Goal: Task Accomplishment & Management: Manage account settings

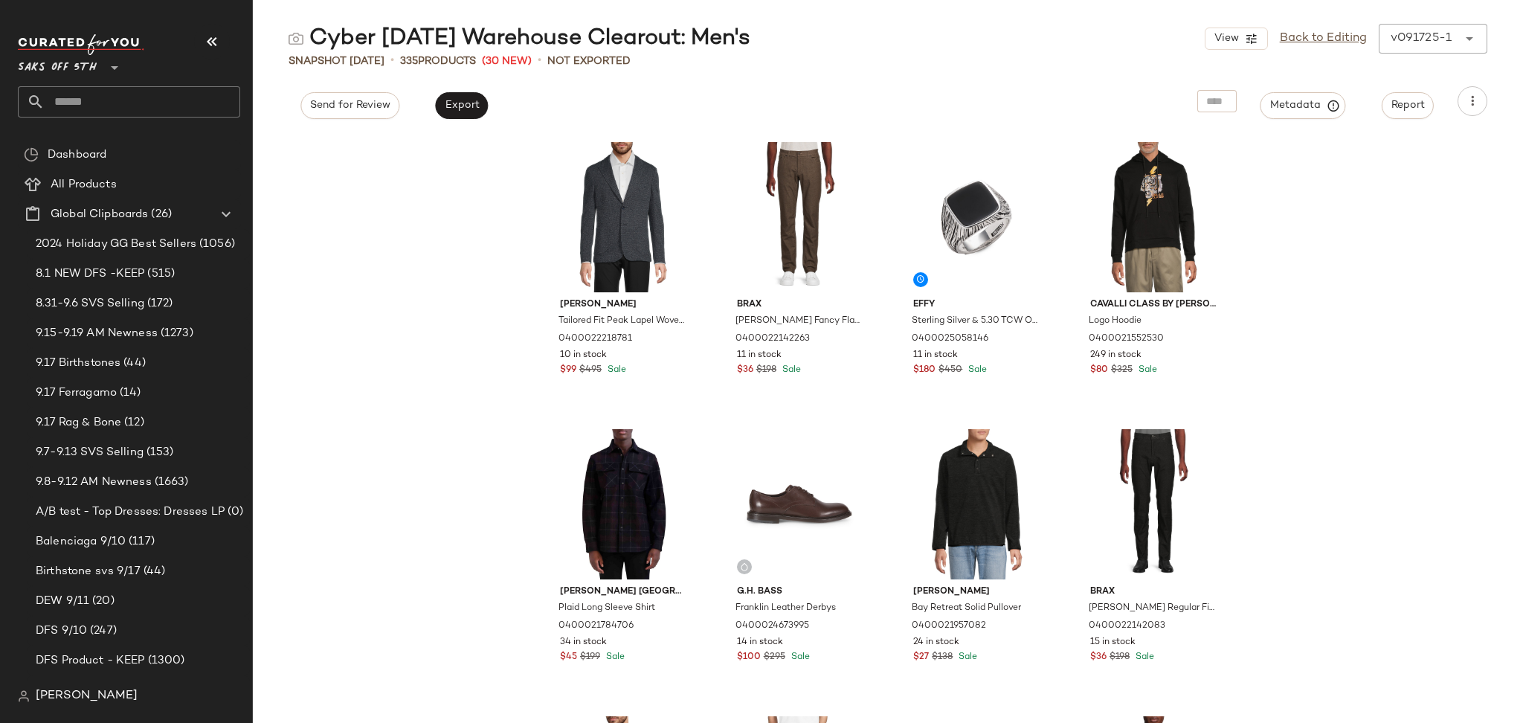
scroll to position [270, 0]
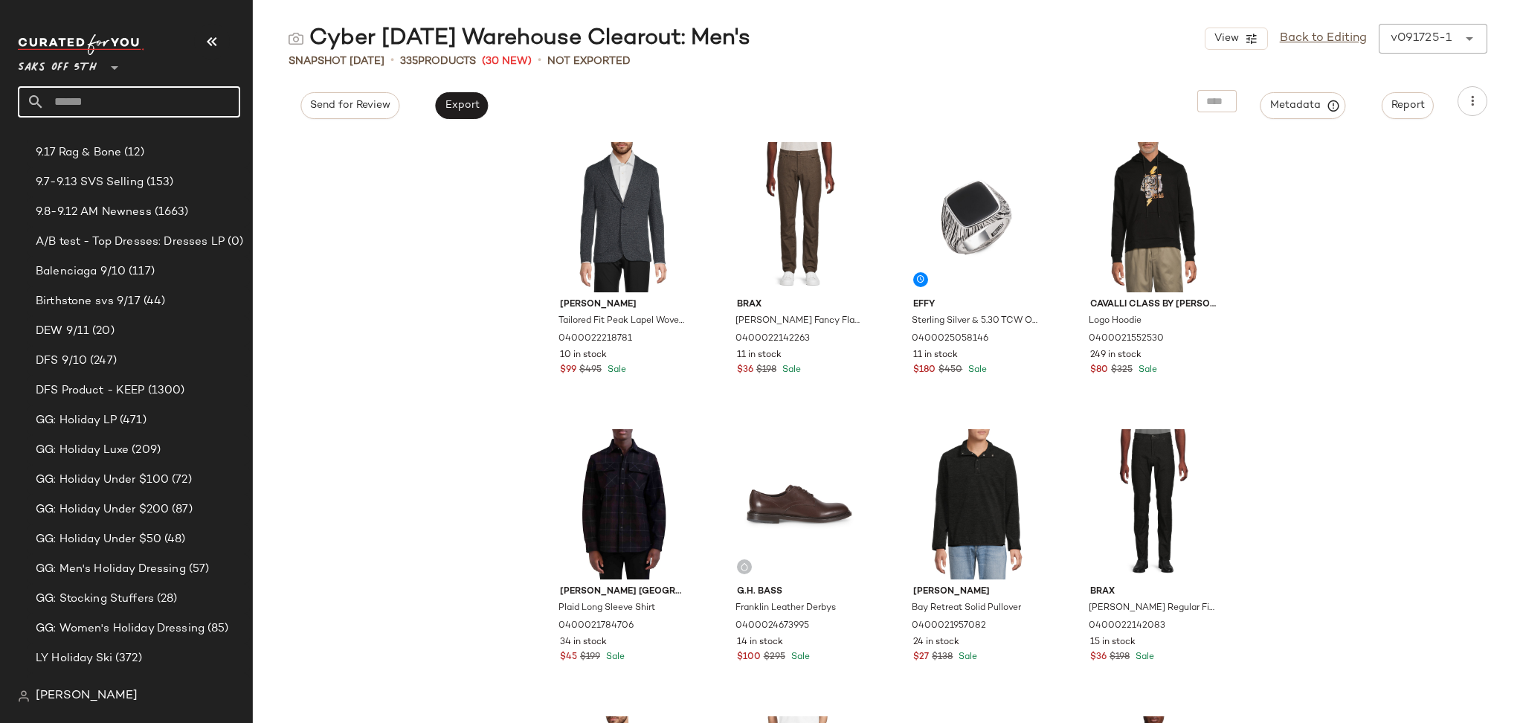
click at [101, 105] on input "text" at bounding box center [143, 101] width 196 height 31
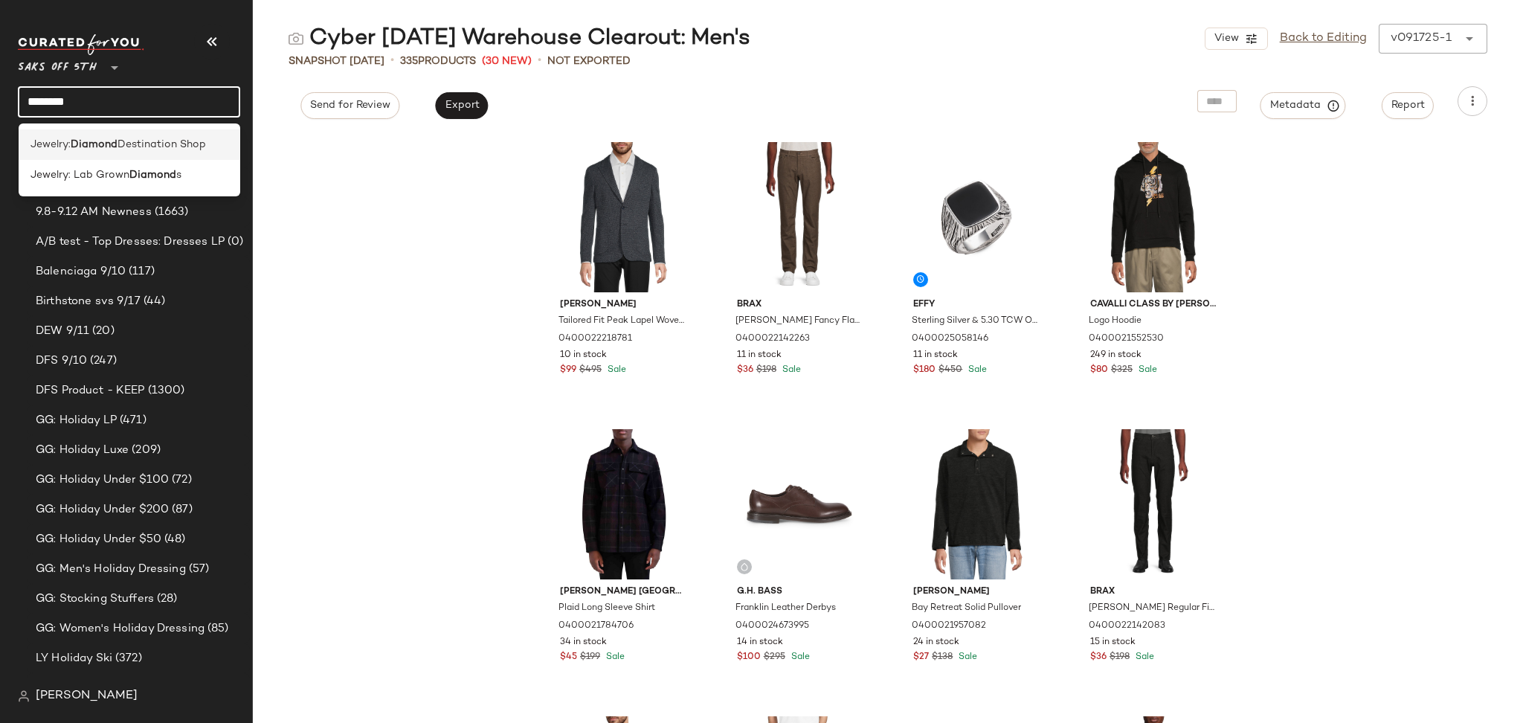
type input "*******"
click at [122, 144] on span "Destination Shop" at bounding box center [161, 145] width 88 height 16
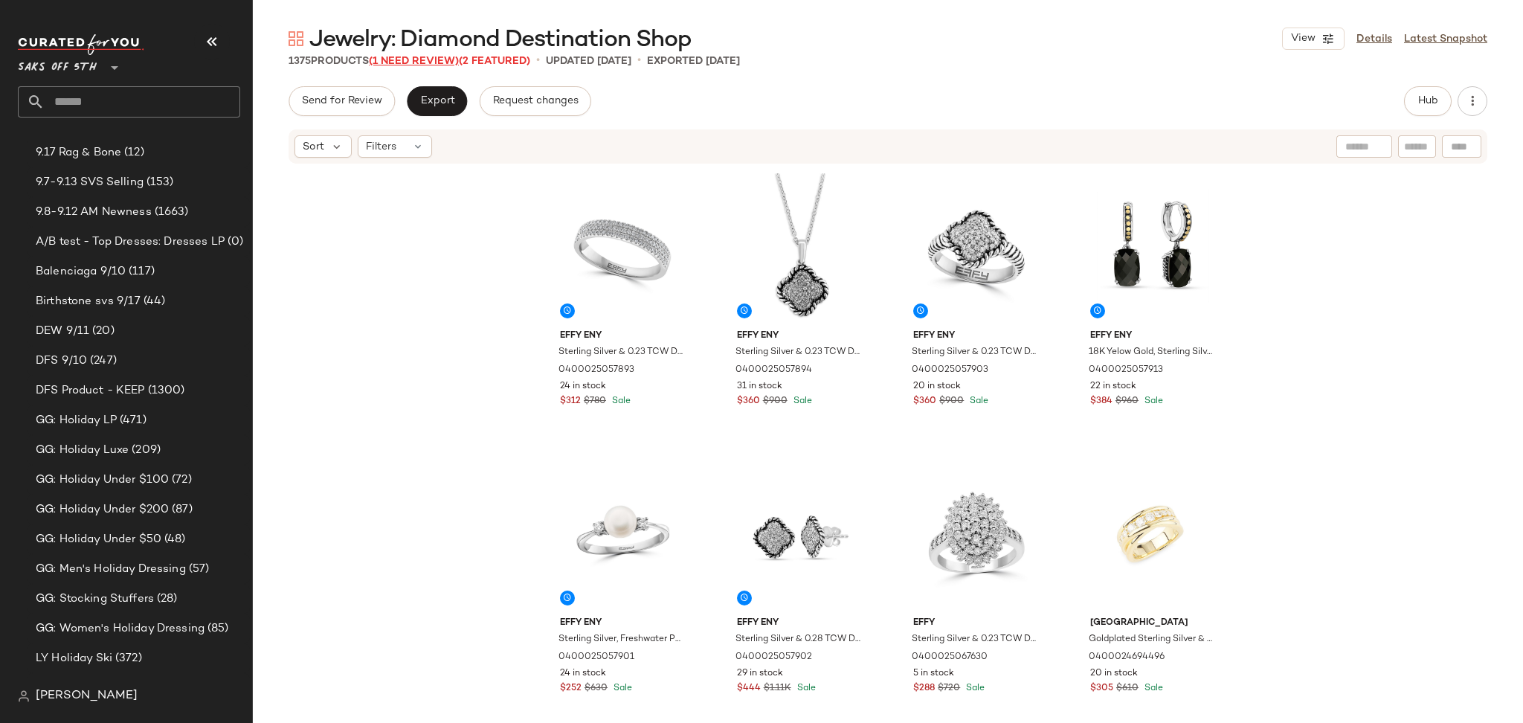
click at [444, 56] on span "(1 Need Review)" at bounding box center [414, 61] width 90 height 11
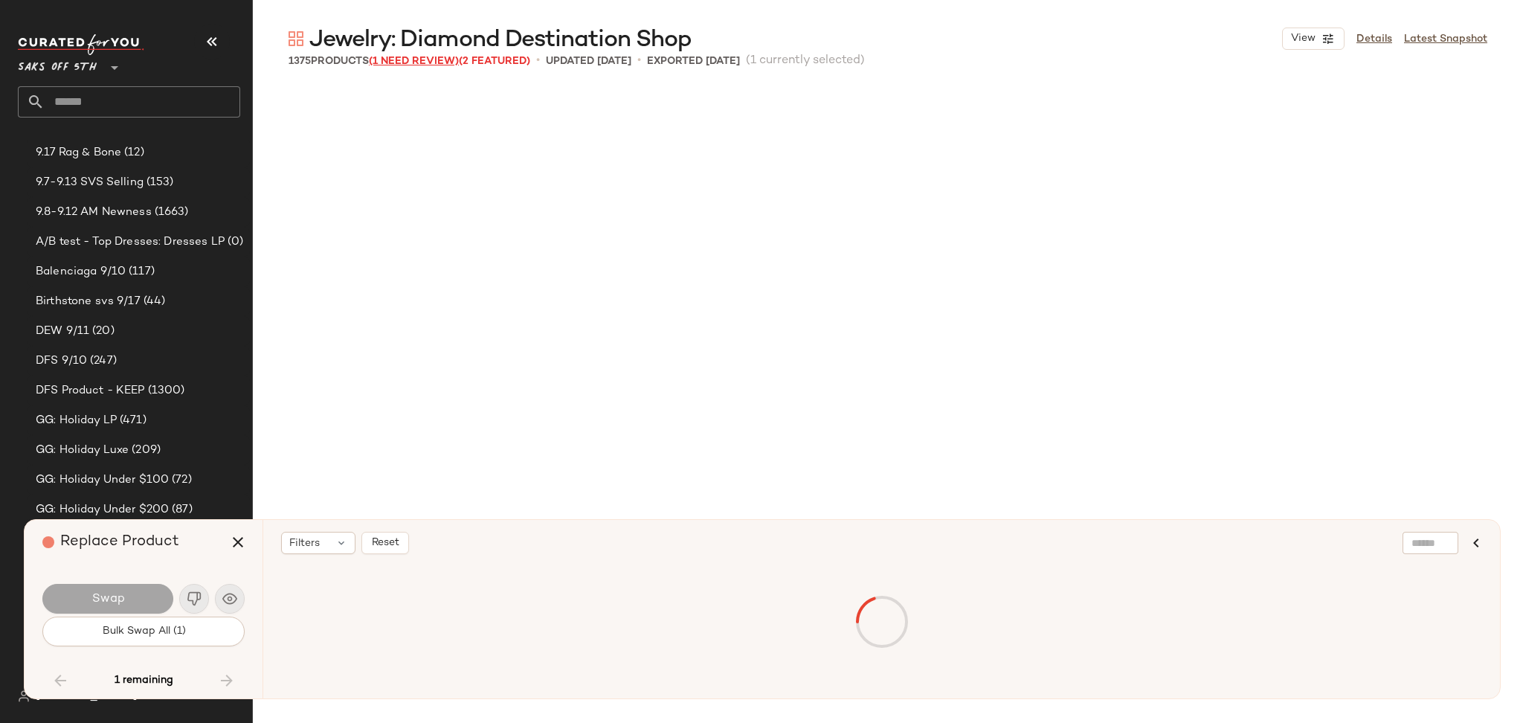
scroll to position [54522, 0]
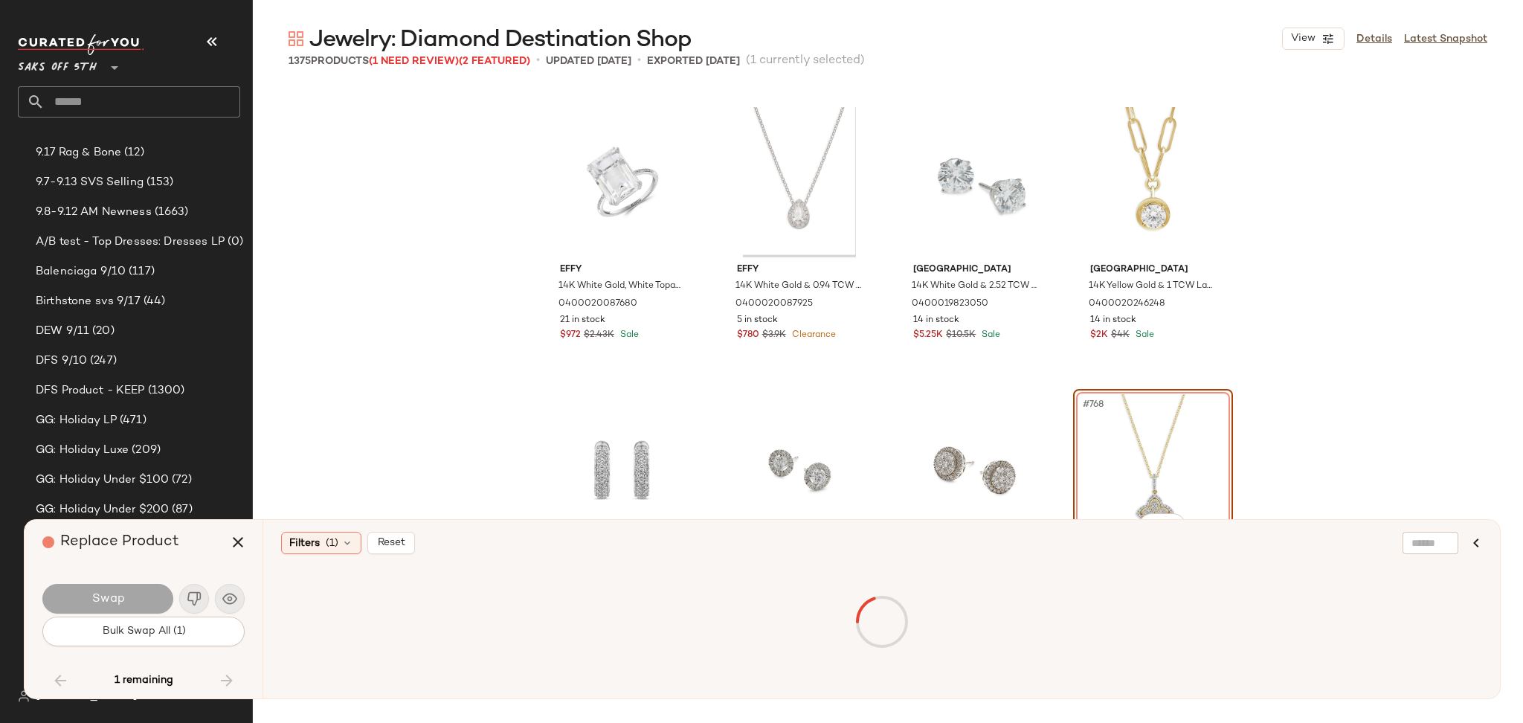
click at [1136, 447] on div "#768 View" at bounding box center [1152, 469] width 149 height 150
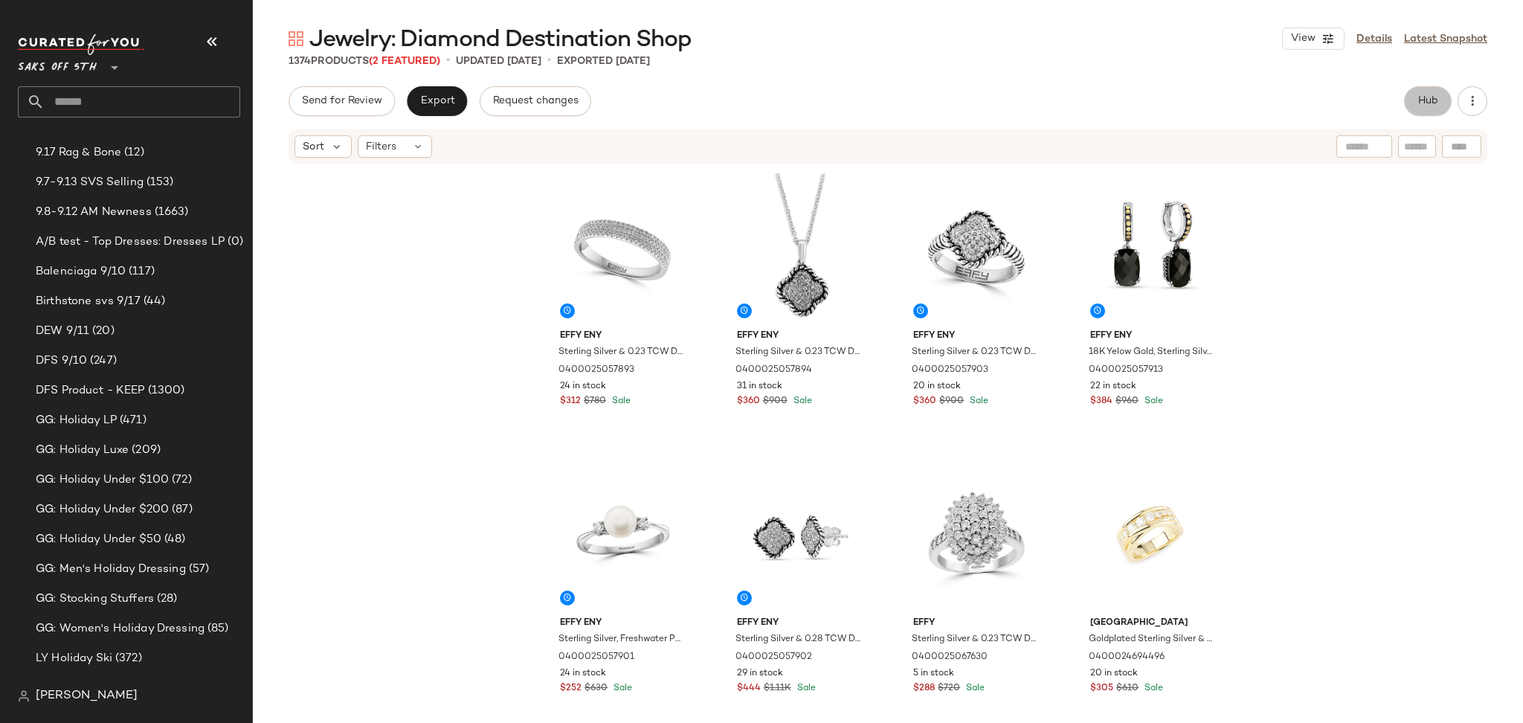
click at [1418, 96] on span "Hub" at bounding box center [1427, 101] width 21 height 12
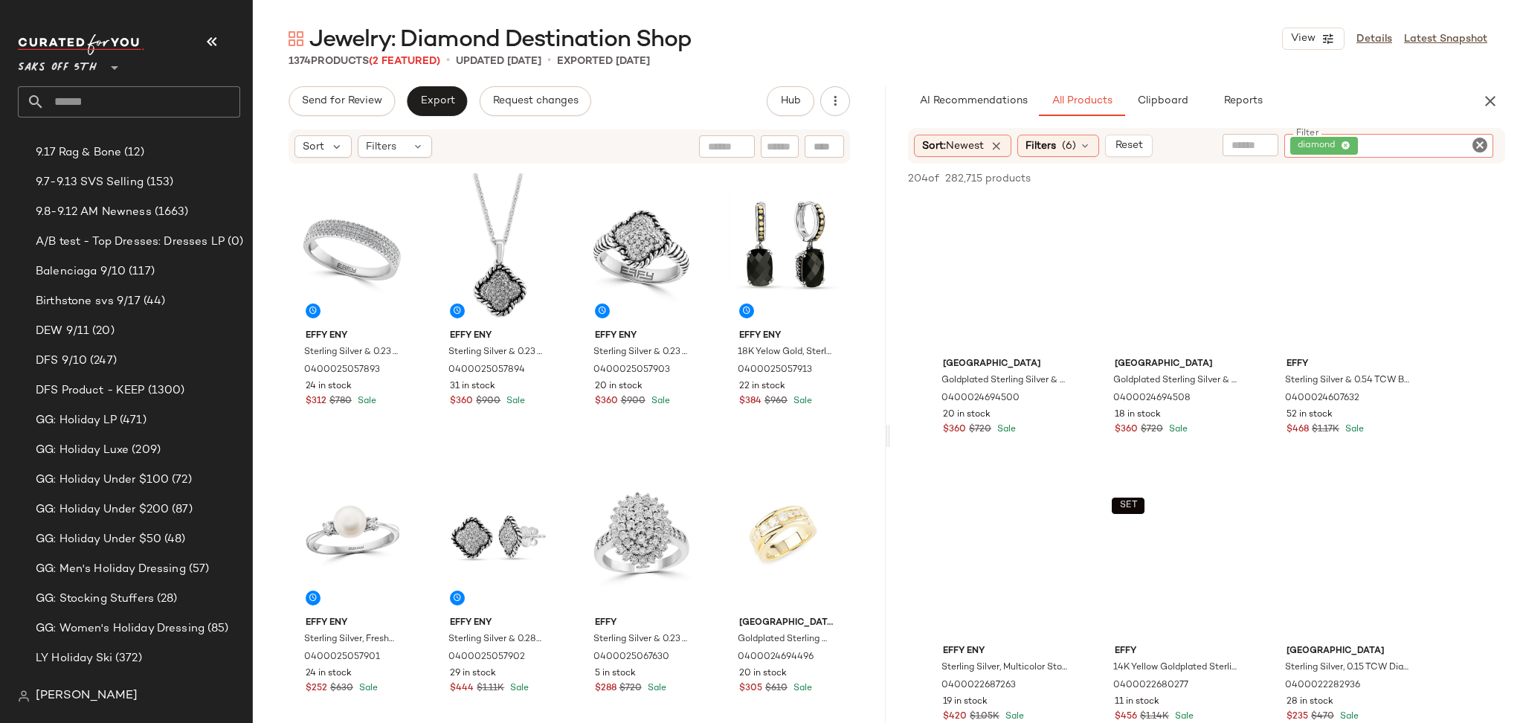
click at [1462, 142] on input "Filter" at bounding box center [1423, 146] width 126 height 16
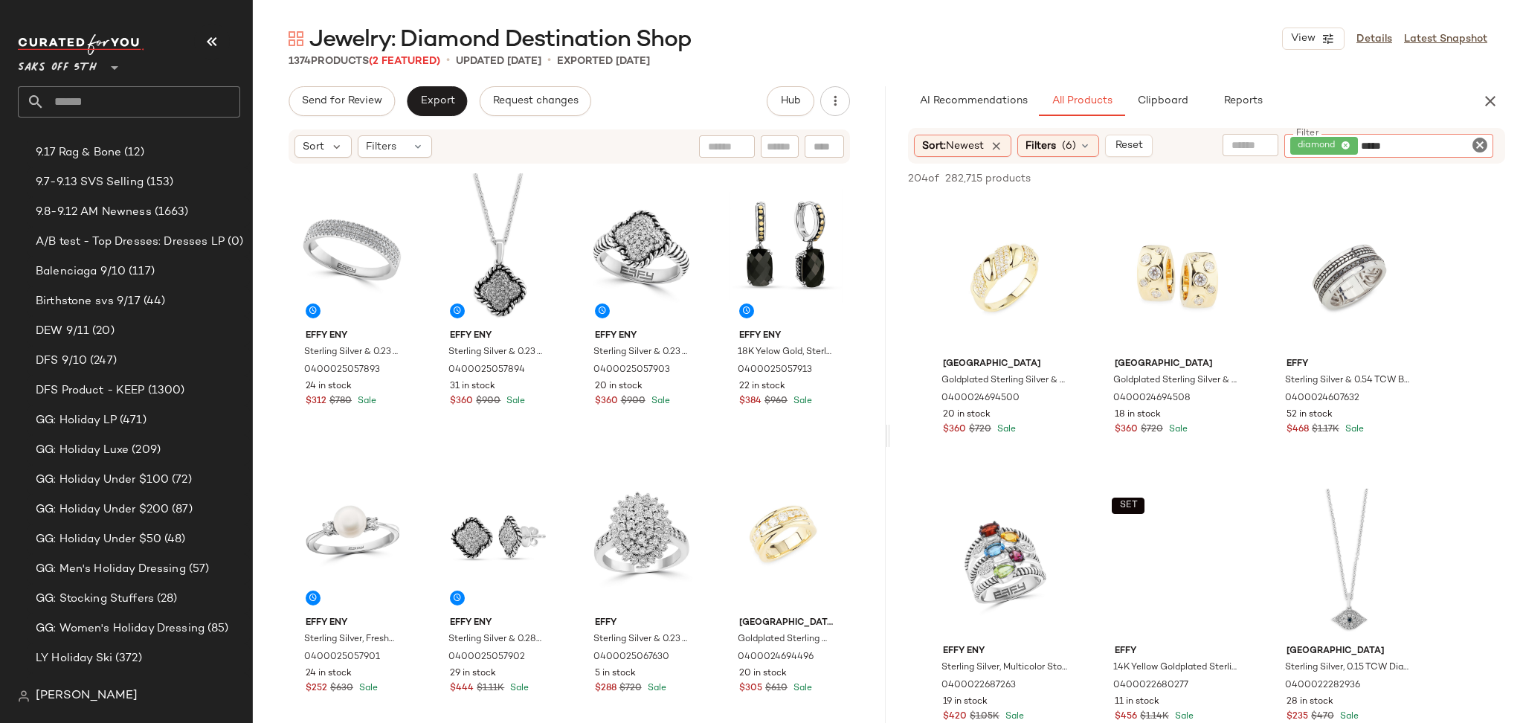
type input "******"
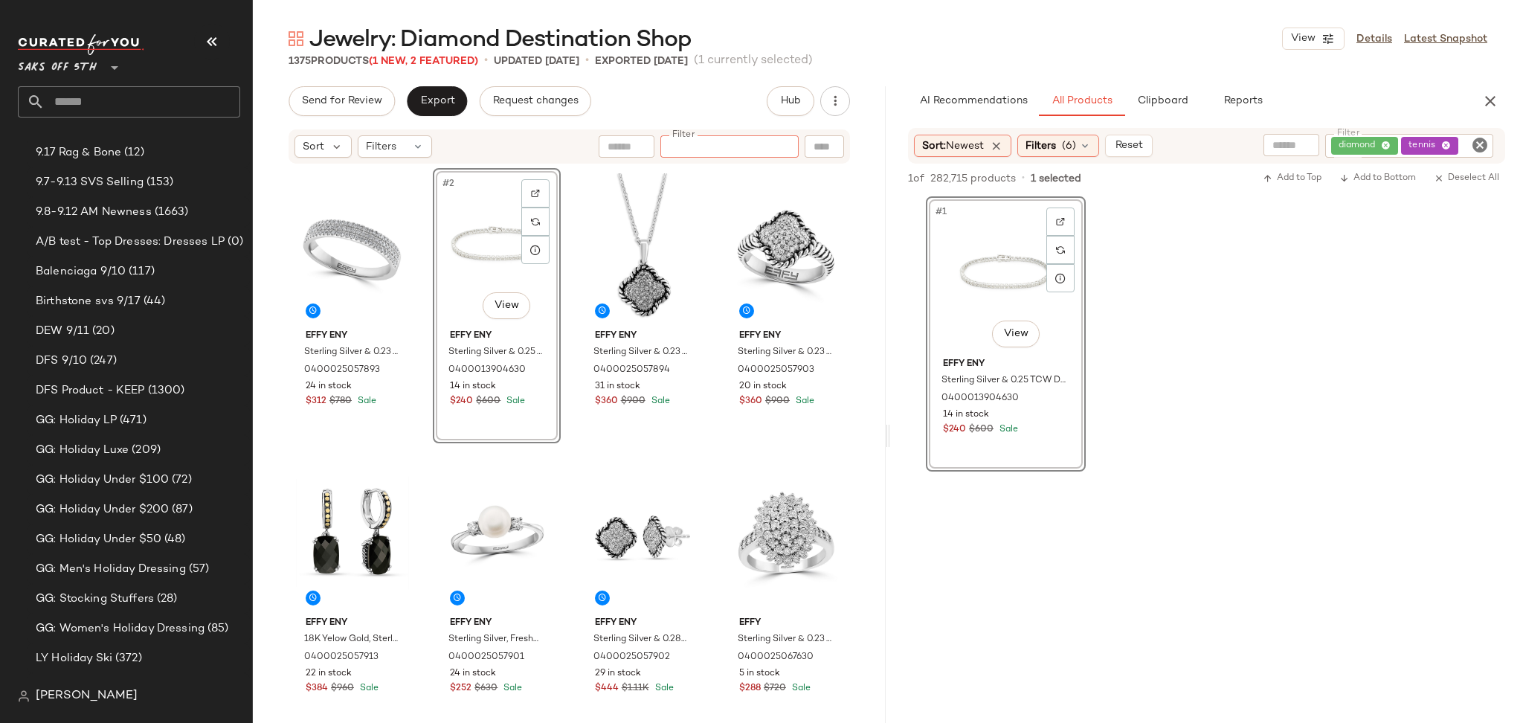
click at [775, 144] on input "Filter" at bounding box center [729, 147] width 126 height 16
type input "******"
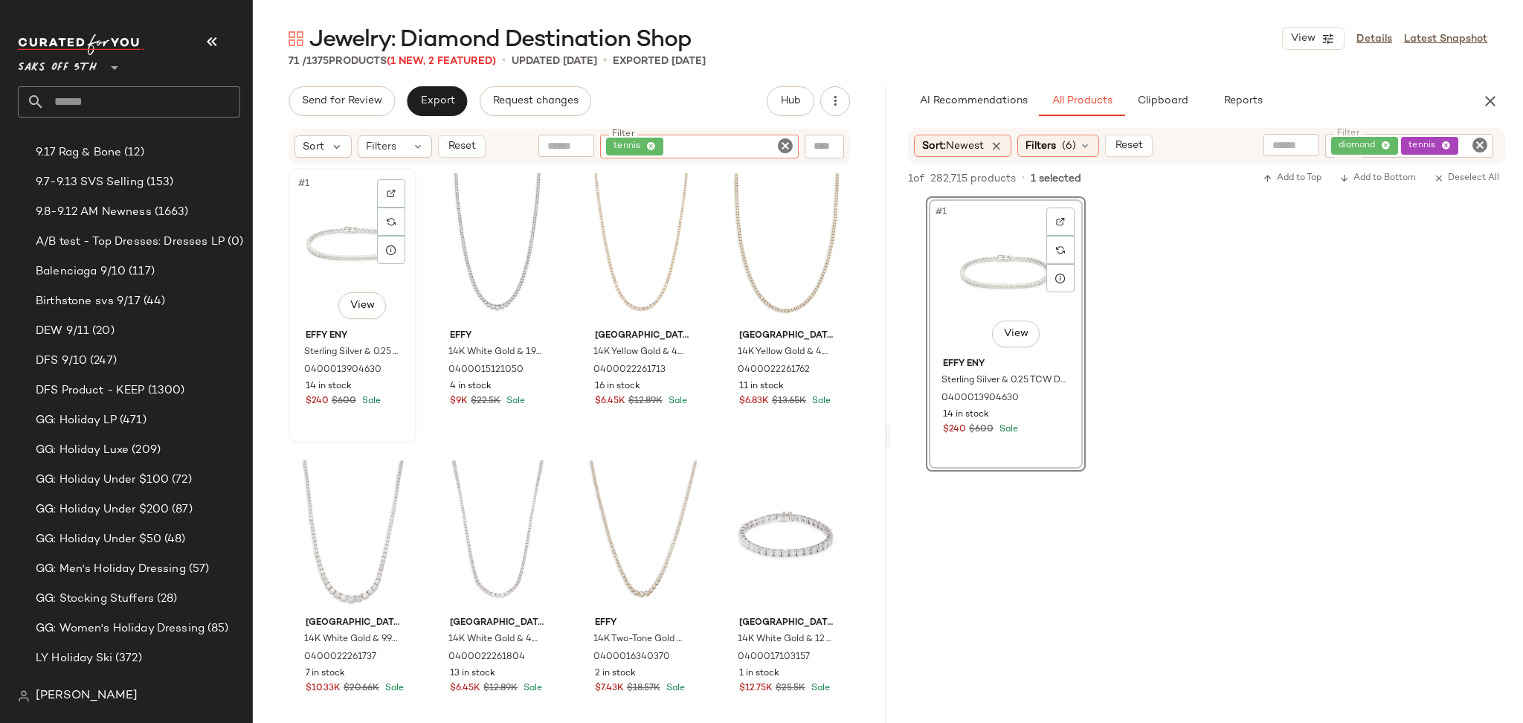
click at [340, 273] on div "#1 View" at bounding box center [352, 248] width 117 height 150
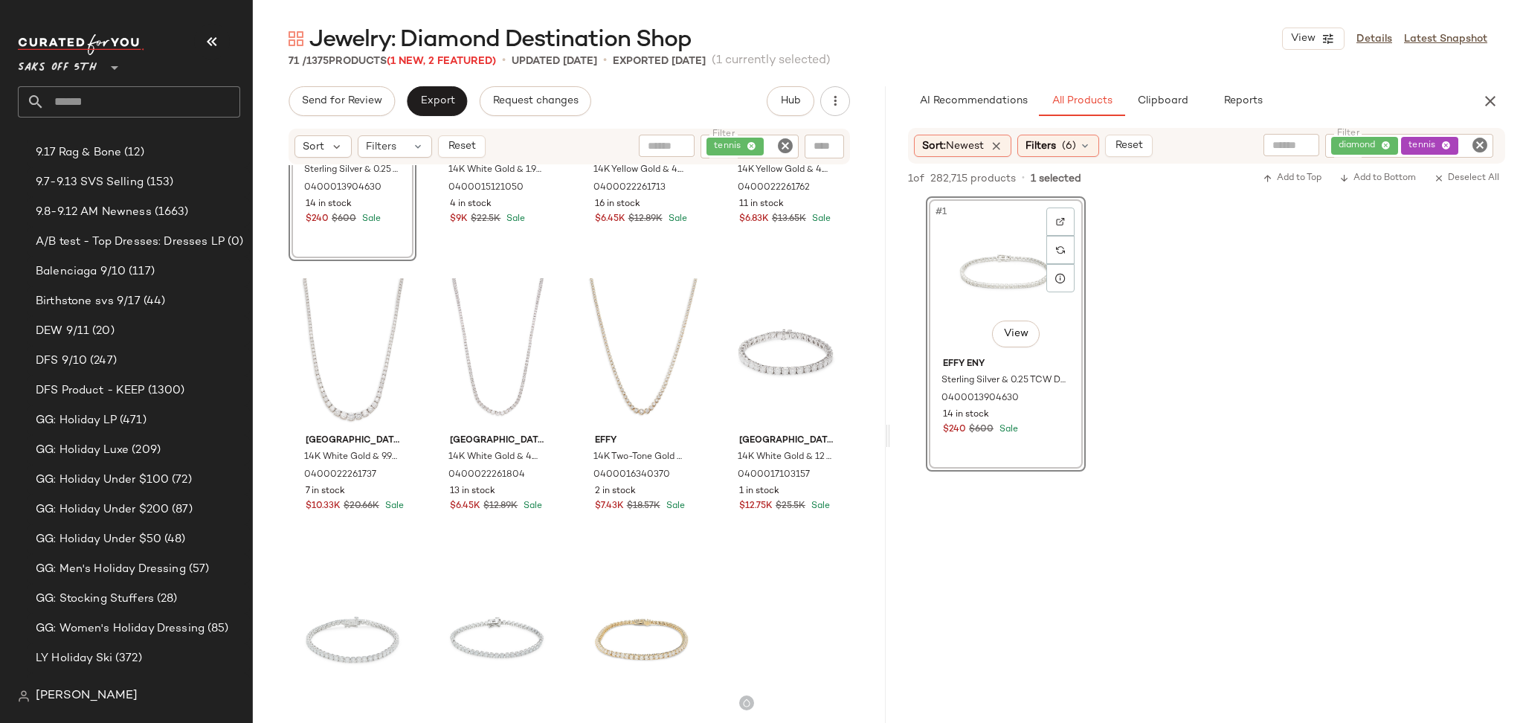
scroll to position [186, 0]
click at [700, 473] on div "#1 View Effy ENY Sterling Silver & 0.25 TCW Diamond Tennis Bracelet 04000139046…" at bounding box center [568, 257] width 561 height 550
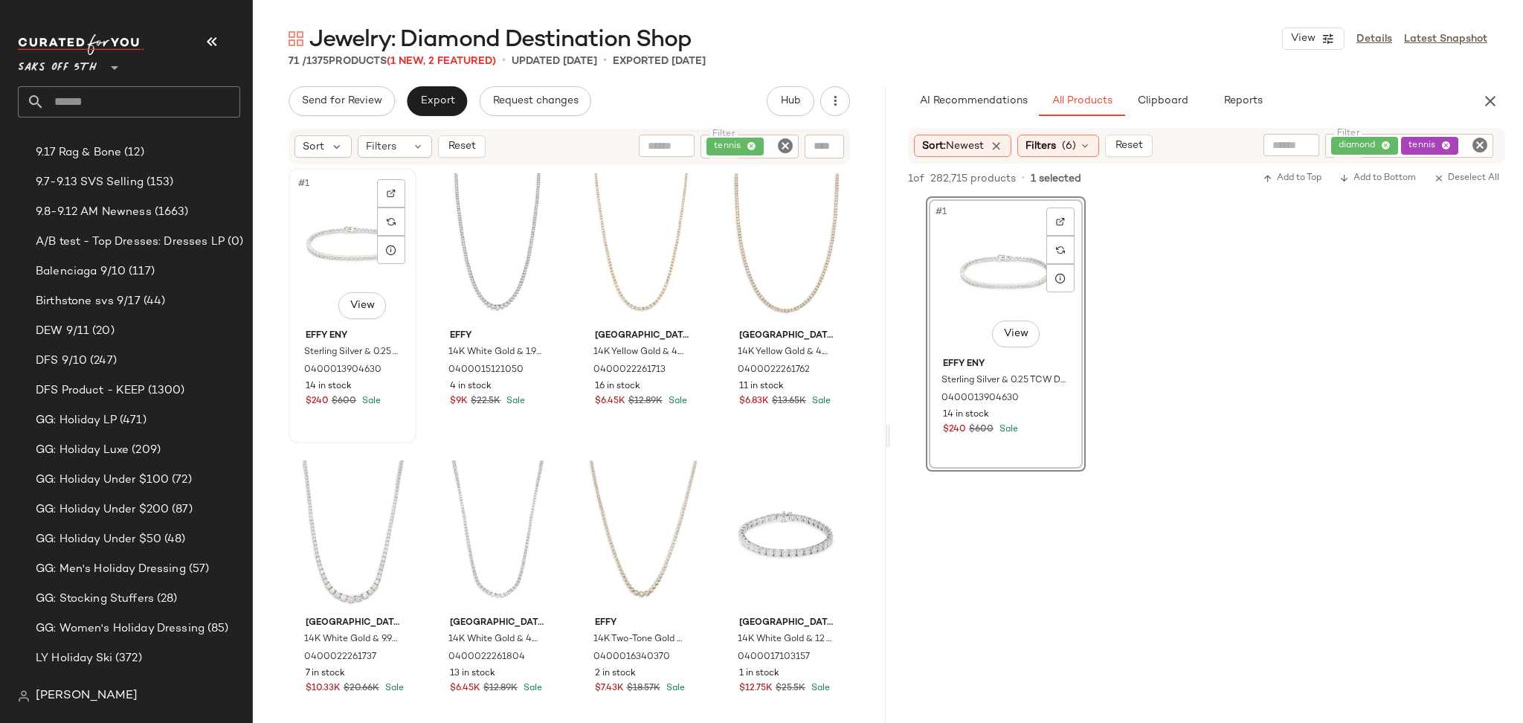
click at [355, 255] on div "#1 View" at bounding box center [352, 248] width 117 height 150
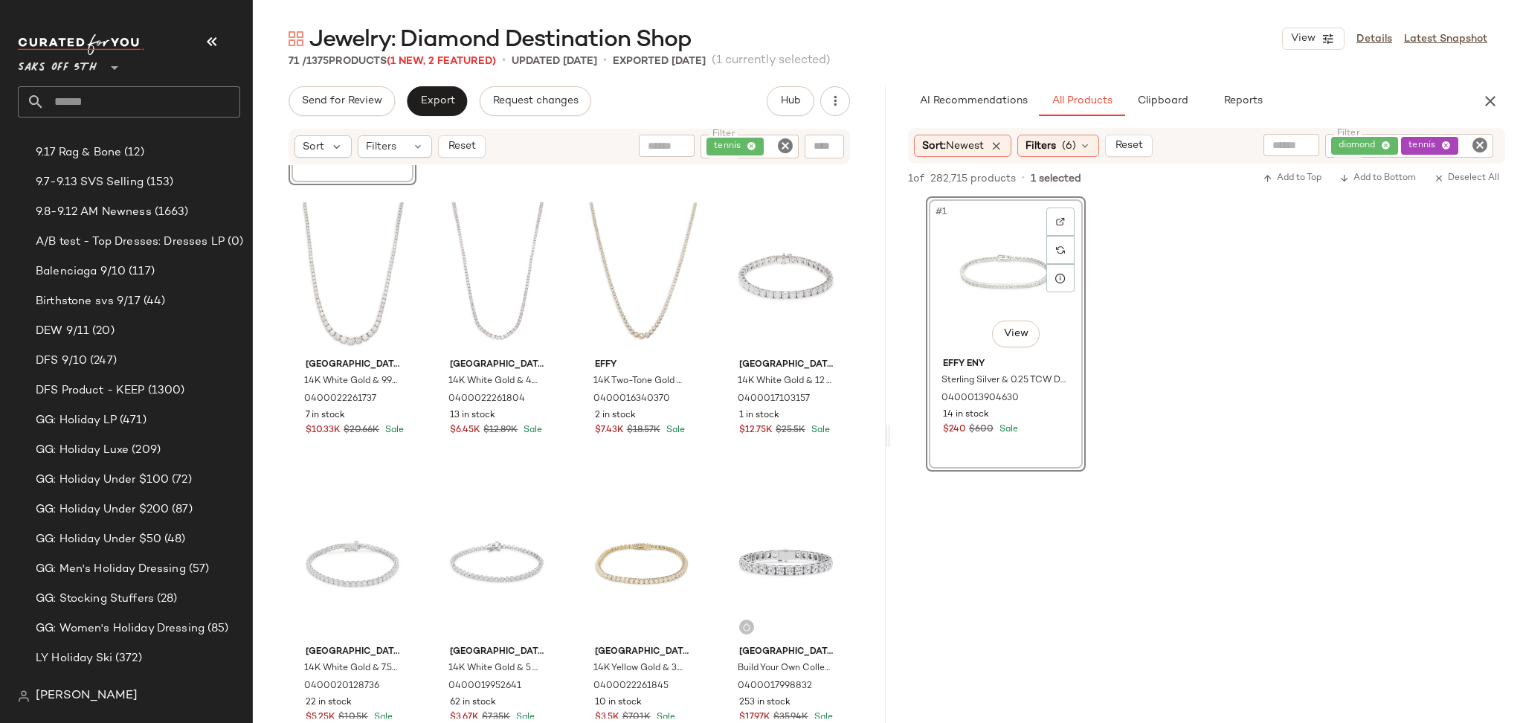
scroll to position [265, 0]
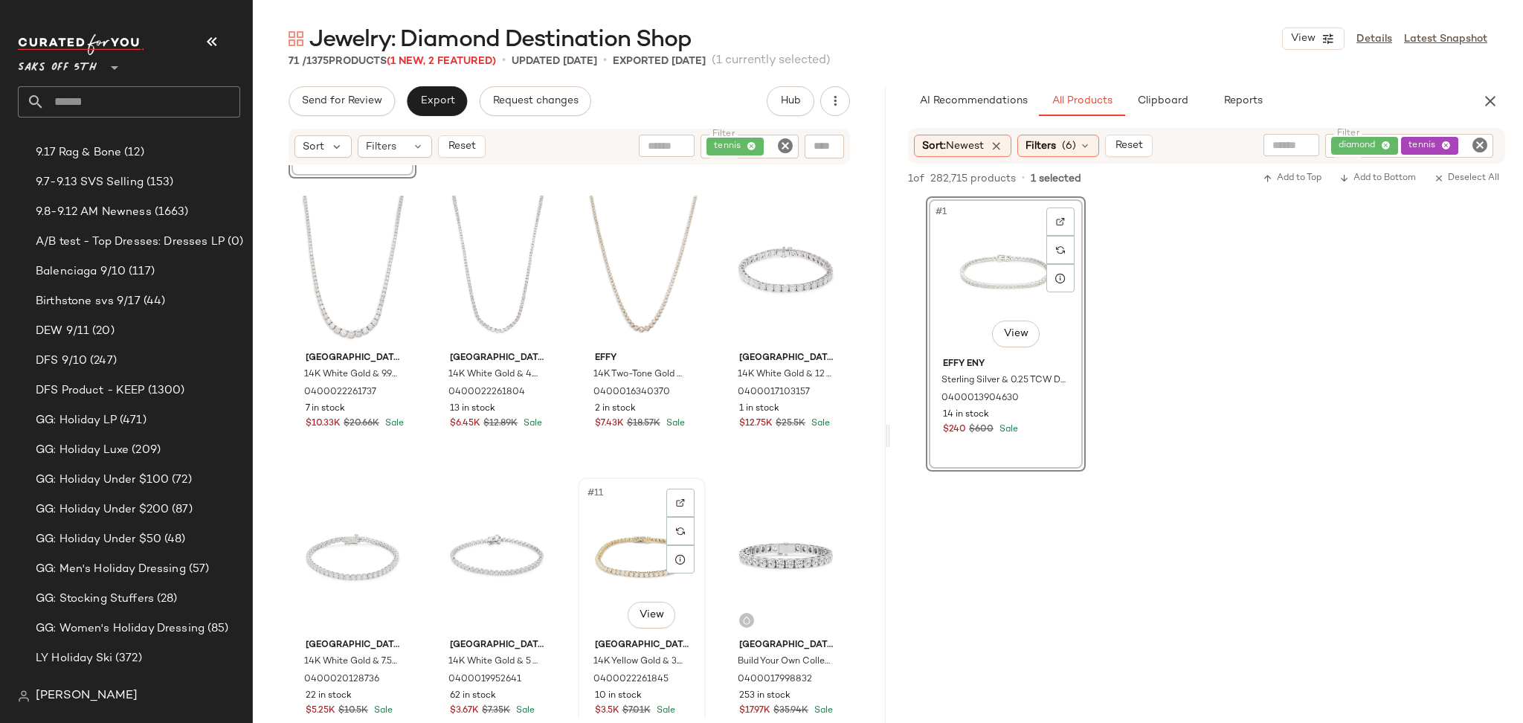
click at [625, 513] on div "#11 View" at bounding box center [641, 557] width 117 height 150
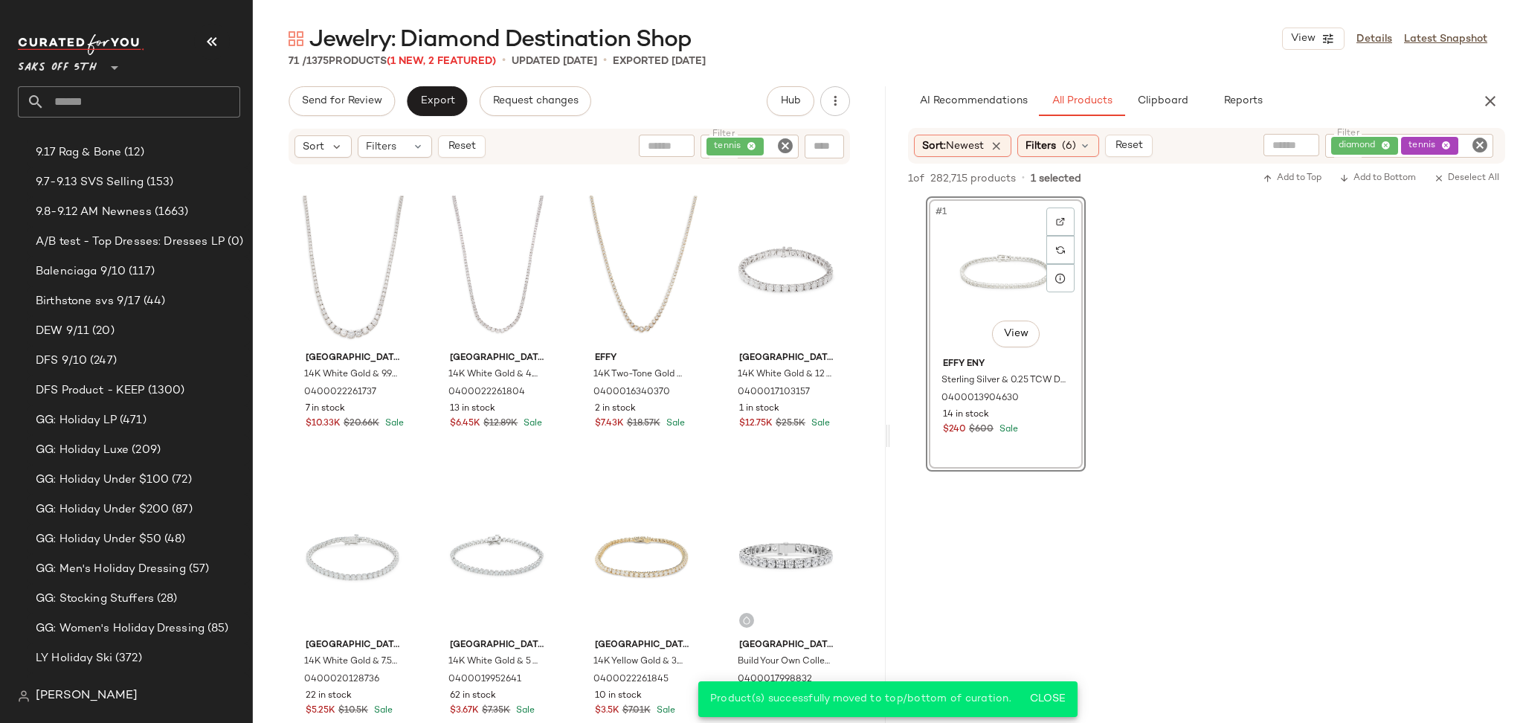
click at [790, 149] on icon "Clear Filter" at bounding box center [785, 146] width 18 height 18
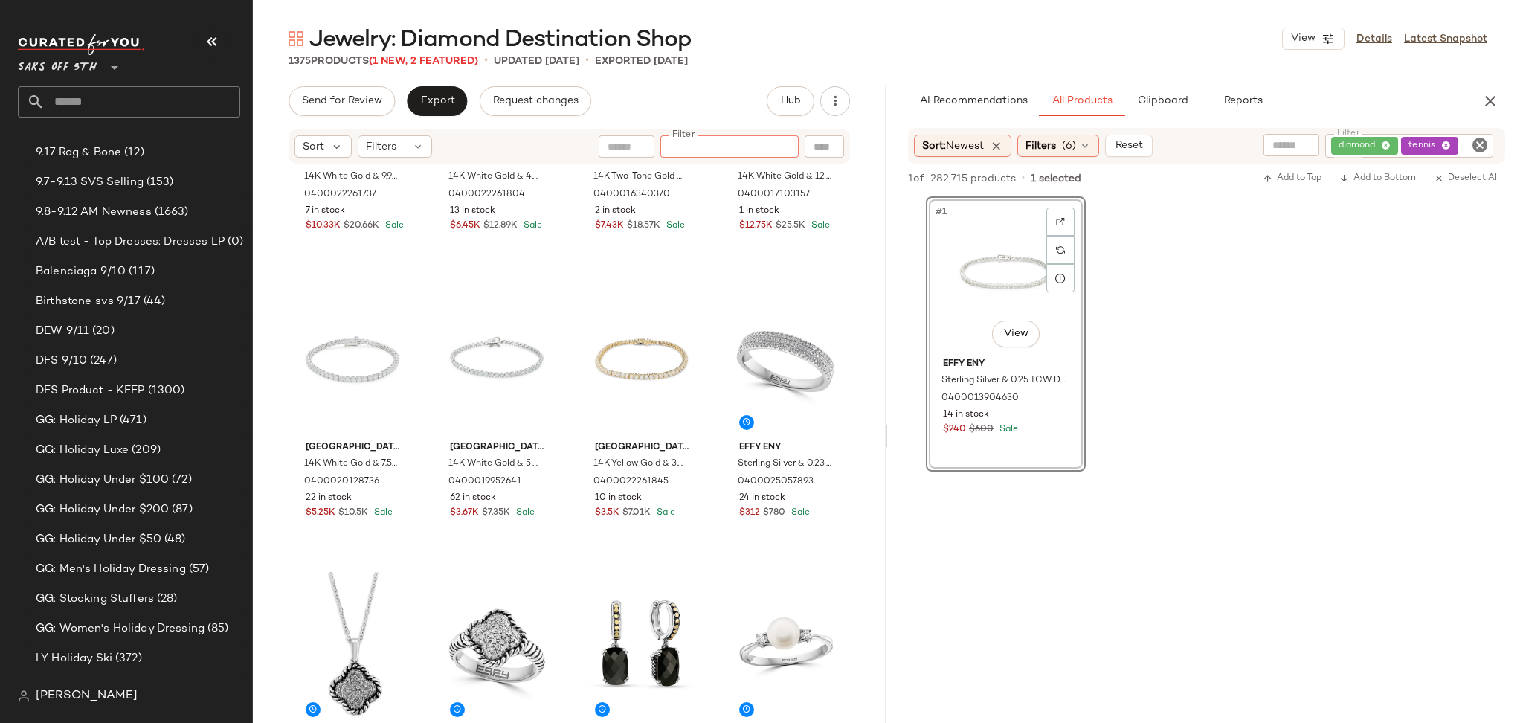
scroll to position [518, 0]
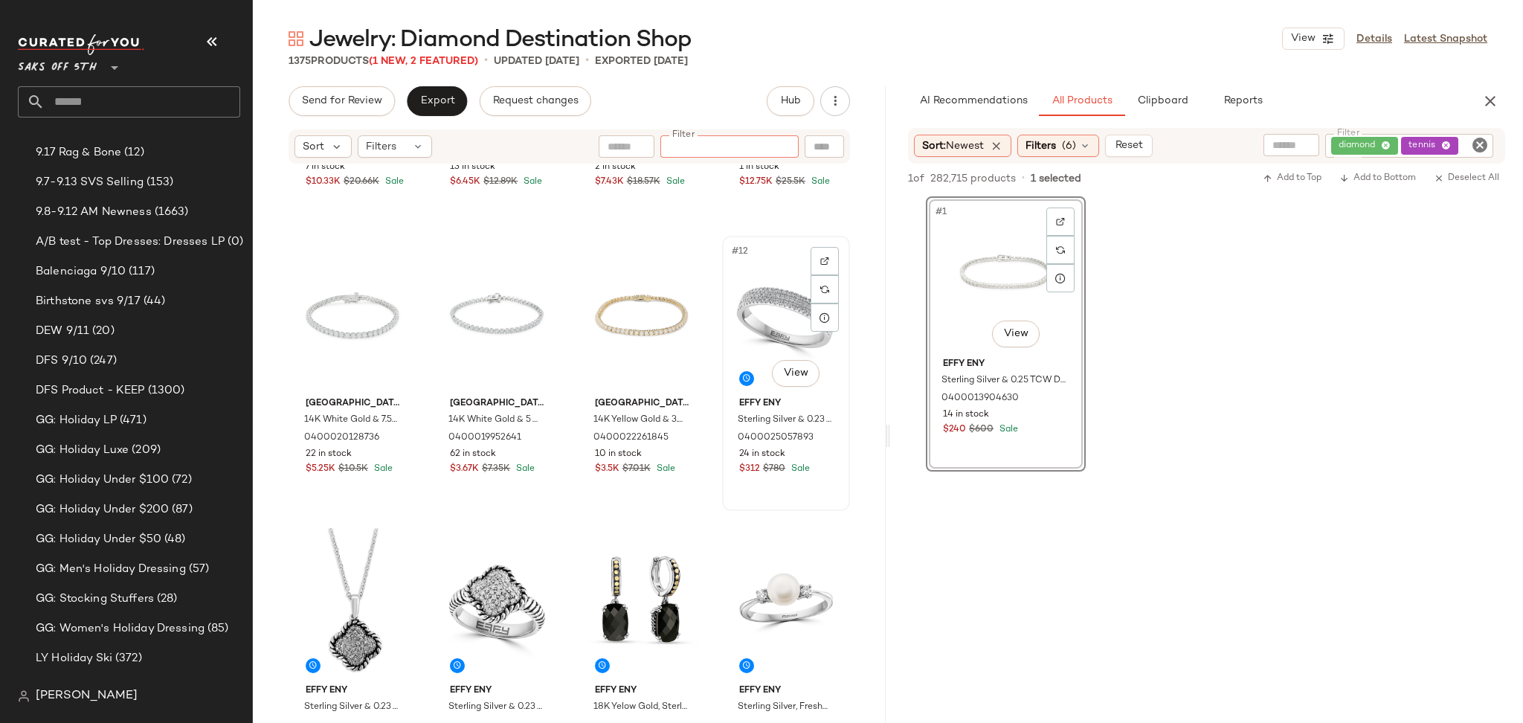
click at [761, 310] on div "#12 View" at bounding box center [785, 316] width 117 height 150
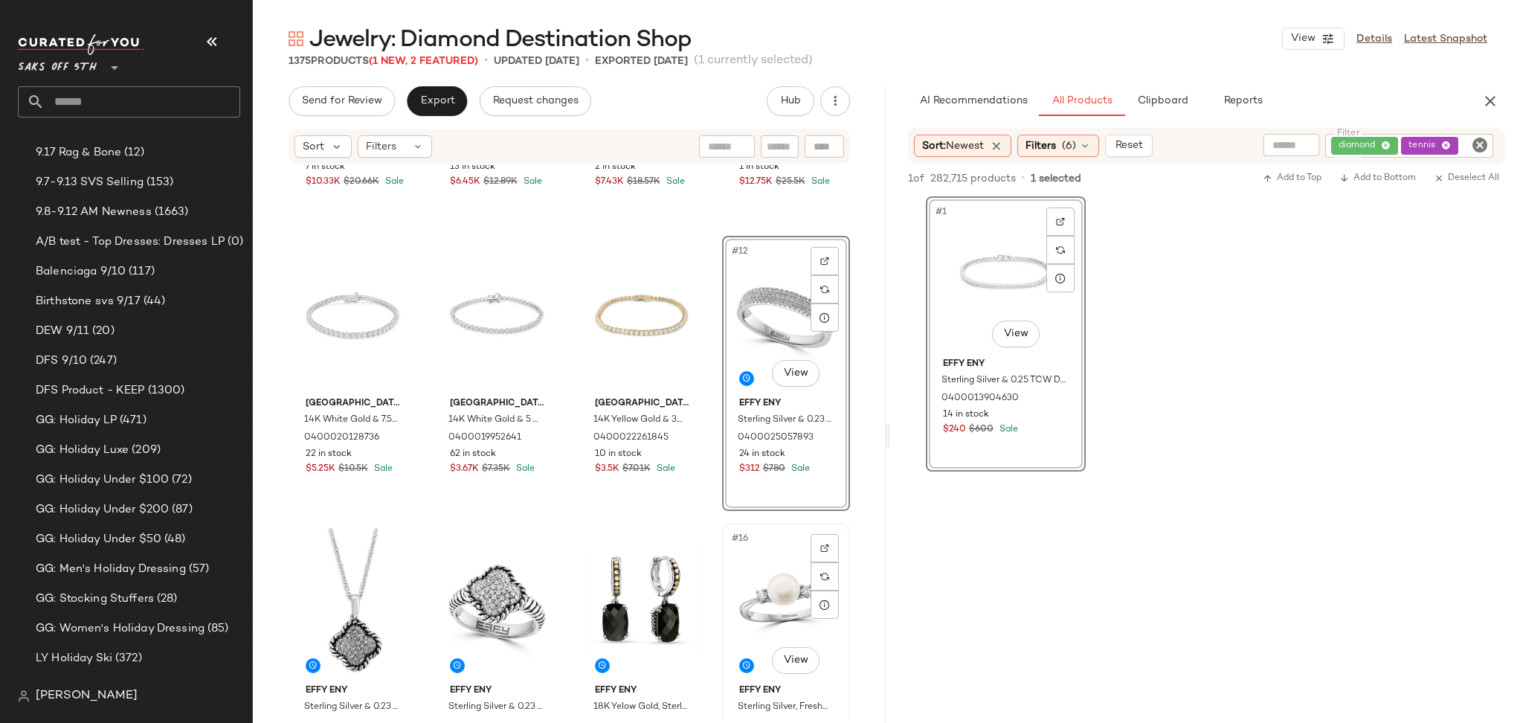
click at [767, 593] on div "#16 View" at bounding box center [785, 603] width 117 height 150
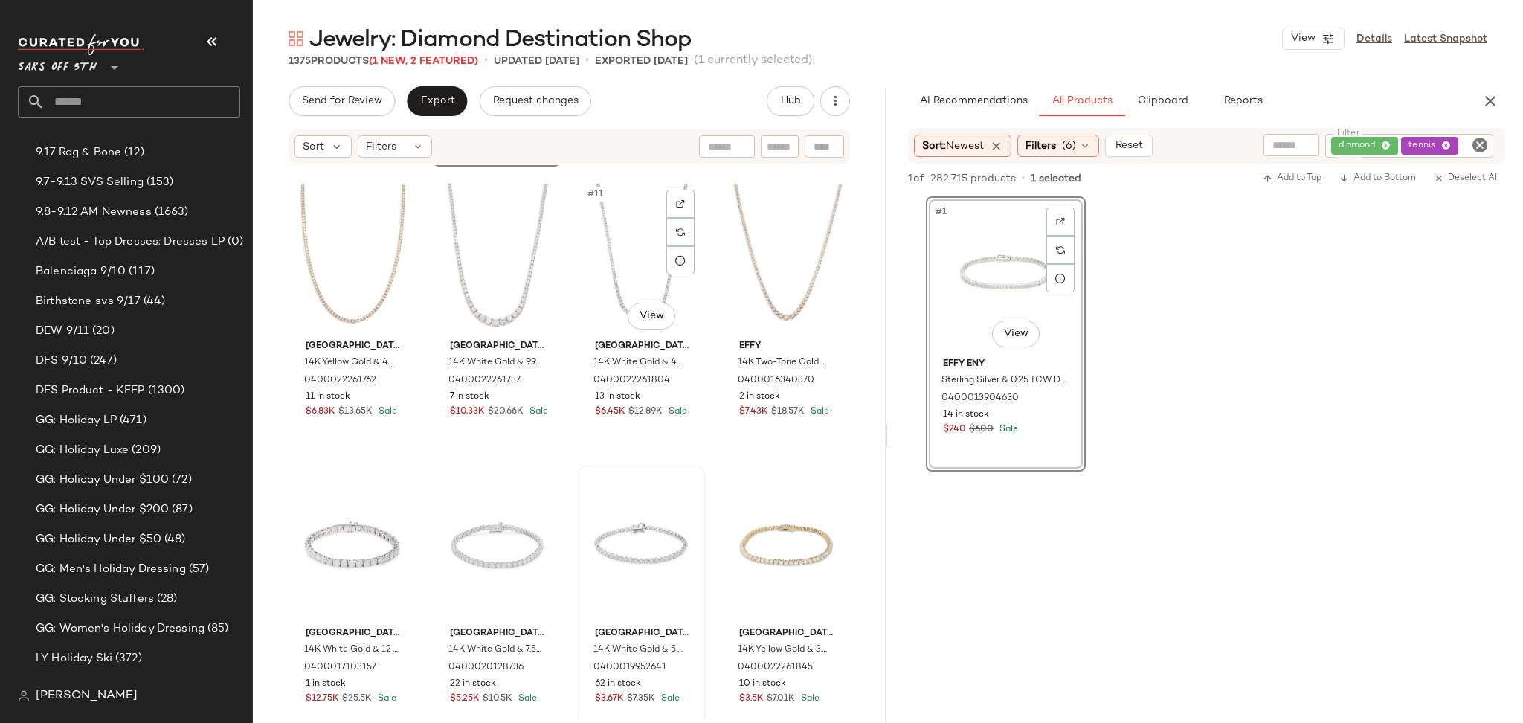
scroll to position [581, 0]
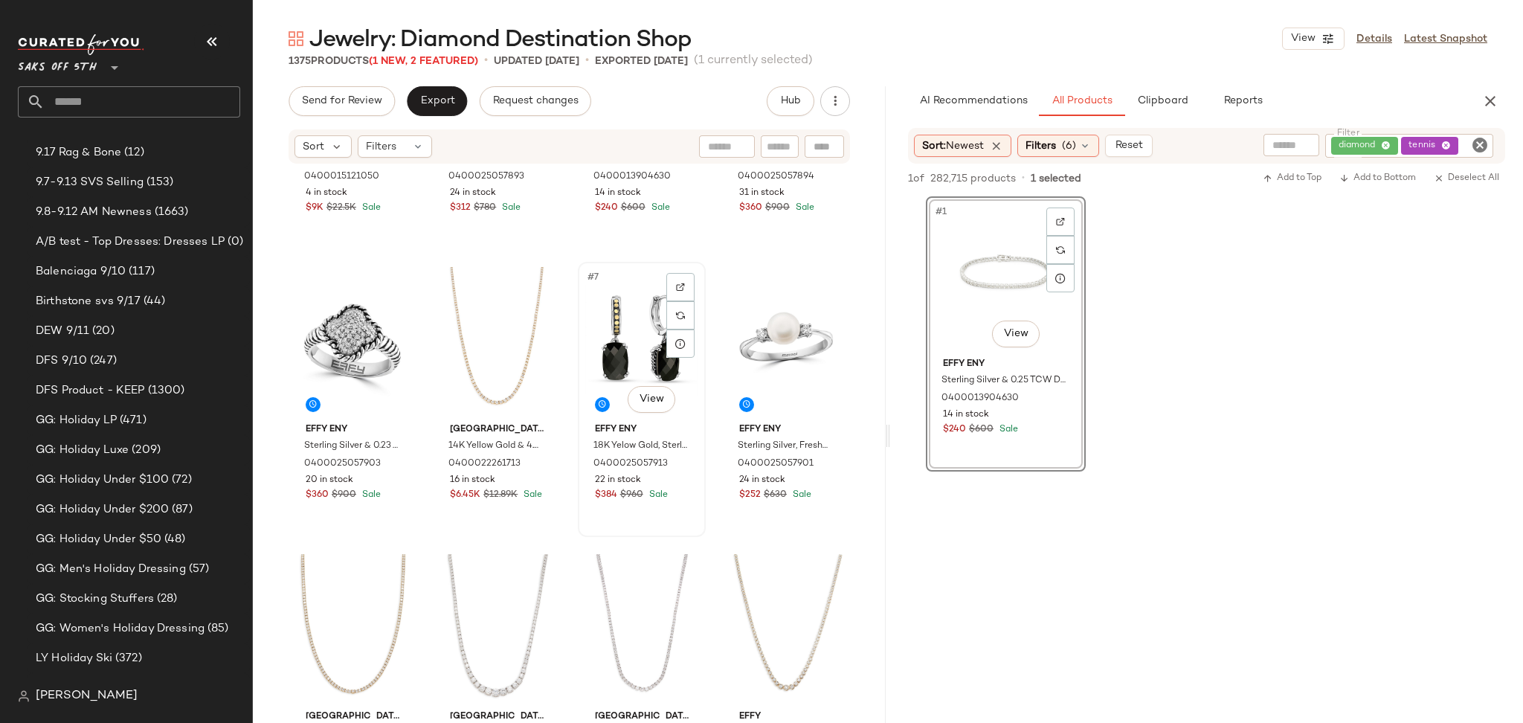
scroll to position [192, 0]
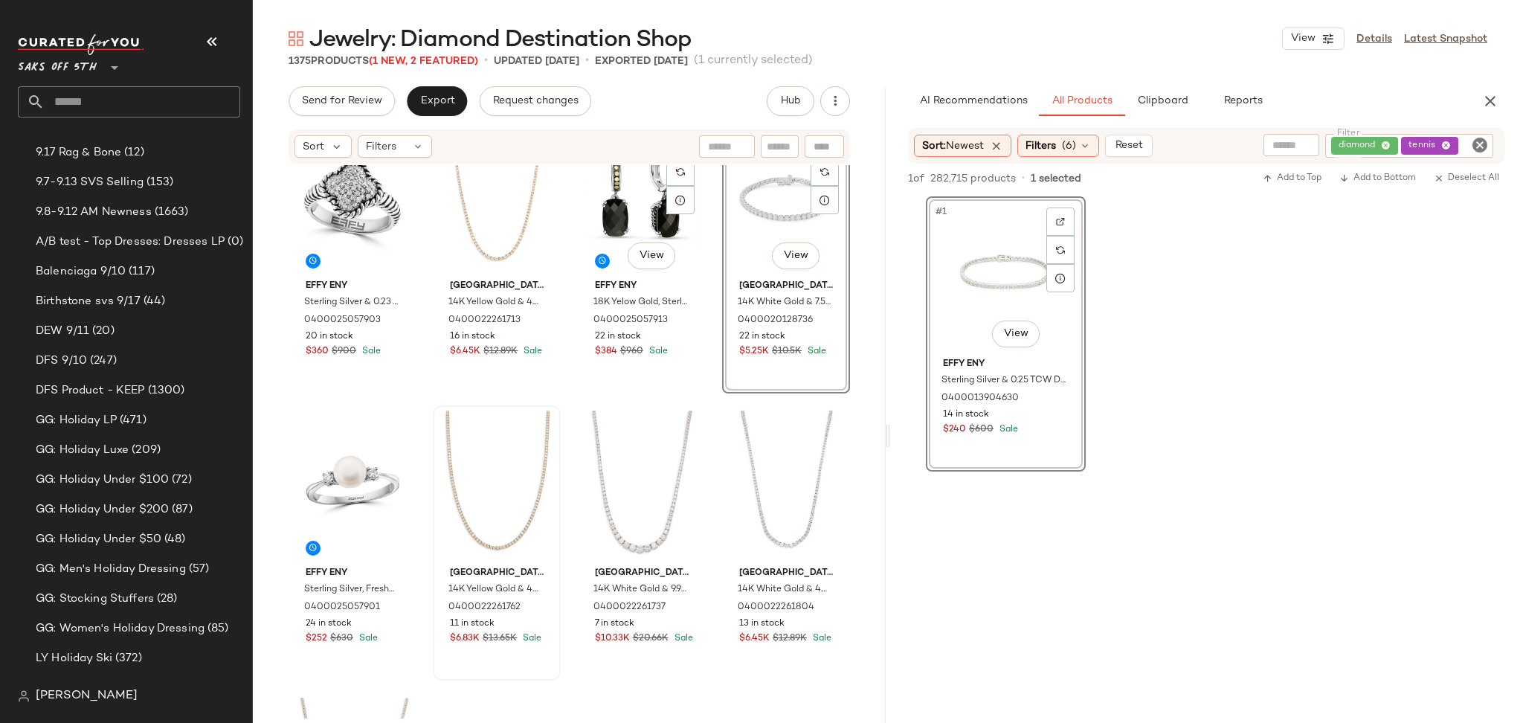
scroll to position [338, 0]
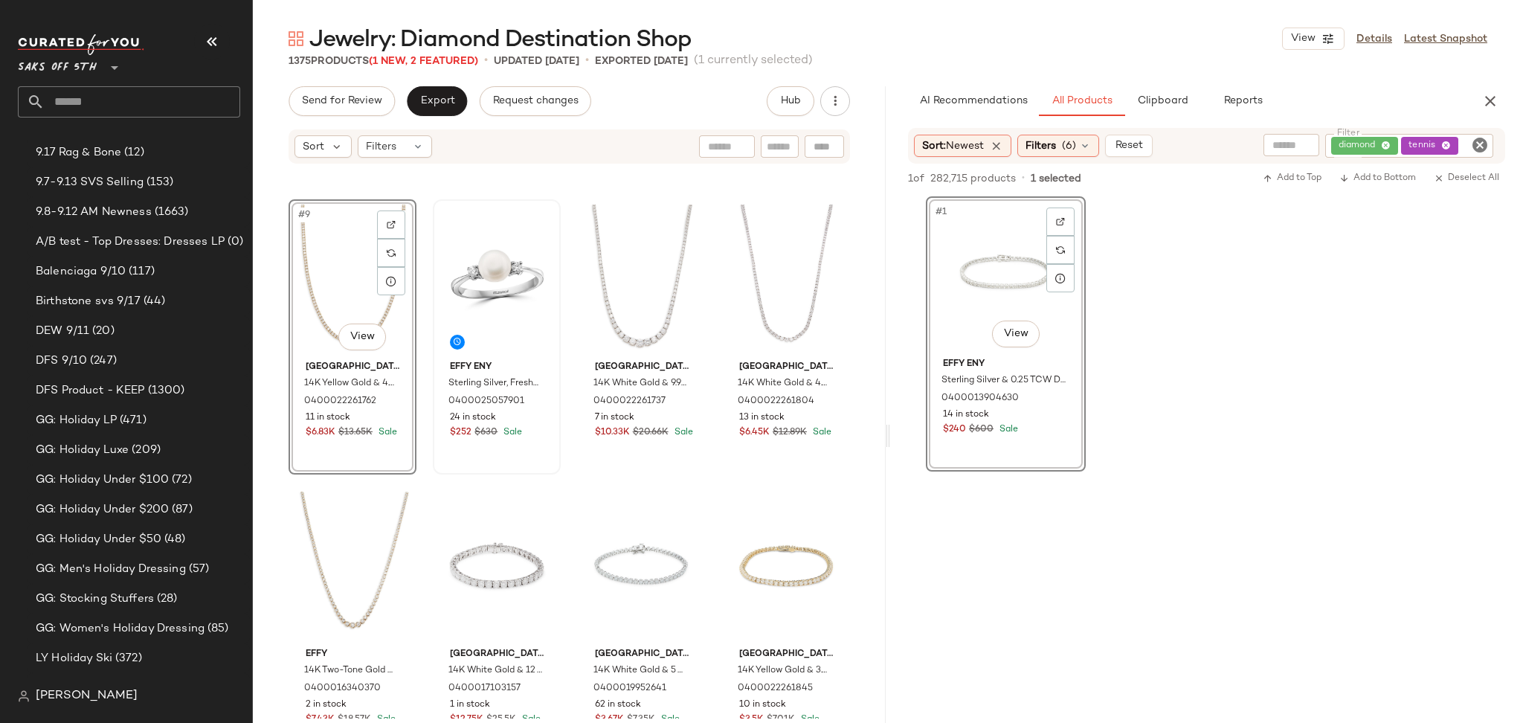
scroll to position [558, 0]
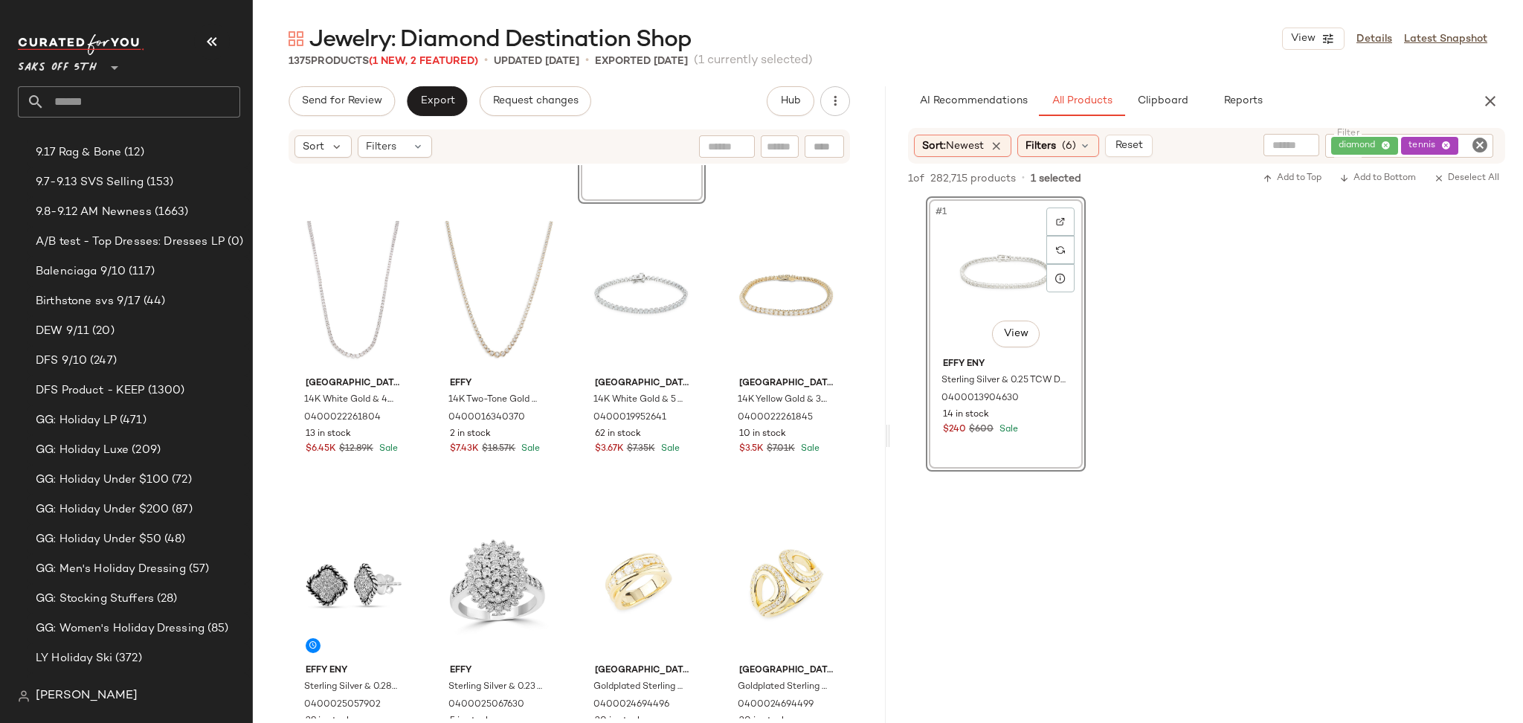
scroll to position [826, 0]
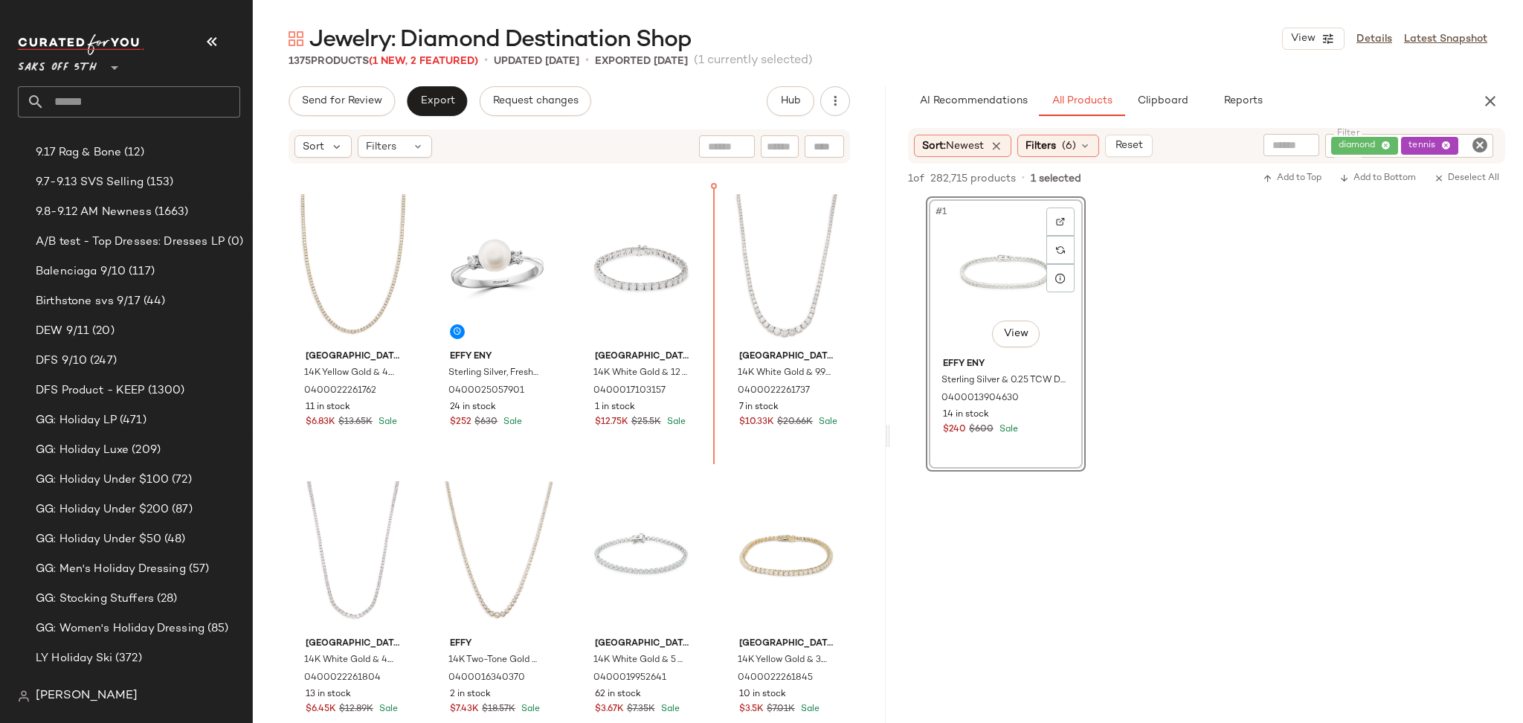
scroll to position [558, 0]
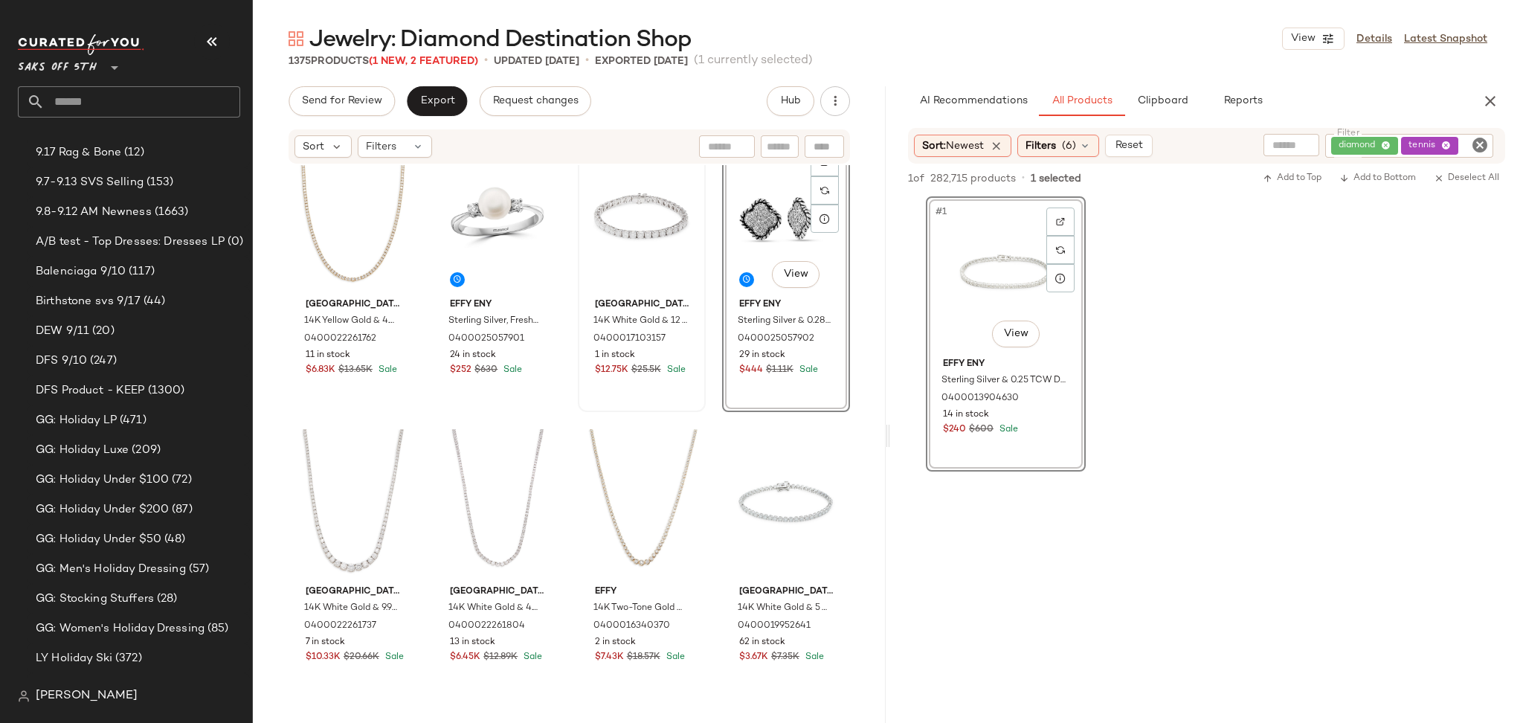
scroll to position [627, 0]
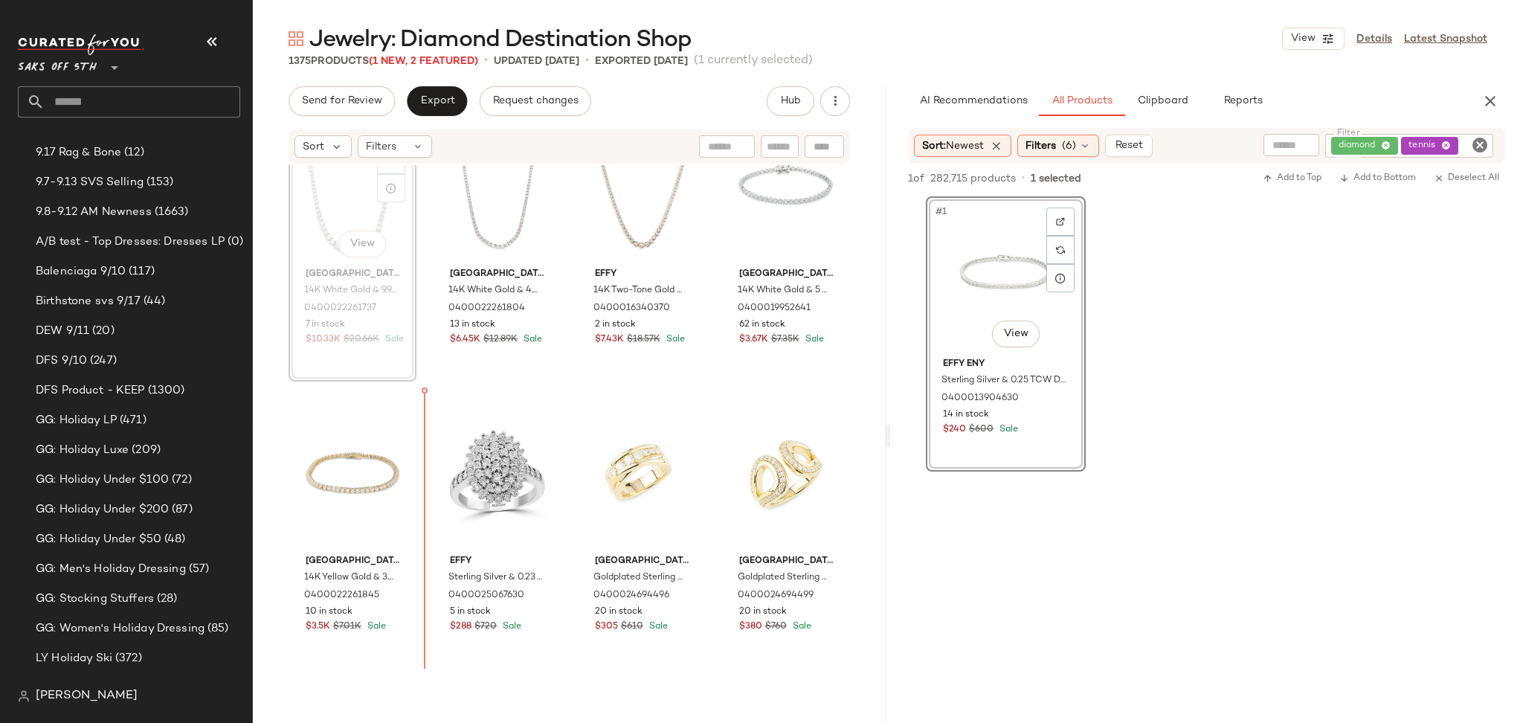
scroll to position [984, 0]
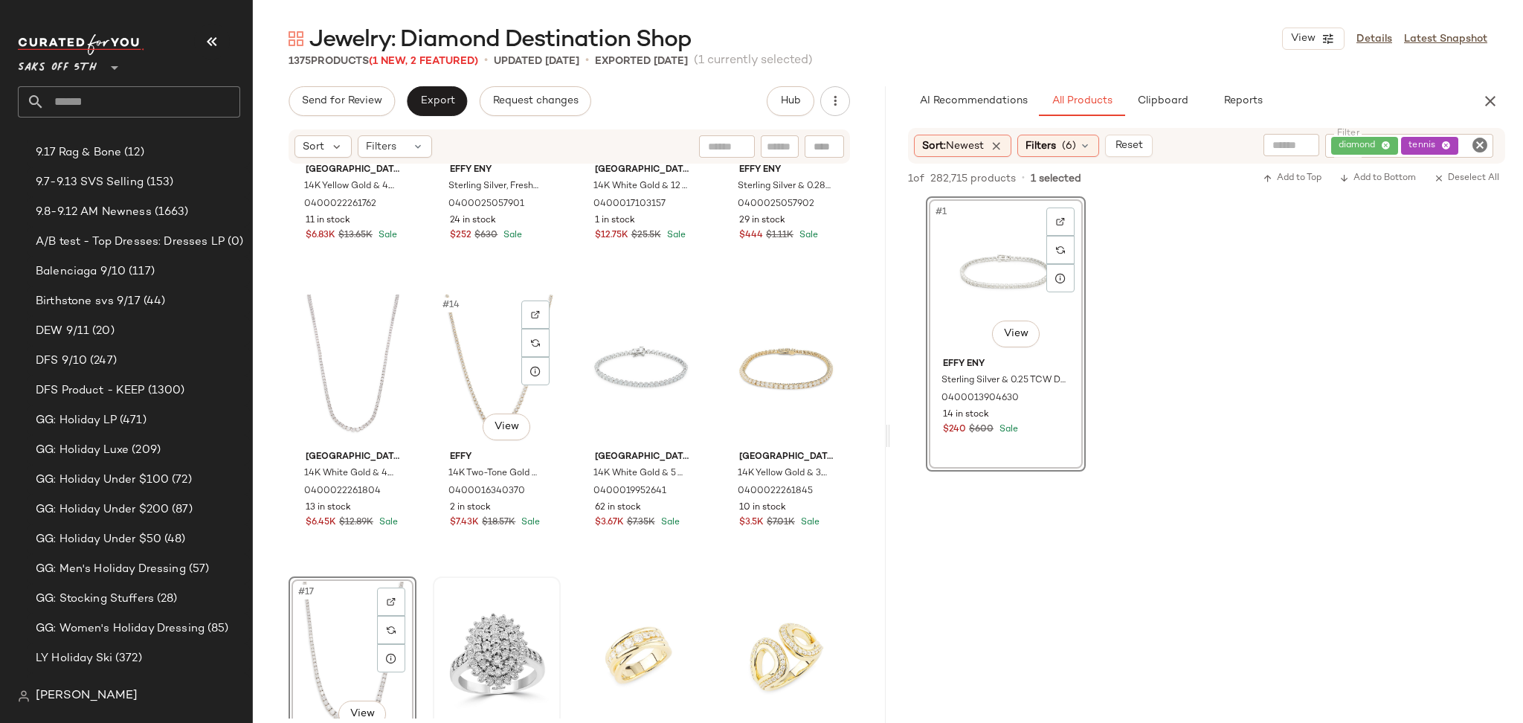
scroll to position [751, 0]
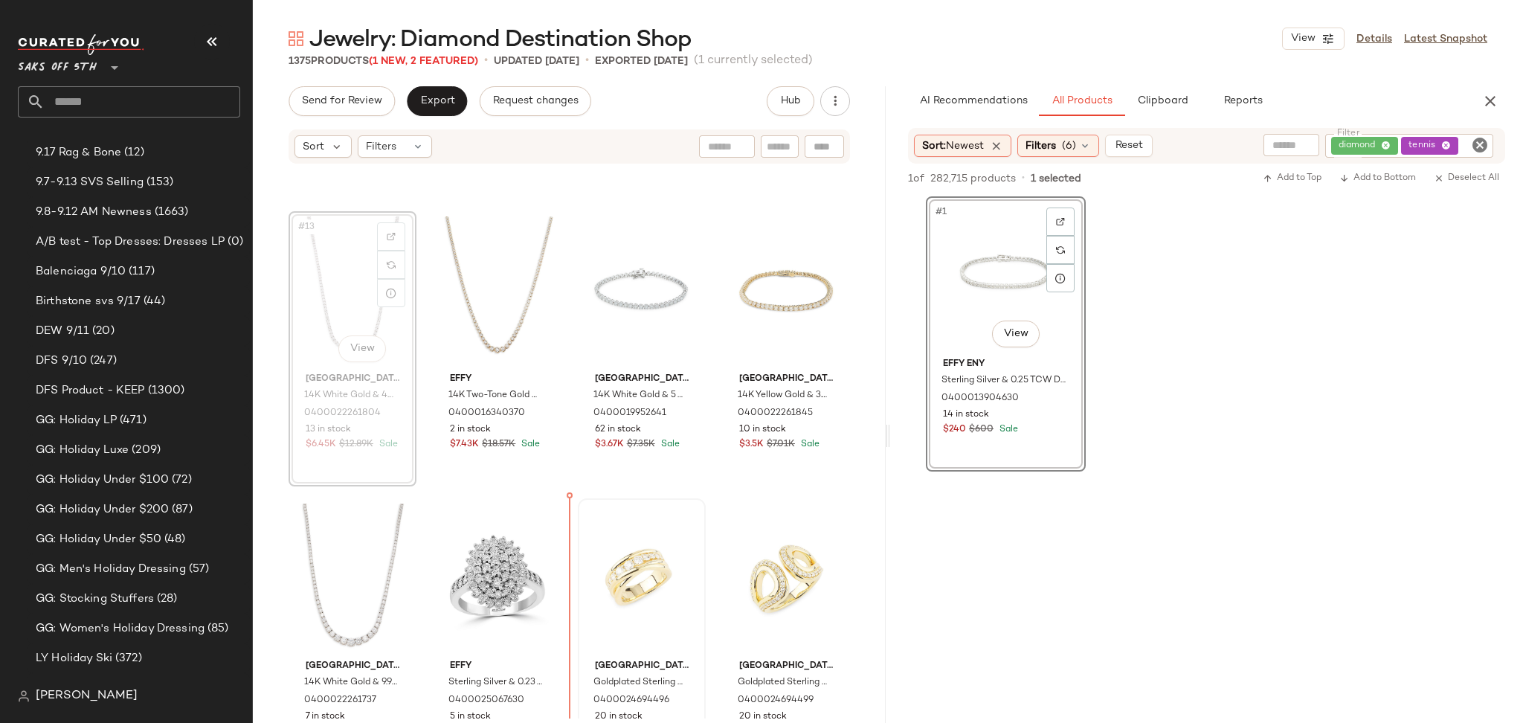
scroll to position [885, 0]
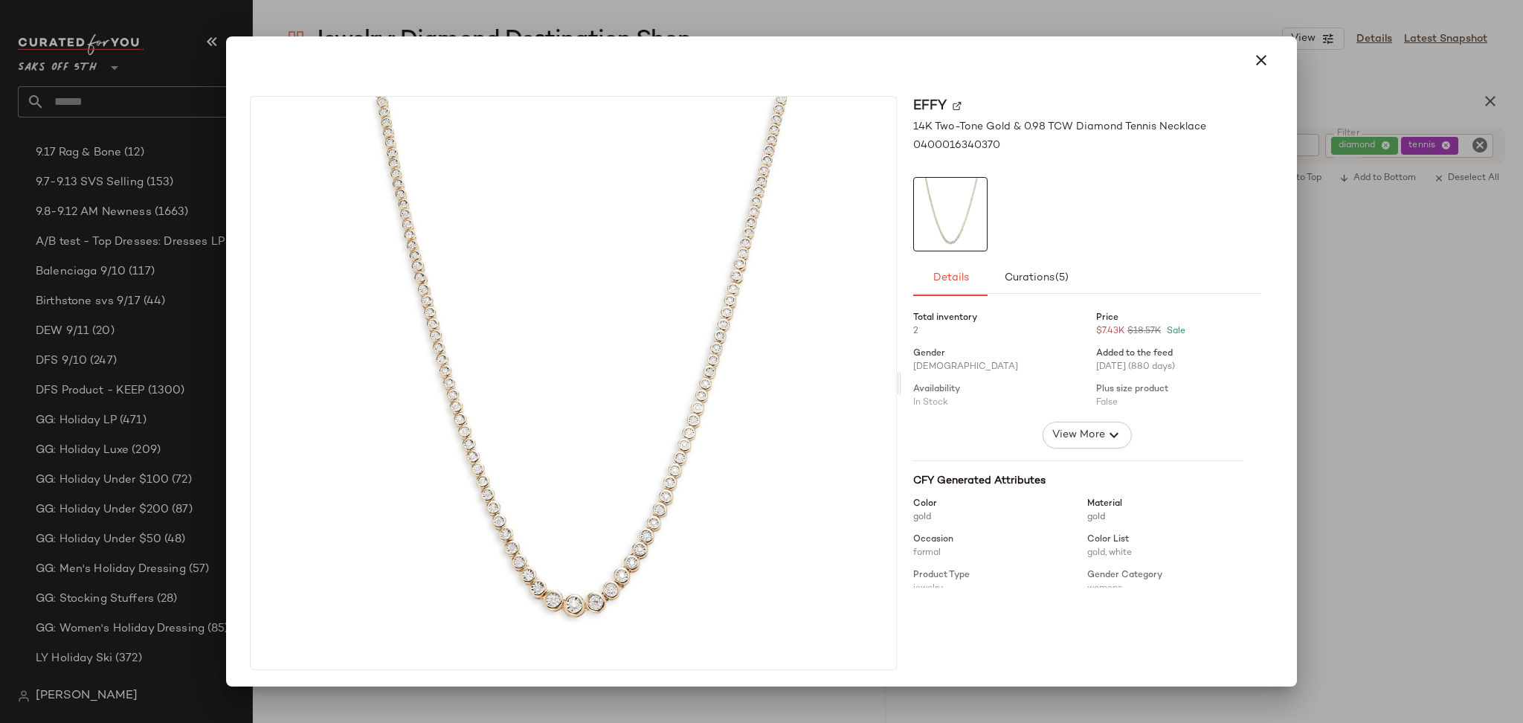
drag, startPoint x: 359, startPoint y: 272, endPoint x: 527, endPoint y: 274, distance: 168.0
click at [1252, 65] on icon "button" at bounding box center [1261, 60] width 18 height 18
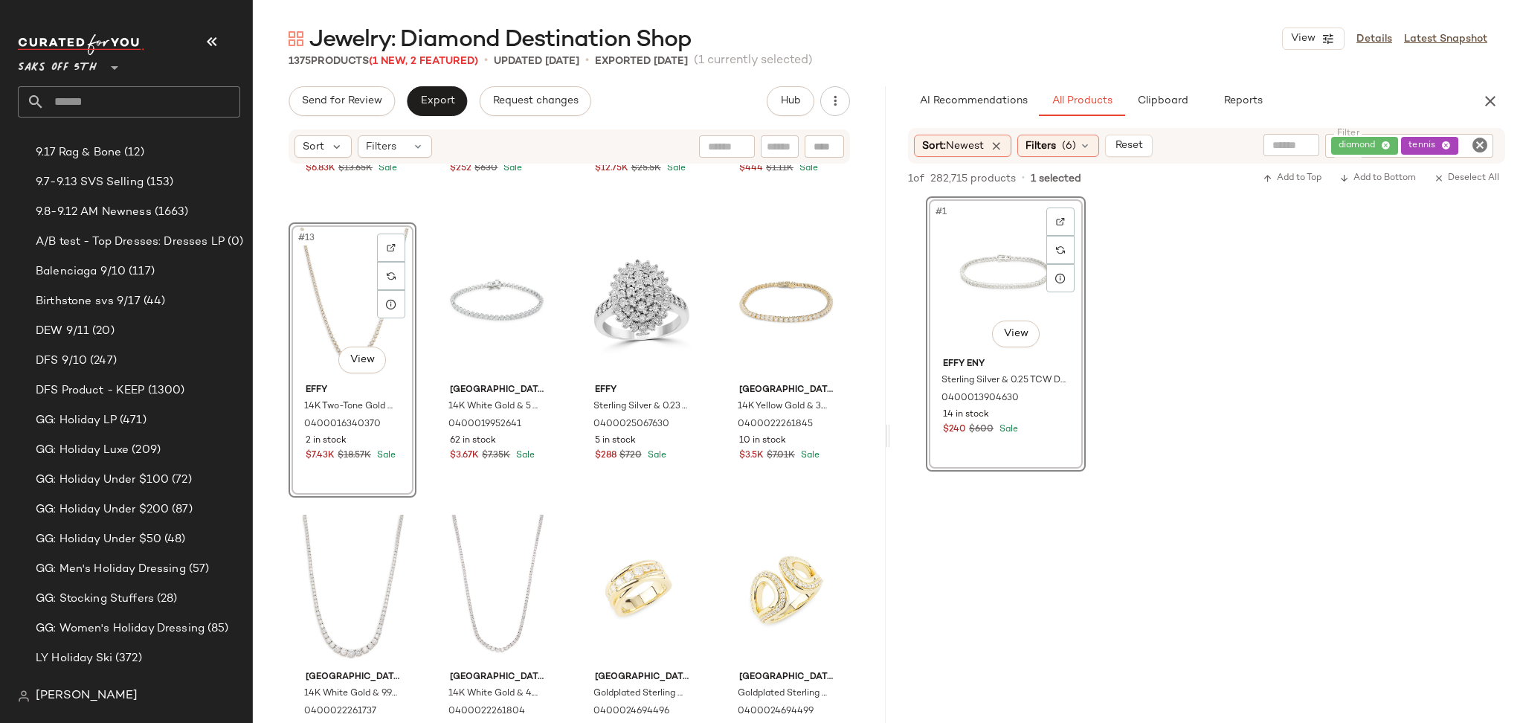
scroll to position [803, 0]
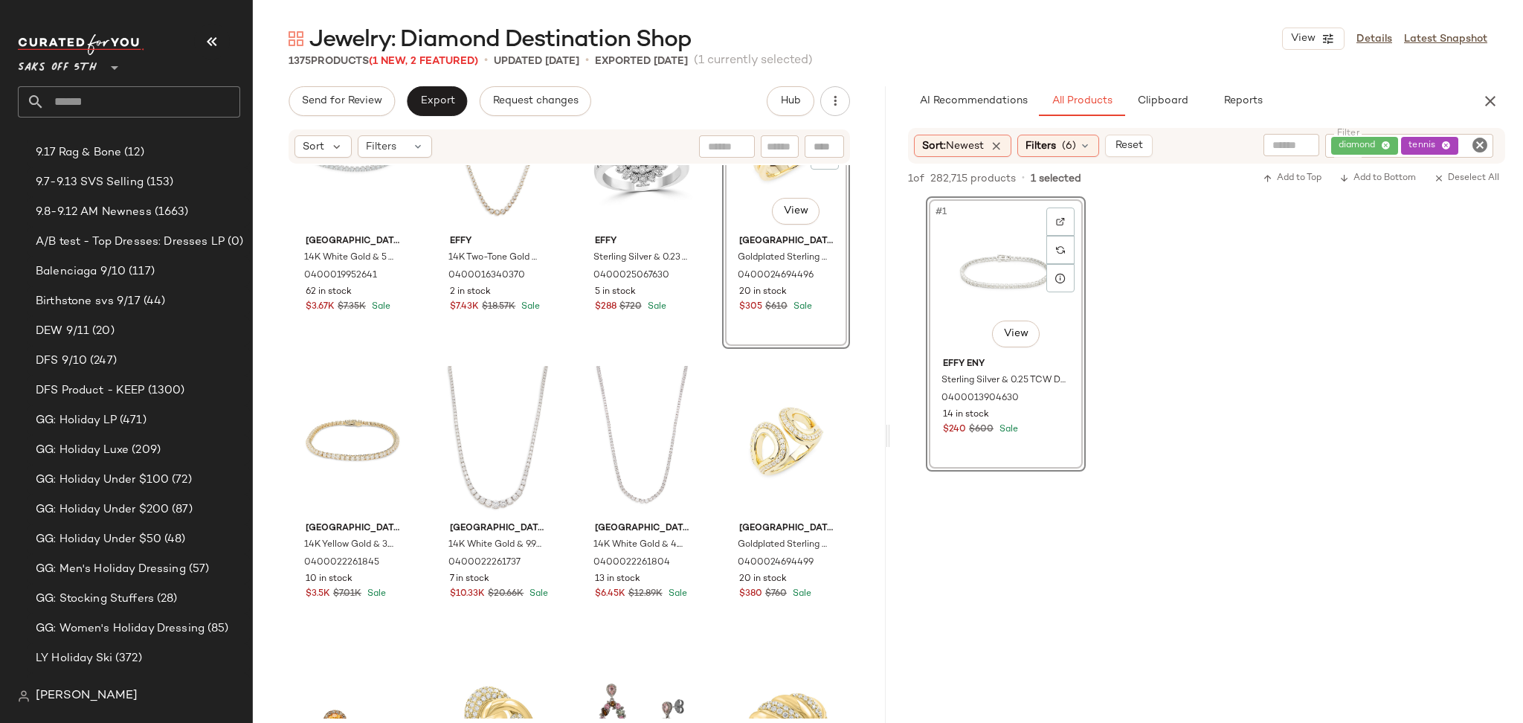
scroll to position [970, 0]
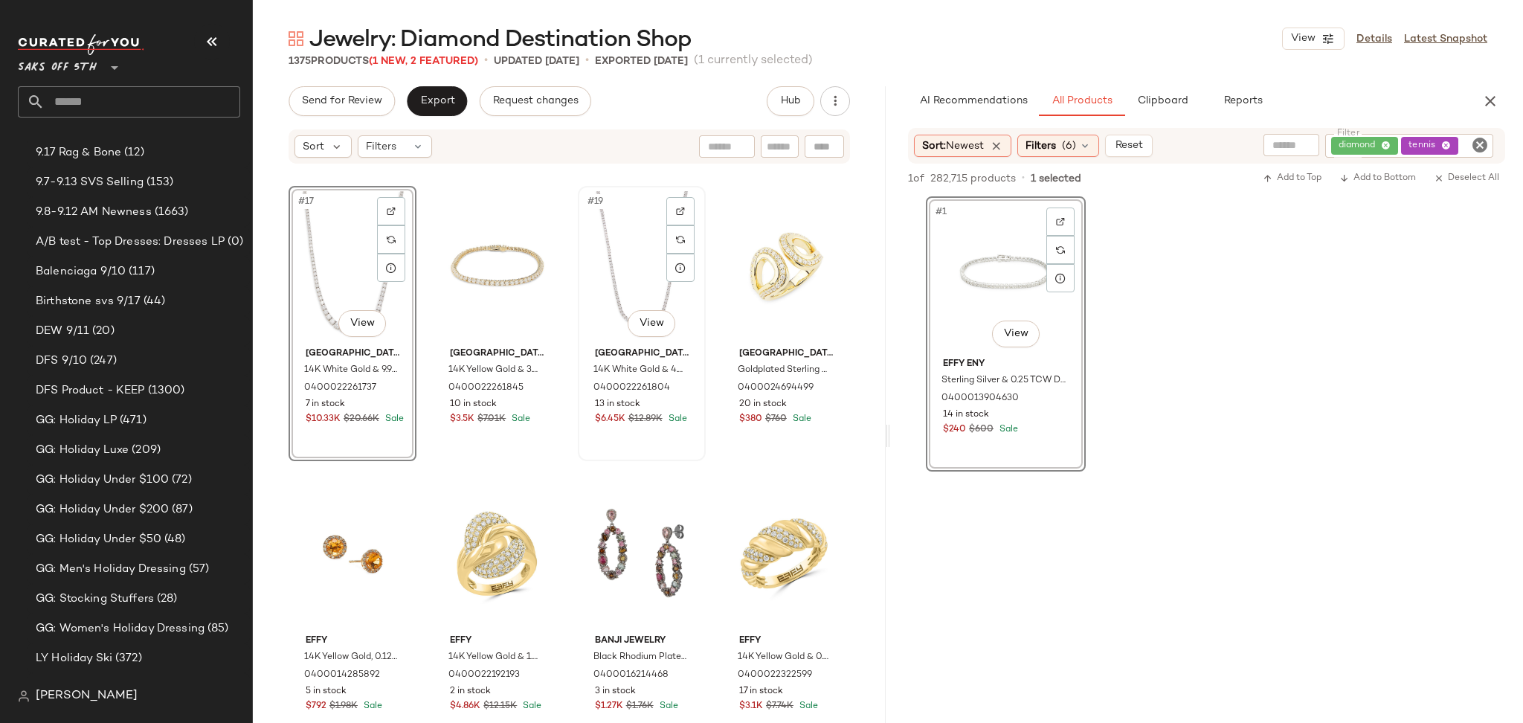
scroll to position [1161, 0]
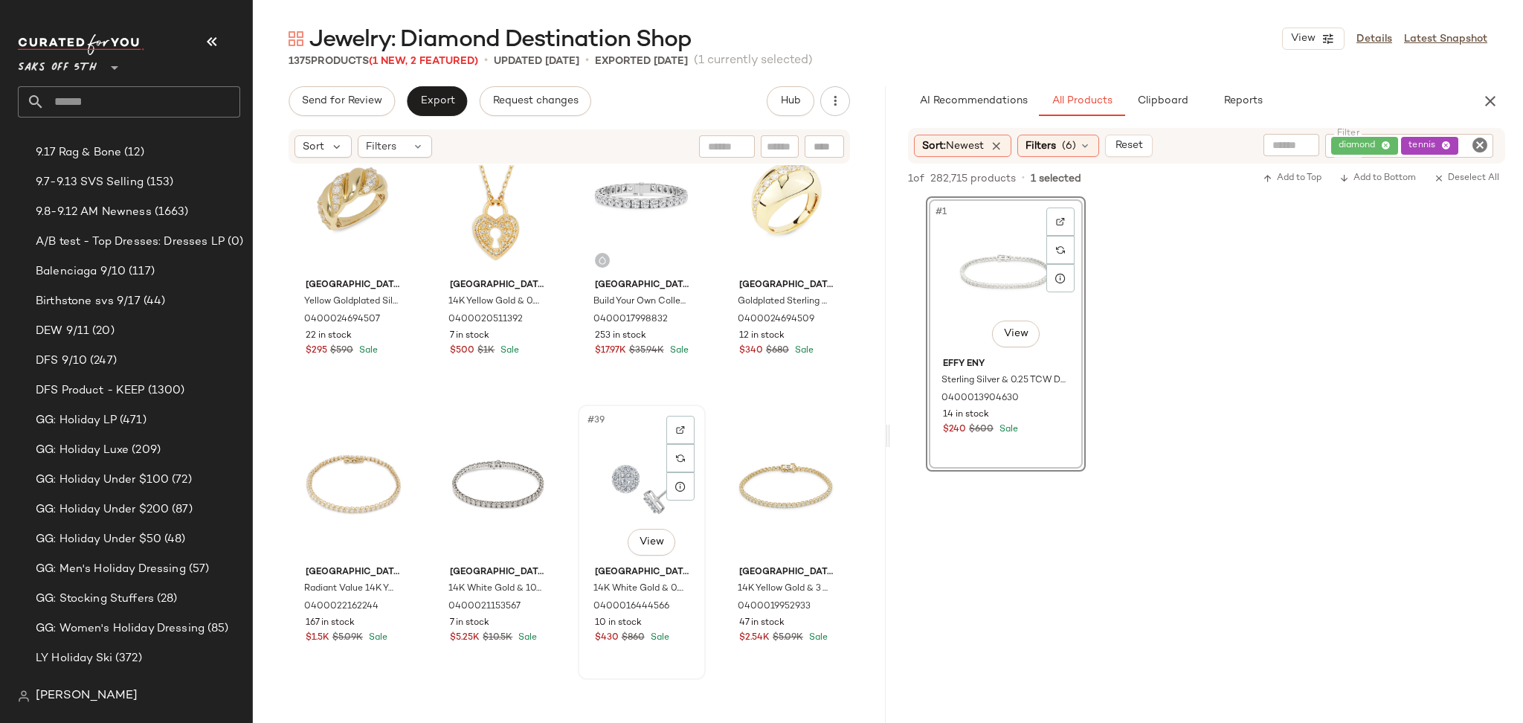
scroll to position [2360, 0]
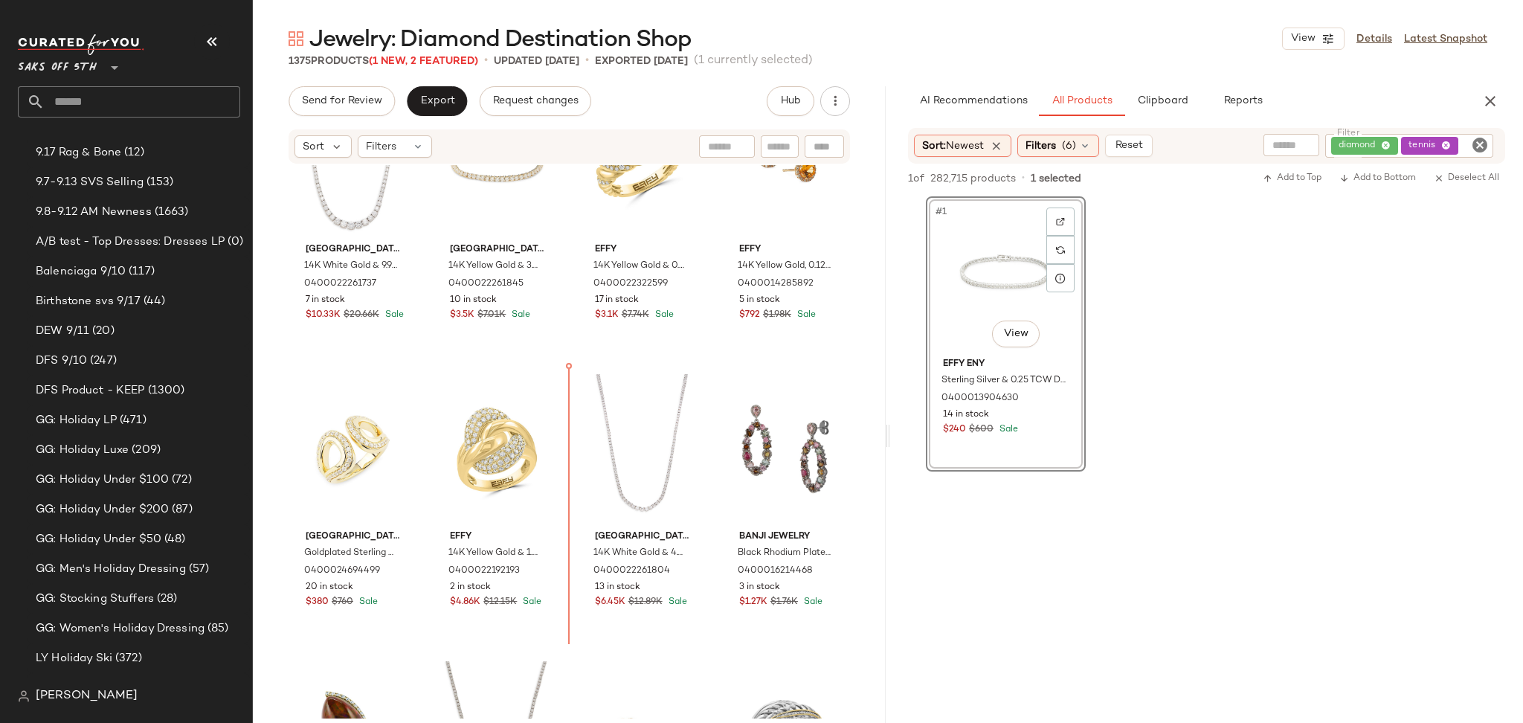
scroll to position [1263, 0]
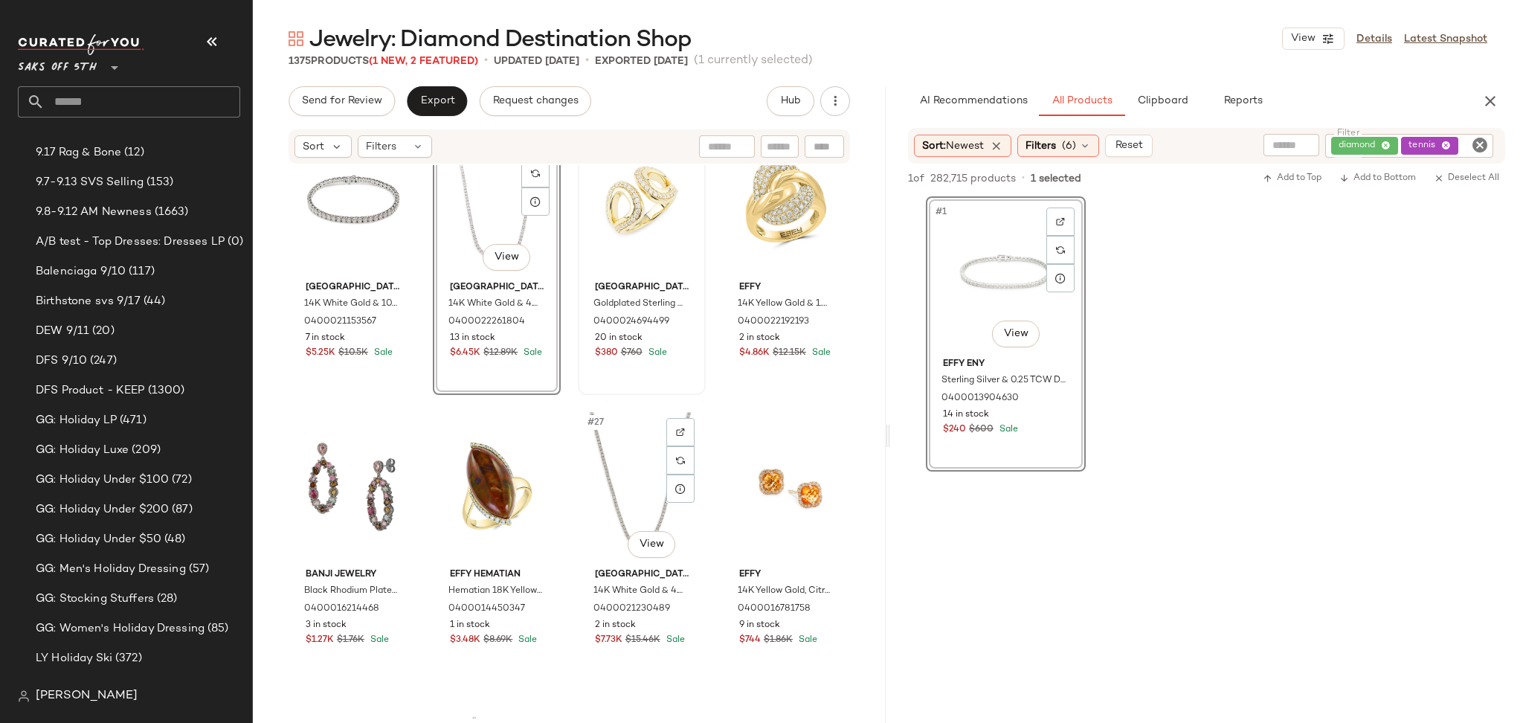
scroll to position [1496, 0]
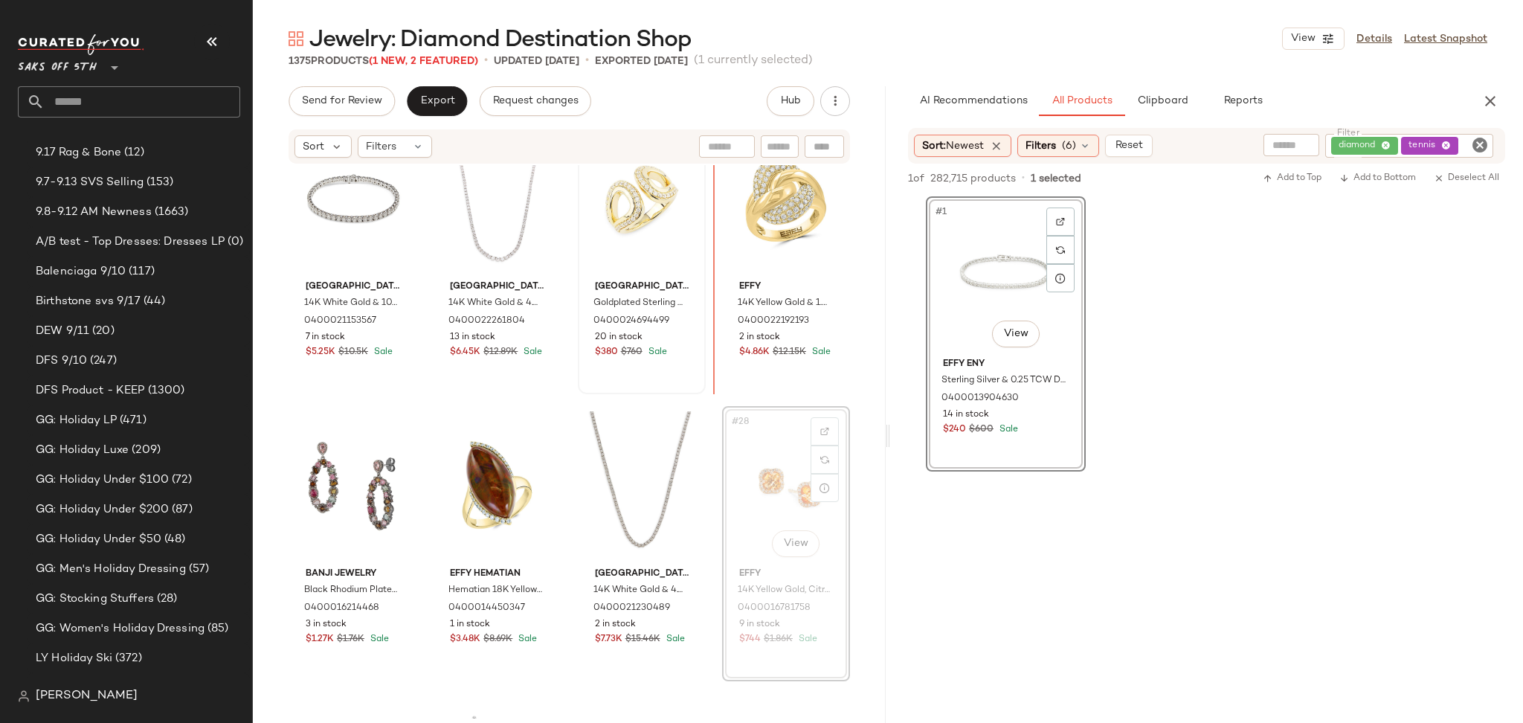
scroll to position [1488, 0]
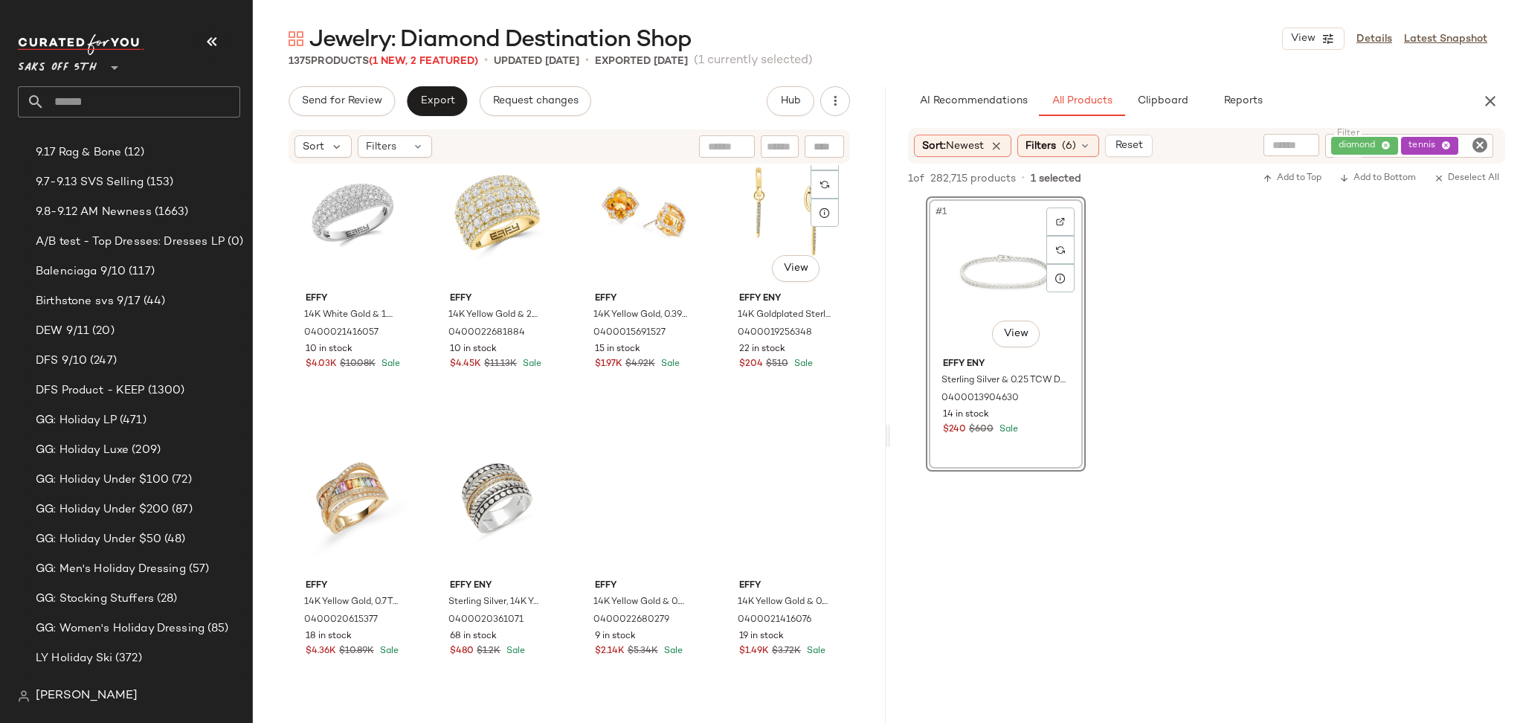
scroll to position [3493, 0]
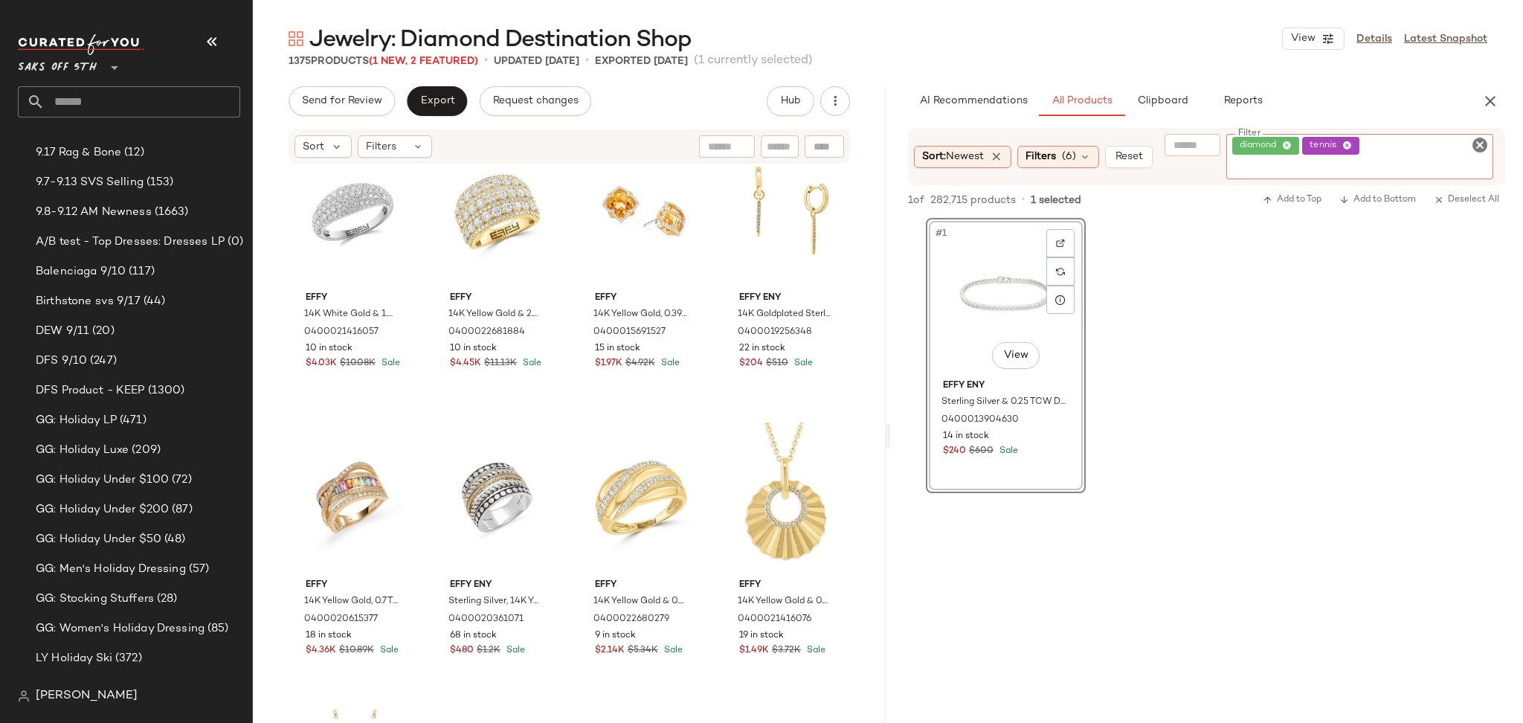
click at [1442, 142] on div "diamond tennis" at bounding box center [1360, 156] width 268 height 45
click at [1352, 141] on icon at bounding box center [1347, 146] width 10 height 10
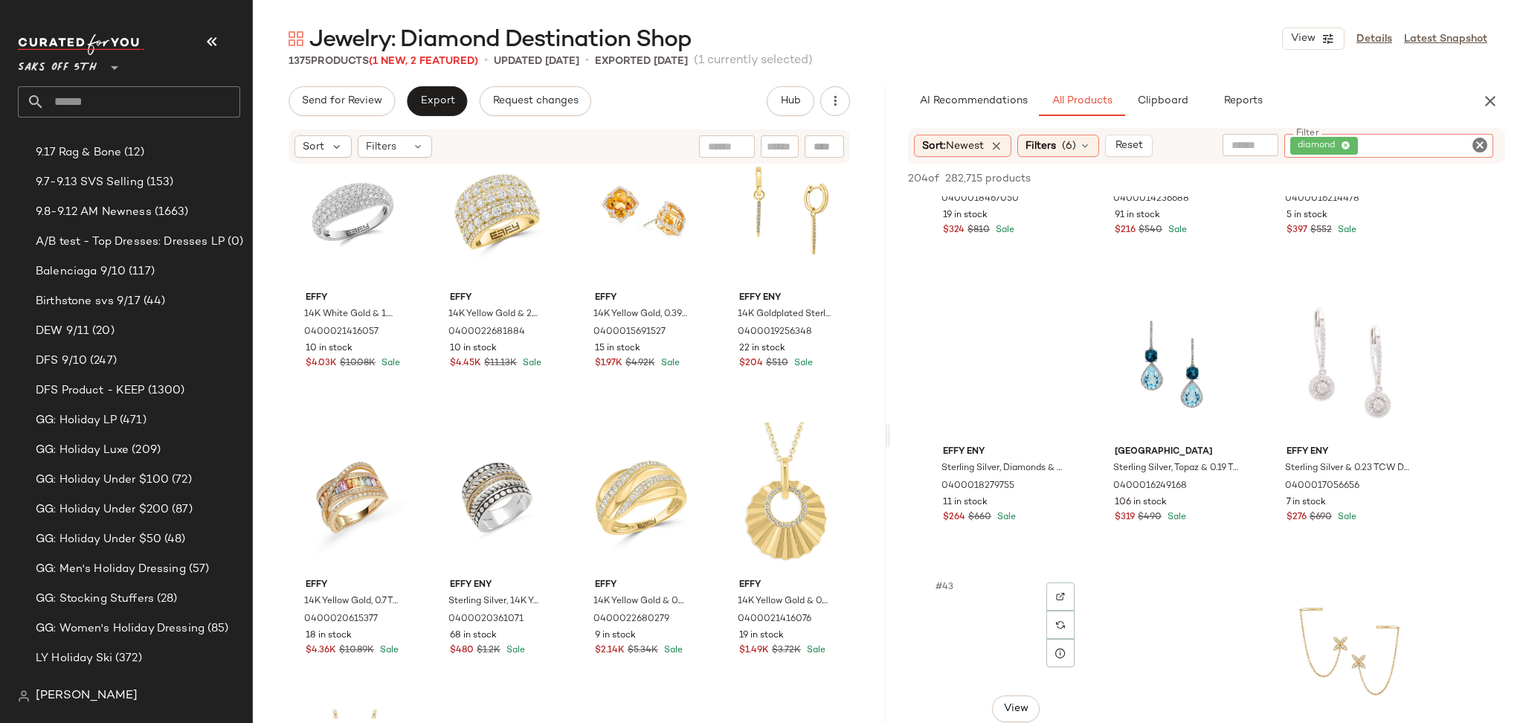
scroll to position [3662, 0]
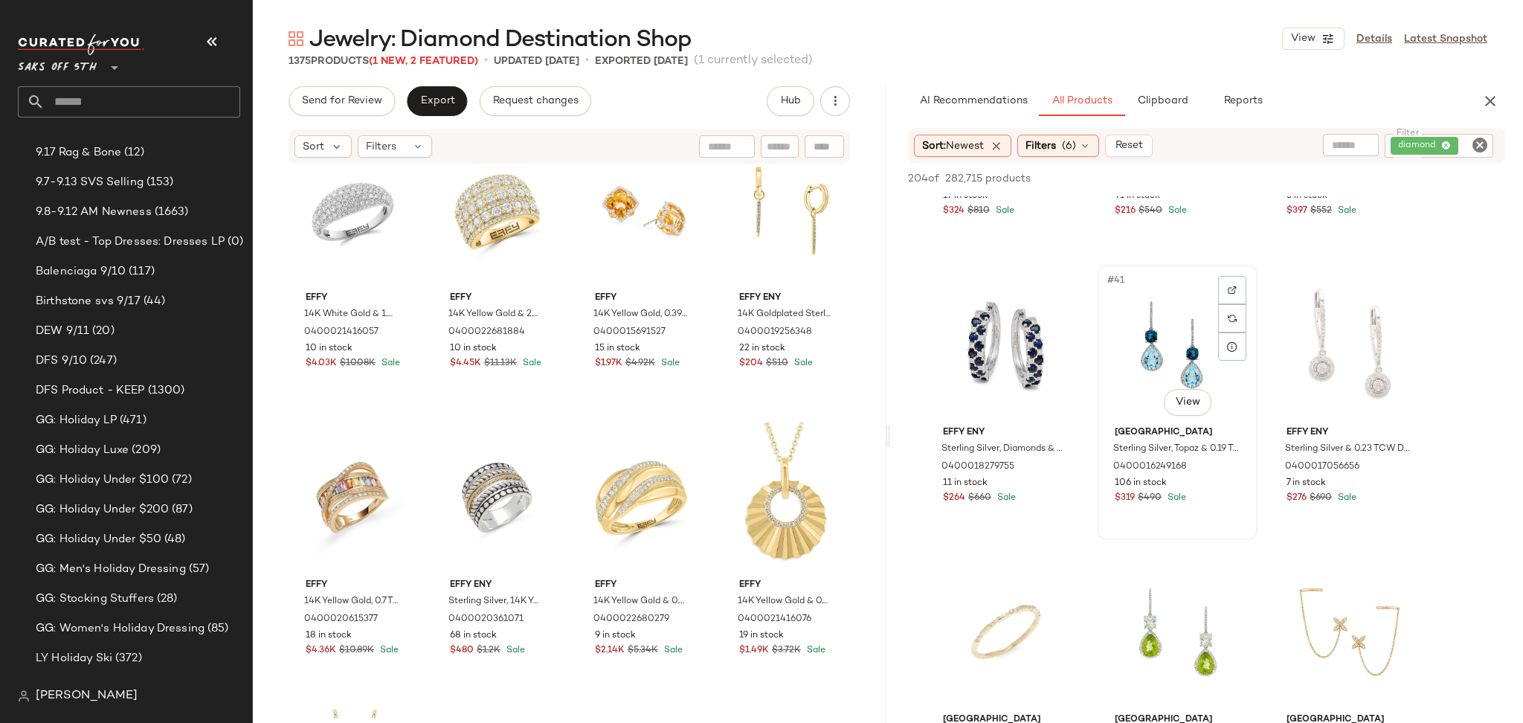
click at [1139, 352] on div "#41 View" at bounding box center [1176, 345] width 149 height 150
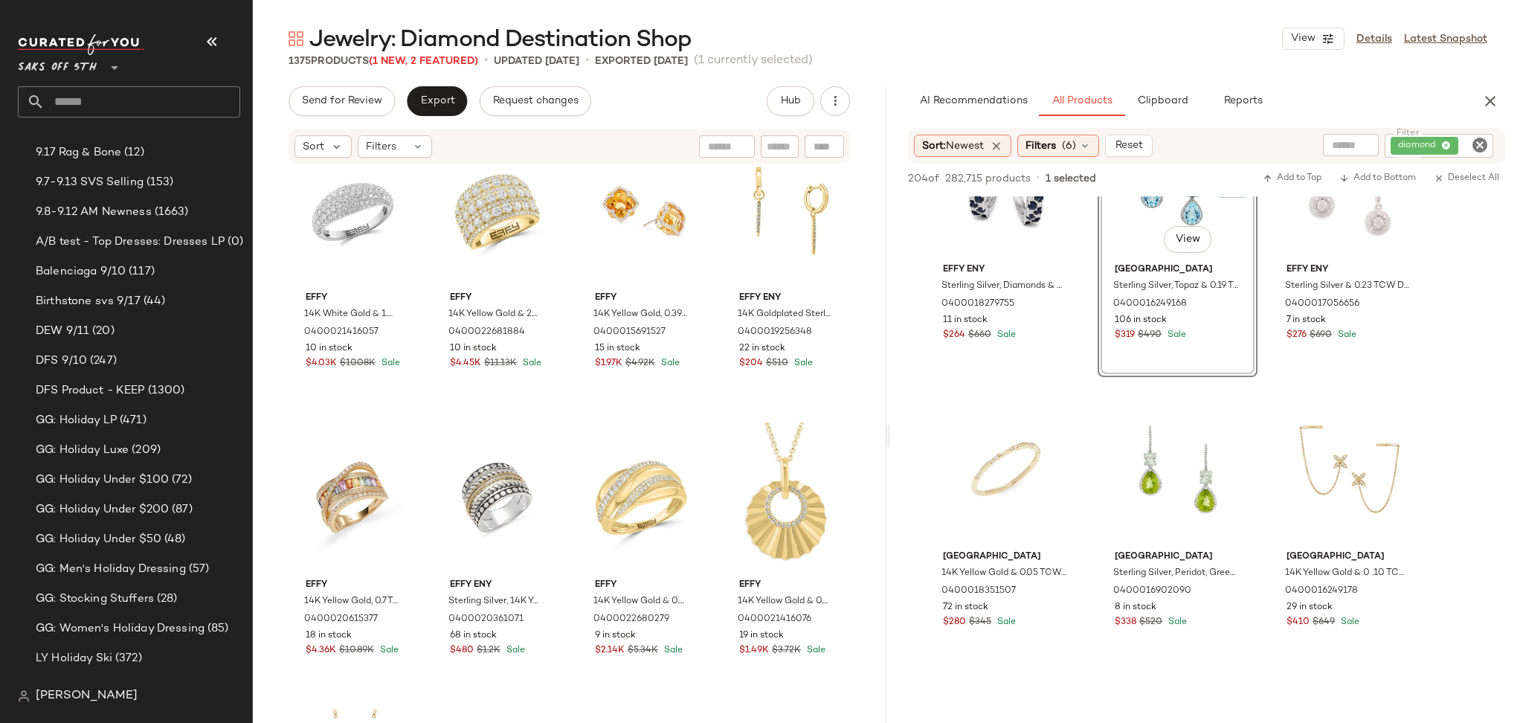
scroll to position [3826, 0]
click at [989, 430] on div "#43 View" at bounding box center [1005, 468] width 149 height 150
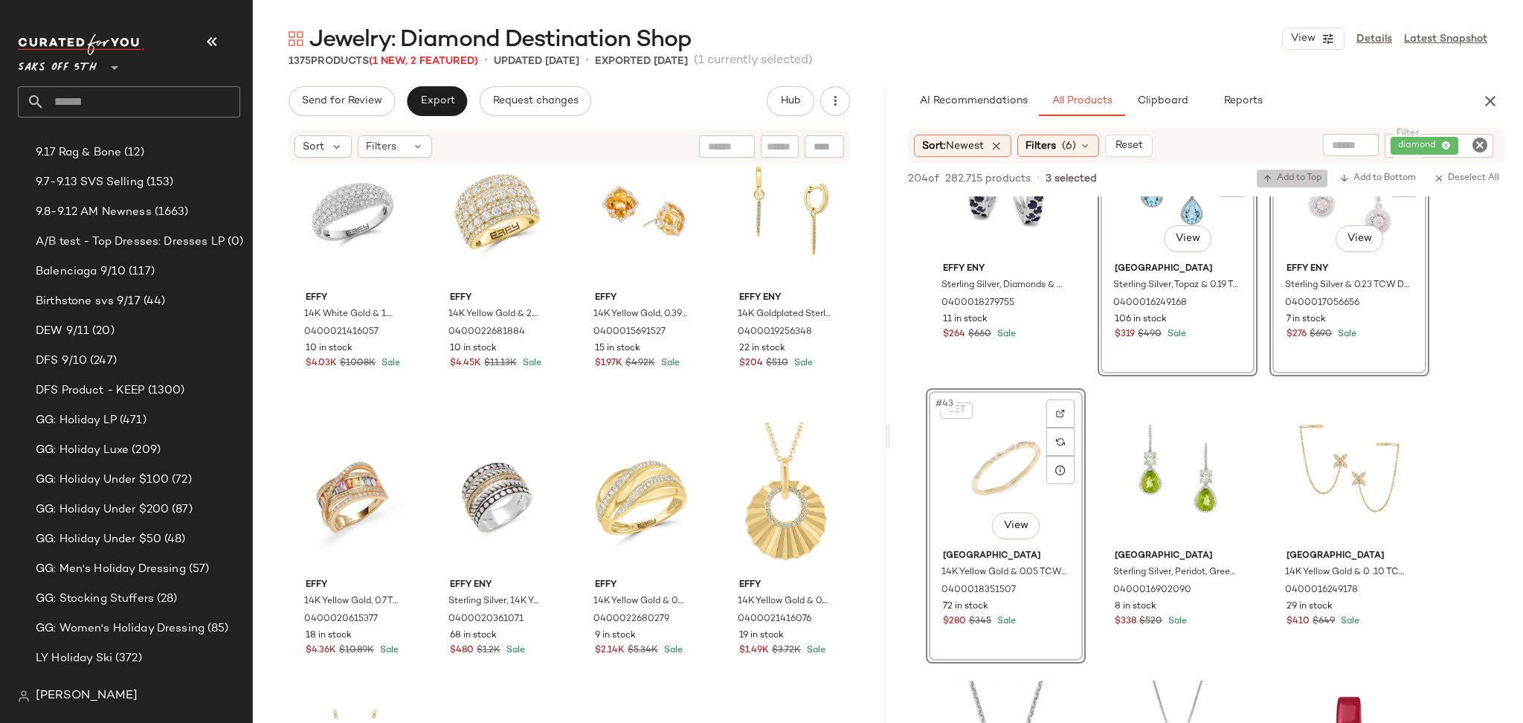
click at [1299, 180] on span "Add to Top" at bounding box center [1291, 178] width 59 height 10
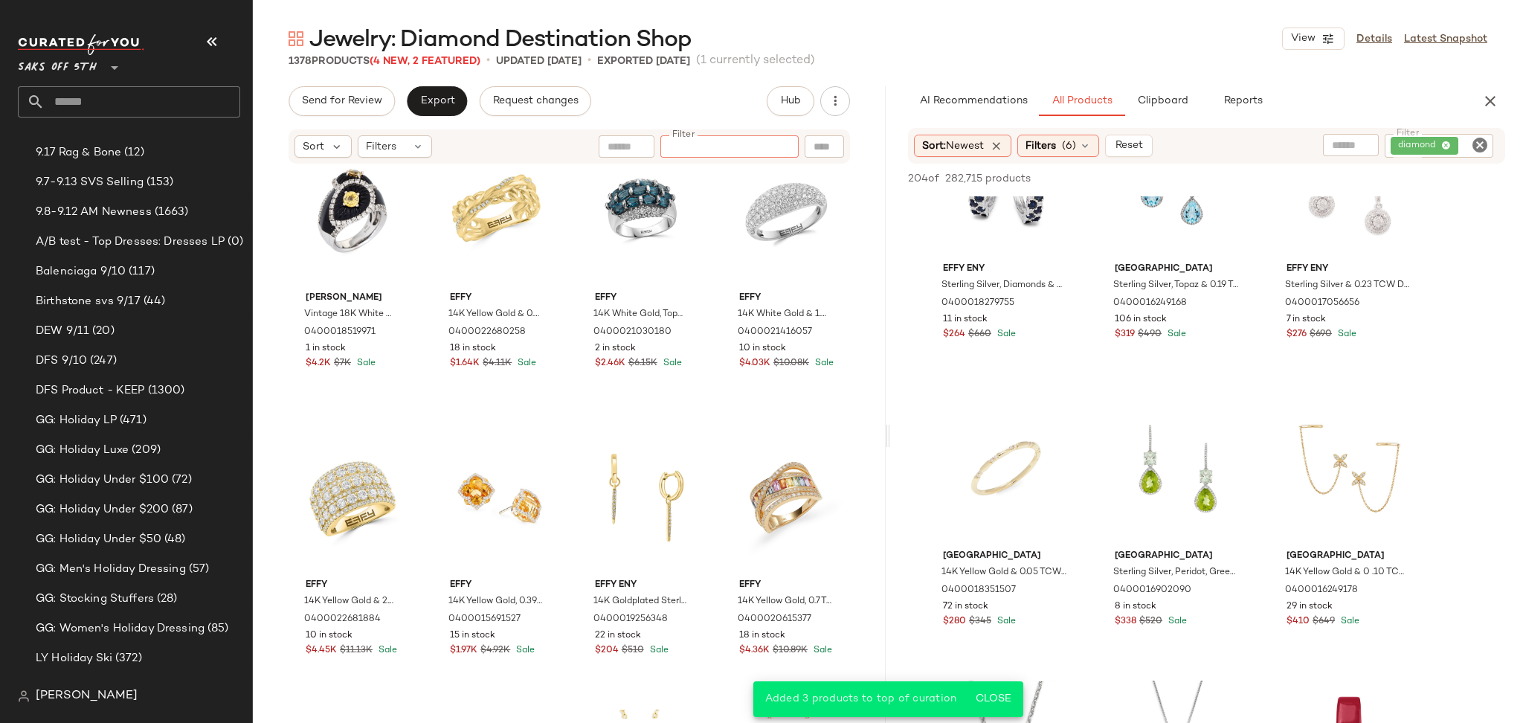
click at [774, 141] on input "Filter" at bounding box center [729, 147] width 126 height 16
type input "******"
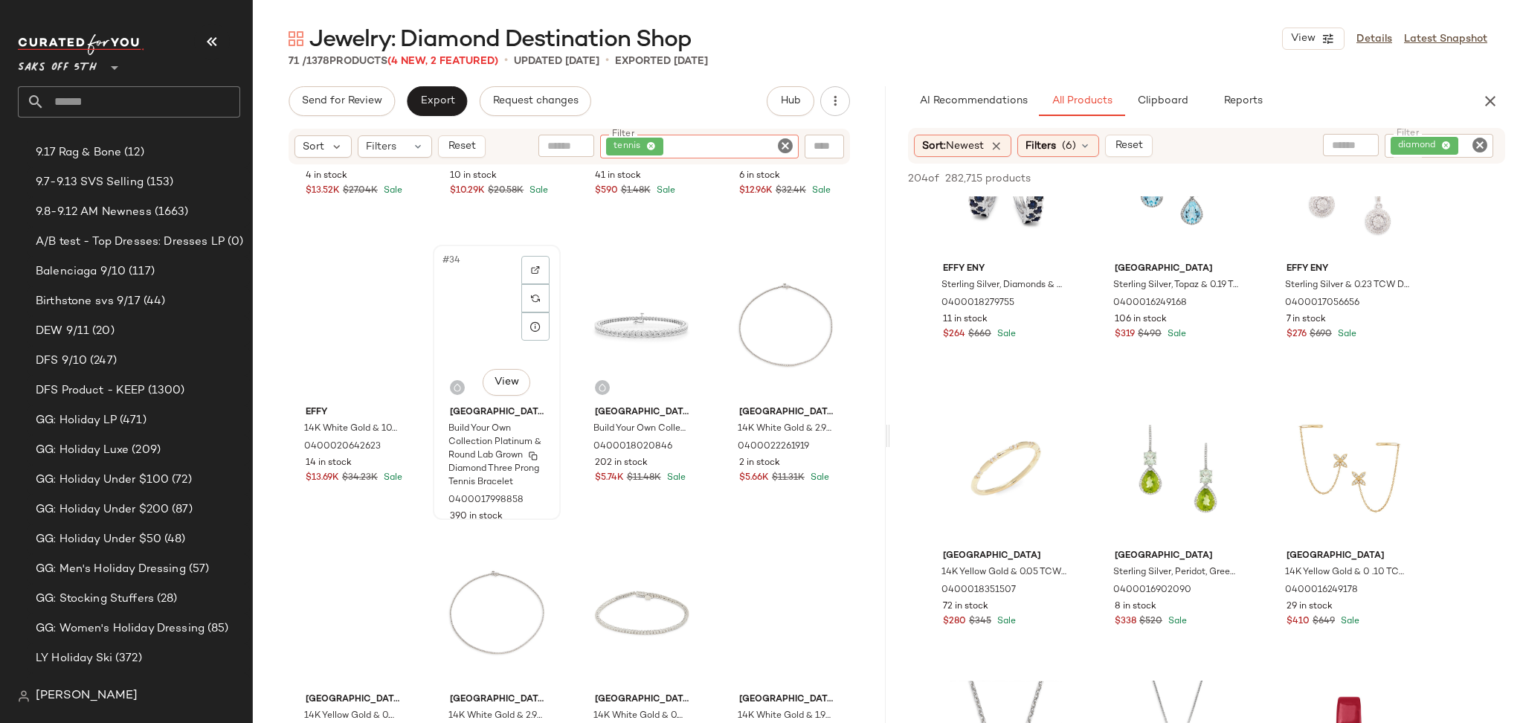
scroll to position [2232, 0]
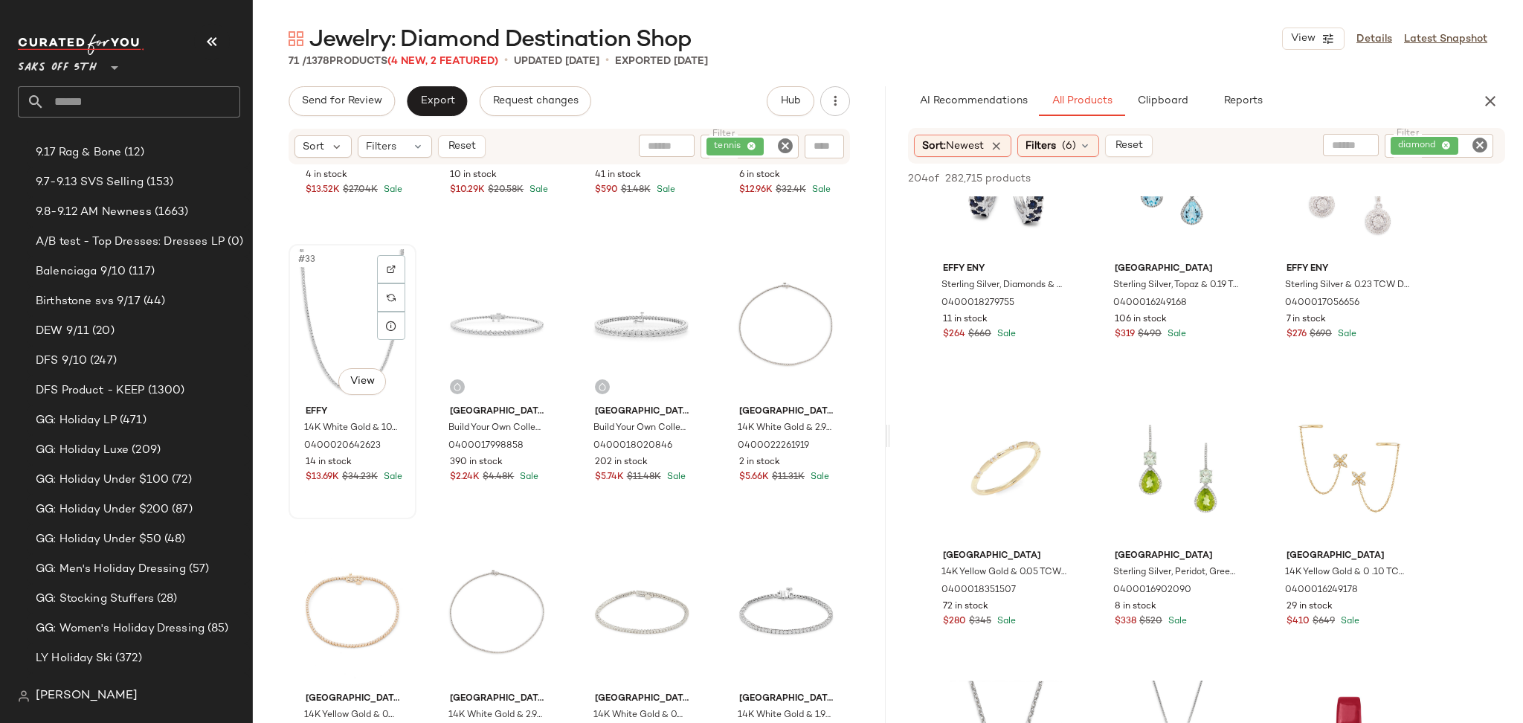
click at [371, 320] on div "#33 View" at bounding box center [352, 324] width 117 height 150
click at [595, 338] on div "#35 View" at bounding box center [641, 324] width 117 height 150
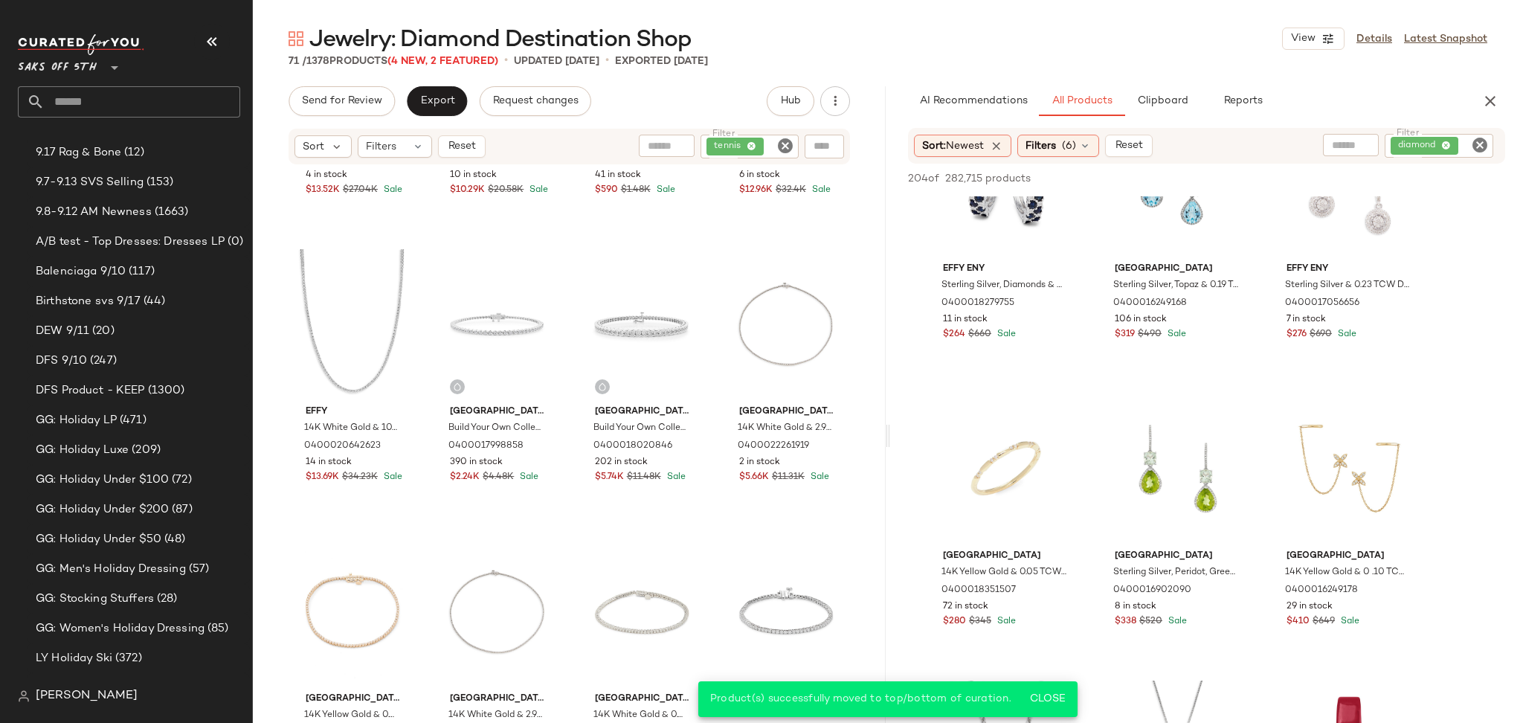
click at [784, 145] on icon "Clear Filter" at bounding box center [785, 146] width 18 height 18
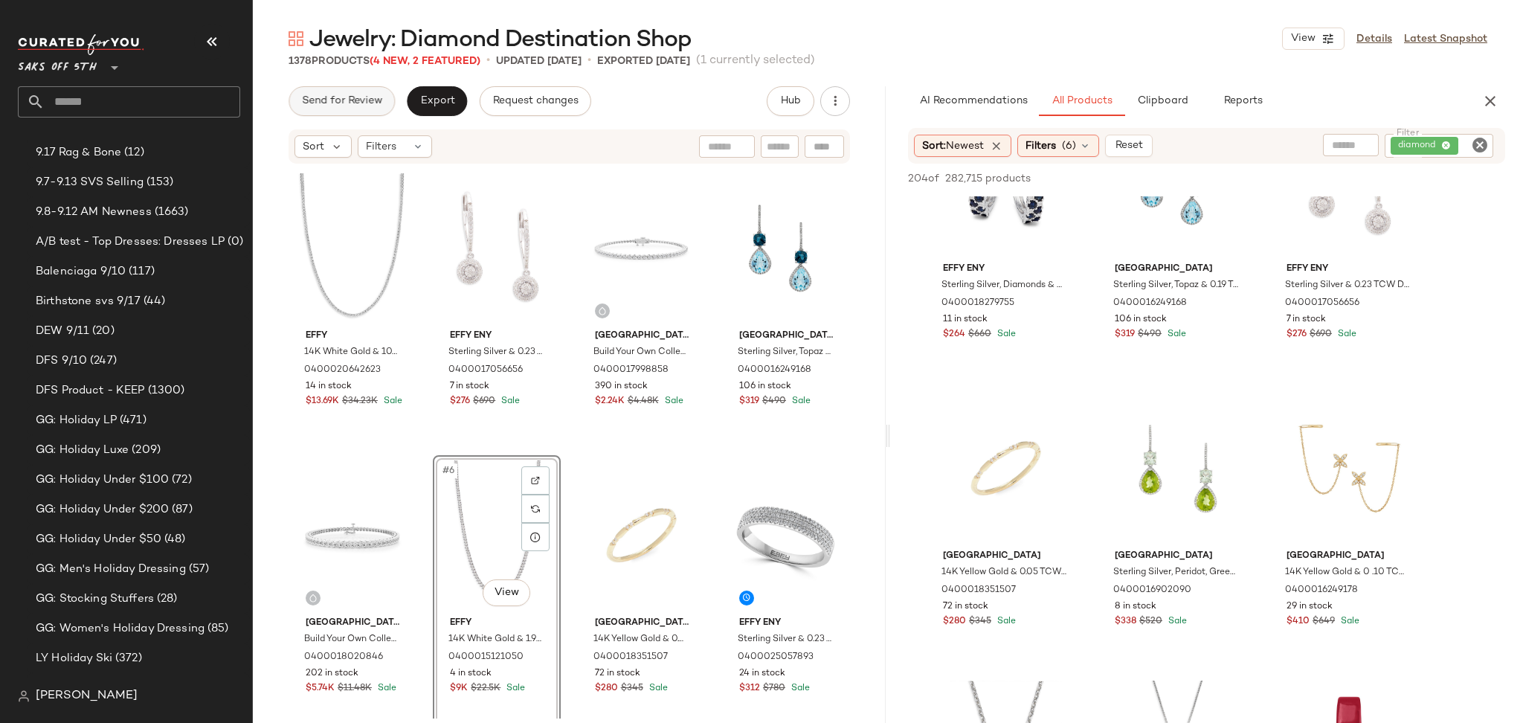
click at [370, 95] on span "Send for Review" at bounding box center [341, 101] width 81 height 12
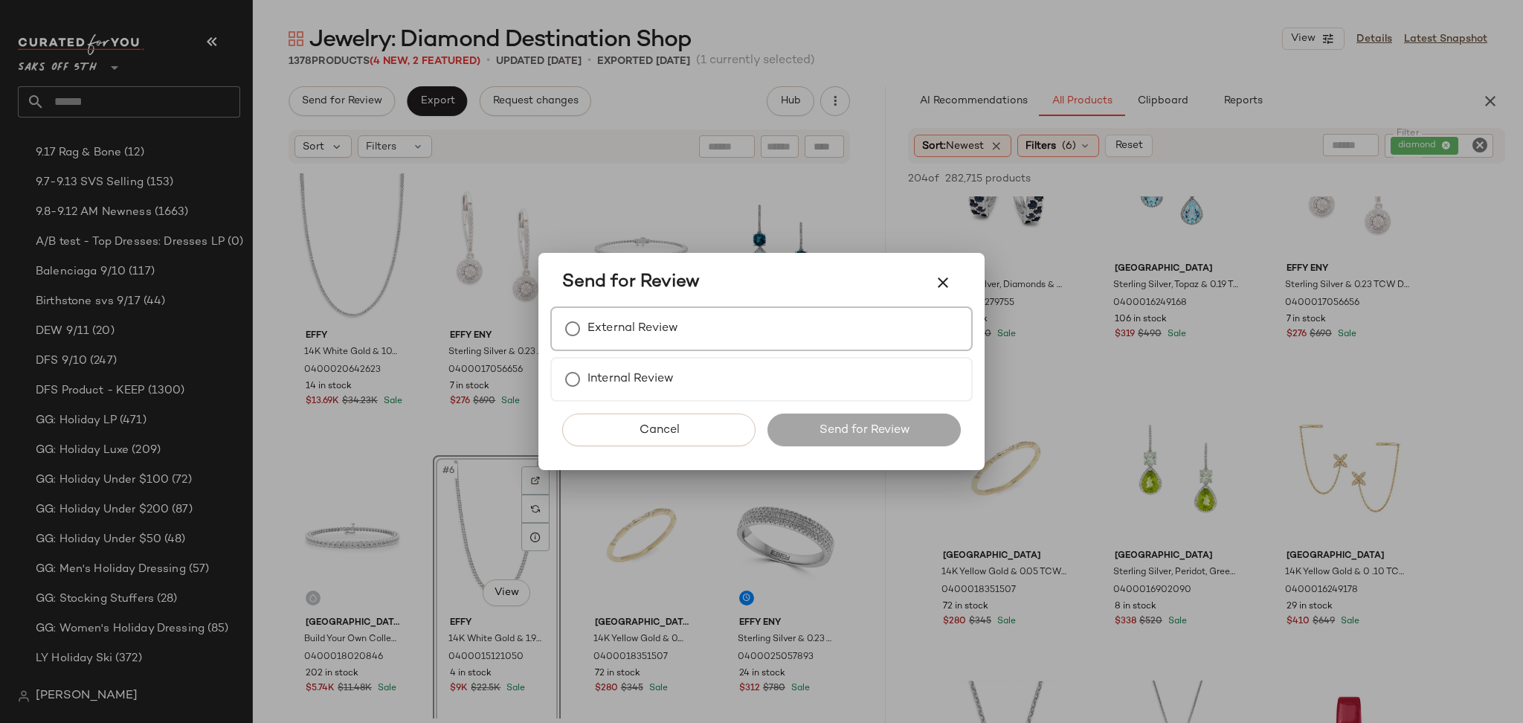
click at [605, 323] on label "External Review" at bounding box center [632, 329] width 91 height 30
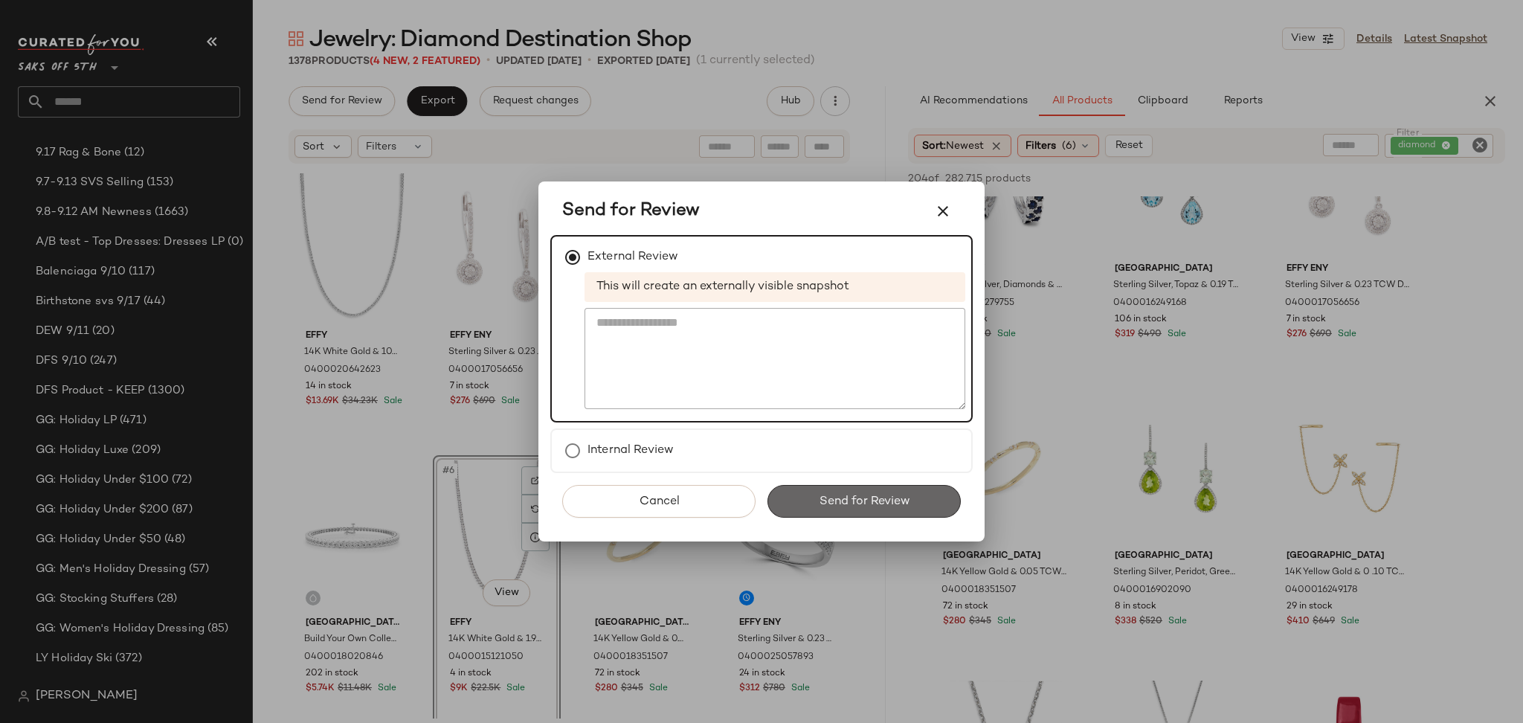
click at [810, 488] on button "Send for Review" at bounding box center [863, 501] width 193 height 33
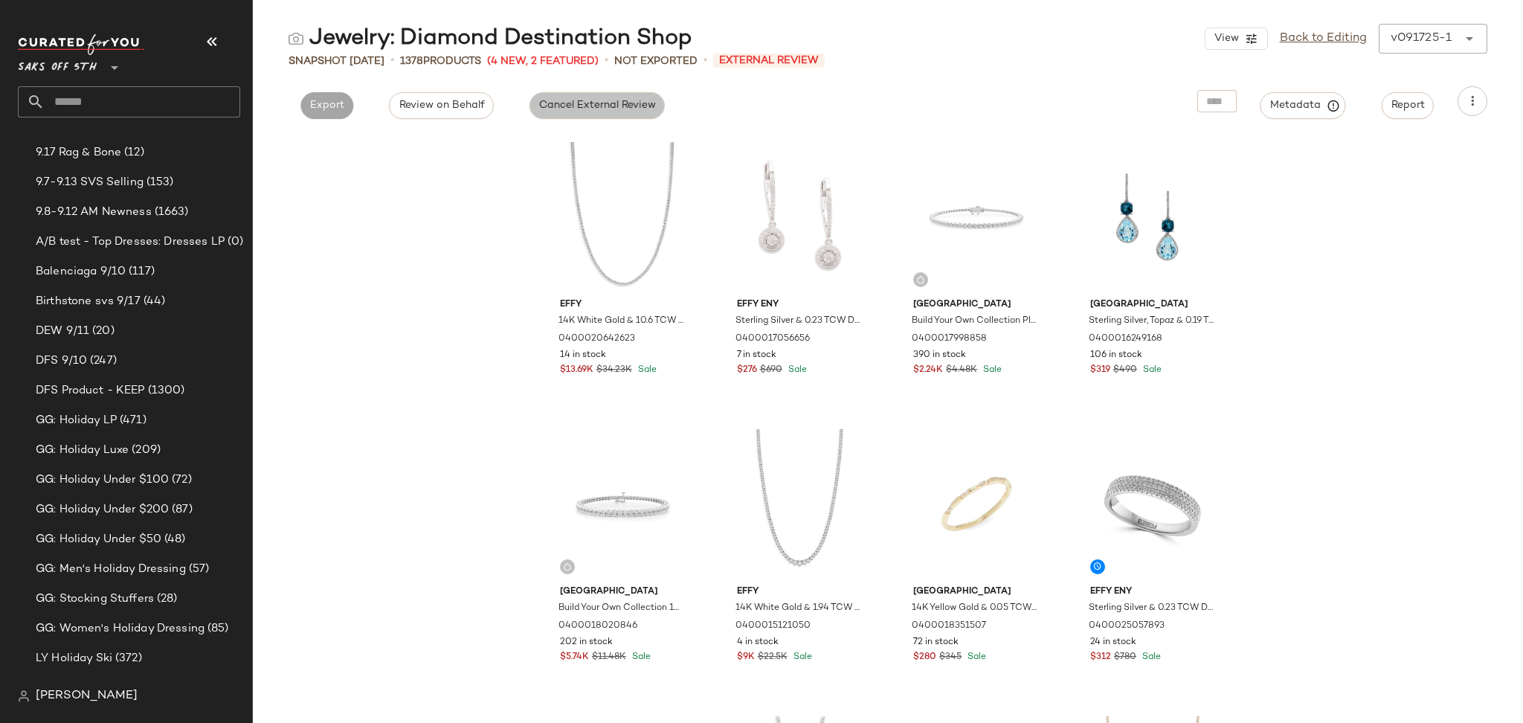
click at [592, 95] on button "Cancel External Review" at bounding box center [596, 105] width 135 height 27
click at [465, 110] on span "Export" at bounding box center [461, 106] width 35 height 12
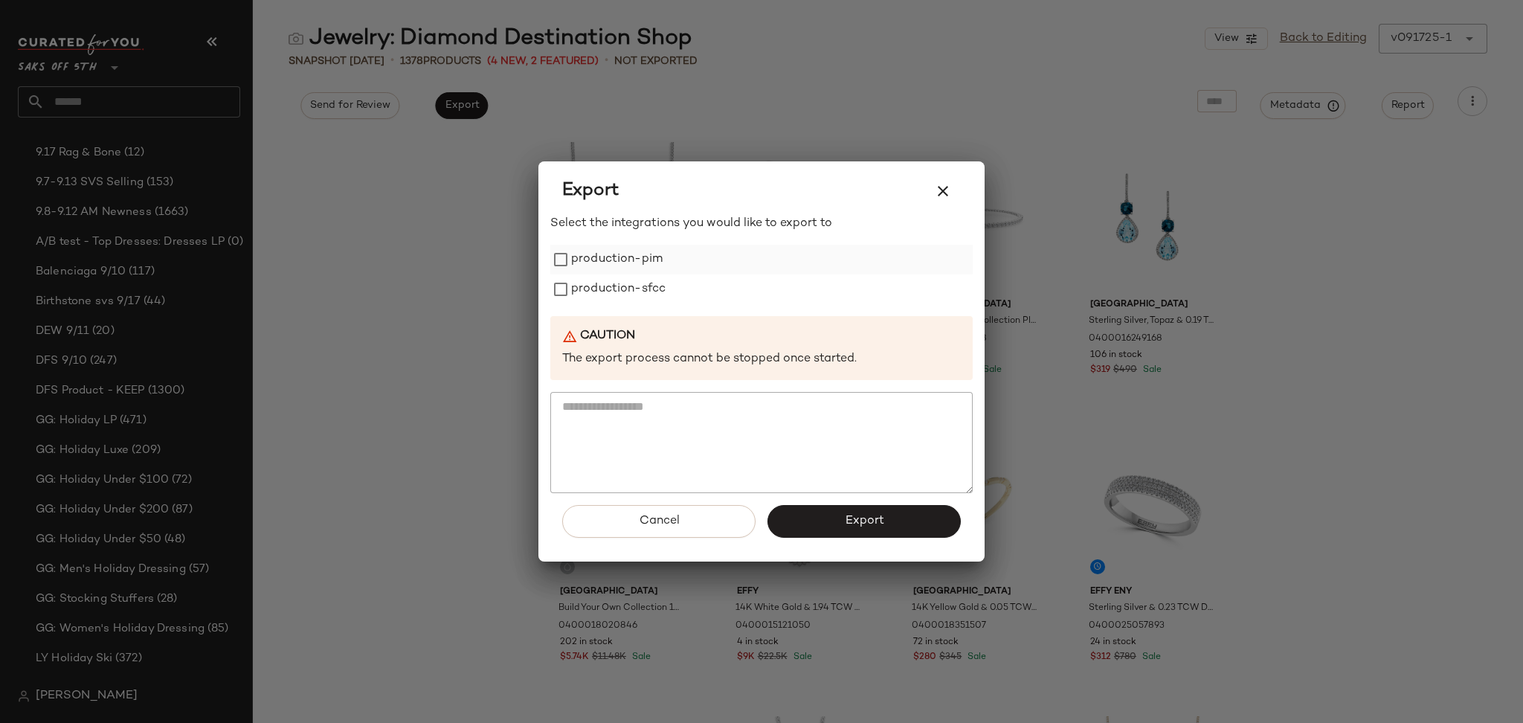
click at [584, 262] on label "production-pim" at bounding box center [616, 260] width 91 height 30
click at [584, 284] on label "production-sfcc" at bounding box center [618, 289] width 94 height 30
click at [809, 517] on button "Export" at bounding box center [863, 521] width 193 height 33
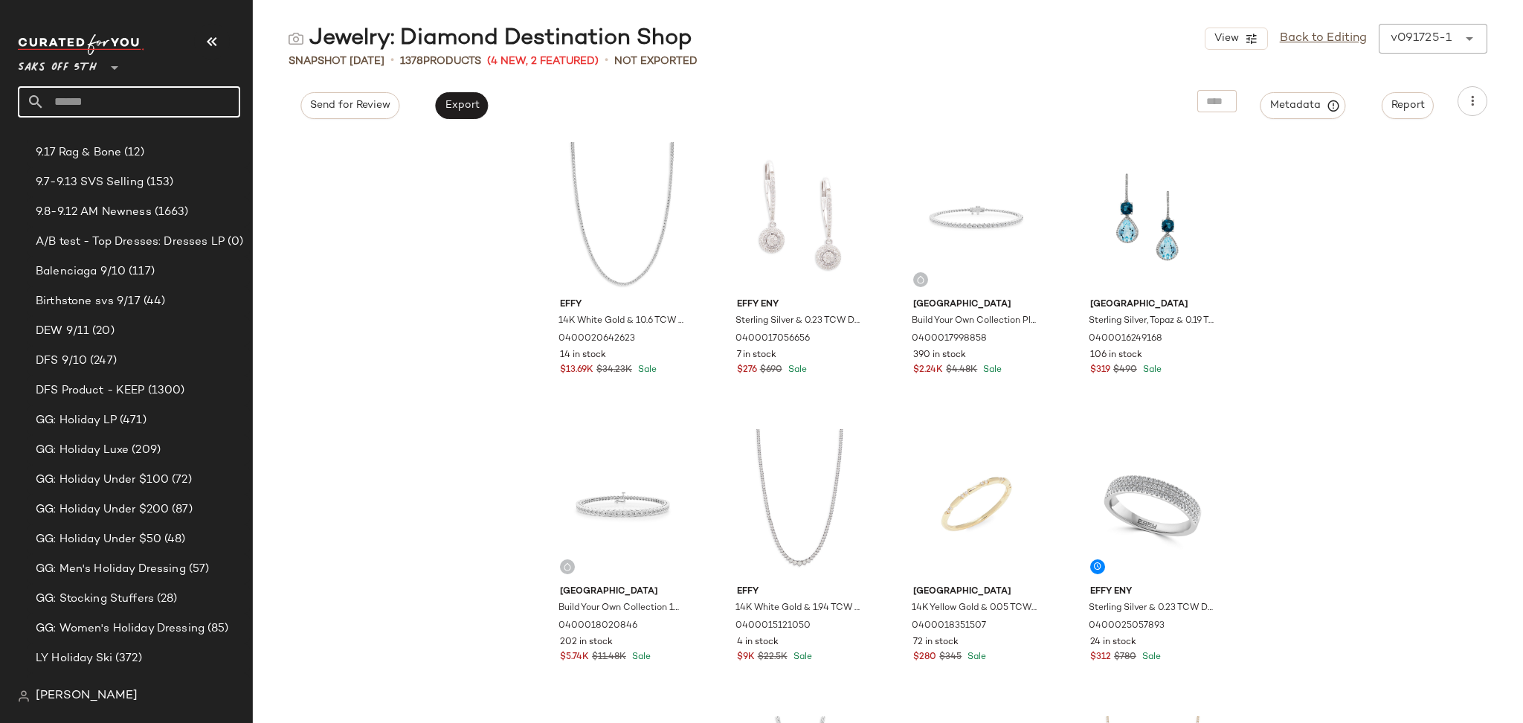
click at [103, 104] on input "text" at bounding box center [143, 101] width 196 height 31
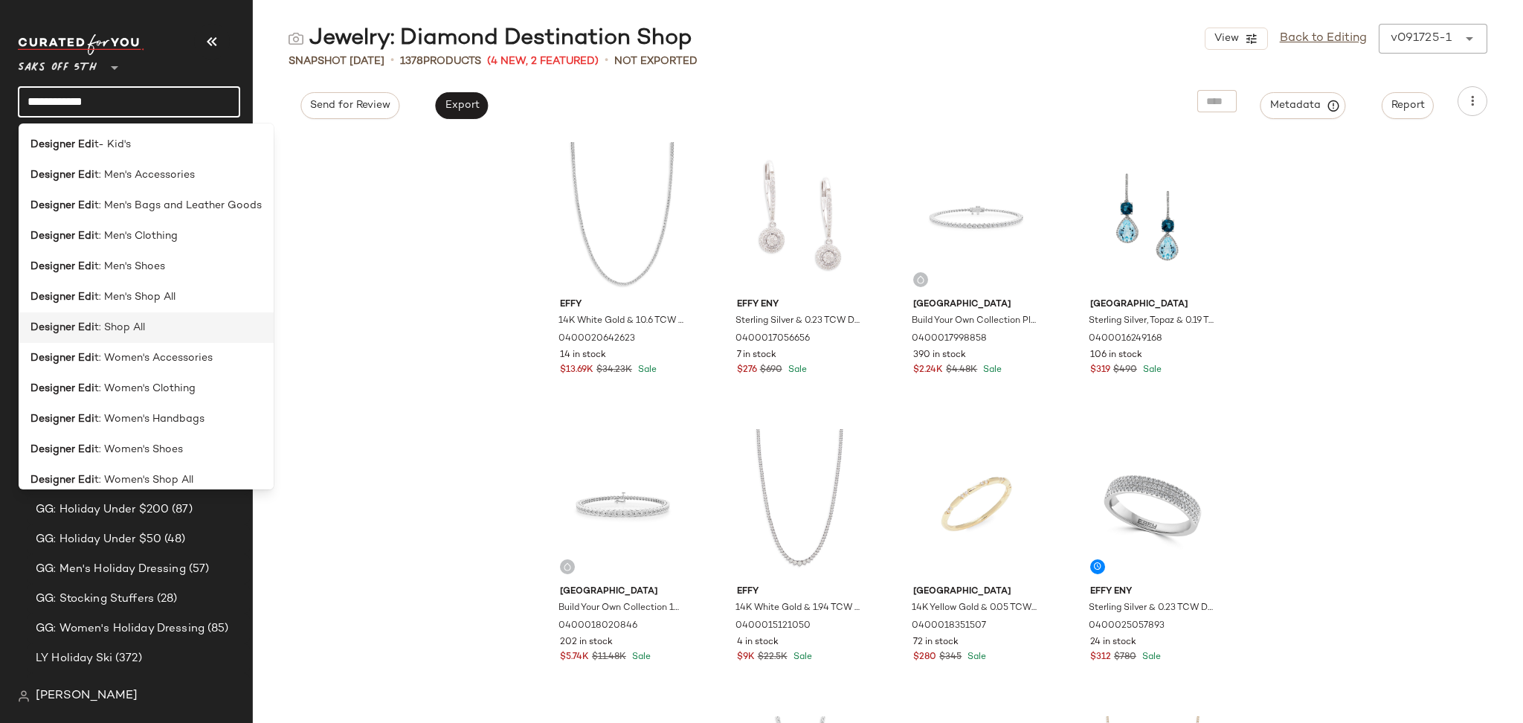
type input "**********"
click at [157, 329] on div "Designer Edi t: Shop All" at bounding box center [145, 328] width 231 height 16
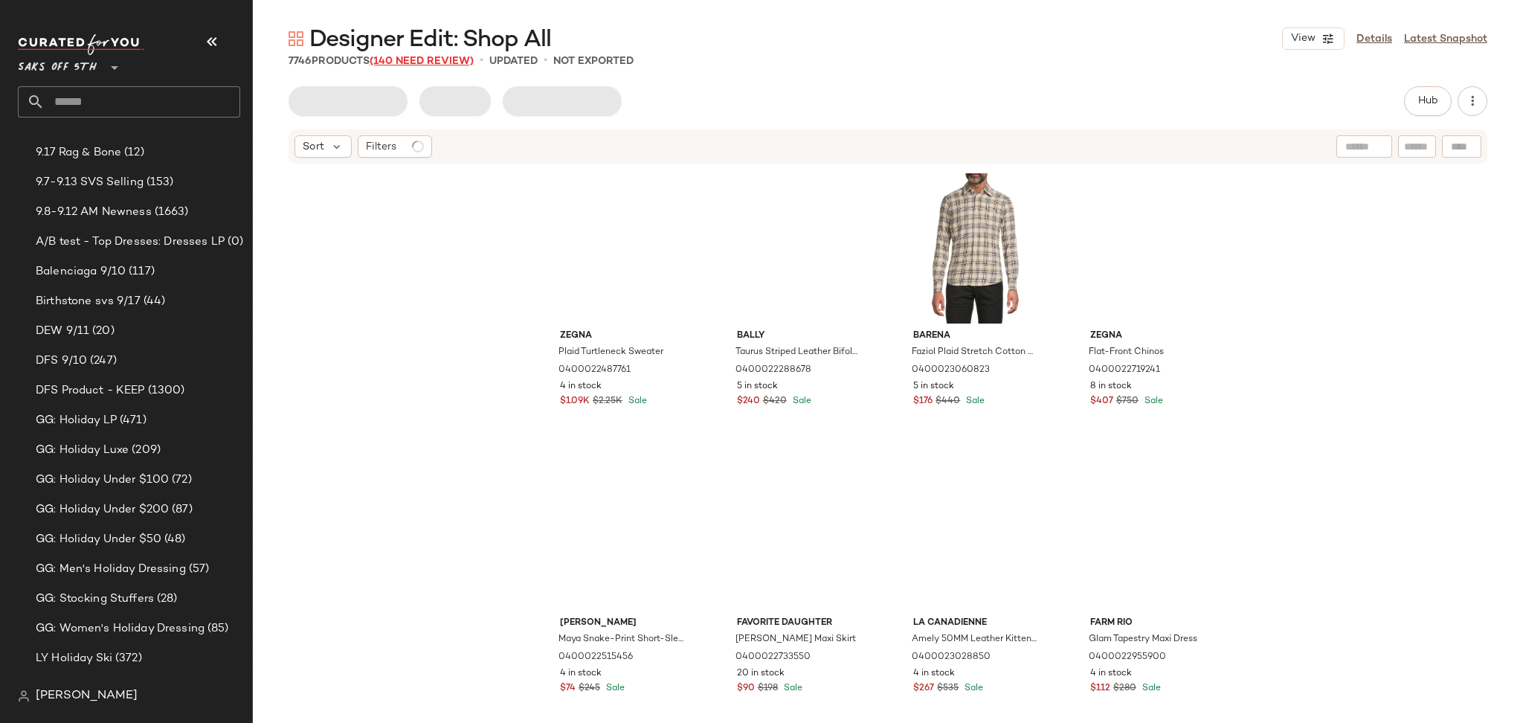
click at [411, 58] on span "(140 Need Review)" at bounding box center [421, 61] width 104 height 11
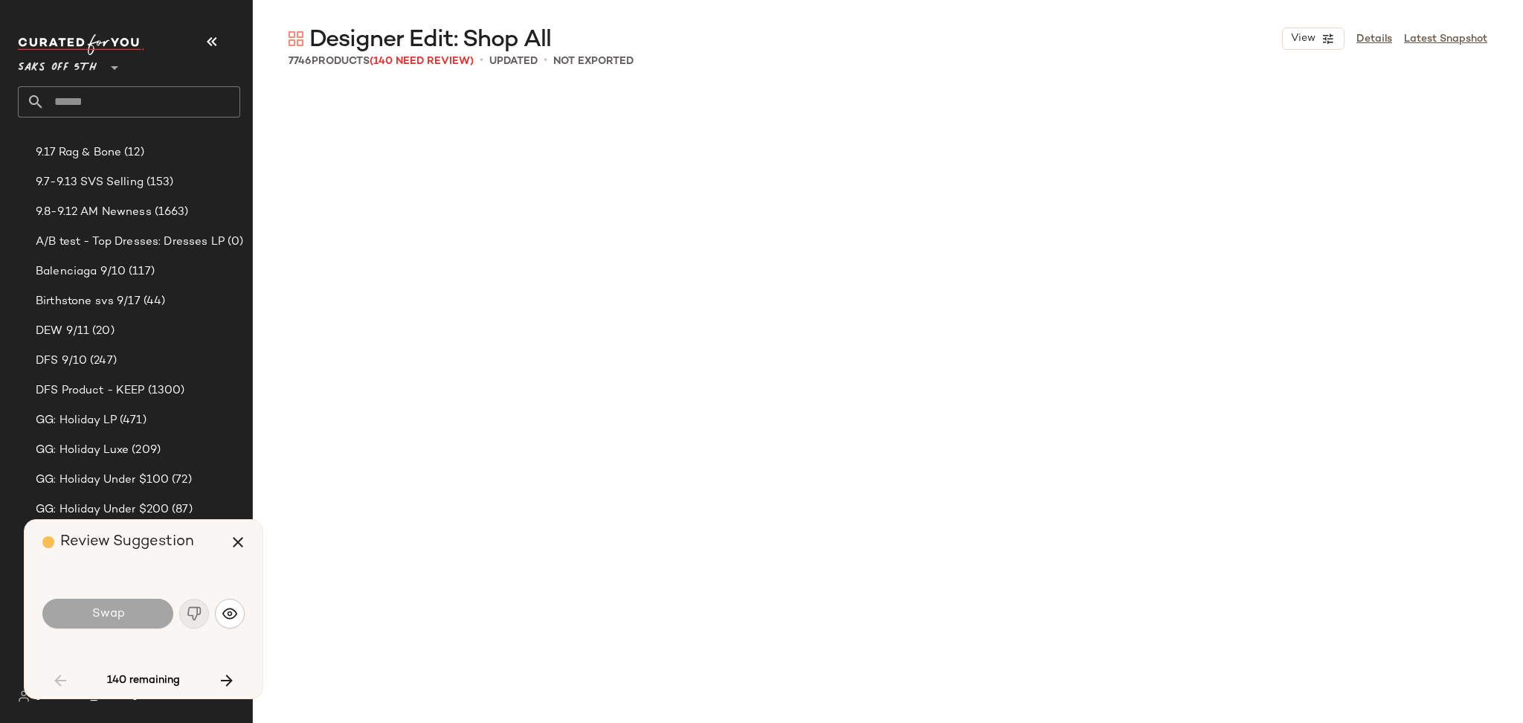
scroll to position [1434, 0]
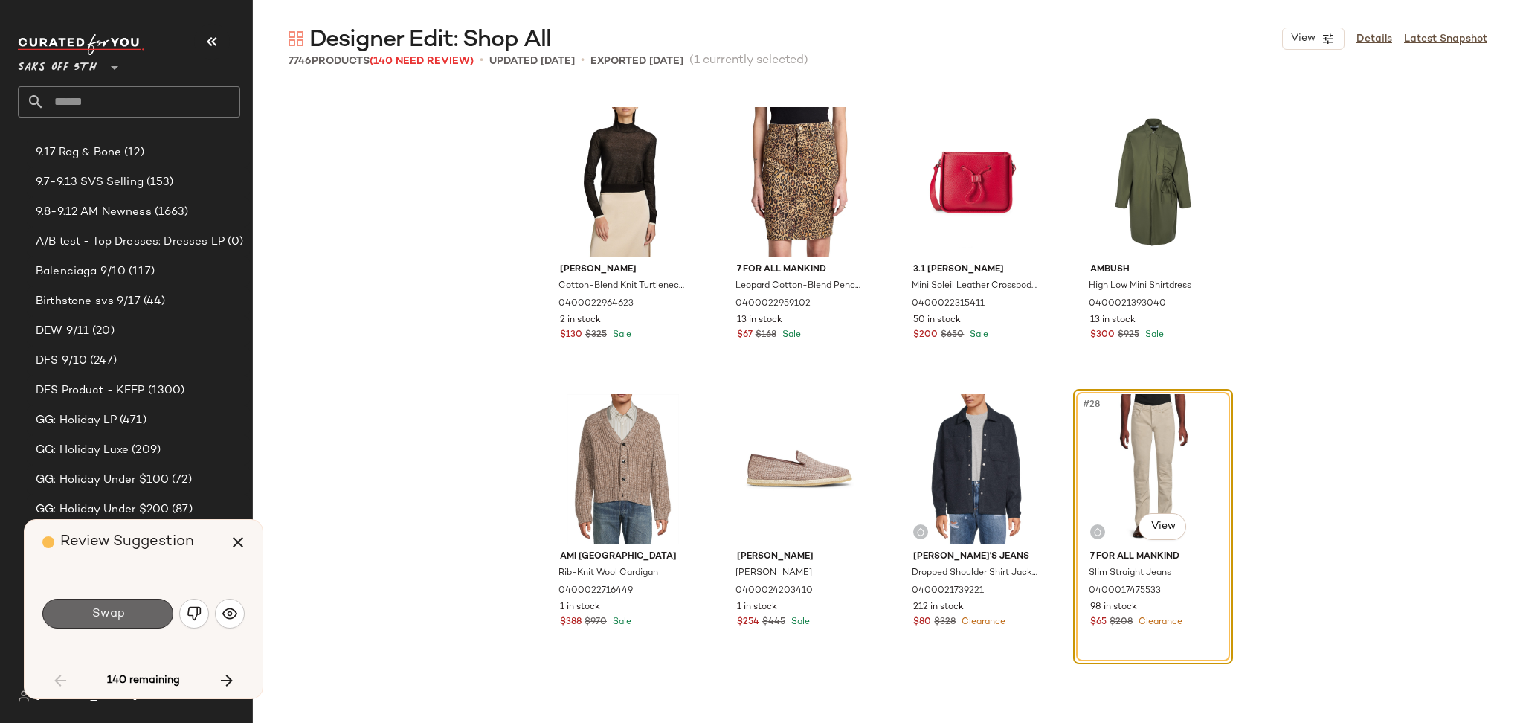
click at [123, 612] on span "Swap" at bounding box center [107, 614] width 33 height 14
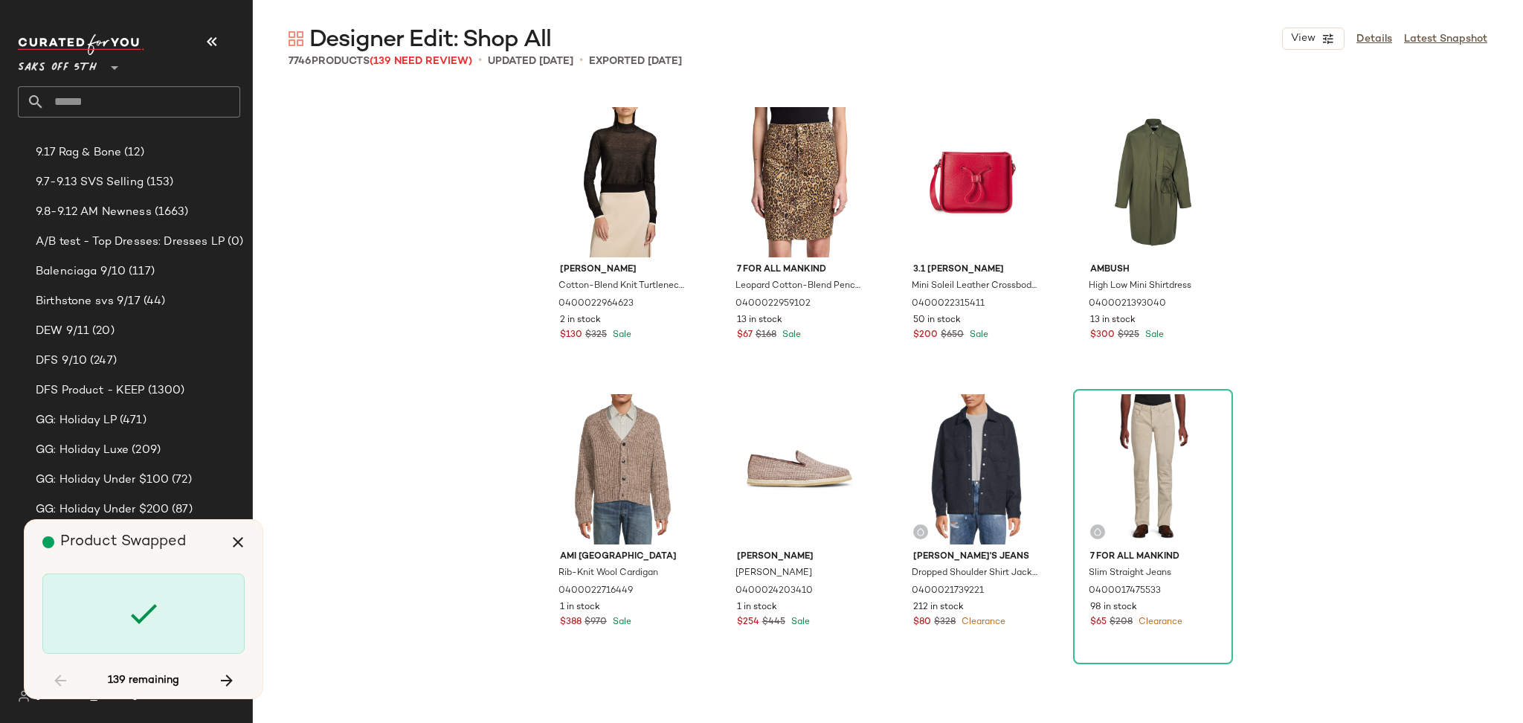
scroll to position [6312, 0]
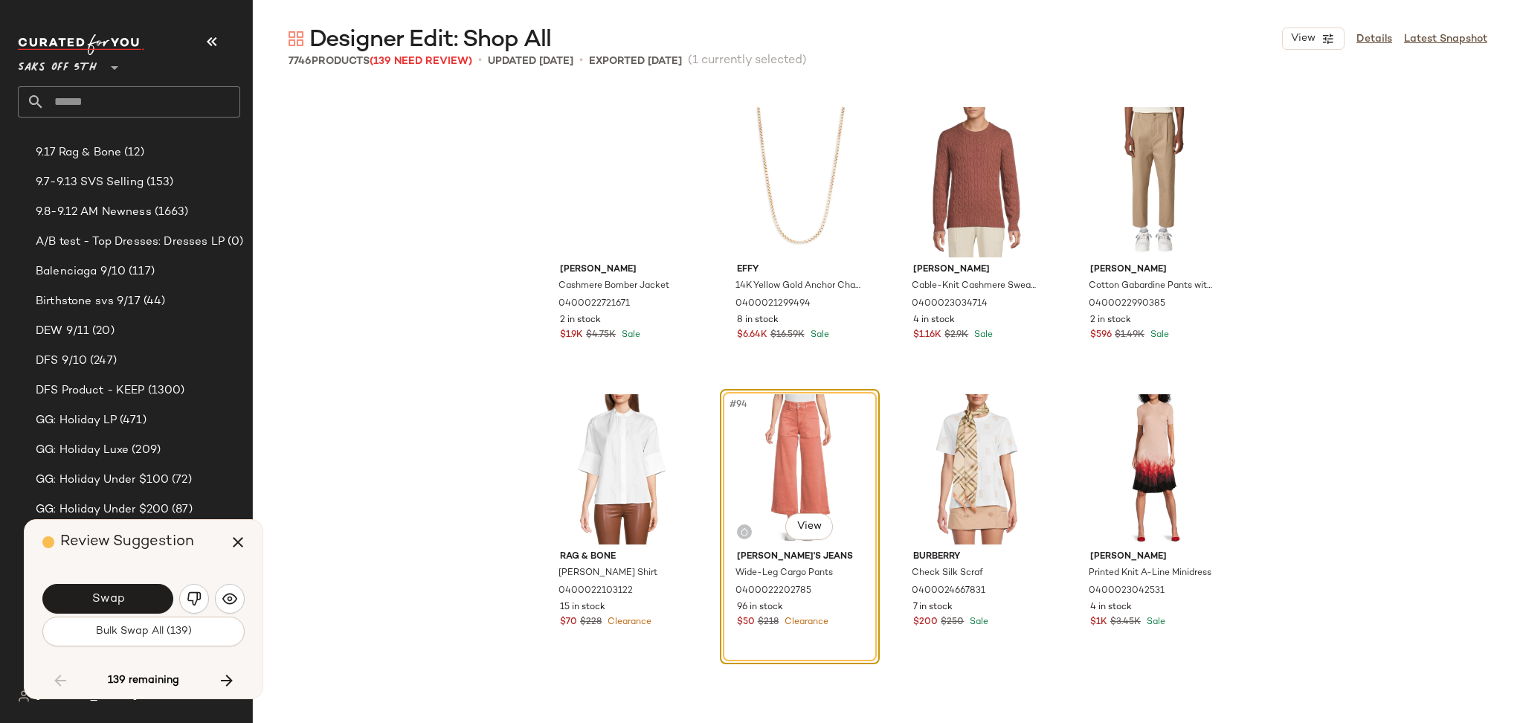
click at [123, 612] on button "Swap" at bounding box center [107, 599] width 131 height 30
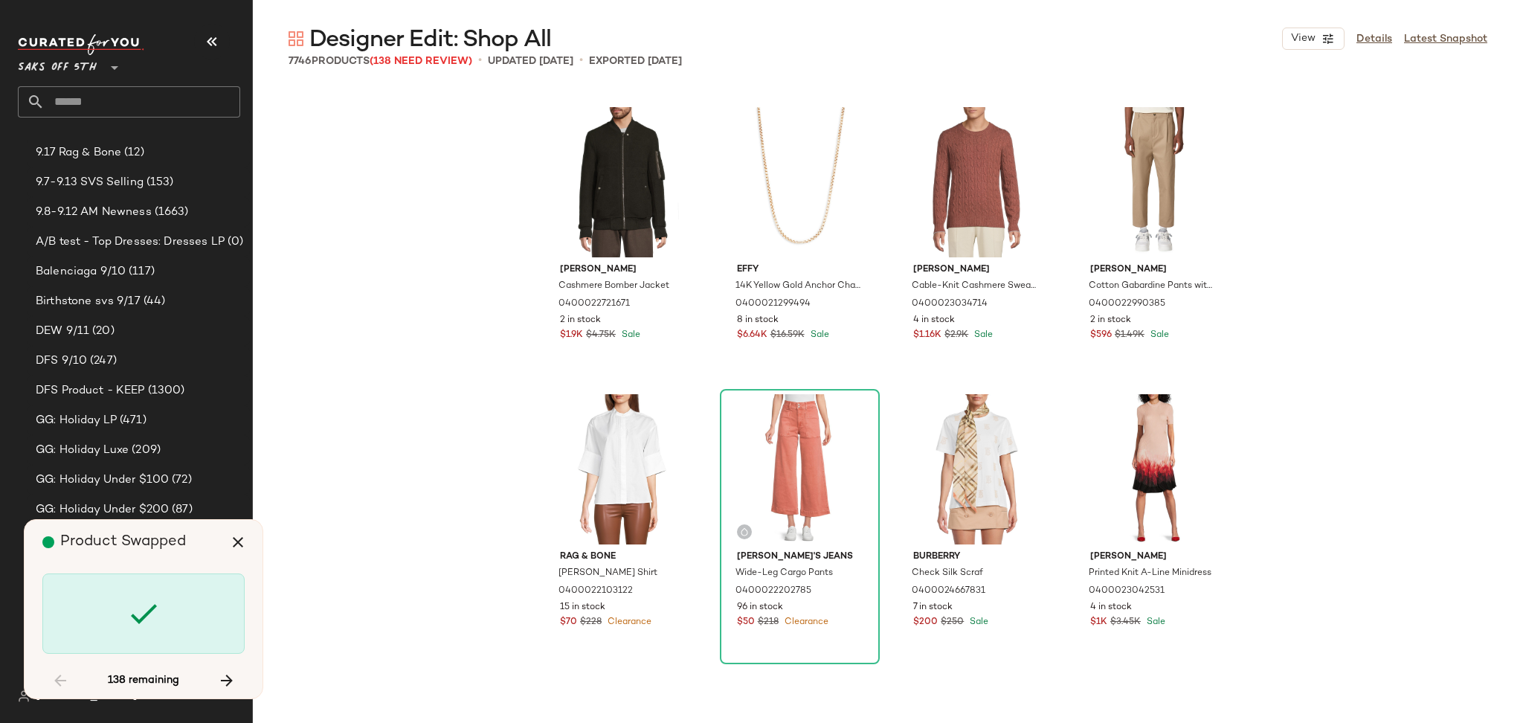
scroll to position [7748, 0]
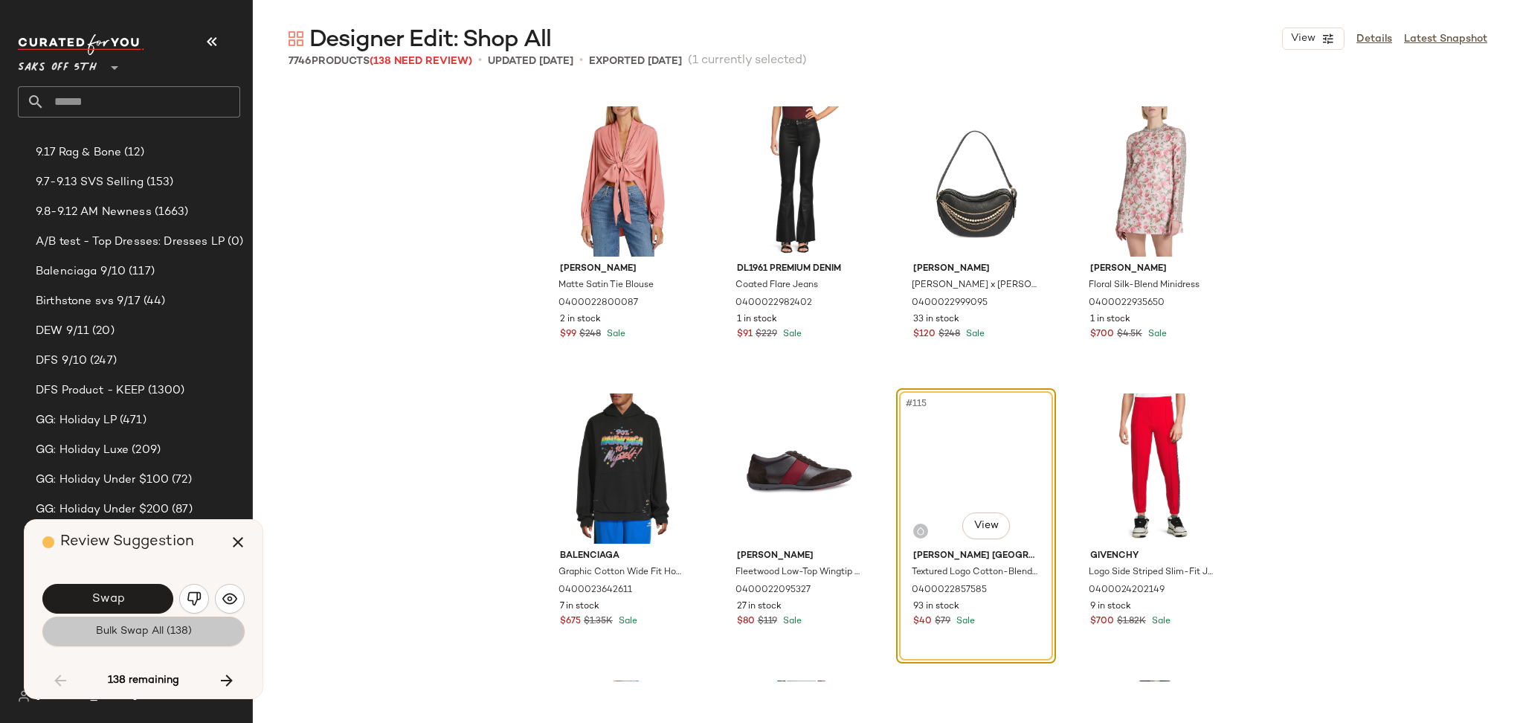
click at [131, 642] on button "Bulk Swap All (138)" at bounding box center [143, 631] width 202 height 30
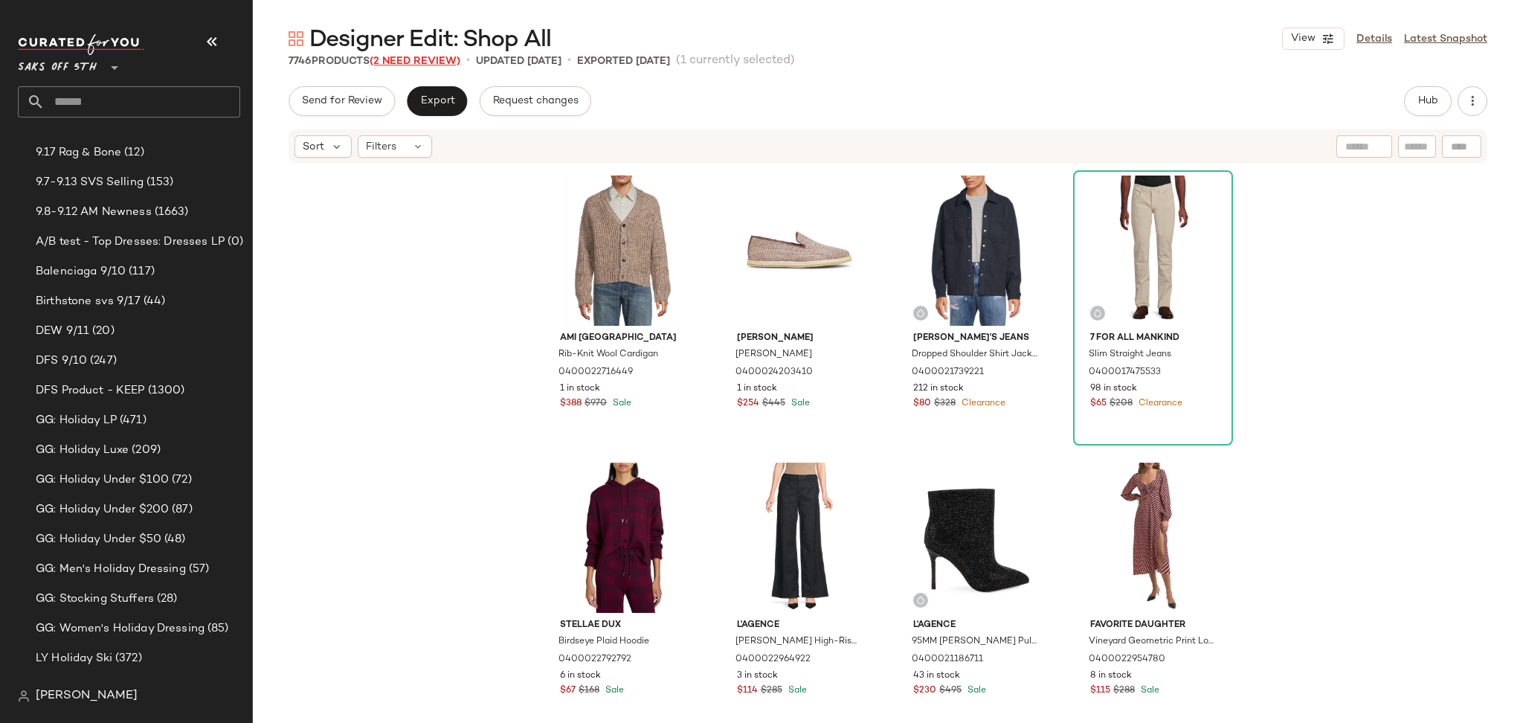
click at [440, 59] on span "(2 Need Review)" at bounding box center [414, 61] width 91 height 11
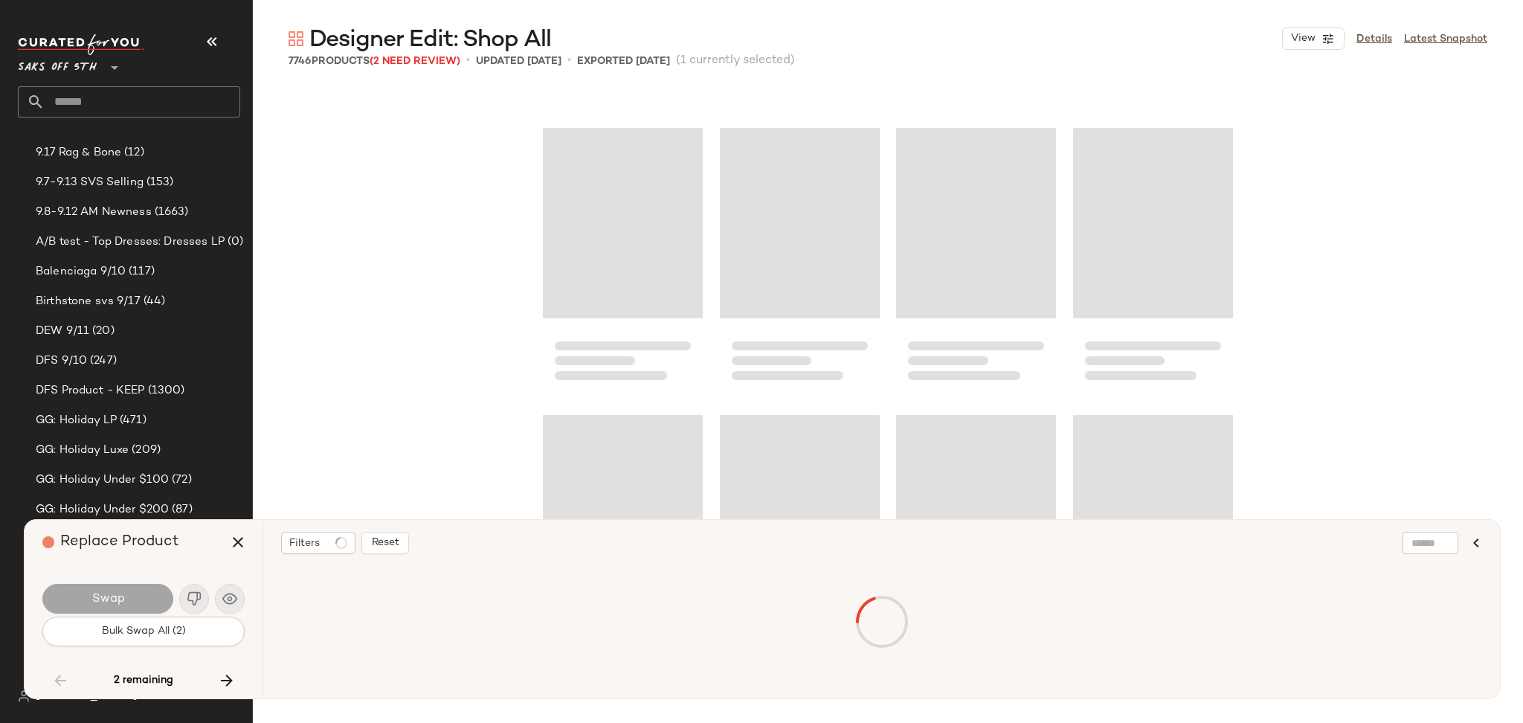
scroll to position [171295, 0]
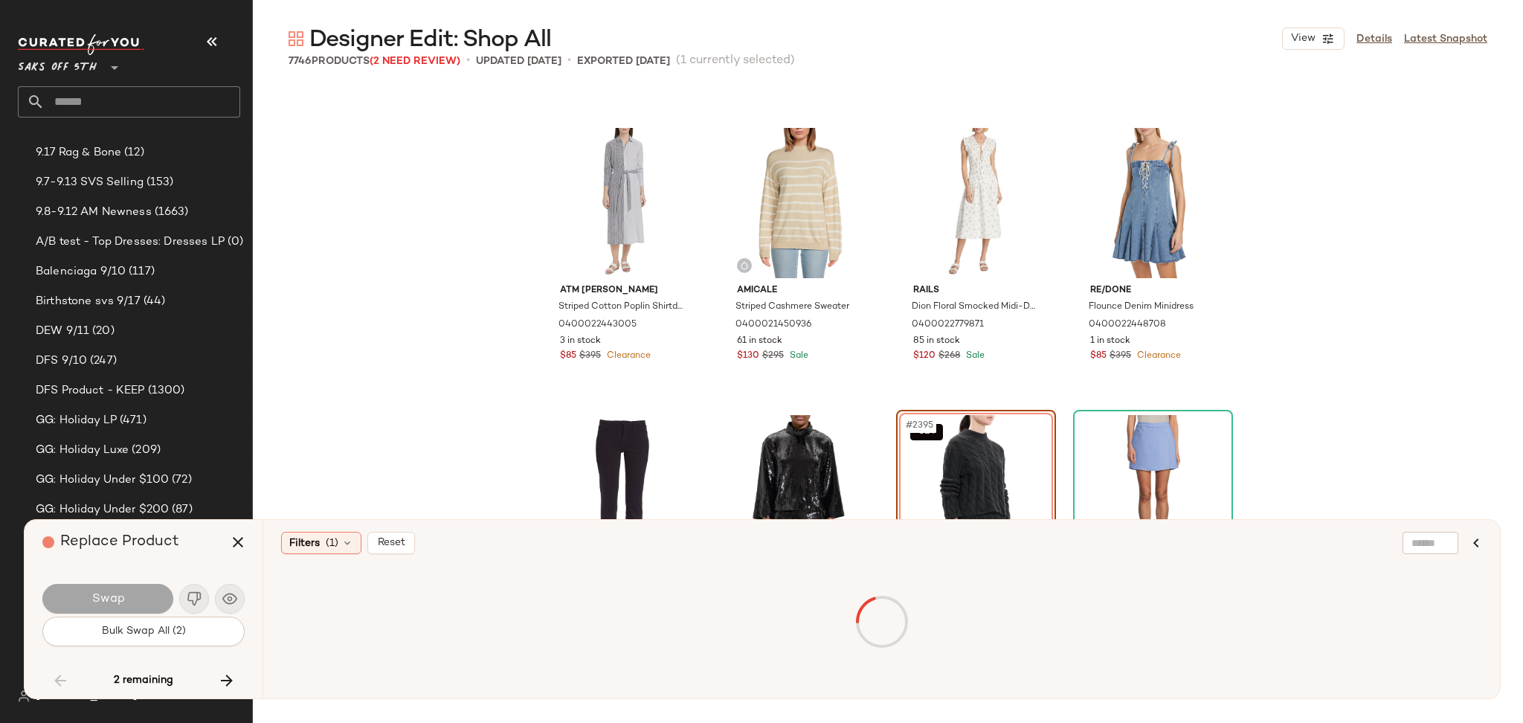
click at [934, 453] on div "SET #2395 View" at bounding box center [975, 490] width 149 height 150
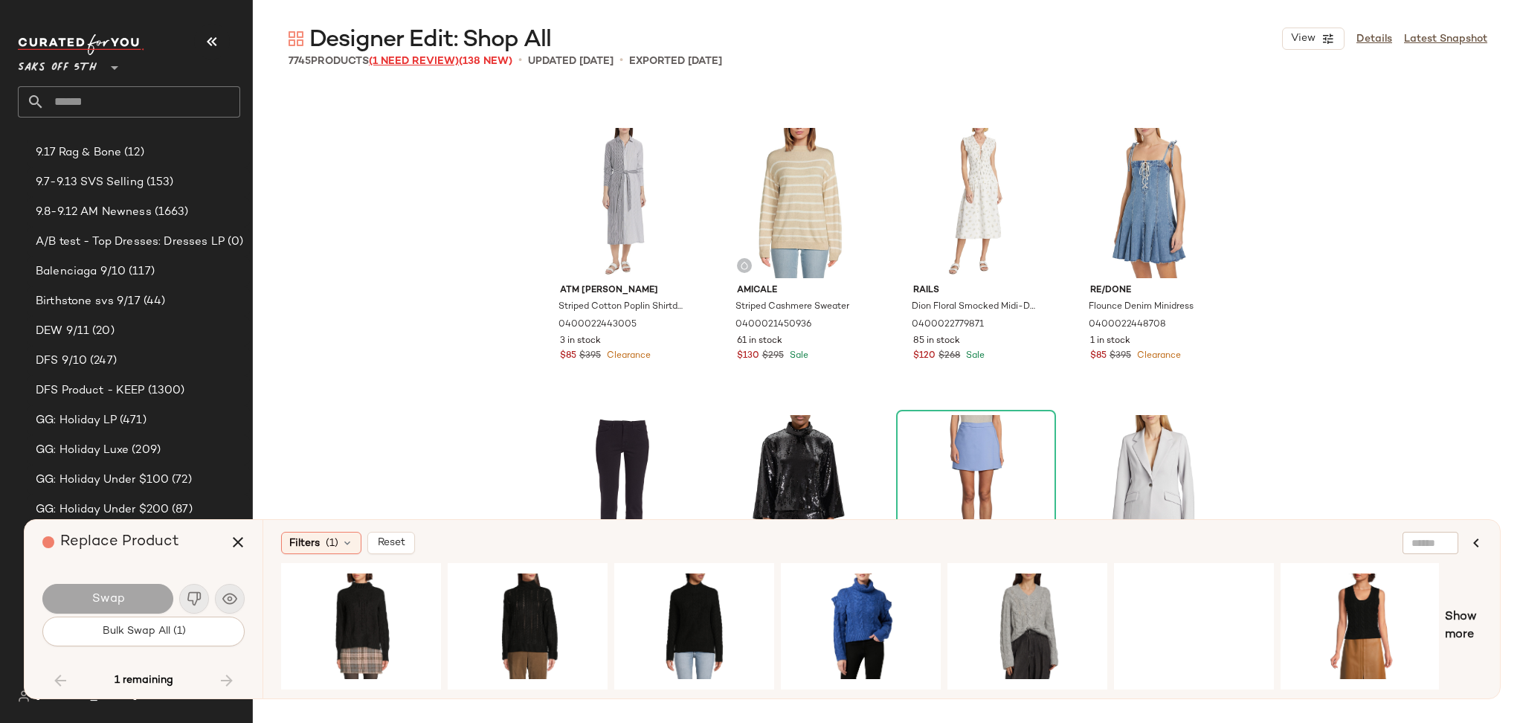
click at [435, 55] on div "Designer Edit: Shop All View Details Latest Snapshot 7745 Products (1 Need Revi…" at bounding box center [888, 373] width 1270 height 699
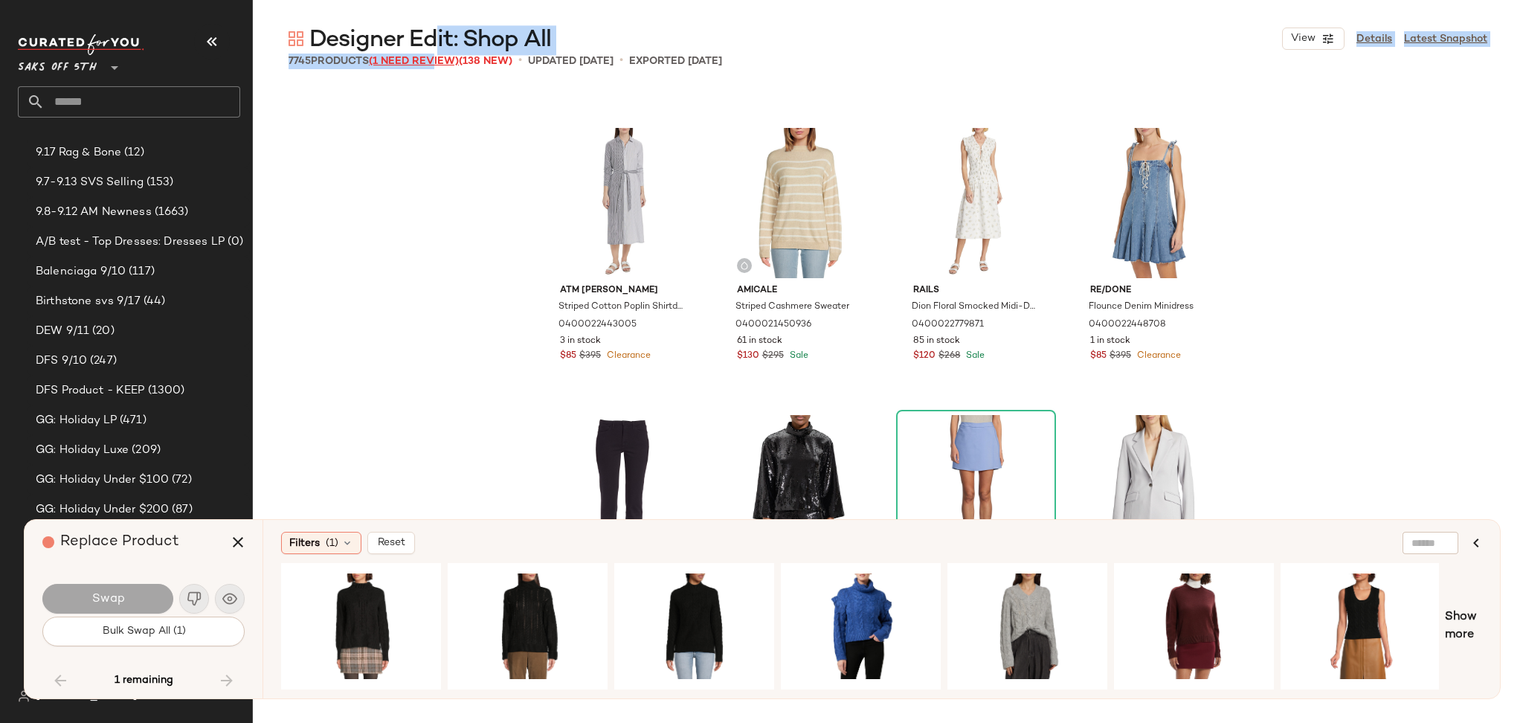
click at [435, 56] on span "(1 Need Review)" at bounding box center [414, 61] width 90 height 11
click at [439, 65] on span "(1 Need Review)" at bounding box center [414, 61] width 90 height 11
click at [238, 531] on button "button" at bounding box center [238, 542] width 36 height 36
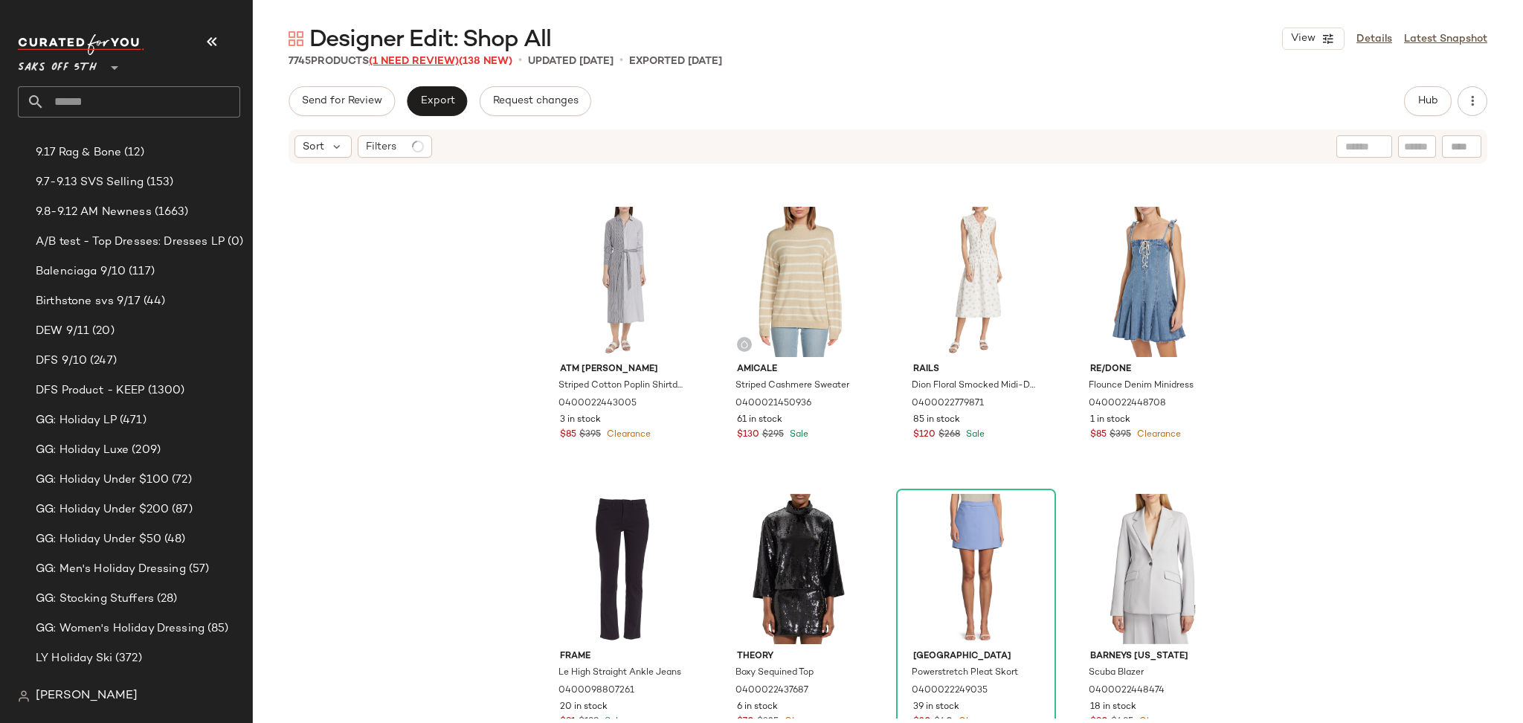
click at [424, 63] on span "(1 Need Review)" at bounding box center [414, 61] width 90 height 11
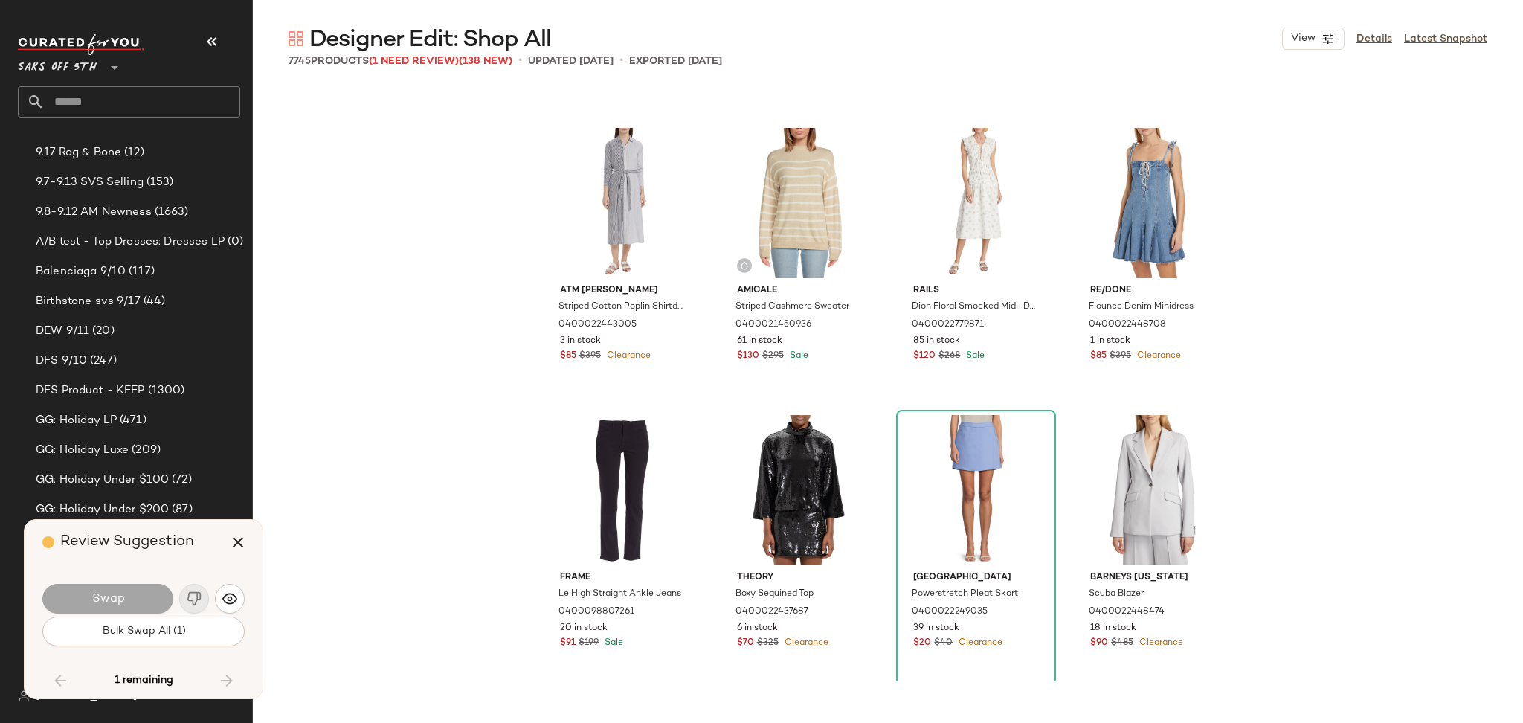
scroll to position [393425, 0]
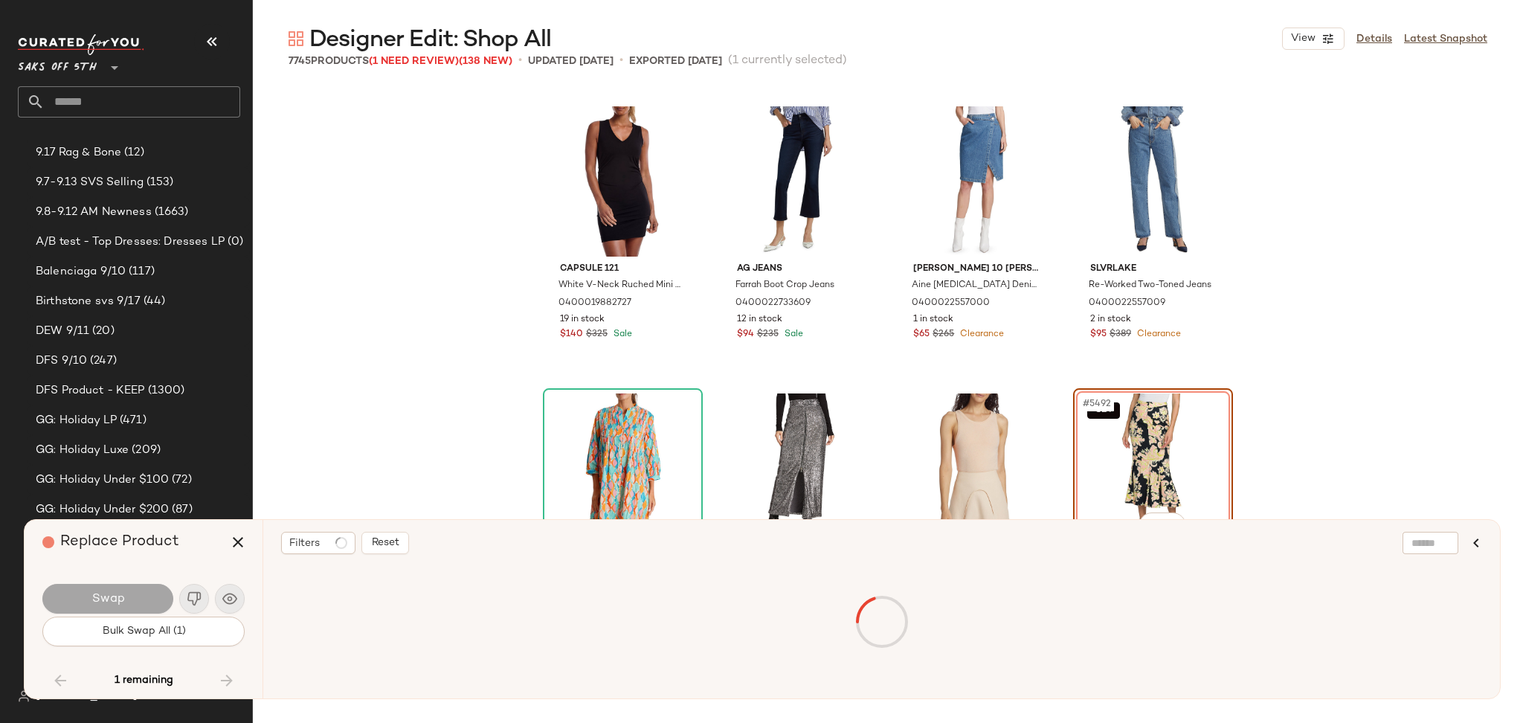
click at [1161, 454] on div "SET #5492 View" at bounding box center [1152, 468] width 149 height 150
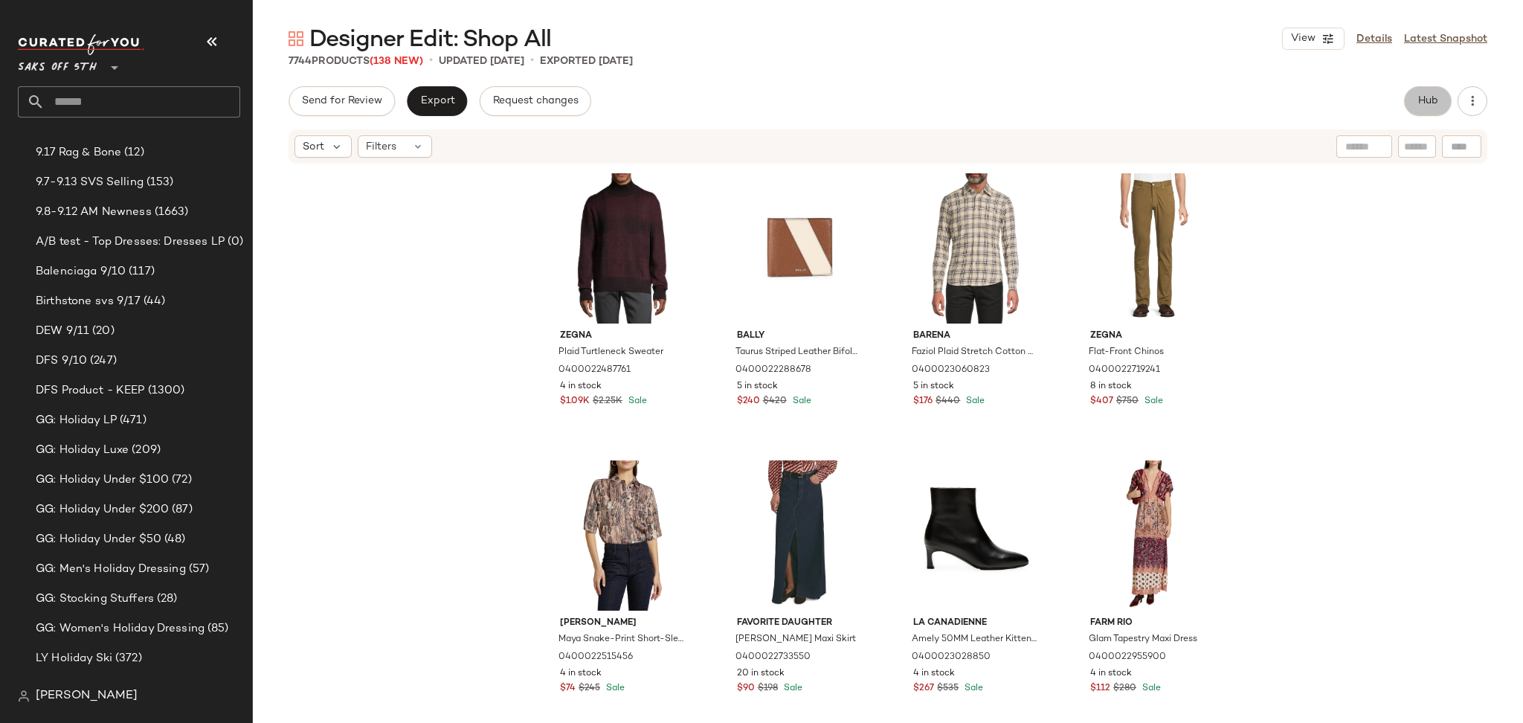
click at [1425, 107] on span "Hub" at bounding box center [1427, 101] width 21 height 12
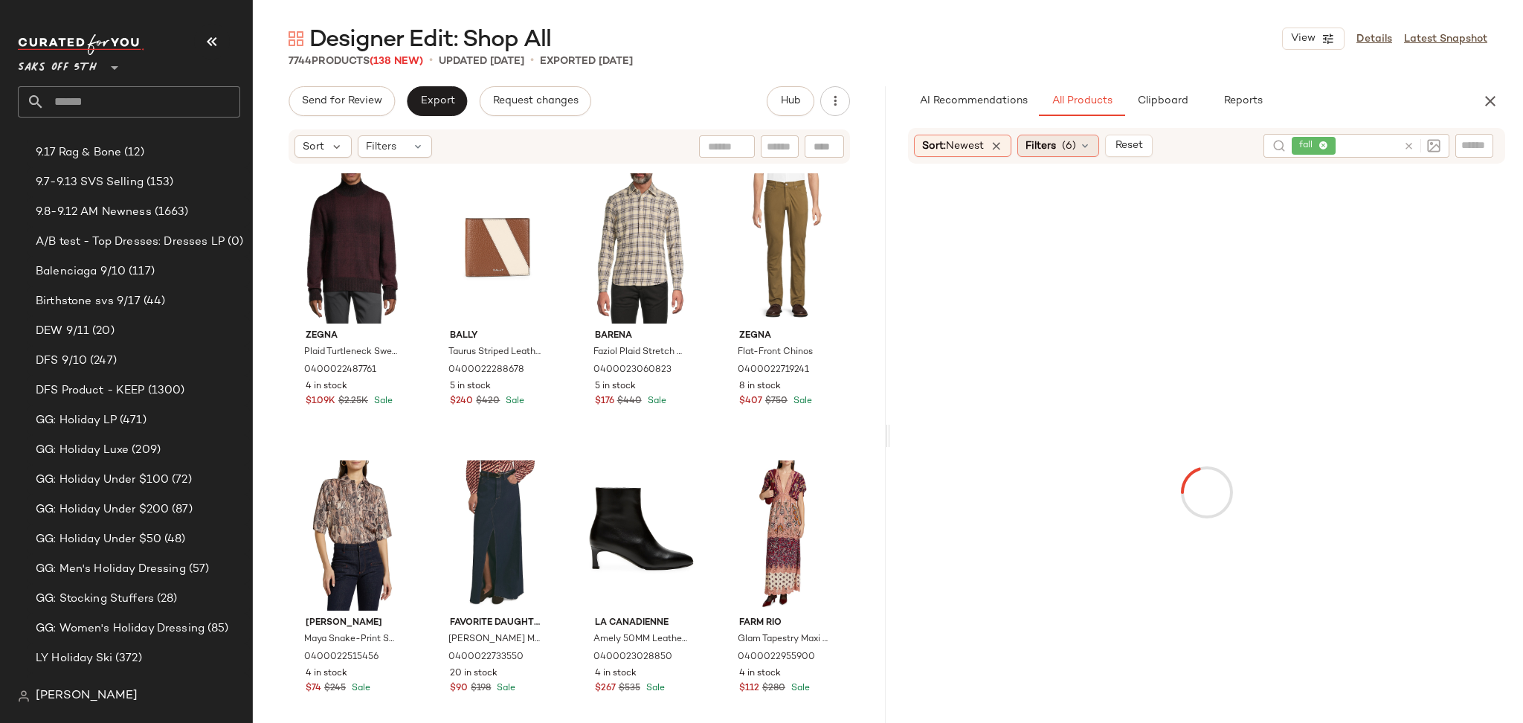
click at [1076, 146] on span "(6)" at bounding box center [1069, 146] width 14 height 16
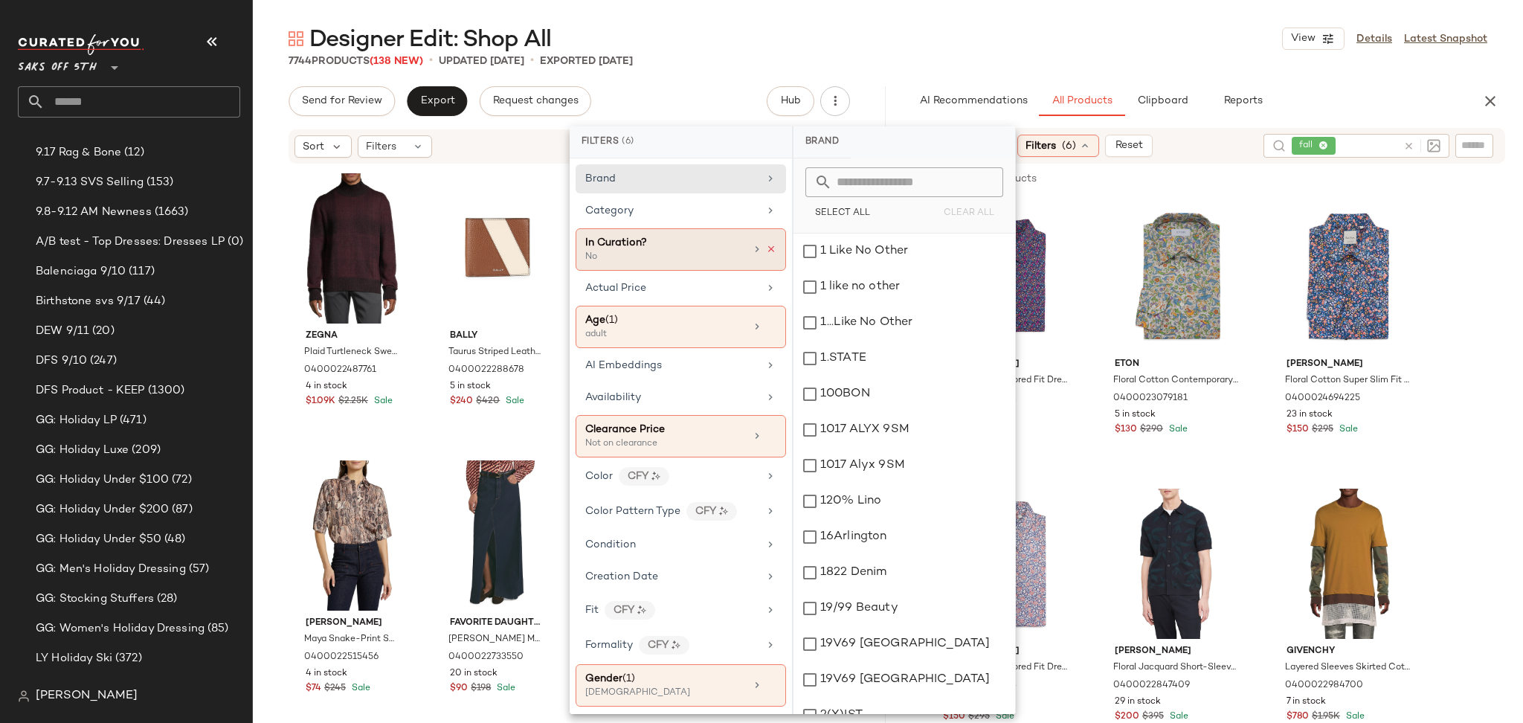
click at [766, 247] on icon at bounding box center [771, 249] width 10 height 10
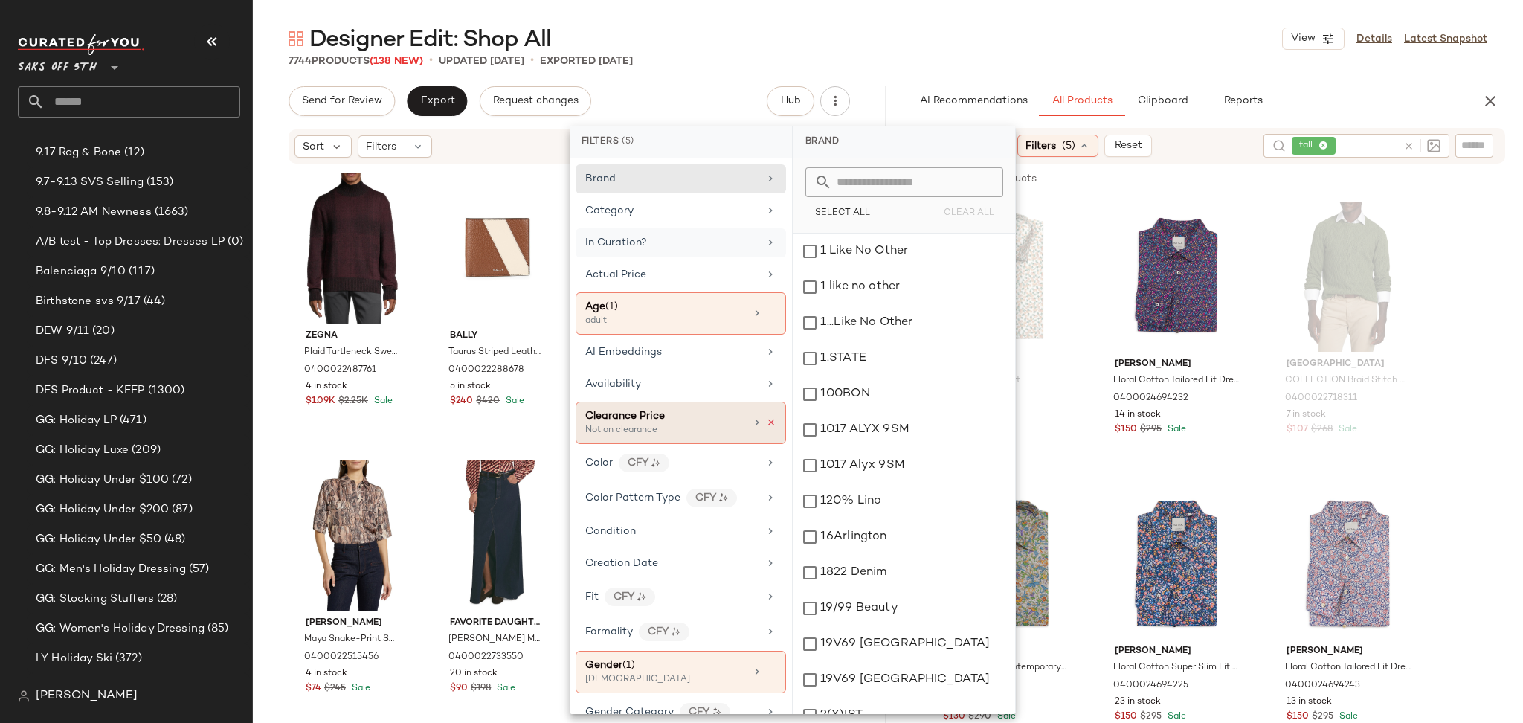
click at [766, 422] on icon at bounding box center [771, 422] width 10 height 10
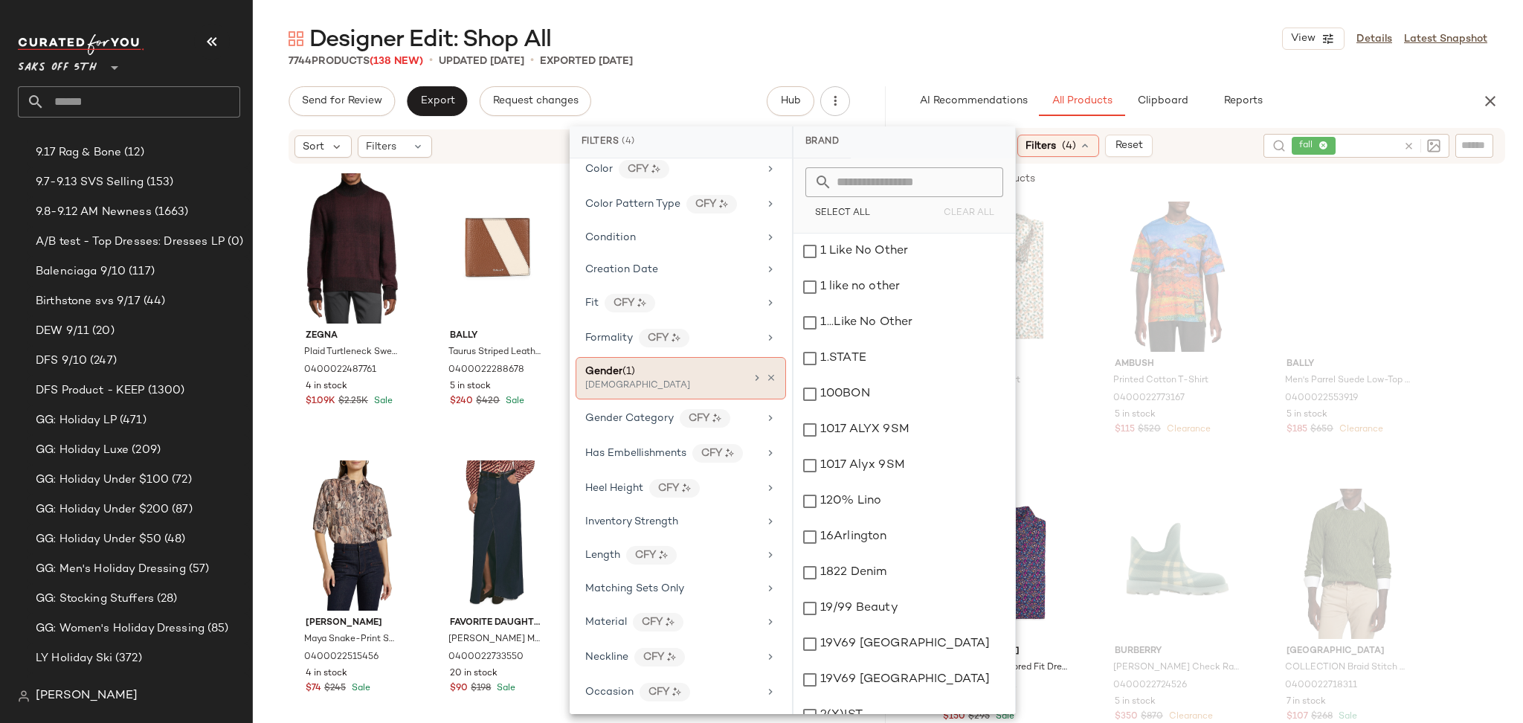
scroll to position [281, 0]
click at [766, 379] on icon at bounding box center [771, 377] width 10 height 10
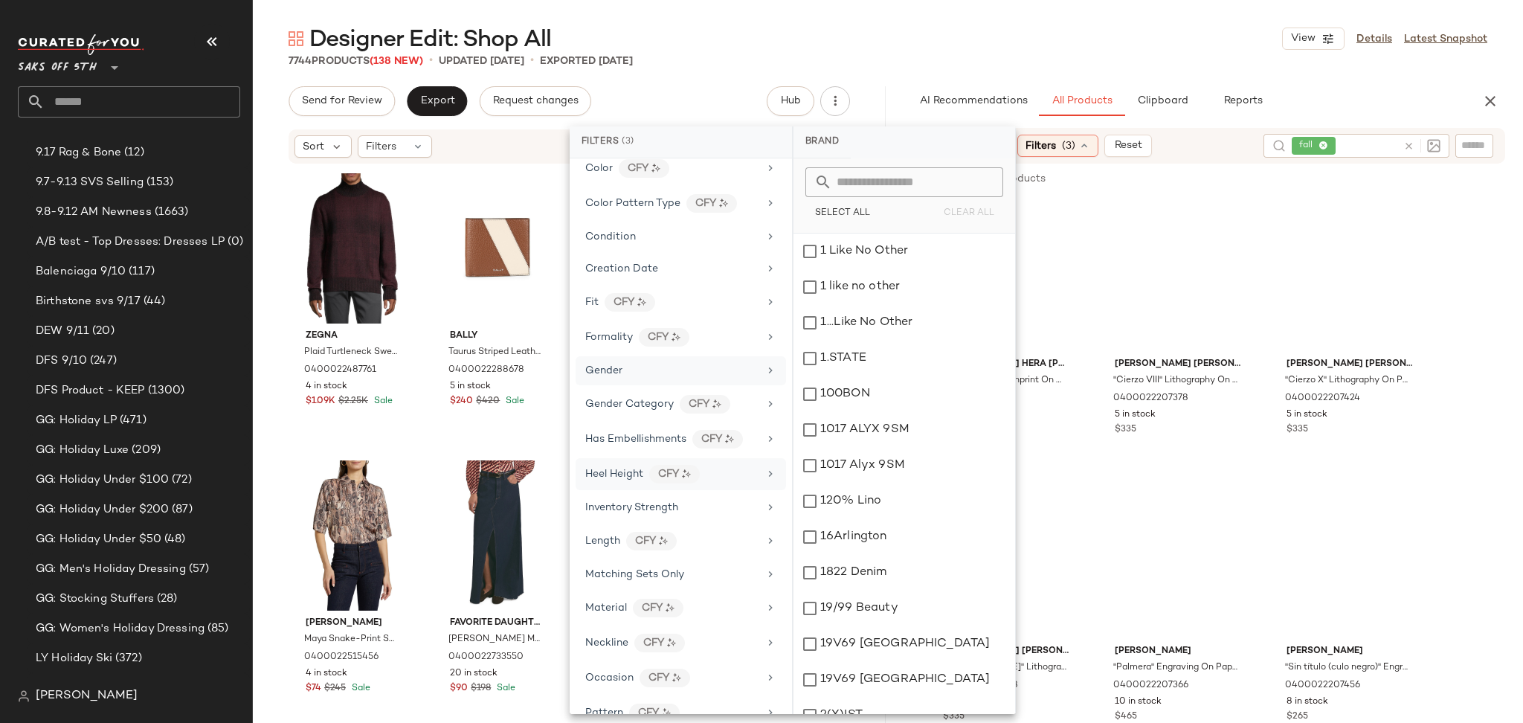
scroll to position [739, 0]
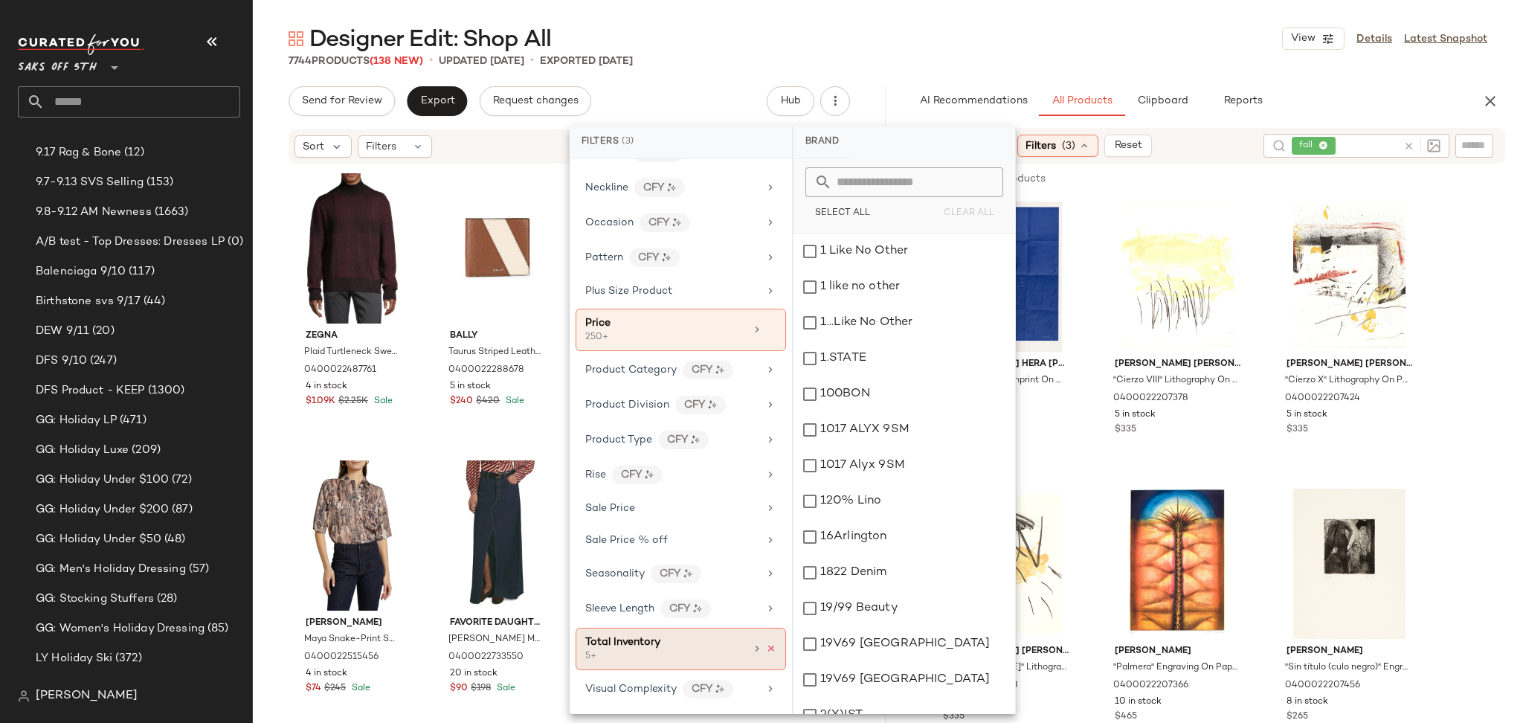
click at [766, 649] on icon at bounding box center [771, 648] width 10 height 10
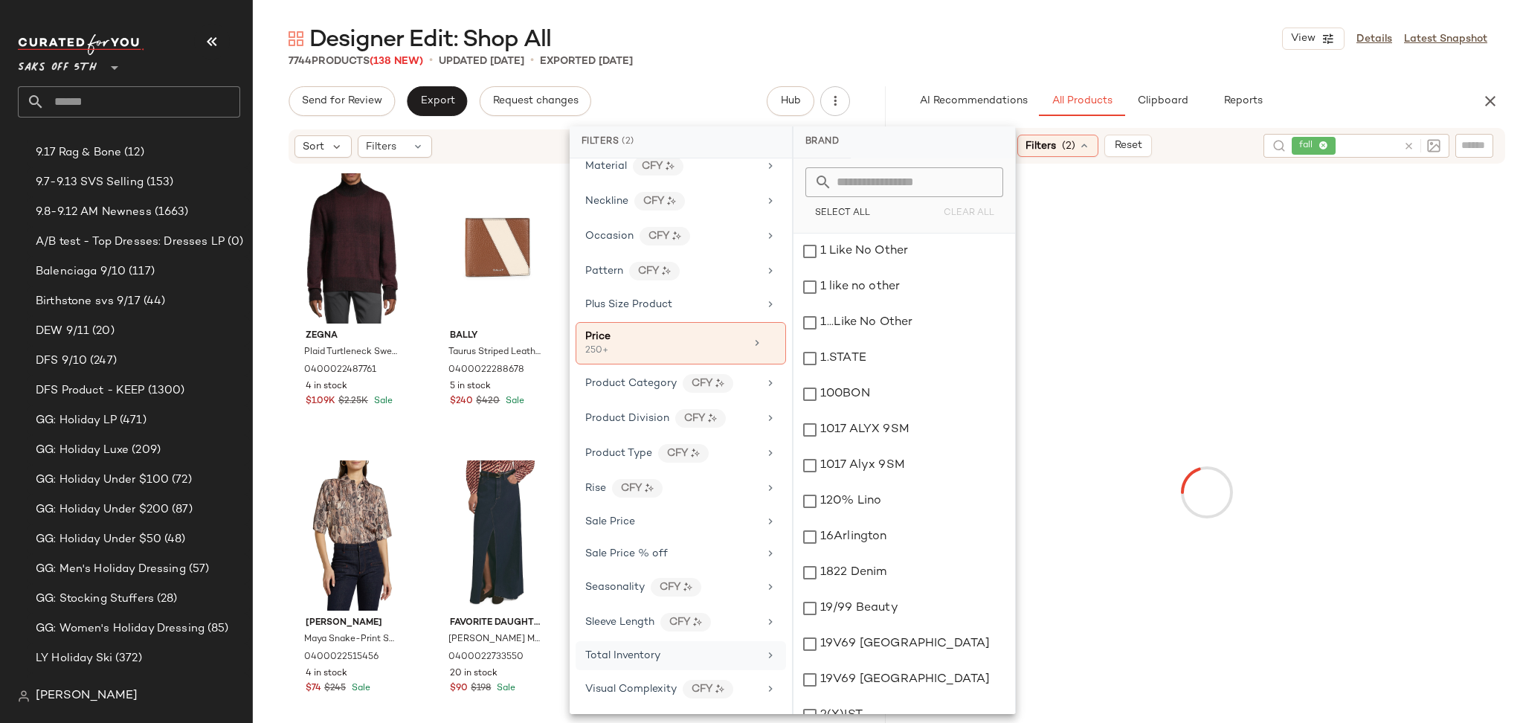
scroll to position [726, 0]
click at [766, 343] on icon at bounding box center [771, 343] width 10 height 10
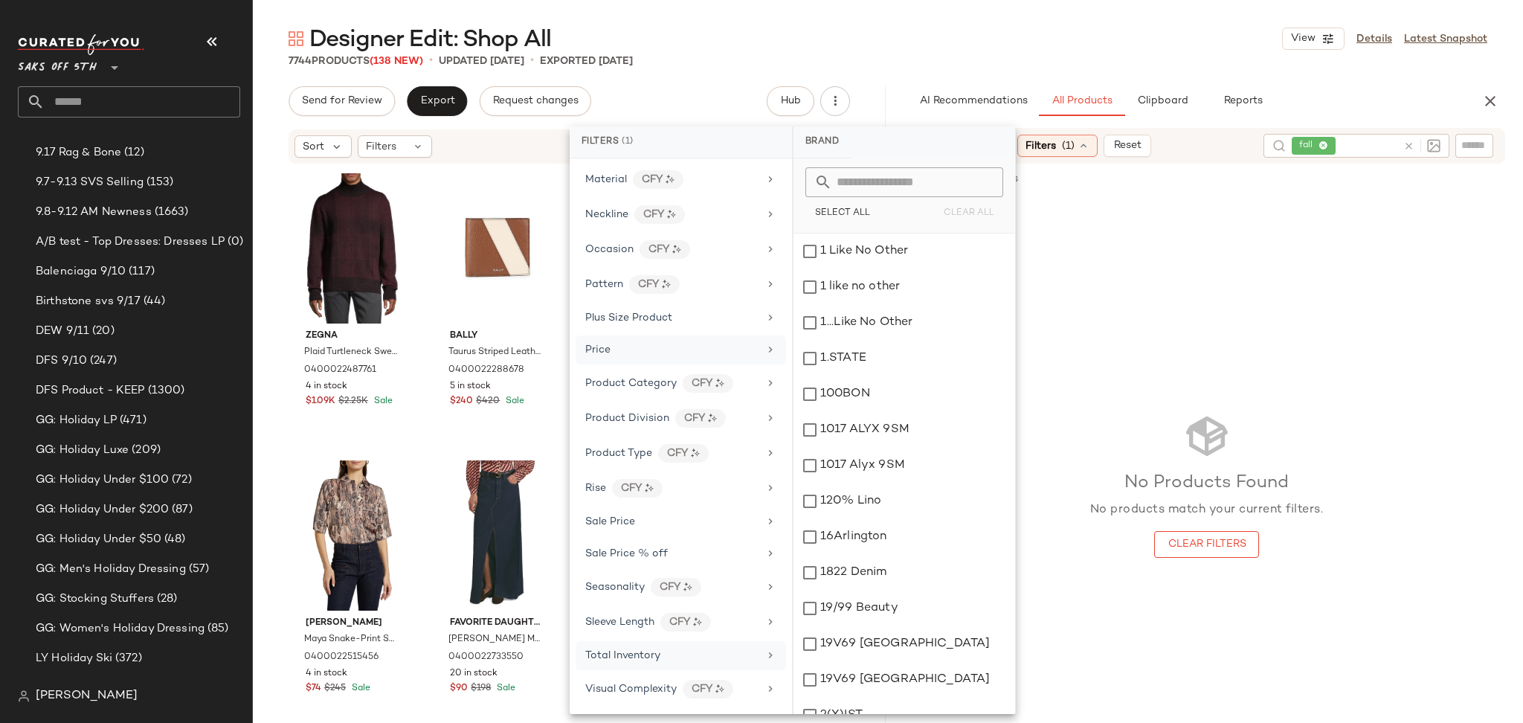
scroll to position [711, 0]
click at [1040, 33] on div "Designer Edit: Shop All View Details Latest Snapshot" at bounding box center [888, 39] width 1270 height 30
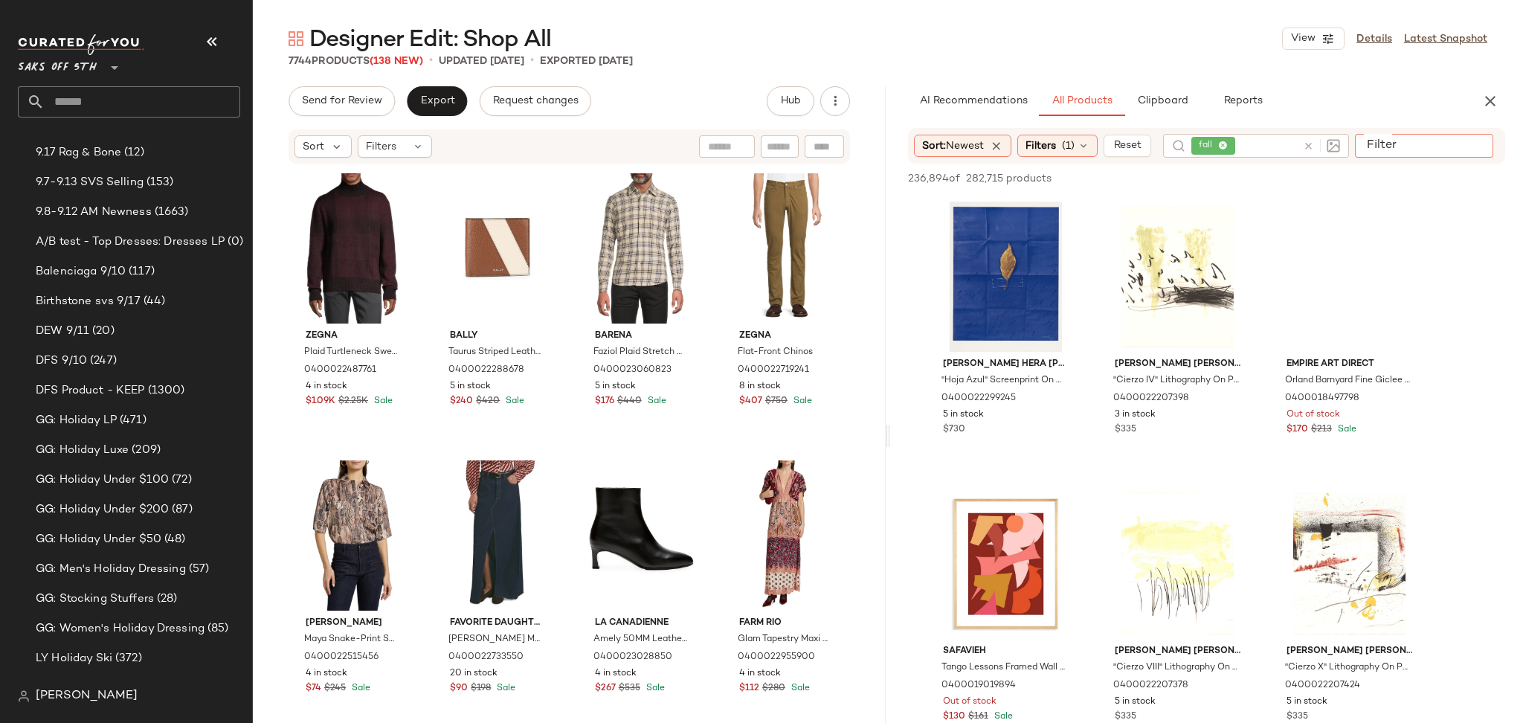
click at [1466, 148] on input "Filter" at bounding box center [1423, 146] width 126 height 16
paste input "**********"
type input "**********"
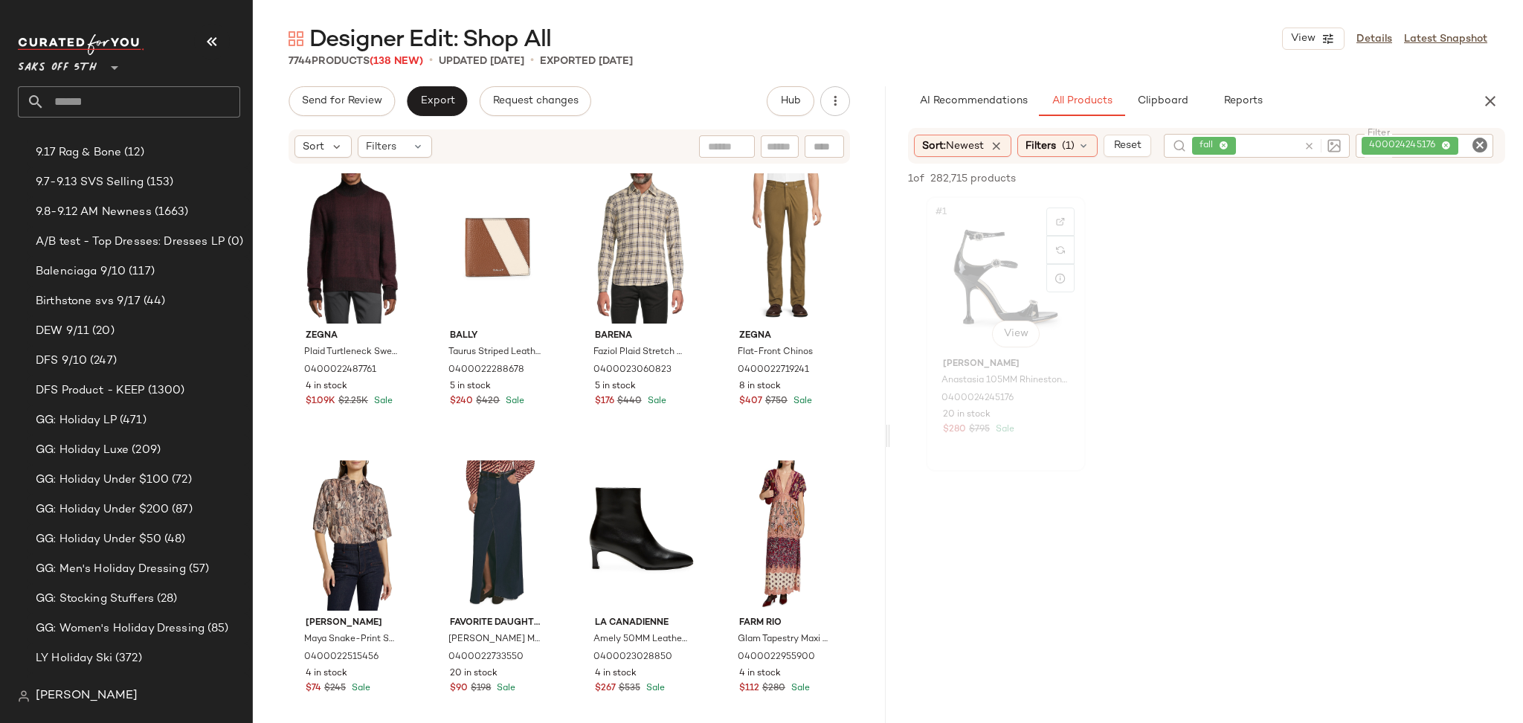
click at [957, 299] on div "#1 View" at bounding box center [1005, 276] width 149 height 150
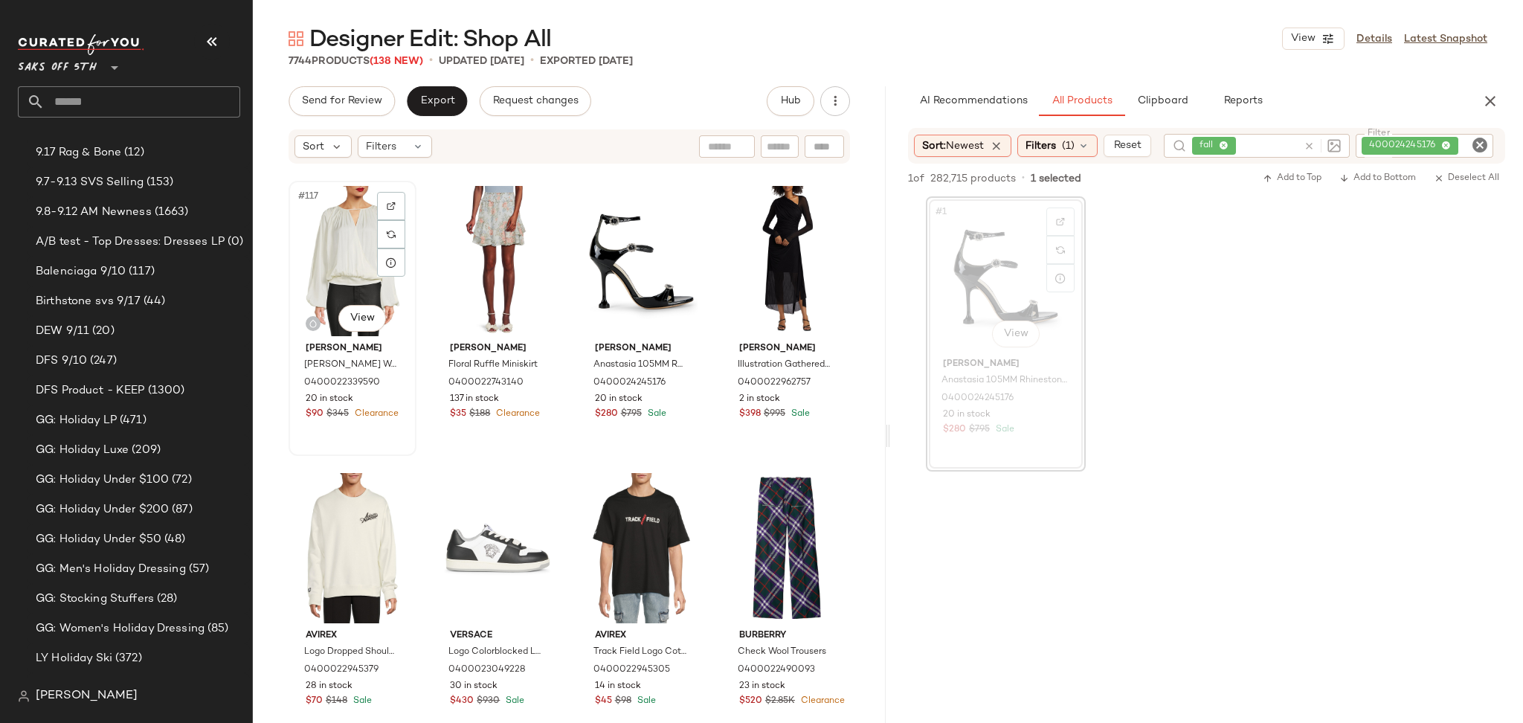
click at [329, 255] on div "#117 View" at bounding box center [352, 261] width 117 height 150
click at [773, 279] on div "#120 View" at bounding box center [785, 261] width 117 height 150
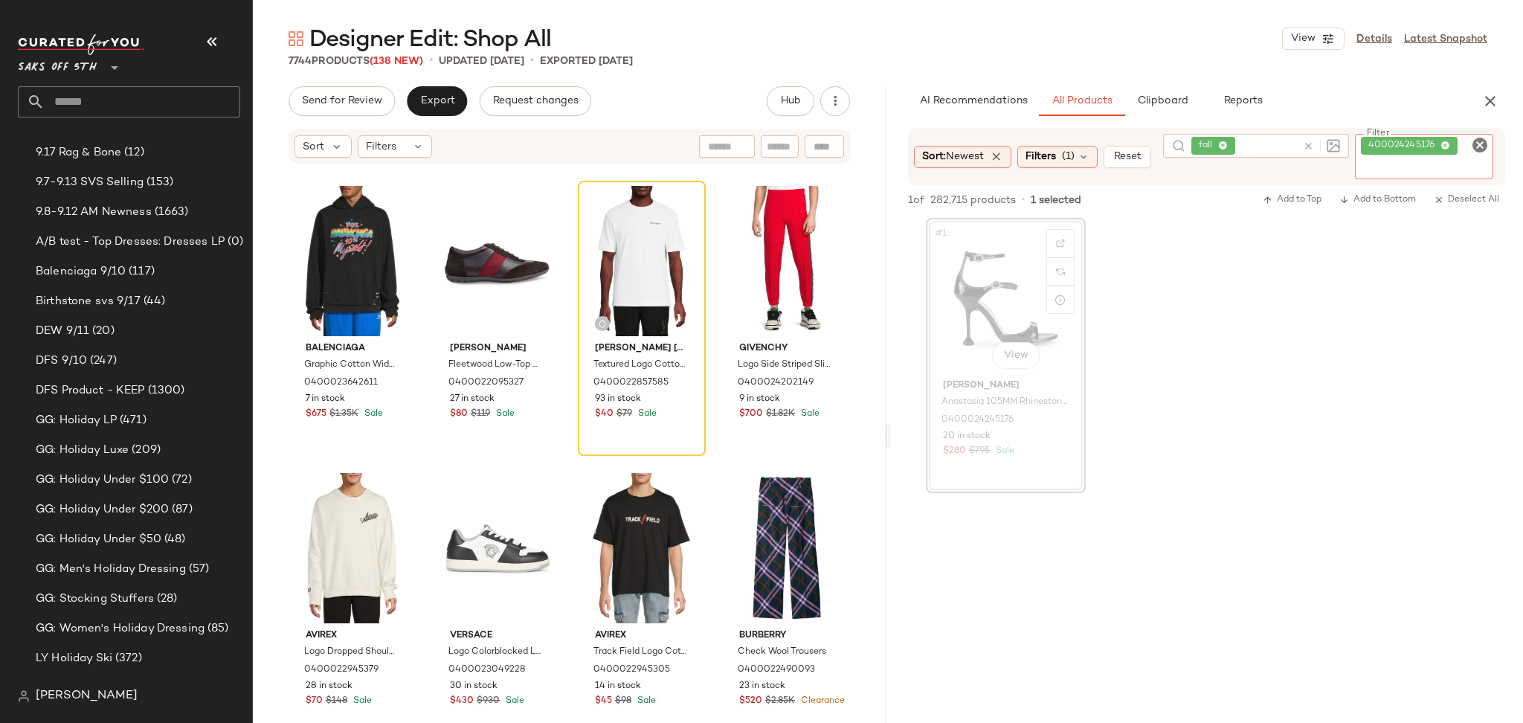
click at [1450, 146] on icon at bounding box center [1445, 146] width 10 height 10
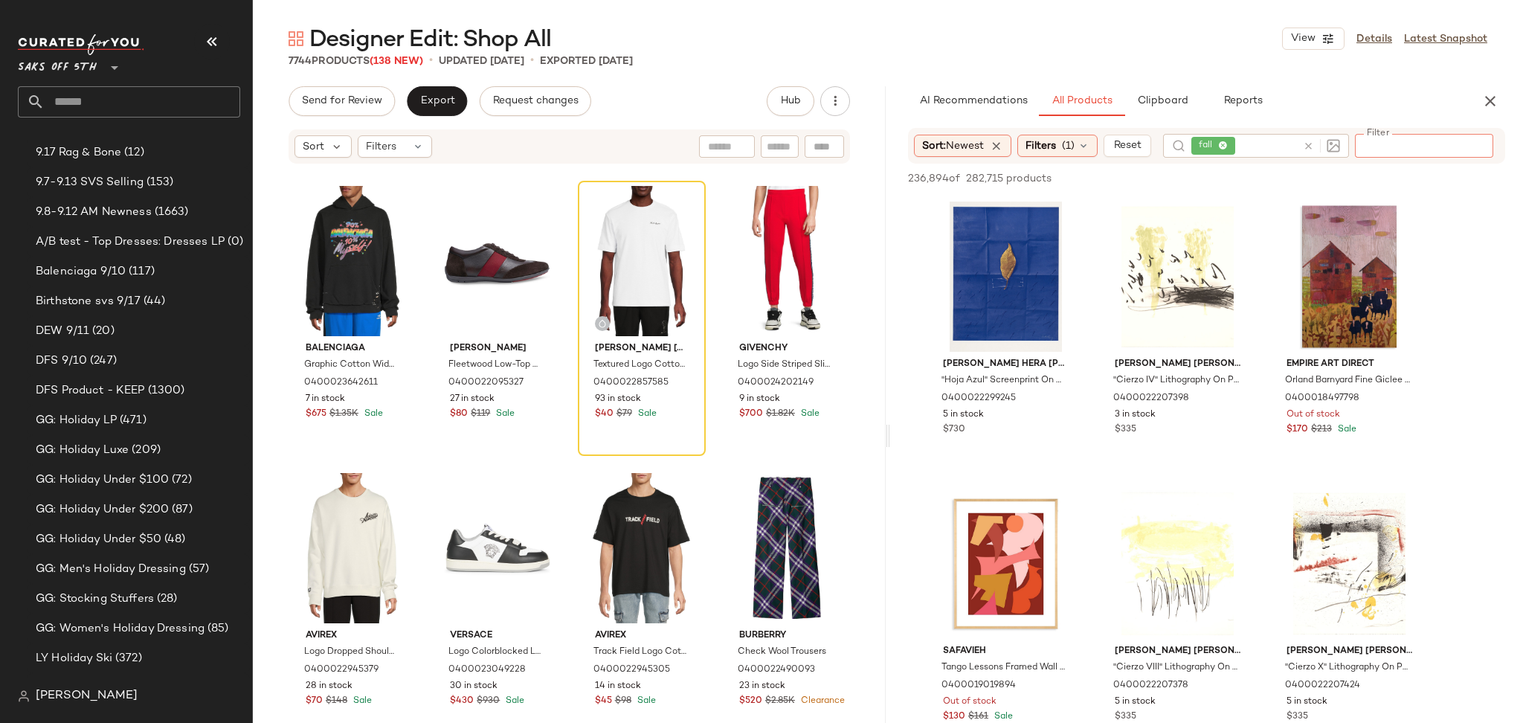
paste input "**********"
type input "**********"
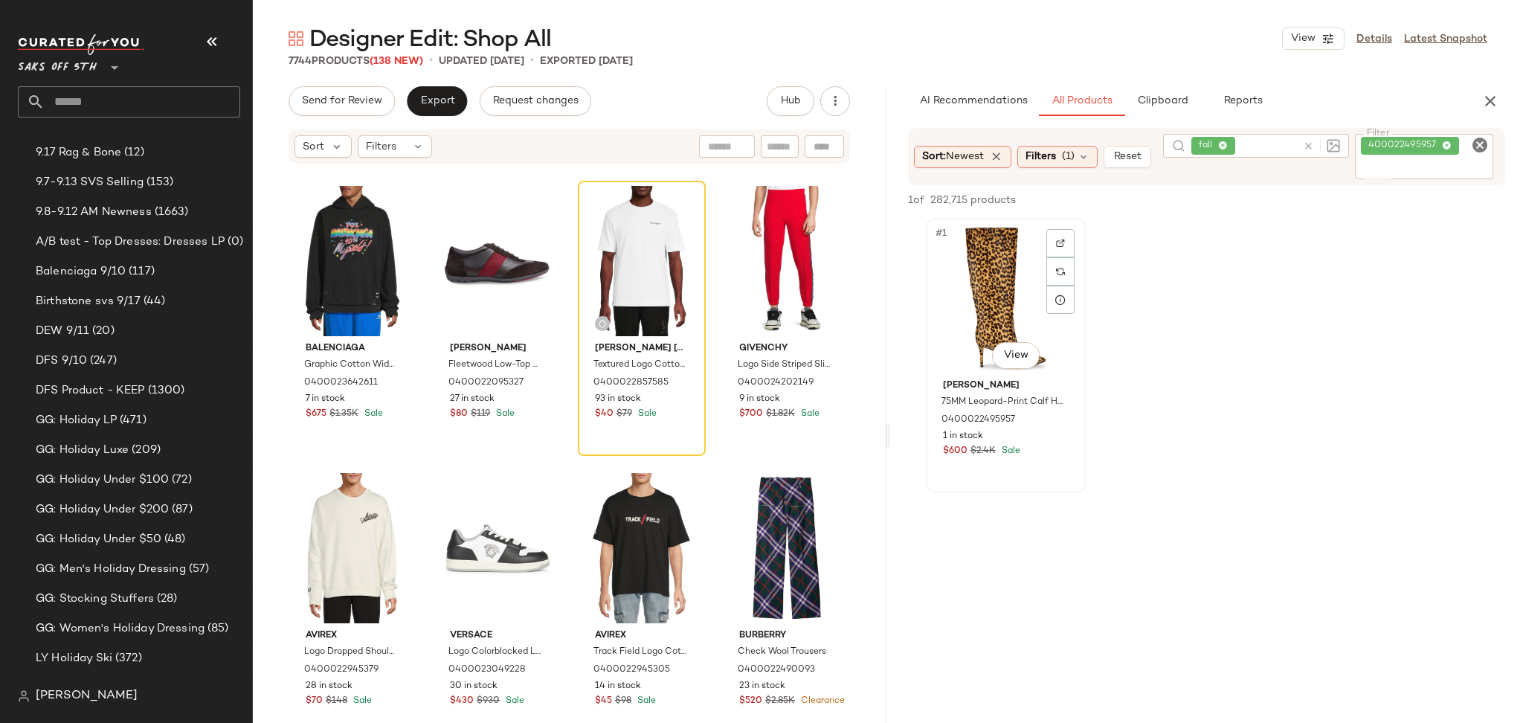
click at [980, 277] on div "#1 View" at bounding box center [1005, 298] width 149 height 150
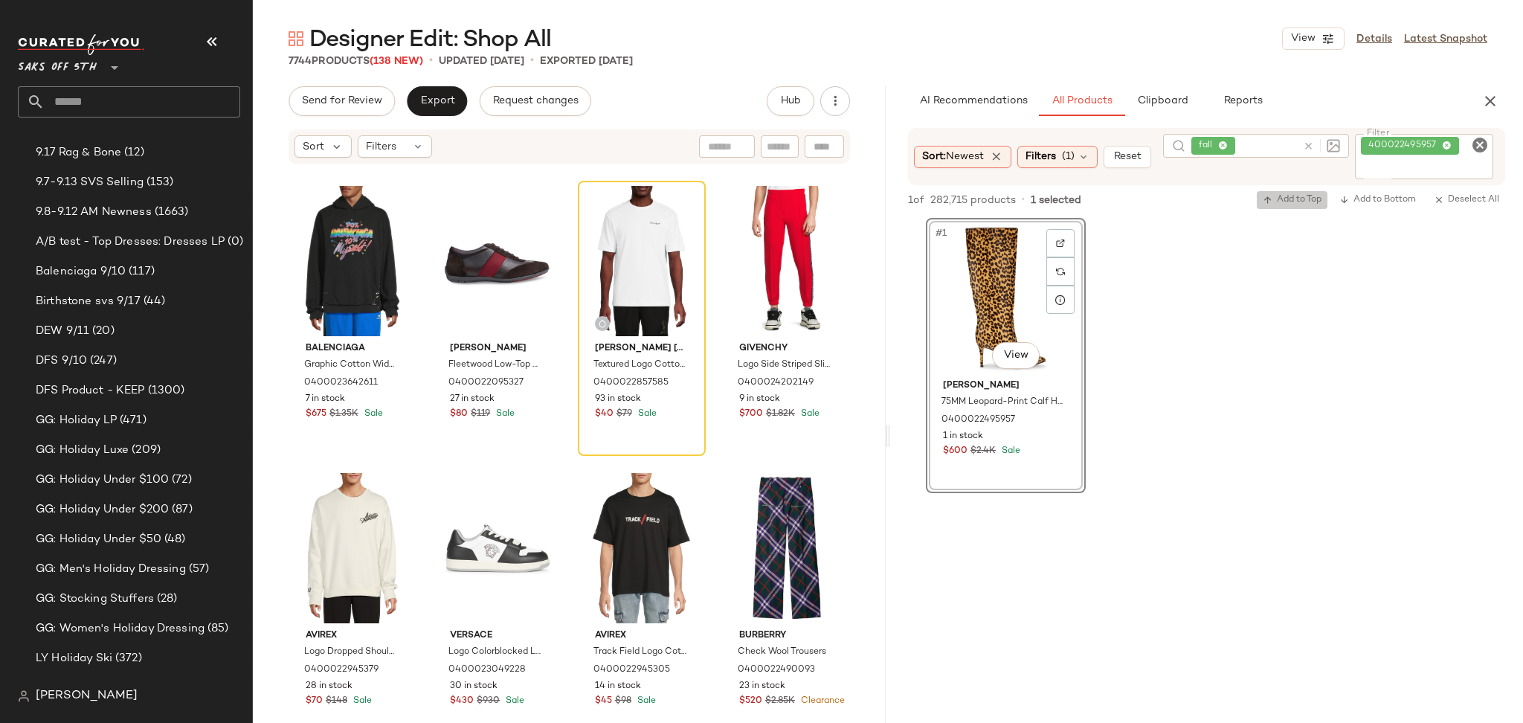
click at [1282, 201] on span "Add to Top" at bounding box center [1291, 200] width 59 height 10
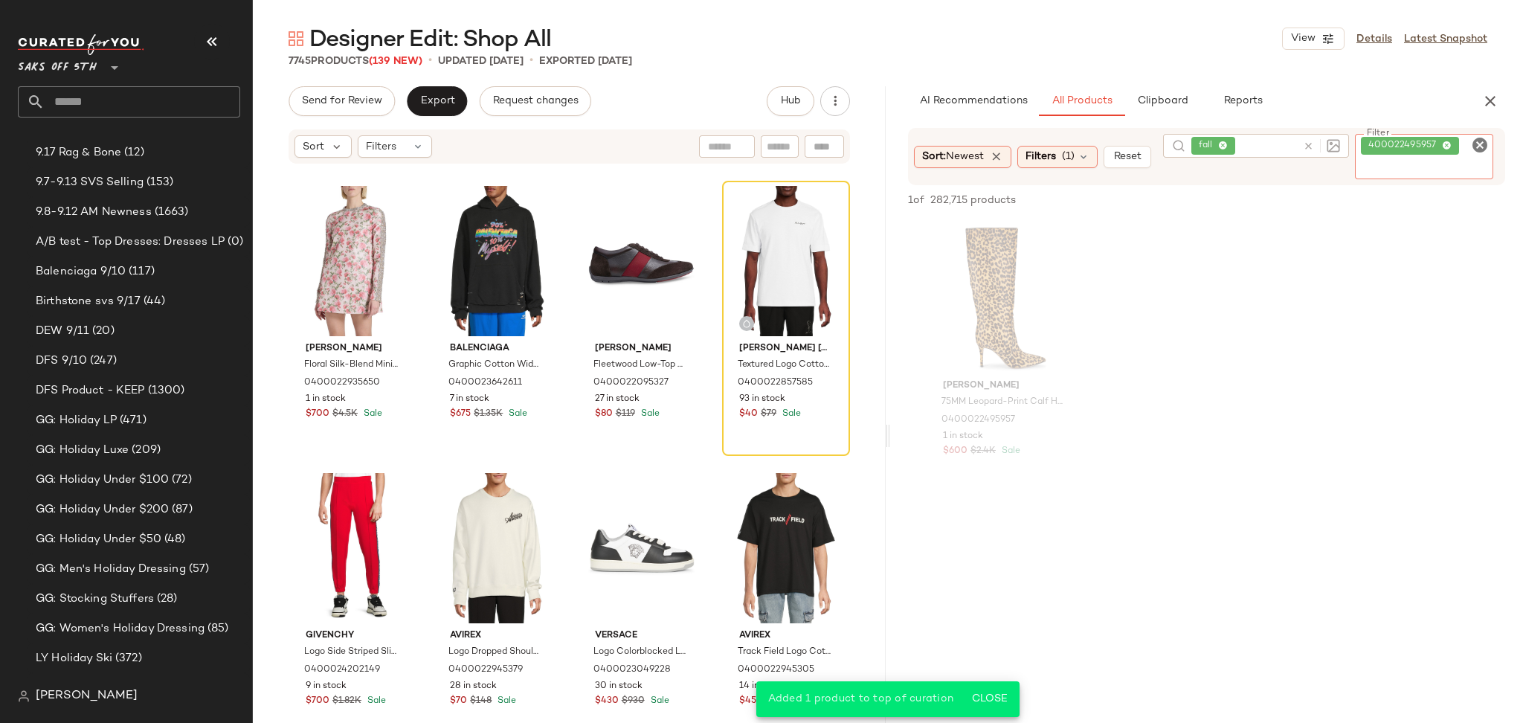
click at [1449, 143] on icon at bounding box center [1446, 146] width 10 height 10
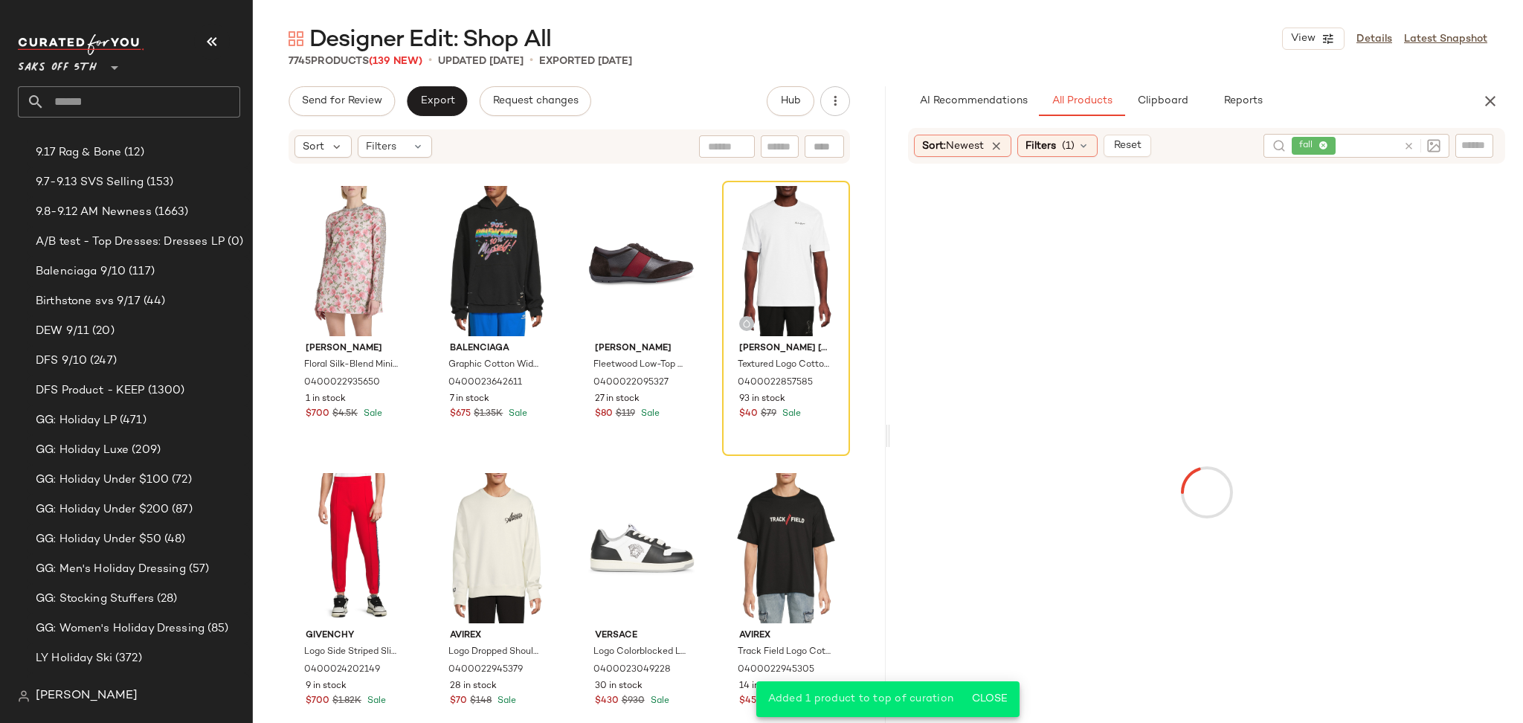
click at [876, 181] on div "Giambattista Valli Floral Silk-Blend Minidress 0400022935650 1 in stock $700 $4…" at bounding box center [569, 441] width 633 height 553
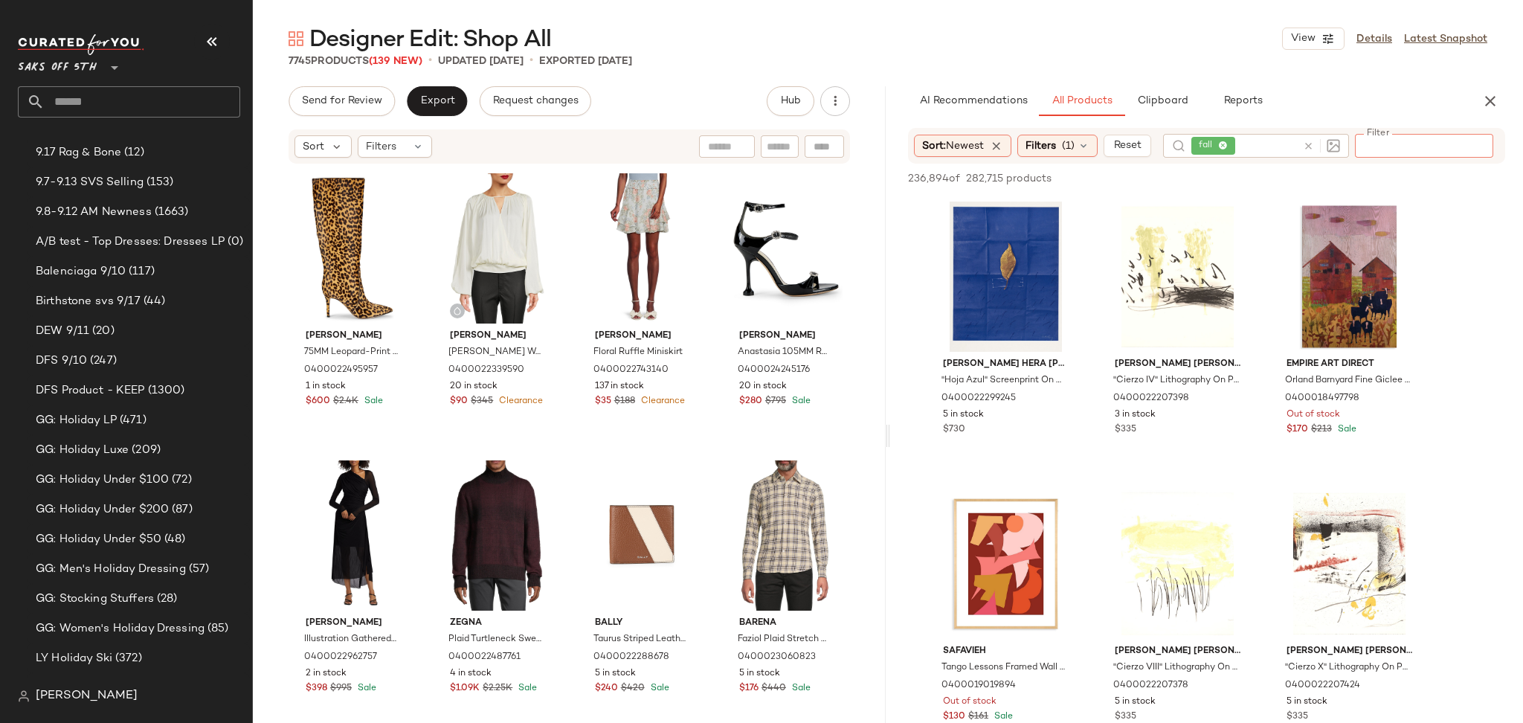
click at [1477, 153] on div at bounding box center [1424, 145] width 138 height 22
paste input "**********"
type input "**********"
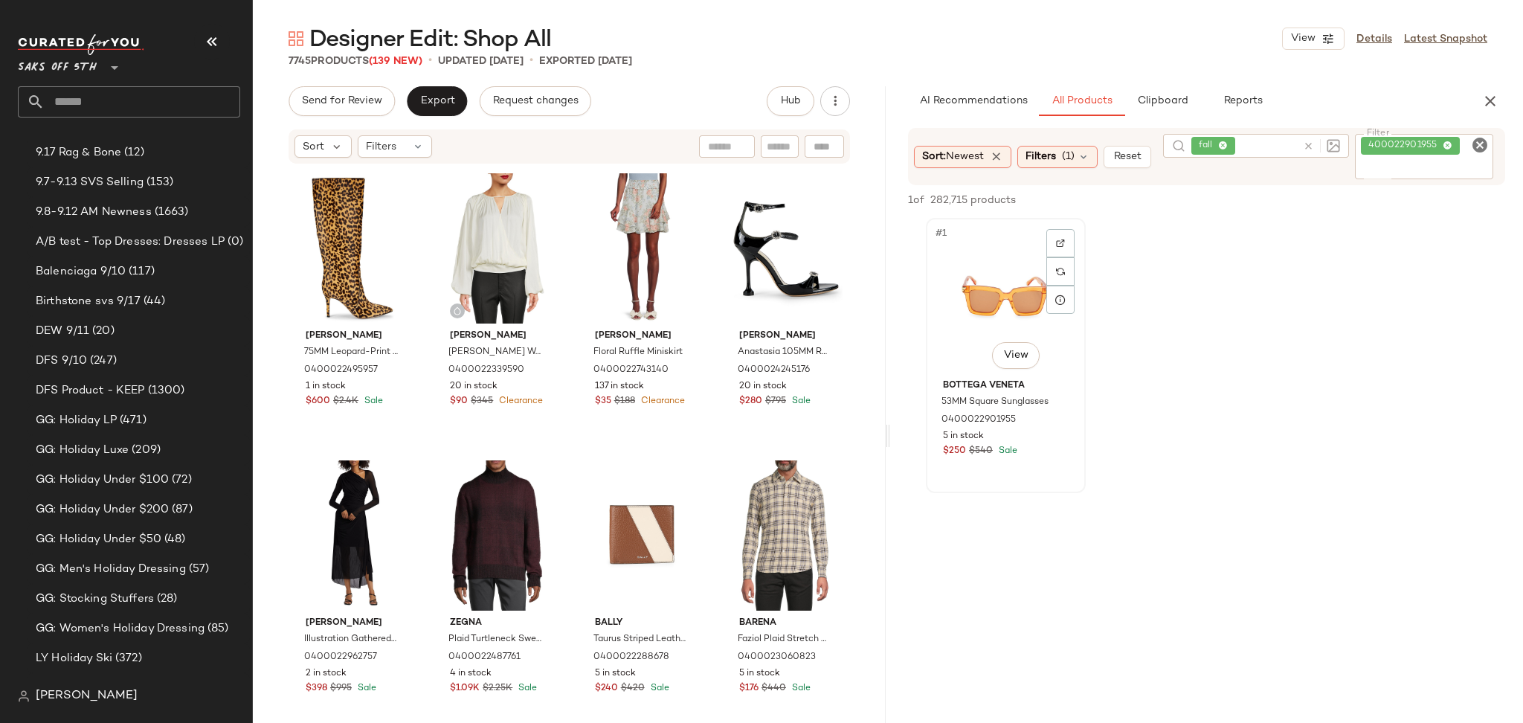
click at [986, 288] on div "#1 View" at bounding box center [1005, 298] width 149 height 150
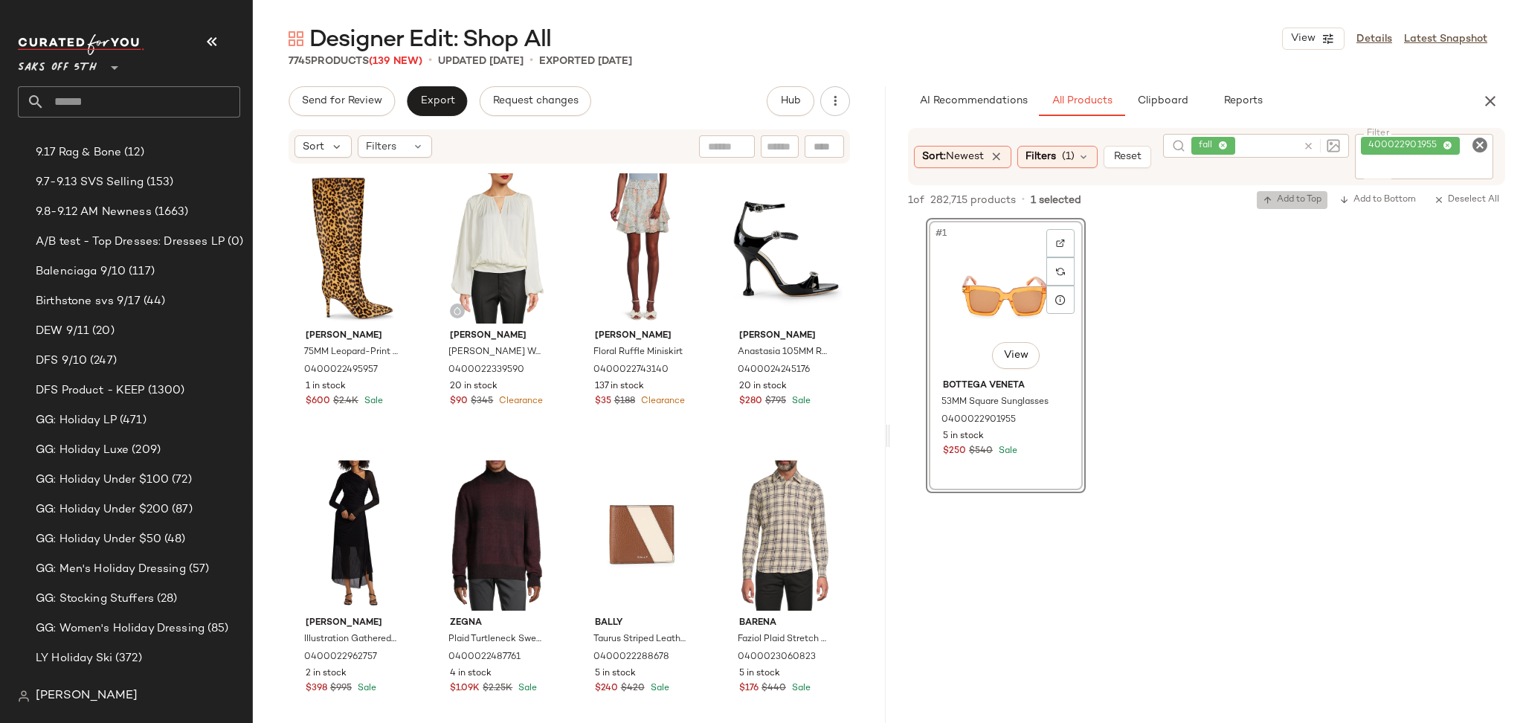
click at [1300, 197] on span "Add to Top" at bounding box center [1291, 200] width 59 height 10
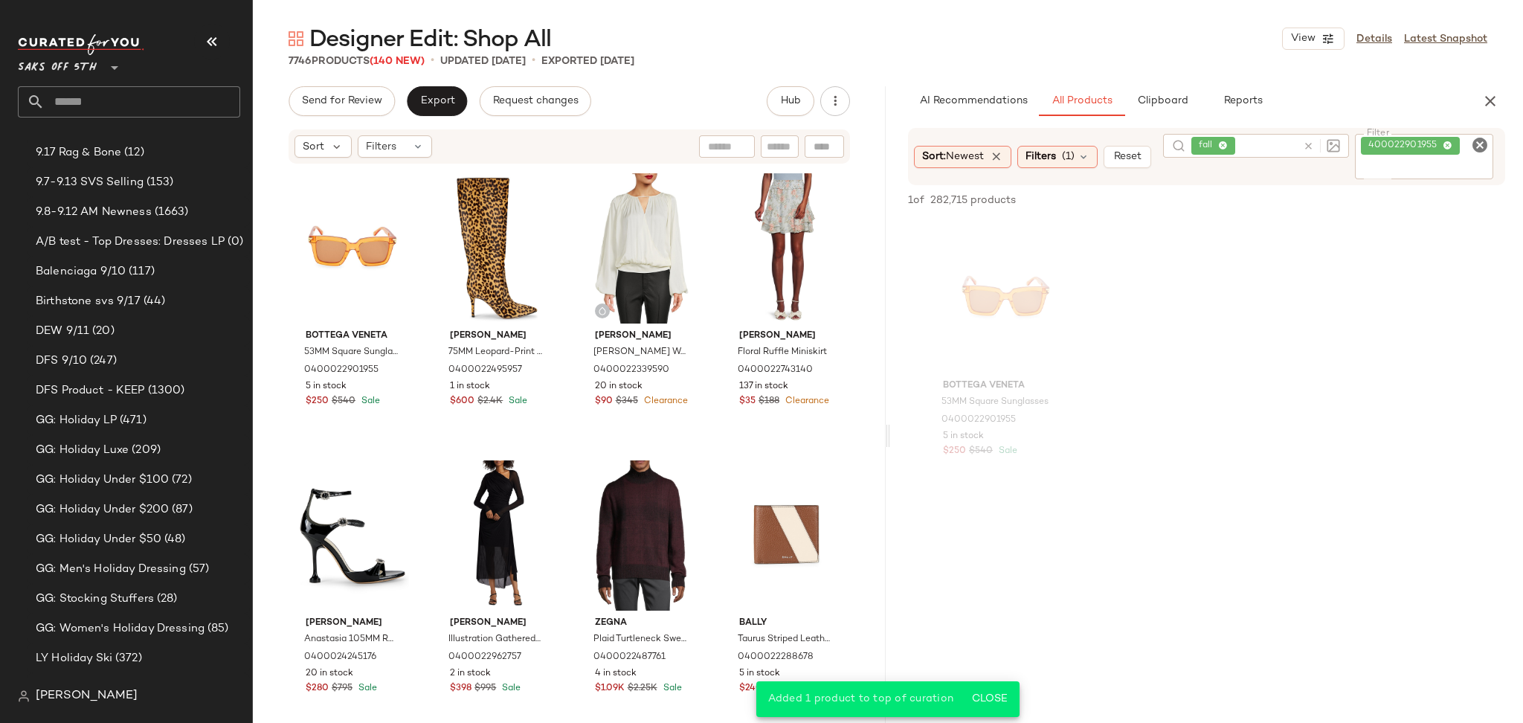
click at [1450, 143] on icon at bounding box center [1447, 146] width 10 height 10
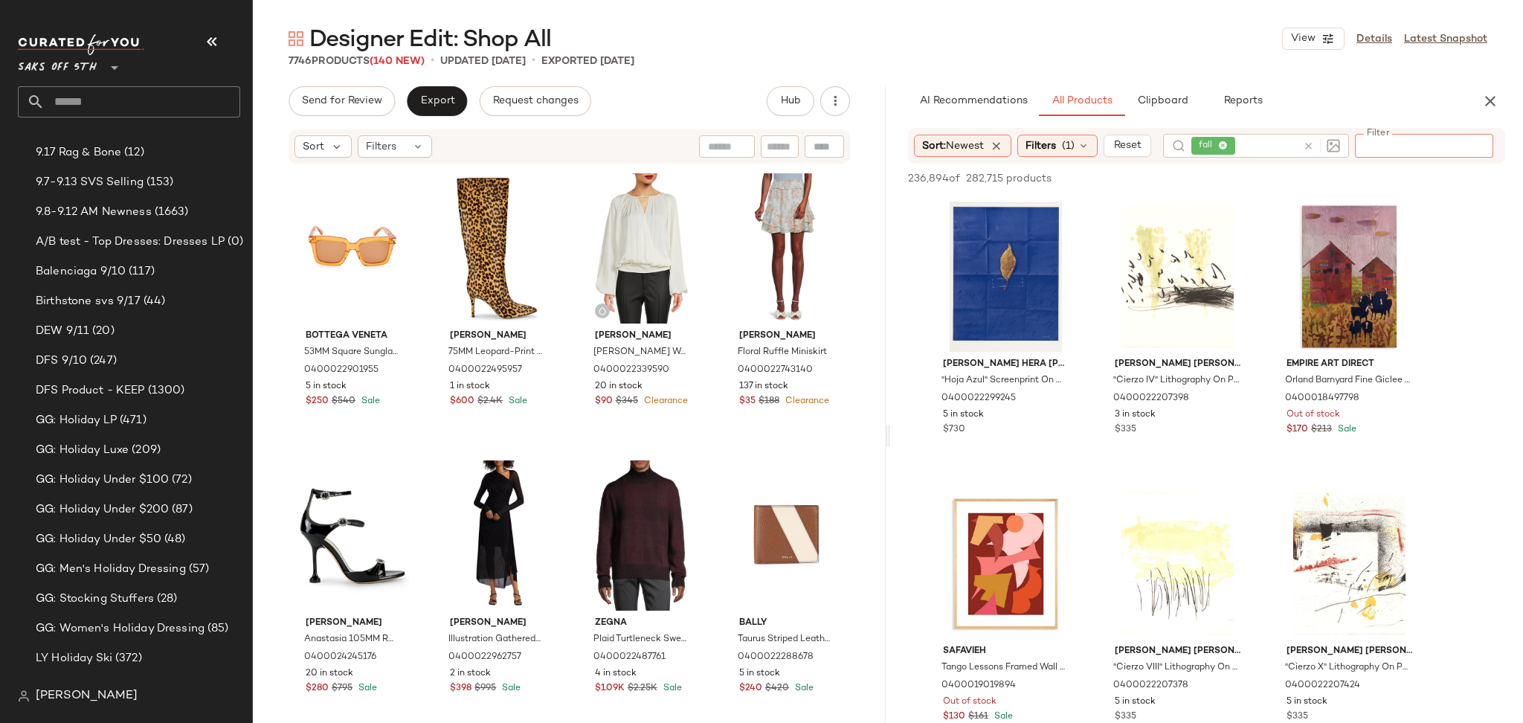
paste input "**********"
type input "**********"
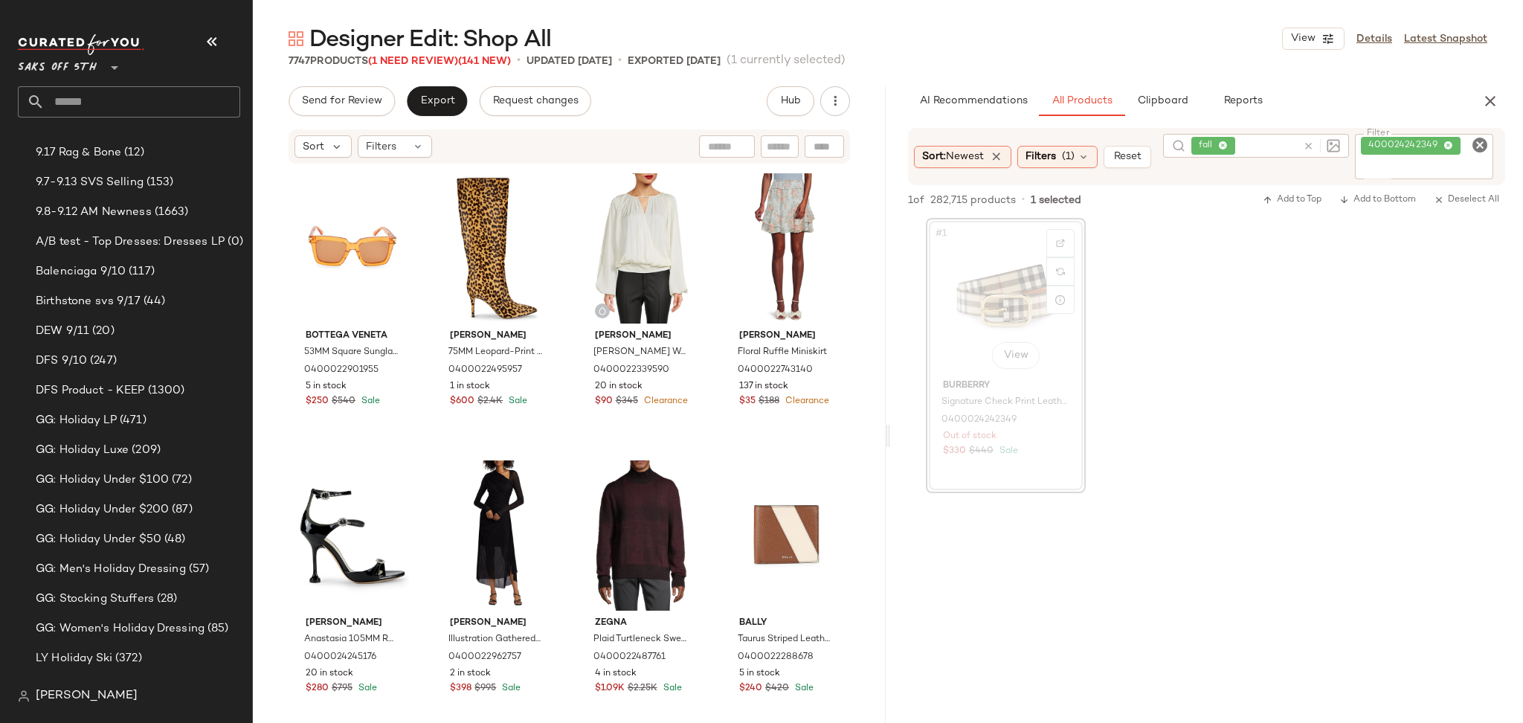
click at [973, 288] on div "#1 View" at bounding box center [1005, 298] width 149 height 150
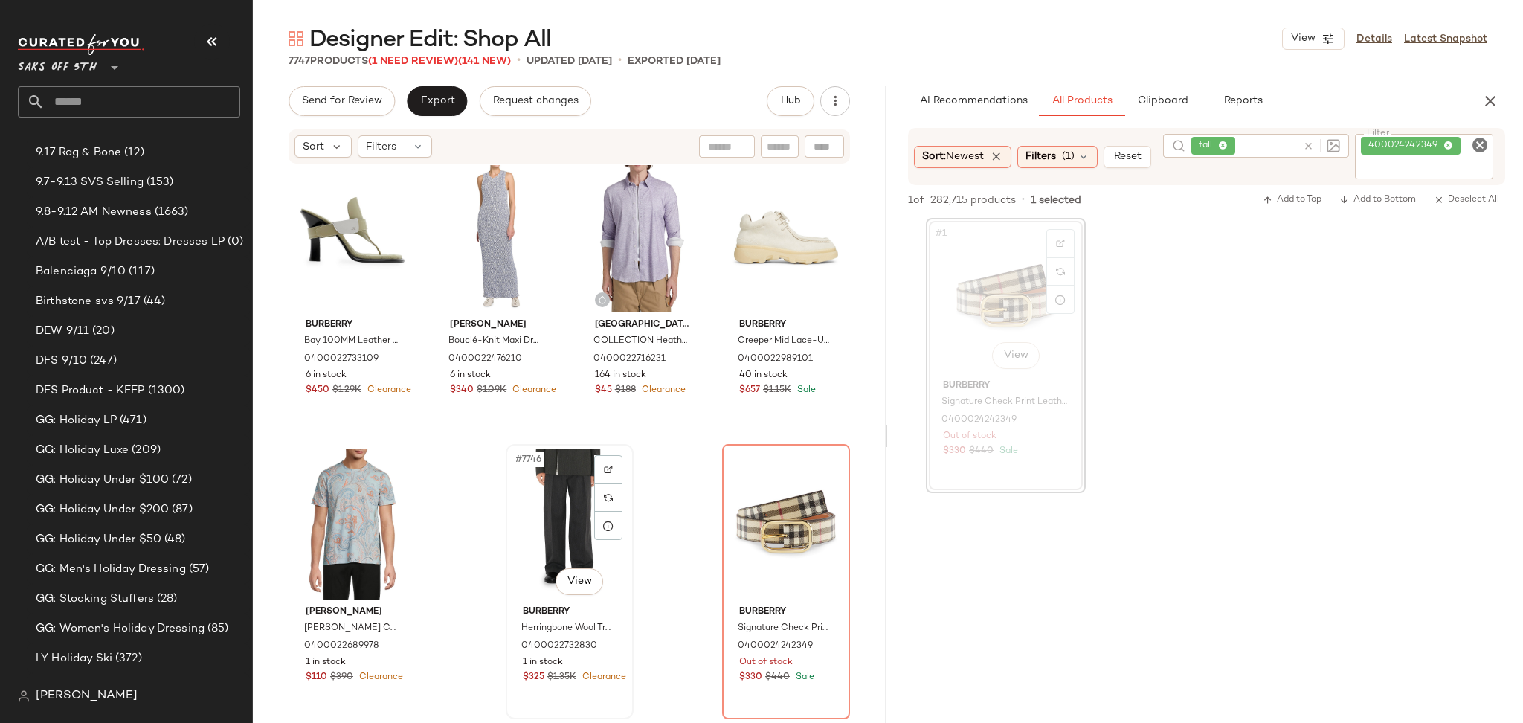
click at [556, 502] on div "#7746 View" at bounding box center [569, 524] width 117 height 150
click at [783, 492] on div "#7747 View" at bounding box center [785, 524] width 117 height 150
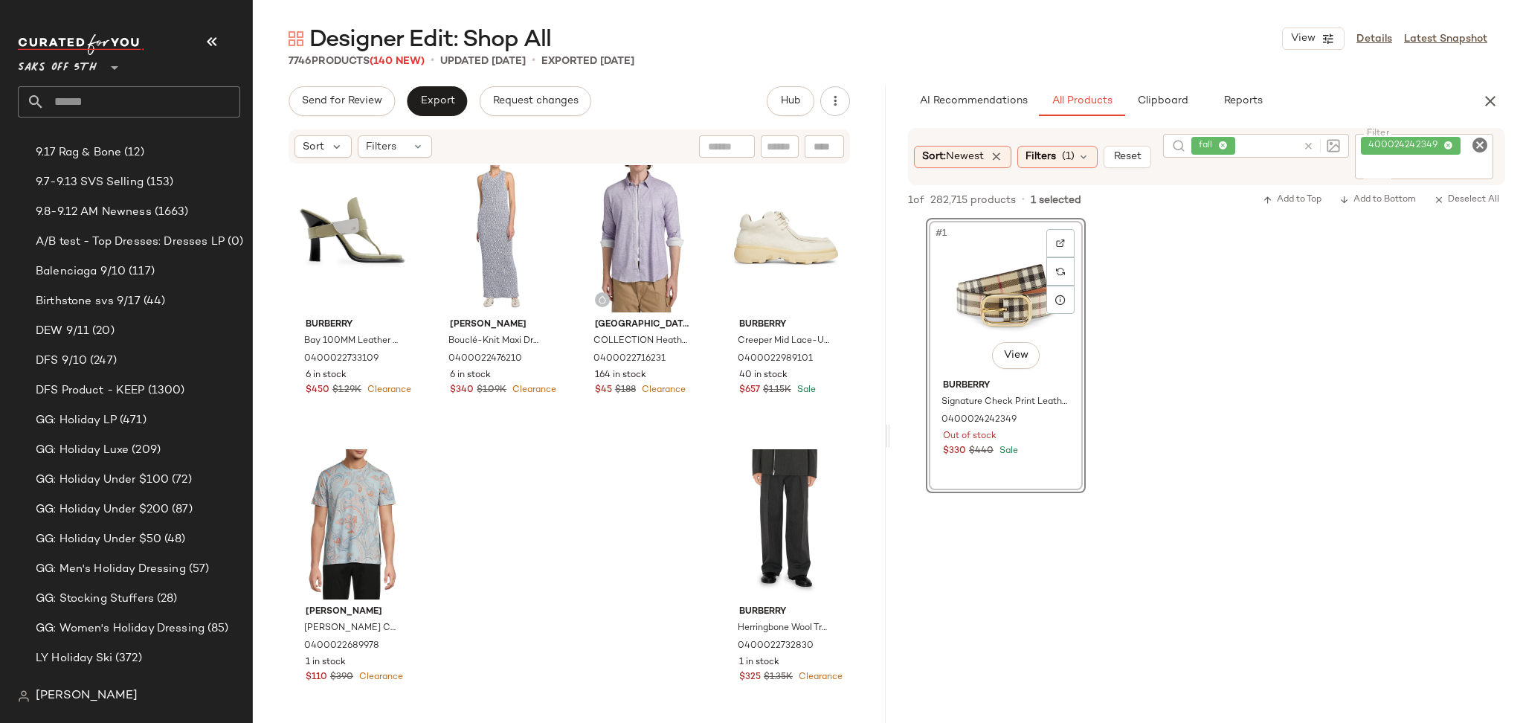
click at [1448, 145] on icon at bounding box center [1448, 146] width 10 height 10
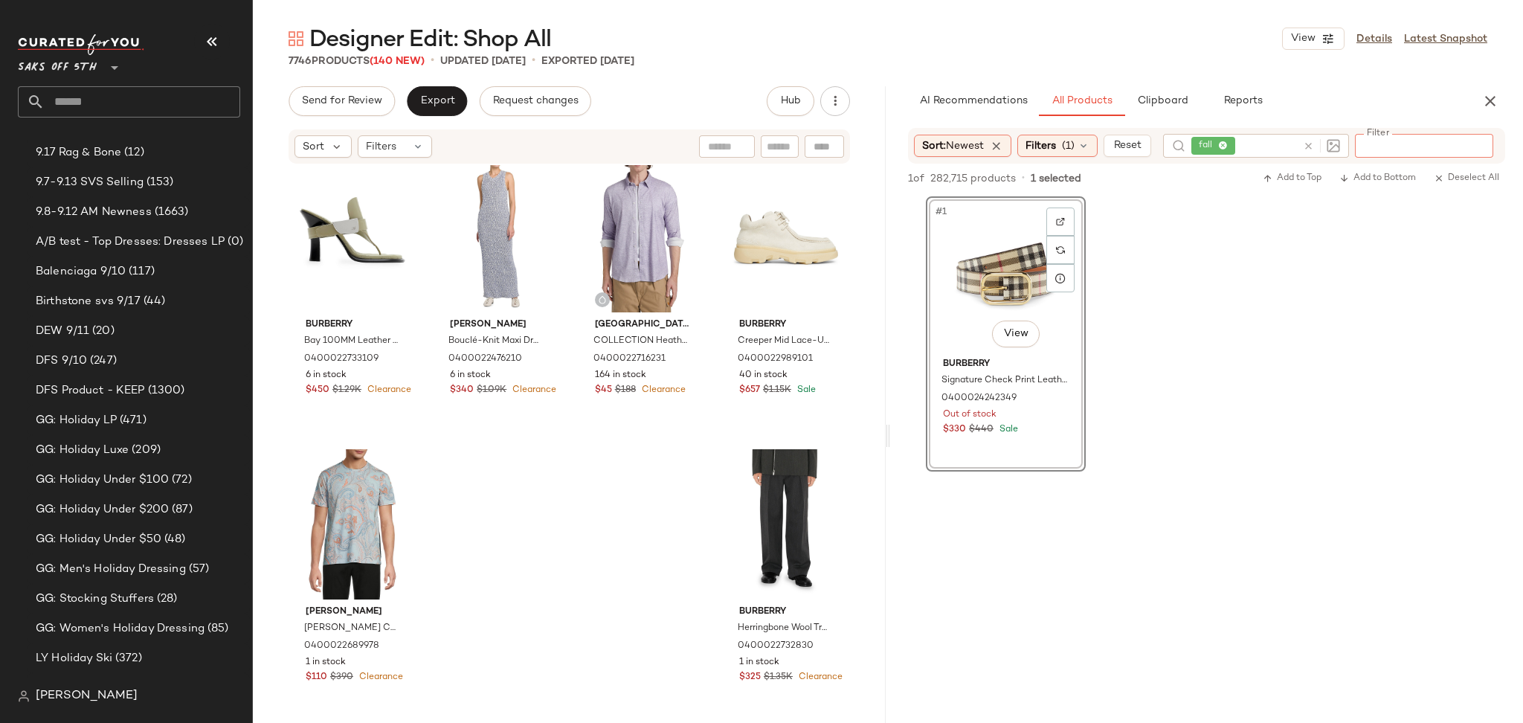
paste input "**********"
type input "**********"
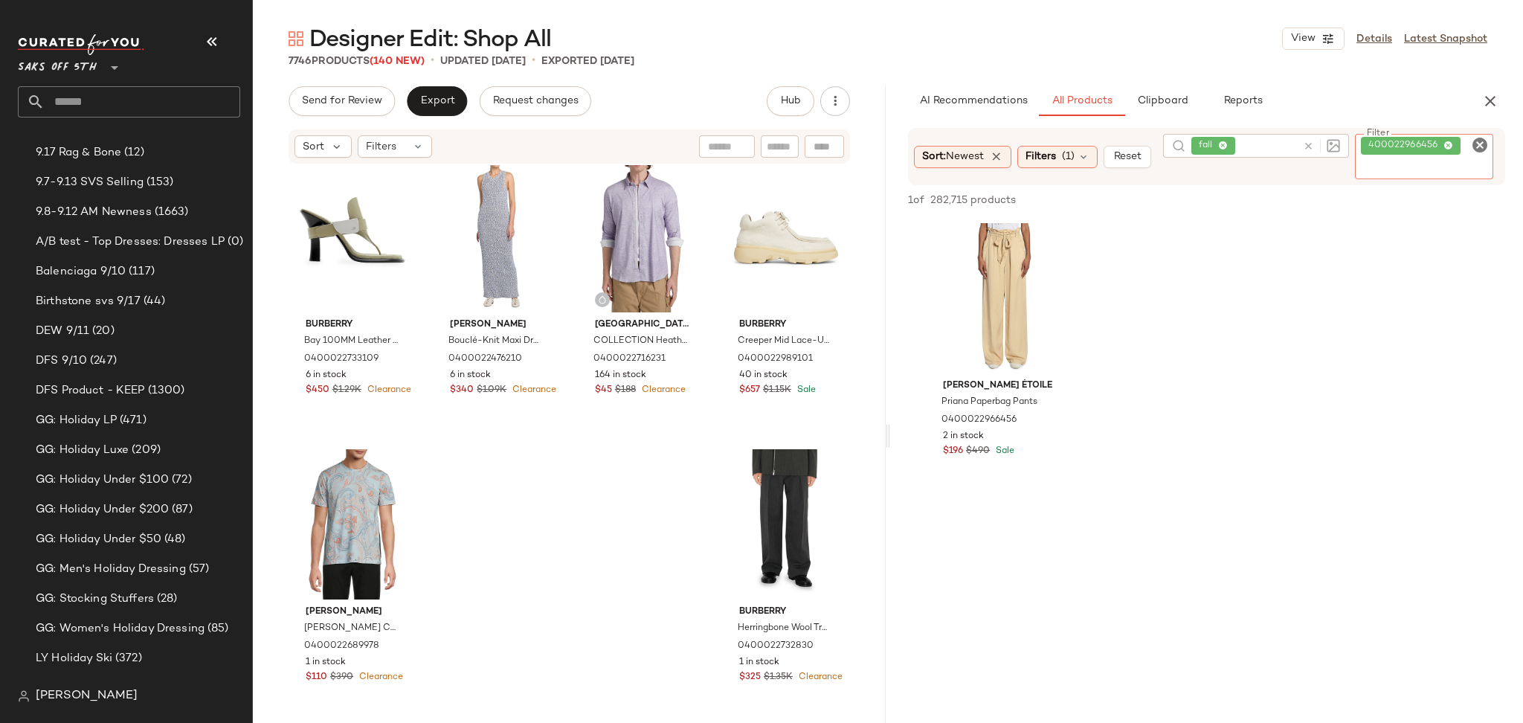
click at [1453, 147] on icon at bounding box center [1448, 146] width 10 height 10
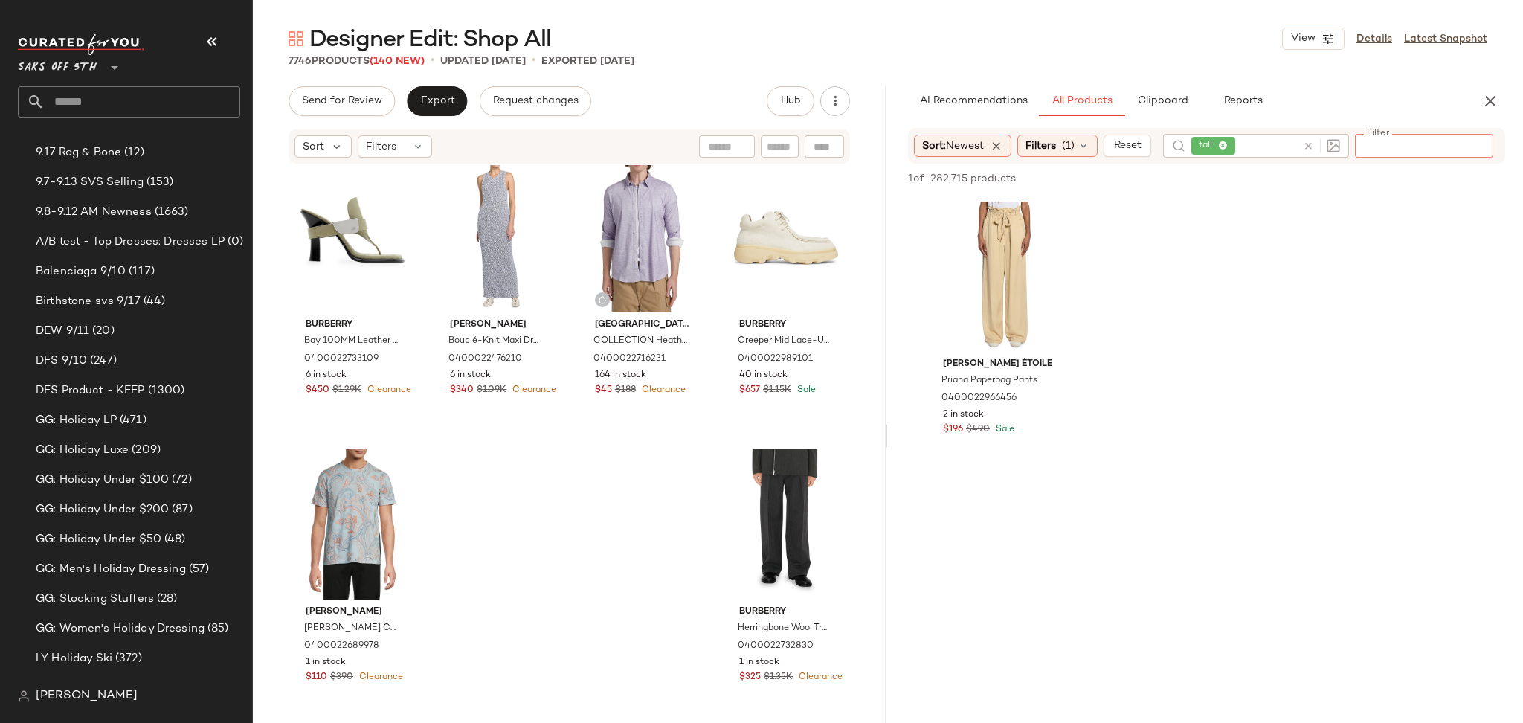
paste input "**********"
type input "**********"
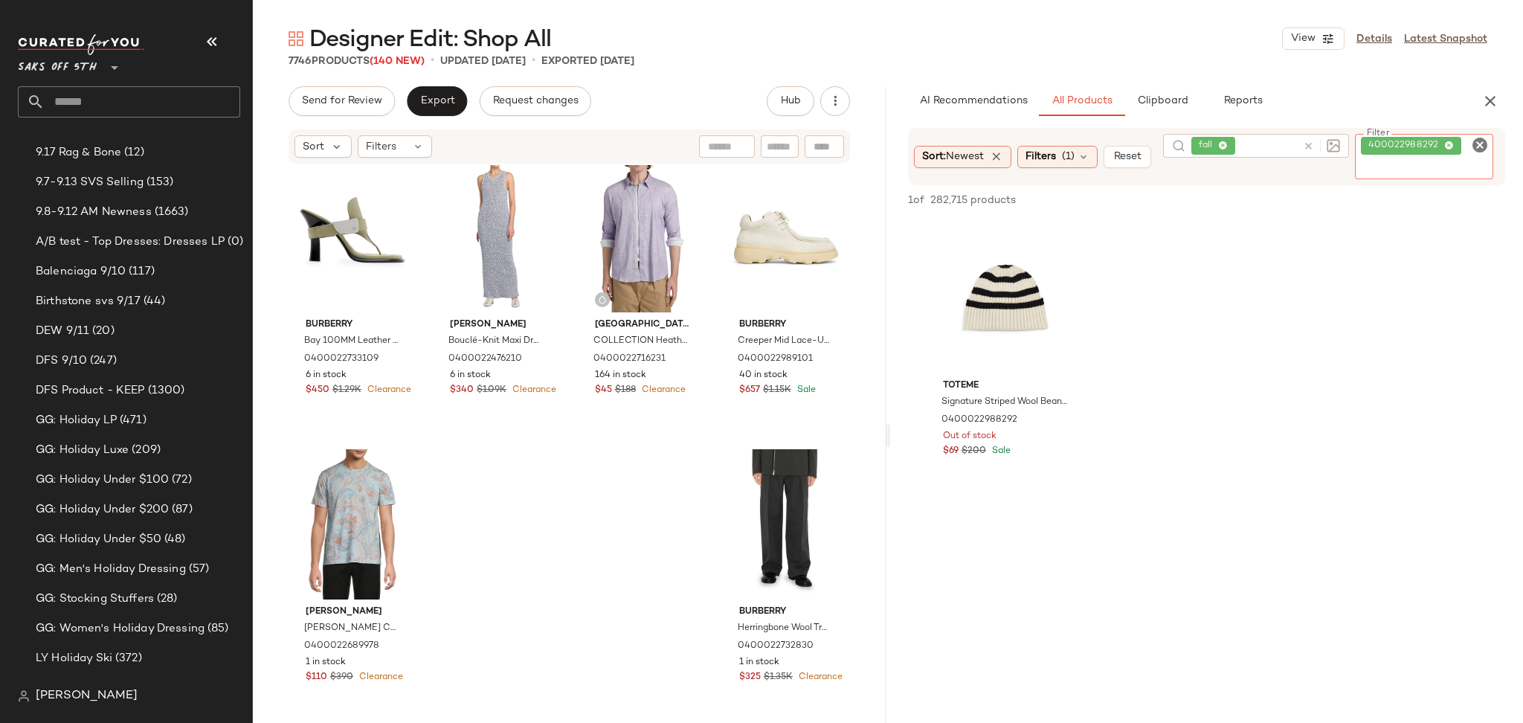
click at [1452, 142] on icon at bounding box center [1449, 146] width 10 height 10
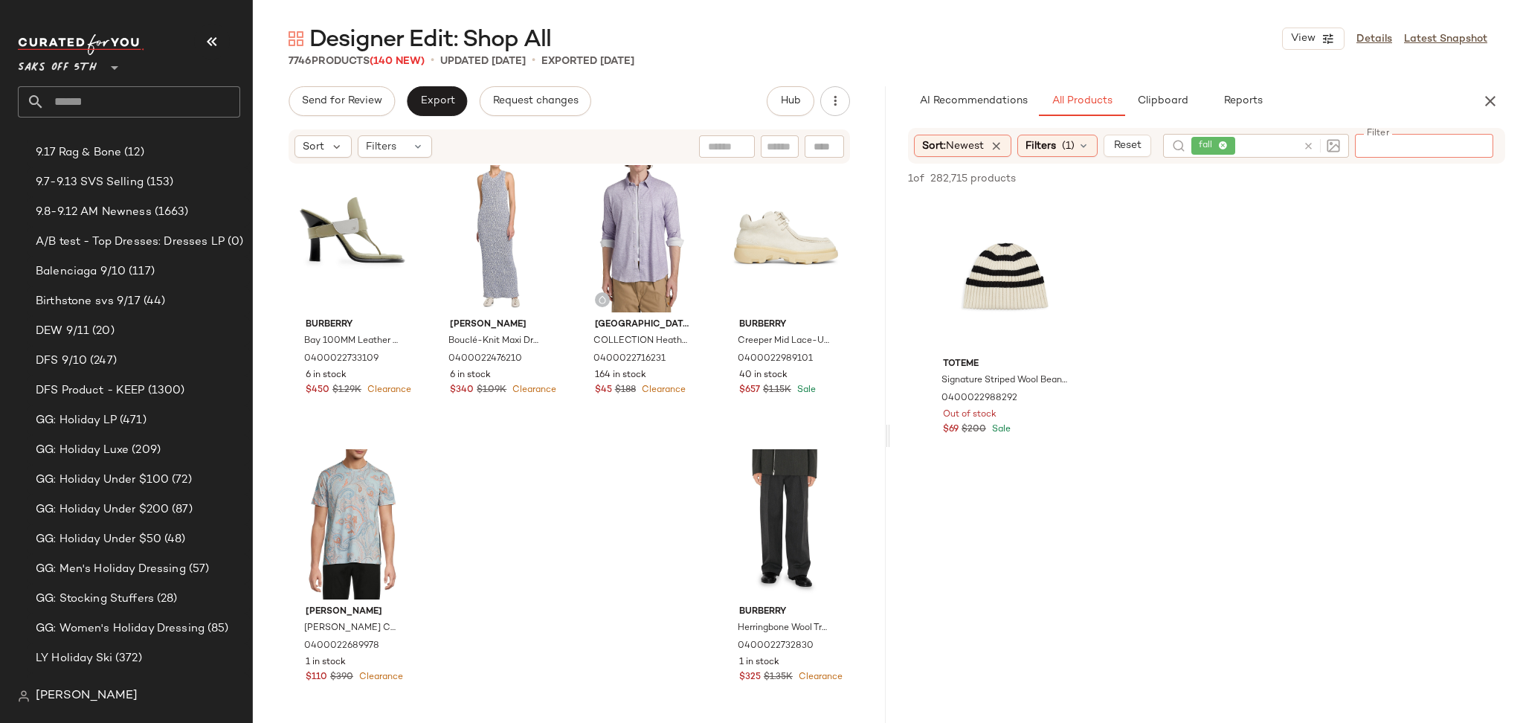
paste input "**********"
type input "**********"
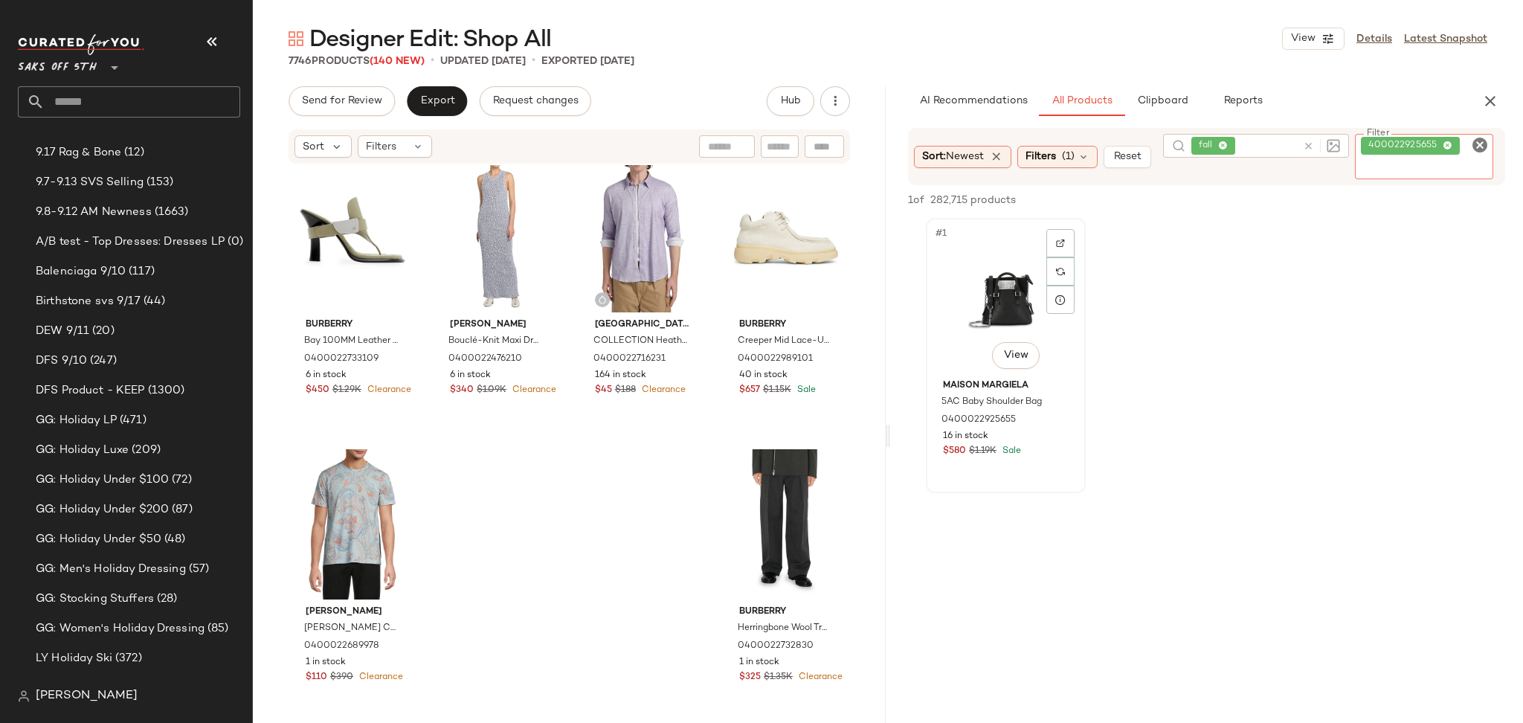
click at [999, 291] on div "#1 View" at bounding box center [1005, 298] width 149 height 150
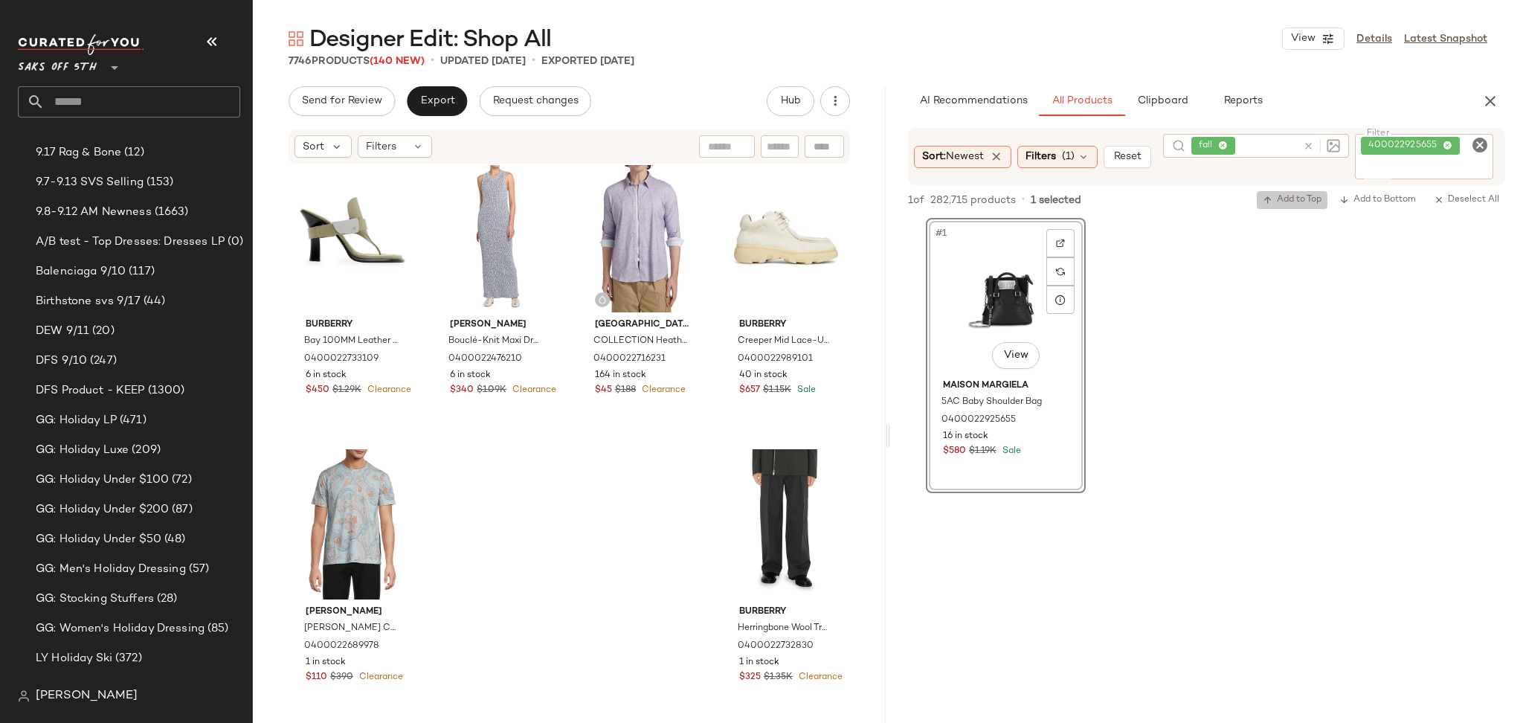
click at [1283, 200] on span "Add to Top" at bounding box center [1291, 200] width 59 height 10
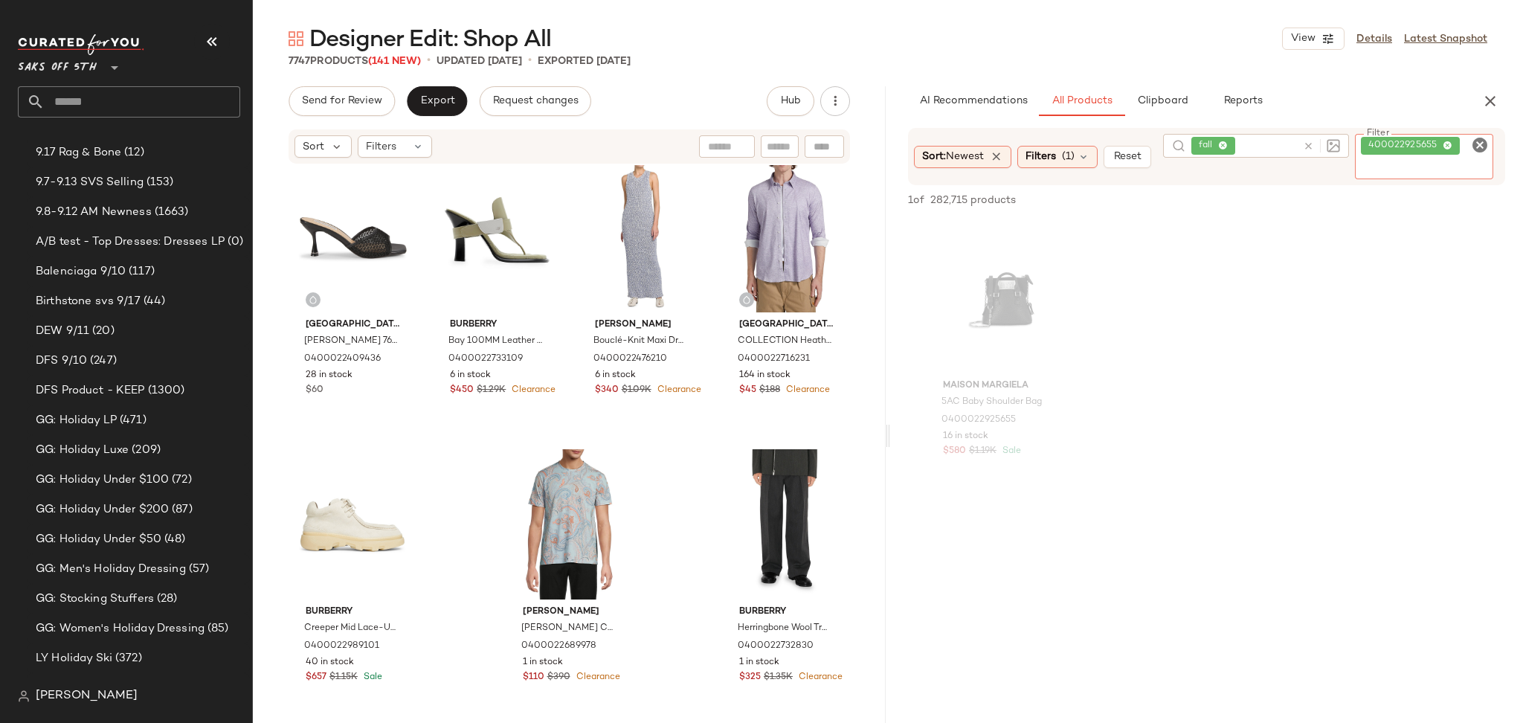
click at [1451, 143] on icon at bounding box center [1447, 146] width 10 height 10
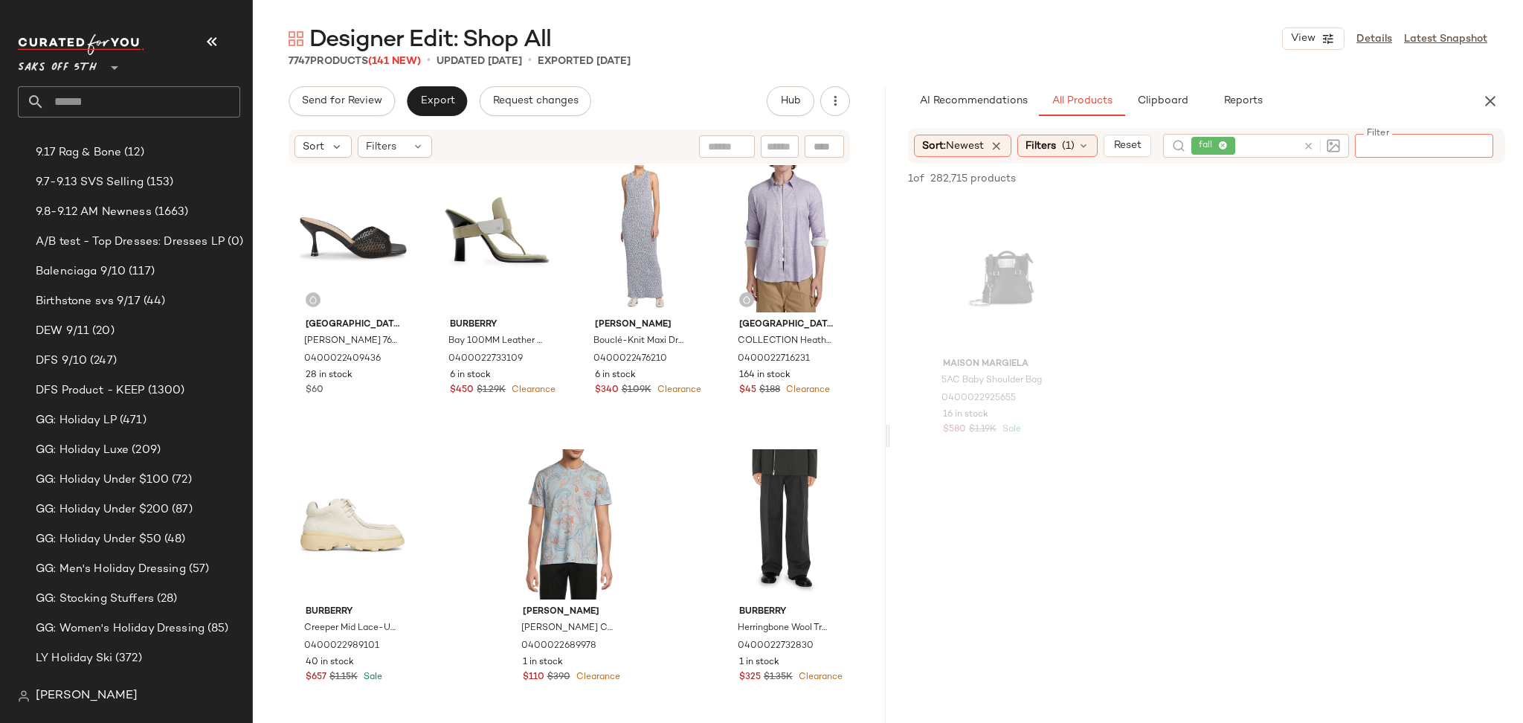
paste input "**********"
type input "**********"
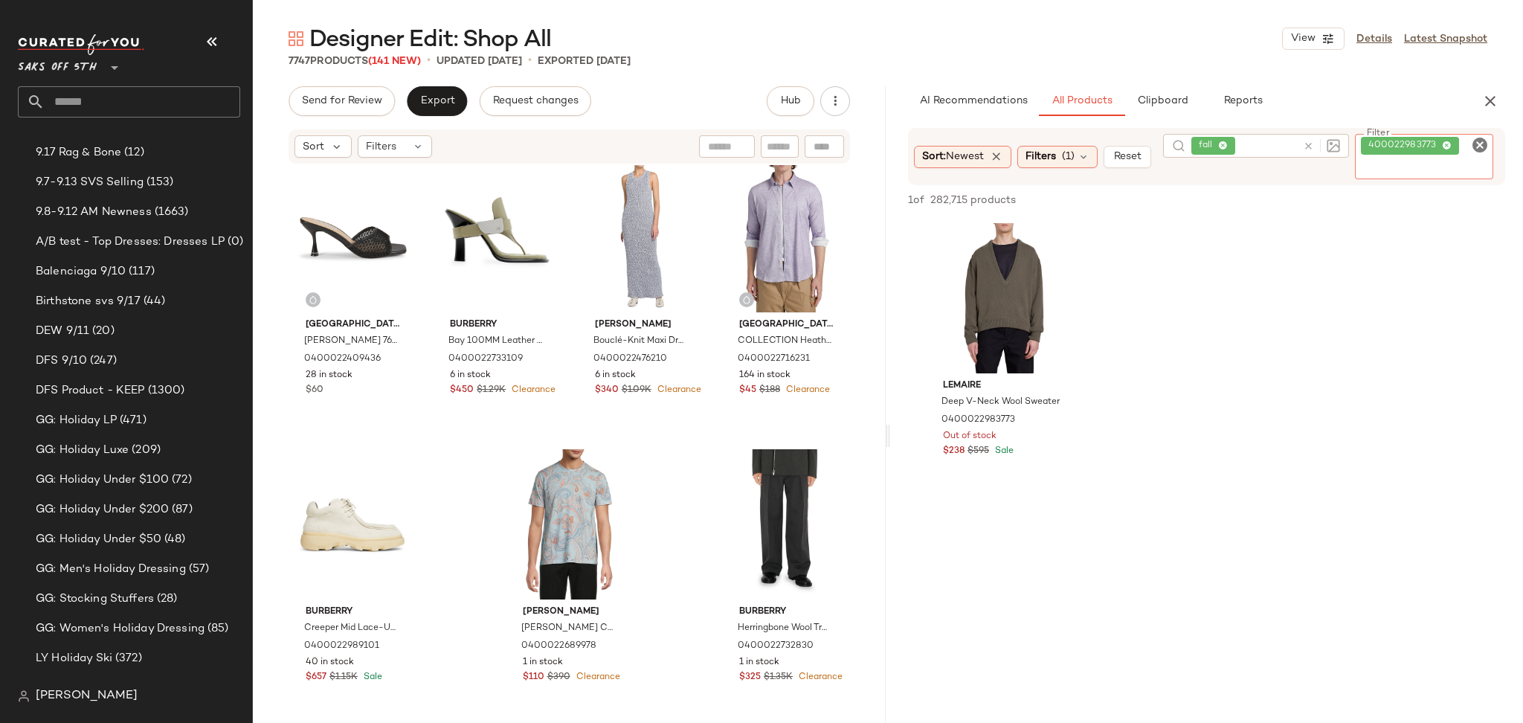
click at [1448, 146] on icon at bounding box center [1446, 146] width 10 height 10
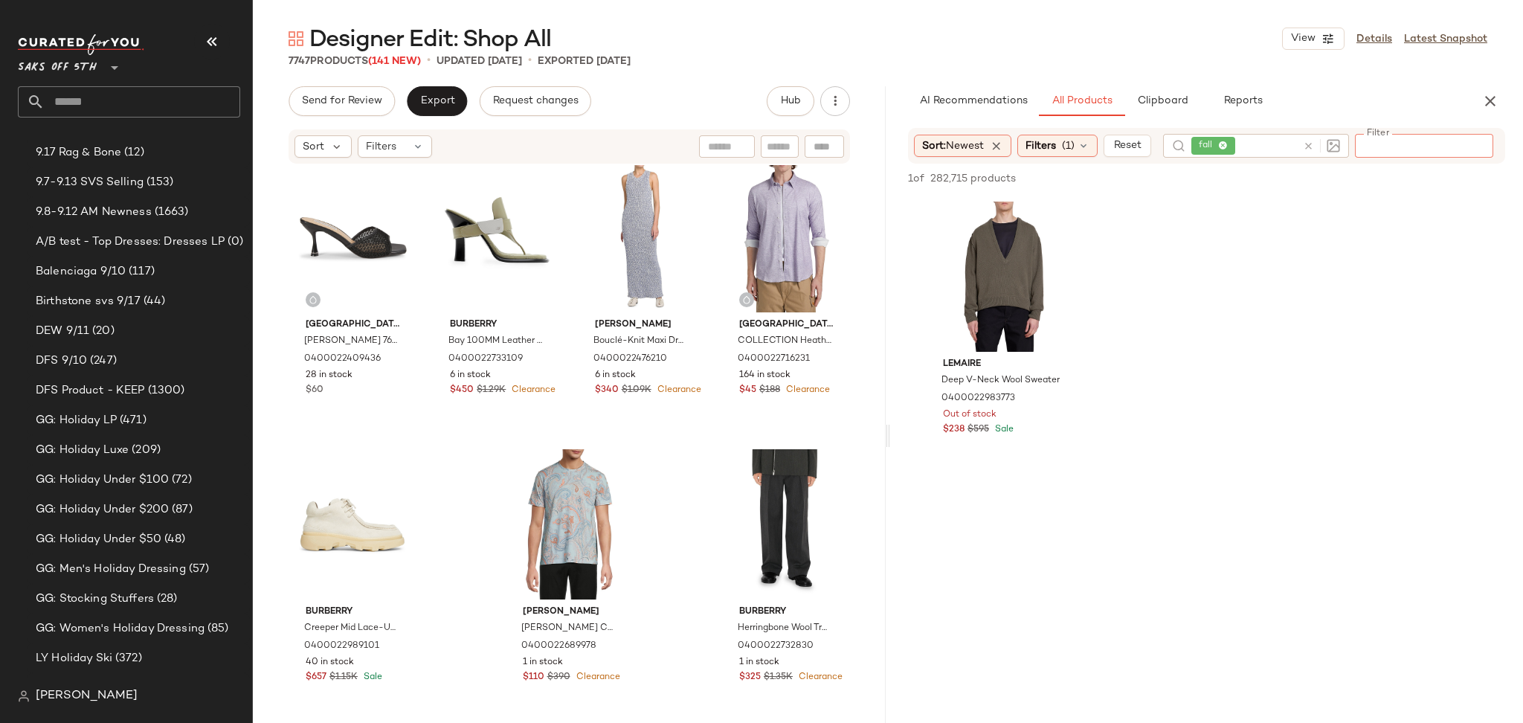
paste input "**********"
type input "**********"
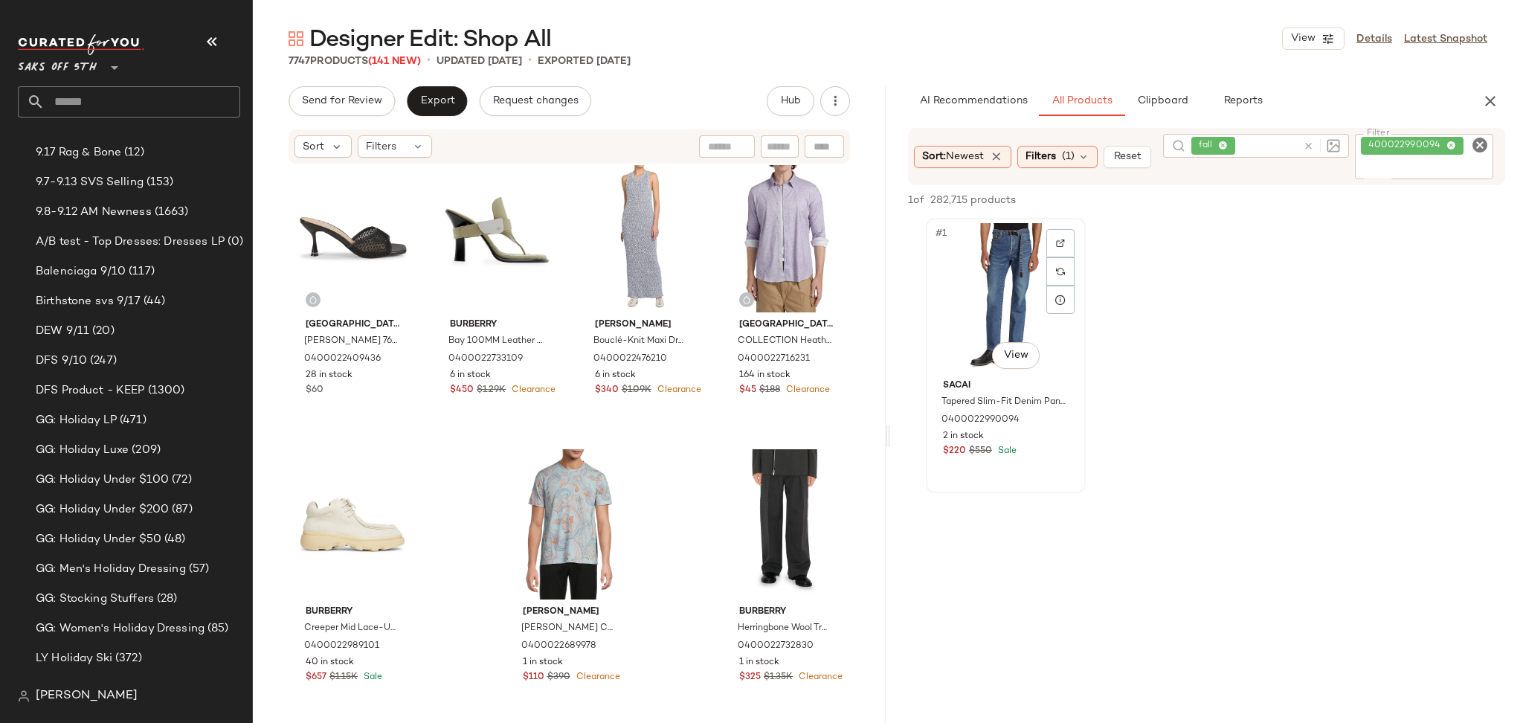
click at [1004, 267] on div "#1 View" at bounding box center [1005, 298] width 149 height 150
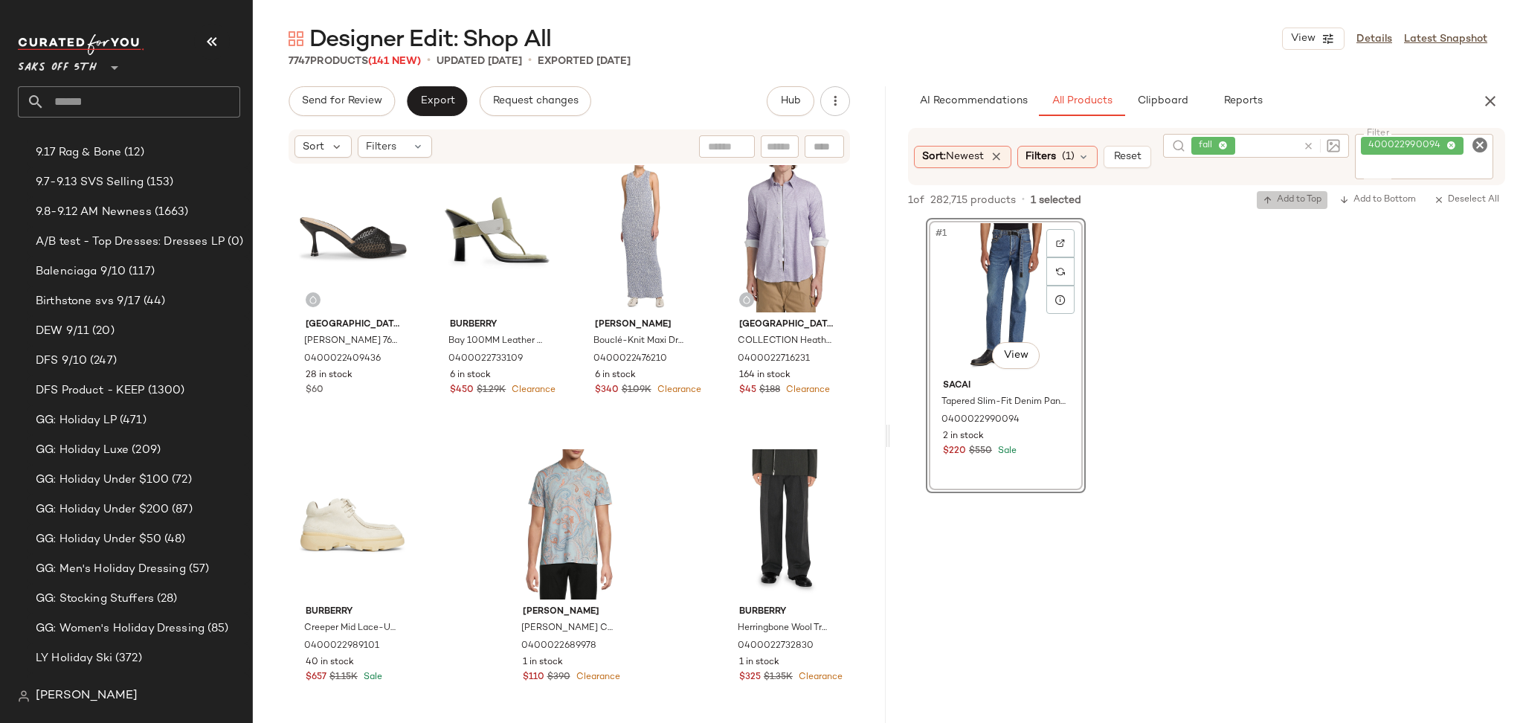
click at [1291, 196] on span "Add to Top" at bounding box center [1291, 200] width 59 height 10
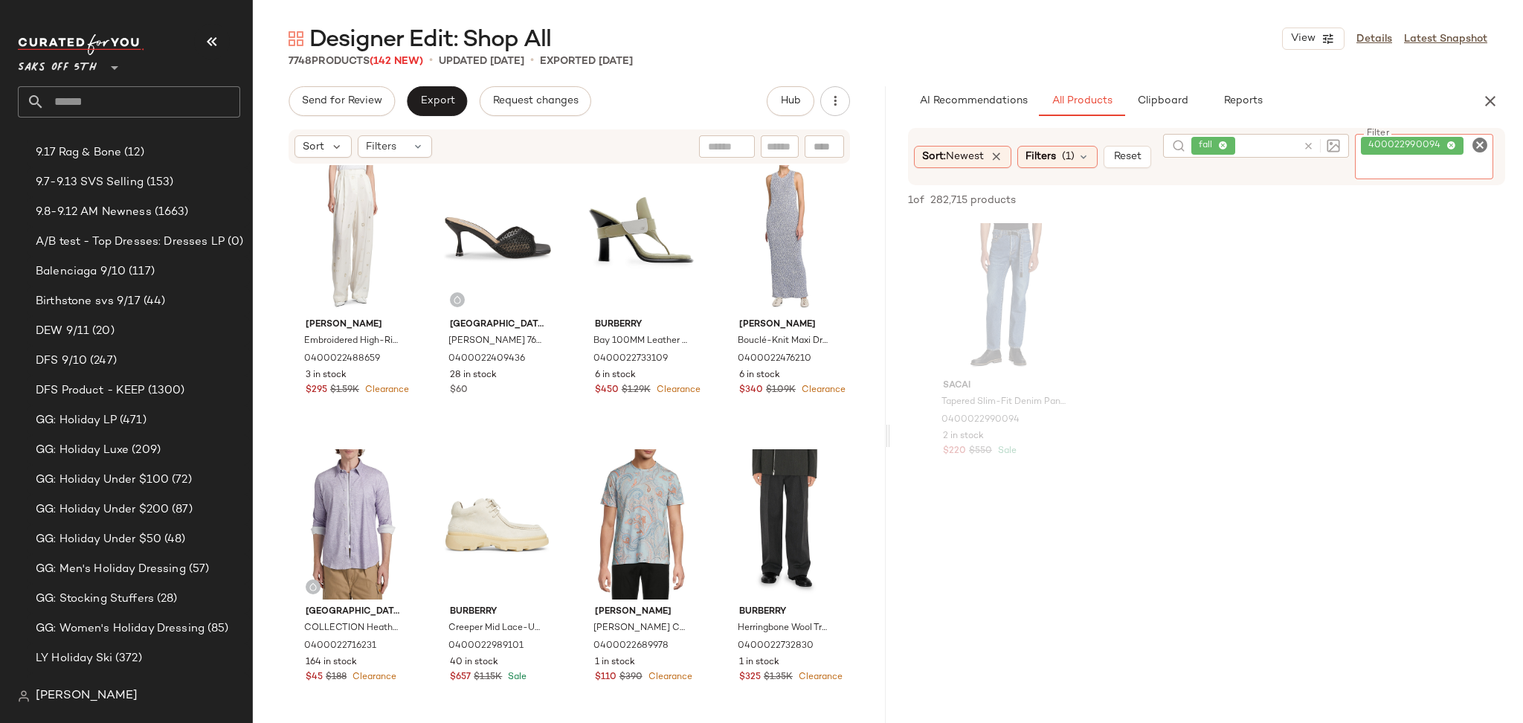
click at [1453, 147] on icon at bounding box center [1451, 146] width 10 height 10
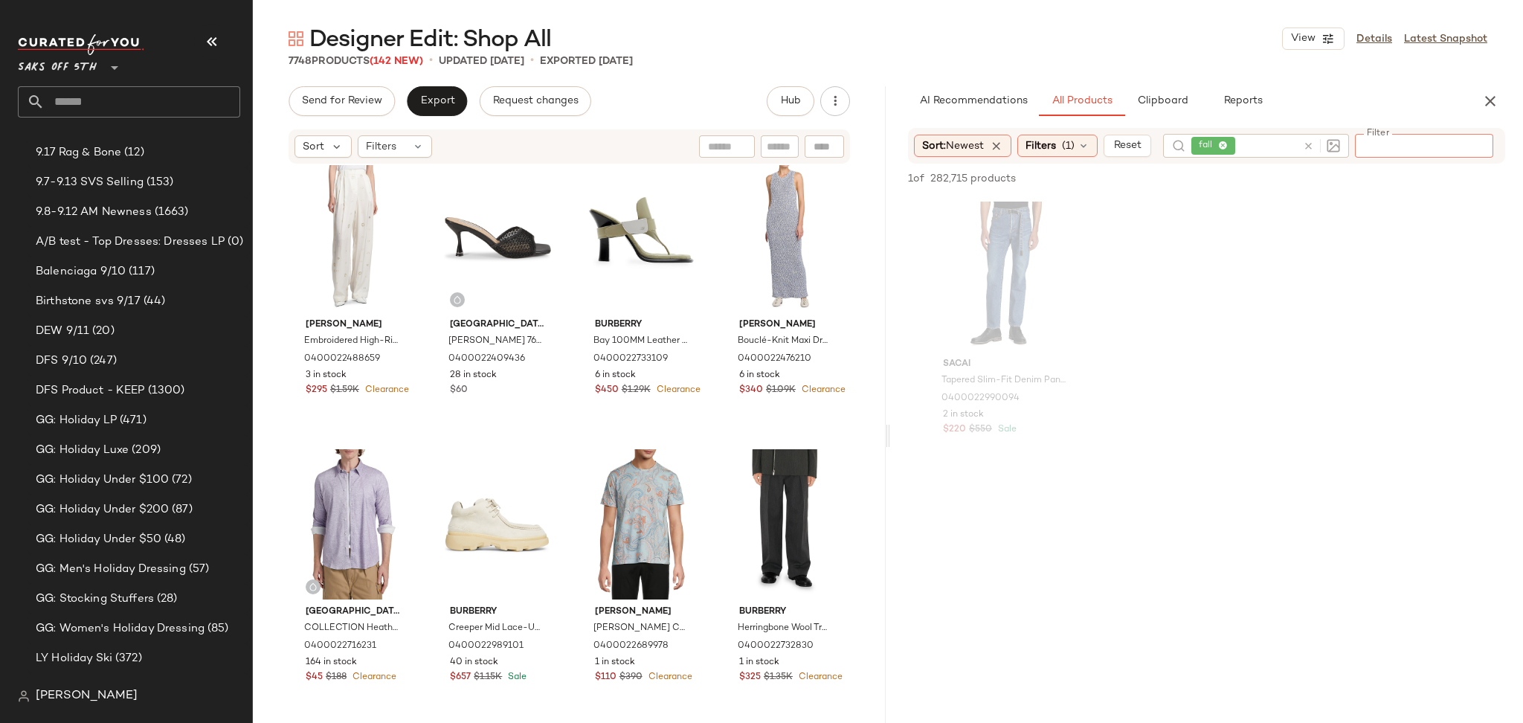
paste input "**********"
type input "**********"
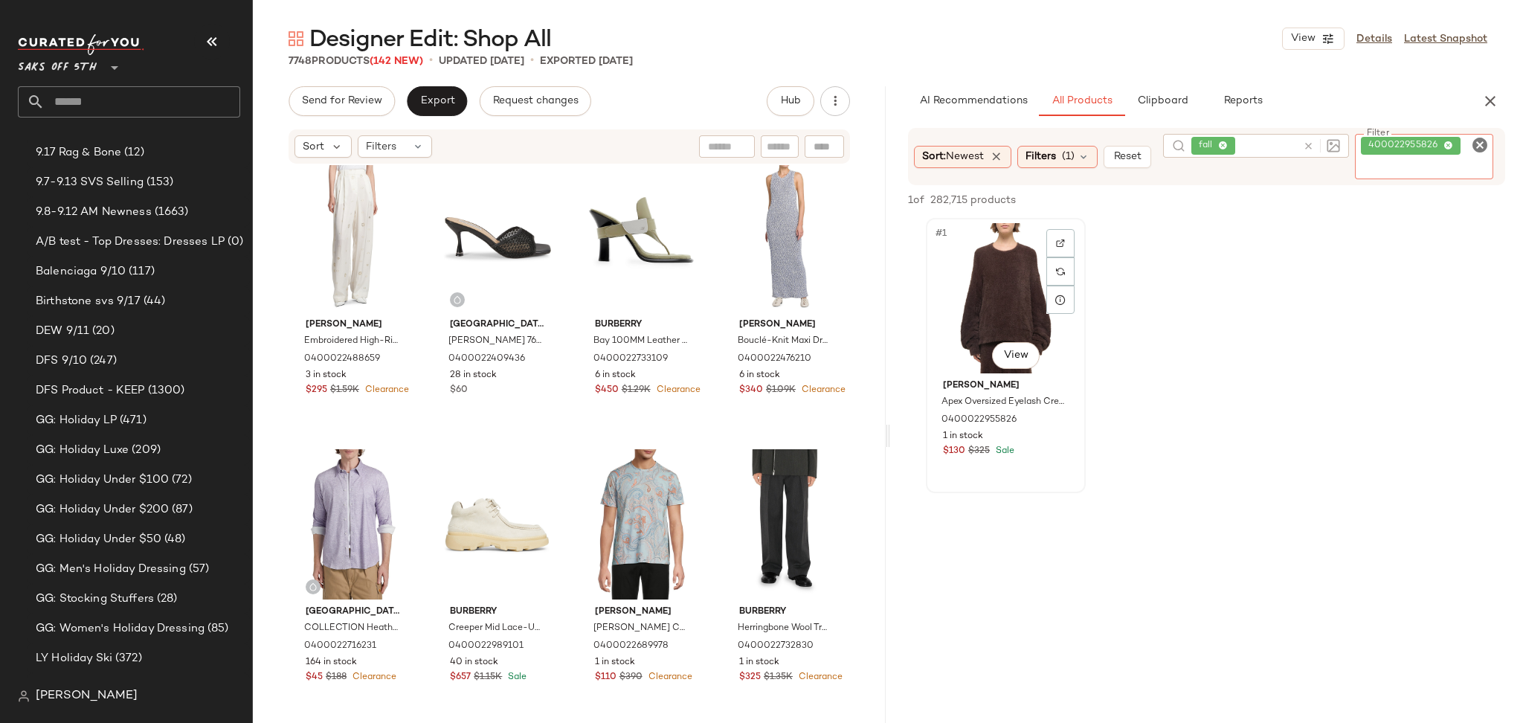
click at [1016, 273] on div "#1 View" at bounding box center [1005, 298] width 149 height 150
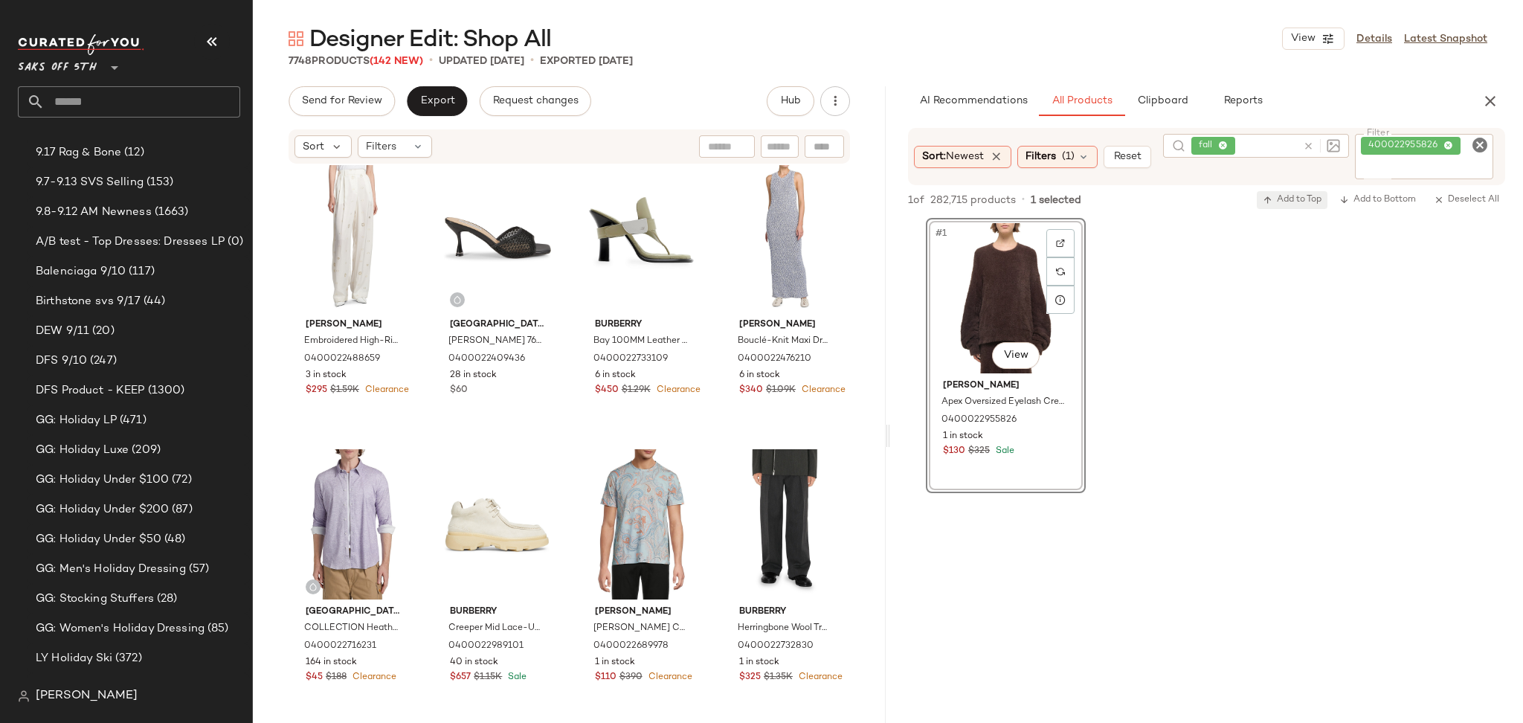
drag, startPoint x: 1283, startPoint y: 212, endPoint x: 1288, endPoint y: 201, distance: 12.0
click at [1288, 201] on div "1 of 282,715 products • 1 selected Add to Top Add to Bottom Deselect All" at bounding box center [1206, 201] width 633 height 33
click at [1288, 201] on span "Add to Top" at bounding box center [1291, 200] width 59 height 10
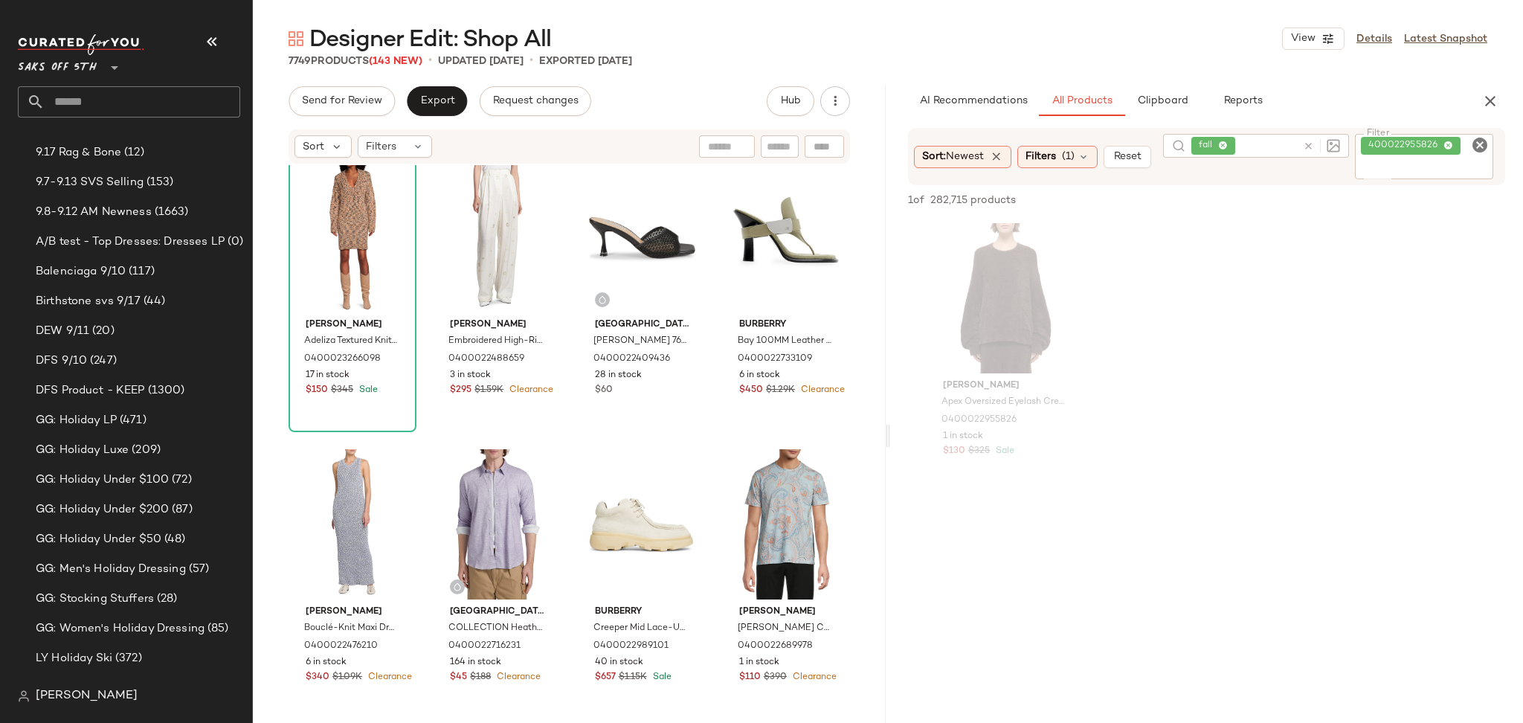
click at [1471, 146] on icon "Clear Filter" at bounding box center [1479, 145] width 18 height 18
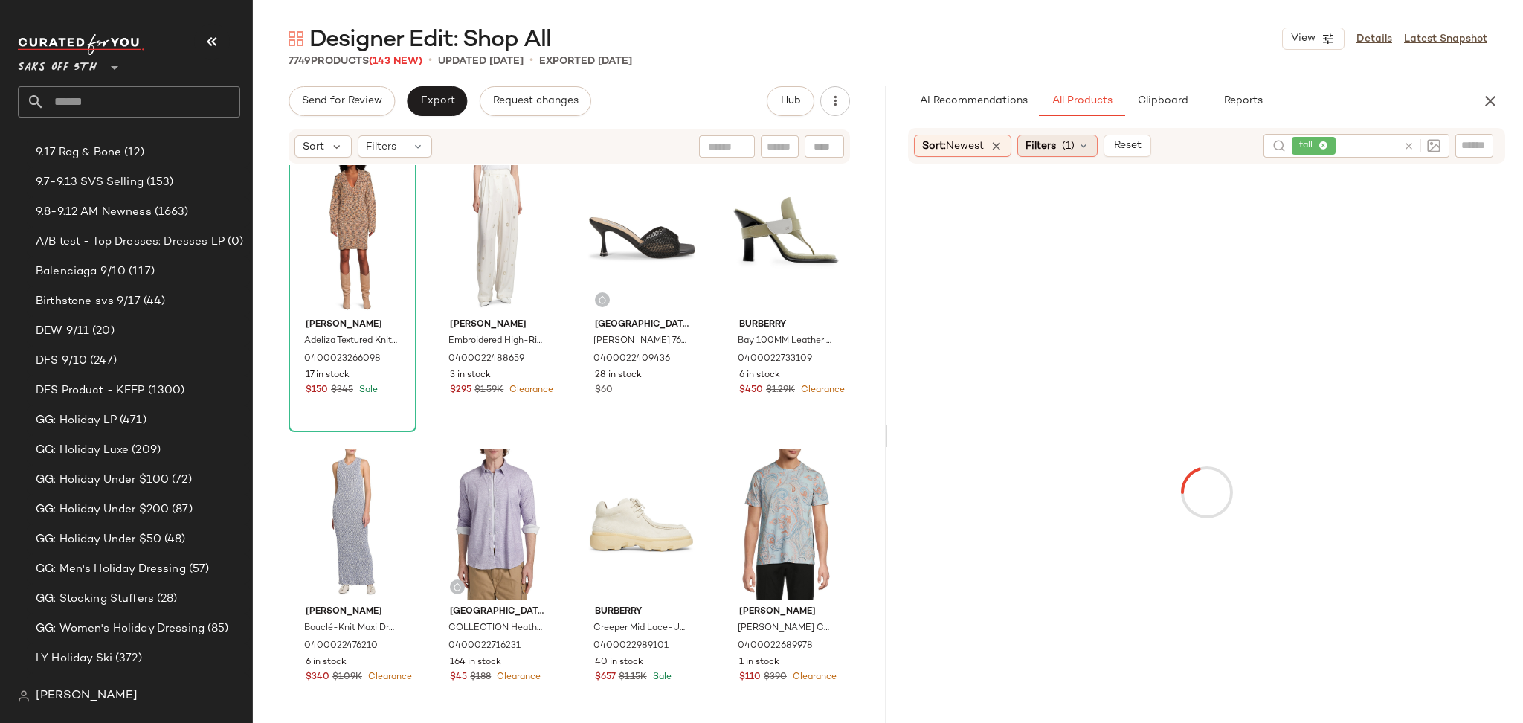
click at [1069, 145] on span "(1)" at bounding box center [1068, 146] width 13 height 16
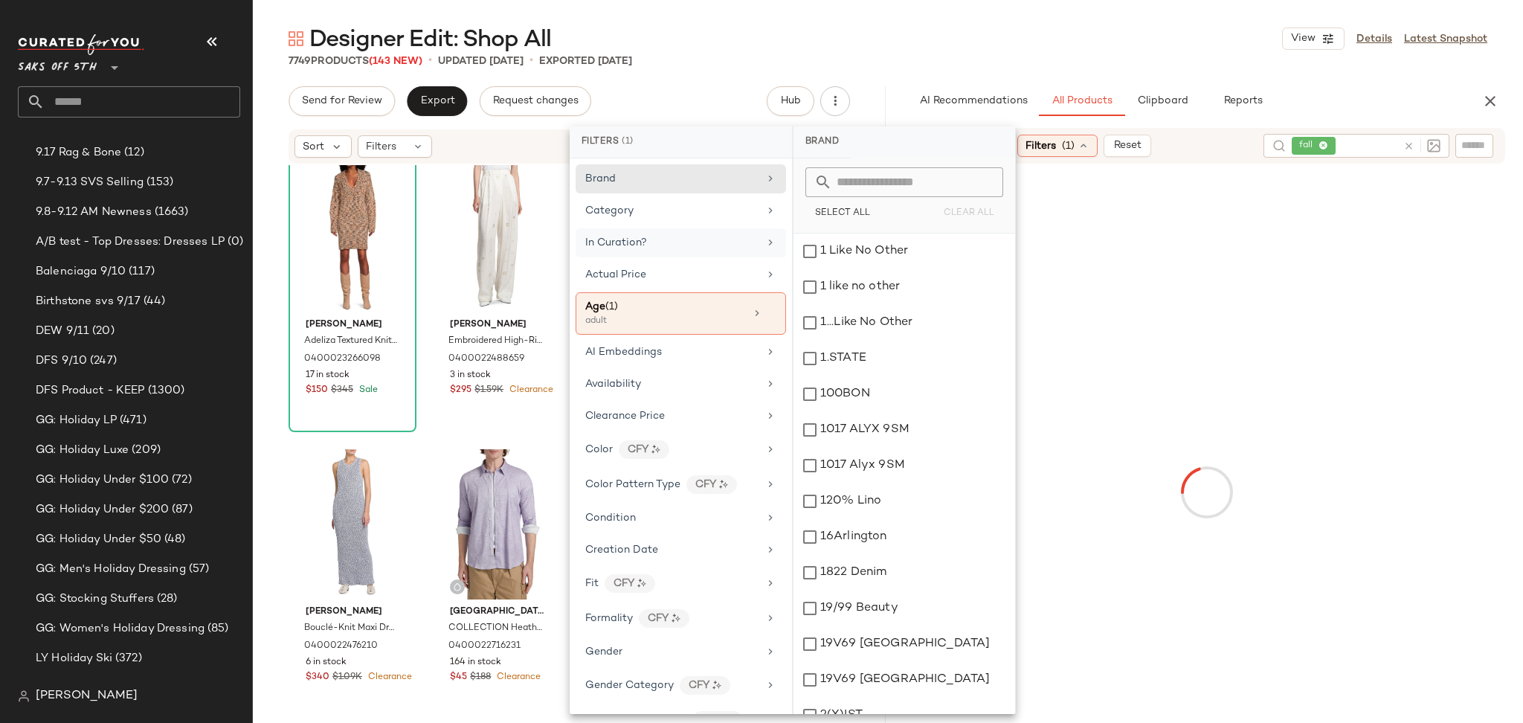
click at [704, 242] on div "In Curation?" at bounding box center [671, 243] width 173 height 16
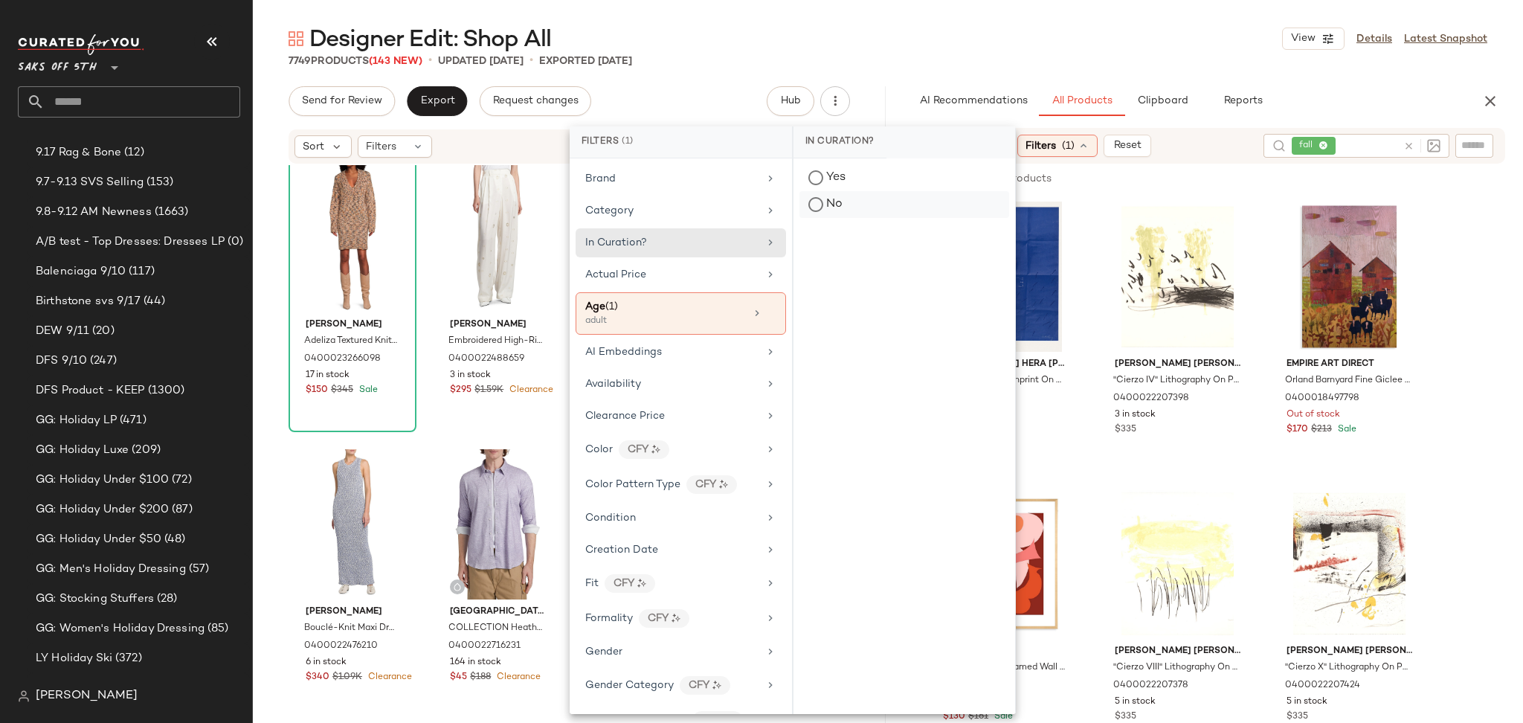
click at [821, 199] on div "No" at bounding box center [904, 204] width 210 height 27
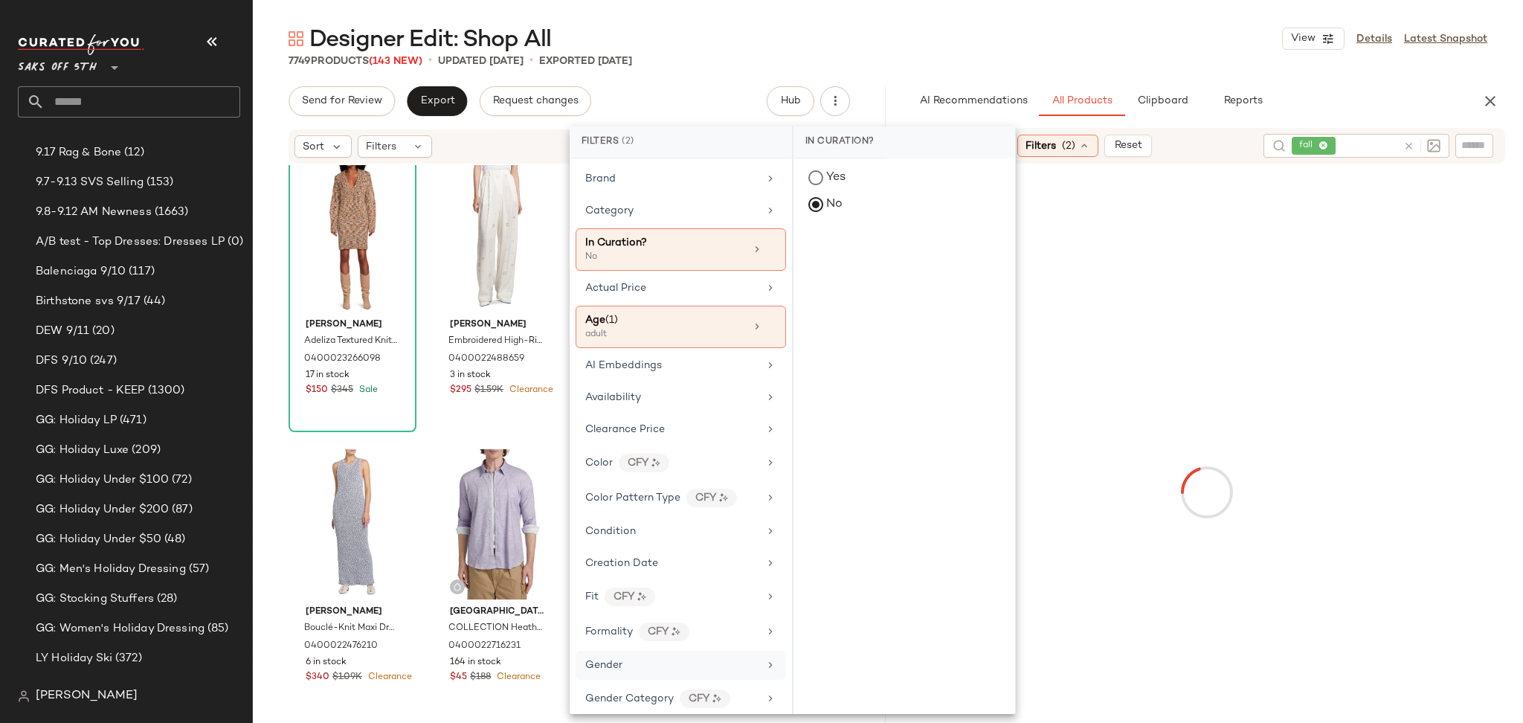
click at [631, 665] on div "Gender" at bounding box center [671, 665] width 173 height 16
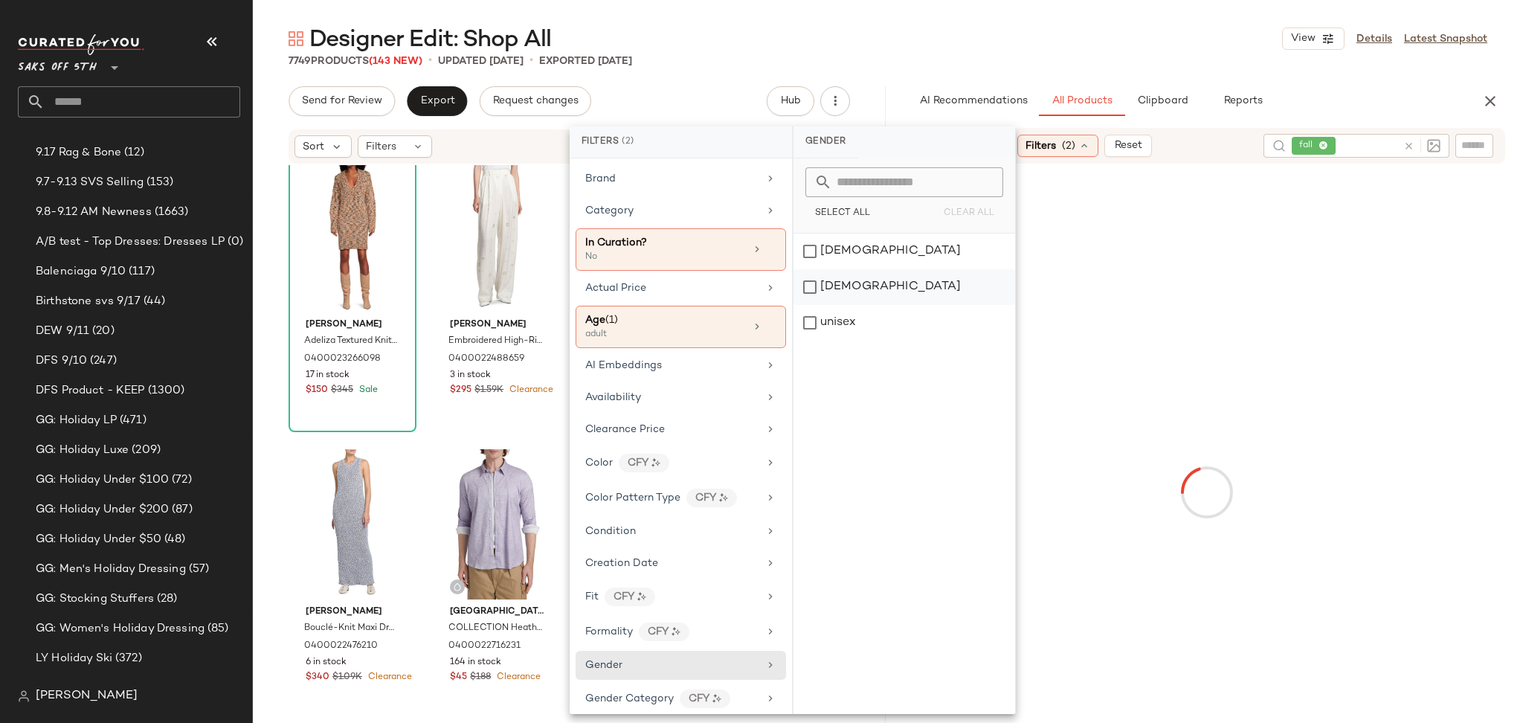
click at [814, 292] on div "male" at bounding box center [904, 287] width 222 height 36
click at [810, 250] on div "female" at bounding box center [904, 251] width 222 height 36
click at [807, 278] on div "male" at bounding box center [904, 287] width 222 height 36
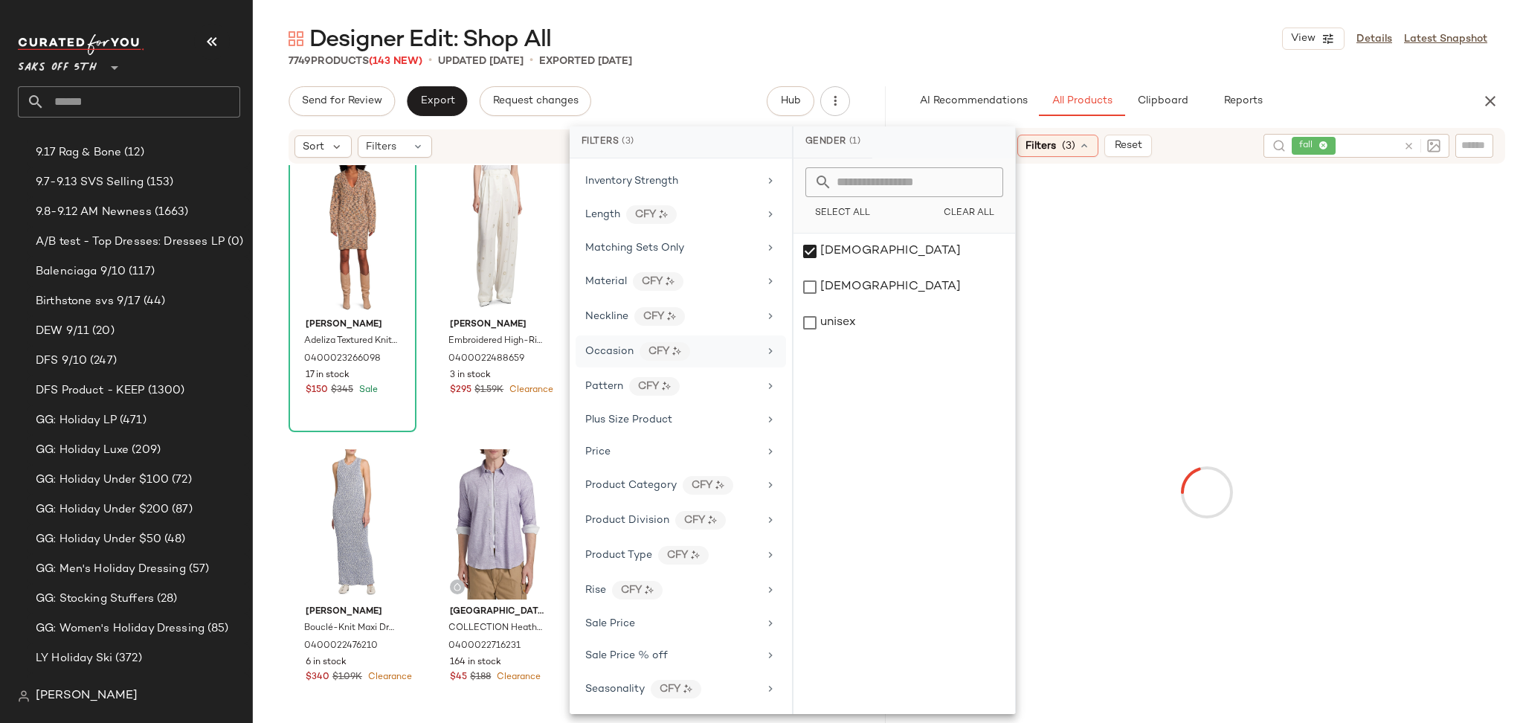
scroll to position [739, 0]
click at [622, 661] on span "Total Inventory" at bounding box center [622, 655] width 75 height 11
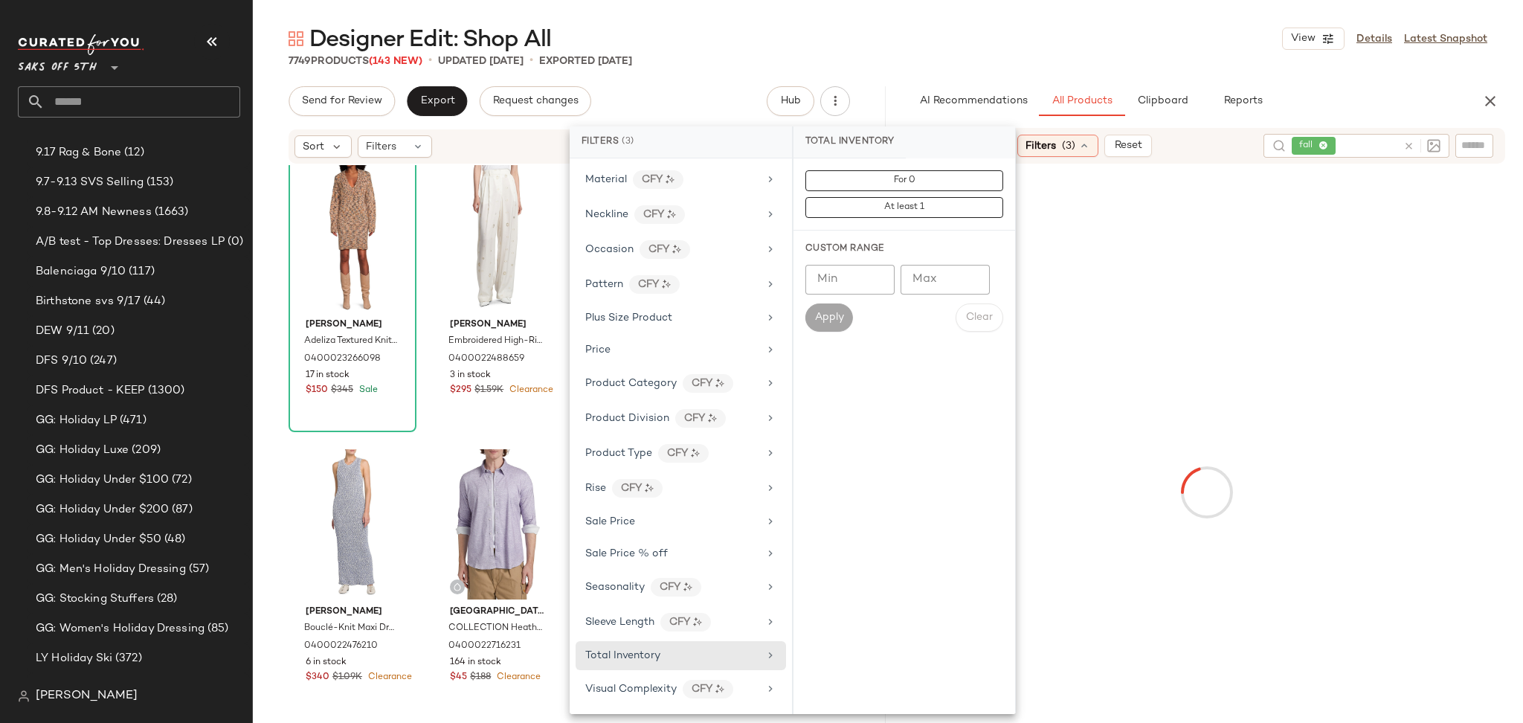
click at [850, 285] on input "Min" at bounding box center [849, 280] width 89 height 30
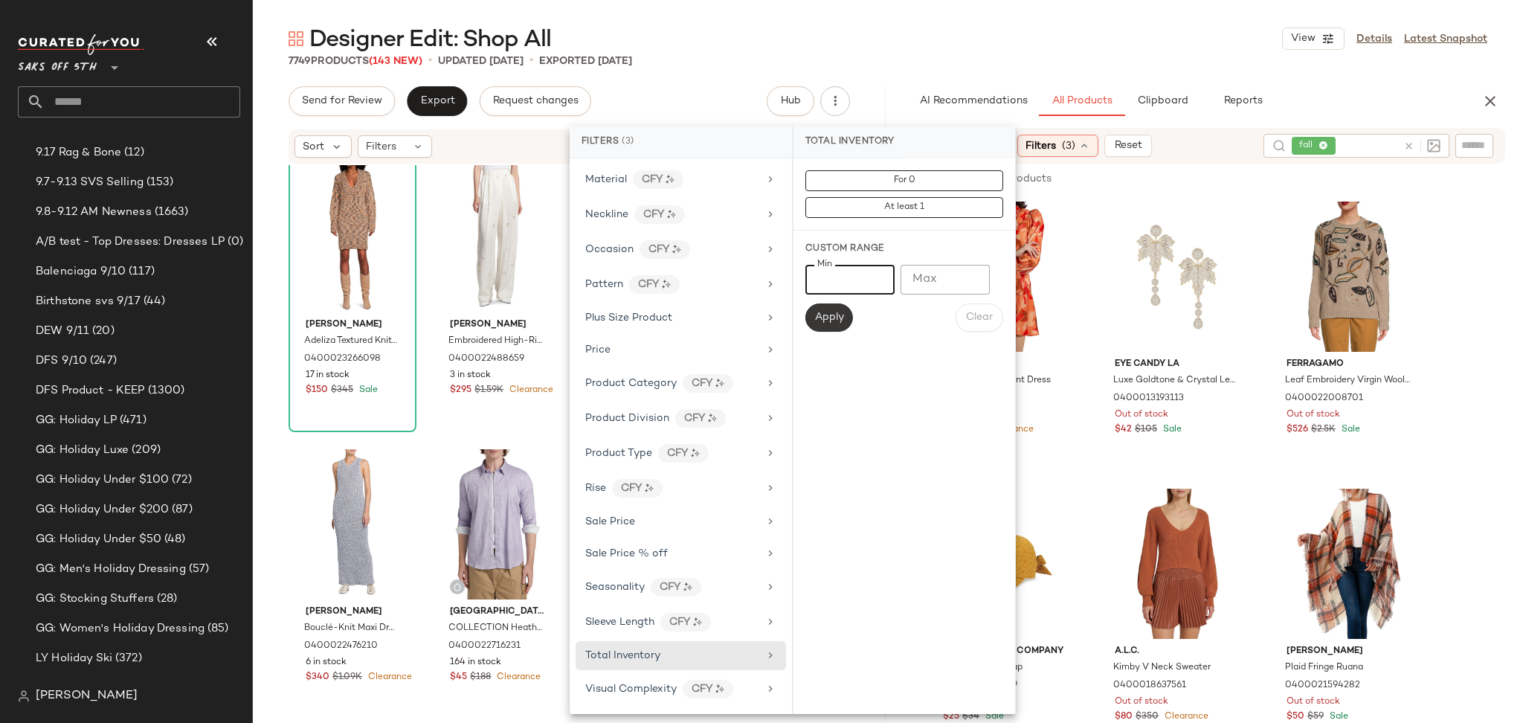
type input "*"
click at [824, 320] on span "Apply" at bounding box center [829, 317] width 30 height 12
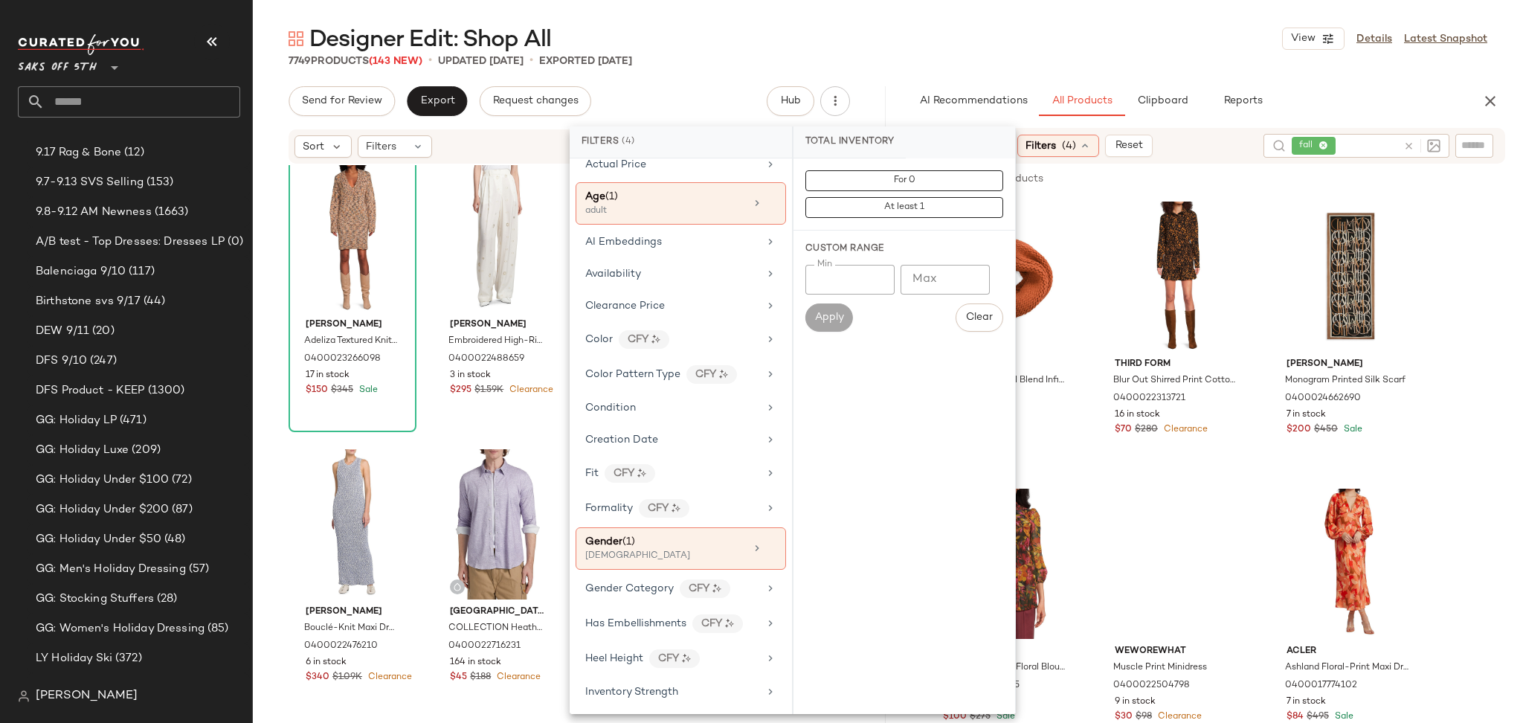
scroll to position [0, 0]
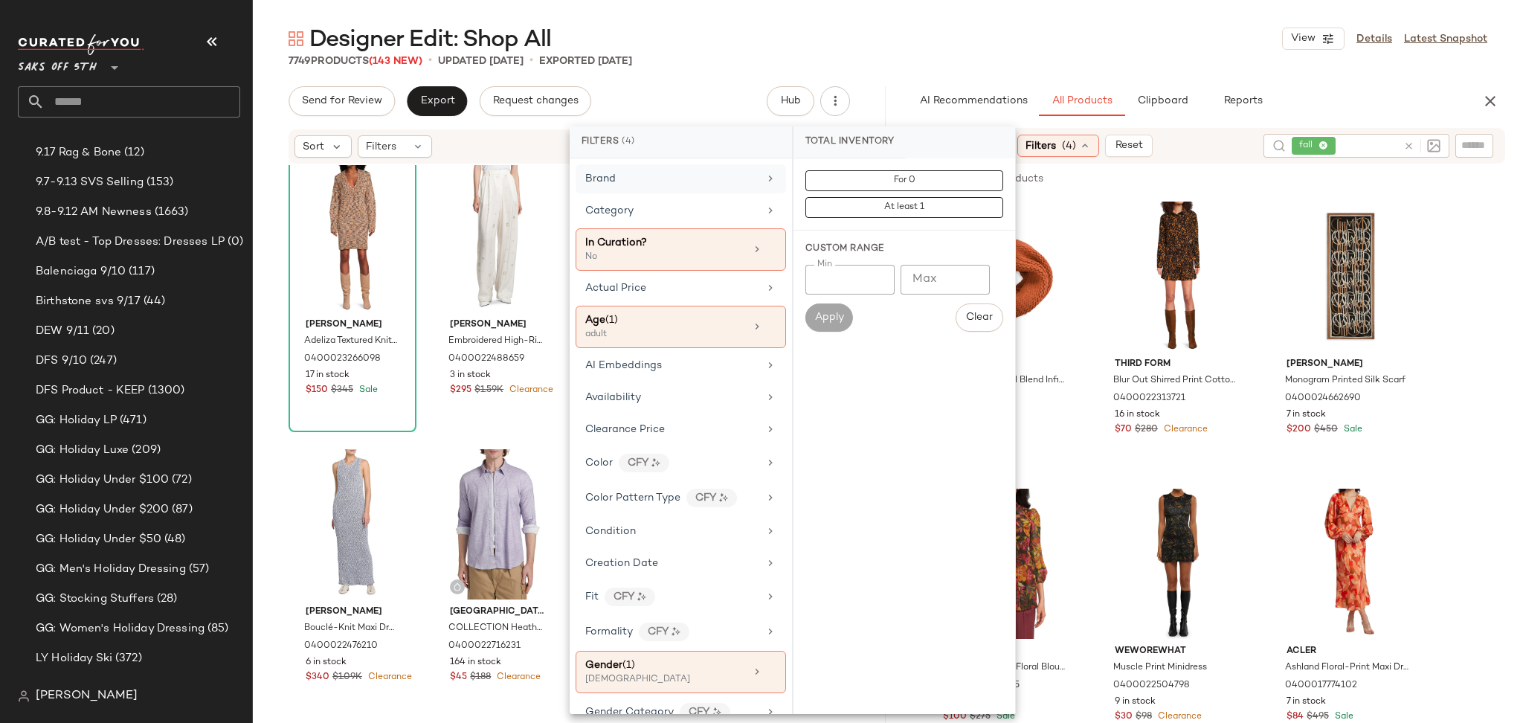
click at [639, 186] on div "Brand" at bounding box center [680, 178] width 210 height 29
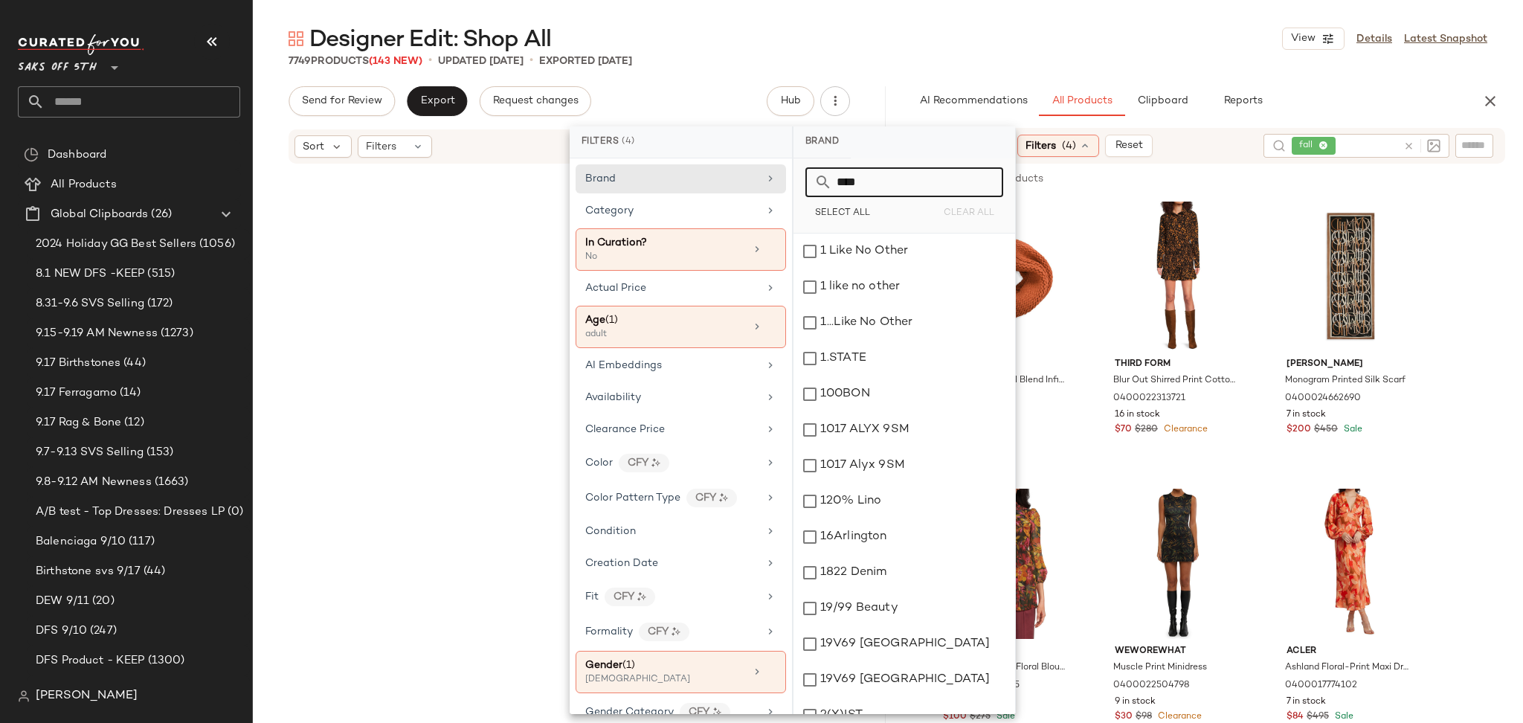
scroll to position [555294, 0]
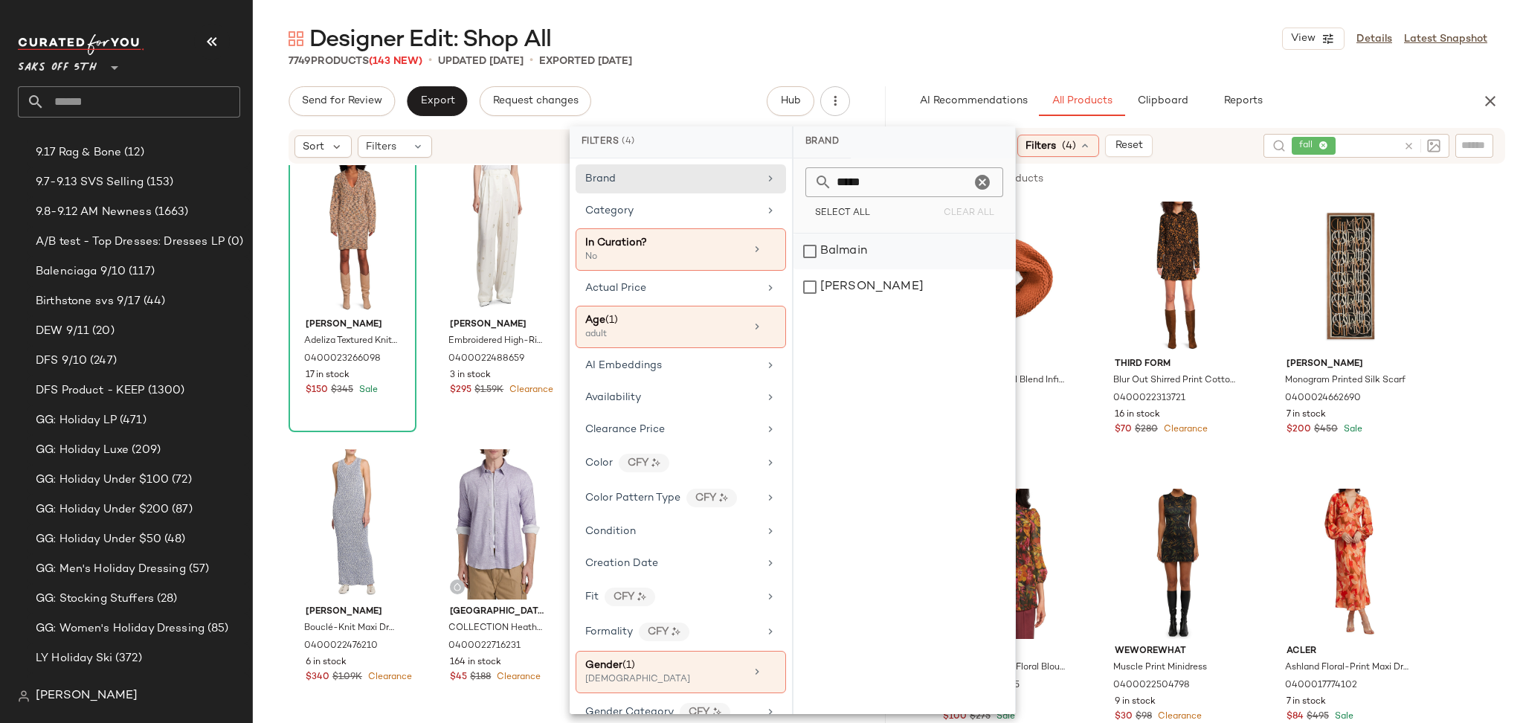
click at [841, 239] on div "Balmain" at bounding box center [904, 251] width 222 height 36
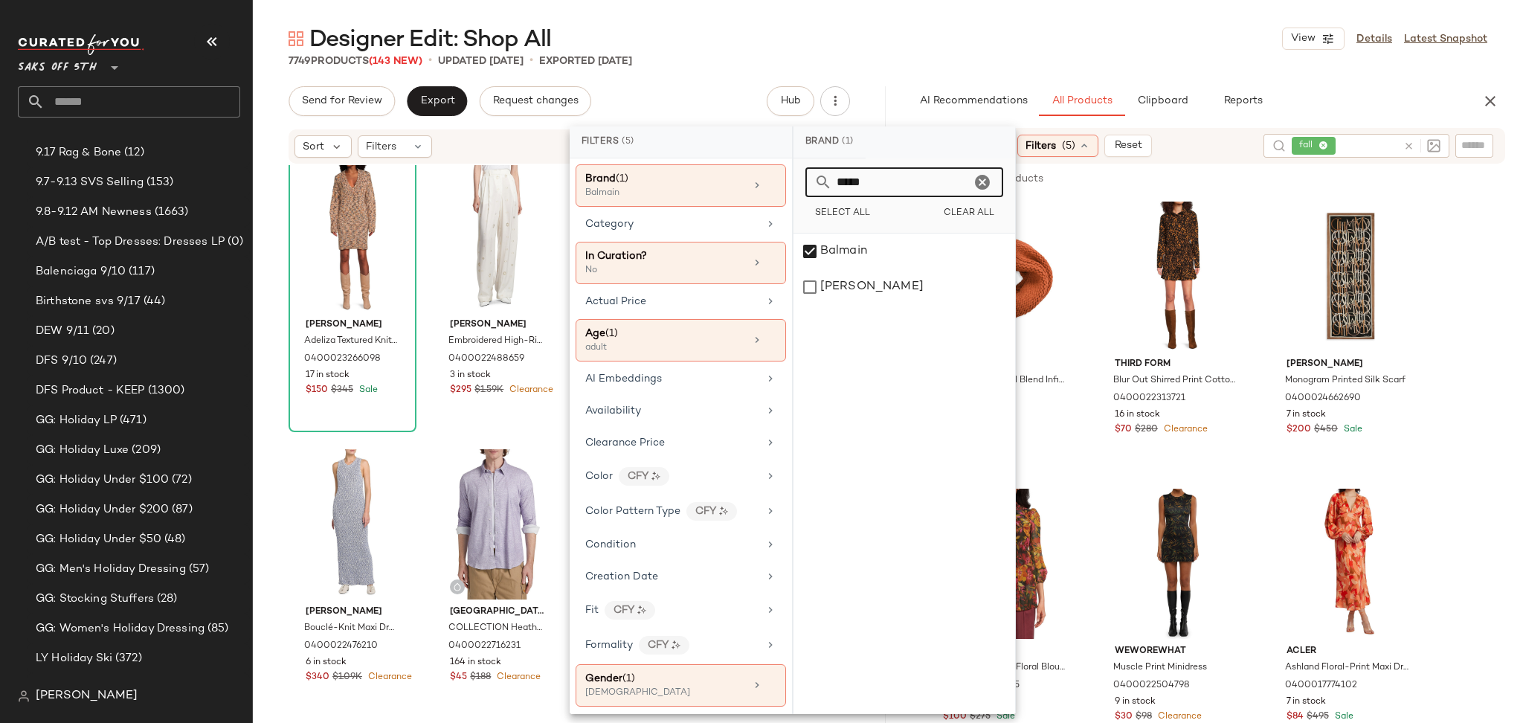
click at [905, 180] on input "*****" at bounding box center [901, 182] width 138 height 30
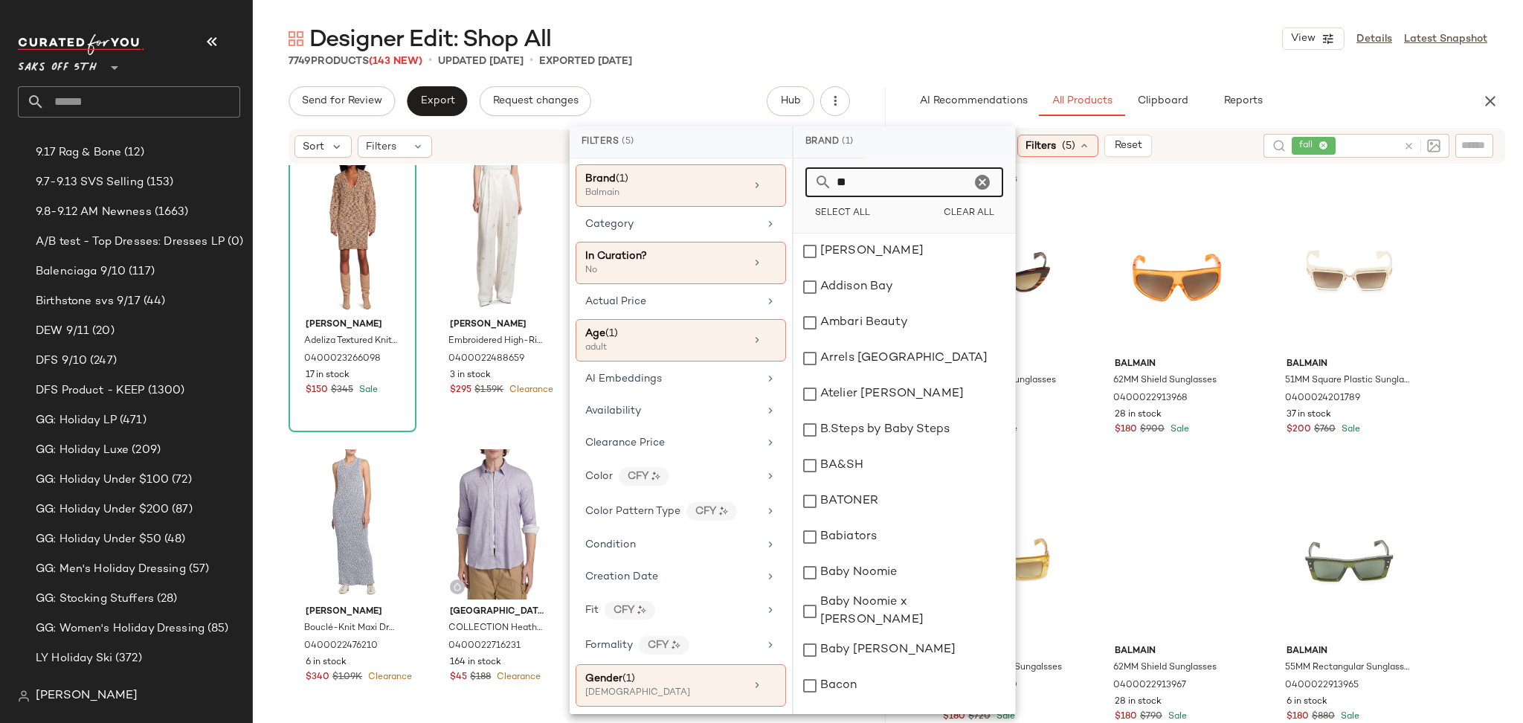
type input "*"
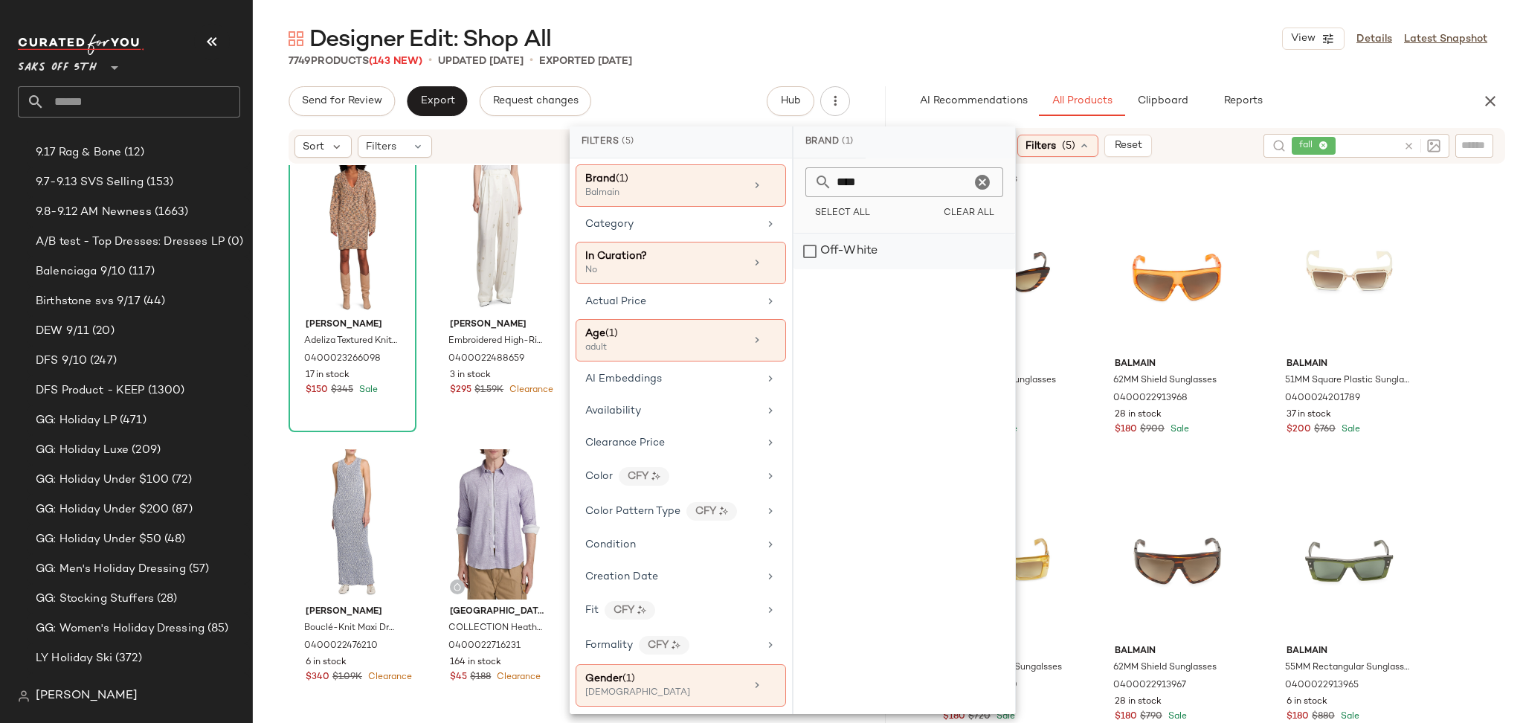
click at [854, 253] on div "Off-White" at bounding box center [904, 251] width 222 height 36
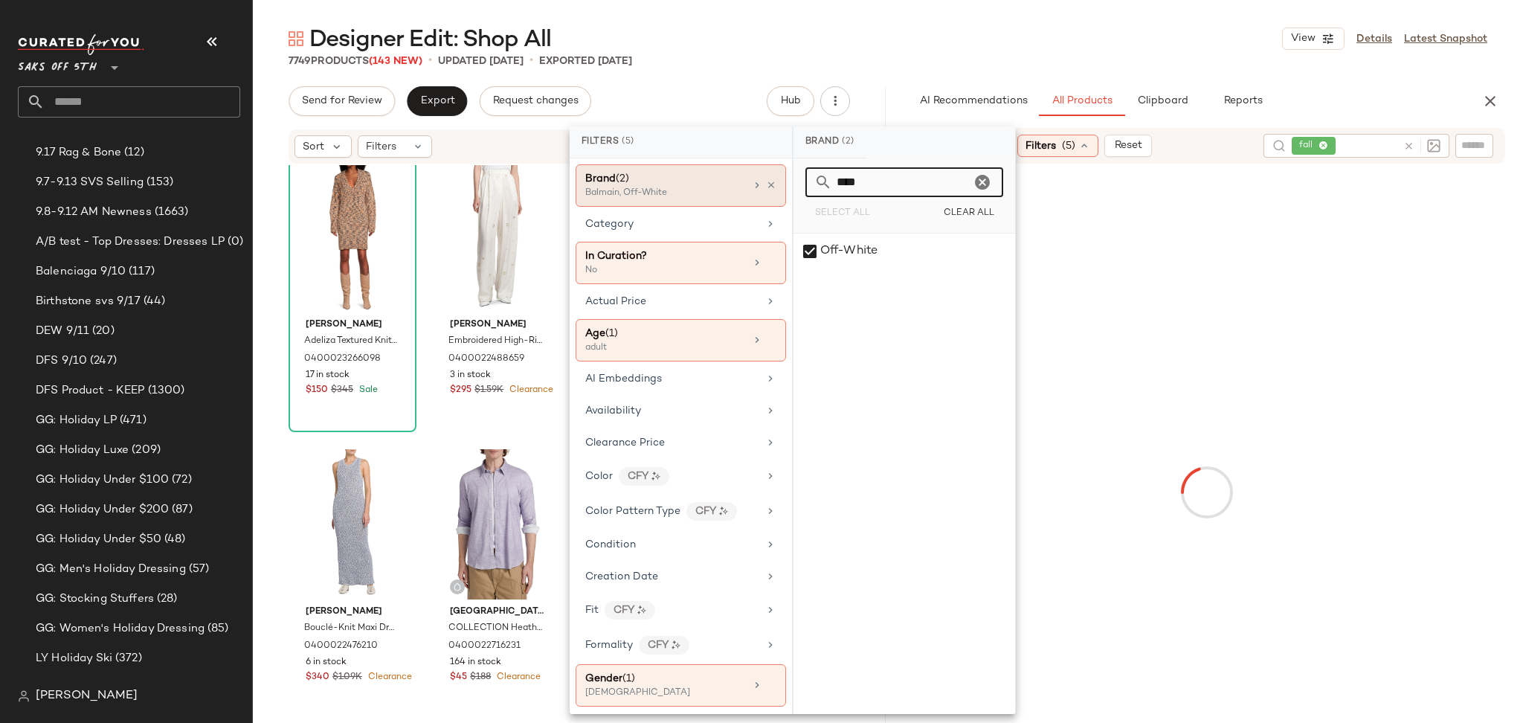
drag, startPoint x: 893, startPoint y: 190, endPoint x: 704, endPoint y: 186, distance: 188.9
click at [704, 186] on div "Filters (5) Brand (2) Balmain, Off-White Category In Curation? No Actual Price …" at bounding box center [792, 419] width 446 height 587
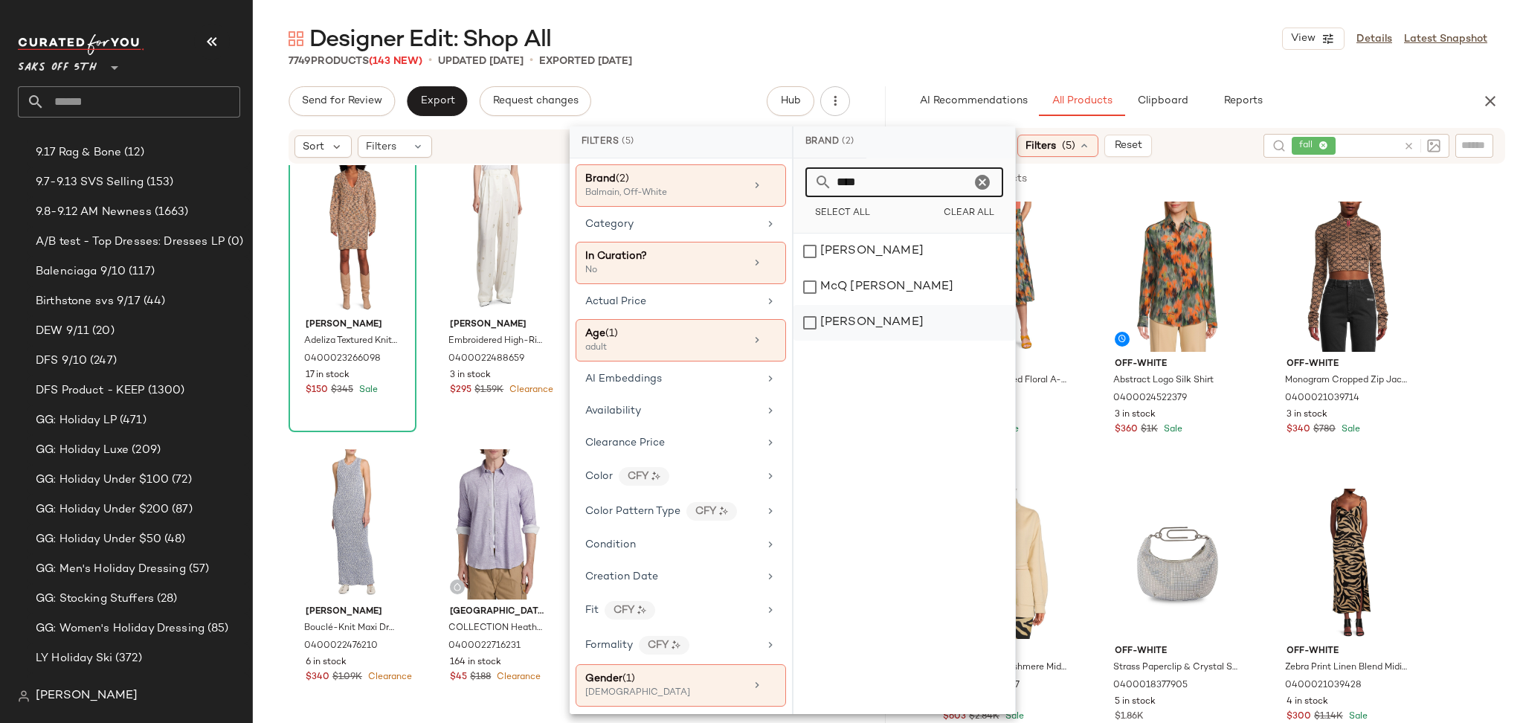
type input "****"
click at [815, 320] on div "[PERSON_NAME]" at bounding box center [904, 323] width 222 height 36
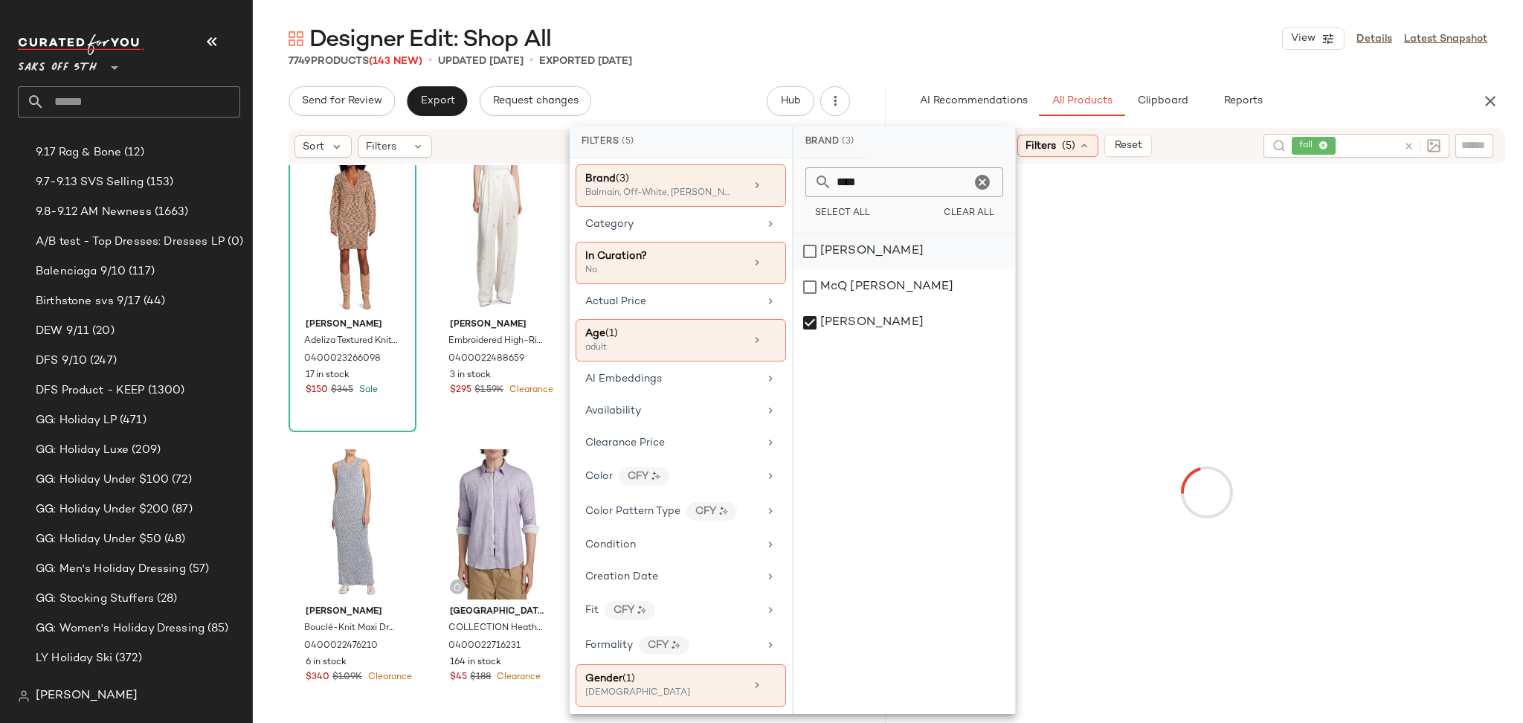
click at [810, 251] on div "[PERSON_NAME]" at bounding box center [904, 251] width 222 height 36
click at [1074, 26] on div "Designer Edit: Shop All View Details Latest Snapshot" at bounding box center [888, 39] width 1270 height 30
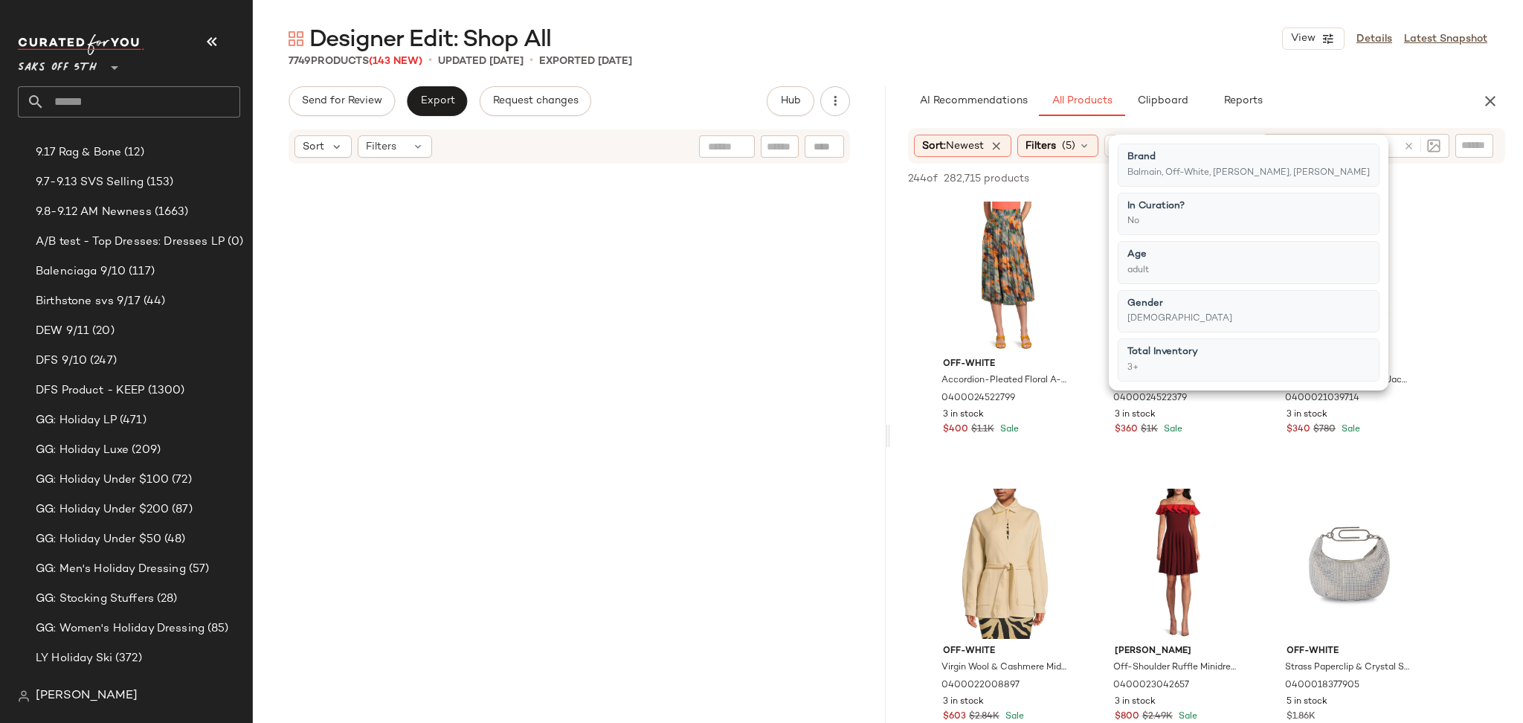
scroll to position [0, 0]
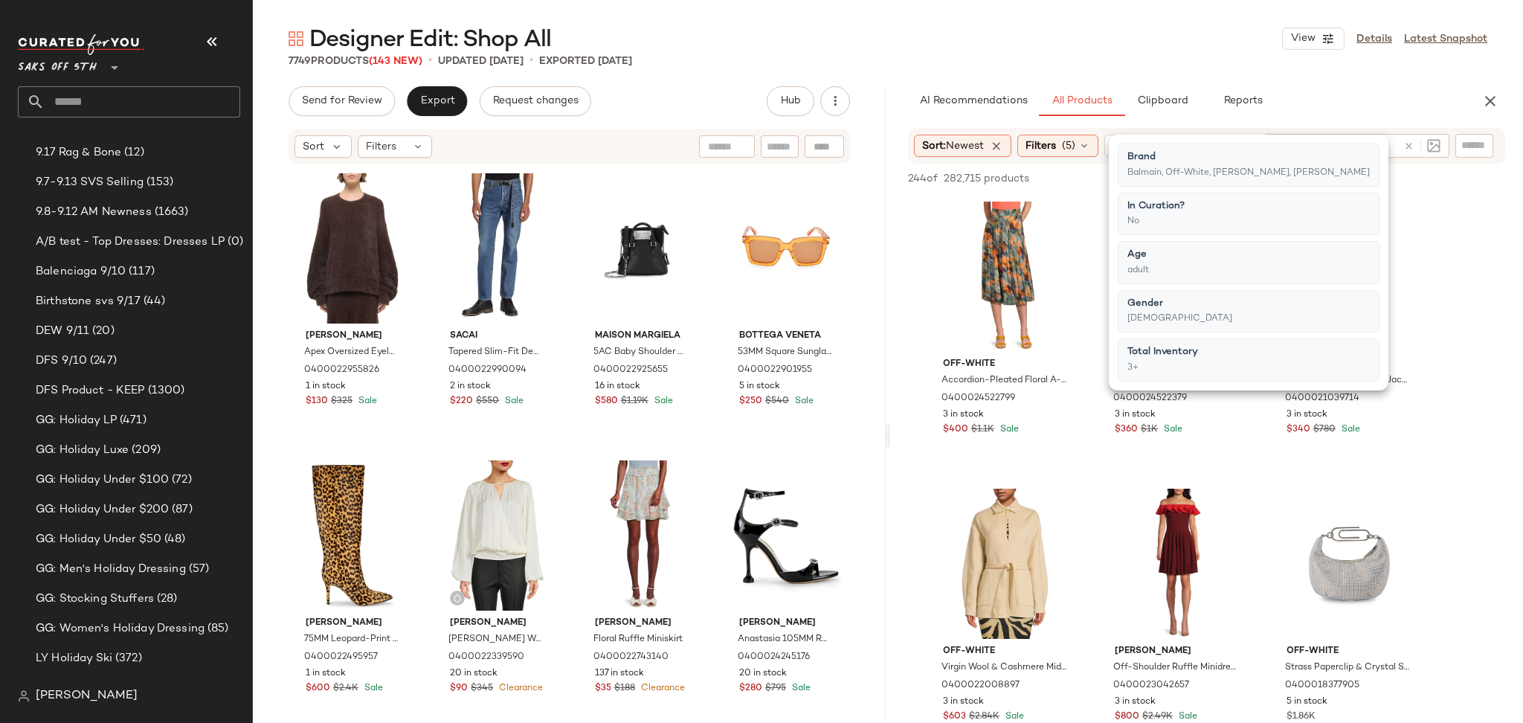
click at [941, 59] on div "7749 Products (143 New) • updated Sep 17th • Exported Sep 15th" at bounding box center [888, 61] width 1270 height 15
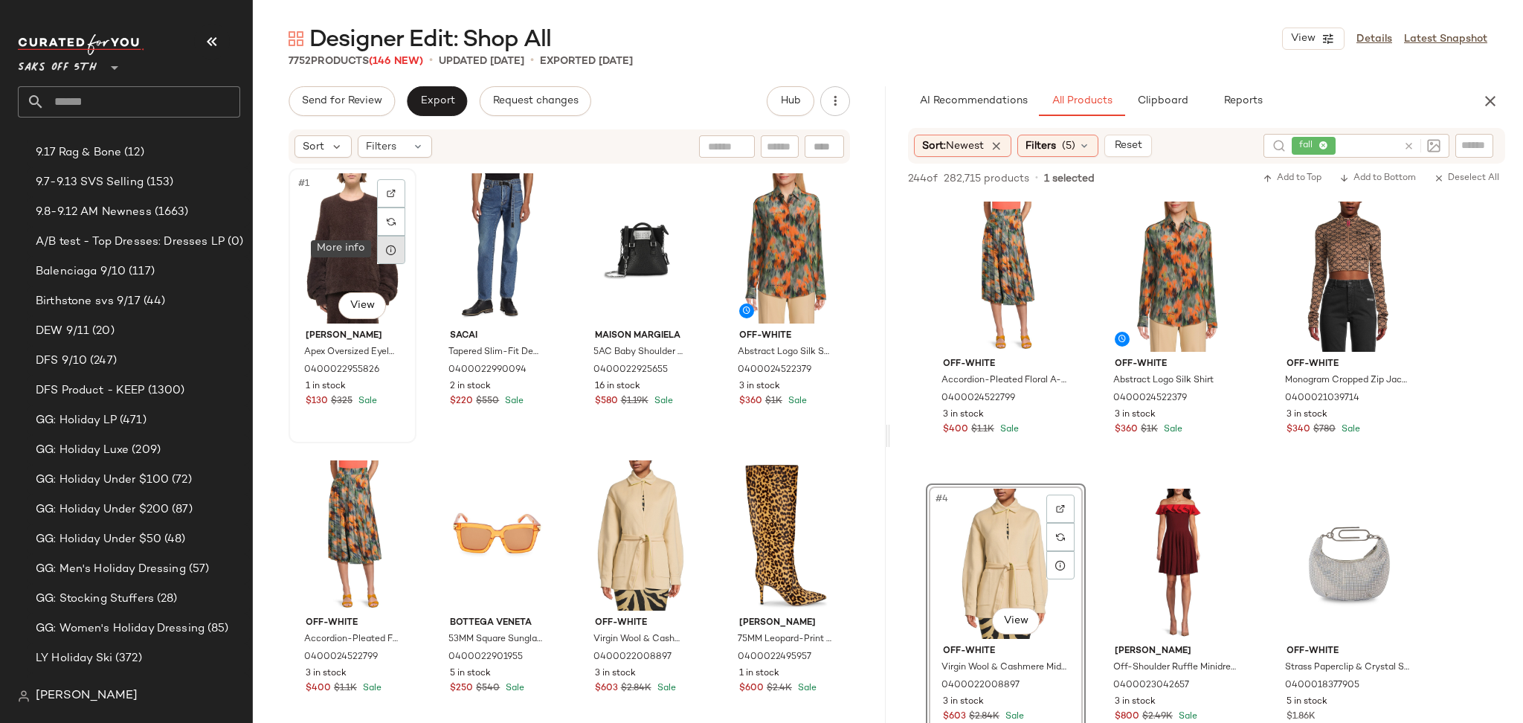
click at [389, 250] on icon at bounding box center [391, 250] width 12 height 12
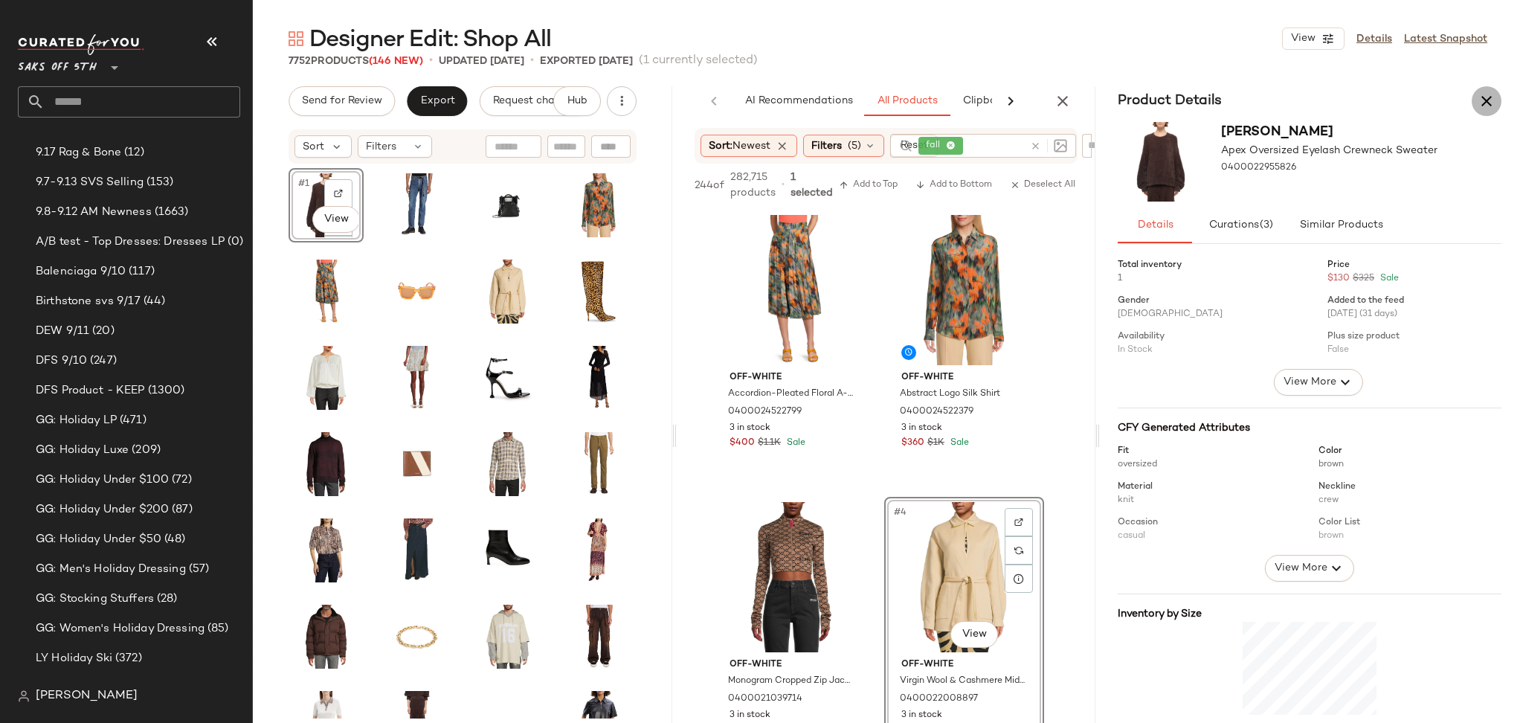
click at [1485, 94] on icon "button" at bounding box center [1486, 101] width 18 height 18
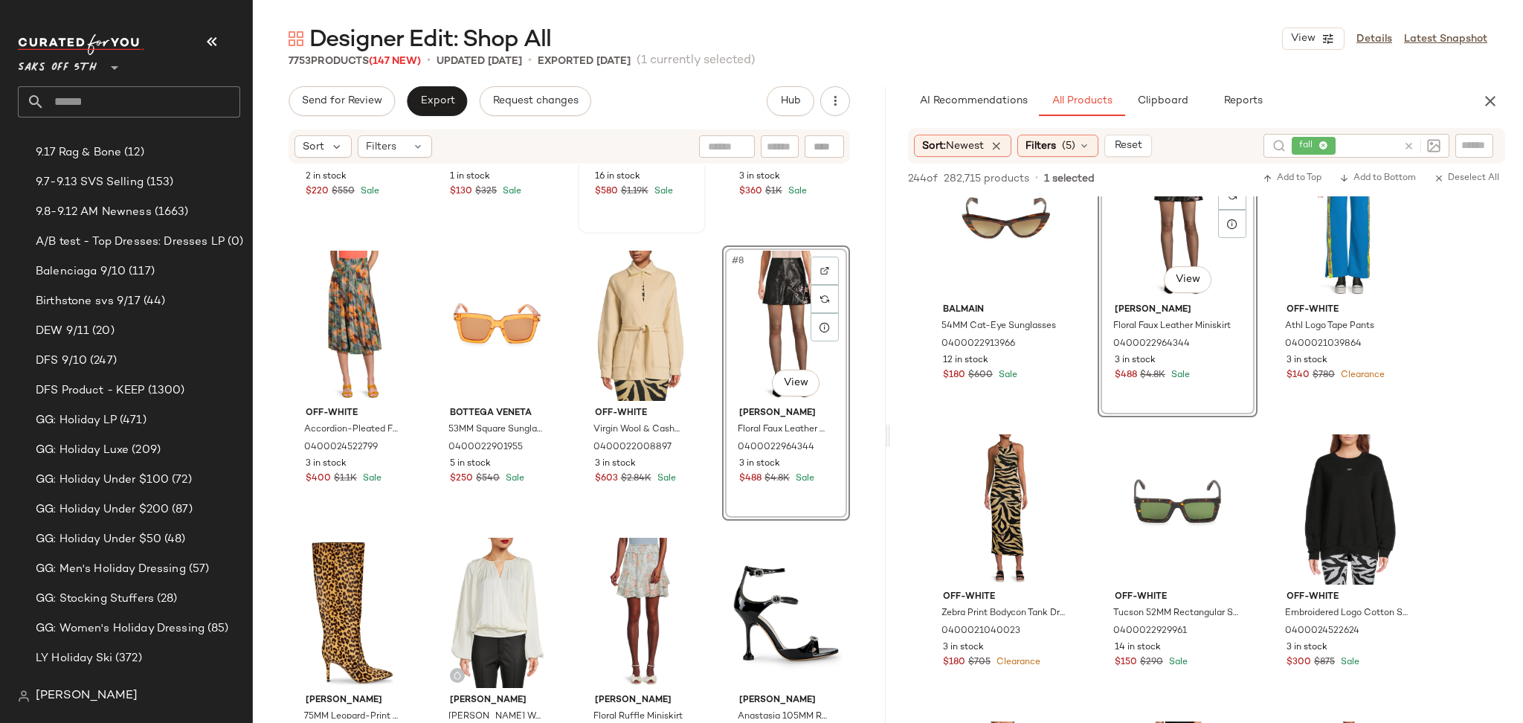
scroll to position [1780, 0]
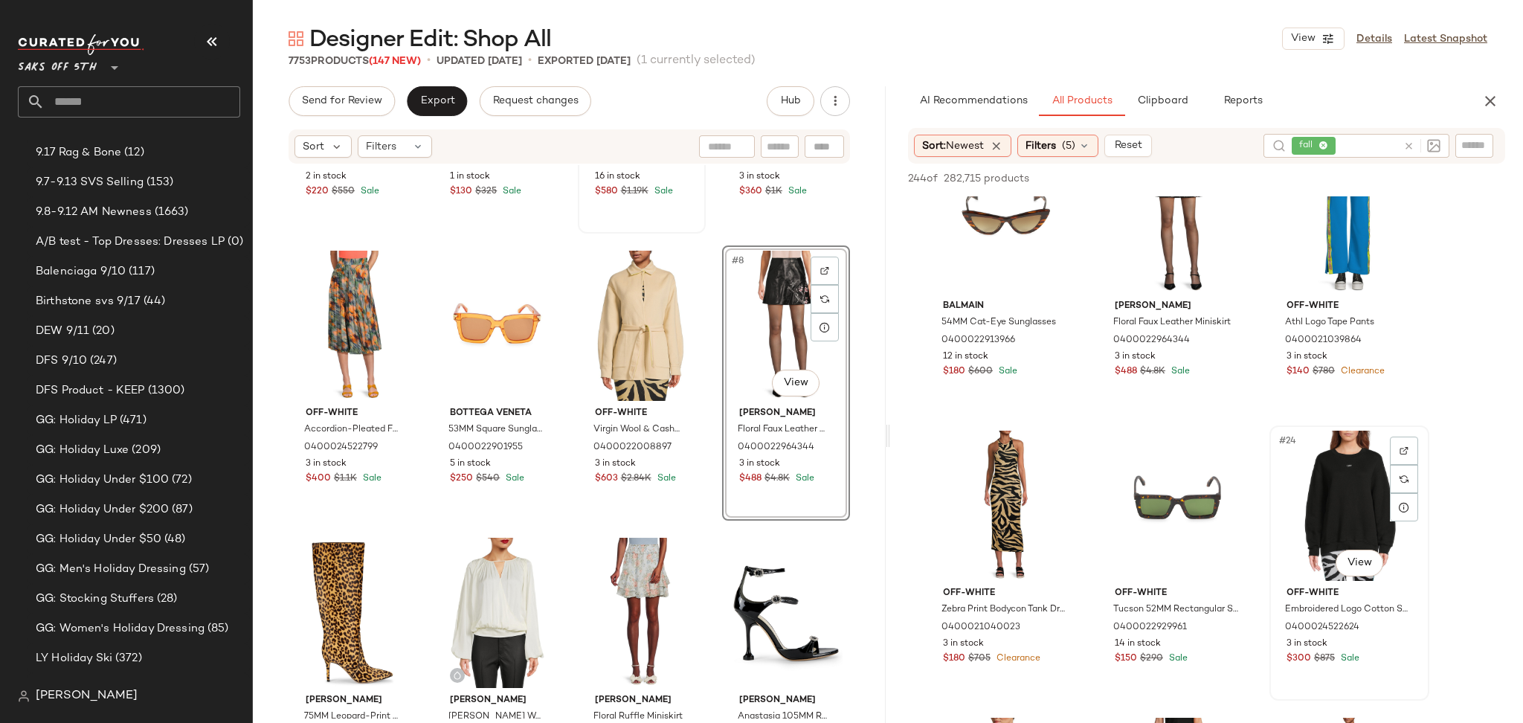
click at [1320, 494] on div "#24 View" at bounding box center [1348, 505] width 149 height 150
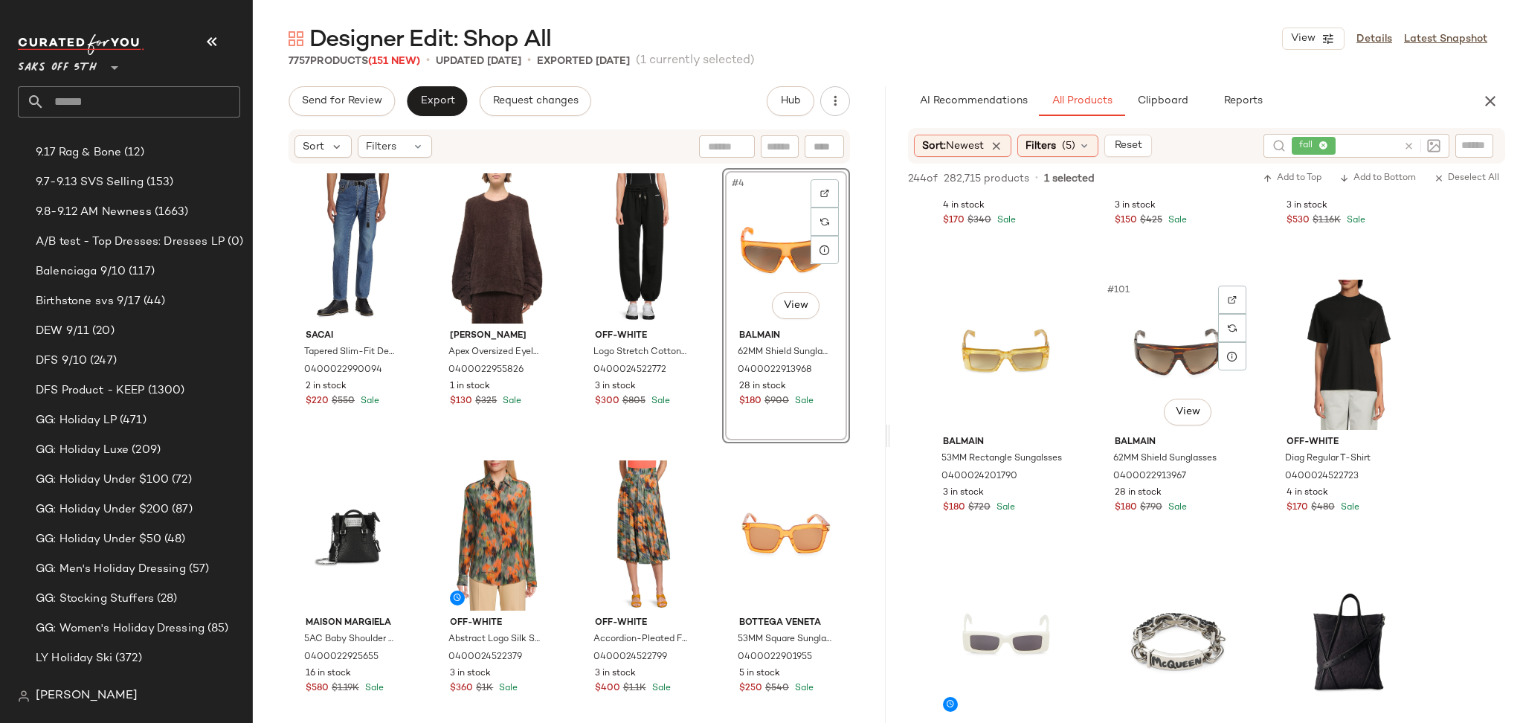
scroll to position [9304, 0]
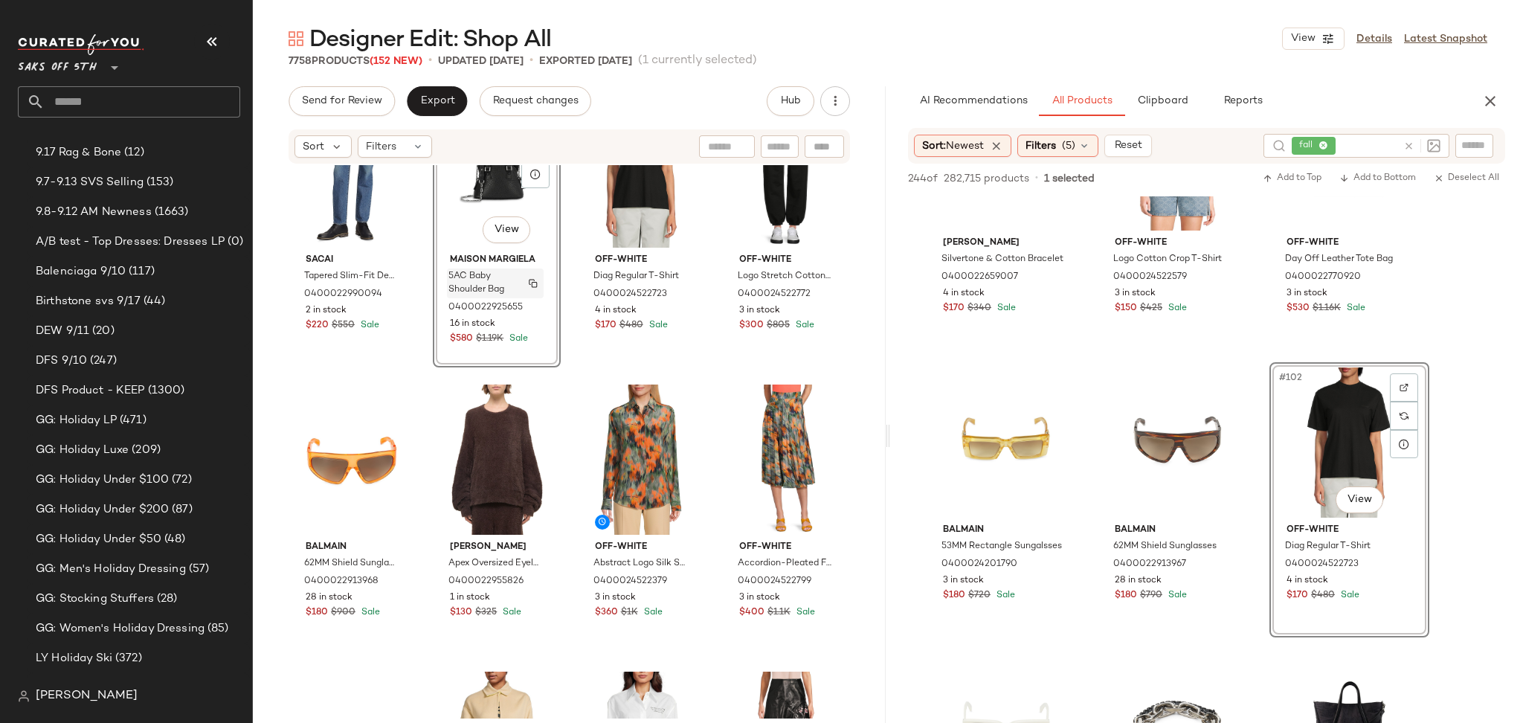
scroll to position [77, 0]
click at [526, 181] on div at bounding box center [535, 172] width 28 height 28
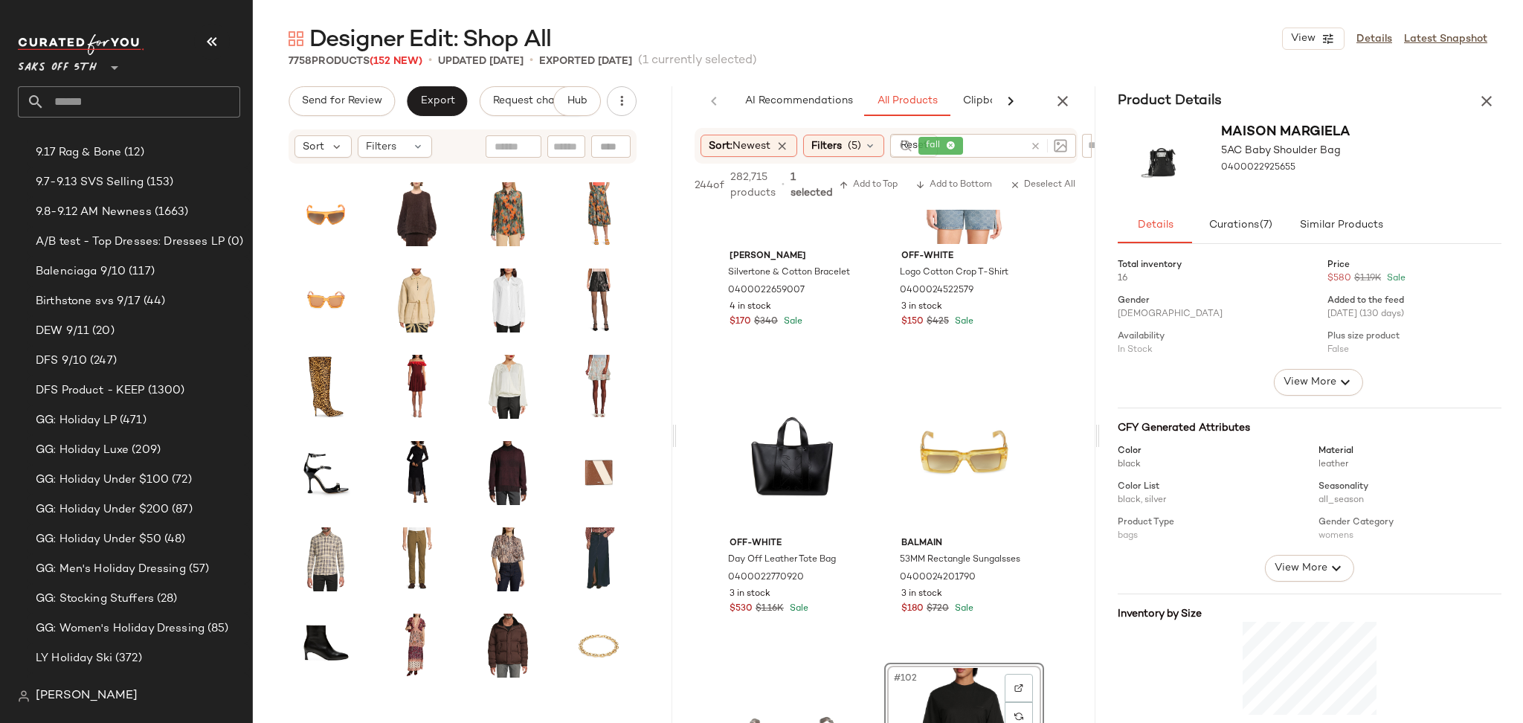
scroll to position [1, 0]
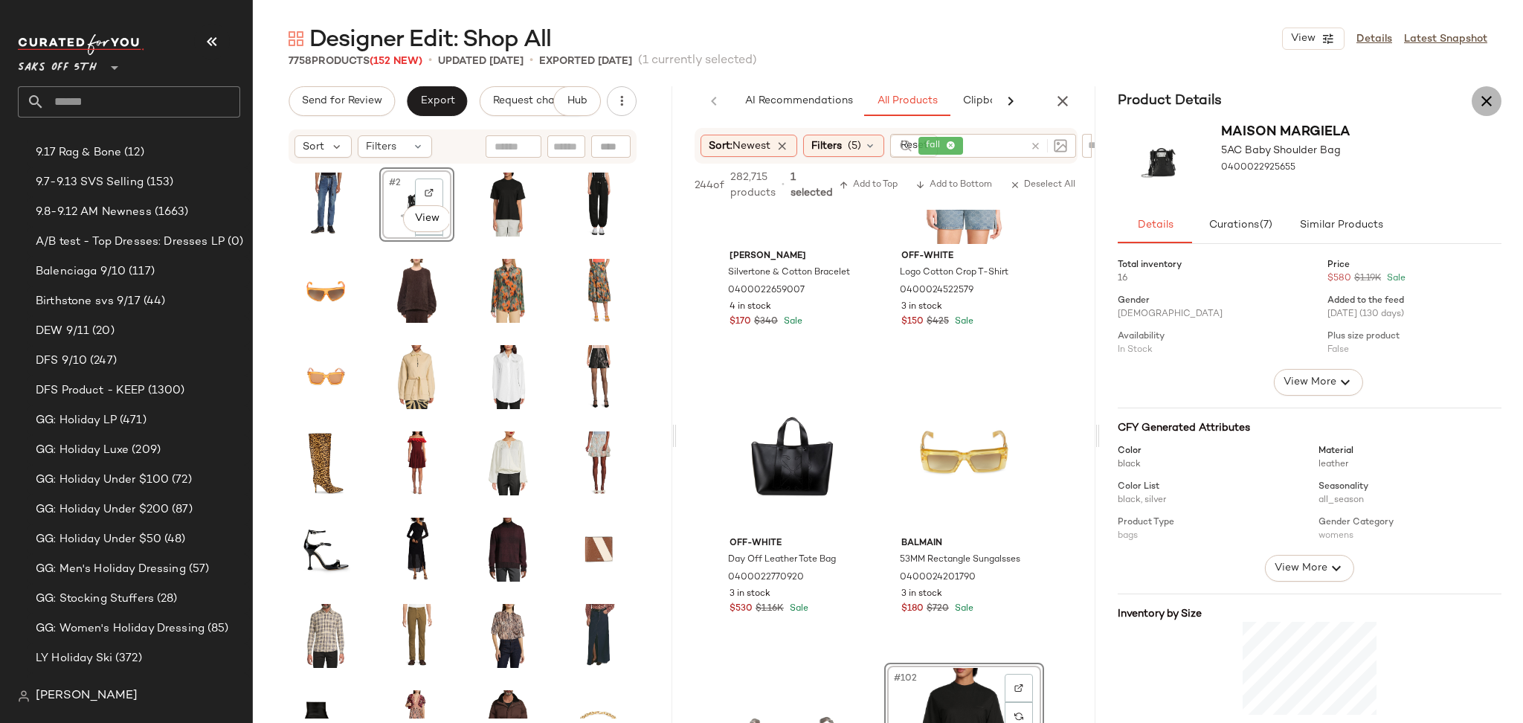
click at [1482, 99] on icon "button" at bounding box center [1486, 101] width 18 height 18
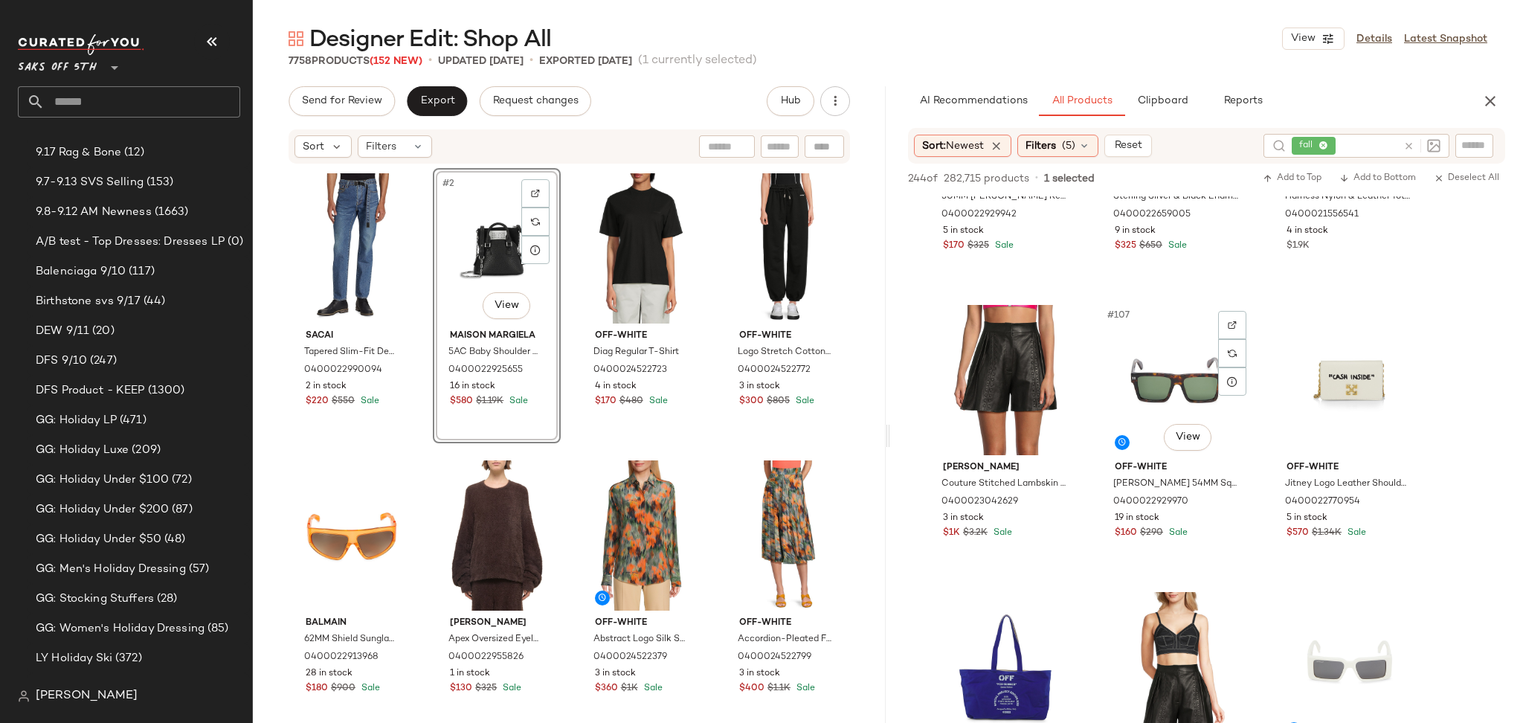
scroll to position [9945, 0]
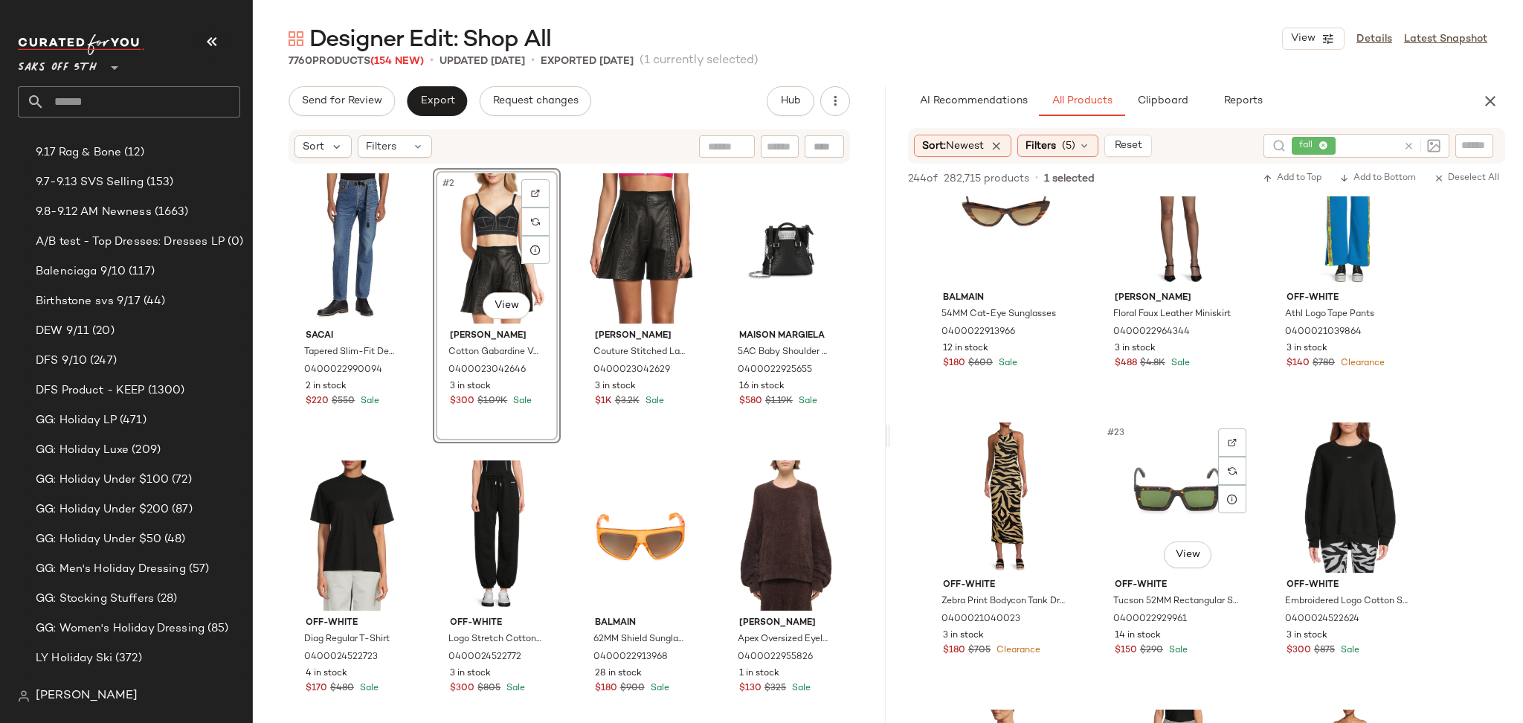
scroll to position [1790, 0]
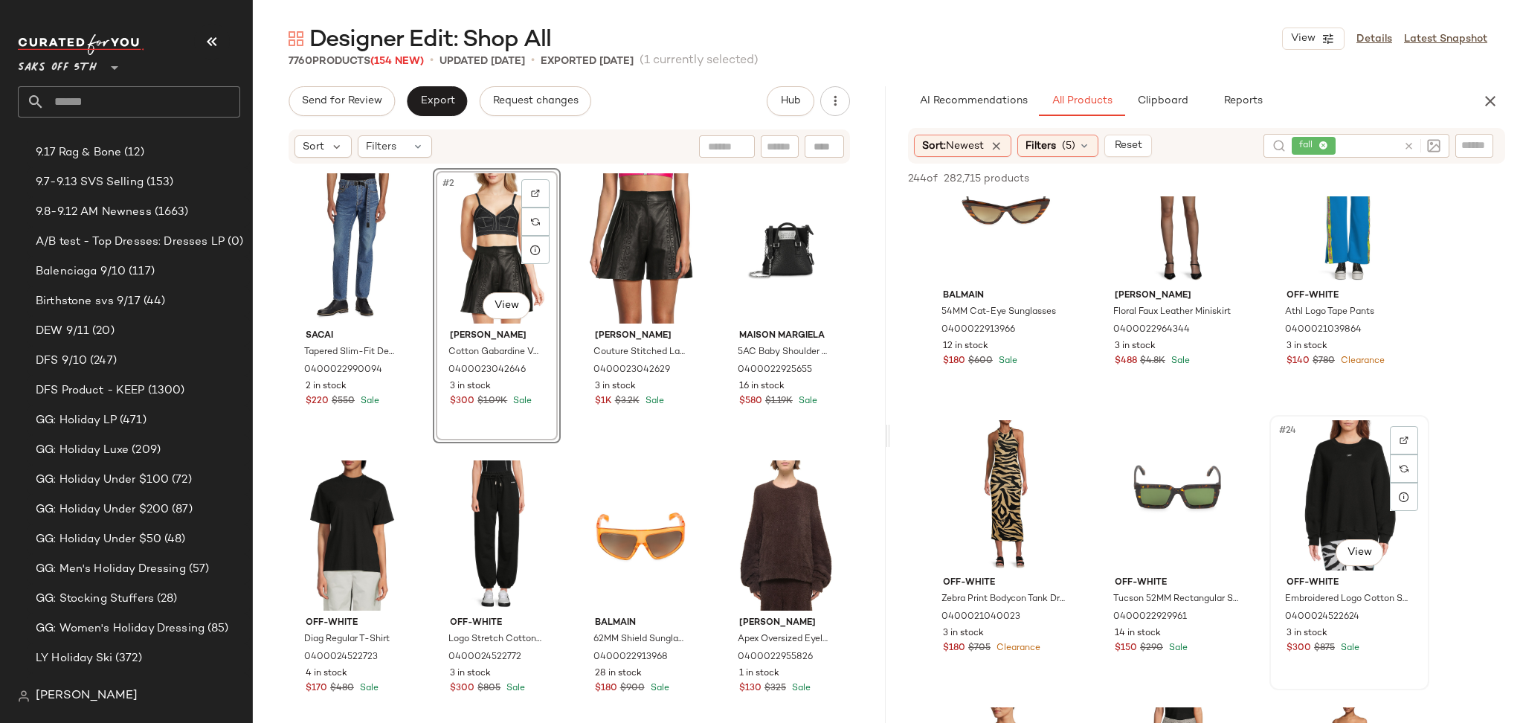
click at [1358, 499] on div "#24 View" at bounding box center [1348, 495] width 149 height 150
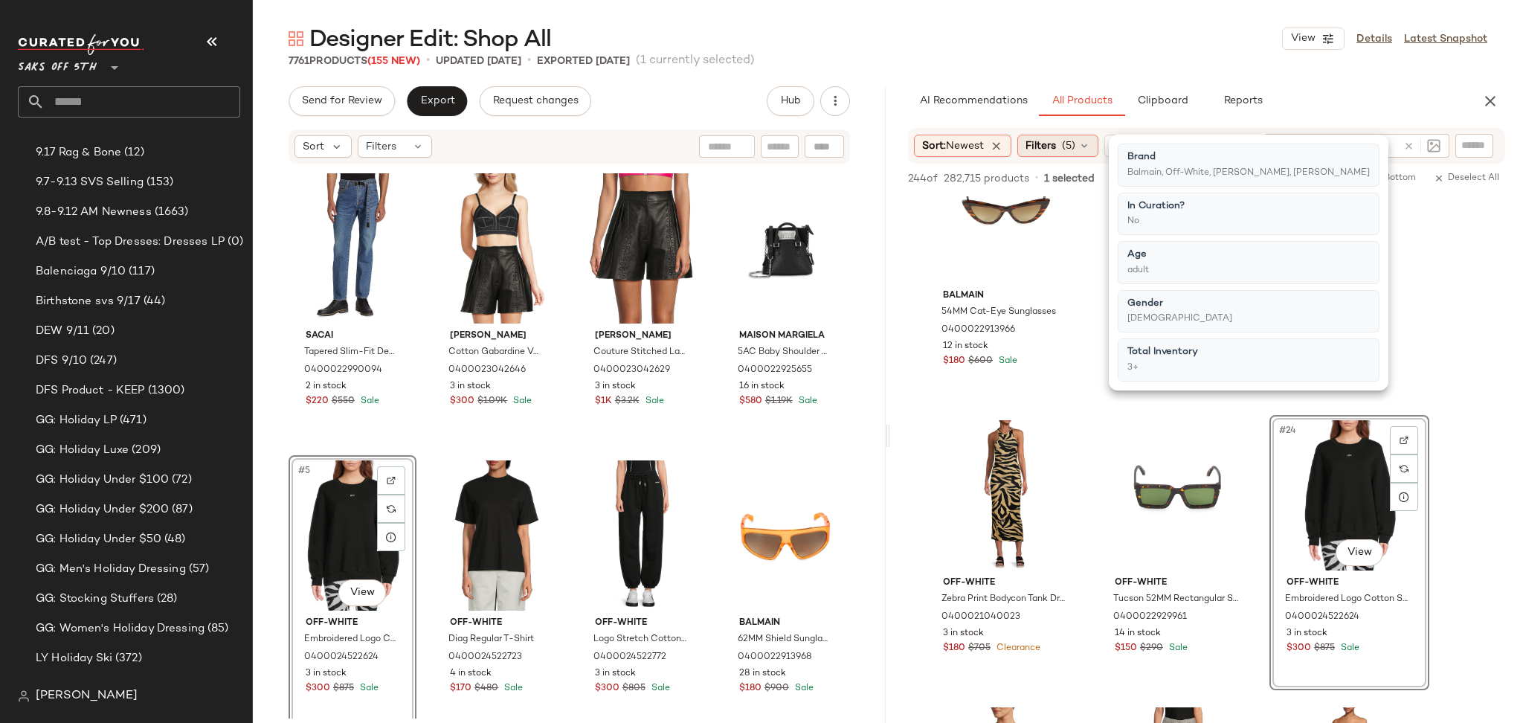
click at [1075, 148] on span "(5)" at bounding box center [1068, 146] width 13 height 16
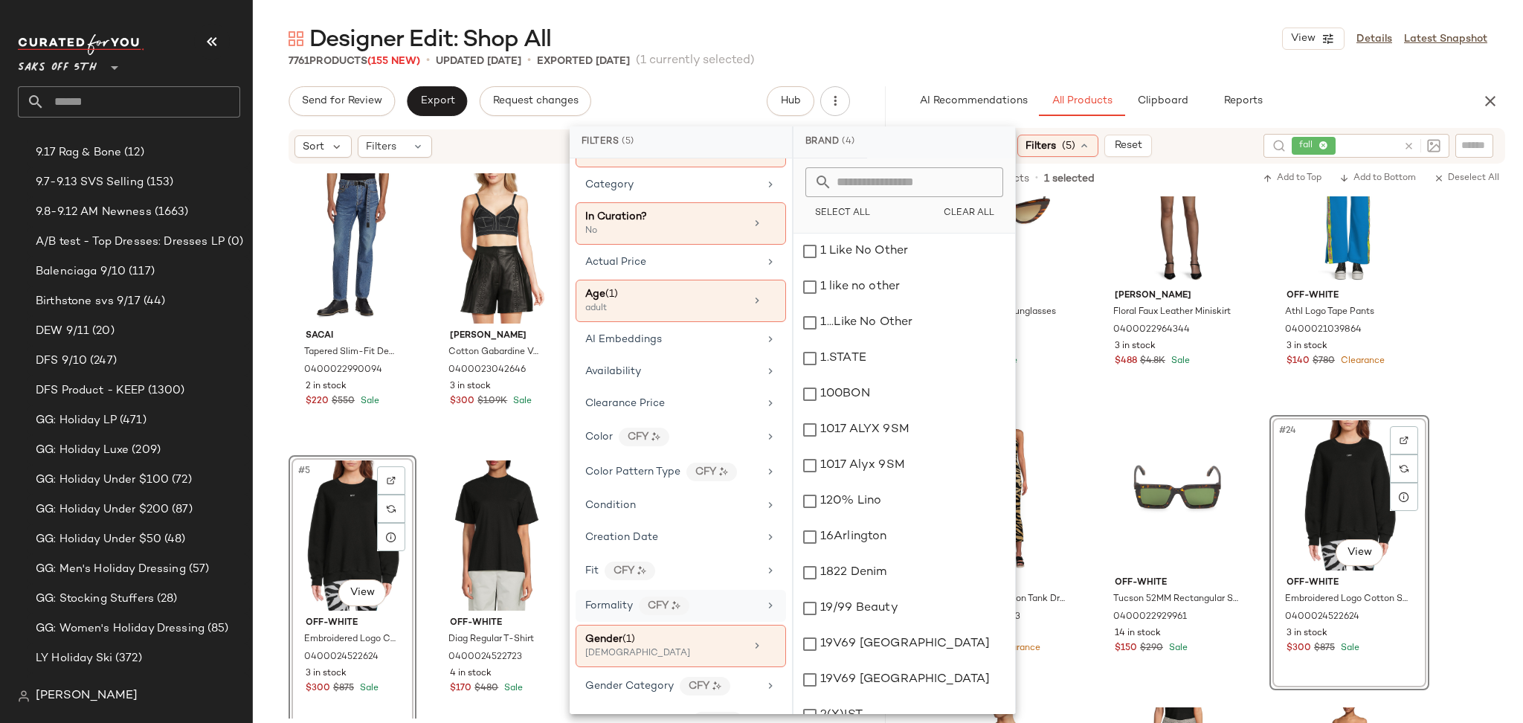
scroll to position [91, 0]
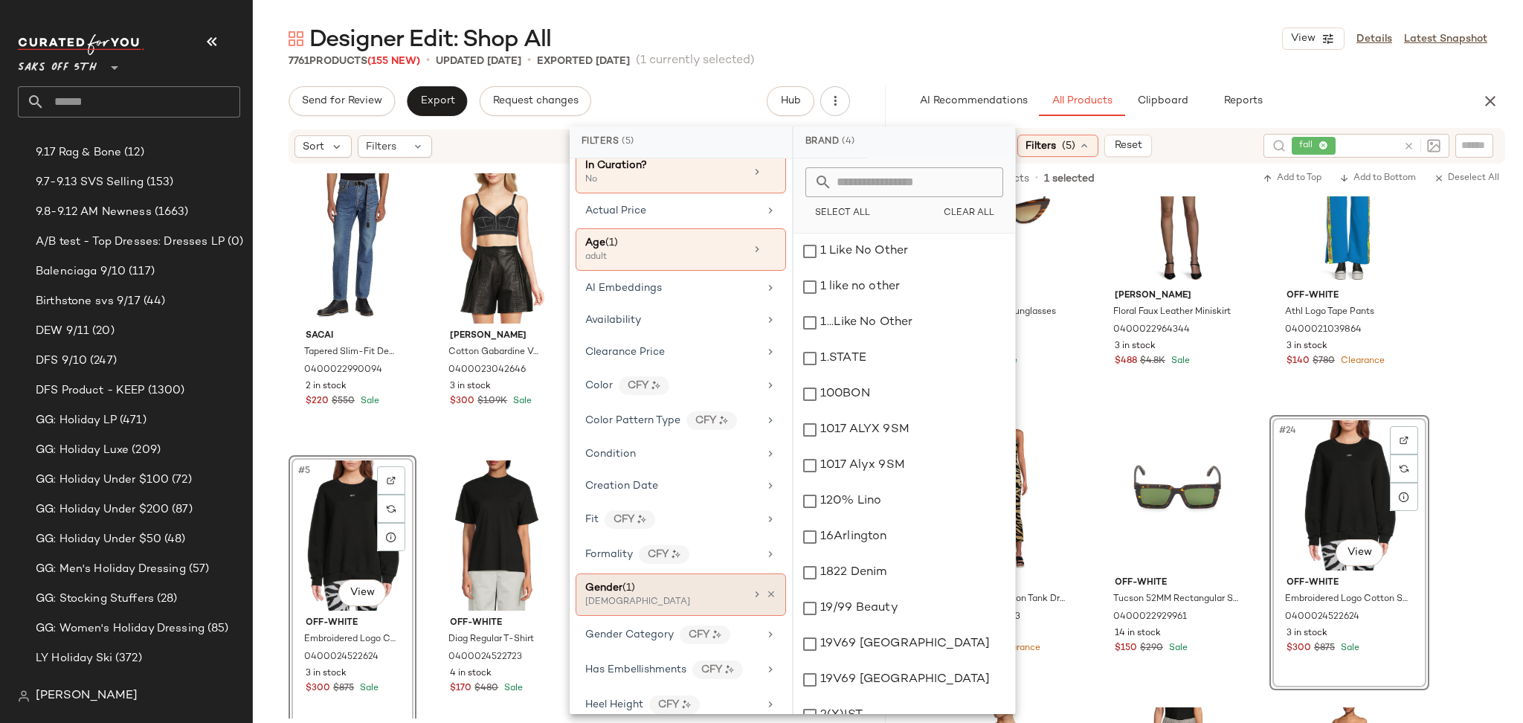
click at [684, 585] on div "Gender (1)" at bounding box center [665, 588] width 160 height 16
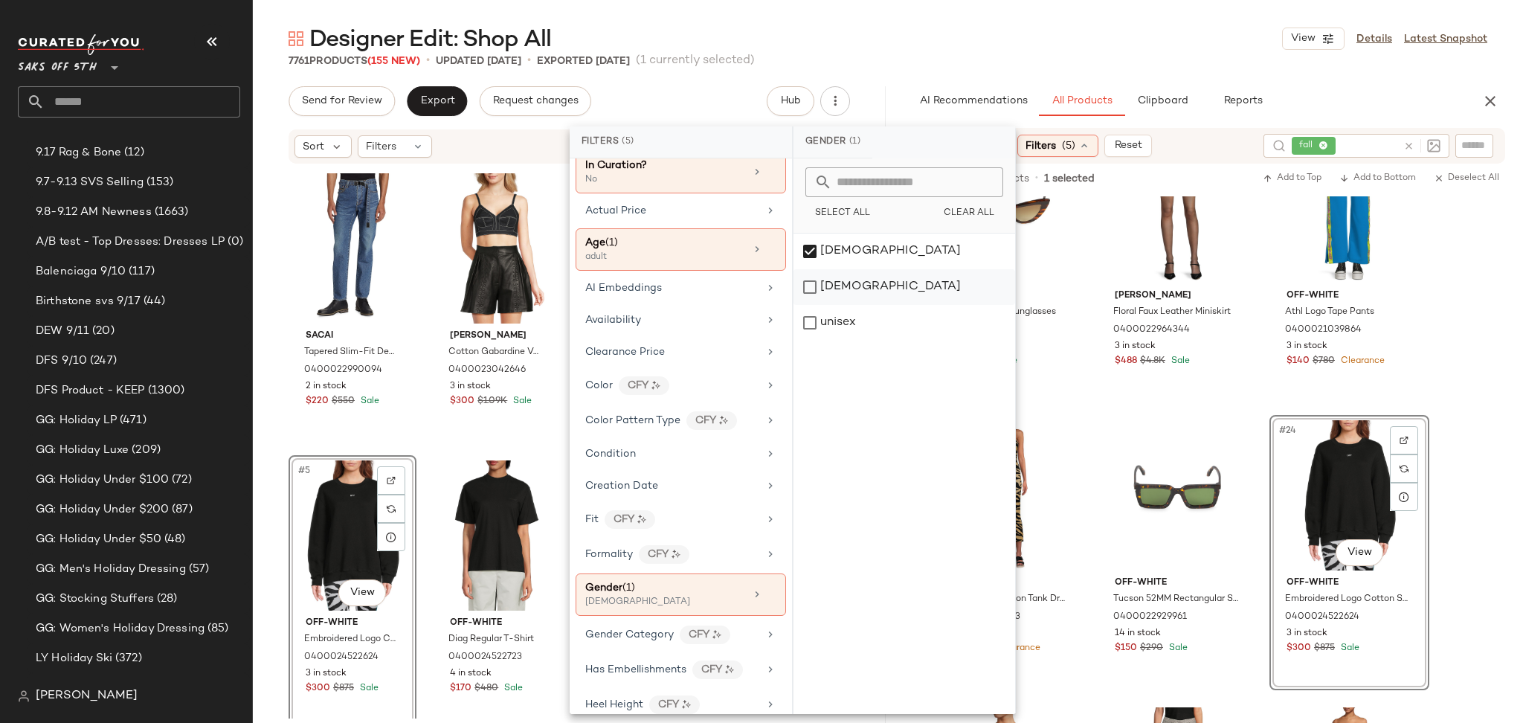
click at [813, 291] on div "male" at bounding box center [904, 287] width 222 height 36
click at [810, 248] on div "female" at bounding box center [904, 251] width 222 height 36
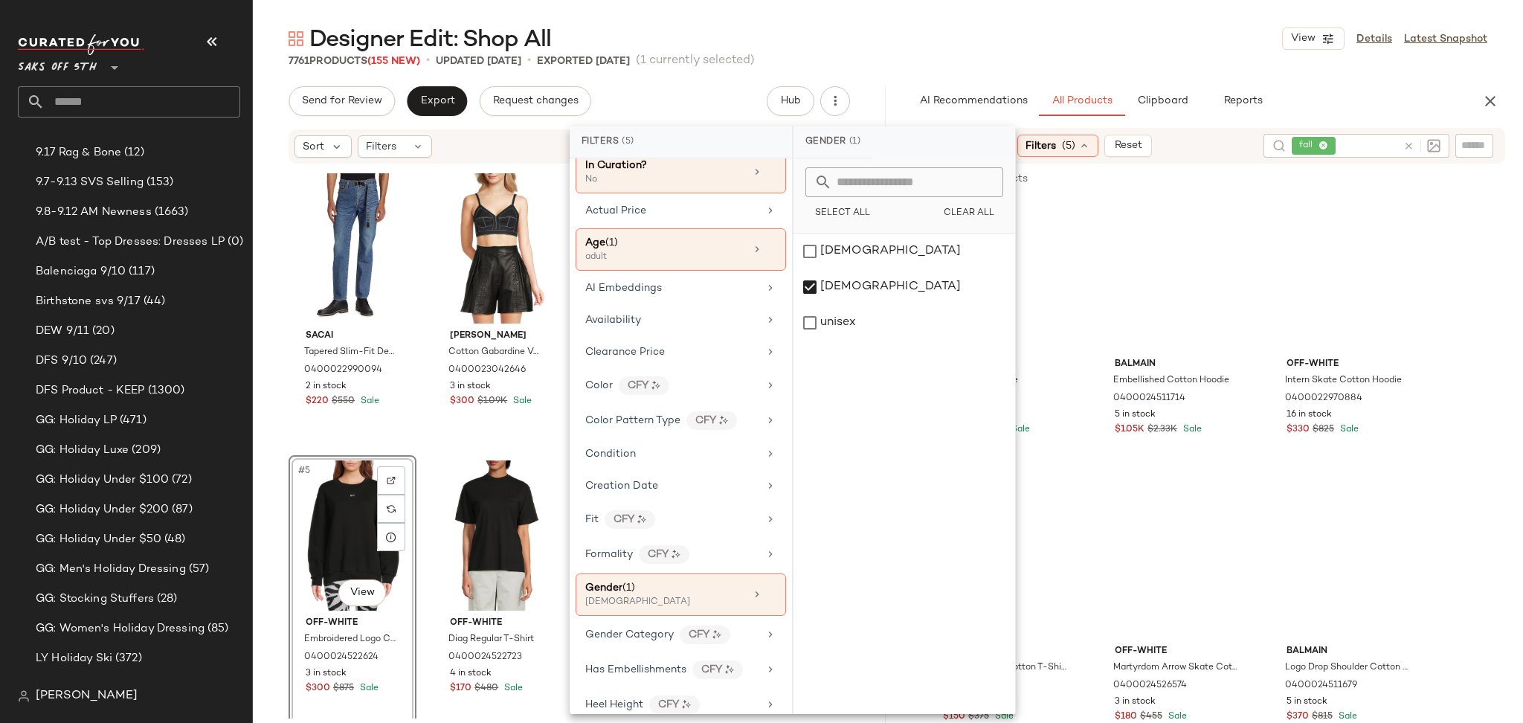
click at [972, 50] on div "Designer Edit: Shop All View Details Latest Snapshot" at bounding box center [888, 39] width 1270 height 30
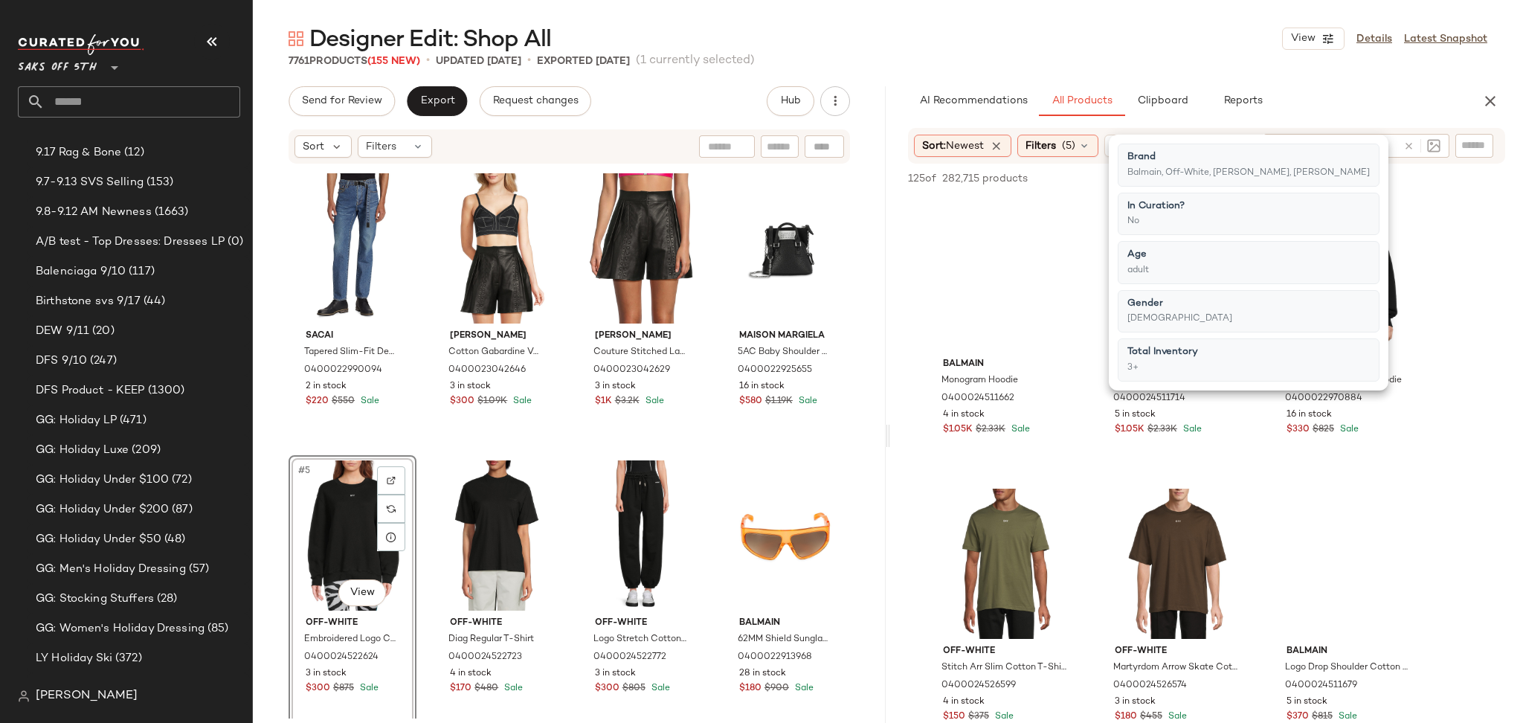
click at [972, 50] on div "Designer Edit: Shop All View Details Latest Snapshot" at bounding box center [888, 39] width 1270 height 30
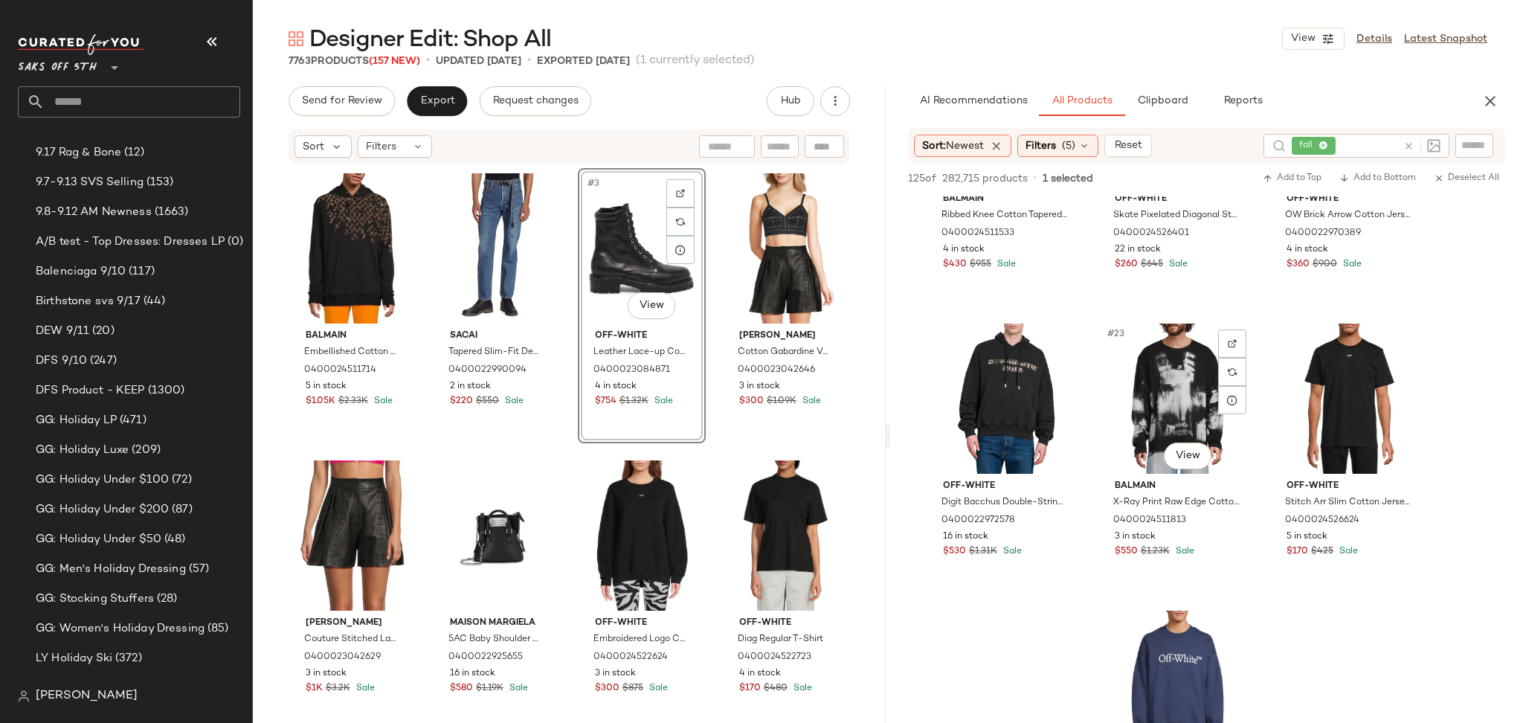
scroll to position [1903, 0]
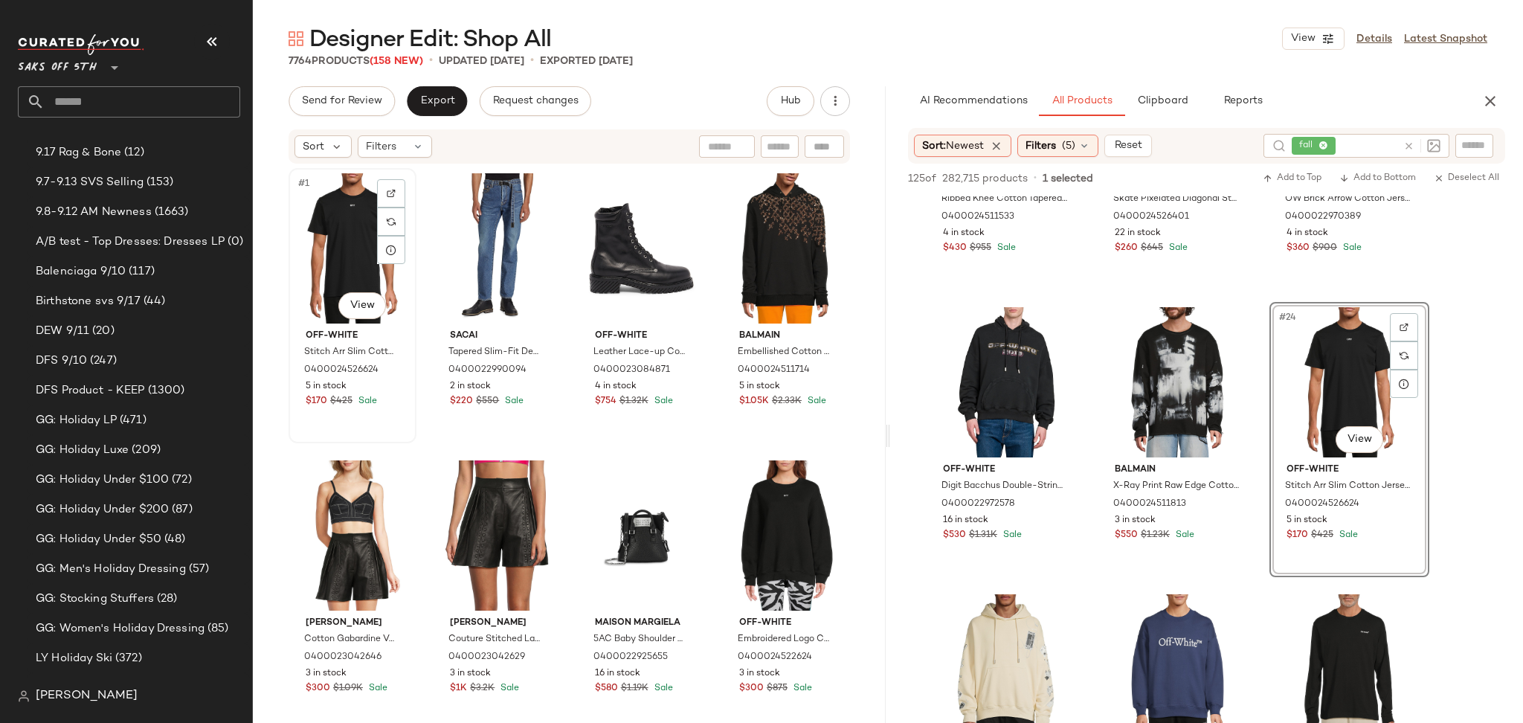
click at [326, 216] on div "#1 View" at bounding box center [352, 248] width 117 height 150
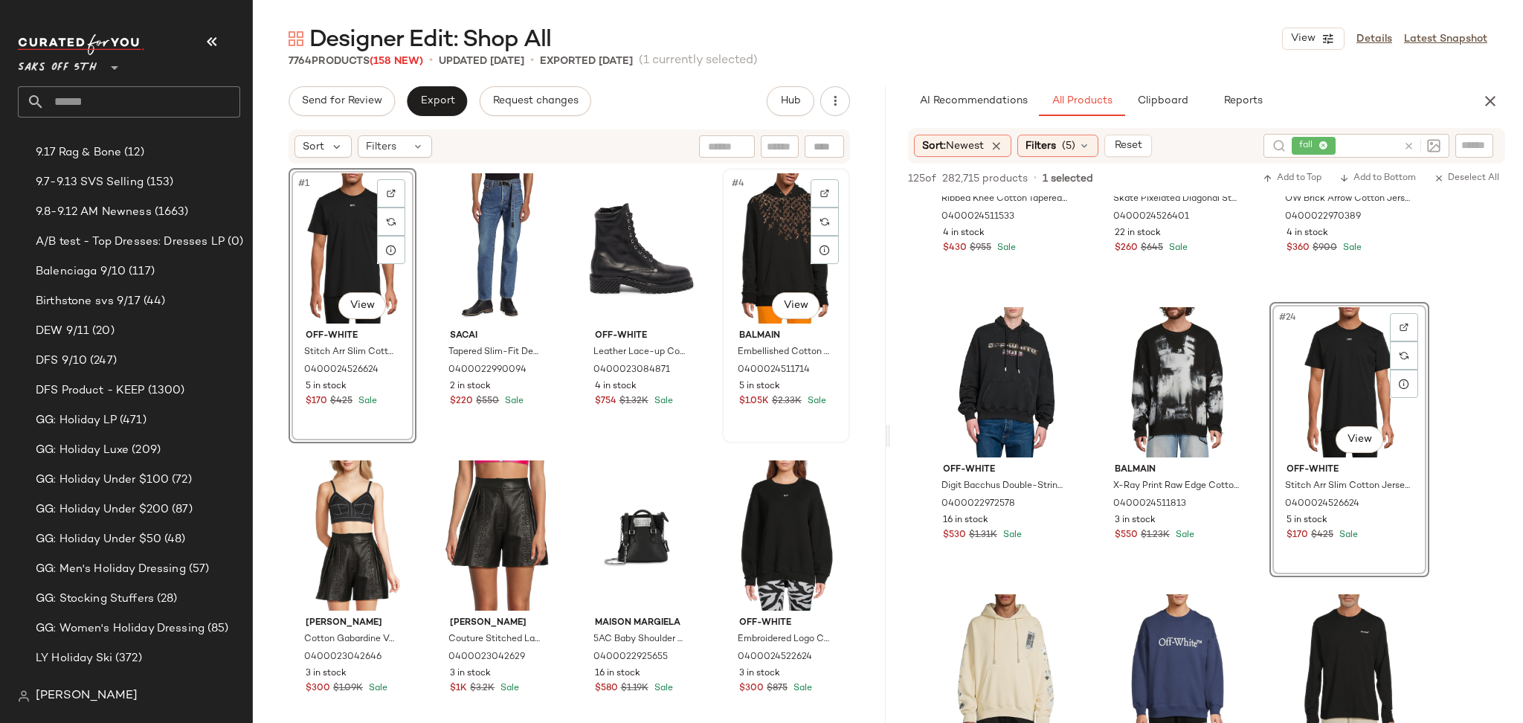
click at [785, 242] on div "#4 View" at bounding box center [785, 248] width 117 height 150
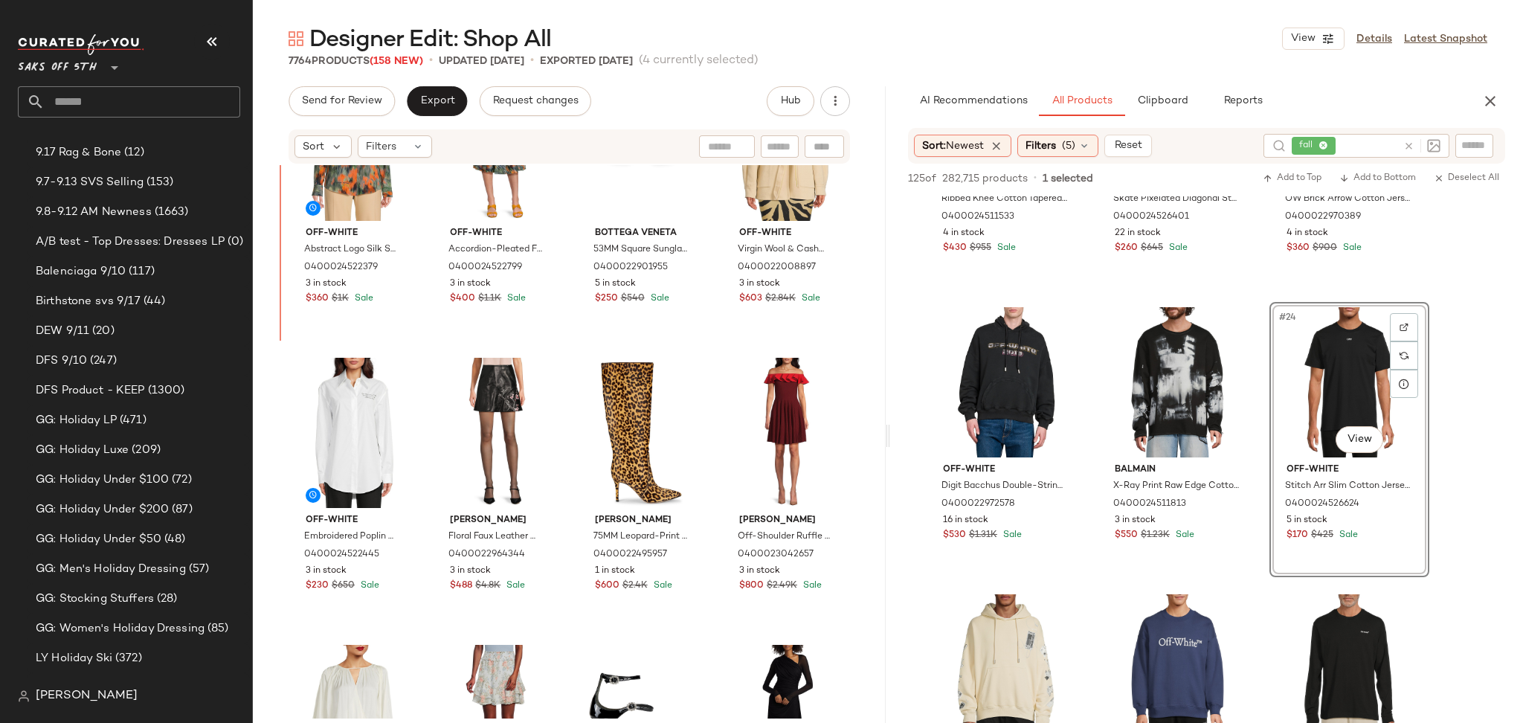
scroll to position [965, 0]
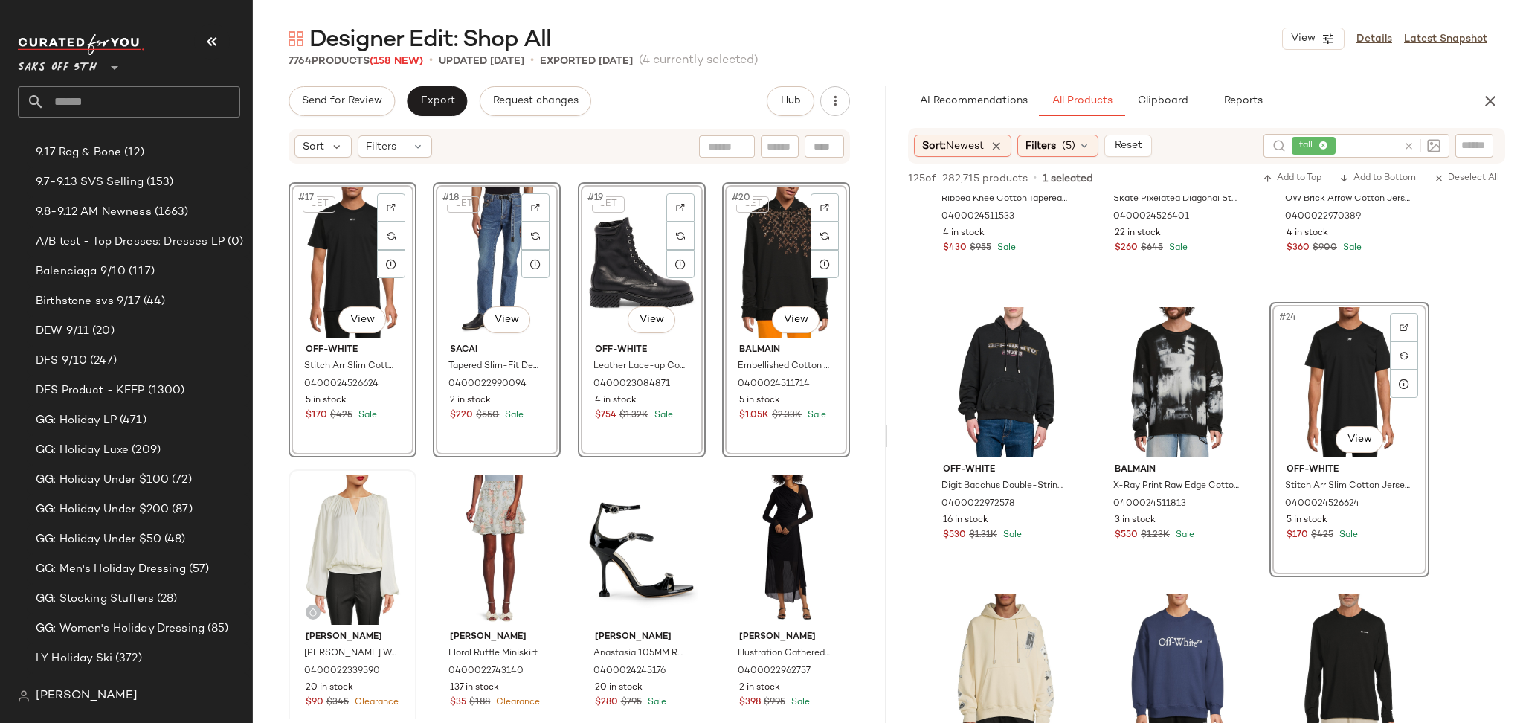
scroll to position [1138, 0]
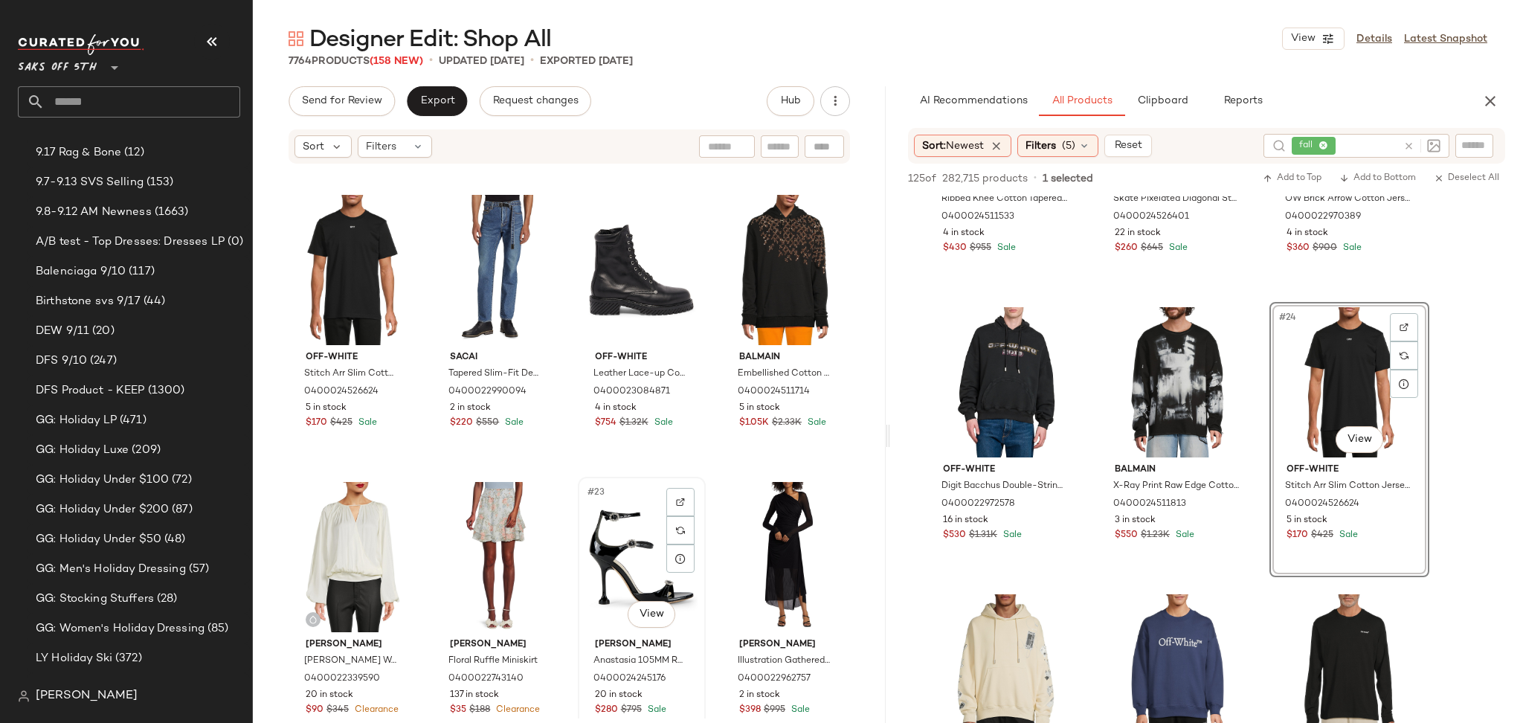
click at [603, 536] on div "#23 View" at bounding box center [641, 557] width 117 height 150
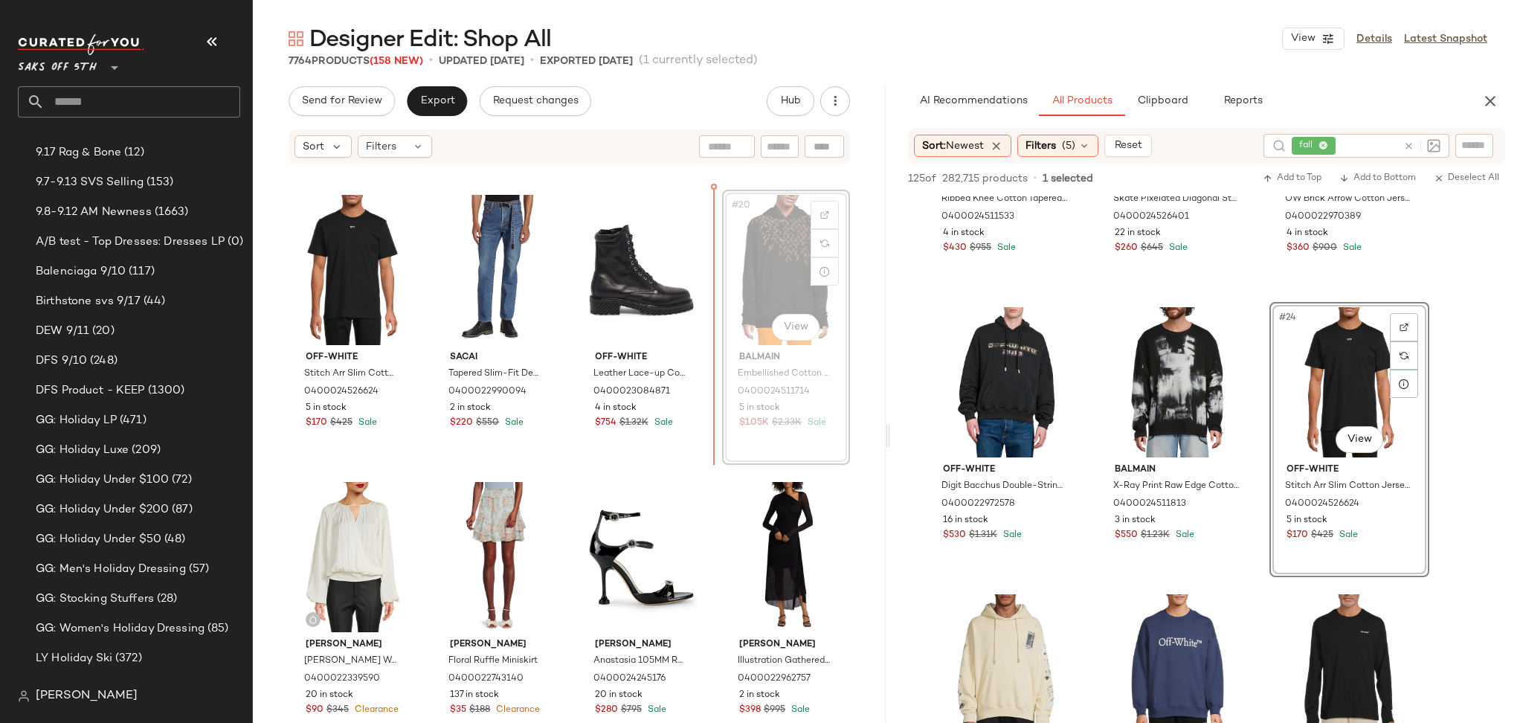
scroll to position [1136, 0]
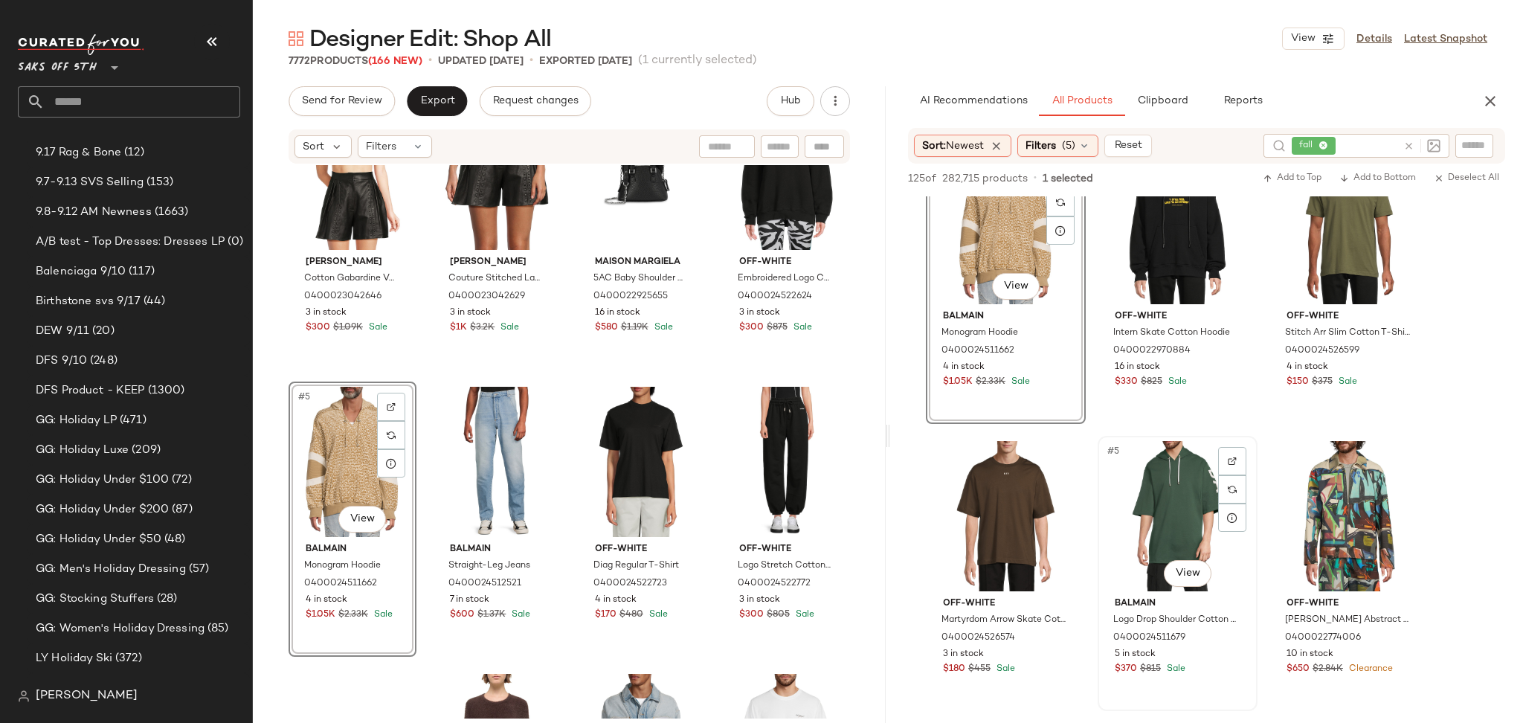
scroll to position [60, 0]
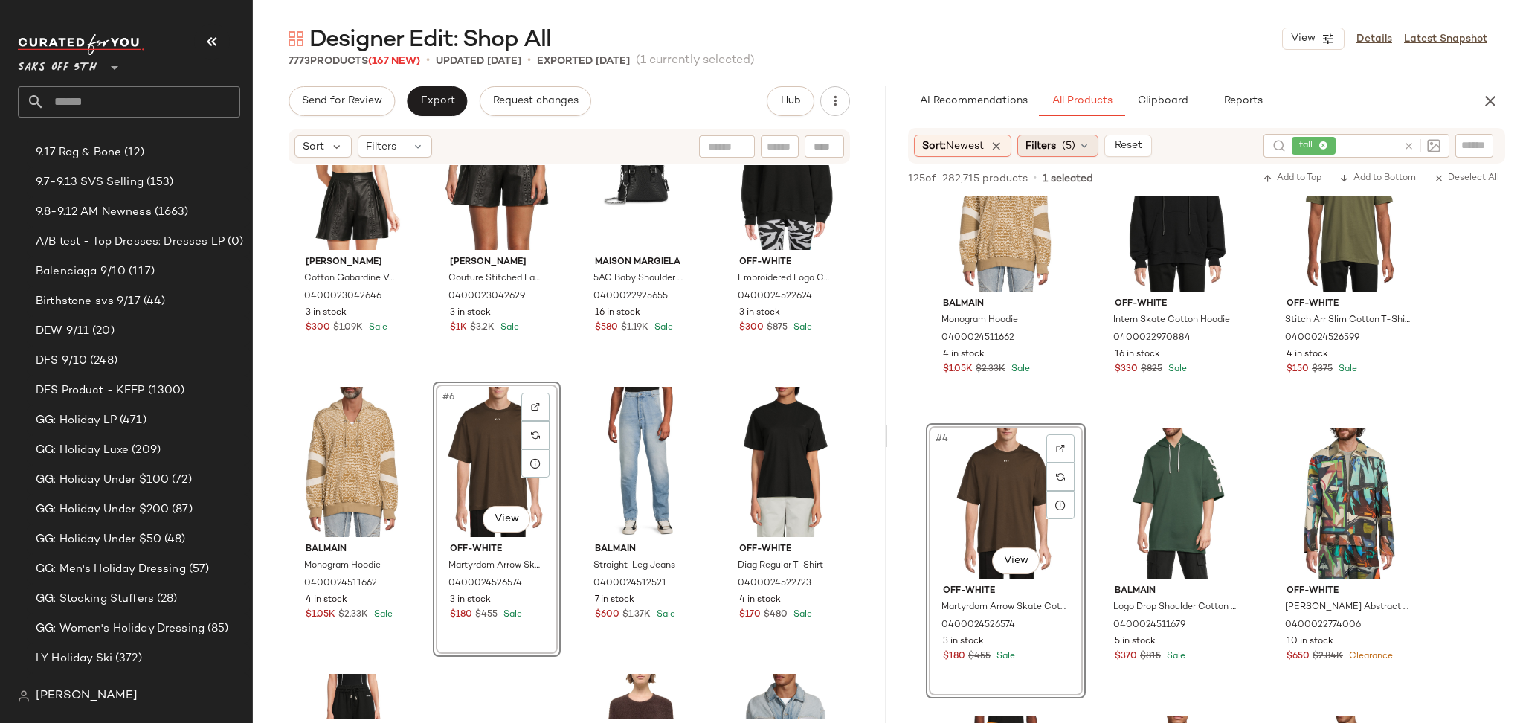
click at [1084, 143] on icon at bounding box center [1084, 146] width 12 height 12
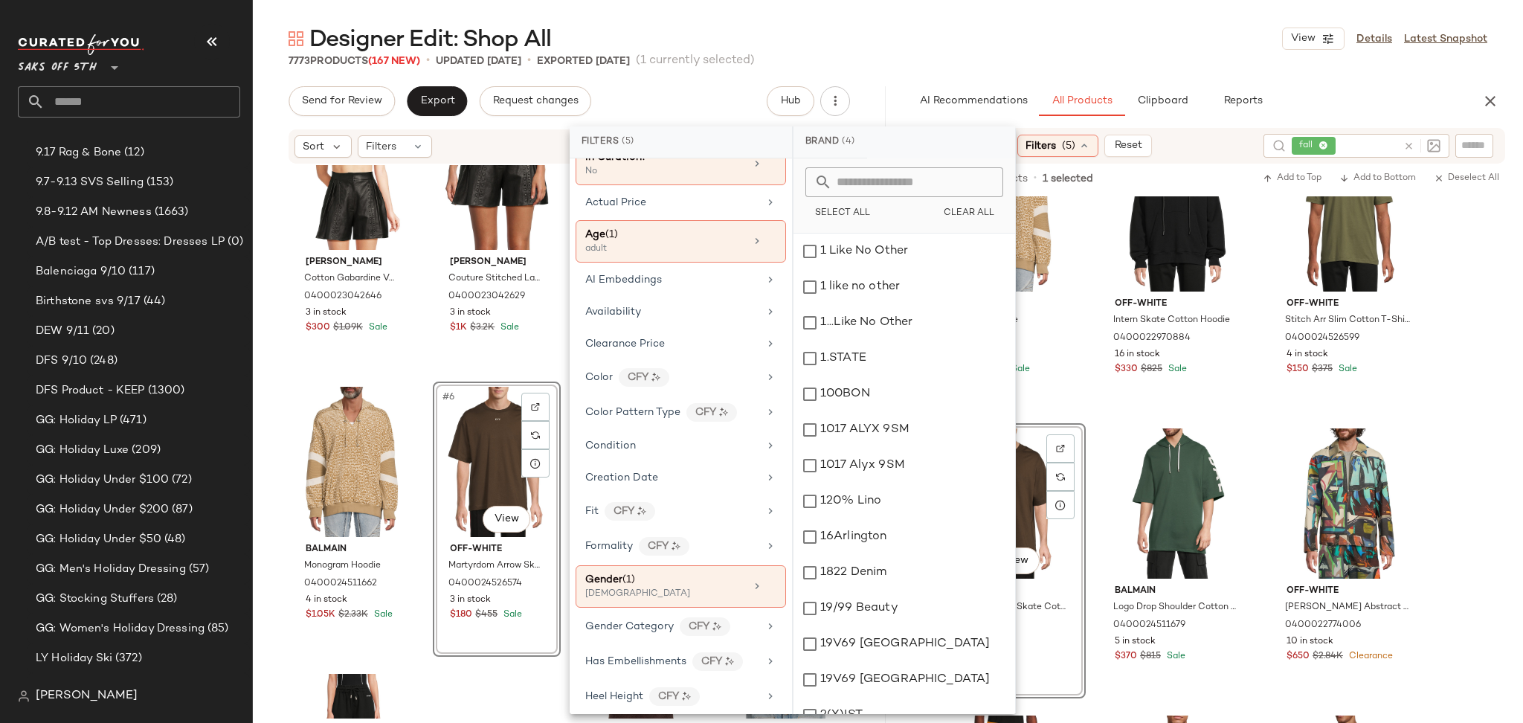
scroll to position [0, 0]
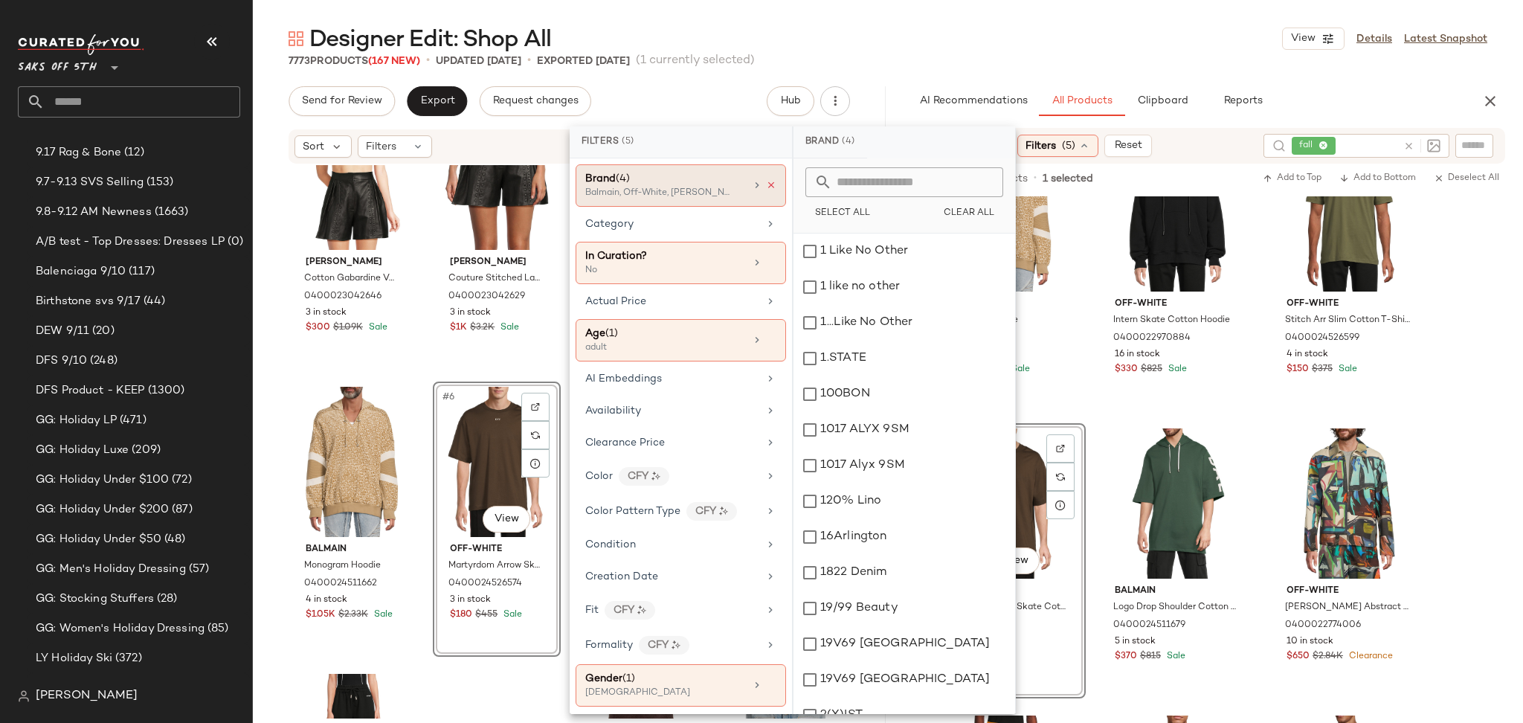
click at [766, 180] on icon at bounding box center [771, 185] width 10 height 10
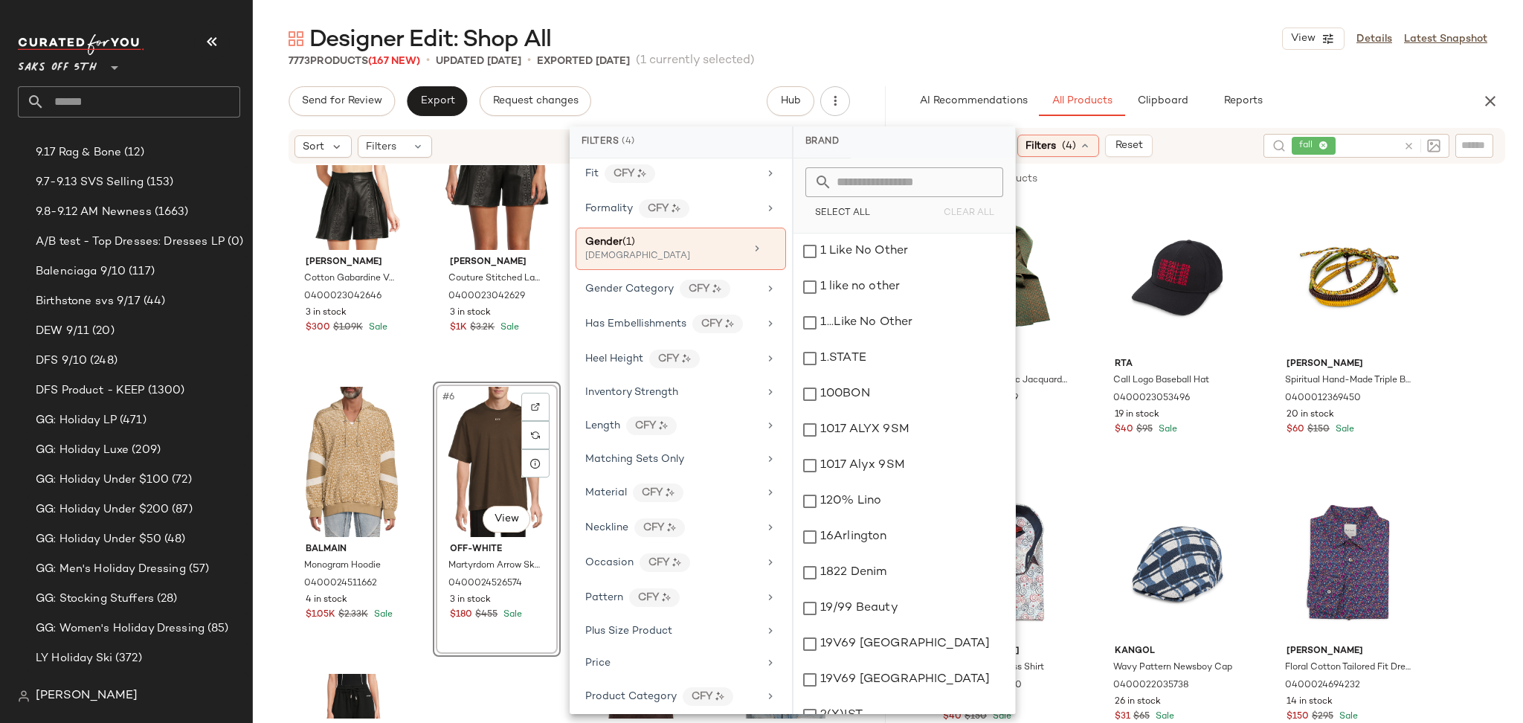
scroll to position [752, 0]
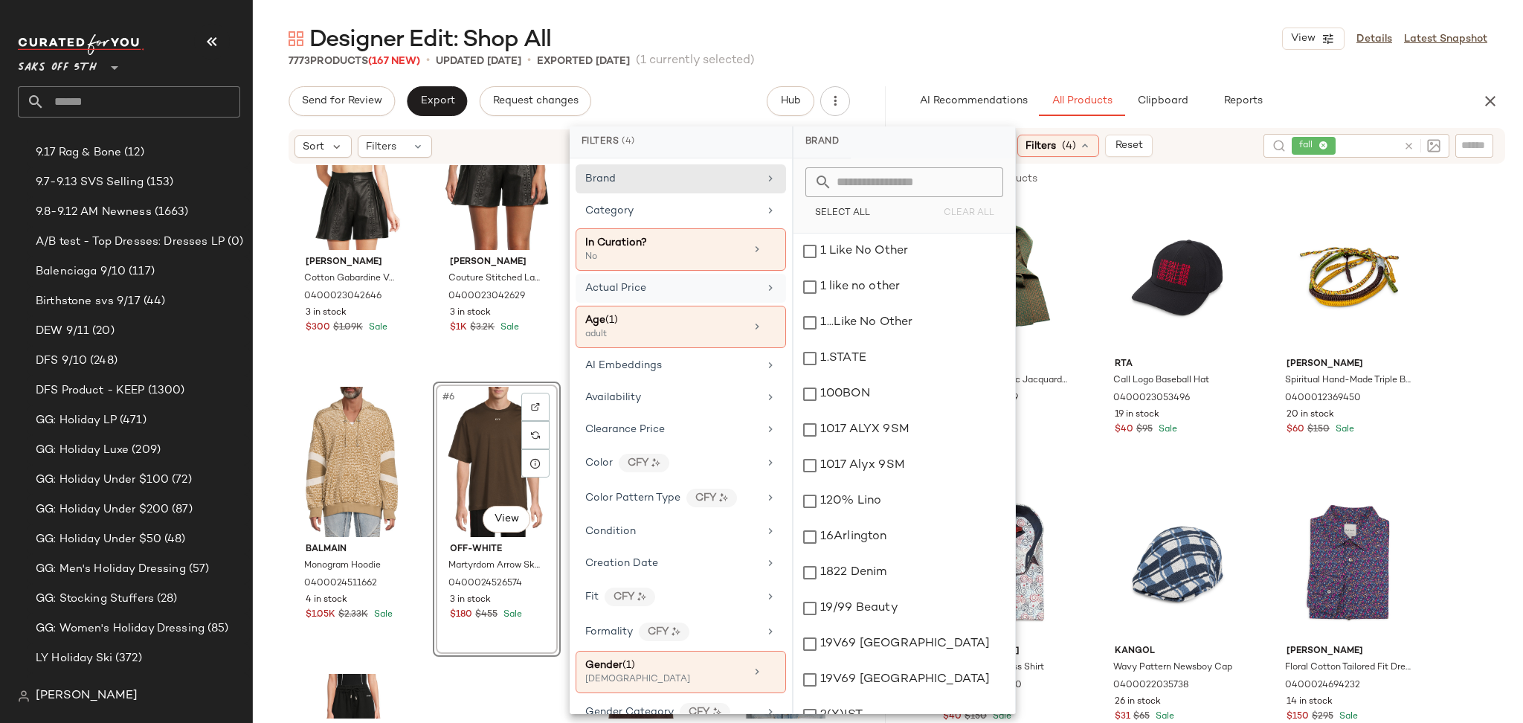
click at [675, 287] on div "Actual Price" at bounding box center [671, 288] width 173 height 16
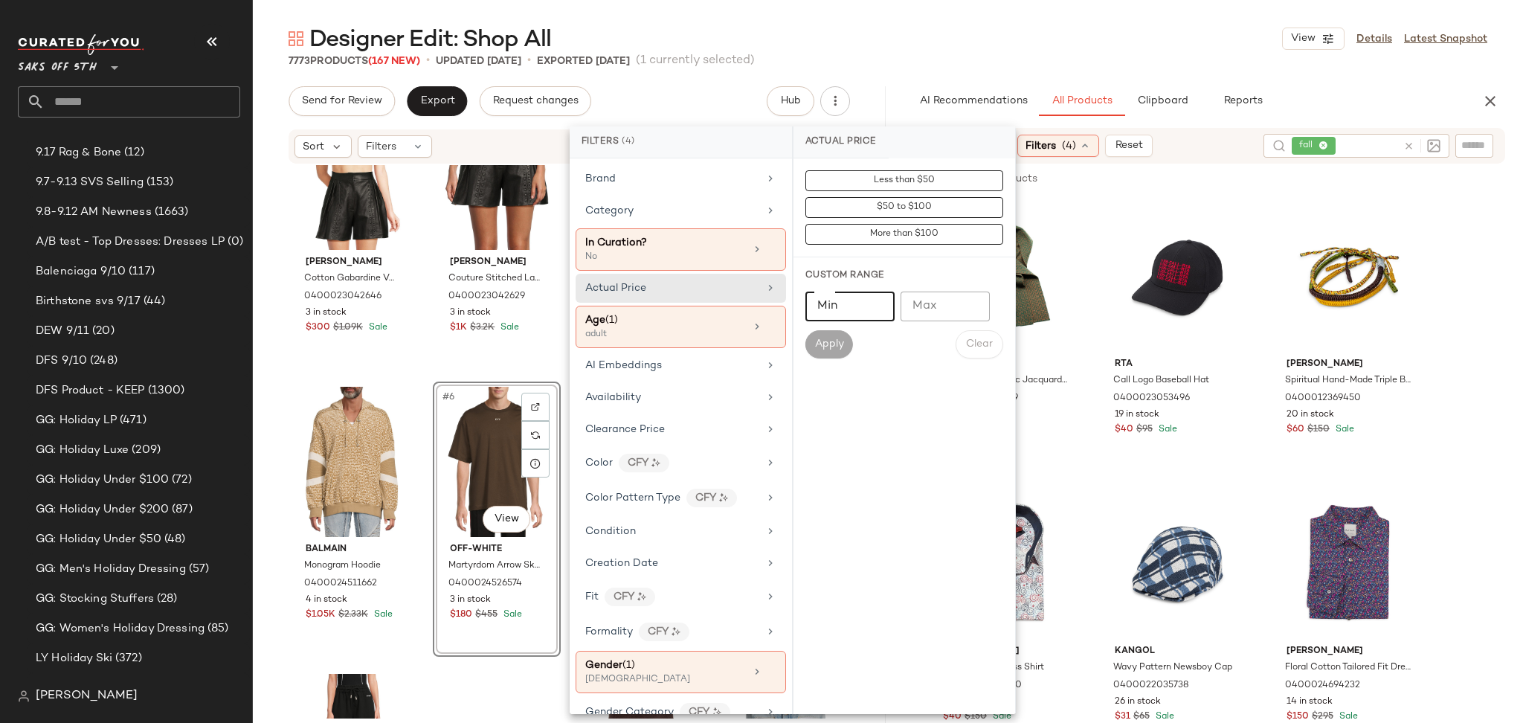
click at [857, 312] on input "Min" at bounding box center [849, 306] width 89 height 30
type input "***"
click at [849, 348] on button "Apply" at bounding box center [829, 344] width 48 height 28
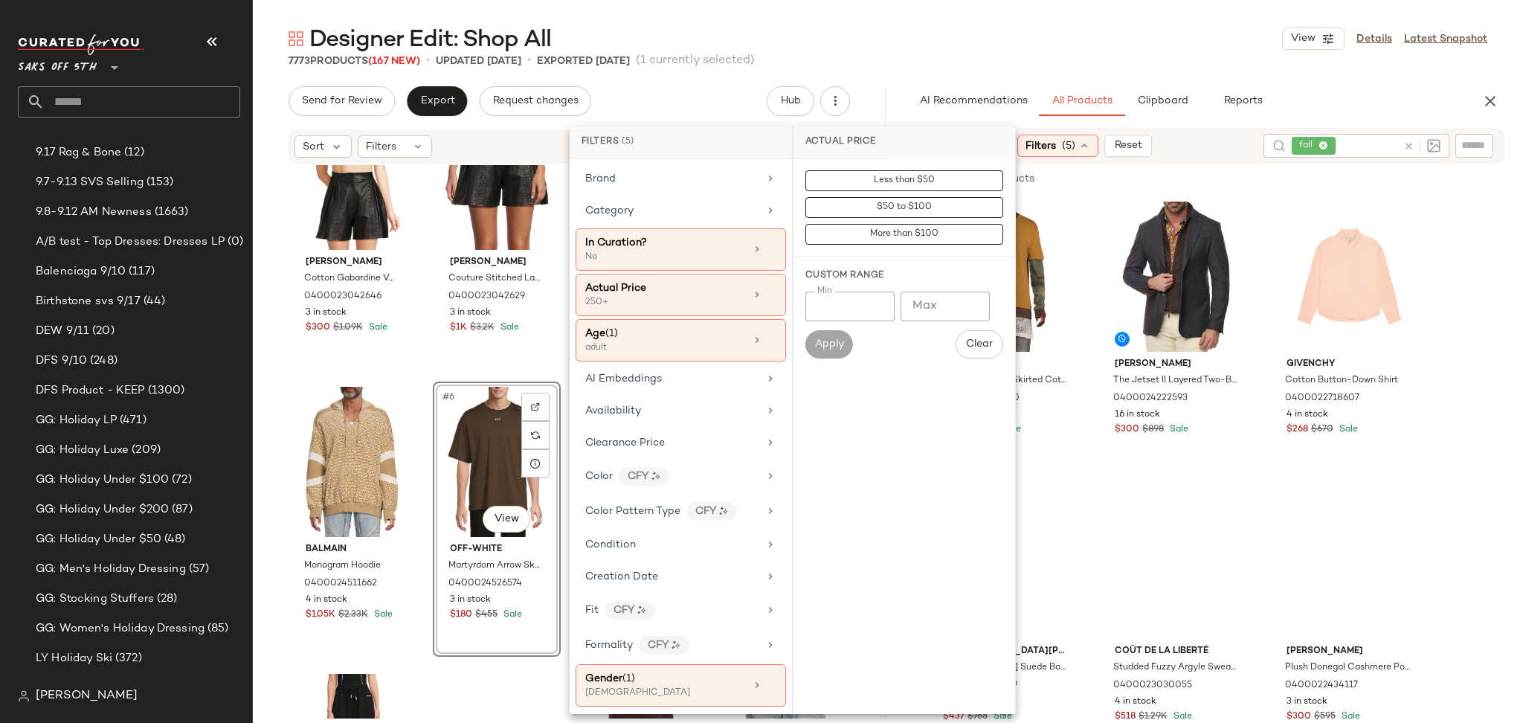
click at [1004, 45] on div "Designer Edit: Shop All View Details Latest Snapshot" at bounding box center [888, 39] width 1270 height 30
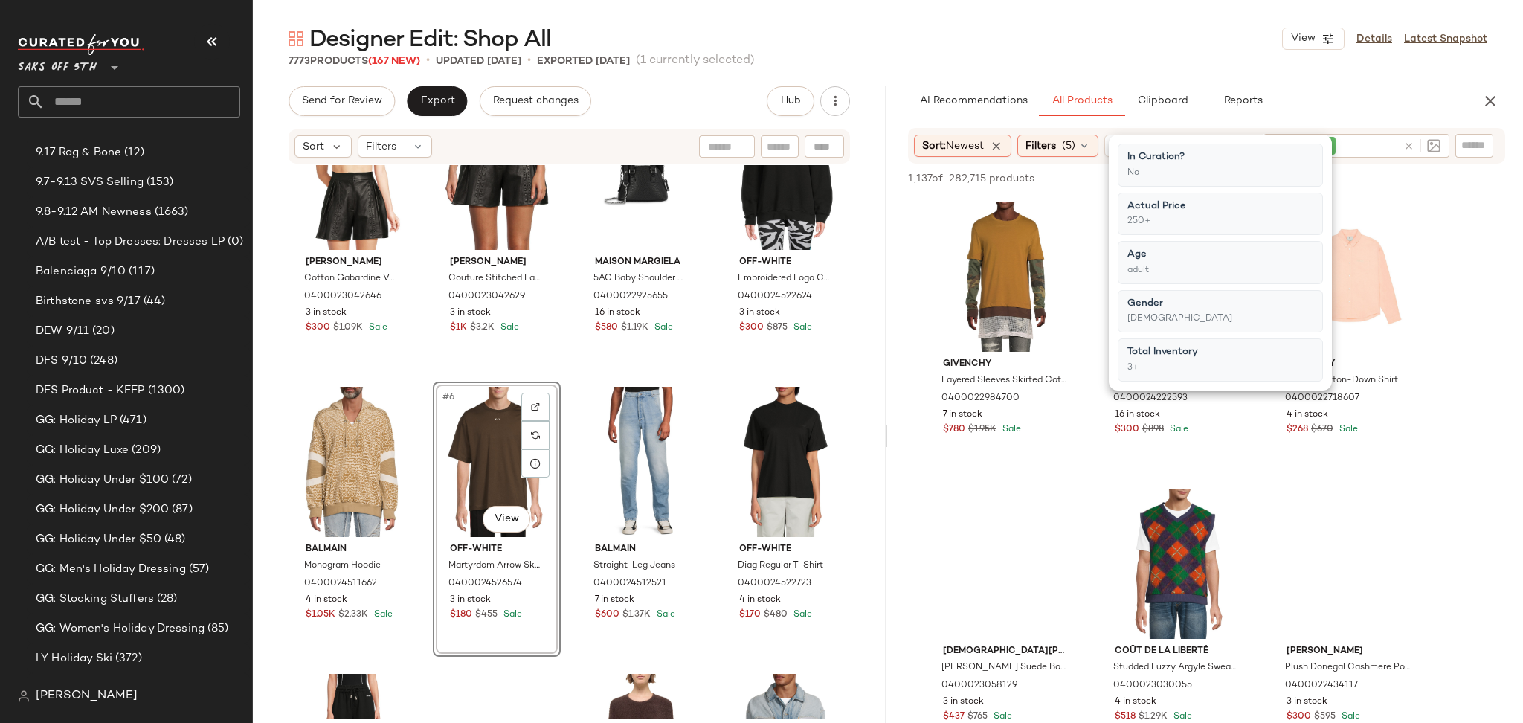
click at [1004, 45] on div "Designer Edit: Shop All View Details Latest Snapshot" at bounding box center [888, 39] width 1270 height 30
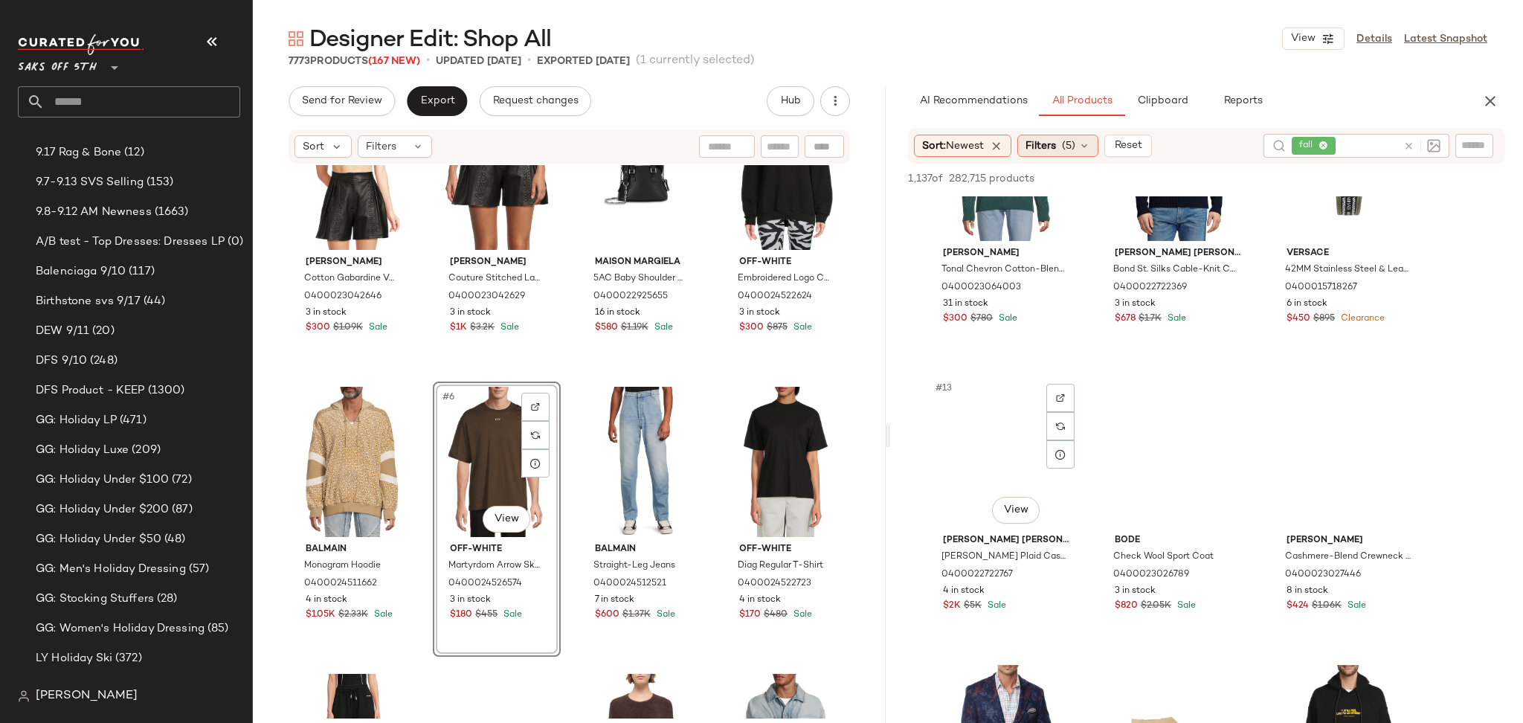
scroll to position [974, 0]
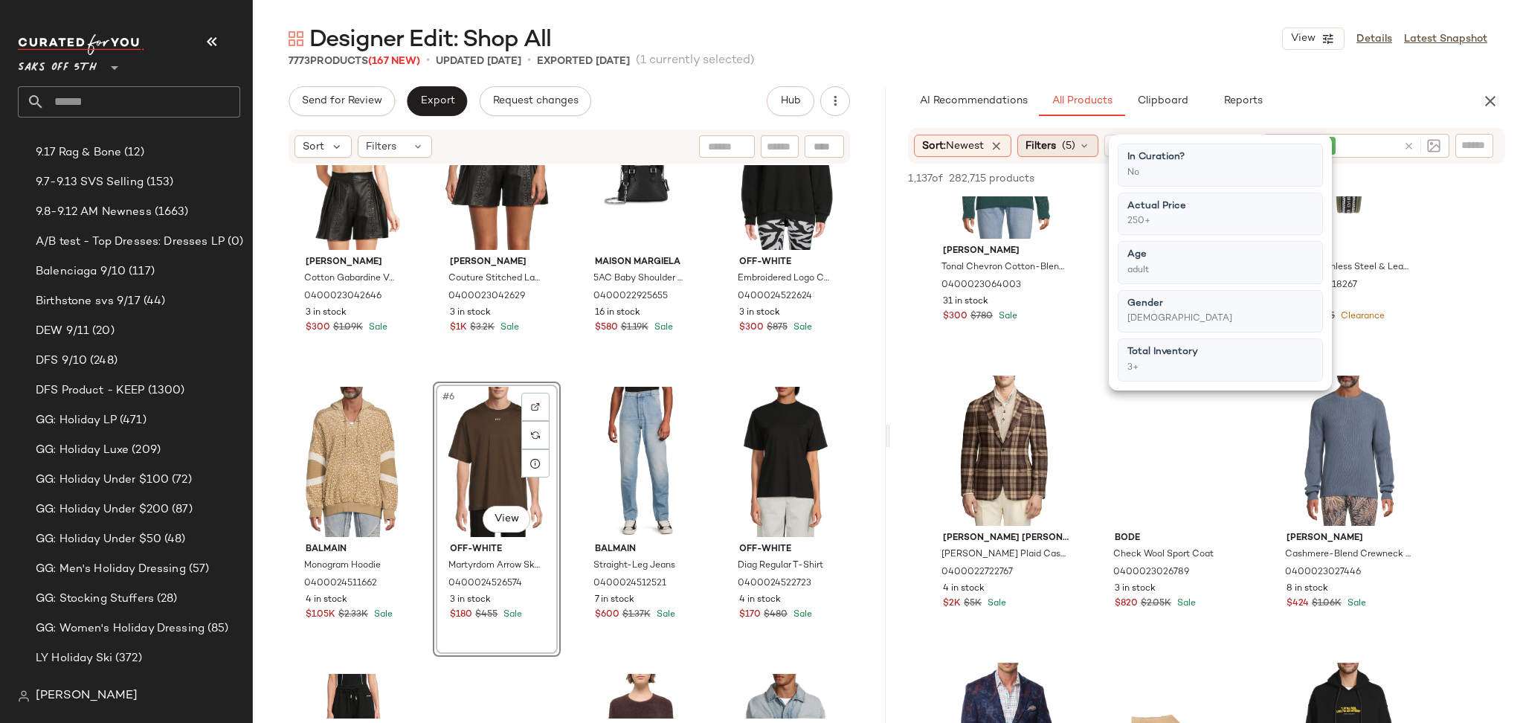
click at [1082, 142] on icon at bounding box center [1084, 146] width 12 height 12
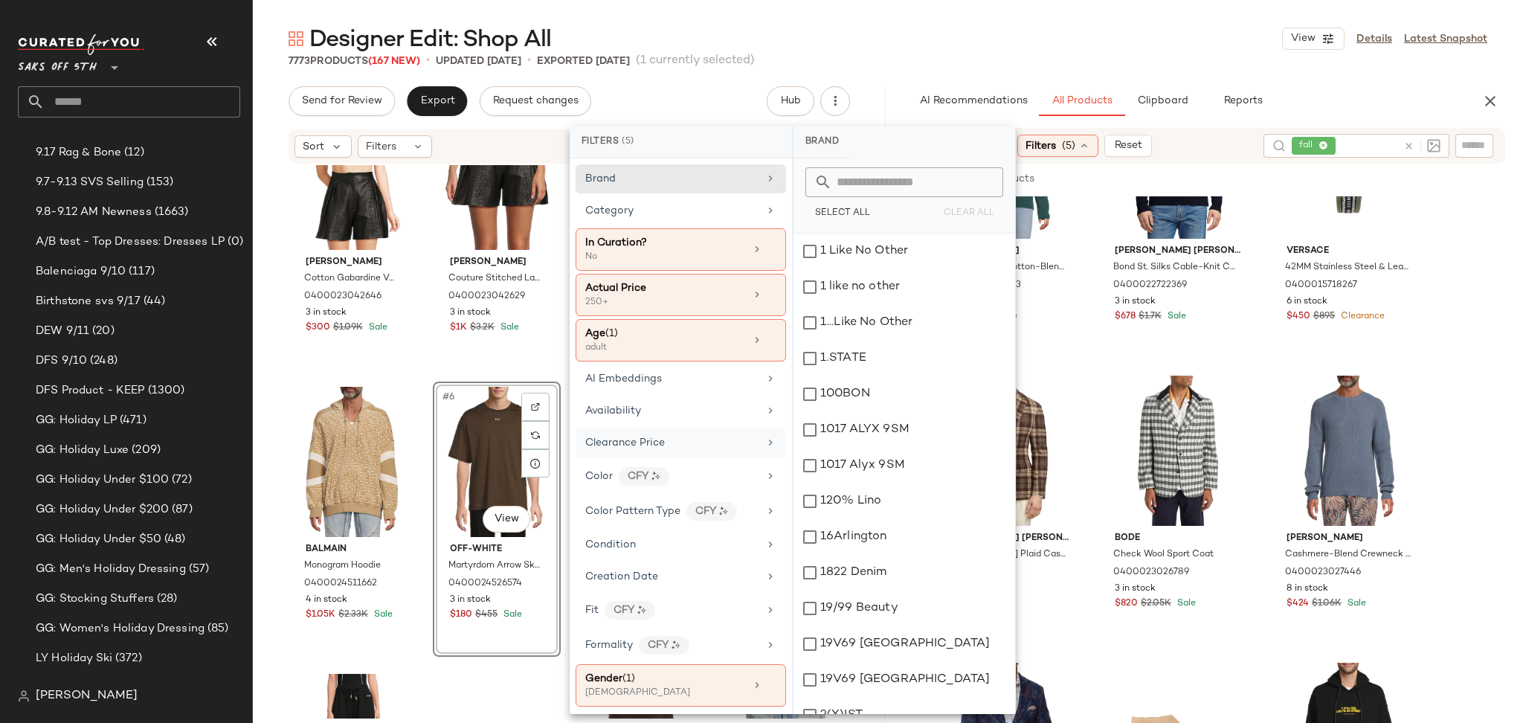
click at [640, 440] on span "Clearance Price" at bounding box center [625, 442] width 80 height 11
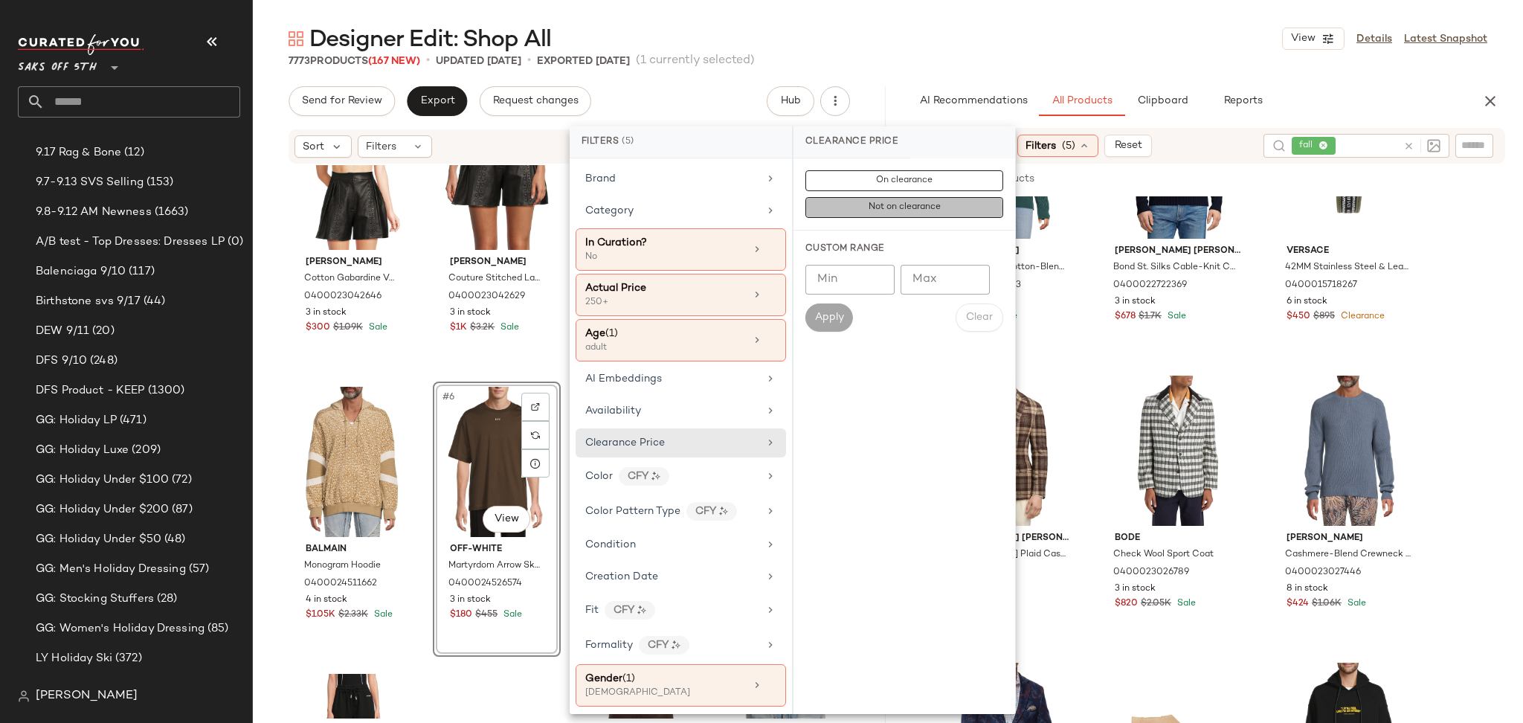
click at [878, 209] on span "Not on clearance" at bounding box center [904, 207] width 73 height 10
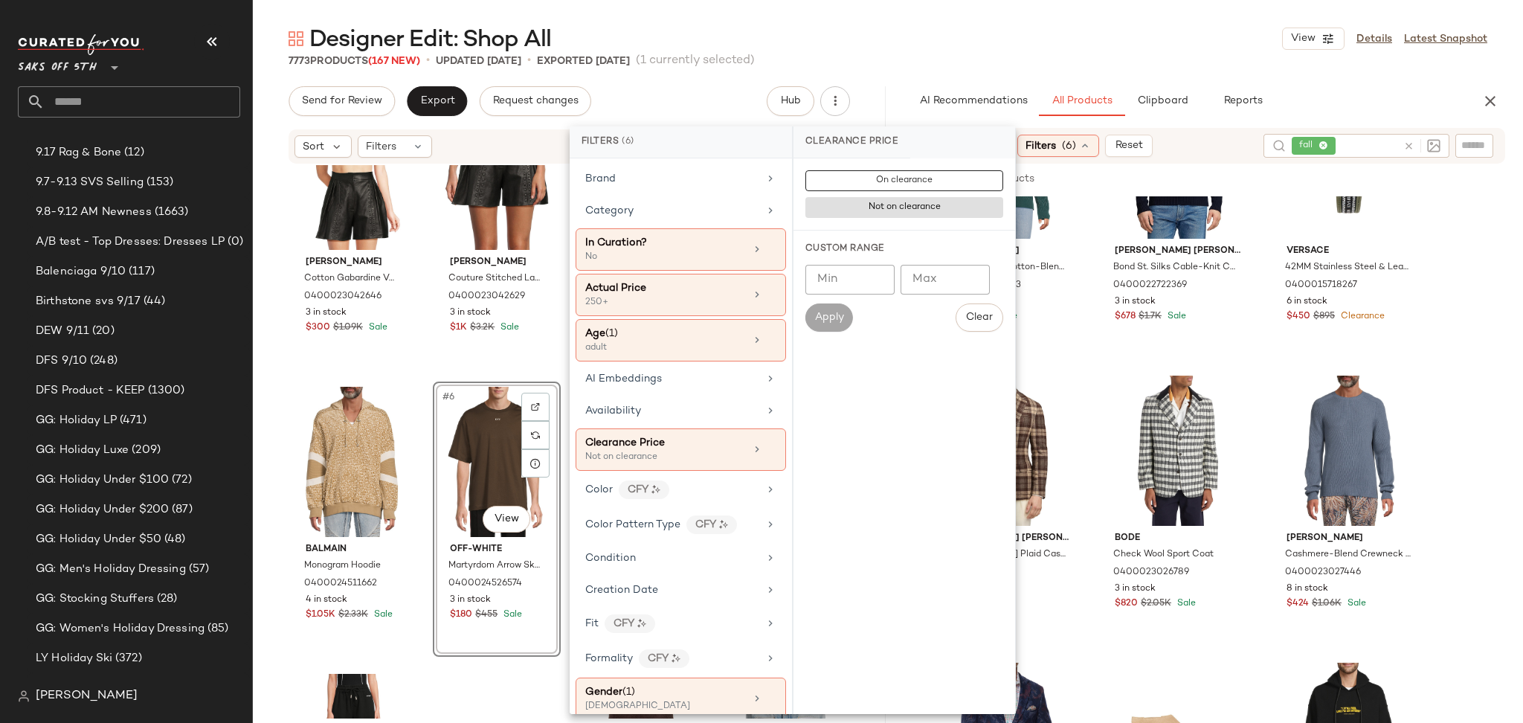
click at [1038, 46] on div "Designer Edit: Shop All View Details Latest Snapshot" at bounding box center [888, 39] width 1270 height 30
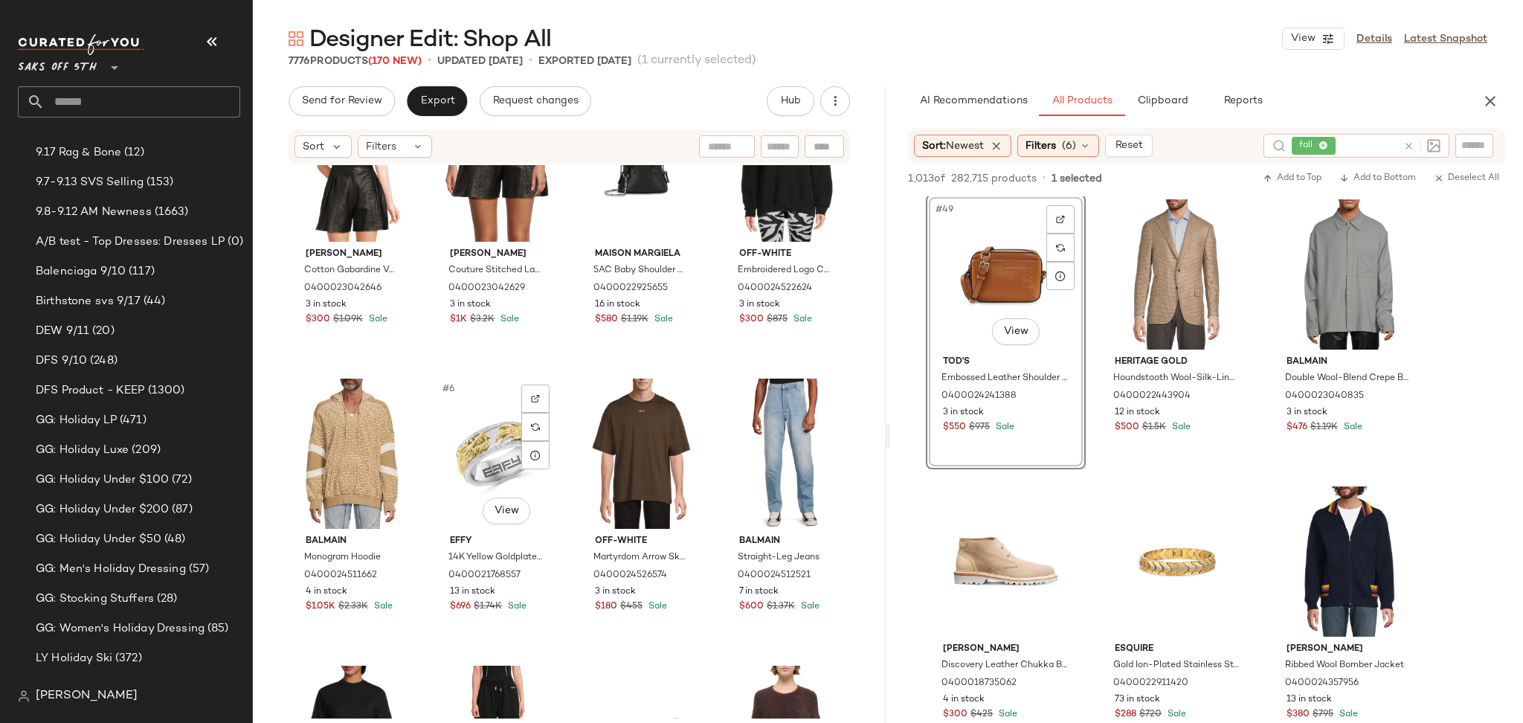
scroll to position [0, 0]
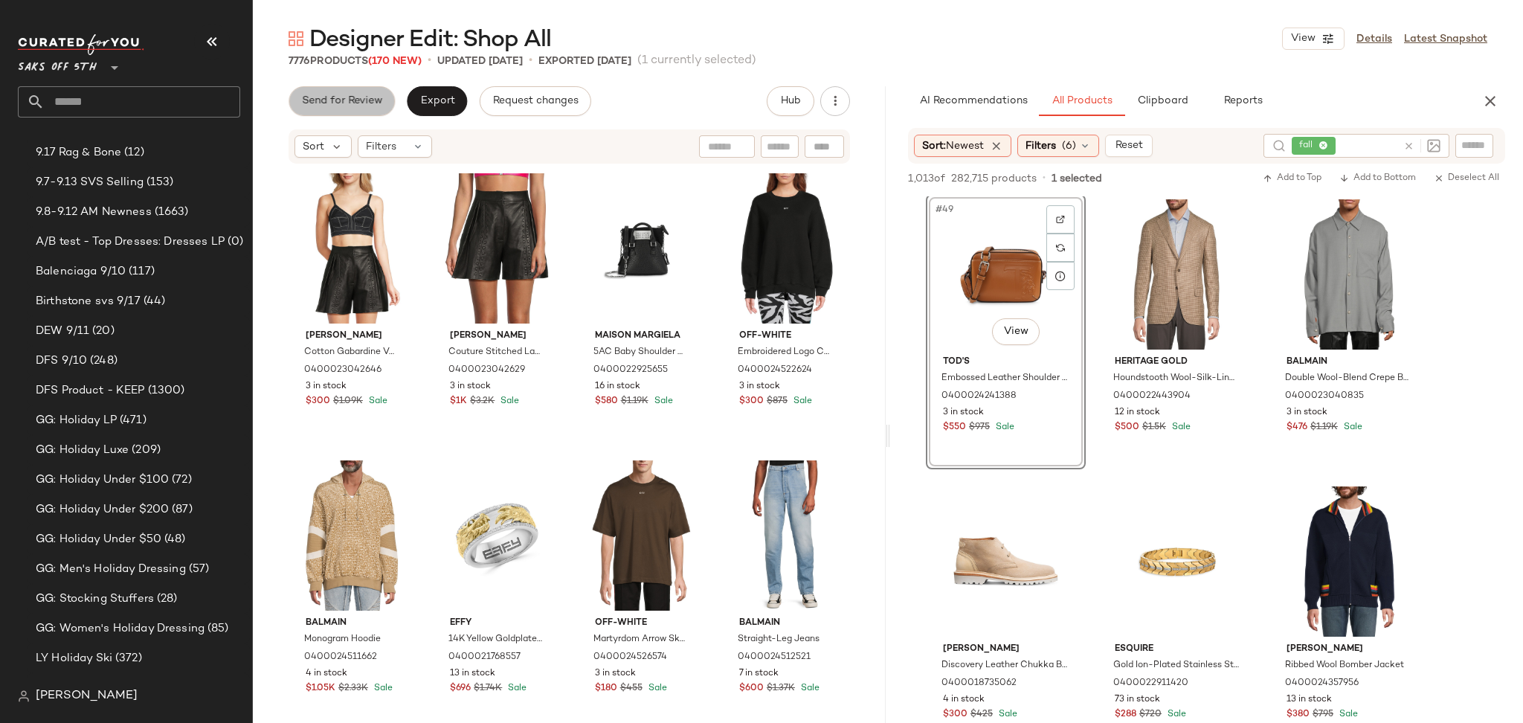
click at [346, 106] on span "Send for Review" at bounding box center [341, 101] width 81 height 12
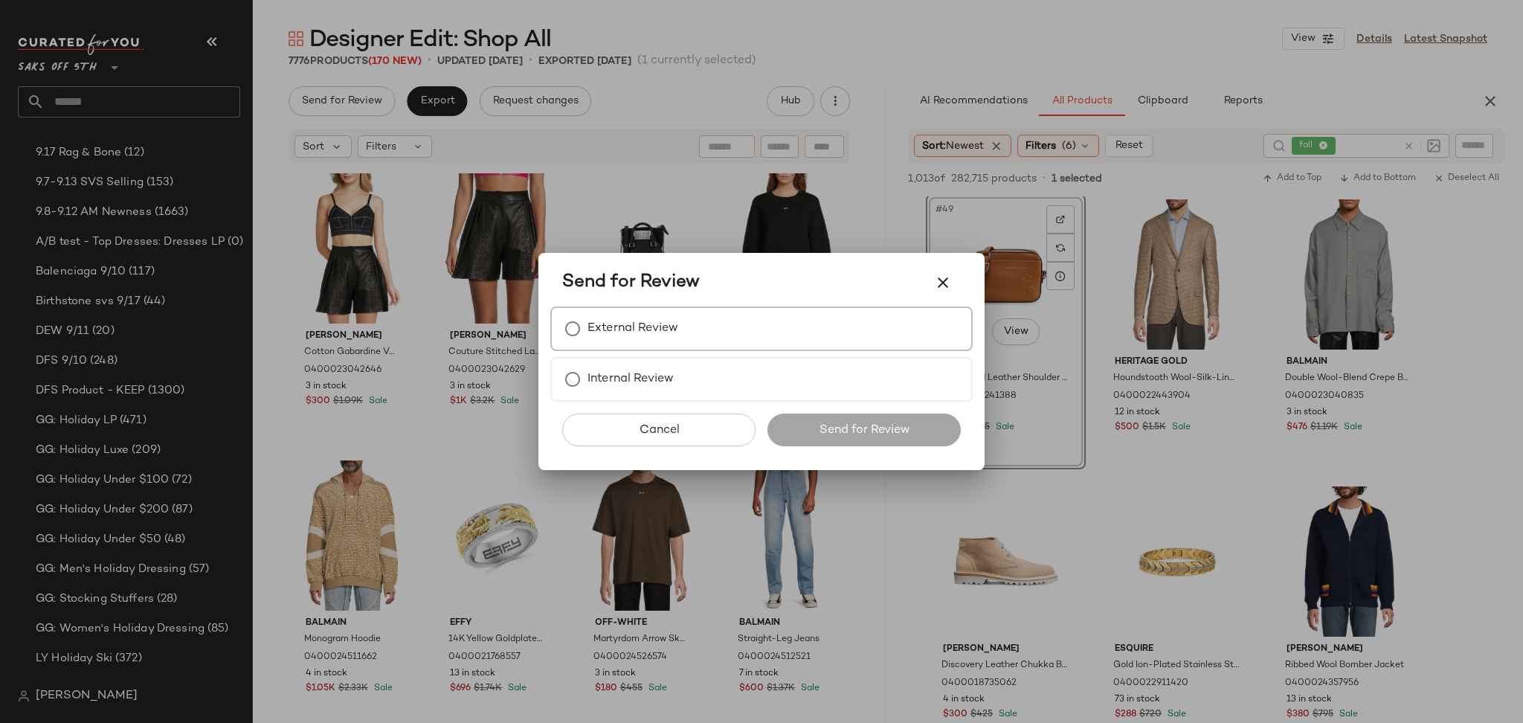
click at [623, 316] on label "External Review" at bounding box center [632, 329] width 91 height 30
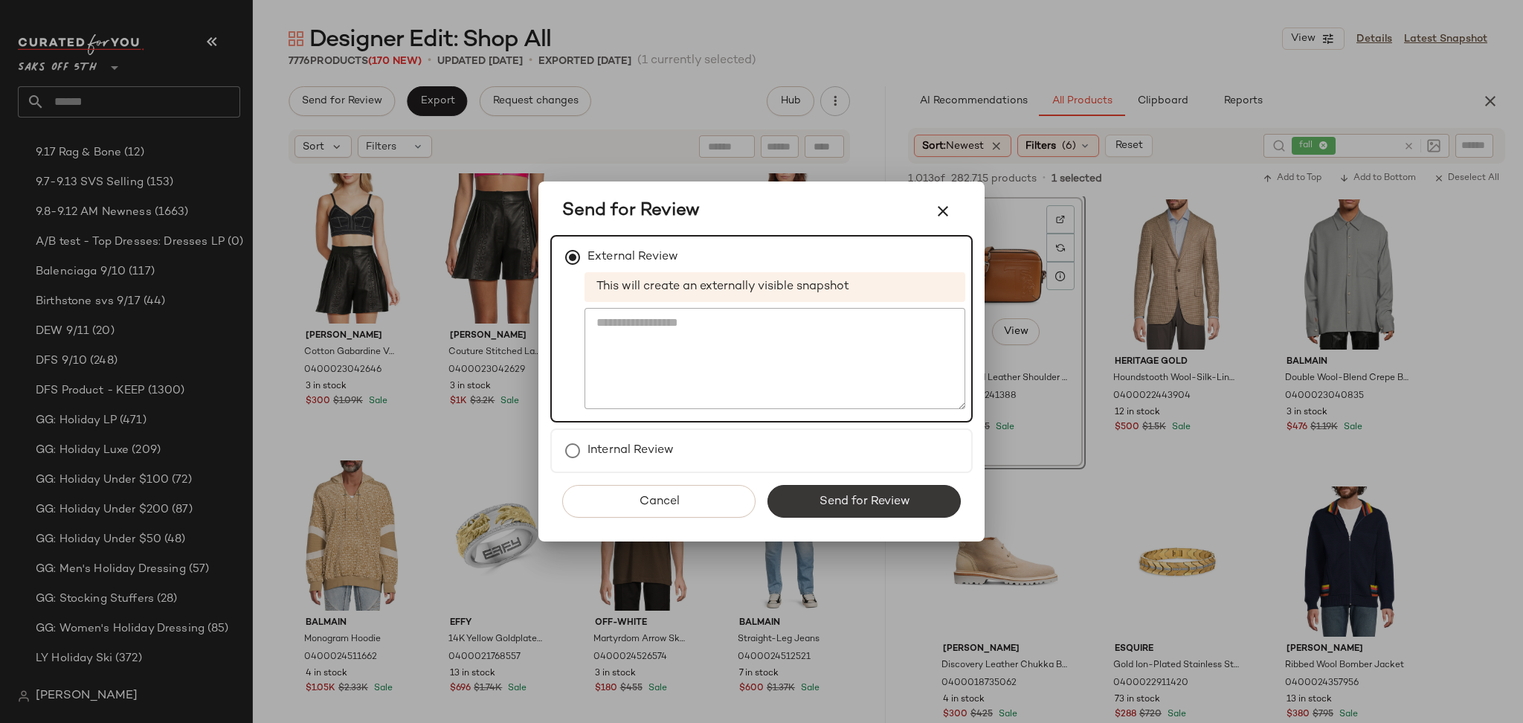
click at [830, 494] on span "Send for Review" at bounding box center [863, 501] width 91 height 14
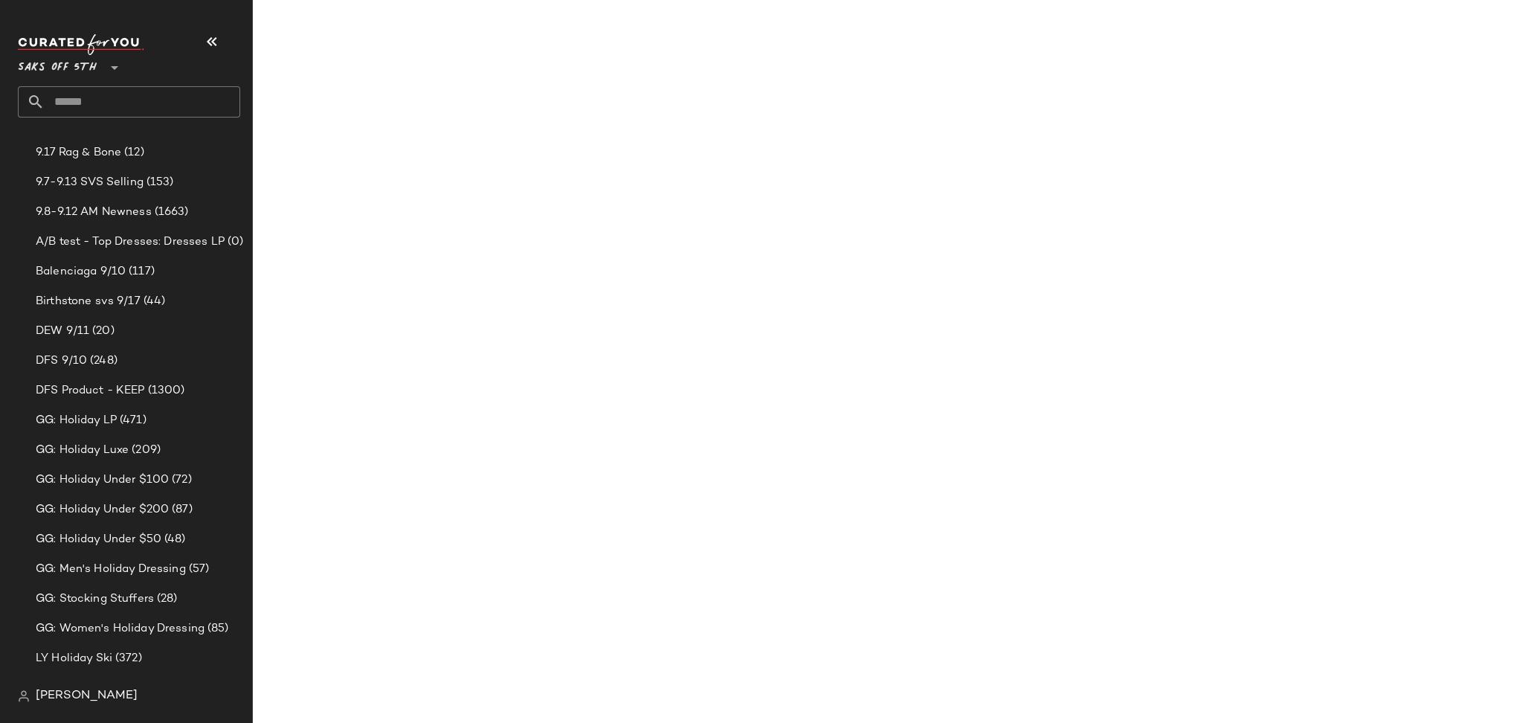
scroll to position [6889, 0]
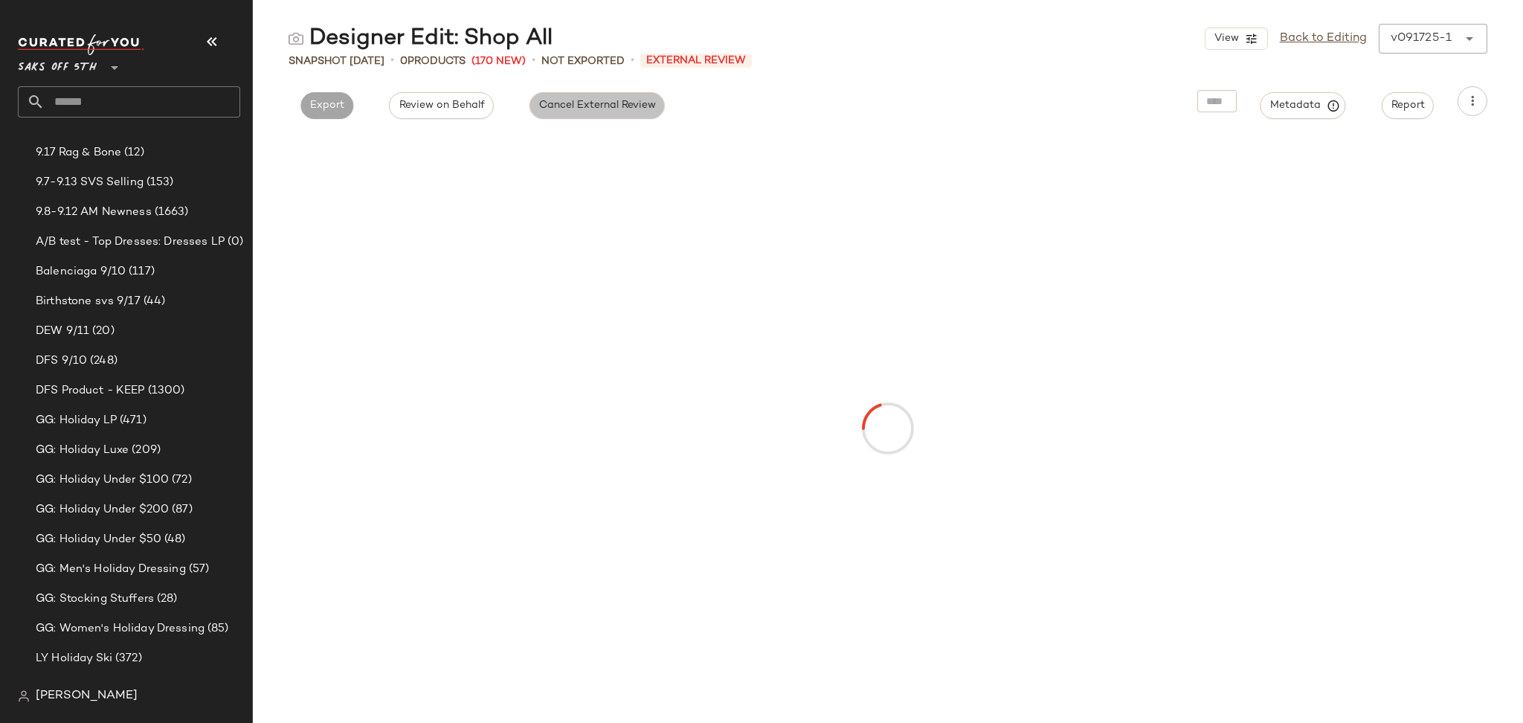
click at [549, 103] on span "Cancel External Review" at bounding box center [596, 106] width 117 height 12
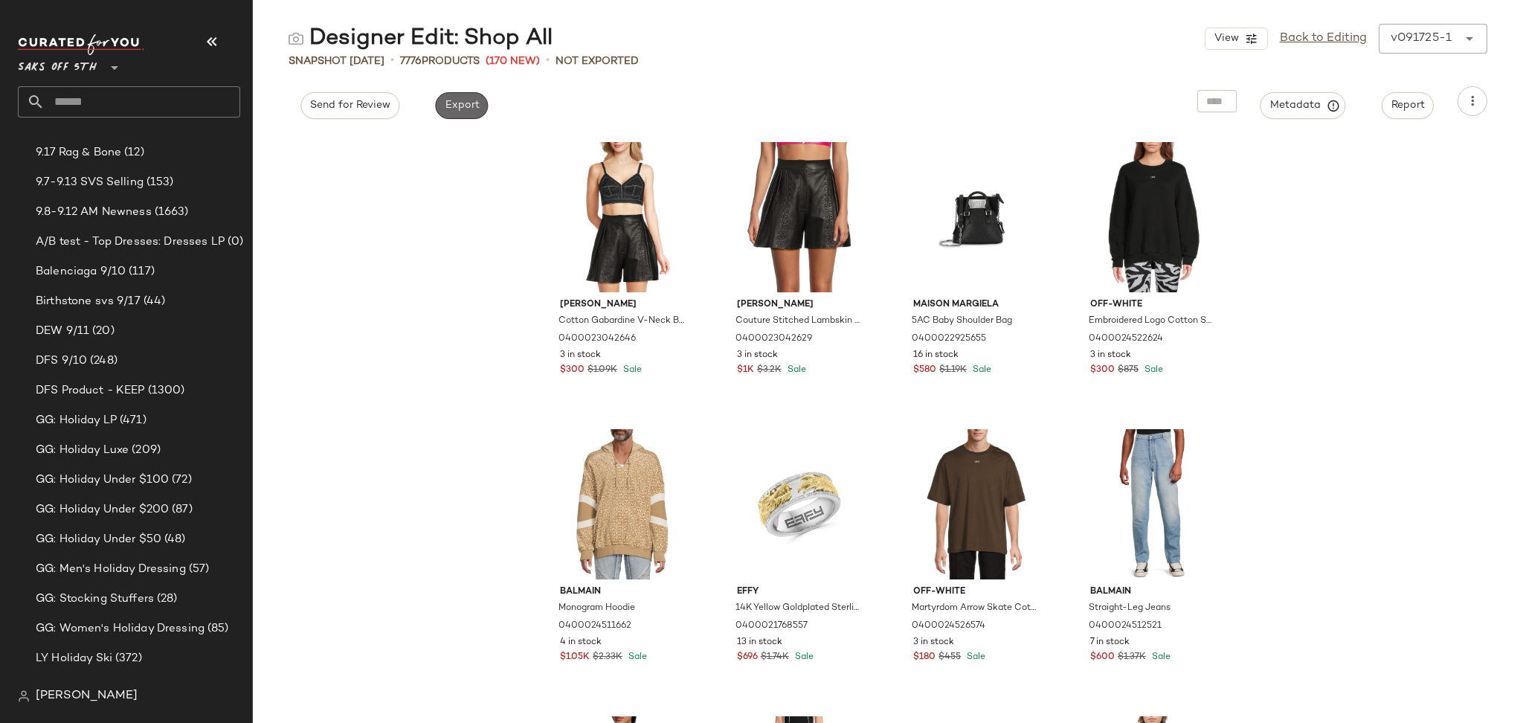
click at [459, 109] on span "Export" at bounding box center [461, 106] width 35 height 12
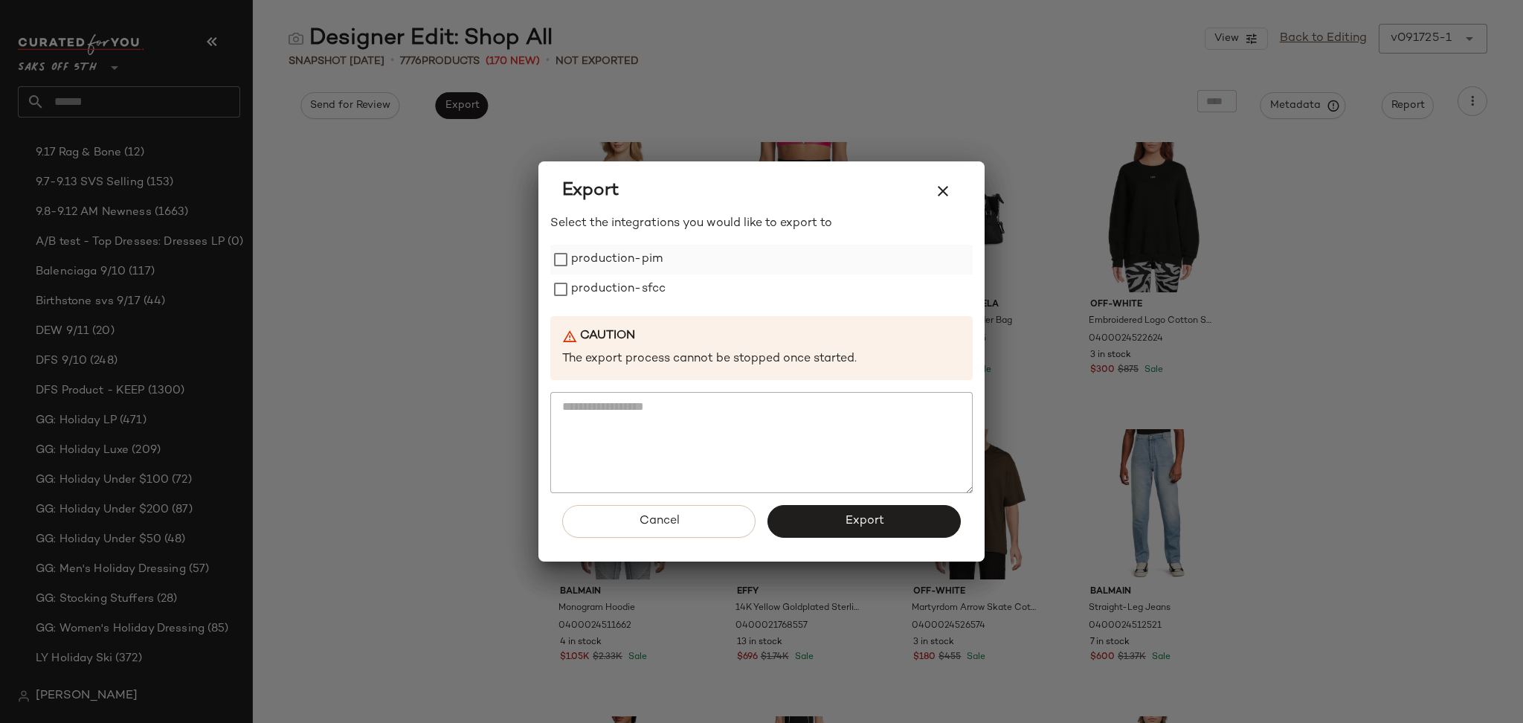
click at [604, 255] on label "production-pim" at bounding box center [616, 260] width 91 height 30
click at [613, 294] on label "production-sfcc" at bounding box center [618, 289] width 94 height 30
click at [807, 513] on button "Export" at bounding box center [863, 521] width 193 height 33
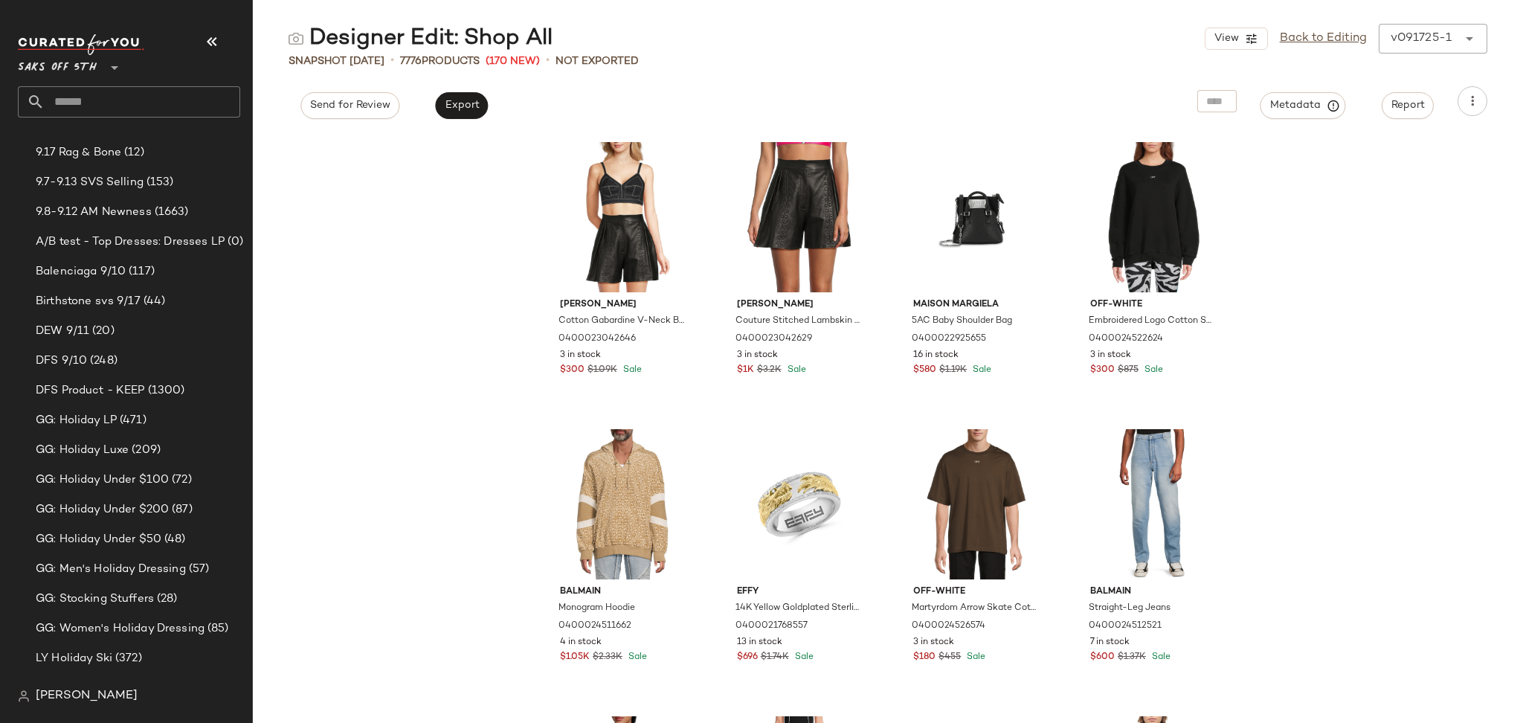
click at [120, 97] on input "text" at bounding box center [143, 101] width 196 height 31
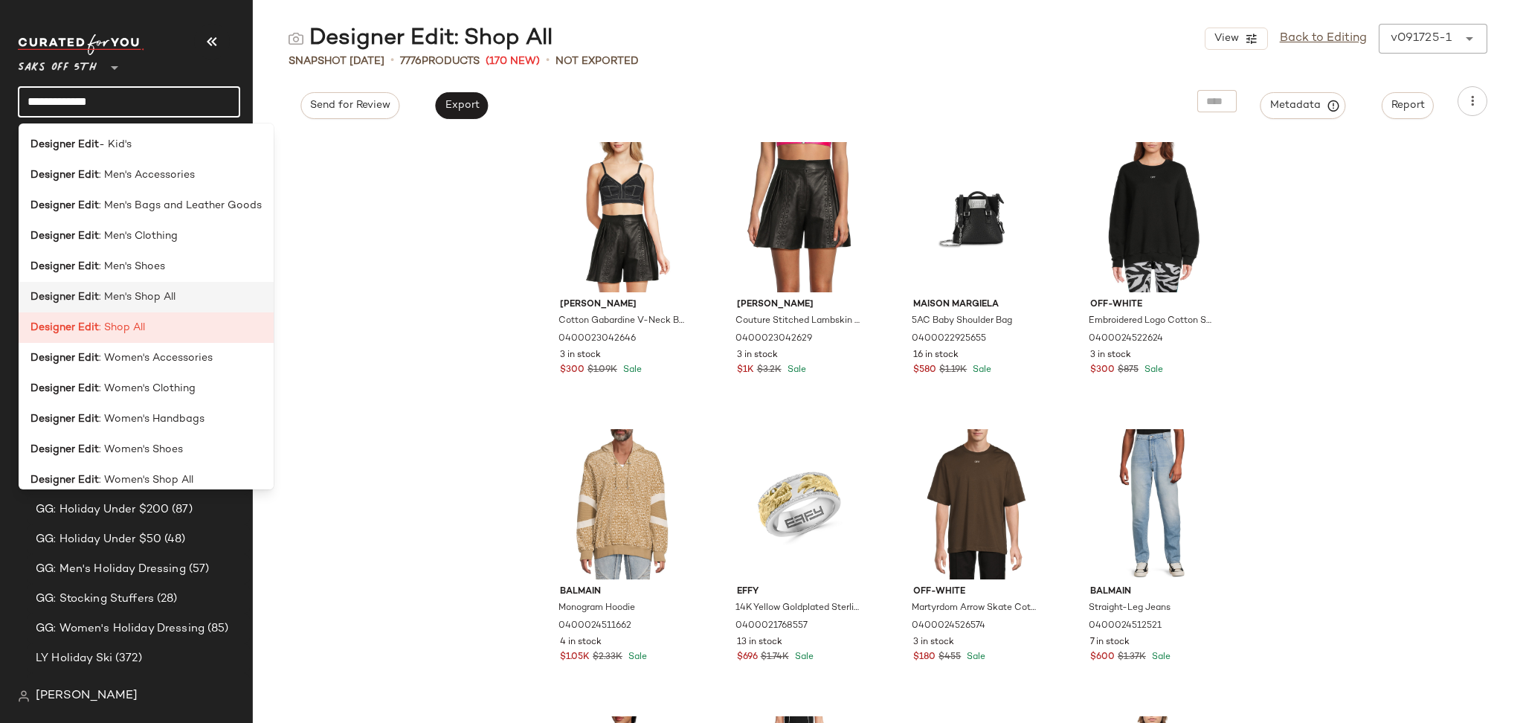
type input "**********"
click at [114, 297] on span ": Men's Shop All" at bounding box center [137, 297] width 77 height 16
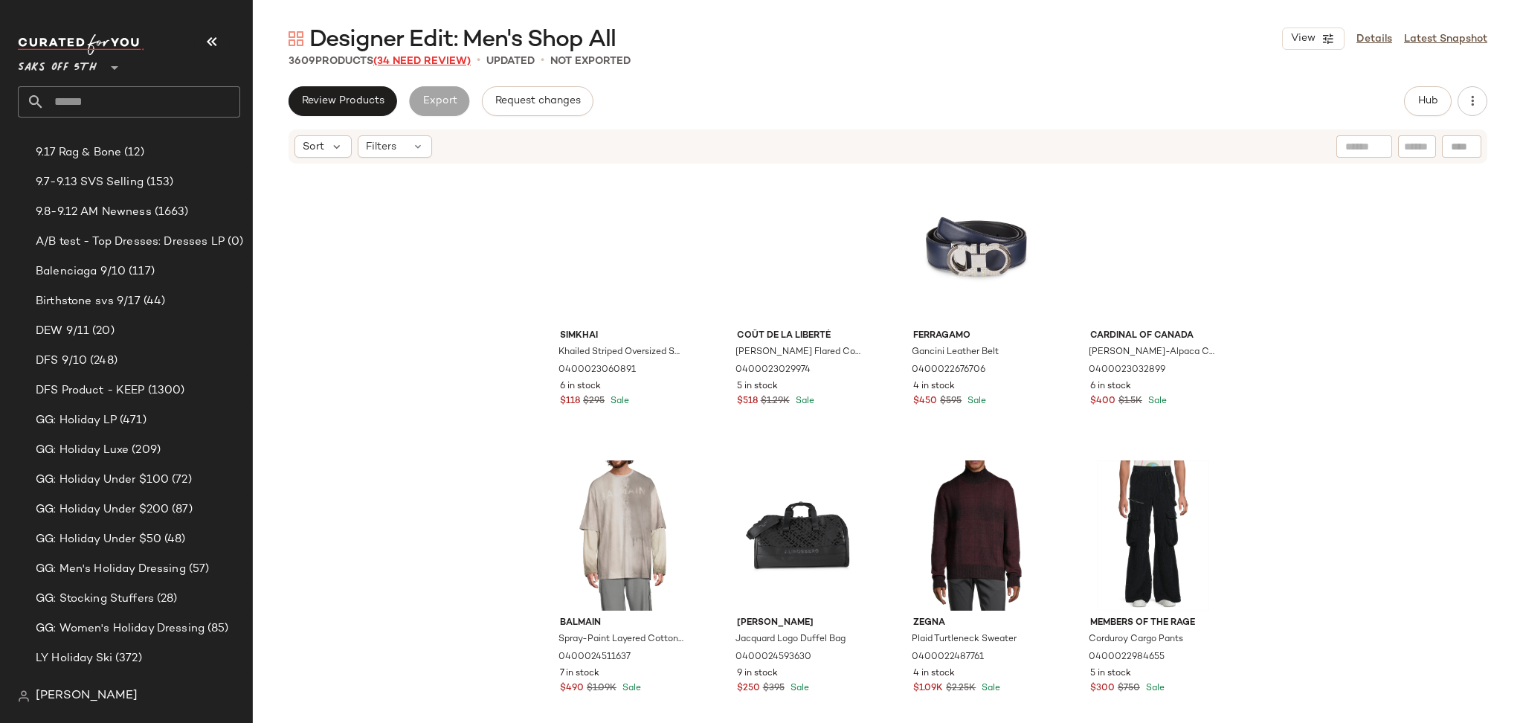
click at [449, 62] on span "(34 Need Review)" at bounding box center [421, 61] width 97 height 11
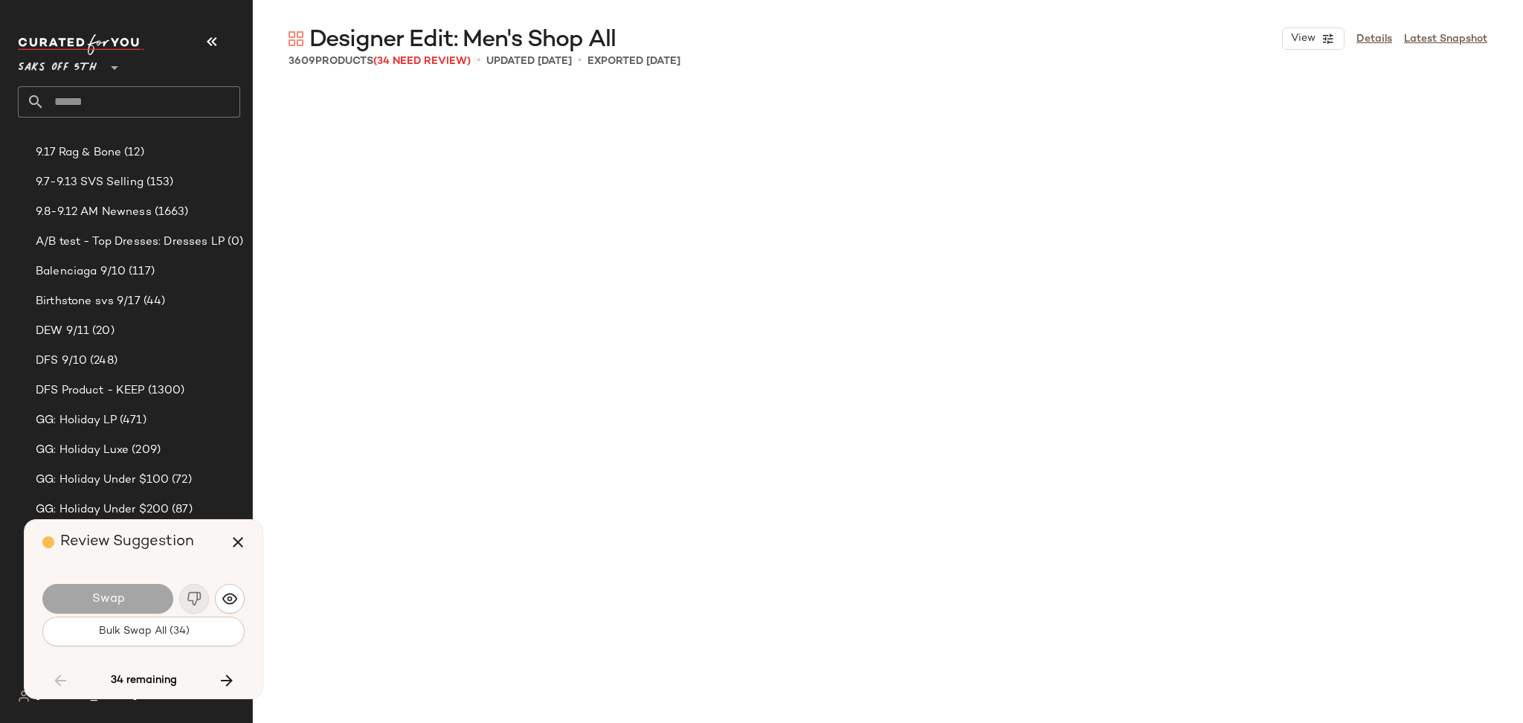
scroll to position [8895, 0]
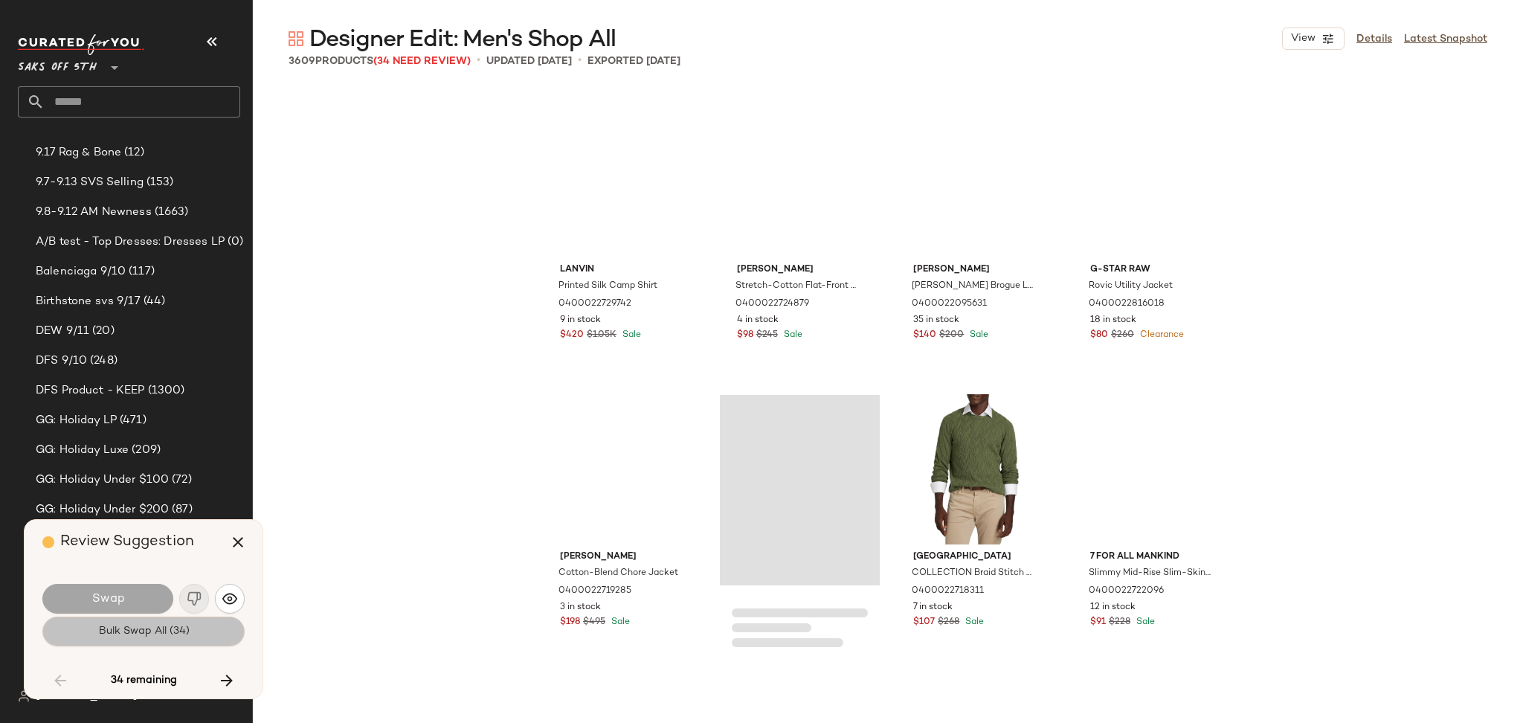
click at [160, 636] on span "Bulk Swap All (34)" at bounding box center [142, 631] width 91 height 12
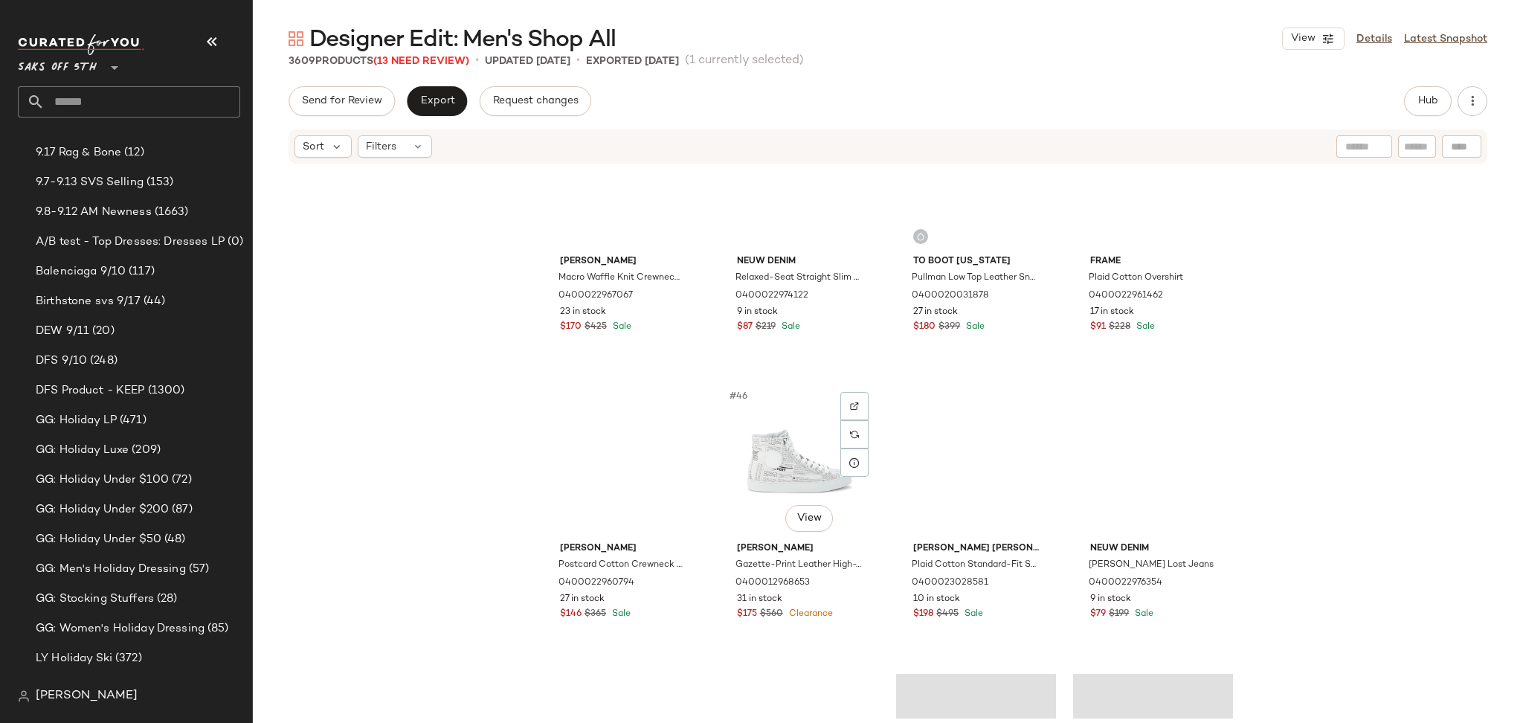
scroll to position [2800, 0]
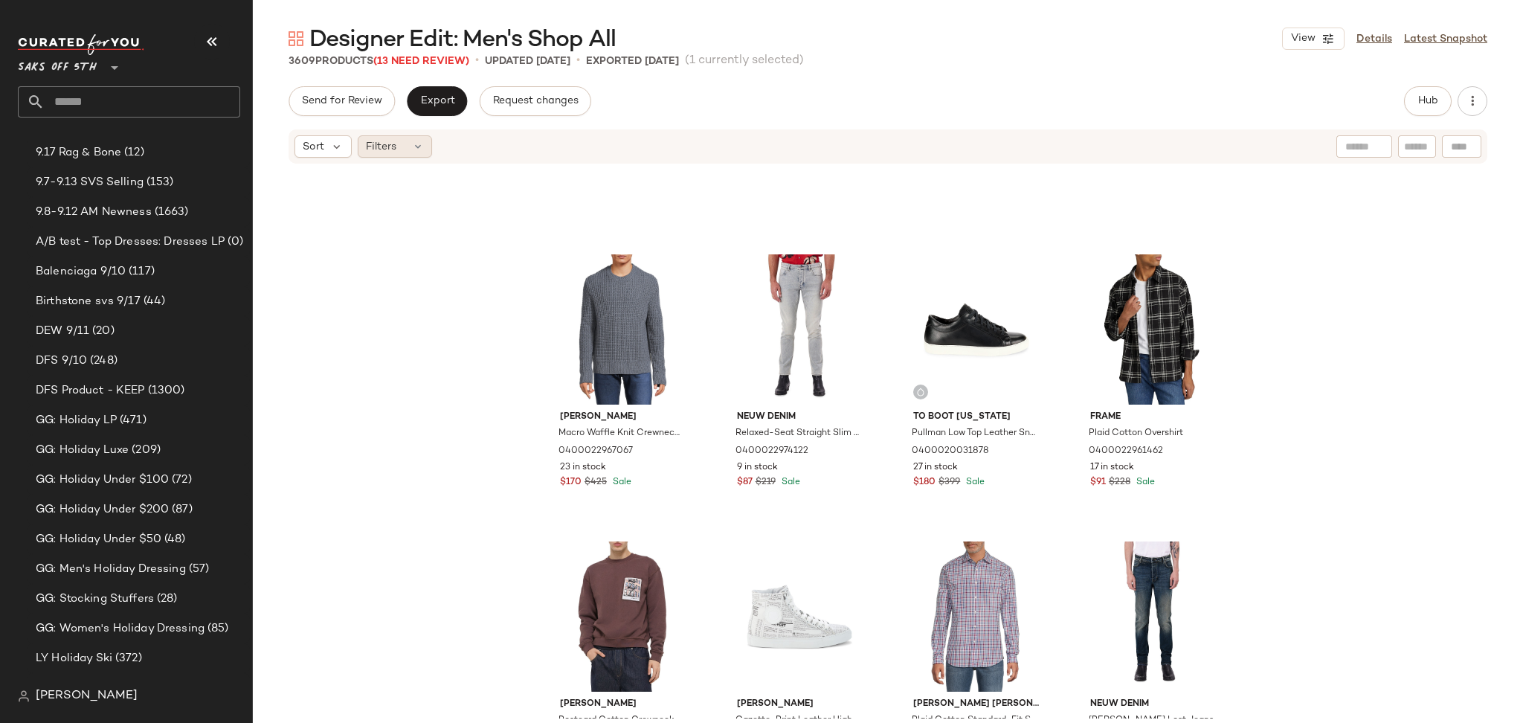
click at [398, 141] on div "Filters" at bounding box center [395, 146] width 74 height 22
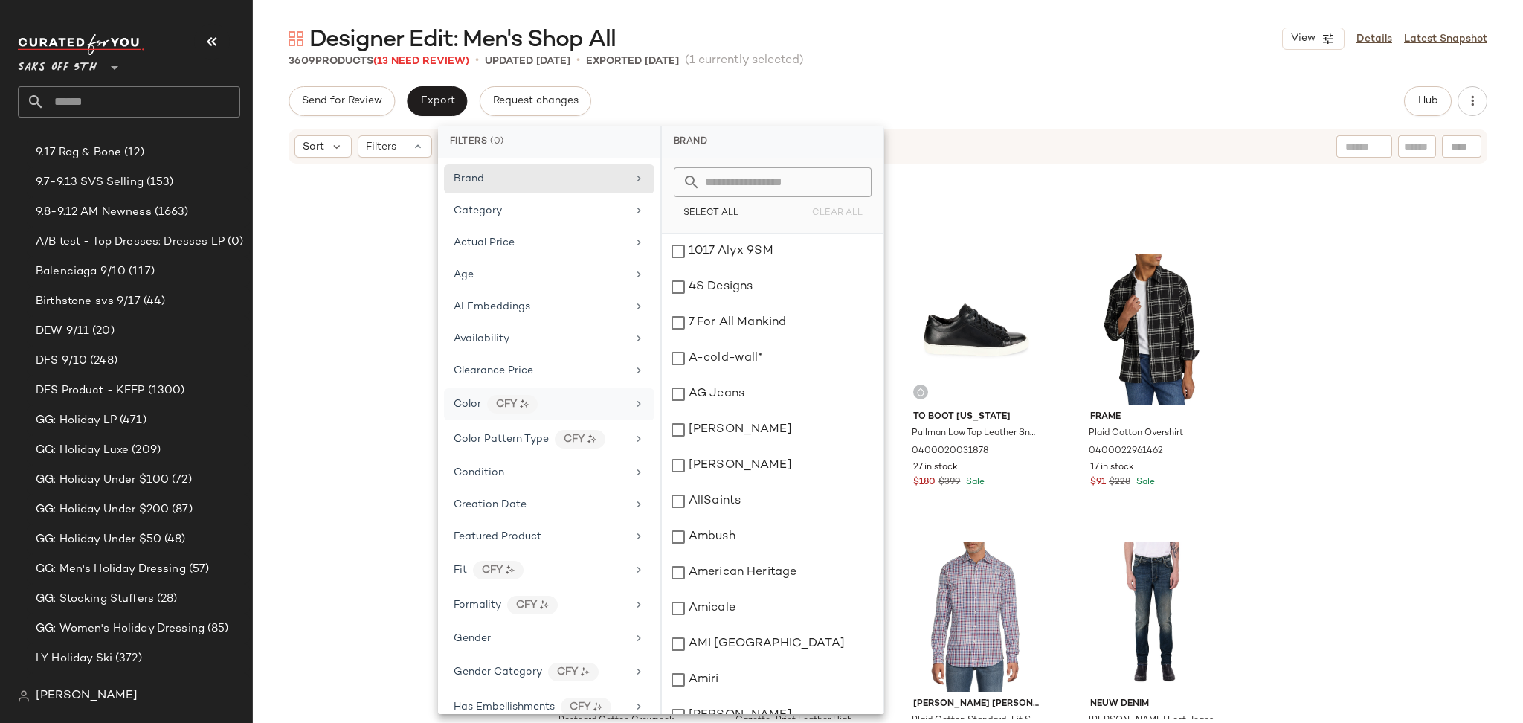
scroll to position [698, 0]
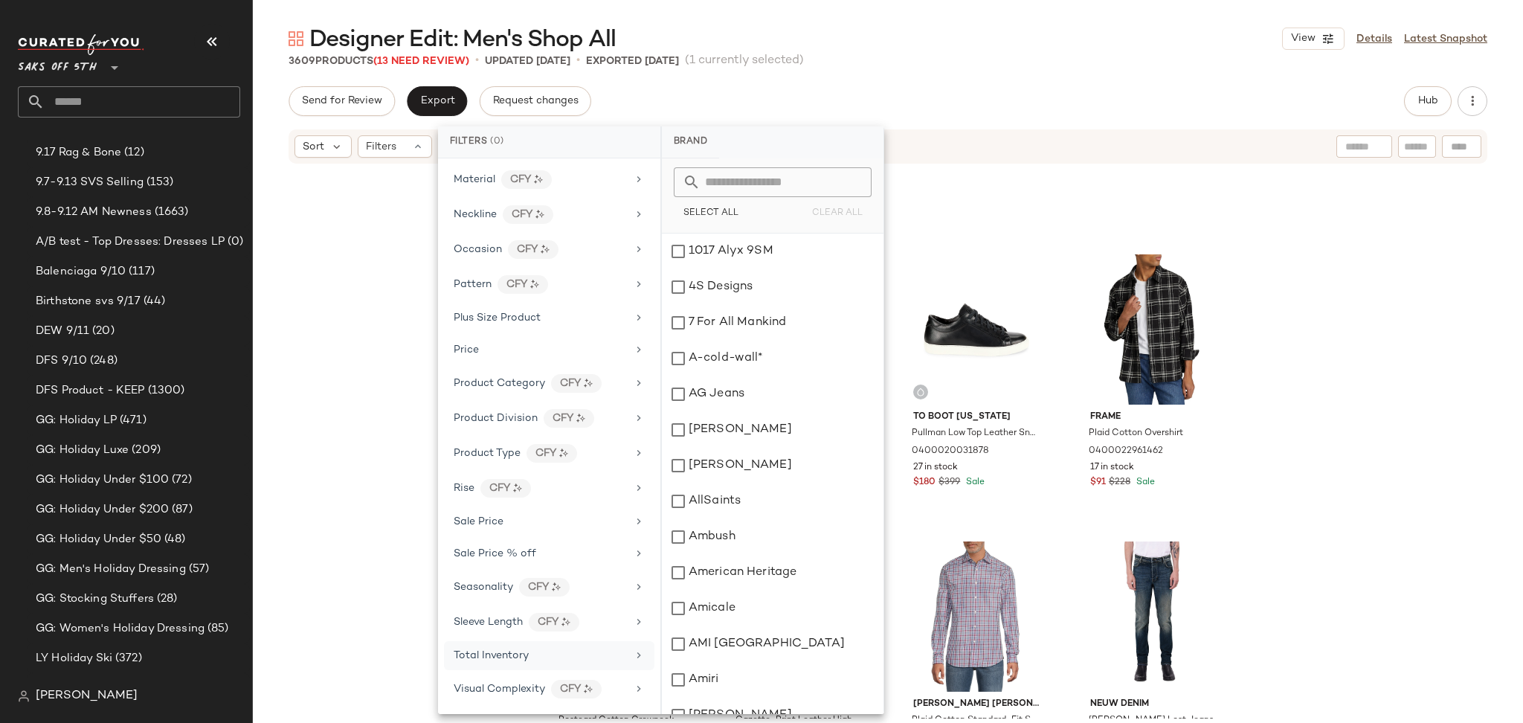
click at [564, 649] on div "Total Inventory" at bounding box center [539, 656] width 173 height 16
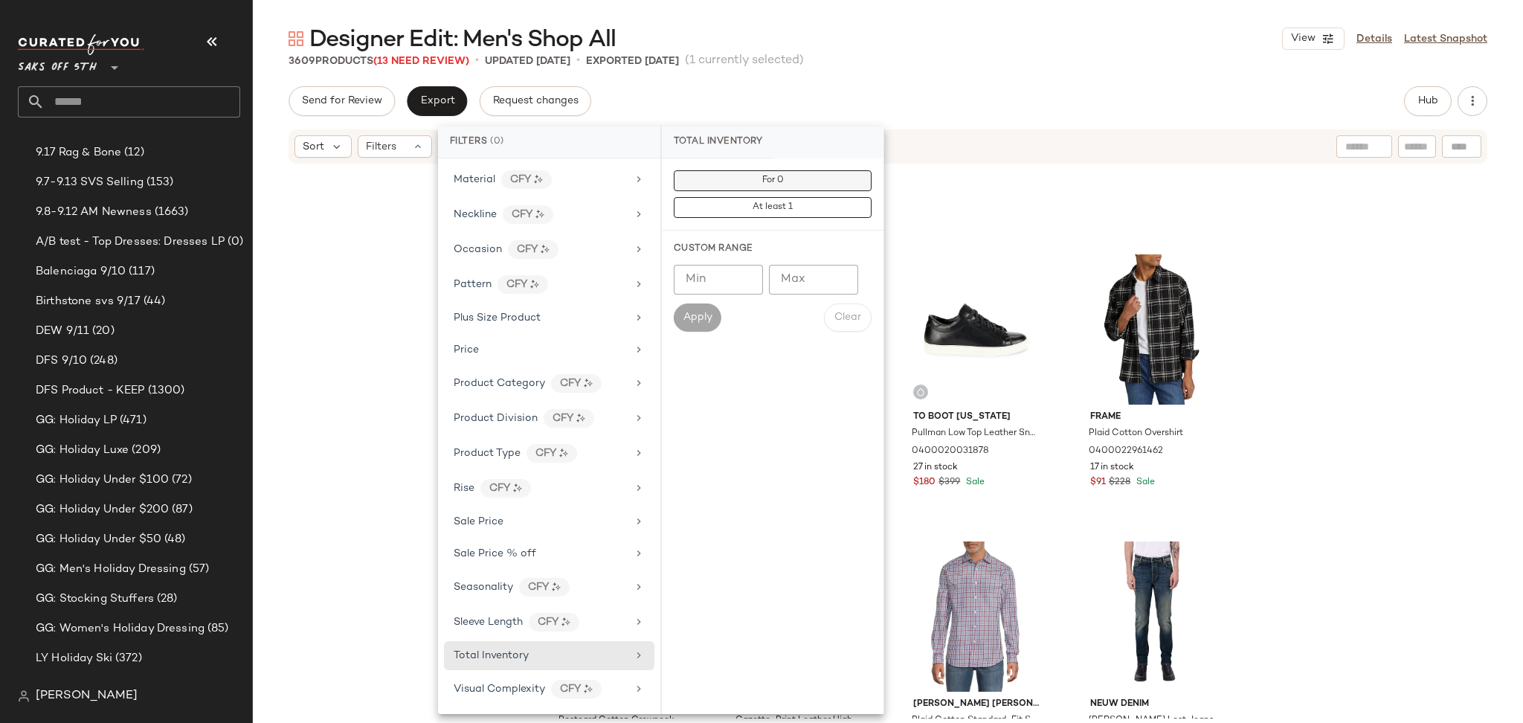
click at [797, 183] on button "For 0" at bounding box center [773, 180] width 198 height 21
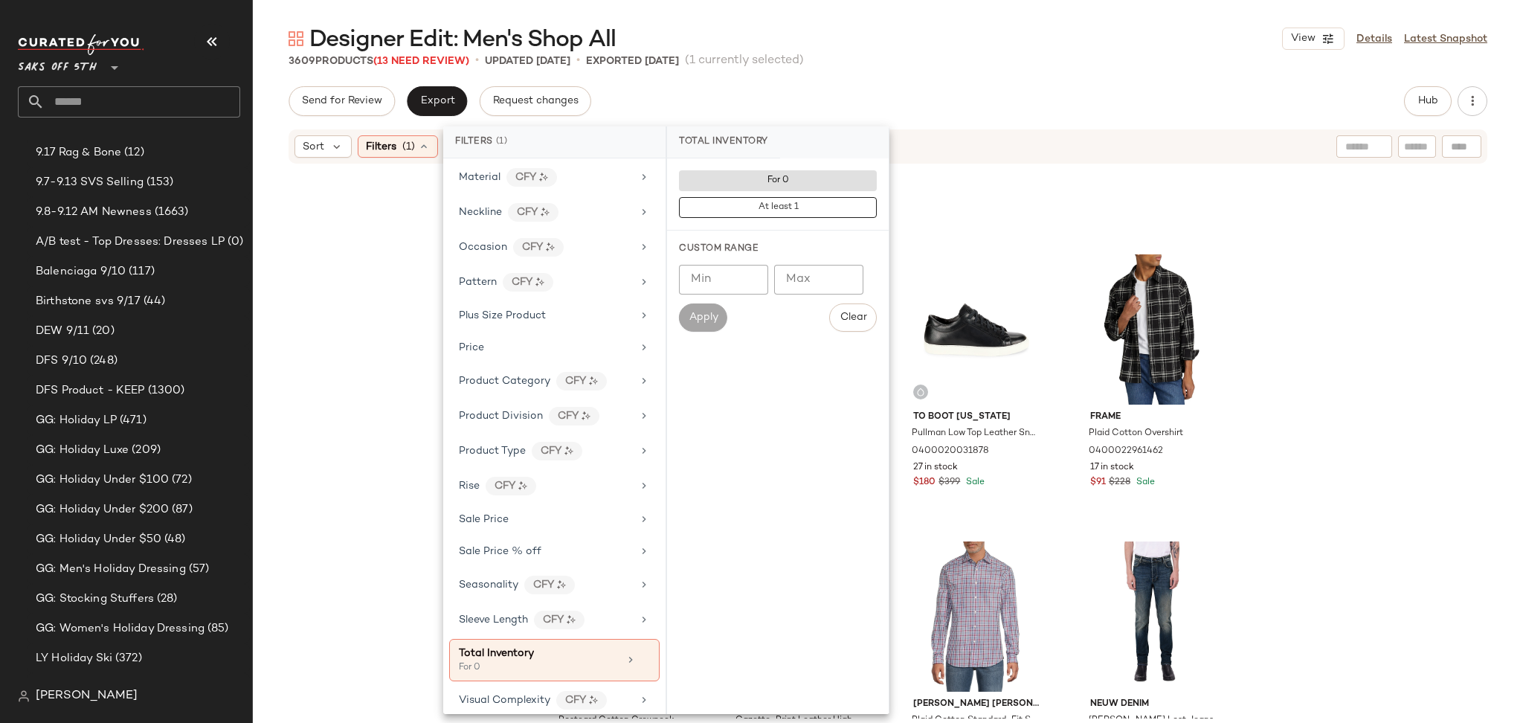
click at [959, 64] on div "3609 Products (13 Need Review) • updated Sep 15th • Exported Sep 15th (1 curren…" at bounding box center [888, 61] width 1270 height 15
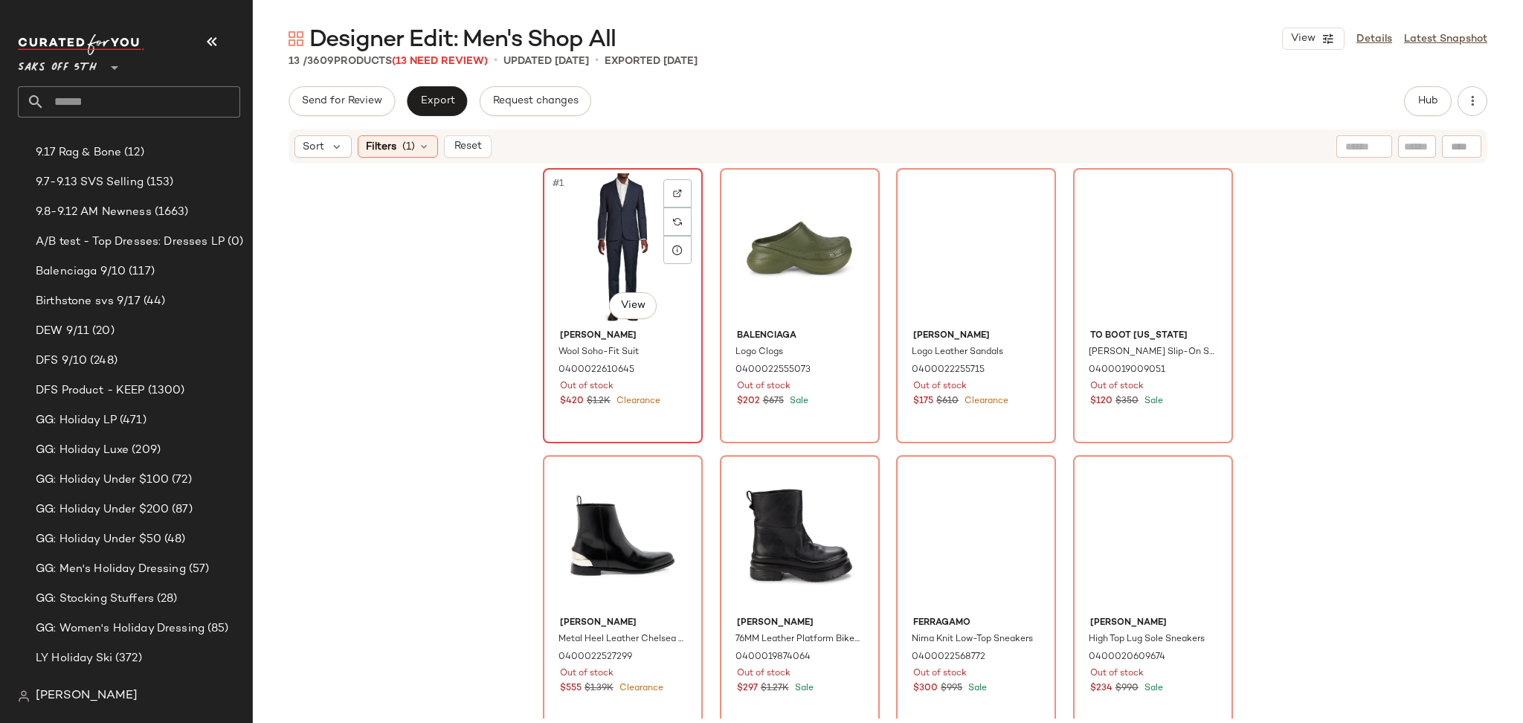
click at [619, 237] on div "#1 View" at bounding box center [622, 248] width 149 height 150
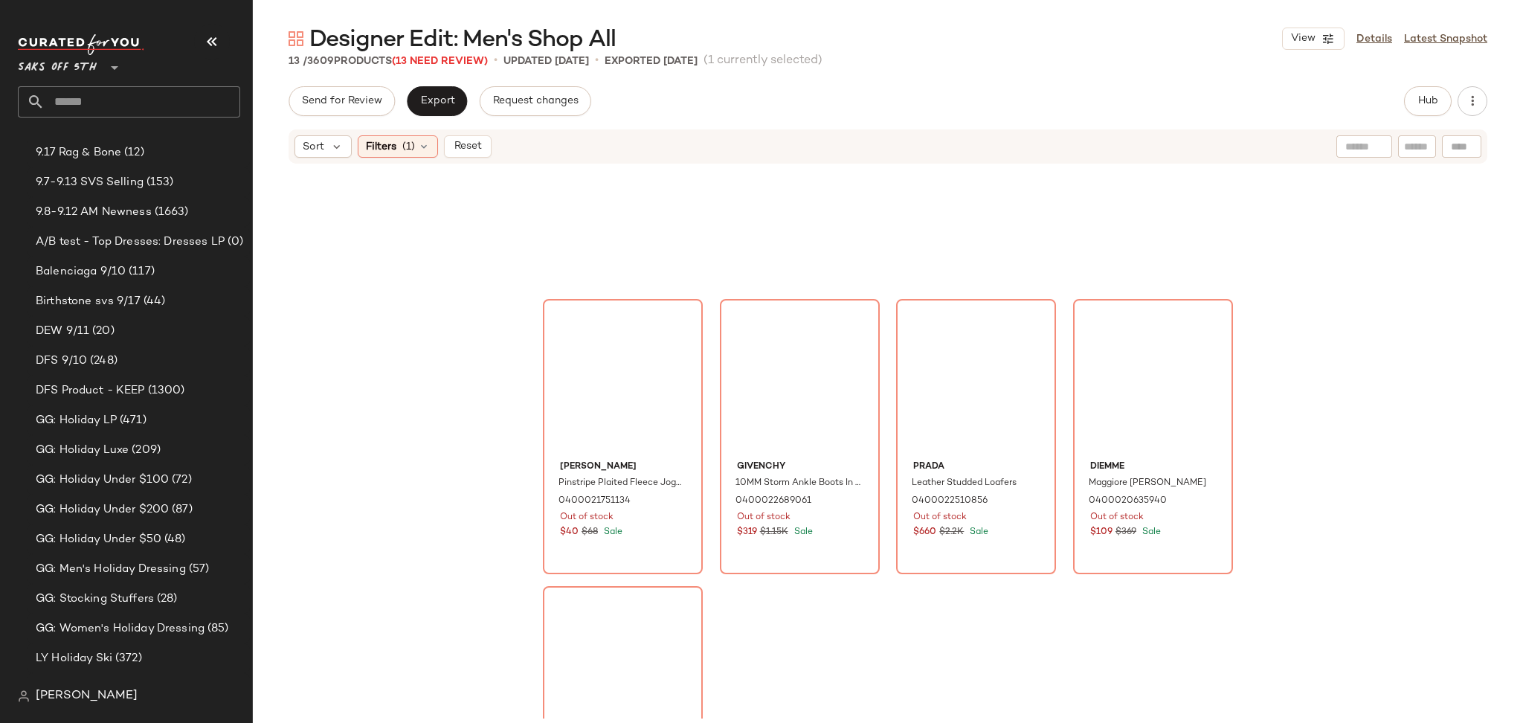
scroll to position [597, 0]
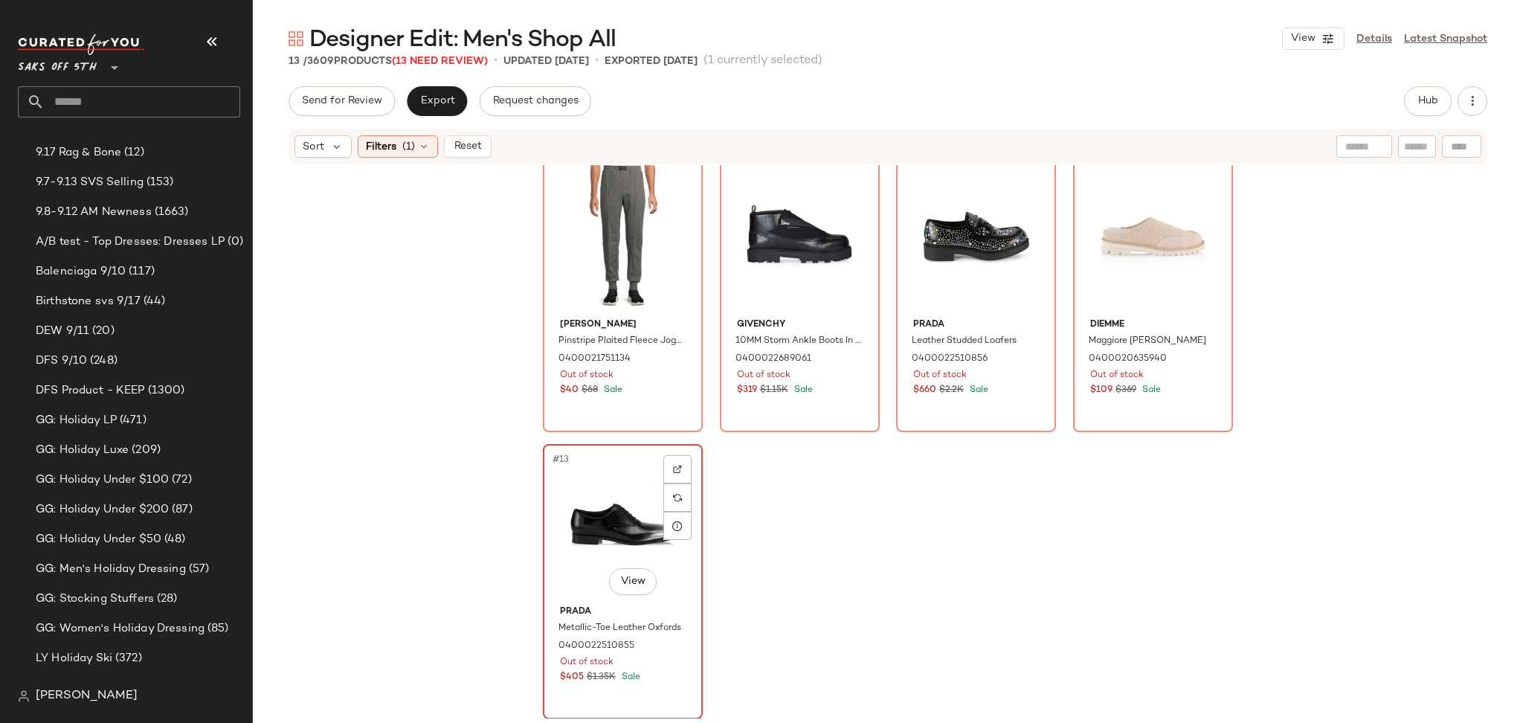
click at [607, 511] on div "#13 View" at bounding box center [622, 524] width 149 height 150
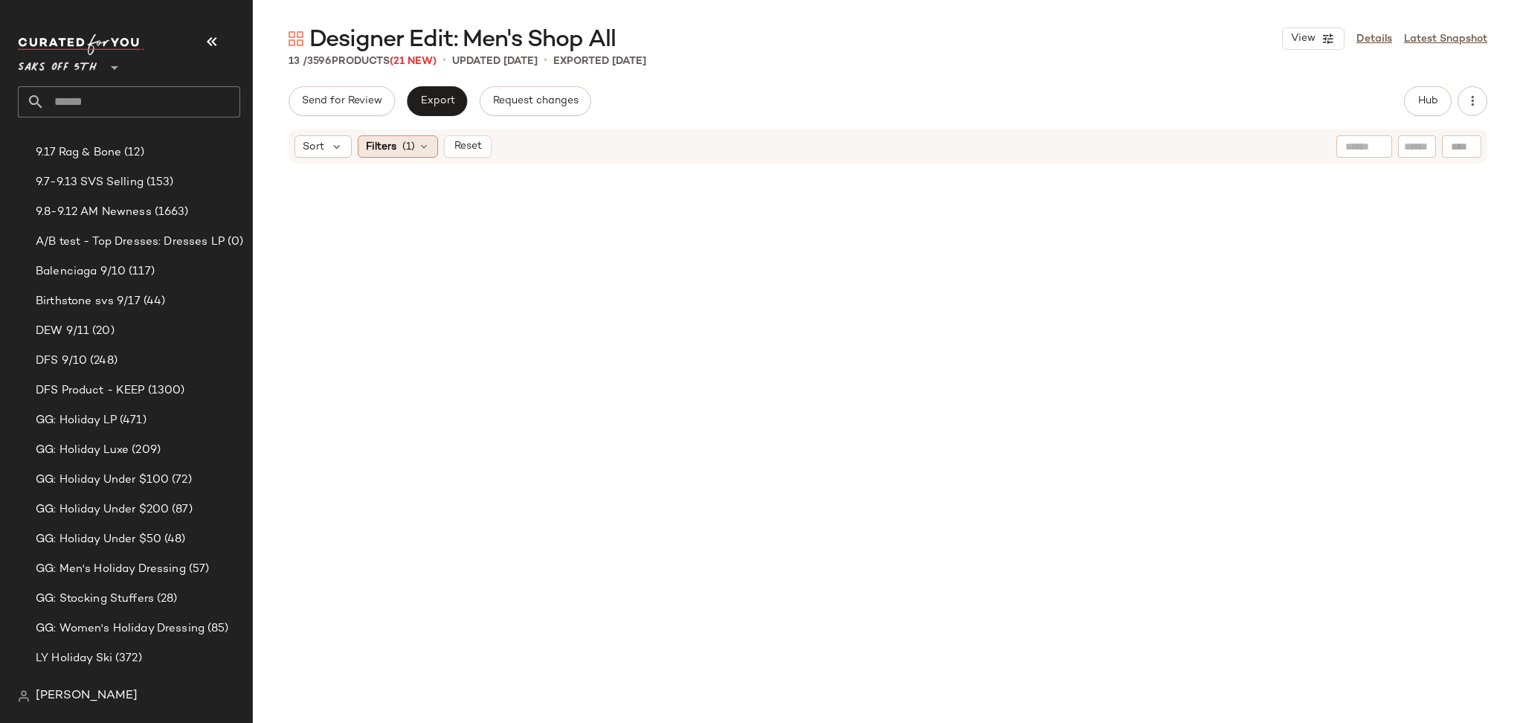
click at [422, 152] on div "Filters (1)" at bounding box center [398, 146] width 80 height 22
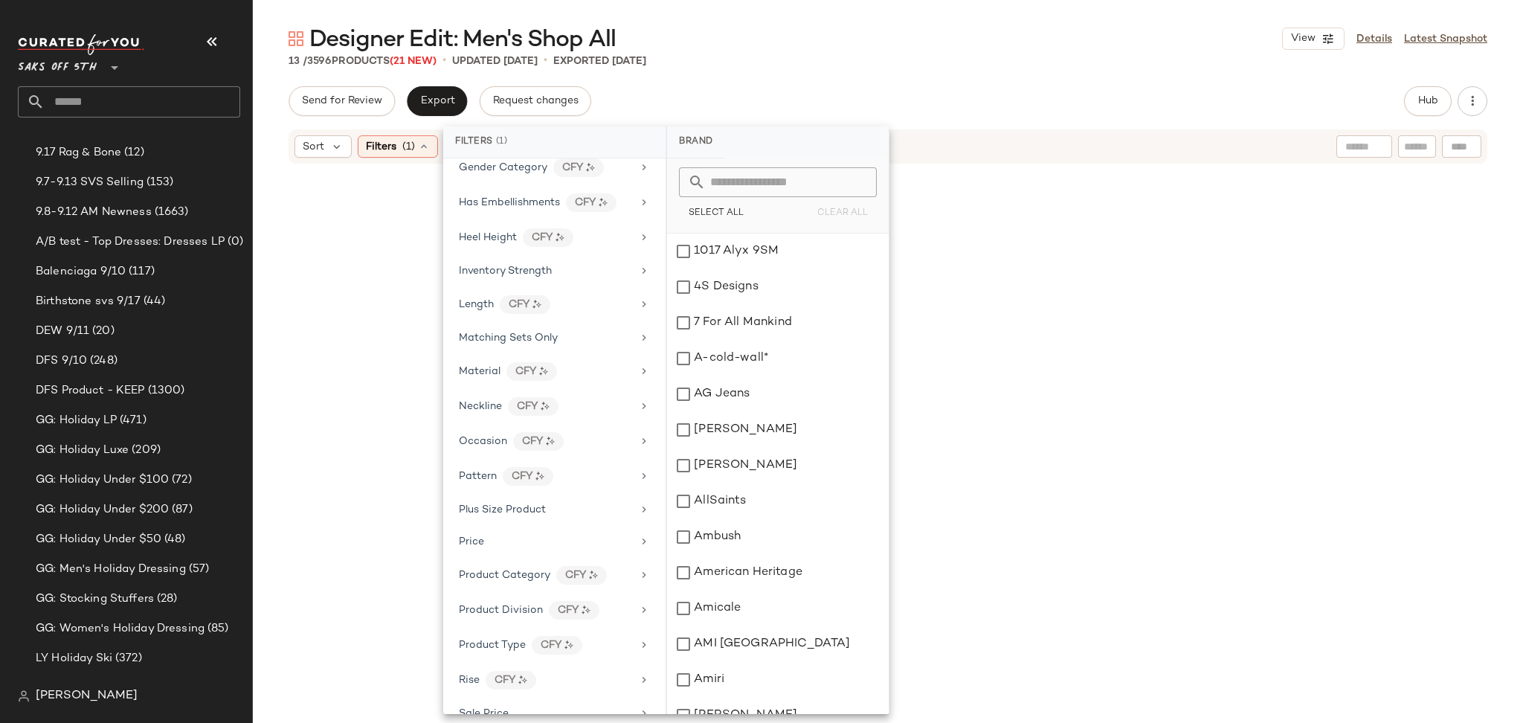
scroll to position [711, 0]
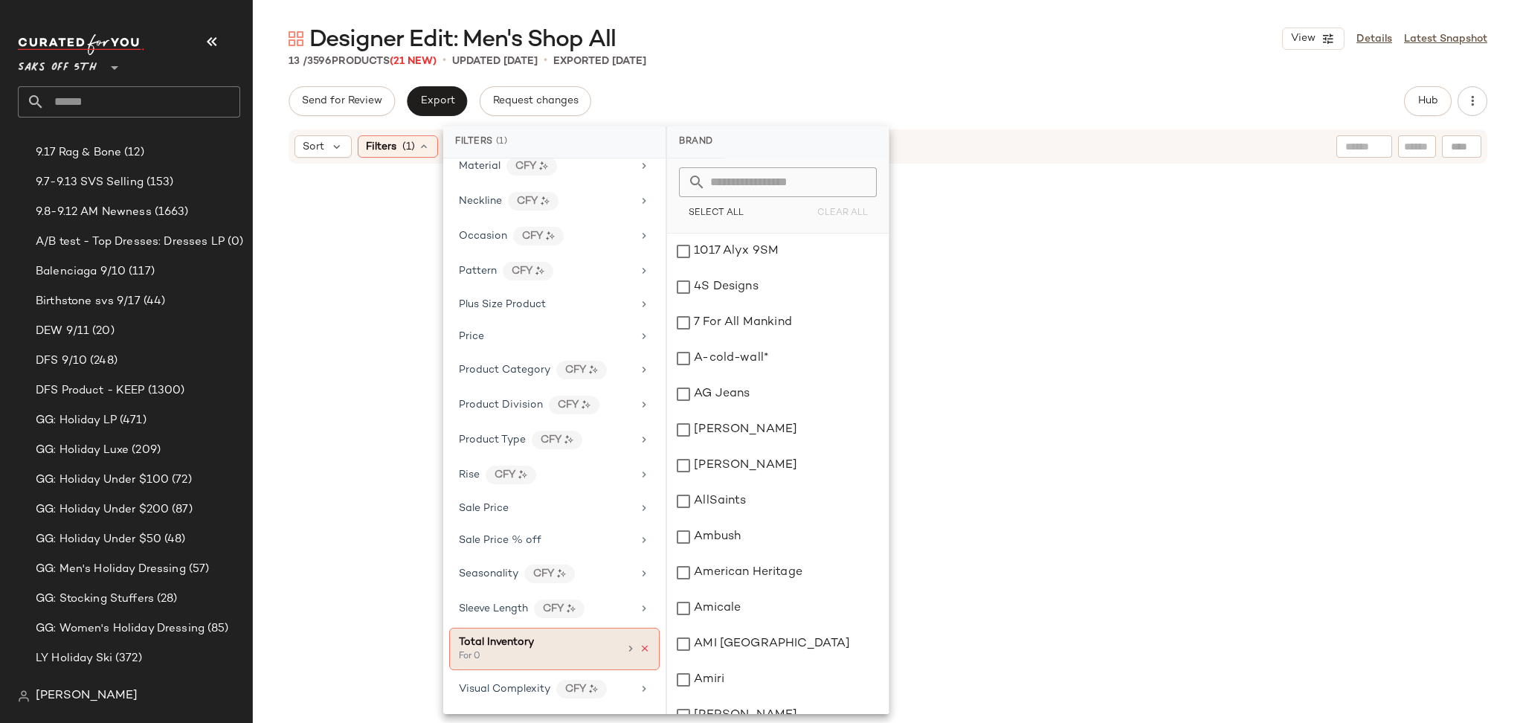
click at [639, 645] on icon at bounding box center [644, 648] width 10 height 10
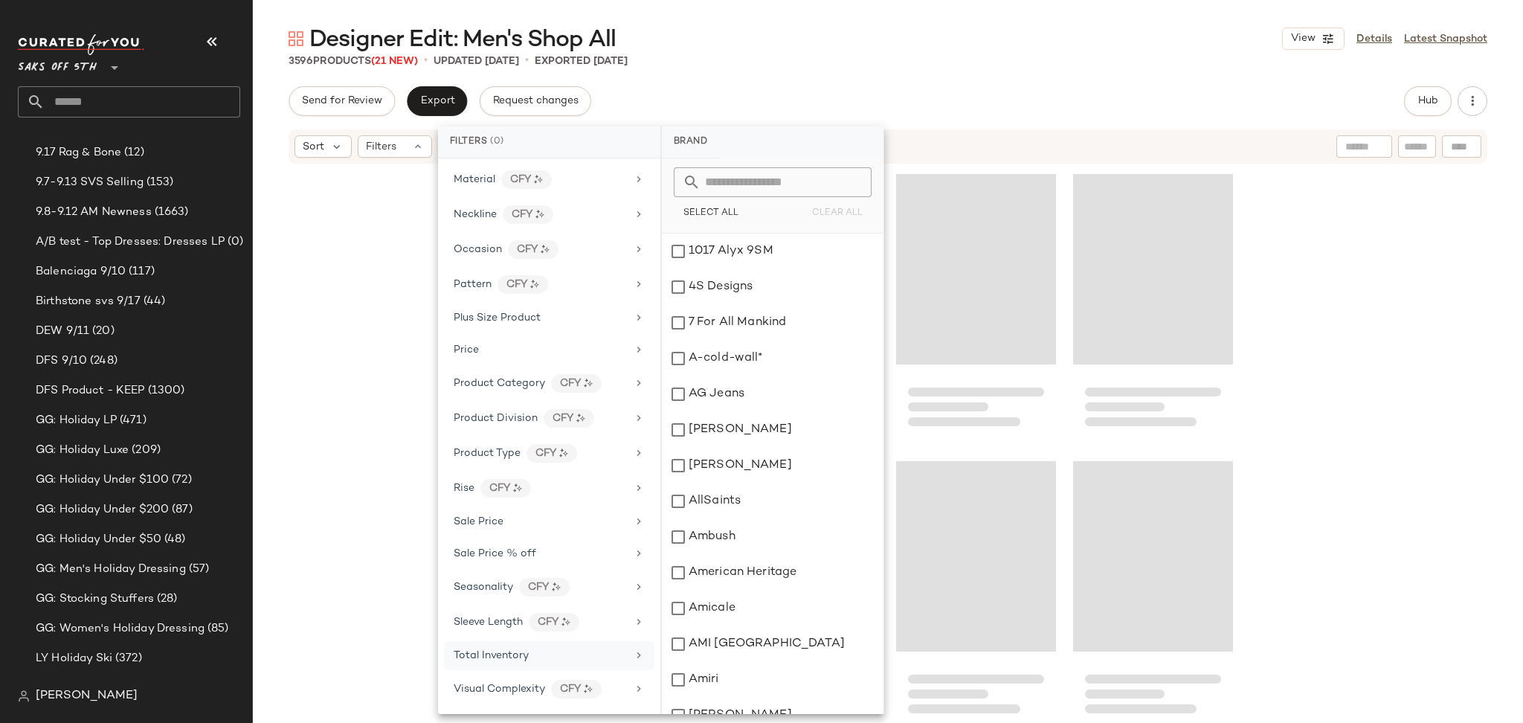
click at [956, 100] on div "Send for Review Export Request changes Hub" at bounding box center [887, 101] width 1198 height 30
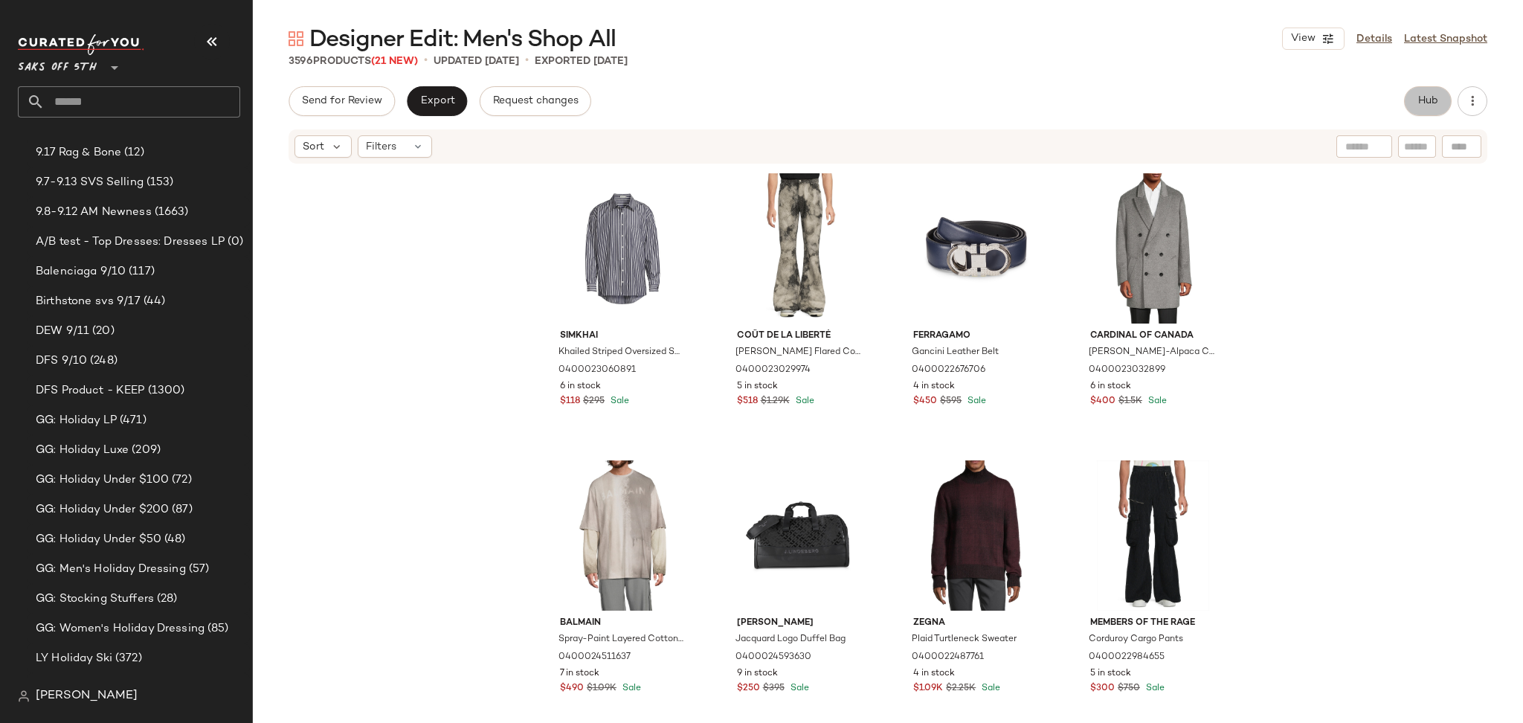
click at [1423, 112] on button "Hub" at bounding box center [1428, 101] width 48 height 30
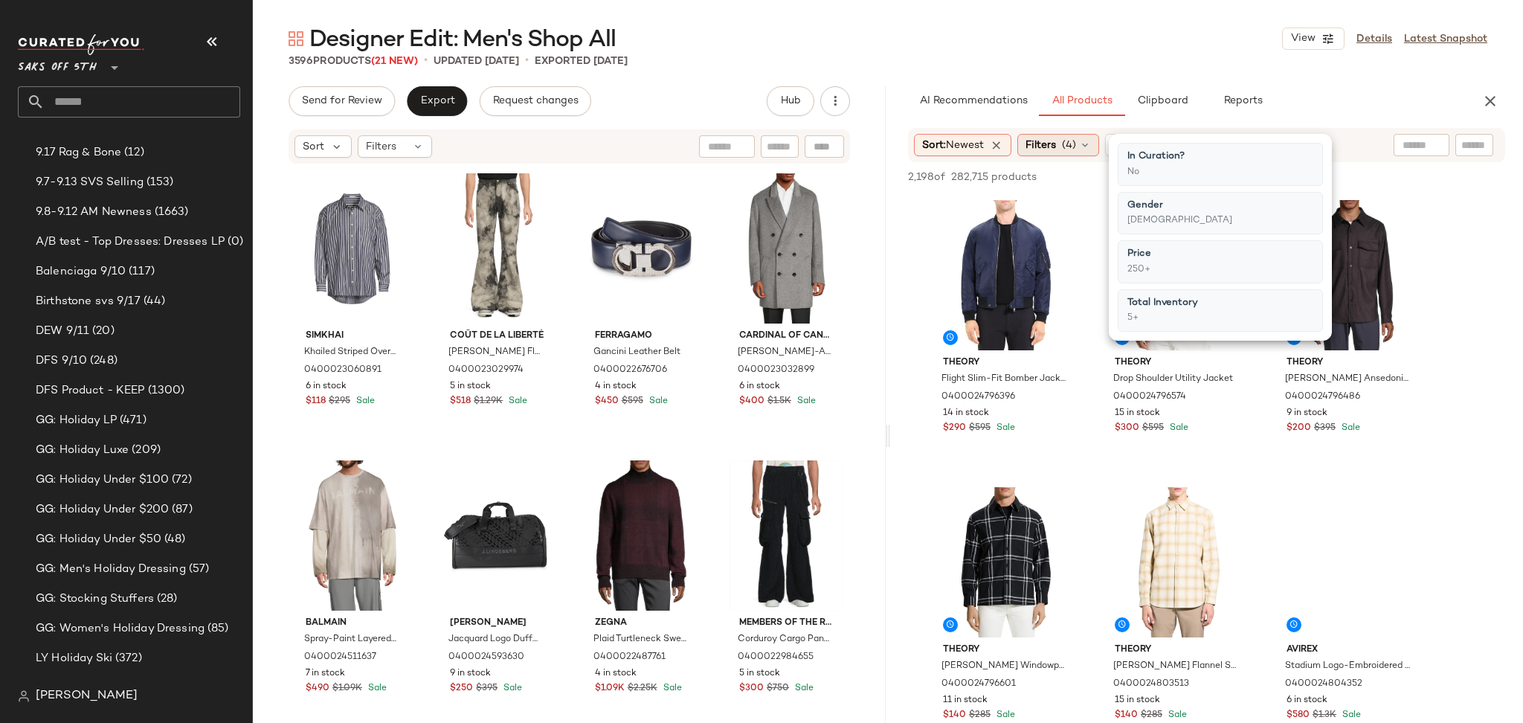
click at [1061, 148] on div "Filters (4)" at bounding box center [1058, 145] width 82 height 22
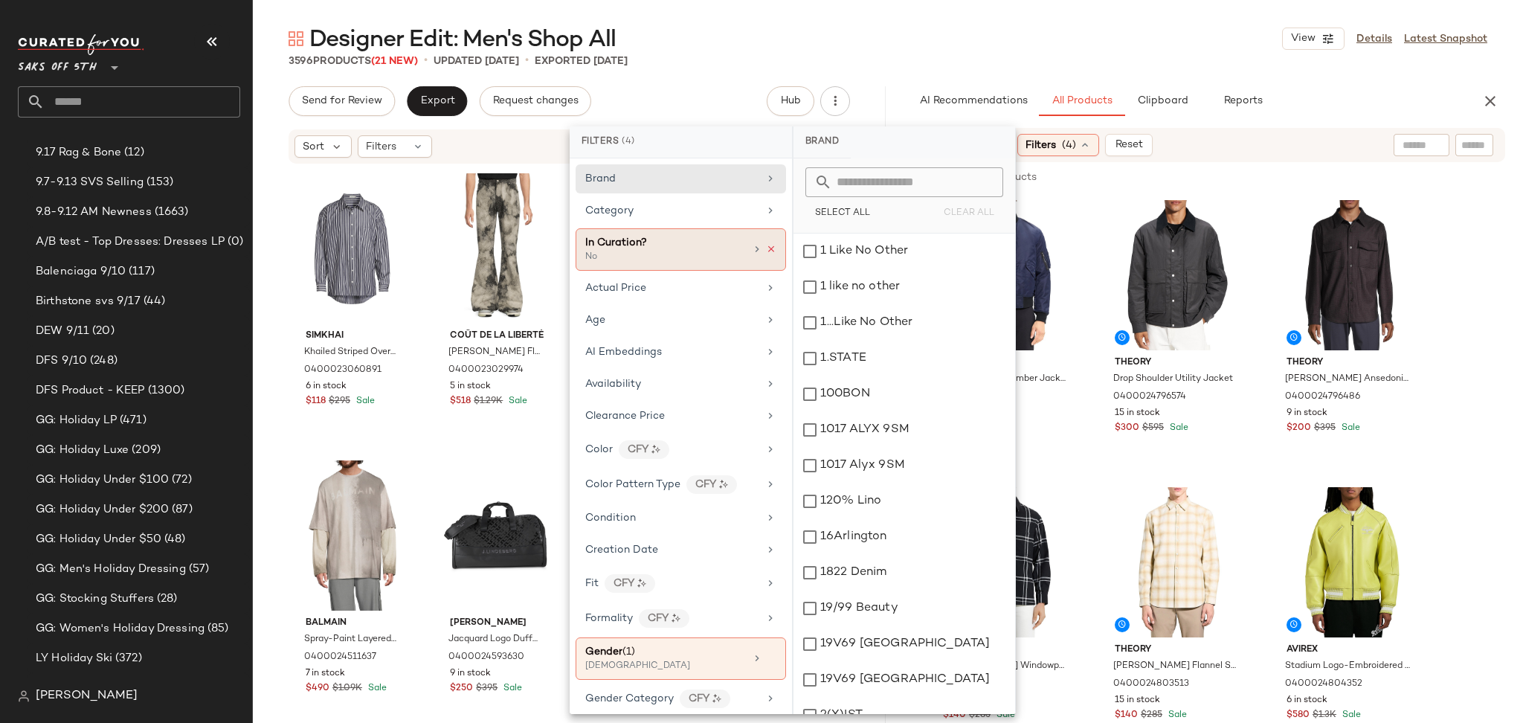
click at [766, 251] on icon at bounding box center [771, 249] width 10 height 10
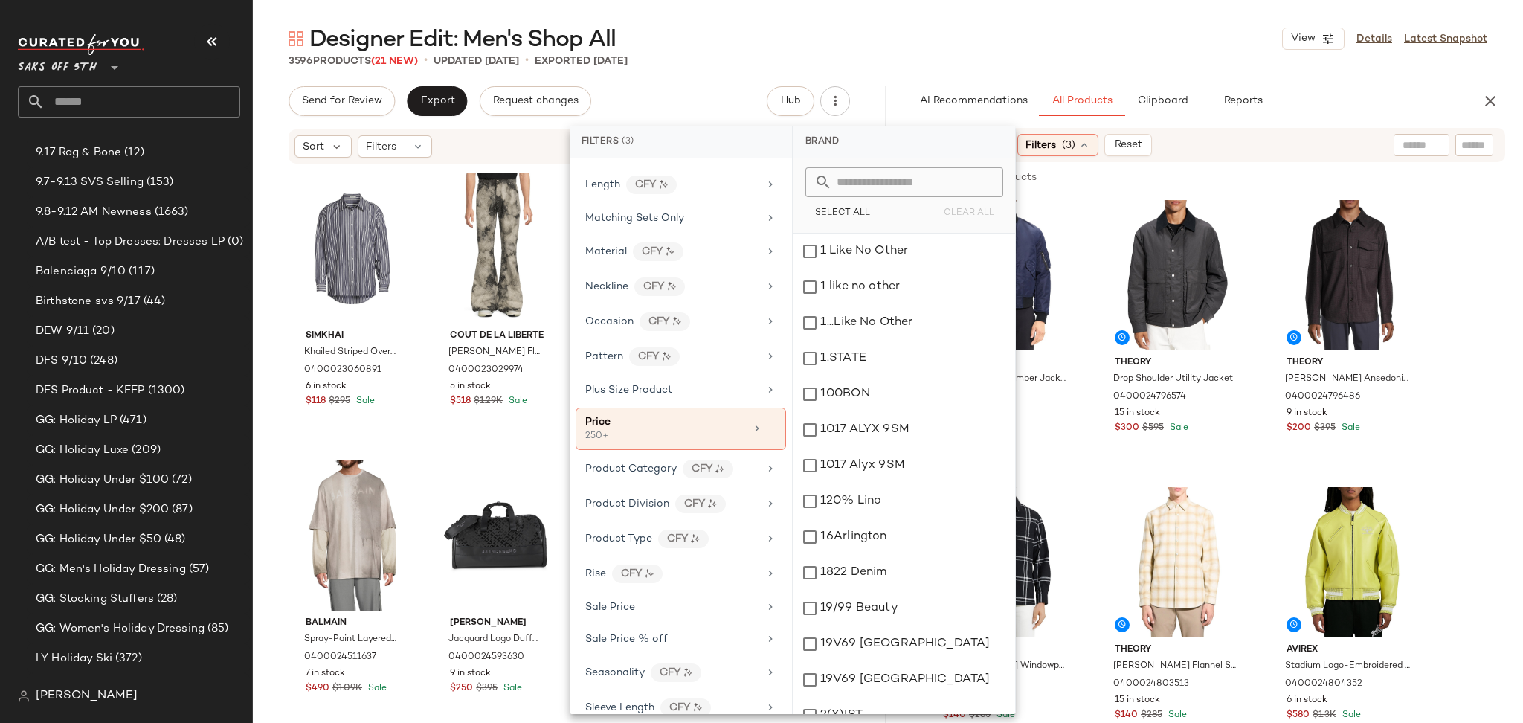
scroll to position [720, 0]
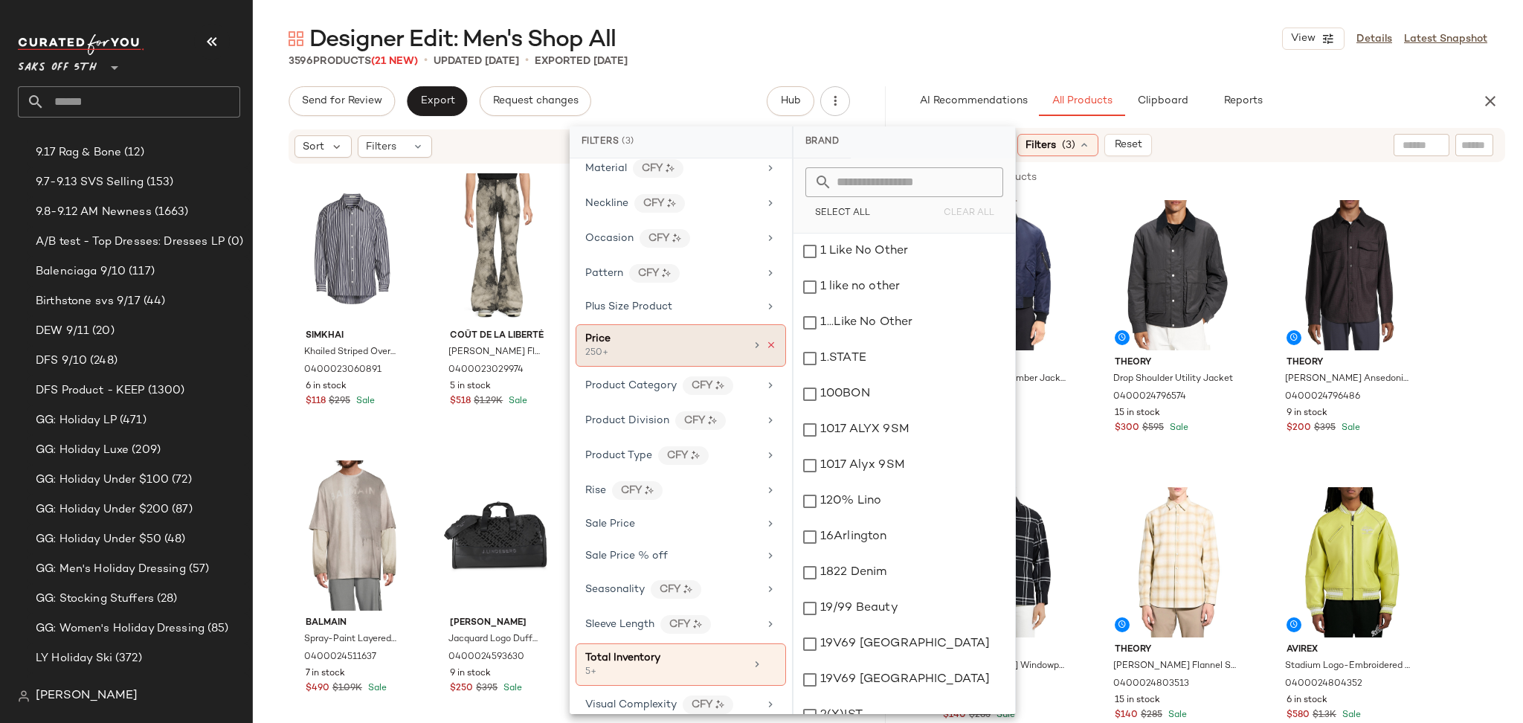
click at [766, 347] on icon at bounding box center [771, 345] width 10 height 10
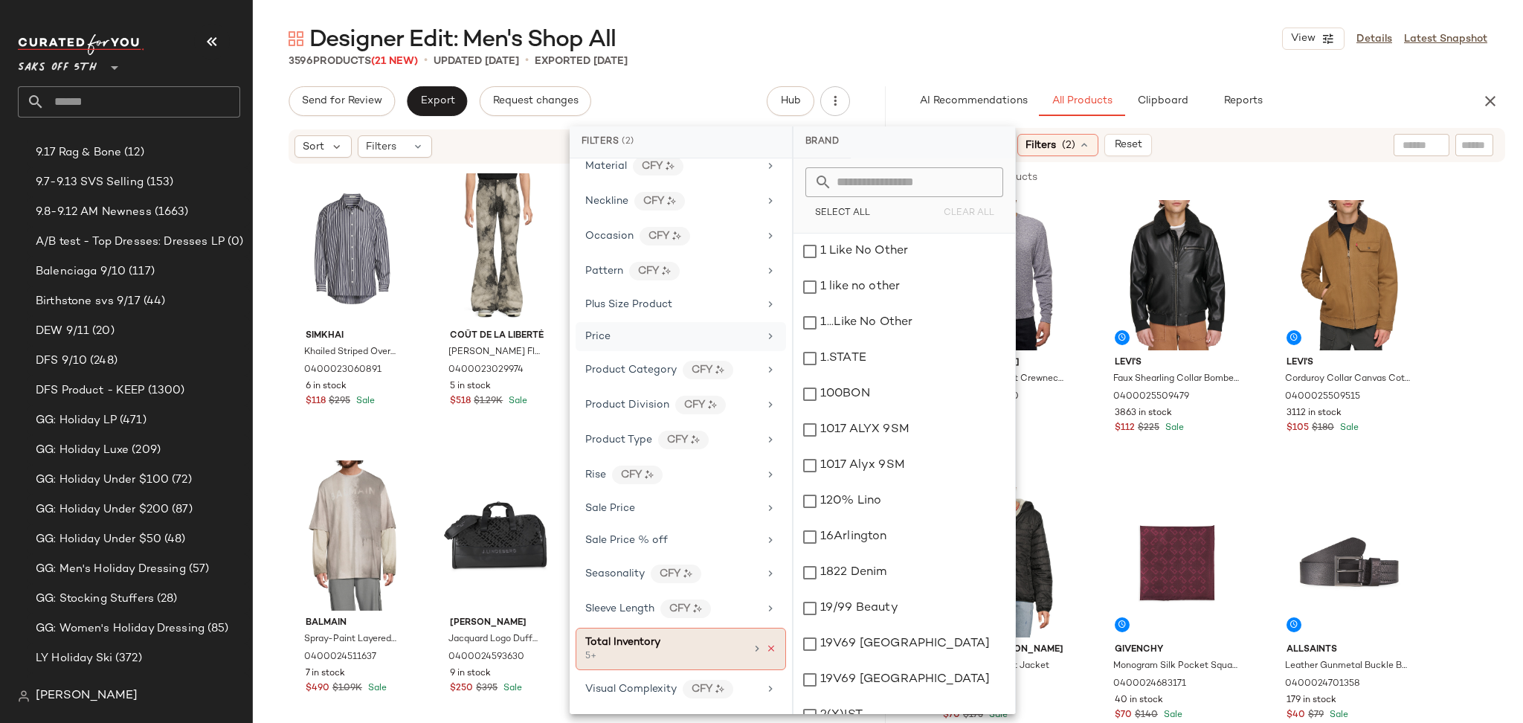
click at [766, 646] on icon at bounding box center [771, 648] width 10 height 10
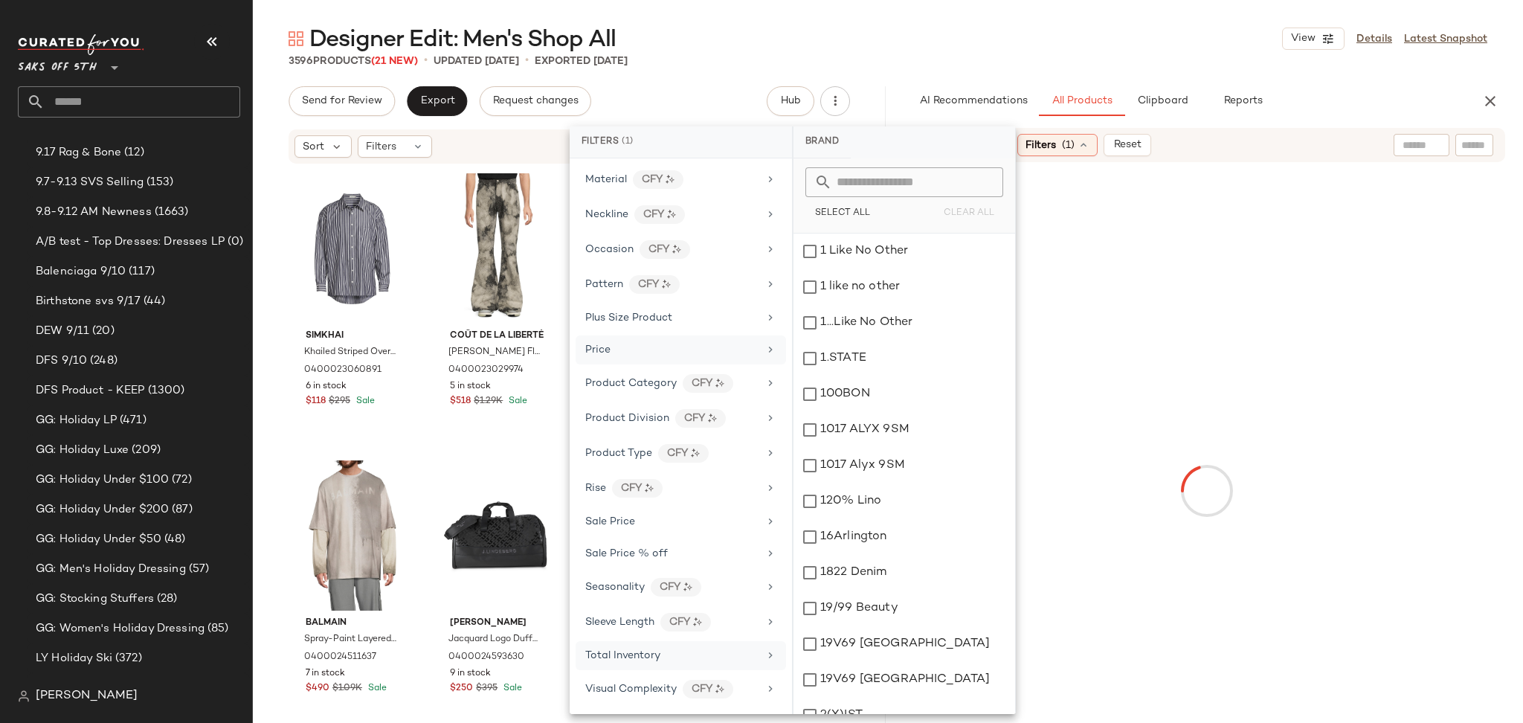
scroll to position [711, 0]
click at [1121, 73] on div "Designer Edit: Men's Shop All View Details Latest Snapshot 3596 Products (21 Ne…" at bounding box center [888, 373] width 1270 height 699
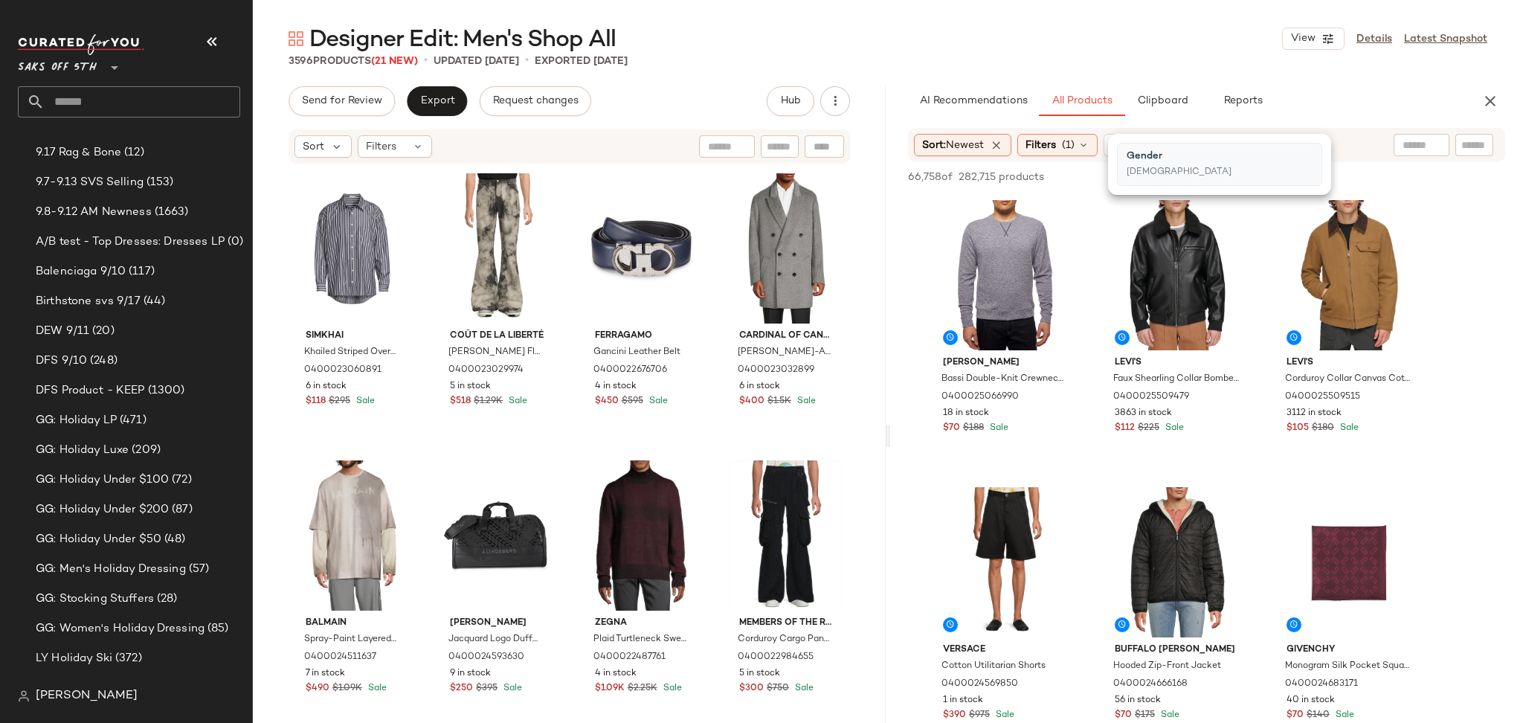
click at [1418, 143] on input "text" at bounding box center [1421, 146] width 38 height 16
paste input "**********"
type input "**********"
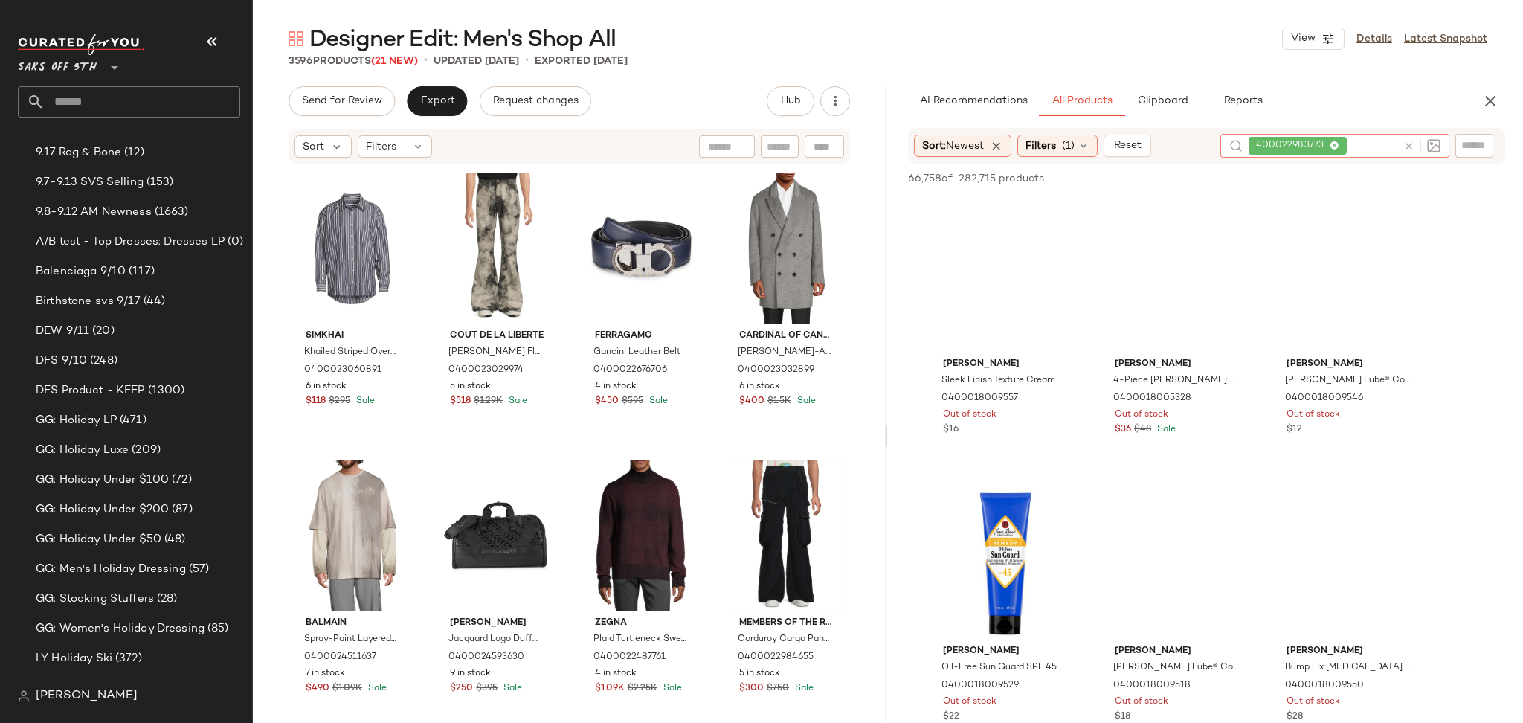
click at [1405, 147] on icon at bounding box center [1408, 146] width 11 height 11
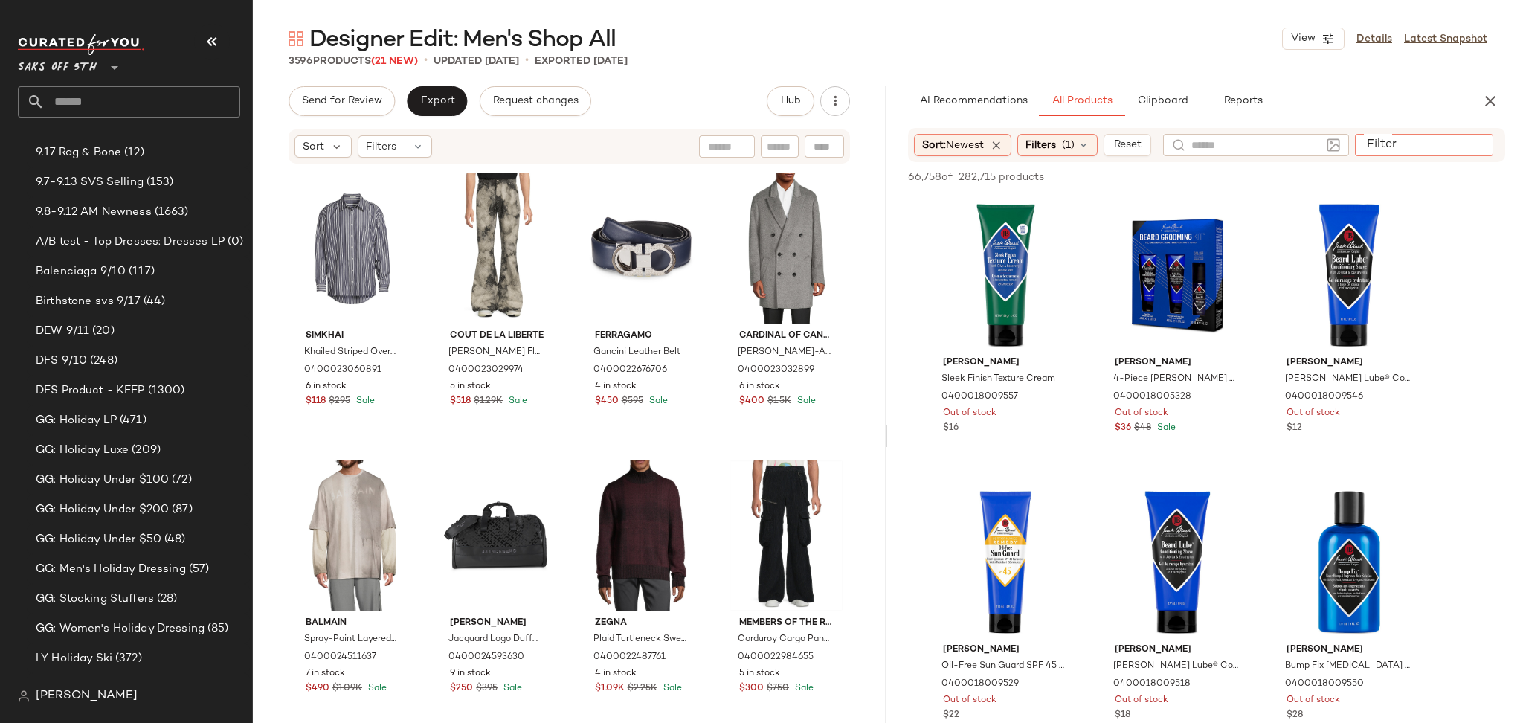
click at [1472, 146] on input "Filter" at bounding box center [1423, 146] width 126 height 16
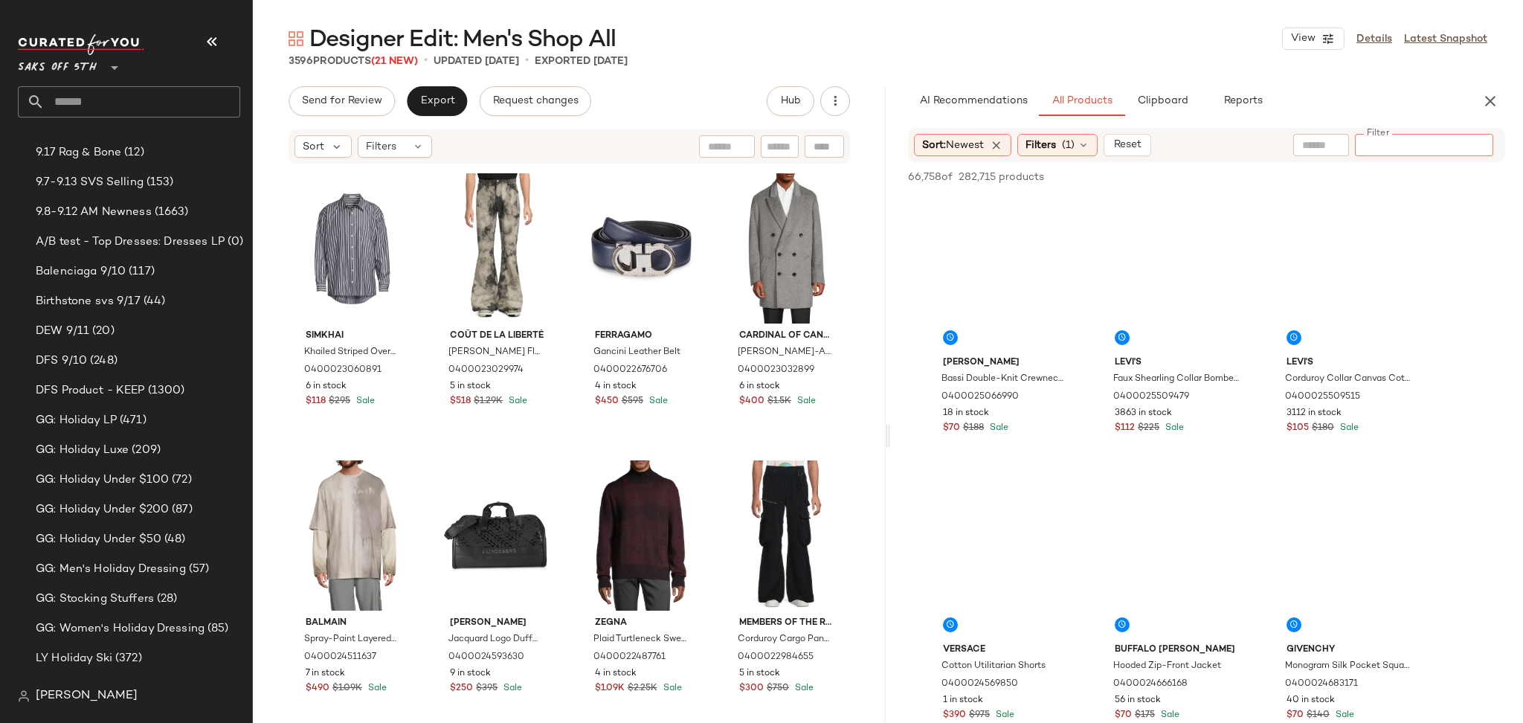
paste input "**********"
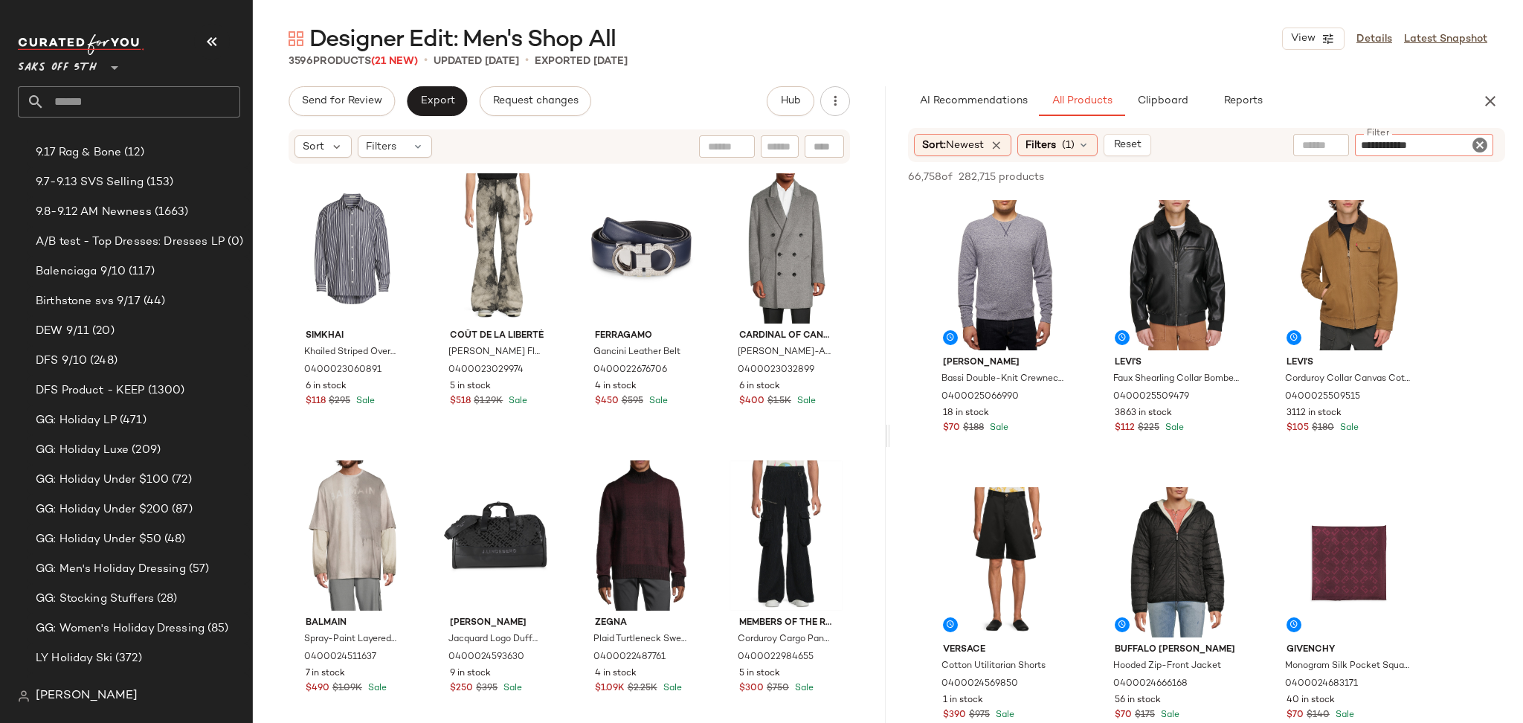
type input "**********"
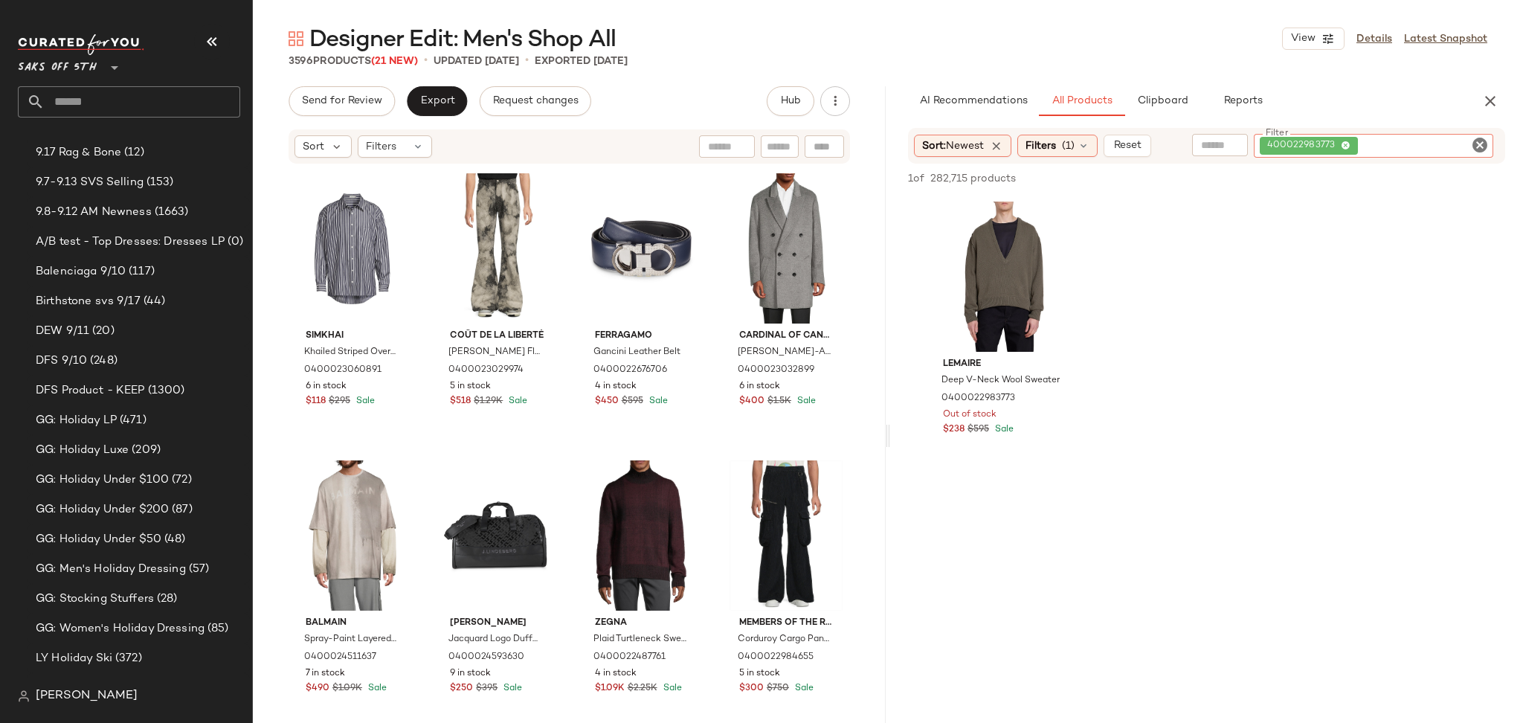
click at [1346, 143] on icon at bounding box center [1345, 146] width 10 height 10
paste input "**********"
type input "**********"
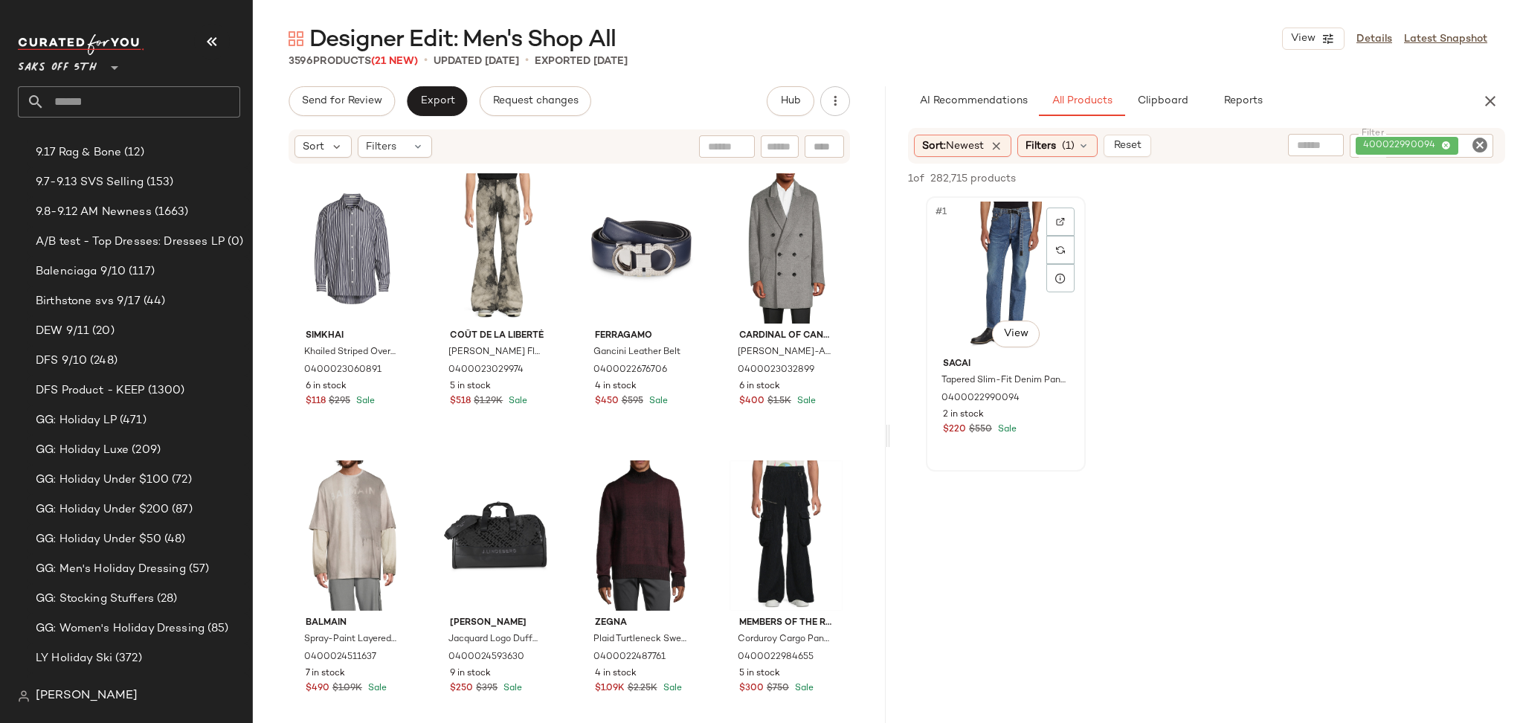
click at [984, 216] on div "#1 View" at bounding box center [1005, 276] width 149 height 150
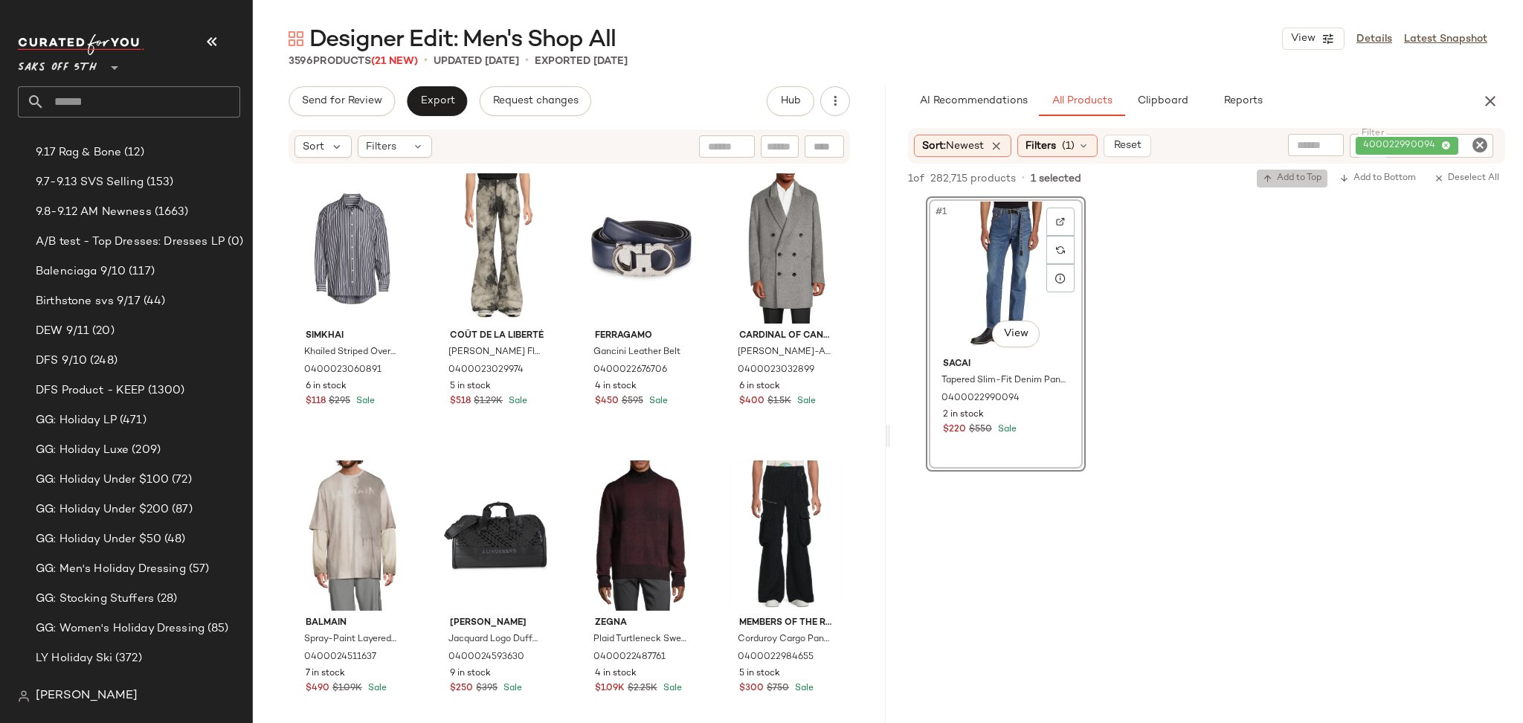
click at [1263, 181] on icon "button" at bounding box center [1267, 178] width 10 height 10
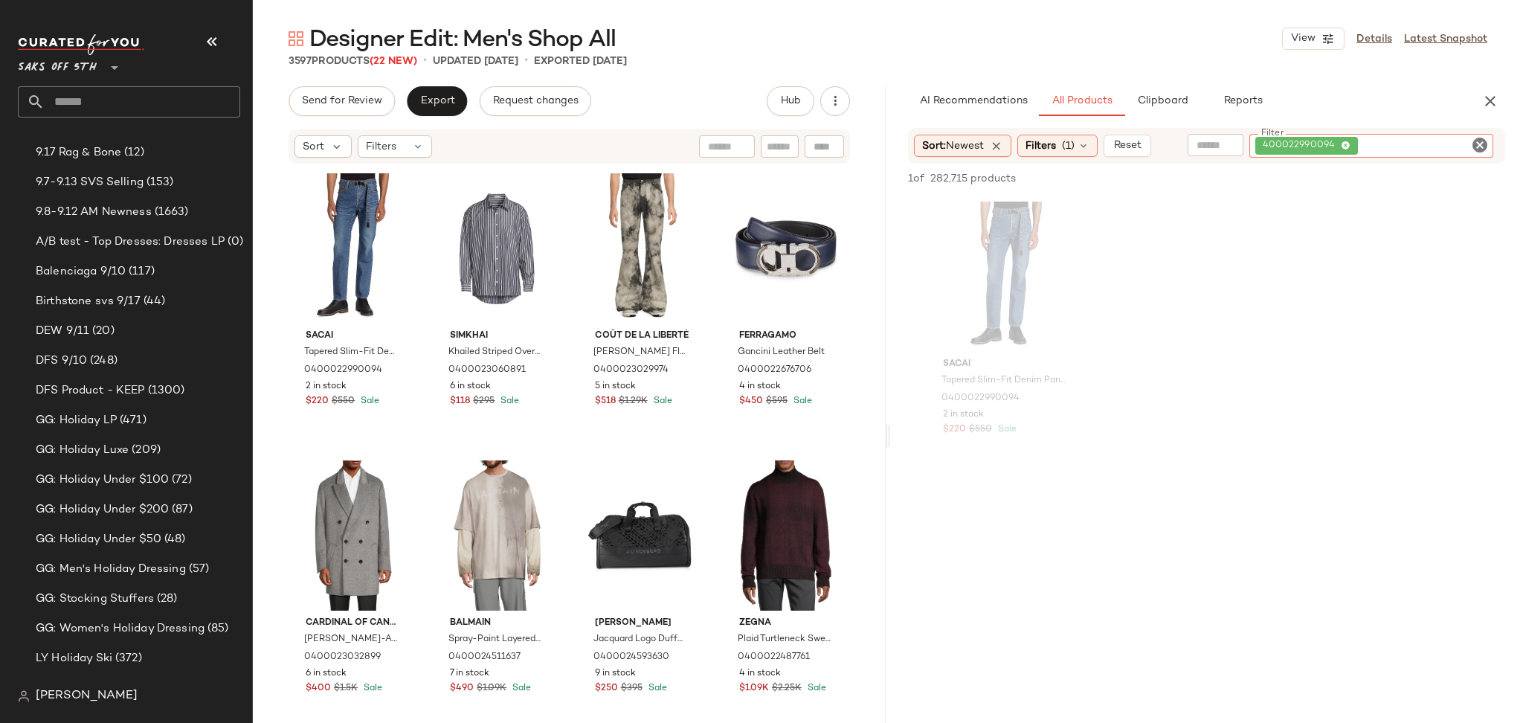
click at [1441, 143] on div "400022990094" at bounding box center [1371, 146] width 244 height 24
click at [1349, 148] on icon at bounding box center [1345, 146] width 10 height 10
paste input "**********"
type input "**********"
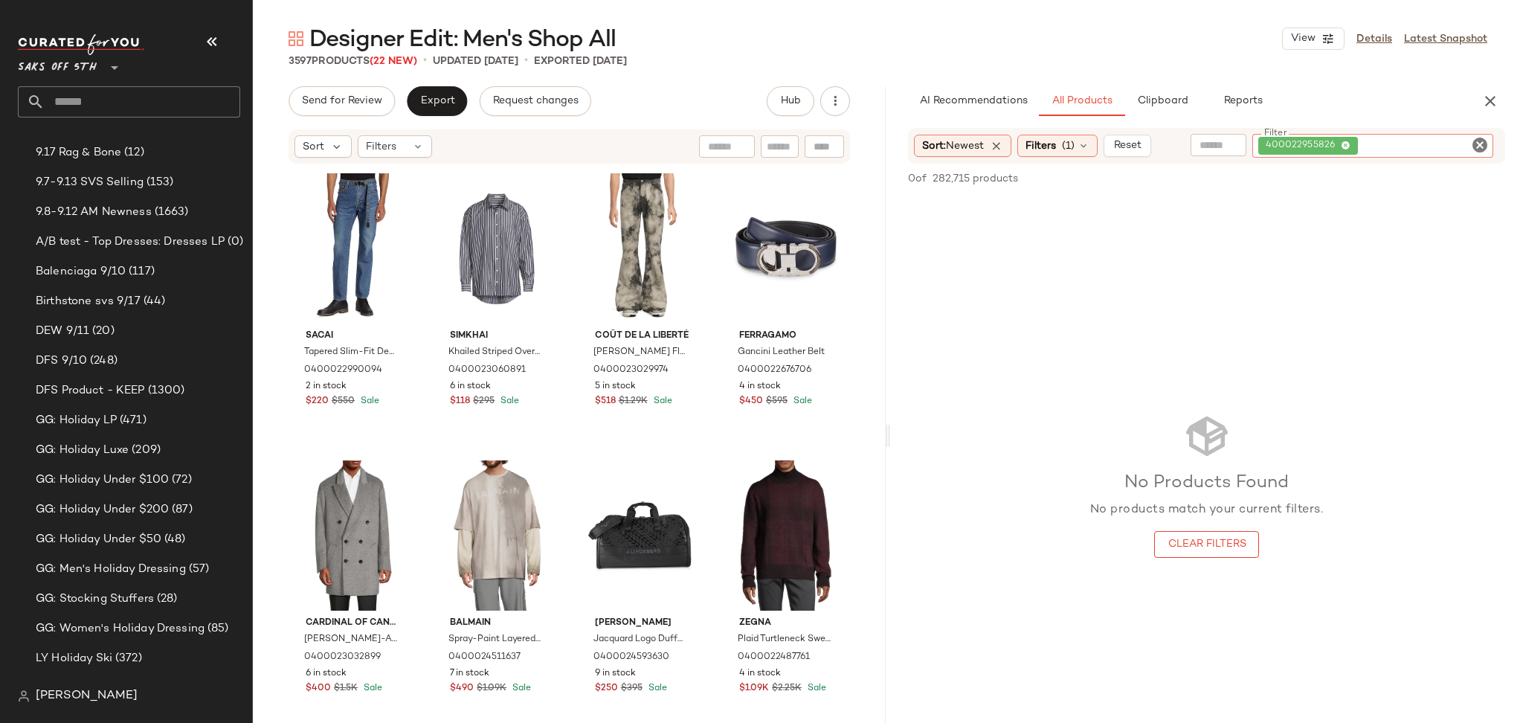
click at [1481, 143] on icon "Clear Filter" at bounding box center [1479, 145] width 18 height 18
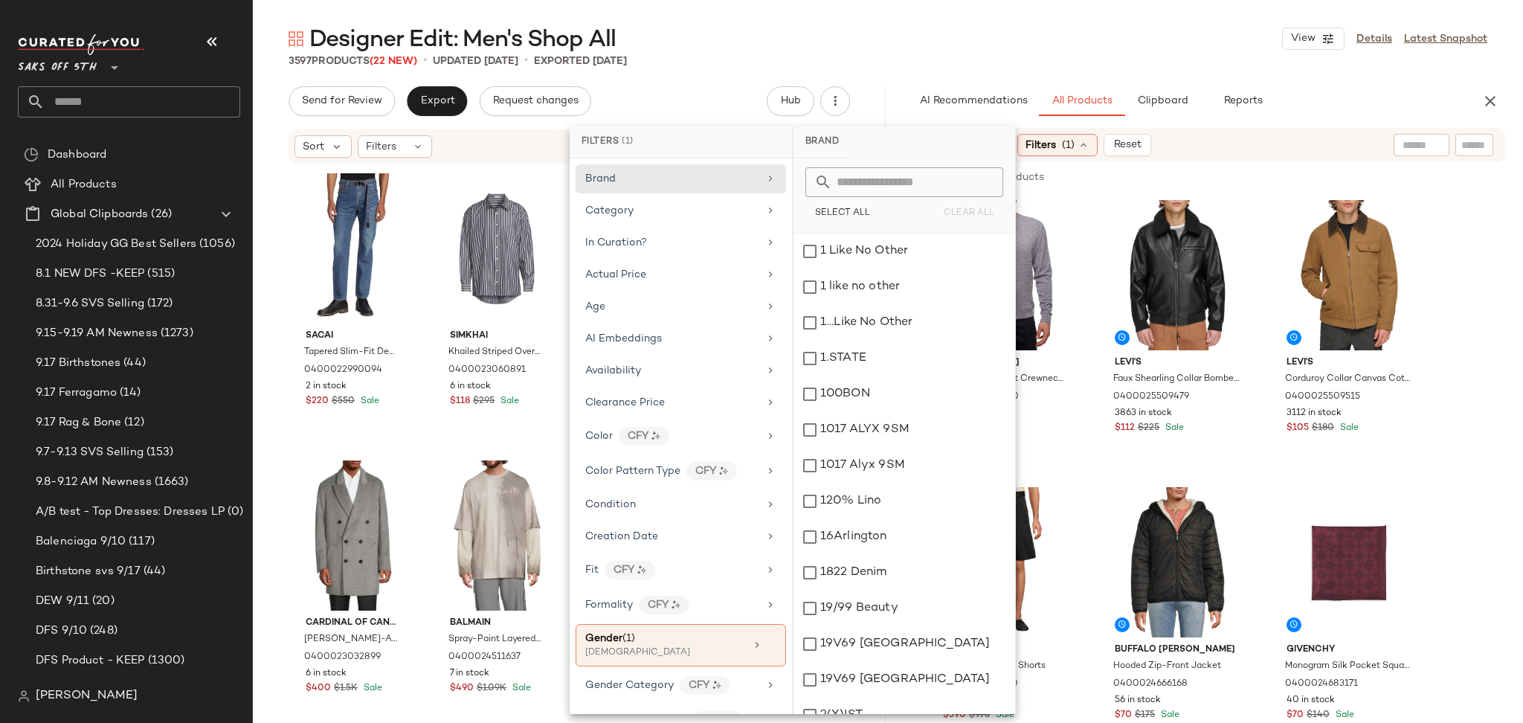
click at [669, 248] on div "In Curation?" at bounding box center [671, 243] width 173 height 16
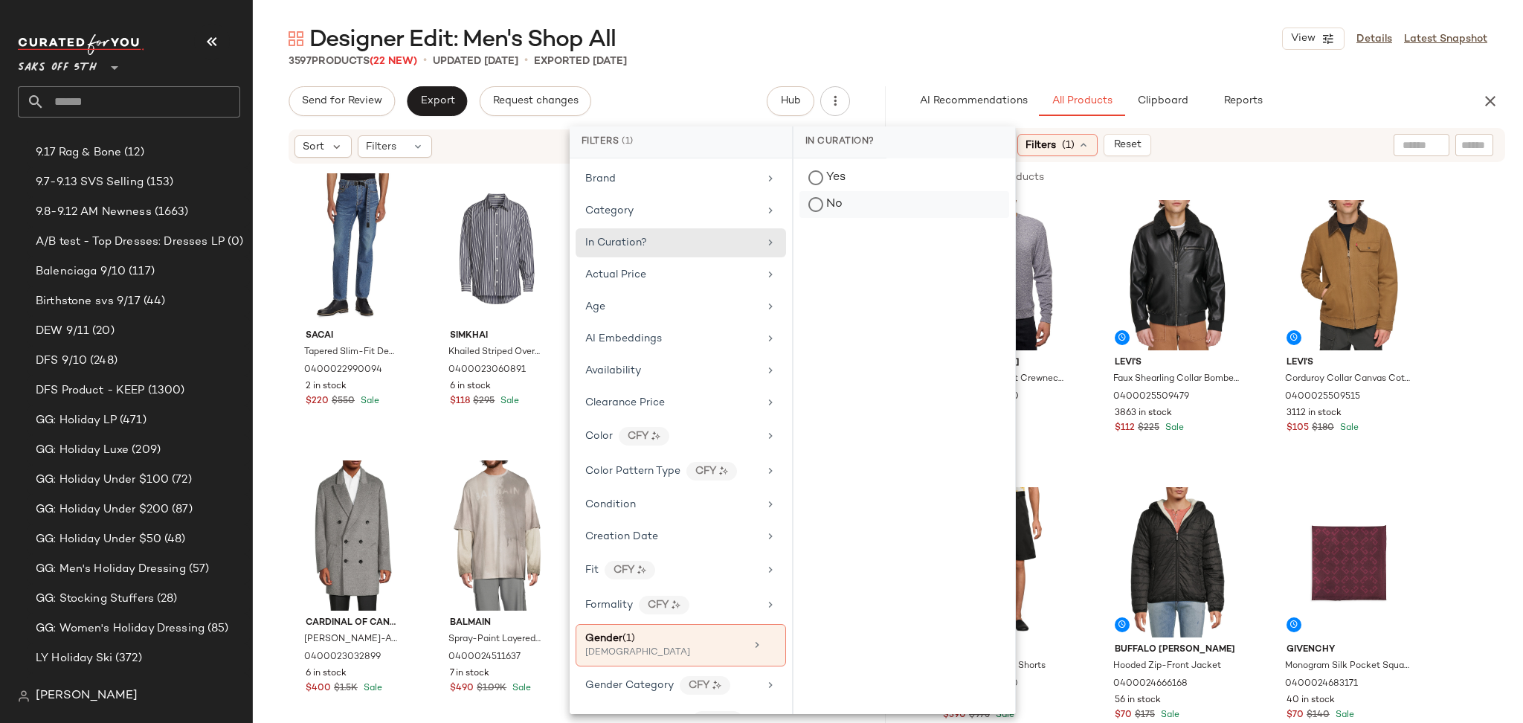
click at [816, 204] on div "No" at bounding box center [904, 204] width 210 height 27
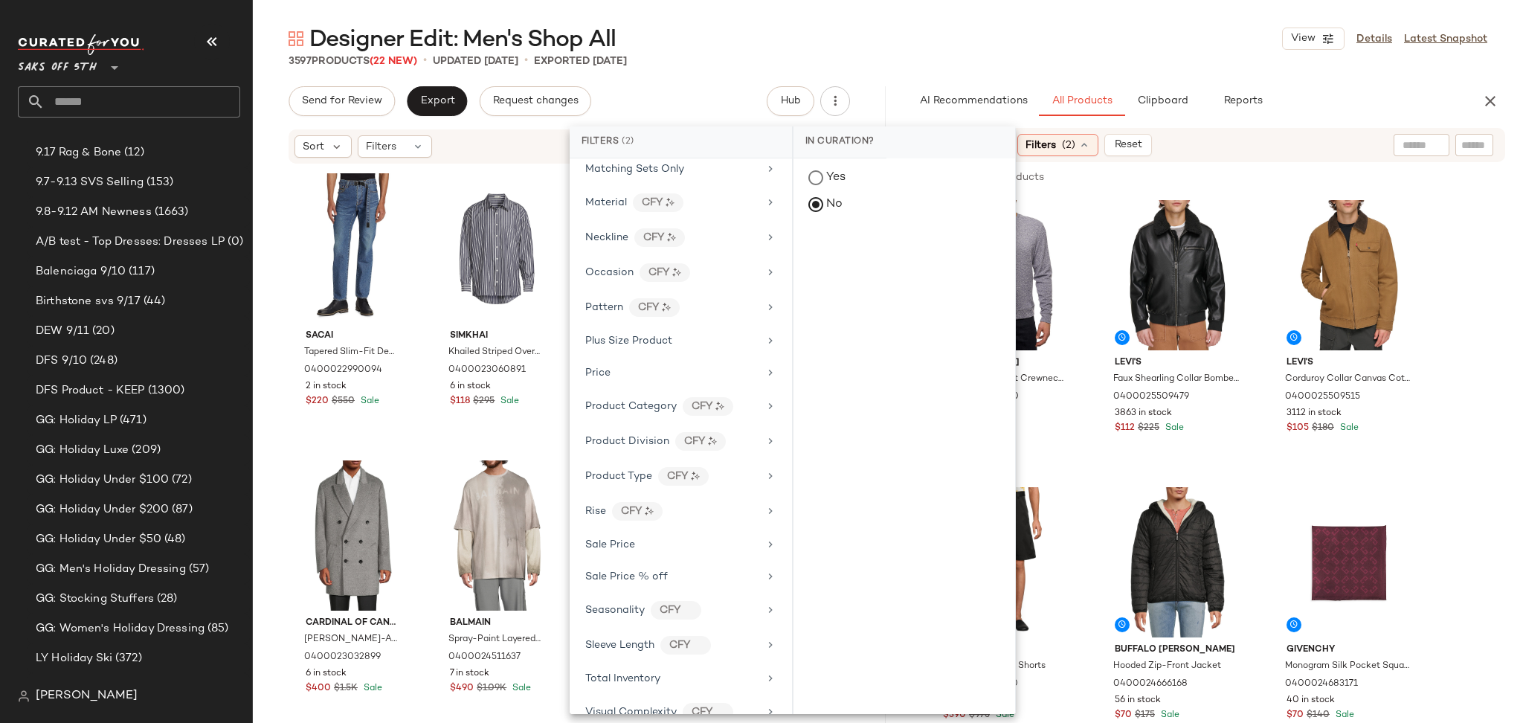
scroll to position [726, 0]
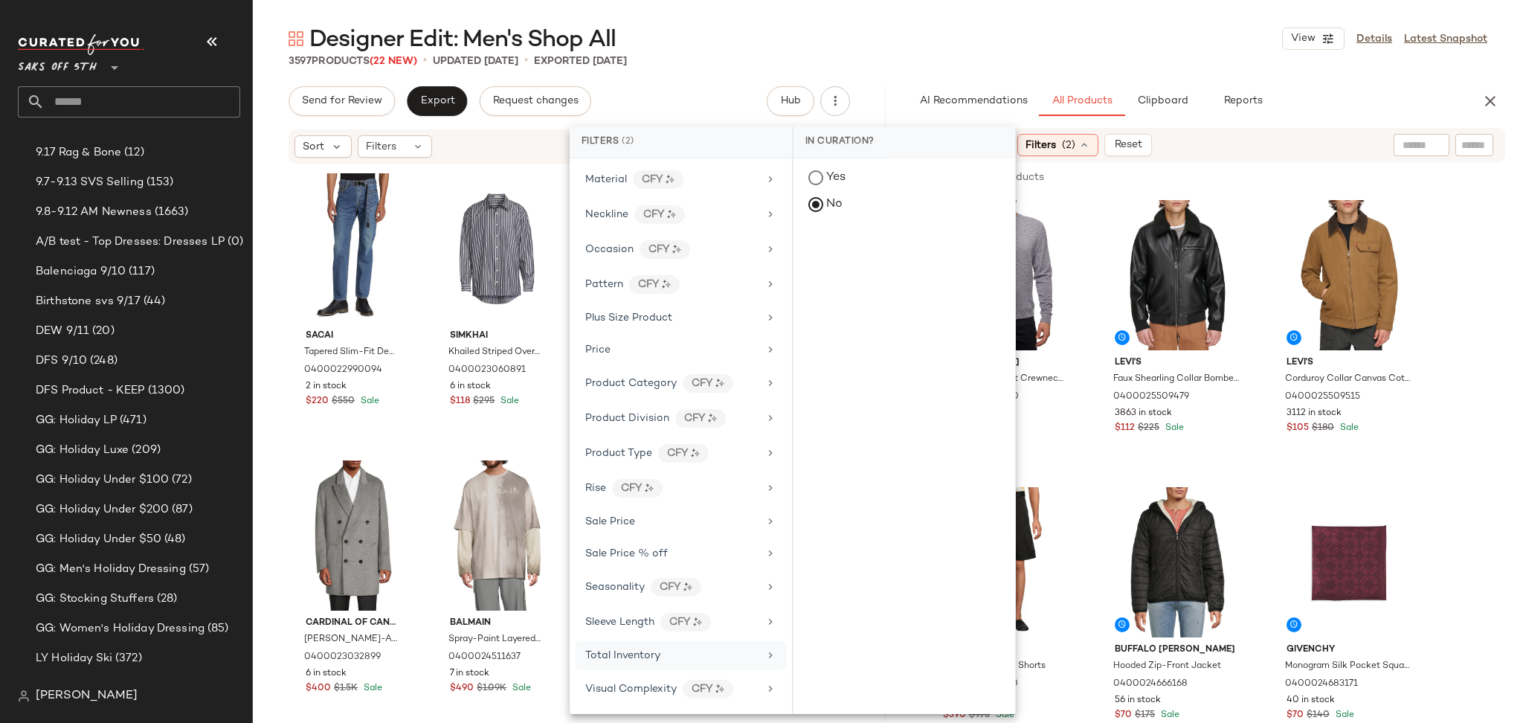
click at [615, 645] on div "Total Inventory" at bounding box center [680, 655] width 210 height 29
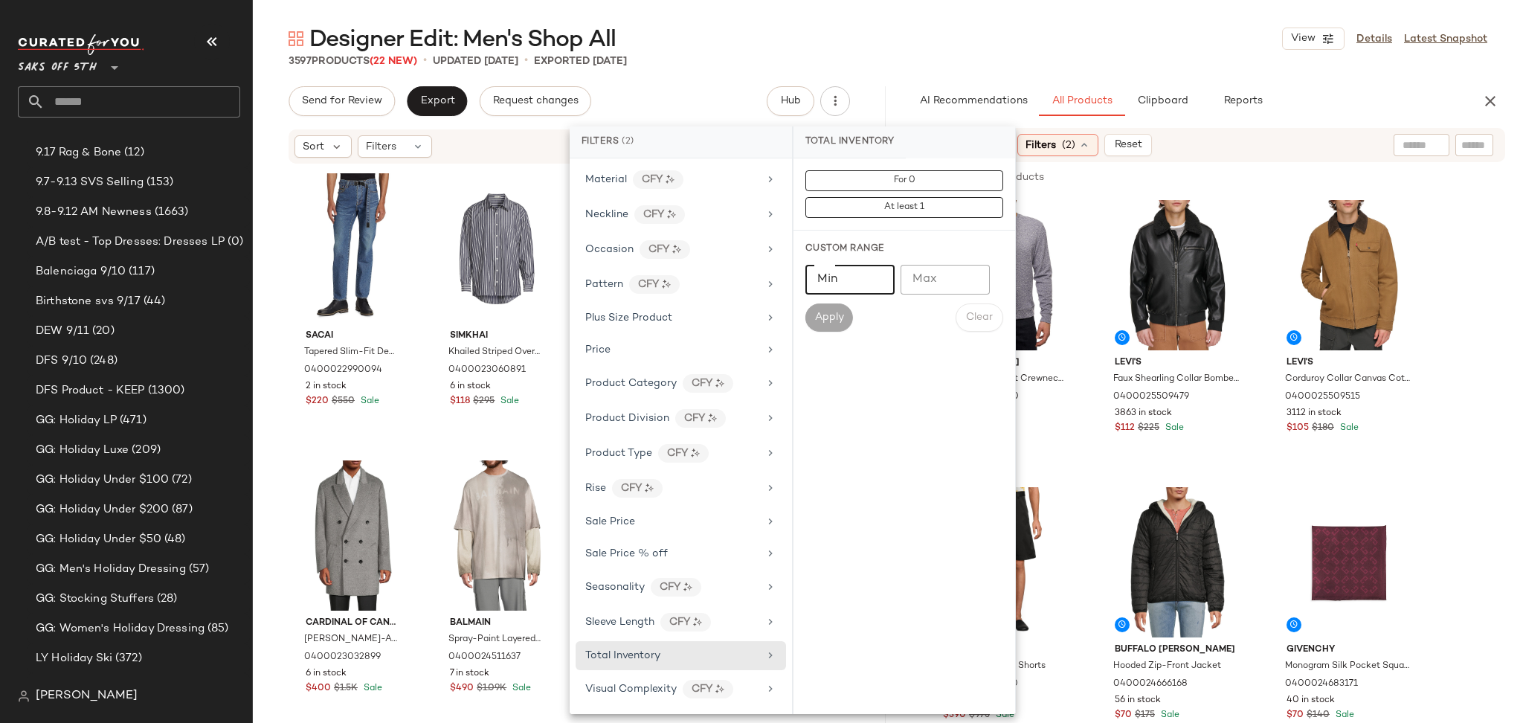
click at [853, 277] on input "Min" at bounding box center [849, 280] width 89 height 30
click at [888, 206] on span "At least 1" at bounding box center [903, 207] width 41 height 10
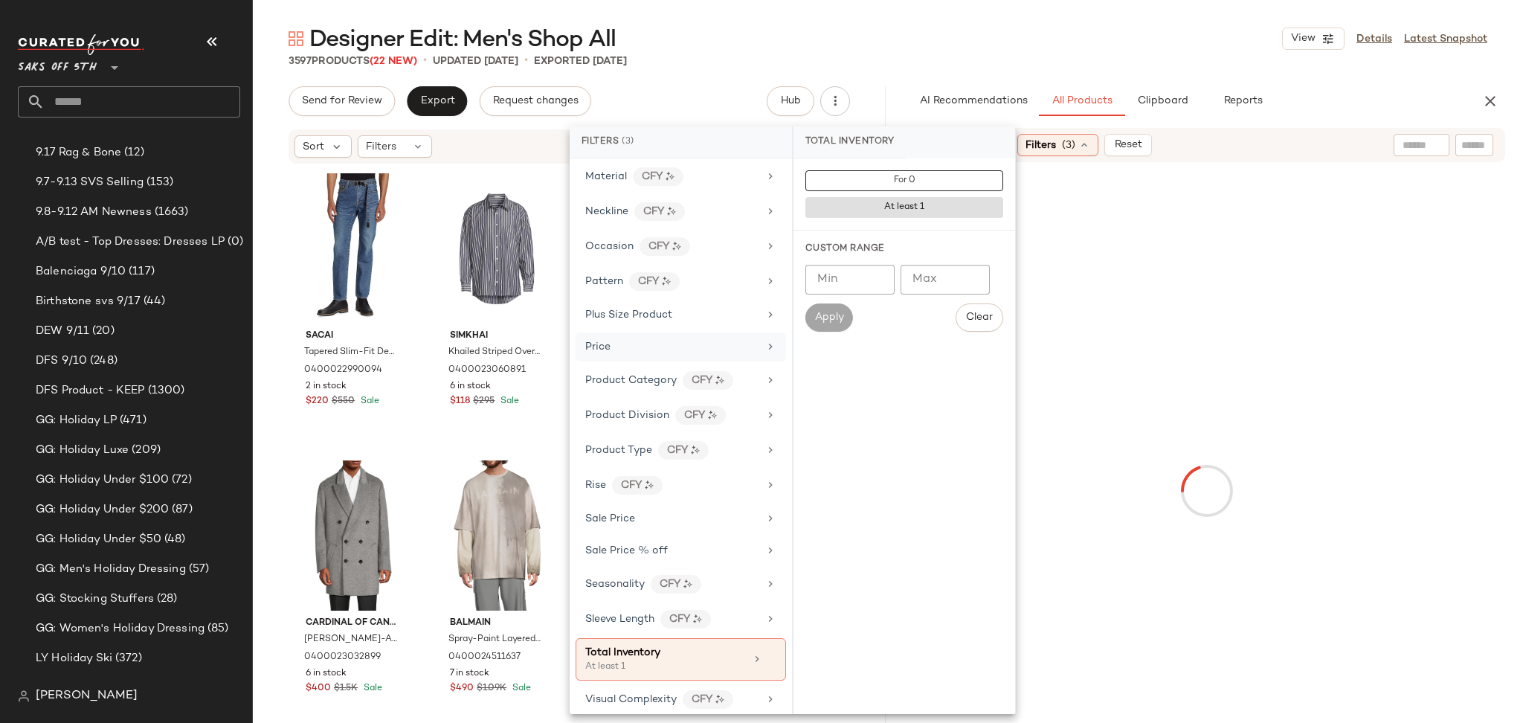
click at [704, 339] on div "Price" at bounding box center [680, 346] width 210 height 29
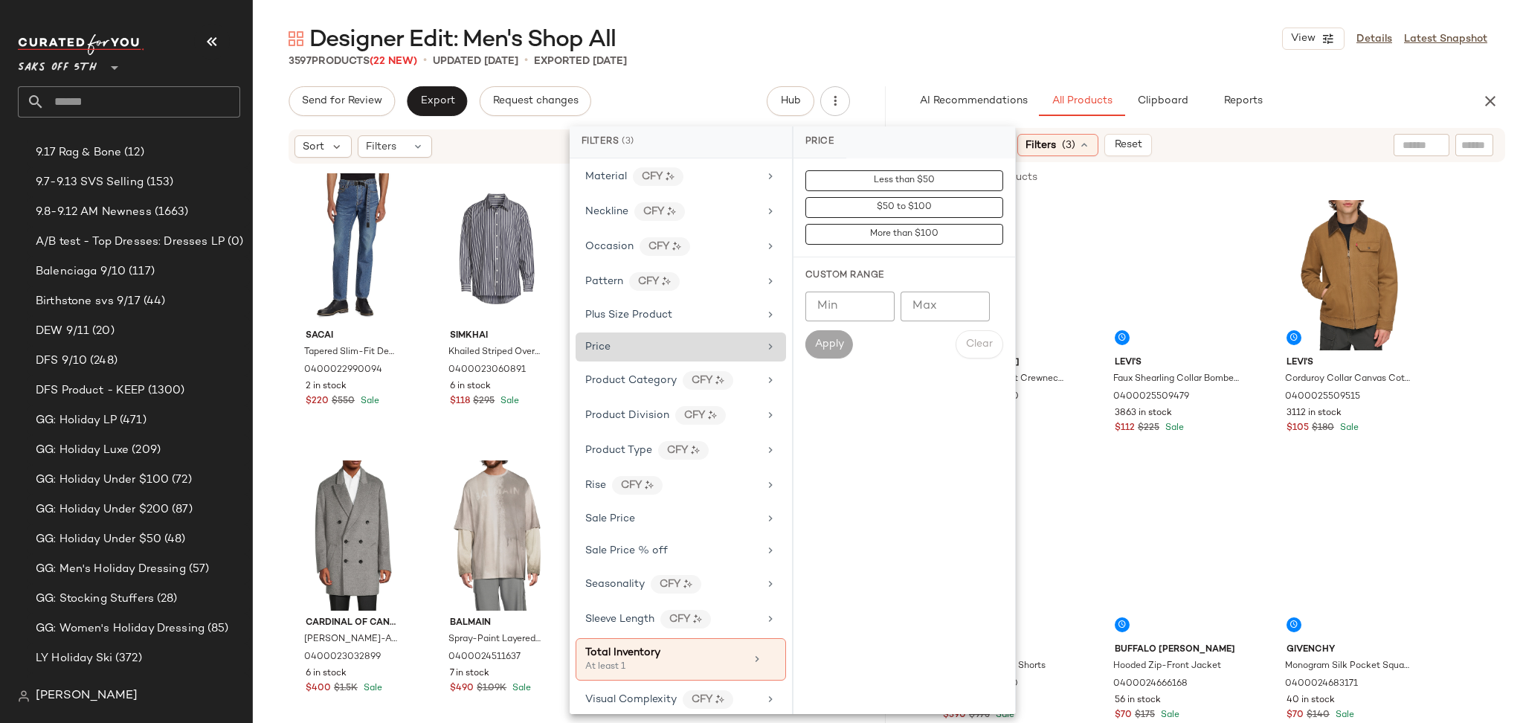
scroll to position [0, 0]
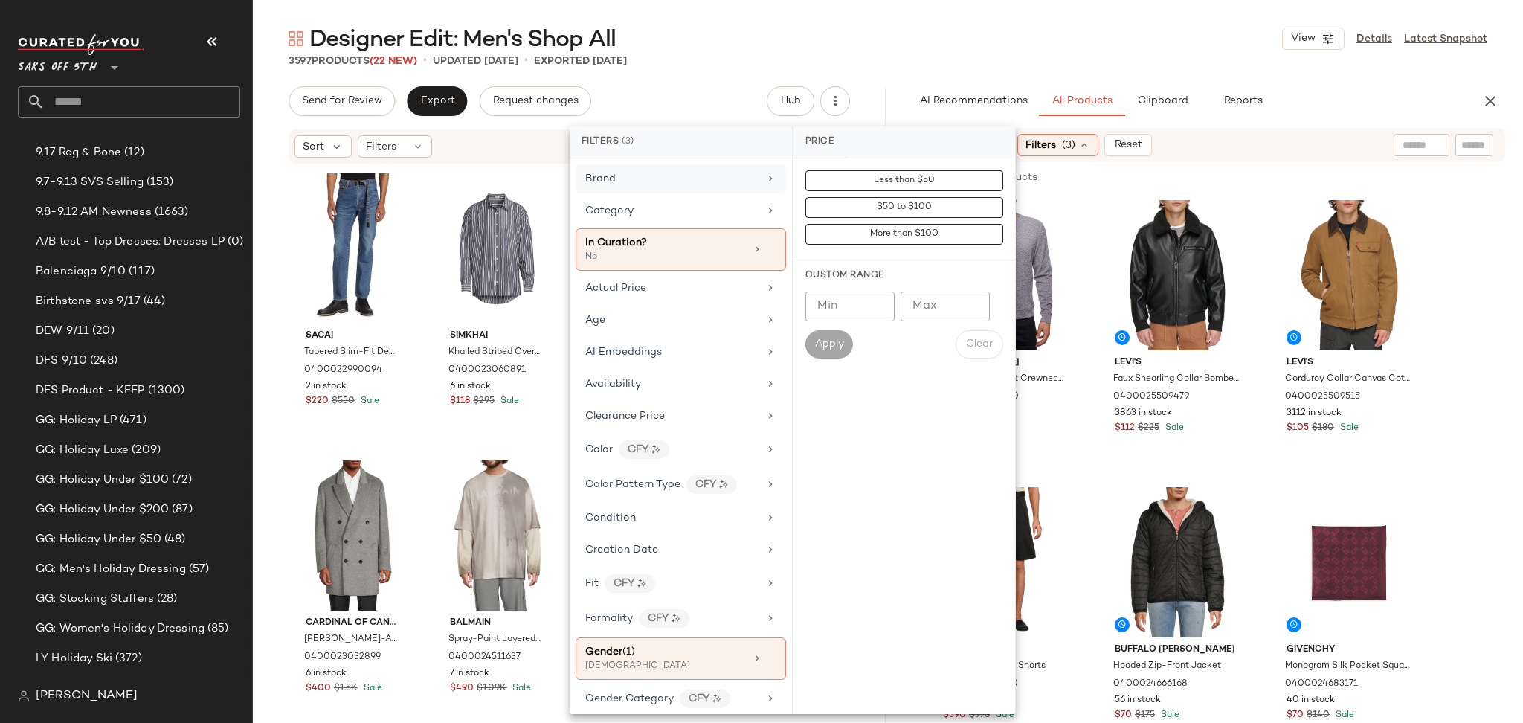
click at [722, 183] on div "Brand" at bounding box center [671, 179] width 173 height 16
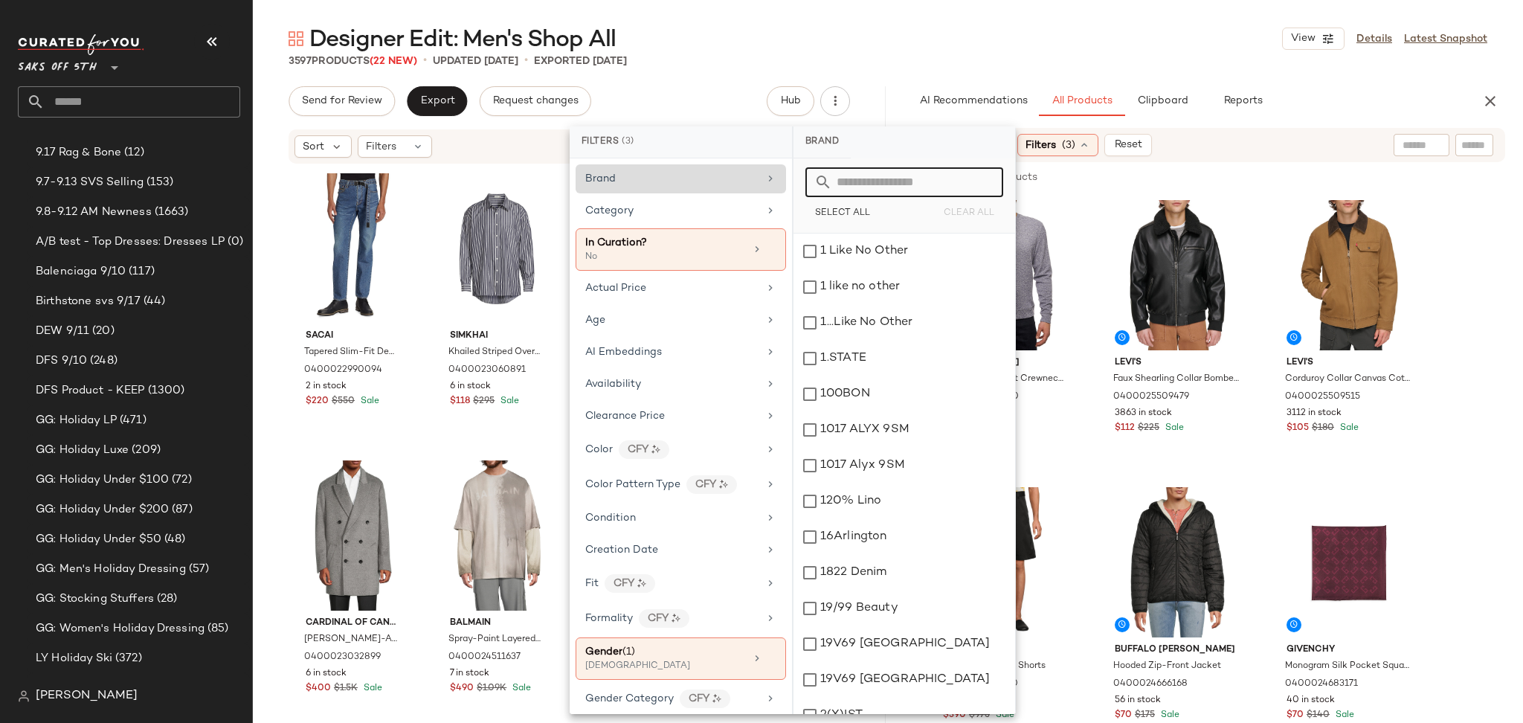
click at [877, 181] on input "text" at bounding box center [913, 182] width 162 height 30
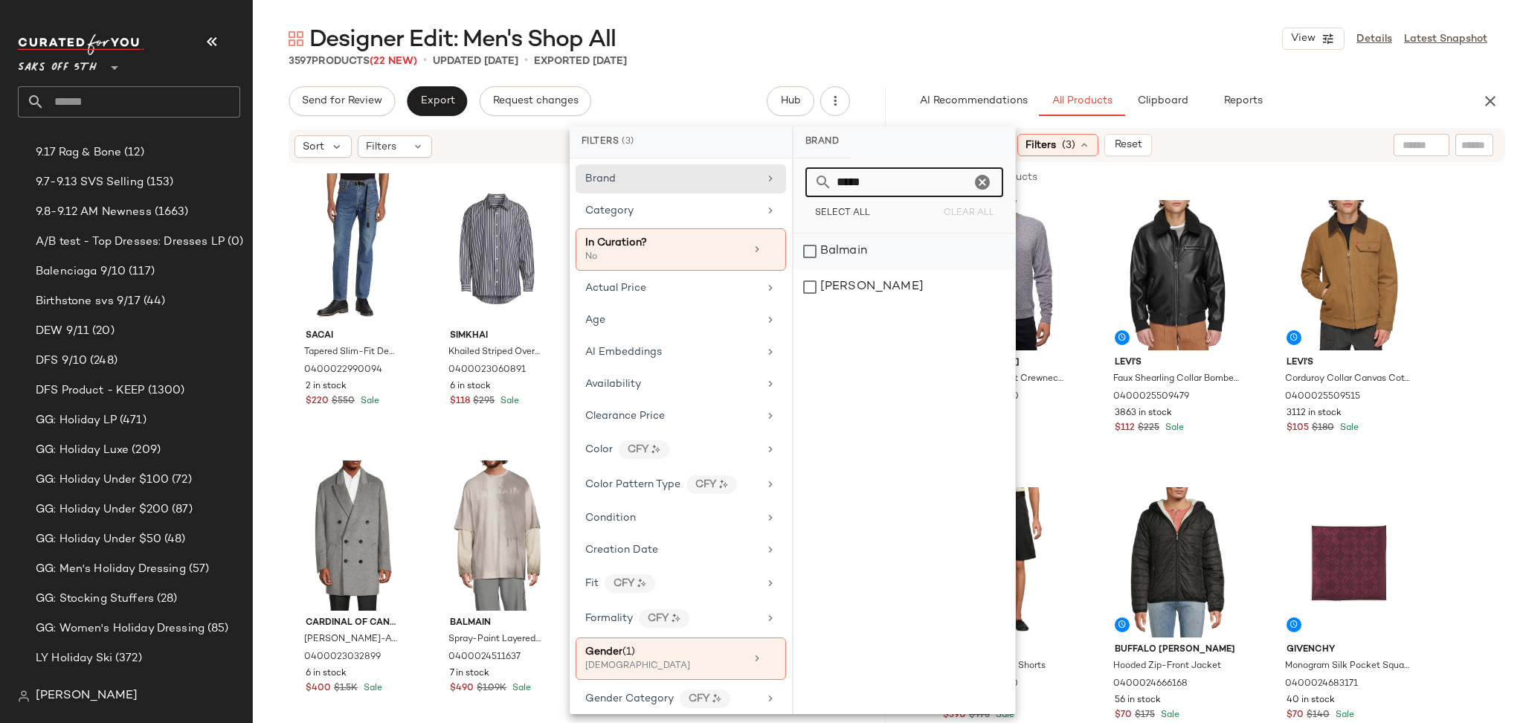
type input "*****"
click at [840, 244] on div "Balmain" at bounding box center [904, 251] width 222 height 36
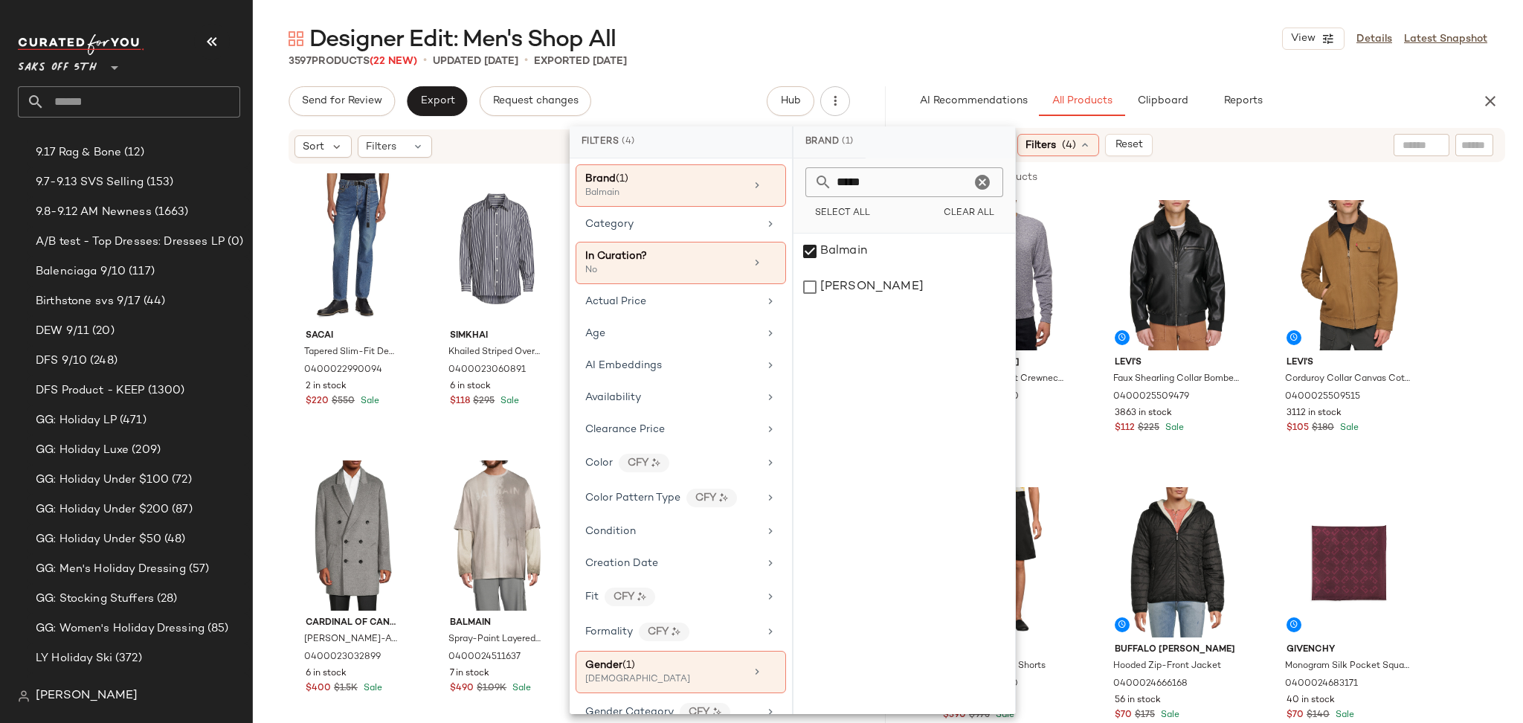
drag, startPoint x: 932, startPoint y: 178, endPoint x: 834, endPoint y: 181, distance: 98.2
click at [834, 181] on input "*****" at bounding box center [901, 182] width 138 height 30
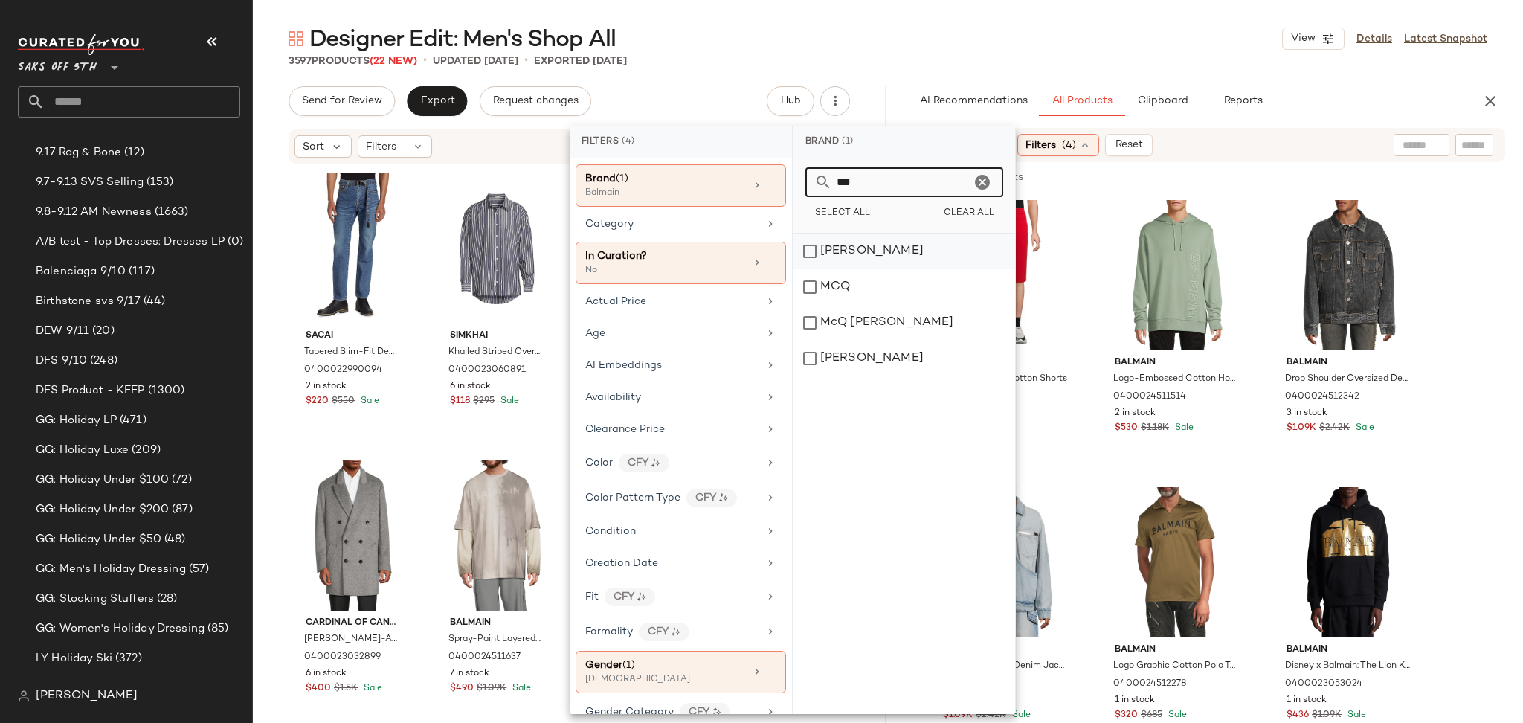
type input "***"
click at [810, 255] on div "[PERSON_NAME]" at bounding box center [904, 251] width 222 height 36
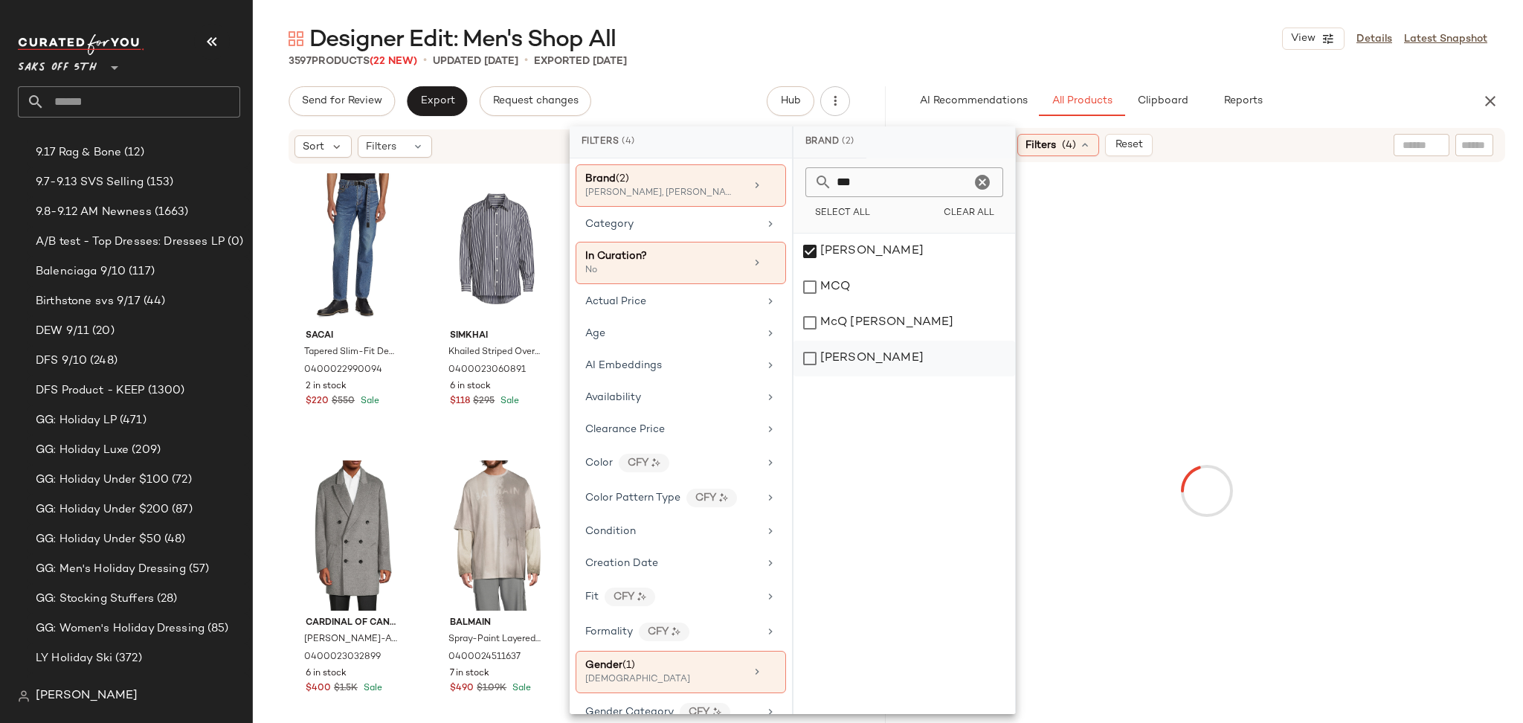
click at [798, 352] on div "[PERSON_NAME]" at bounding box center [904, 358] width 222 height 36
drag, startPoint x: 893, startPoint y: 181, endPoint x: 740, endPoint y: 215, distance: 156.8
click at [740, 215] on div "Filters (4) Brand (3) Balmain, Alexander McQueen, McQueen Category In Curation?…" at bounding box center [792, 419] width 446 height 587
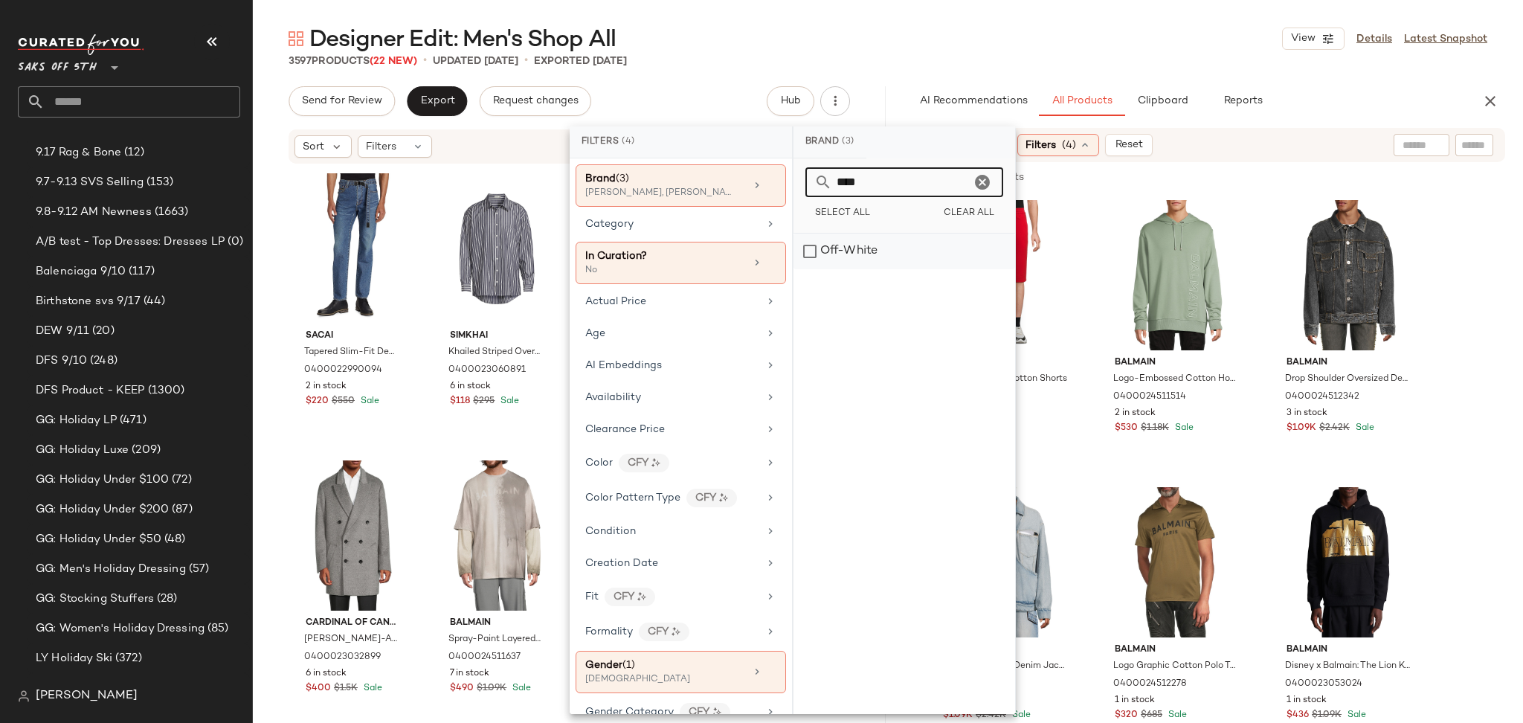
type input "****"
click at [842, 242] on div "Off-White" at bounding box center [904, 251] width 222 height 36
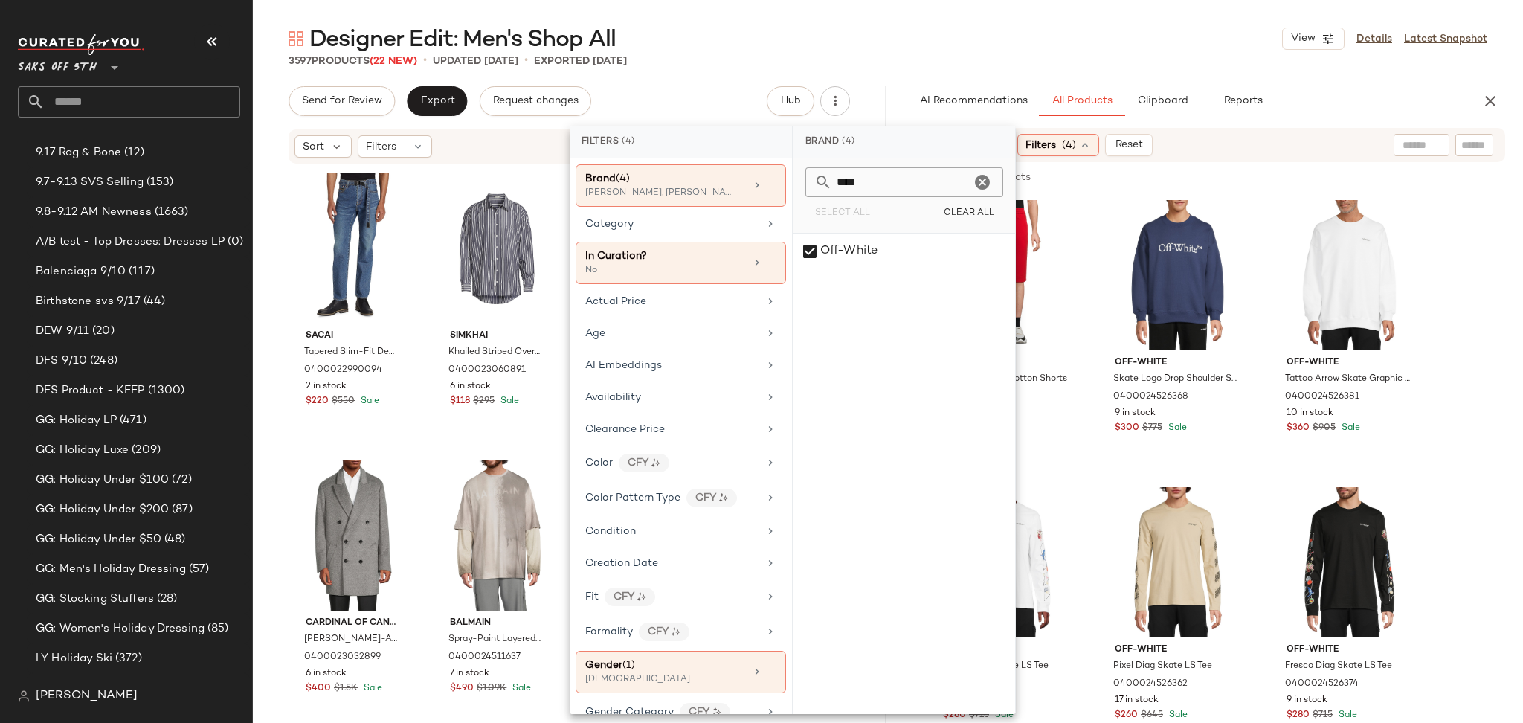
click at [987, 28] on div "Designer Edit: Men's Shop All View Details Latest Snapshot" at bounding box center [888, 39] width 1270 height 30
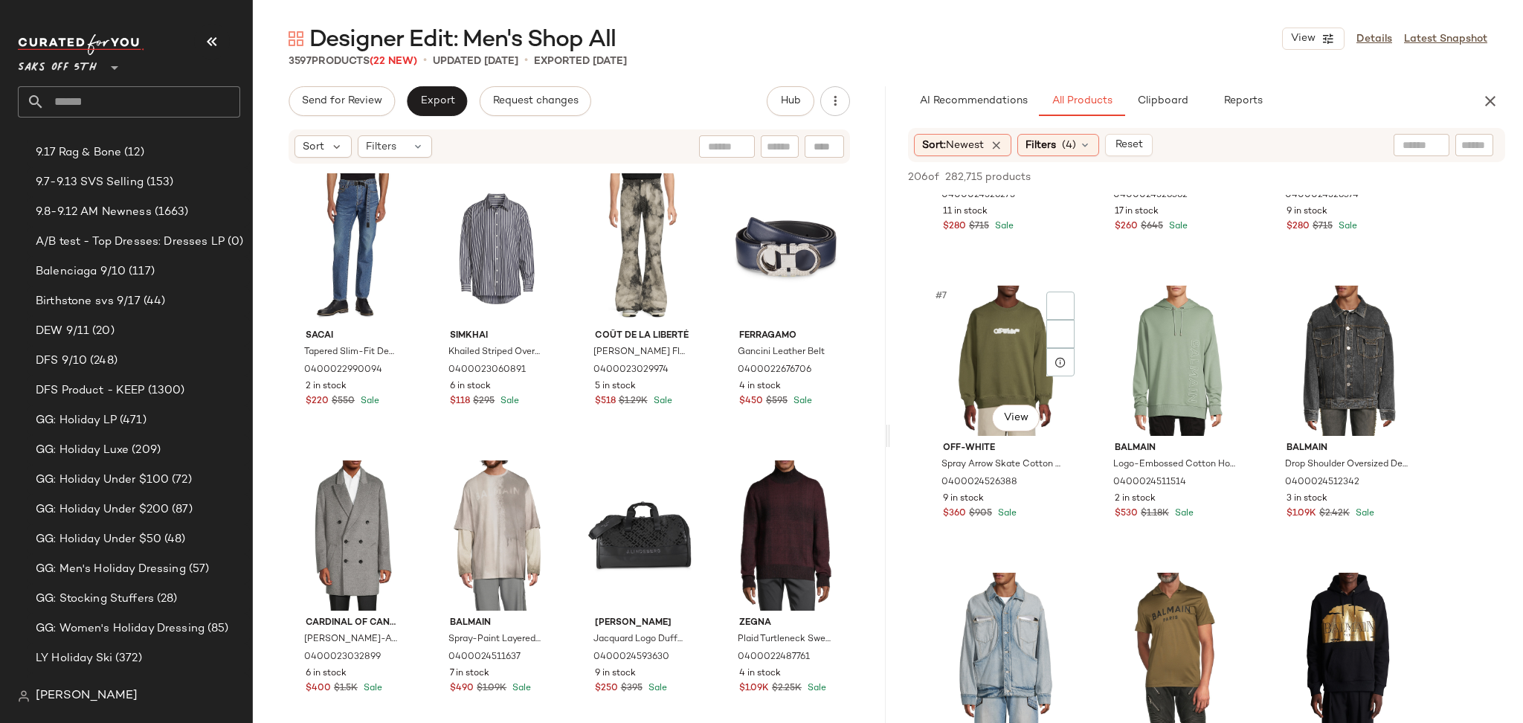
scroll to position [482, 0]
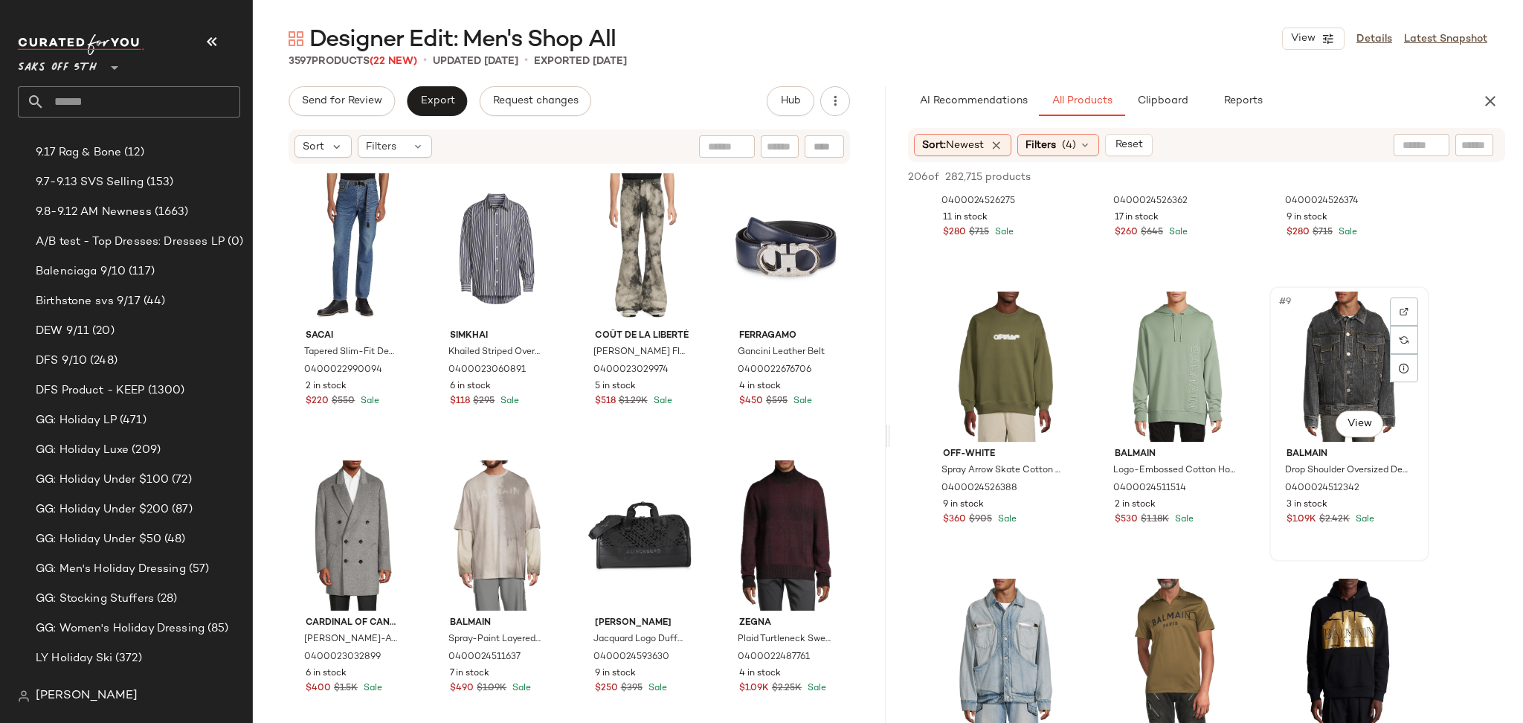
click at [1313, 388] on div "#9 View" at bounding box center [1348, 366] width 149 height 150
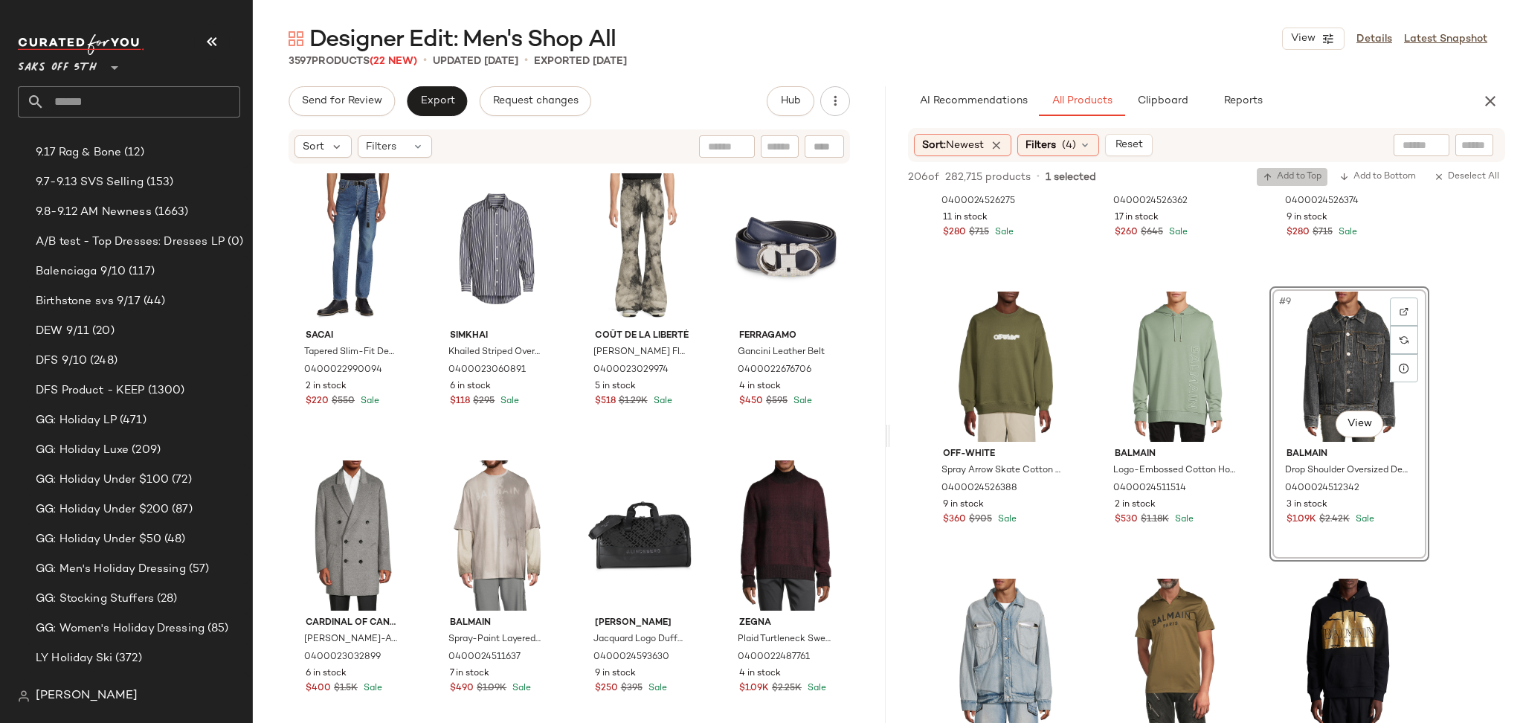
click at [1300, 173] on span "Add to Top" at bounding box center [1291, 177] width 59 height 10
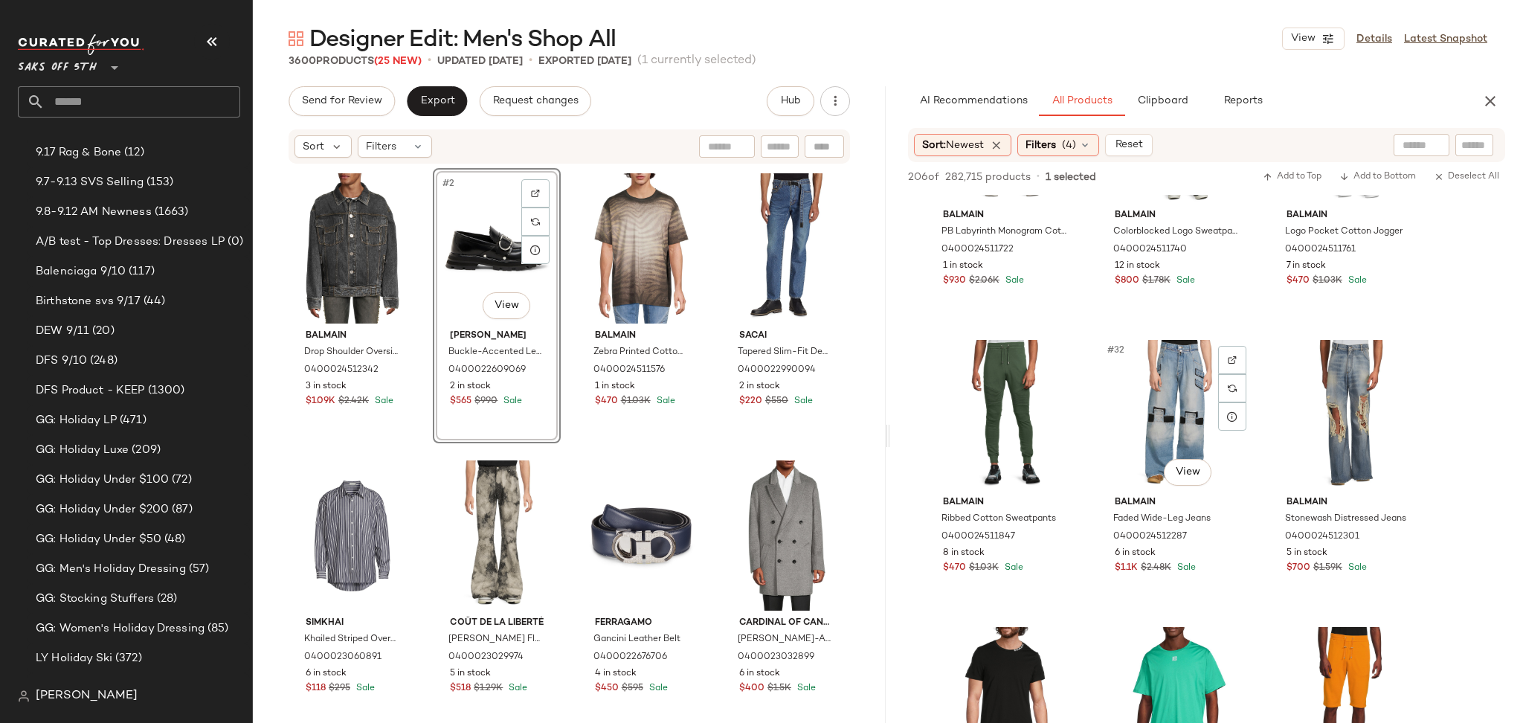
scroll to position [2728, 0]
click at [1334, 387] on div "#33 View" at bounding box center [1348, 416] width 149 height 150
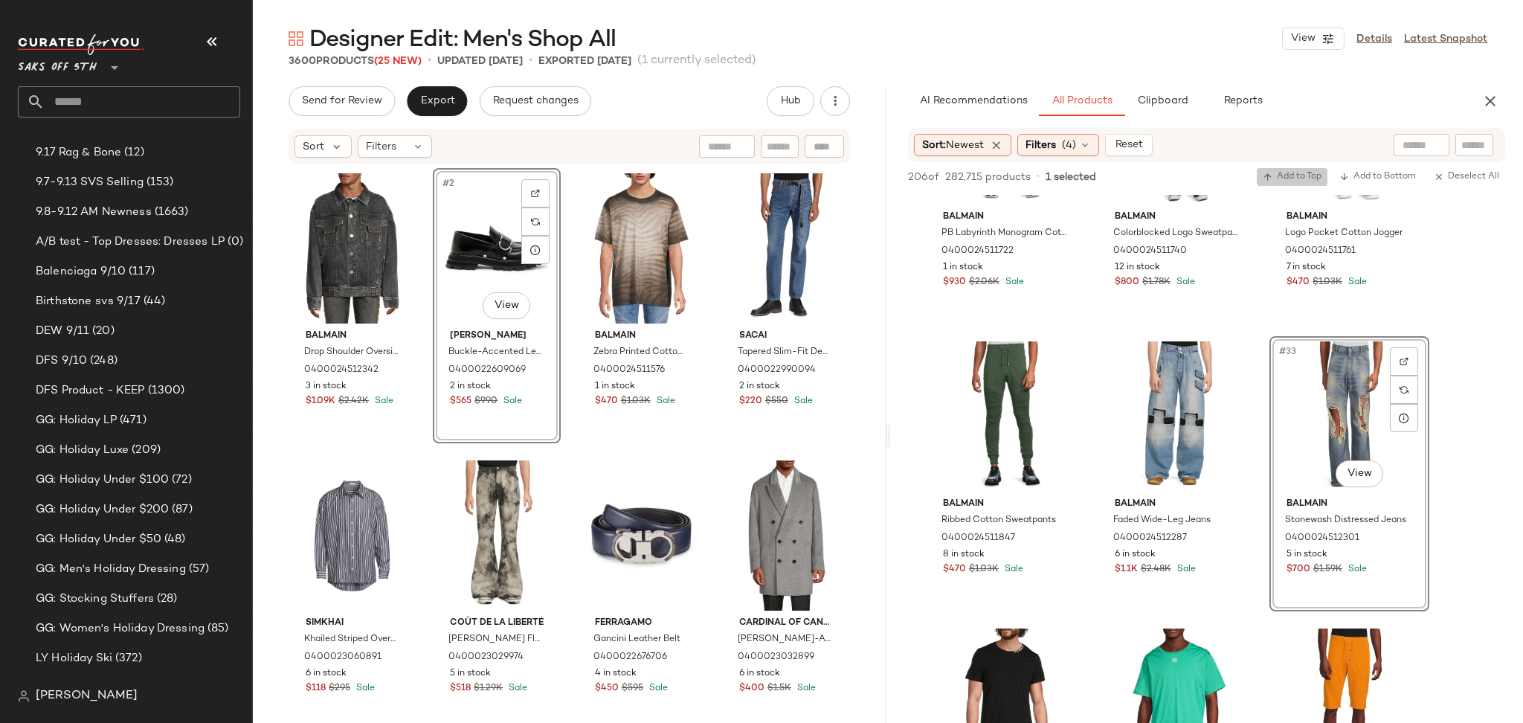
click at [1288, 170] on button "Add to Top" at bounding box center [1291, 177] width 71 height 18
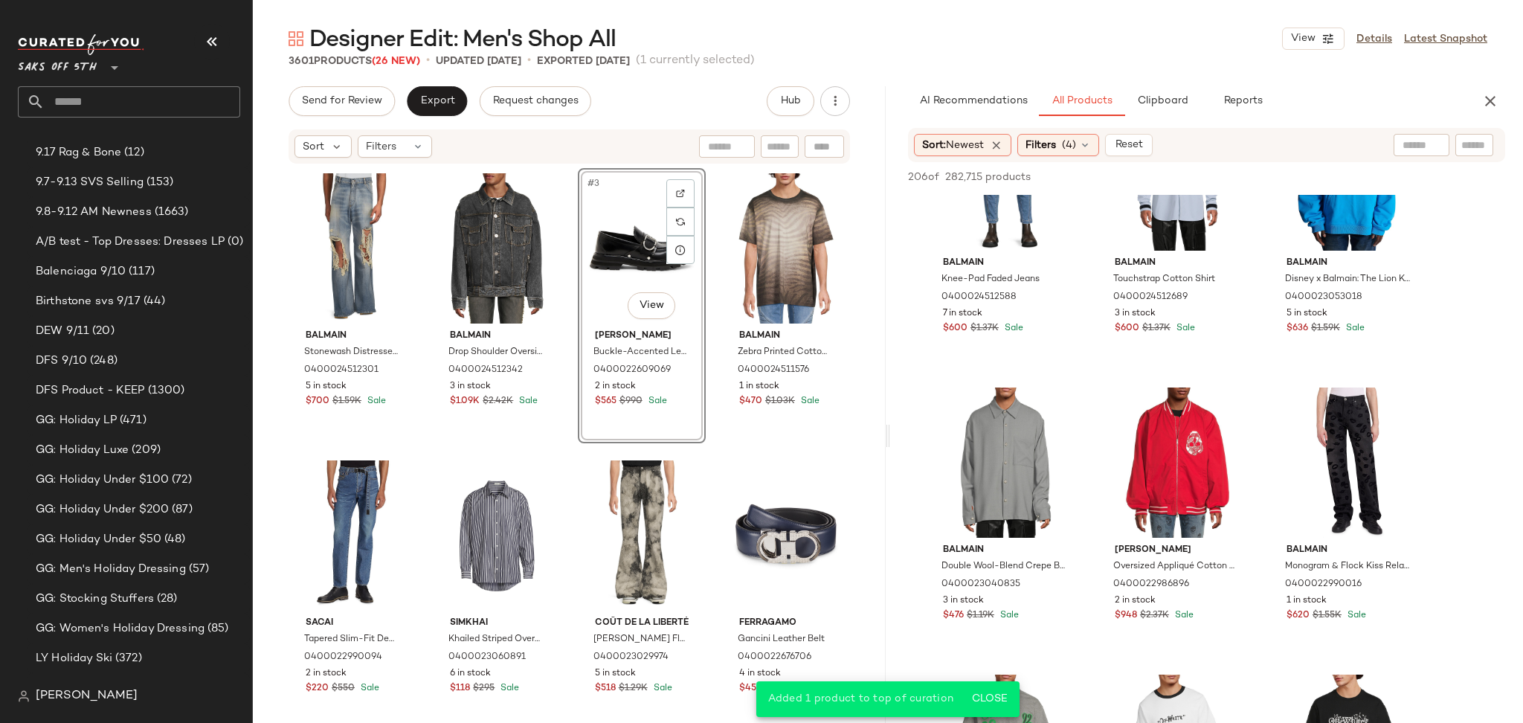
scroll to position [3832, 0]
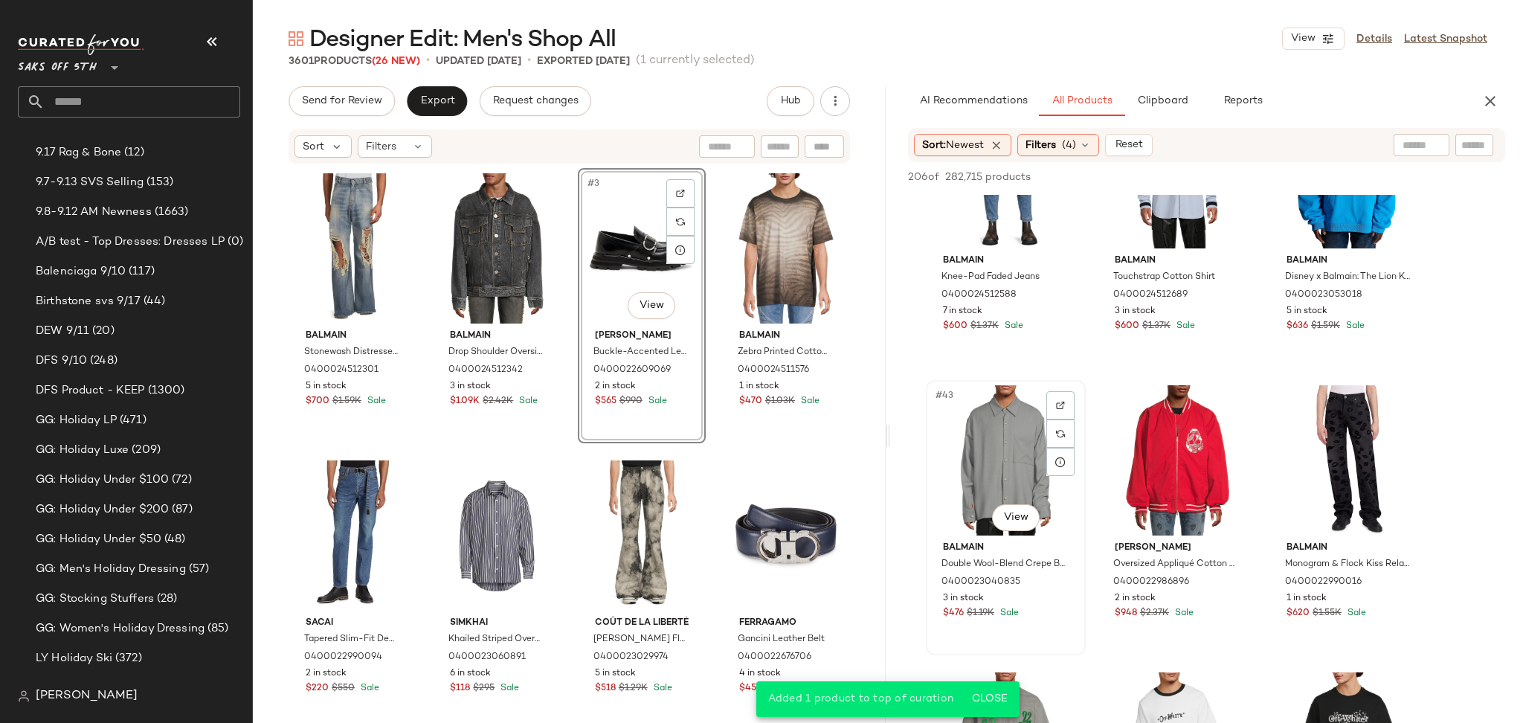
click at [1008, 452] on div "#43 View" at bounding box center [1005, 460] width 149 height 150
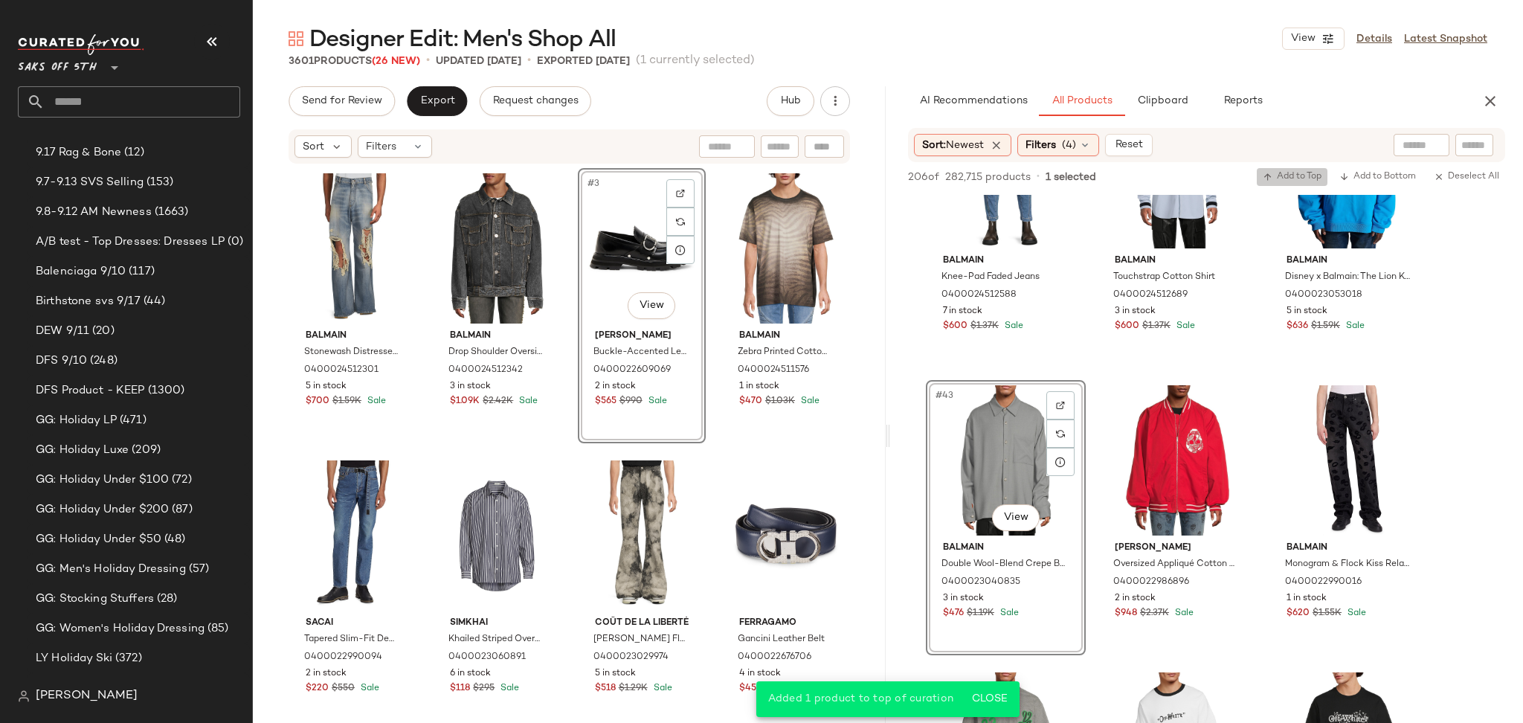
click at [1282, 177] on span "Add to Top" at bounding box center [1291, 177] width 59 height 10
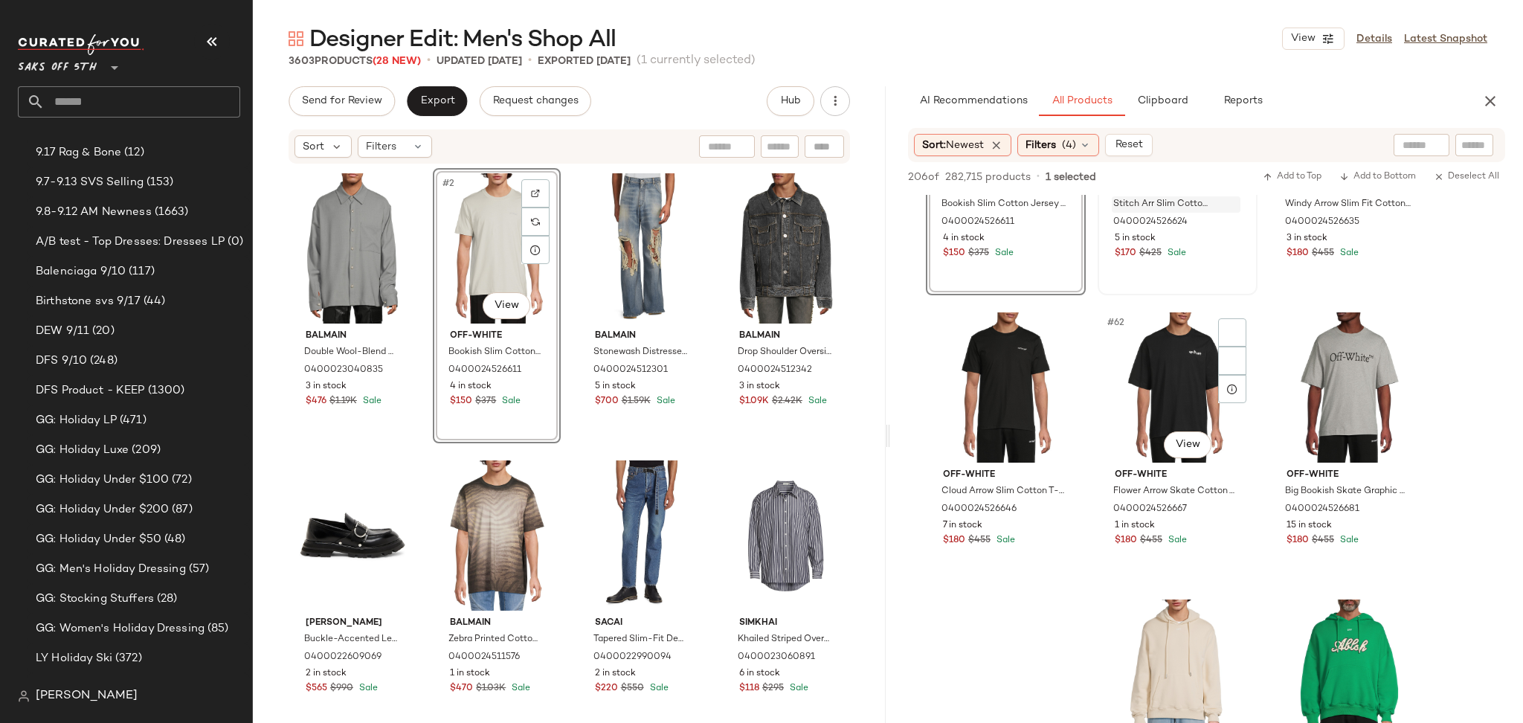
scroll to position [5629, 0]
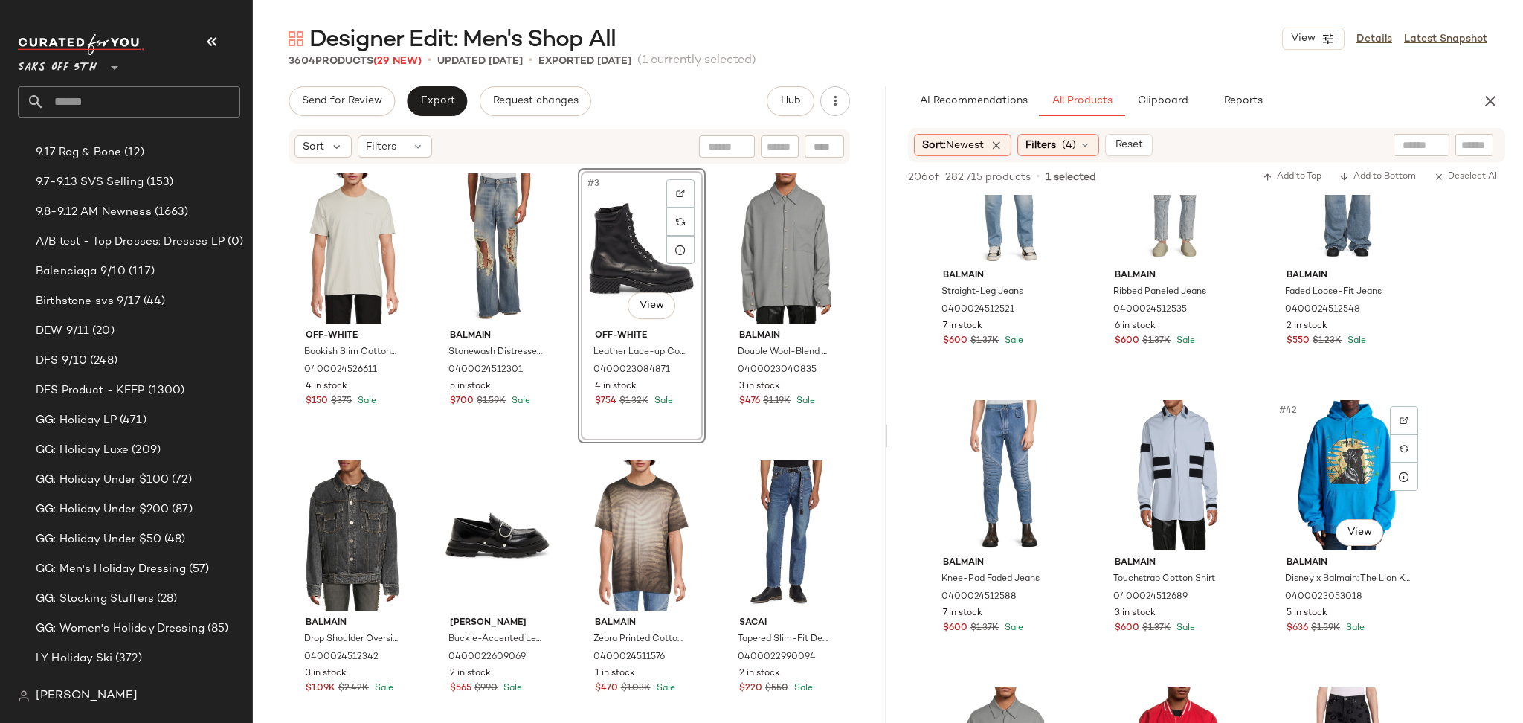
scroll to position [3529, 0]
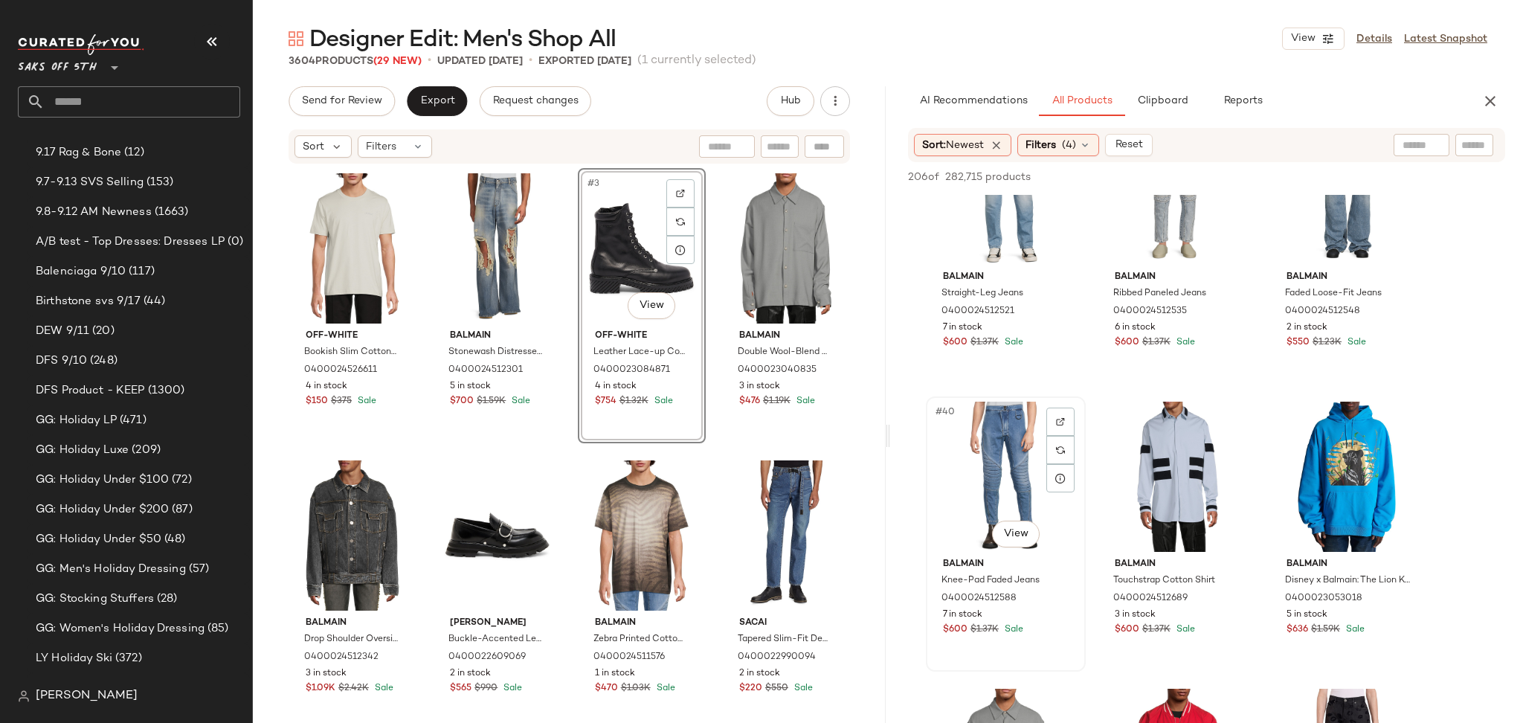
click at [1007, 445] on div "#40 View" at bounding box center [1005, 476] width 149 height 150
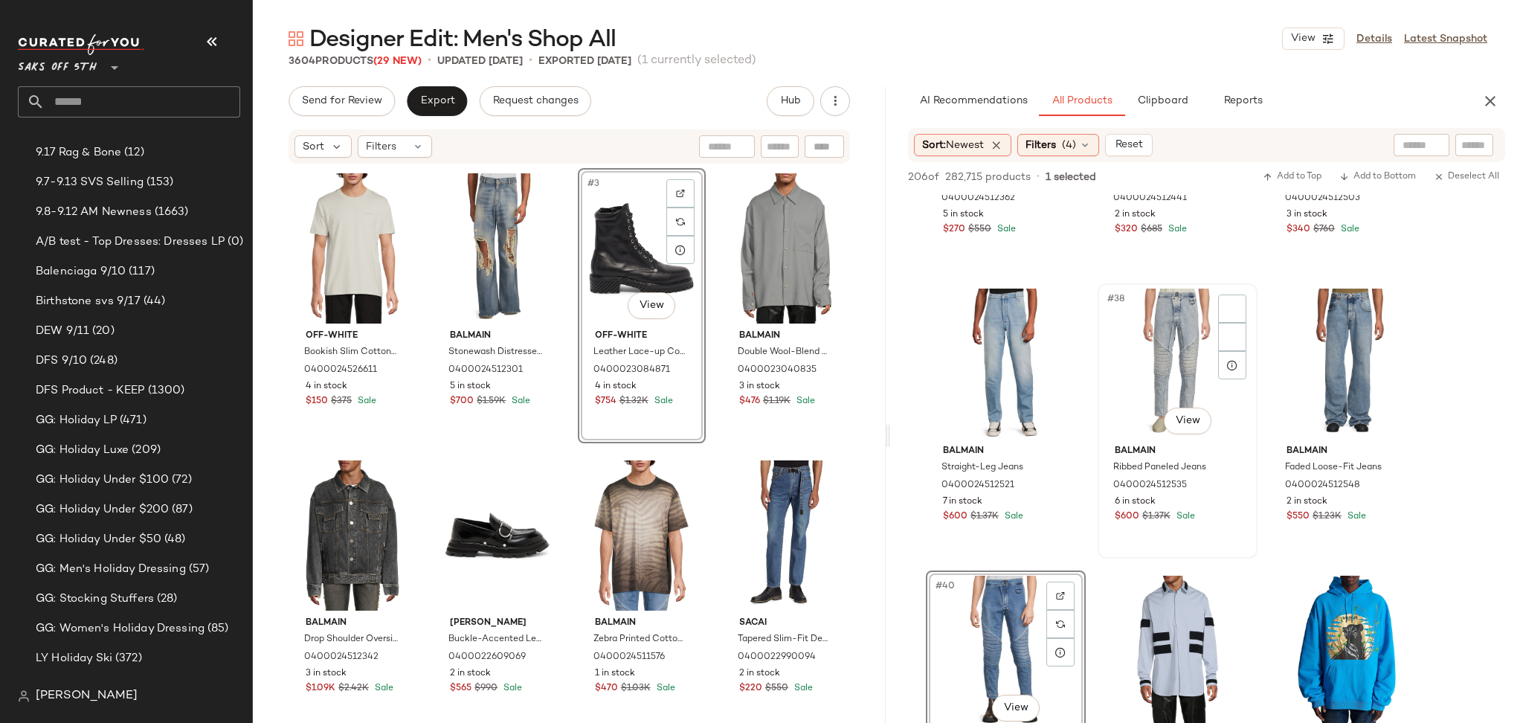
scroll to position [3346, 0]
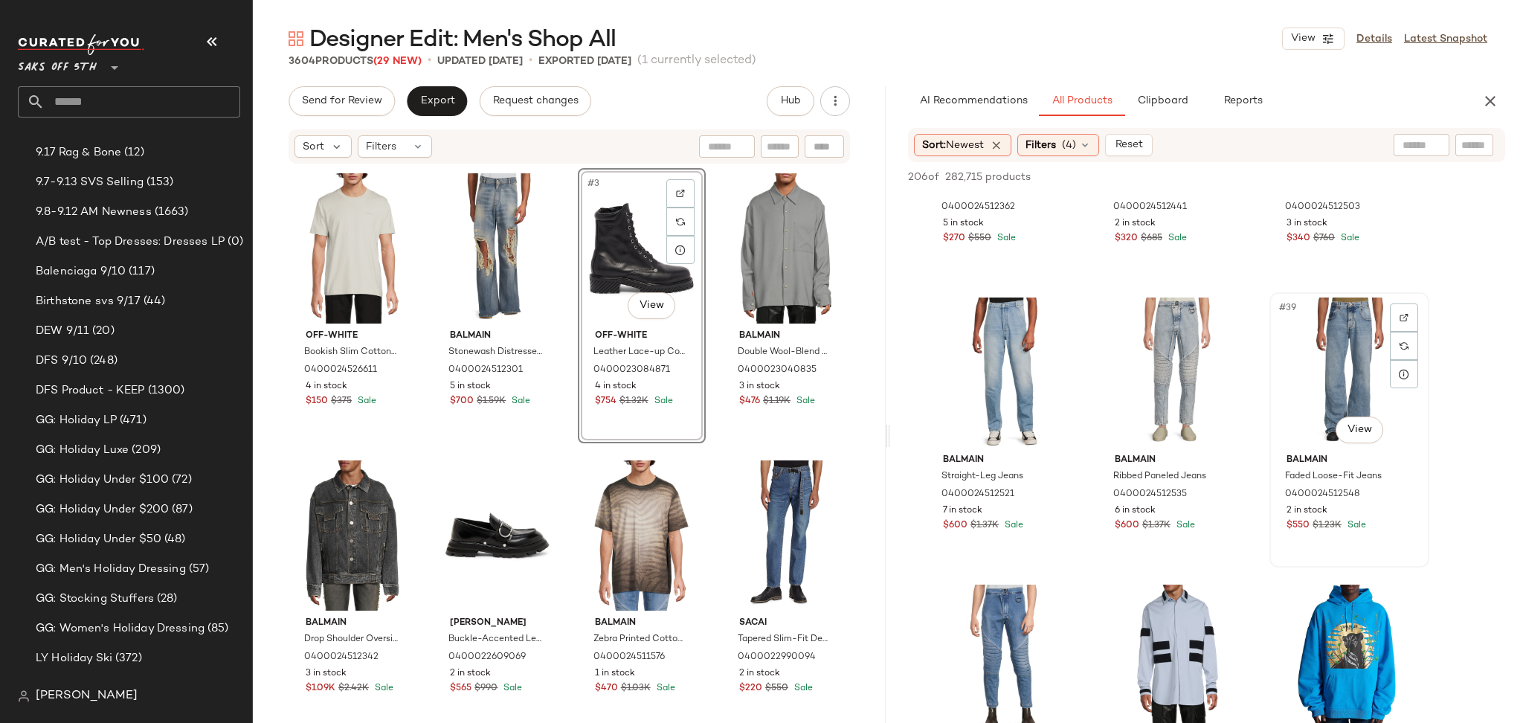
click at [1331, 361] on div "#39 View" at bounding box center [1348, 372] width 149 height 150
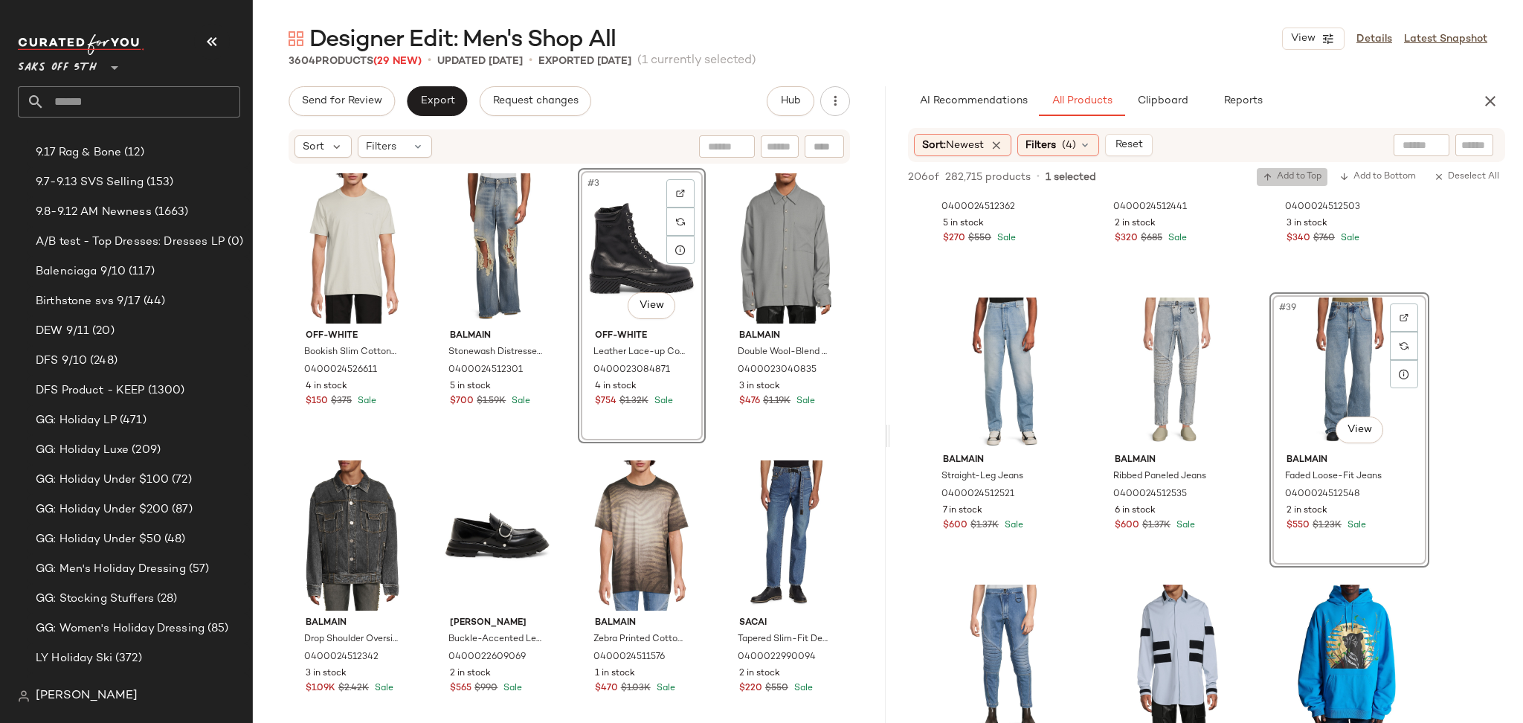
click at [1294, 176] on span "Add to Top" at bounding box center [1291, 177] width 59 height 10
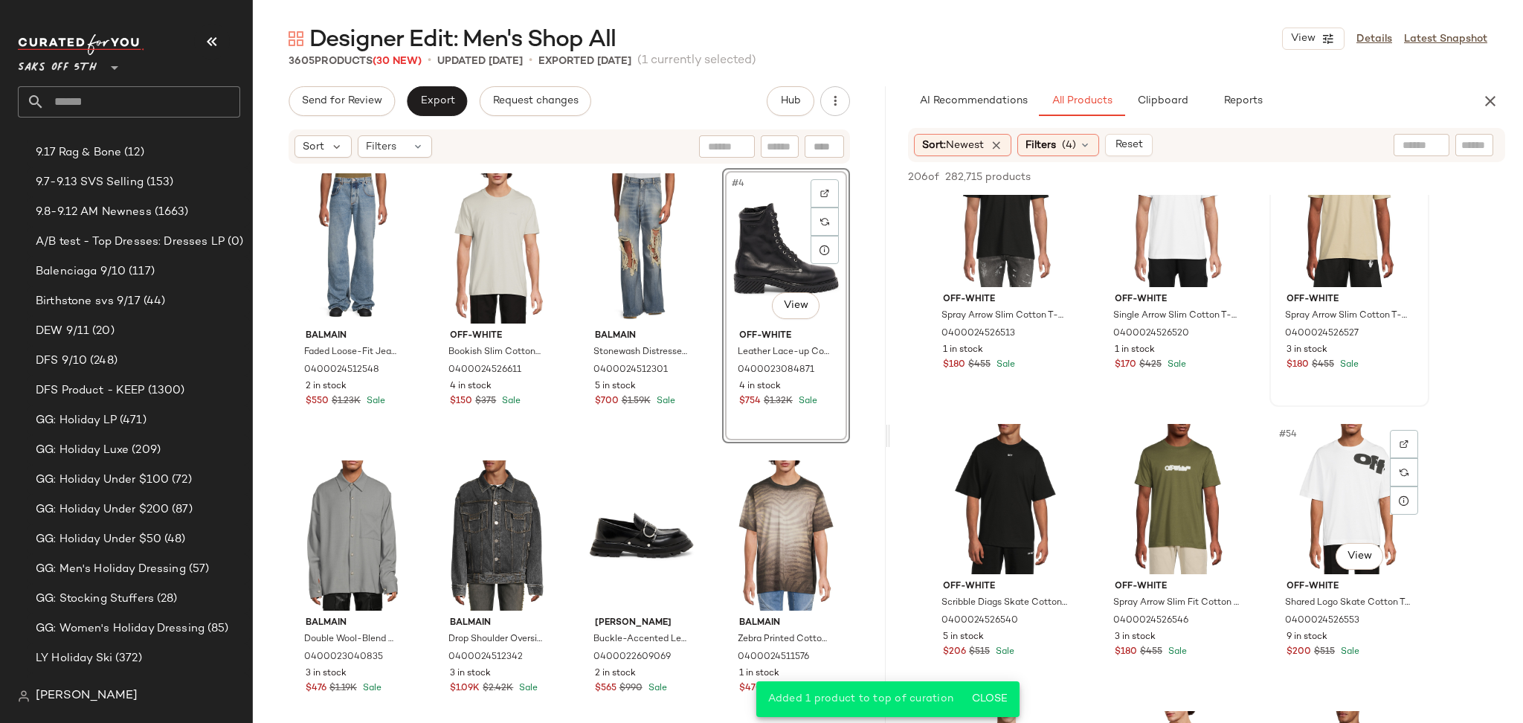
scroll to position [4646, 0]
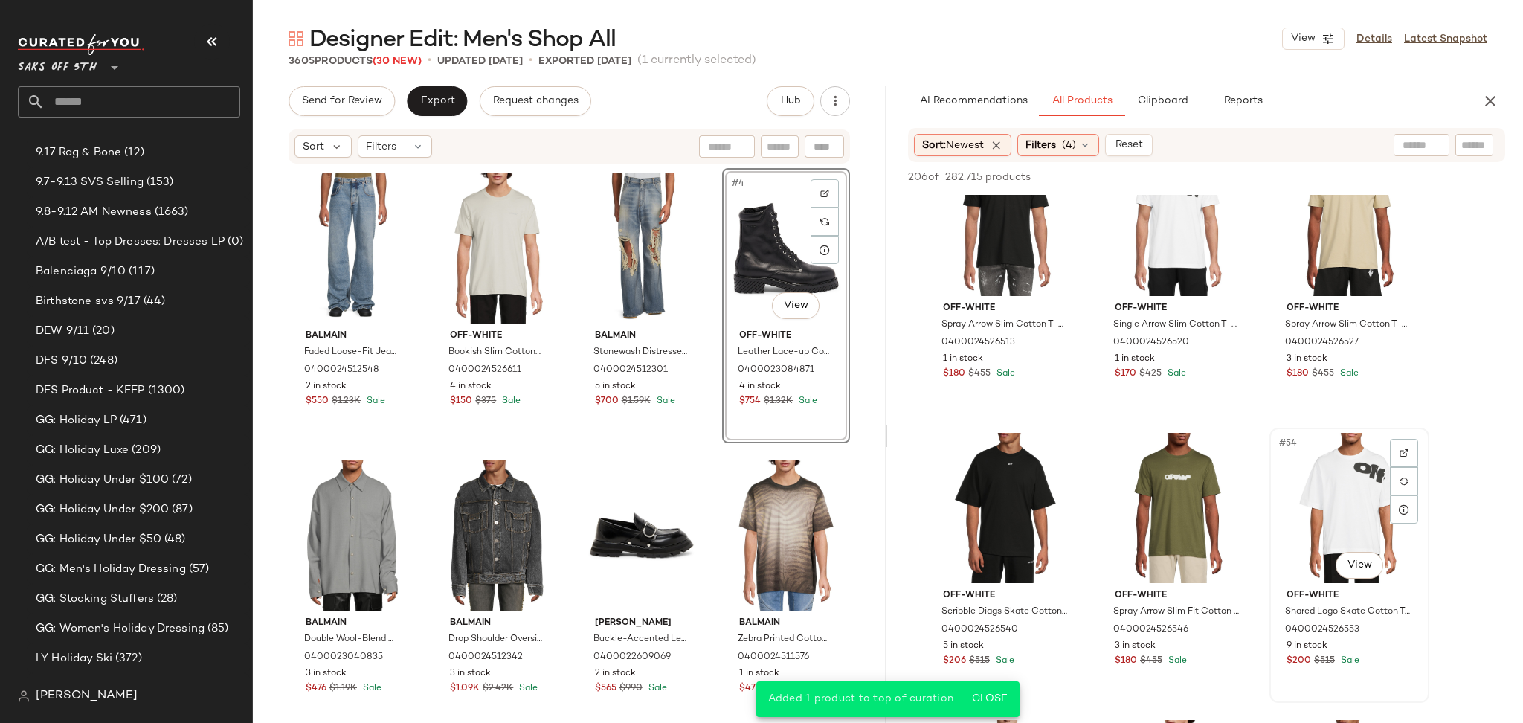
click at [1328, 482] on div "#54 View" at bounding box center [1348, 508] width 149 height 150
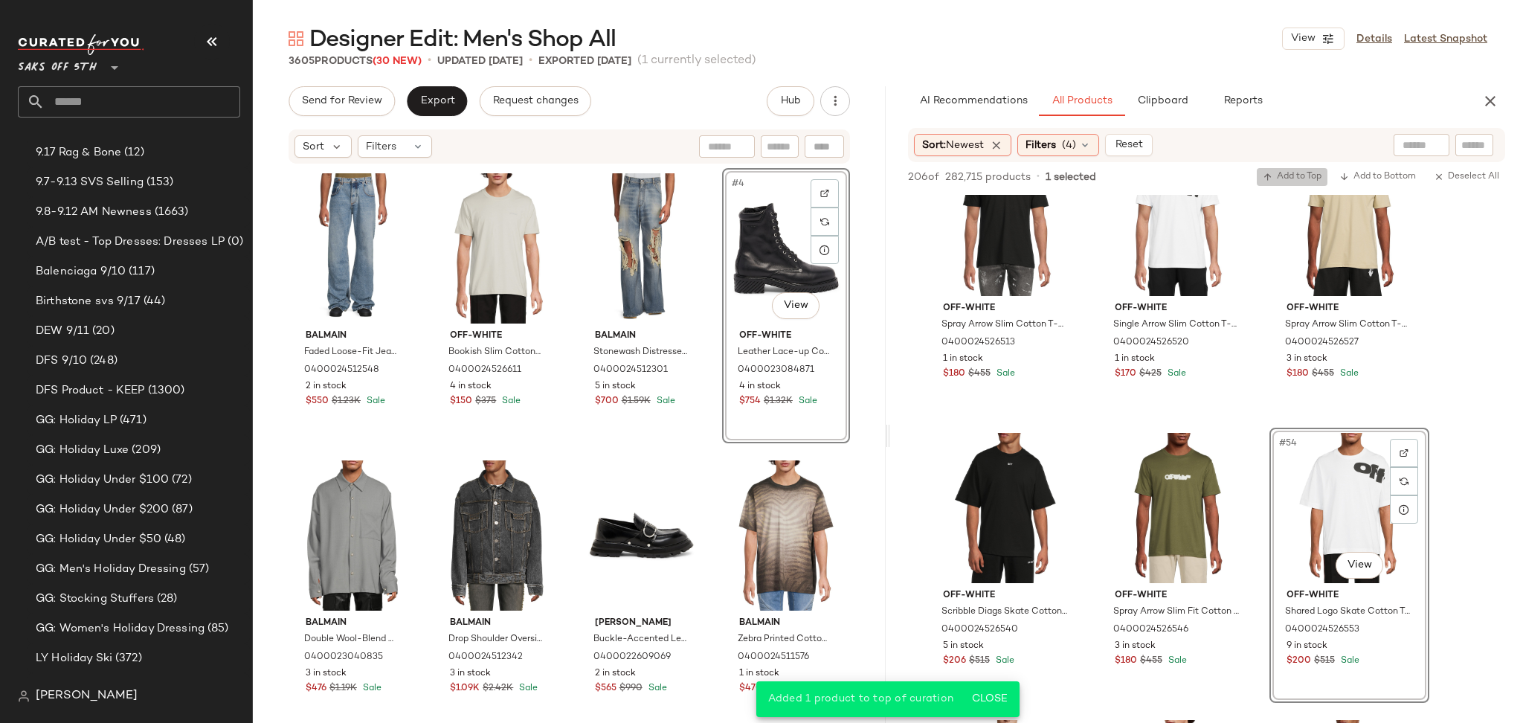
click at [1279, 181] on span "Add to Top" at bounding box center [1291, 177] width 59 height 10
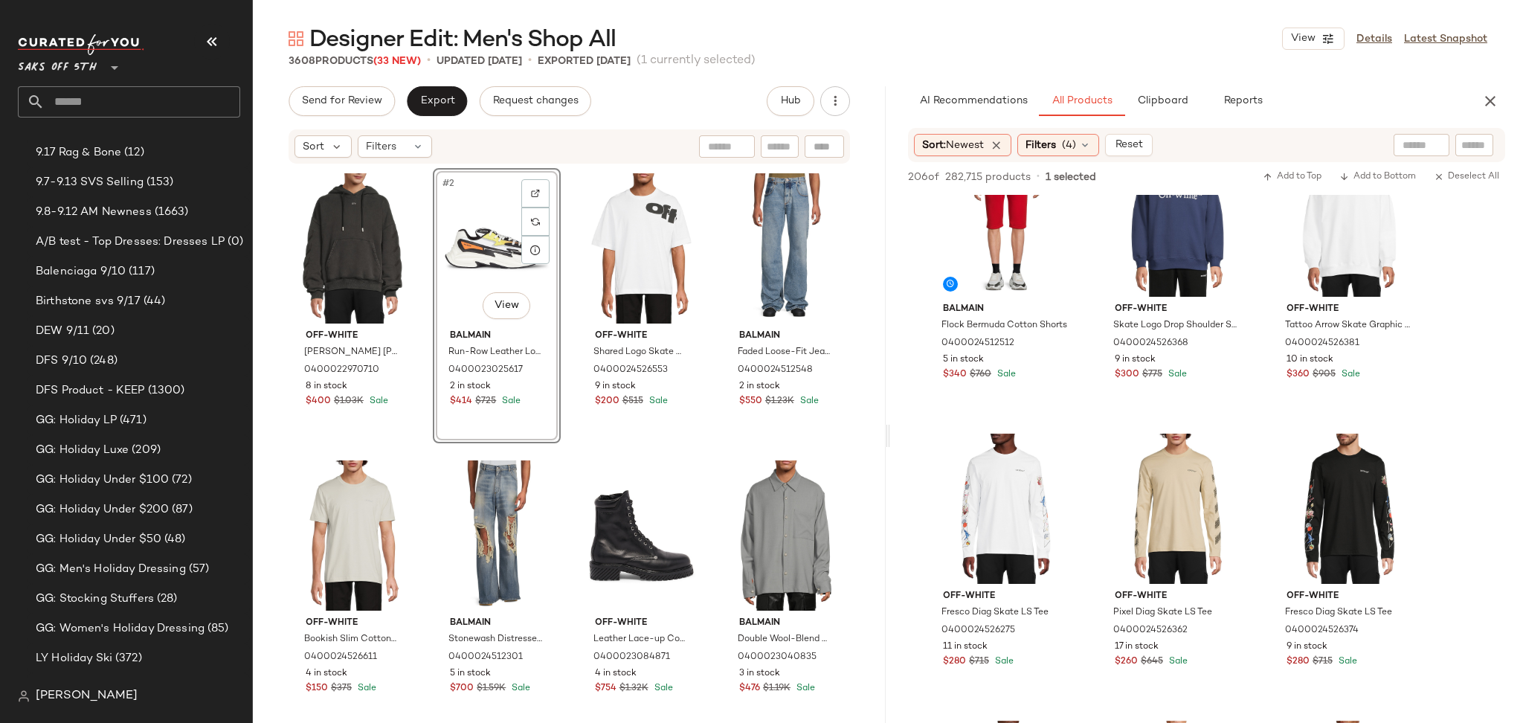
scroll to position [0, 0]
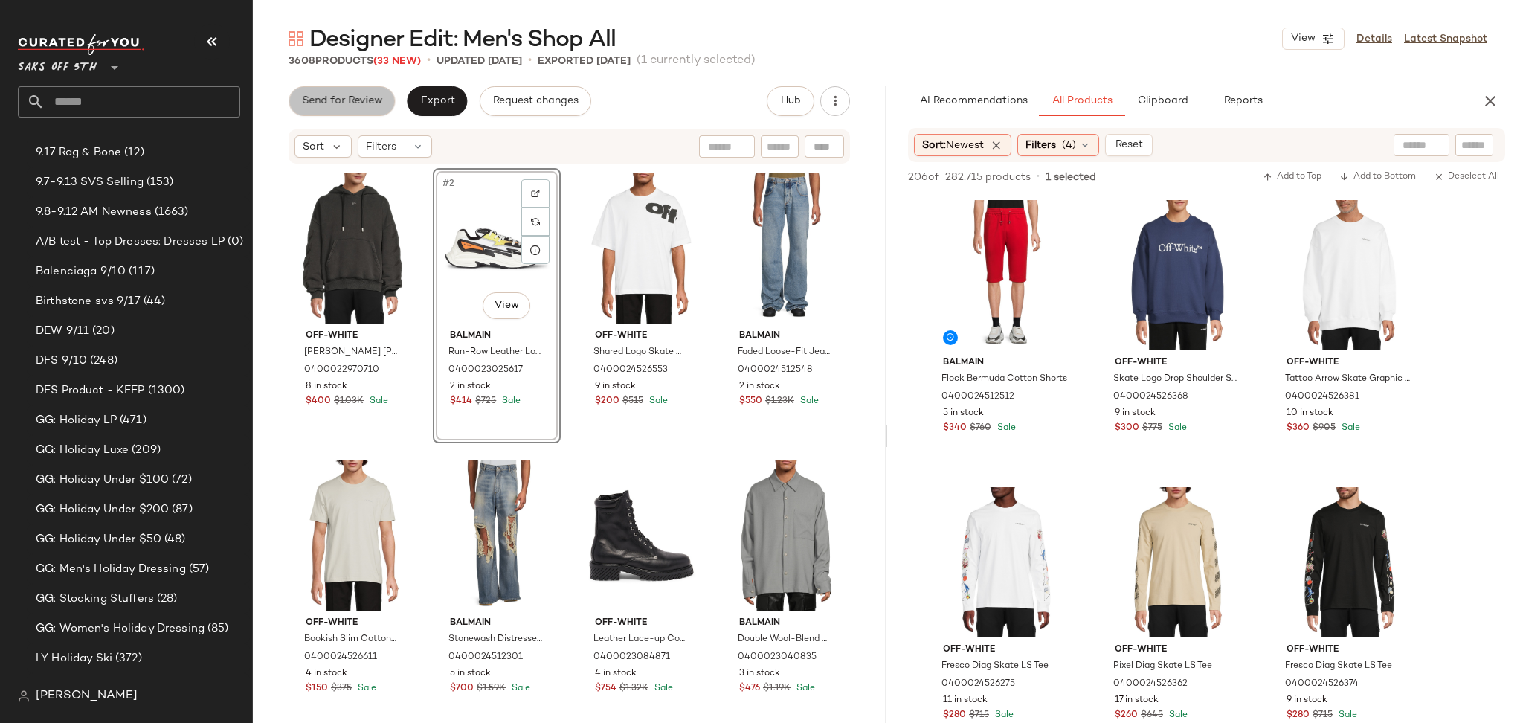
click at [346, 96] on span "Send for Review" at bounding box center [341, 101] width 81 height 12
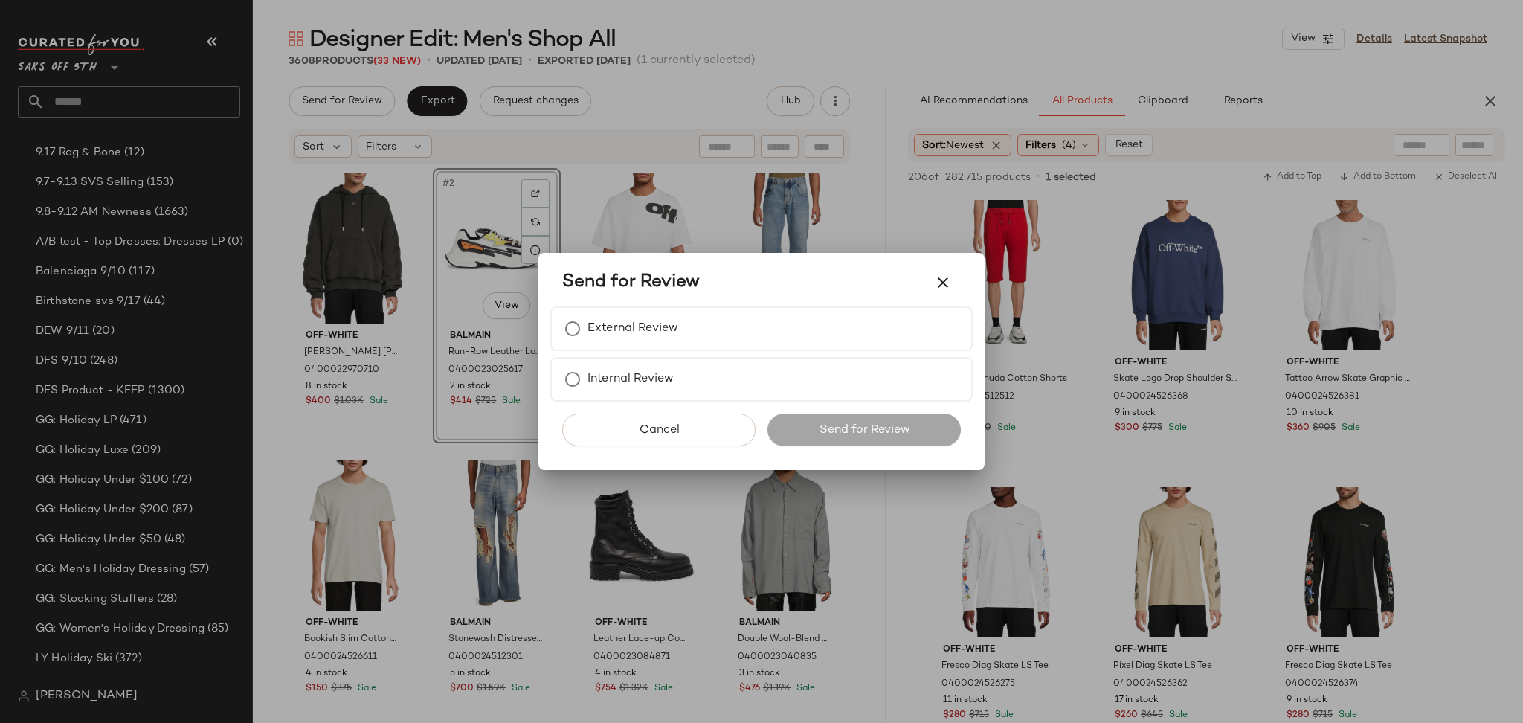
click at [607, 300] on div "Send for Review" at bounding box center [761, 283] width 398 height 36
click at [615, 320] on label "External Review" at bounding box center [632, 329] width 91 height 30
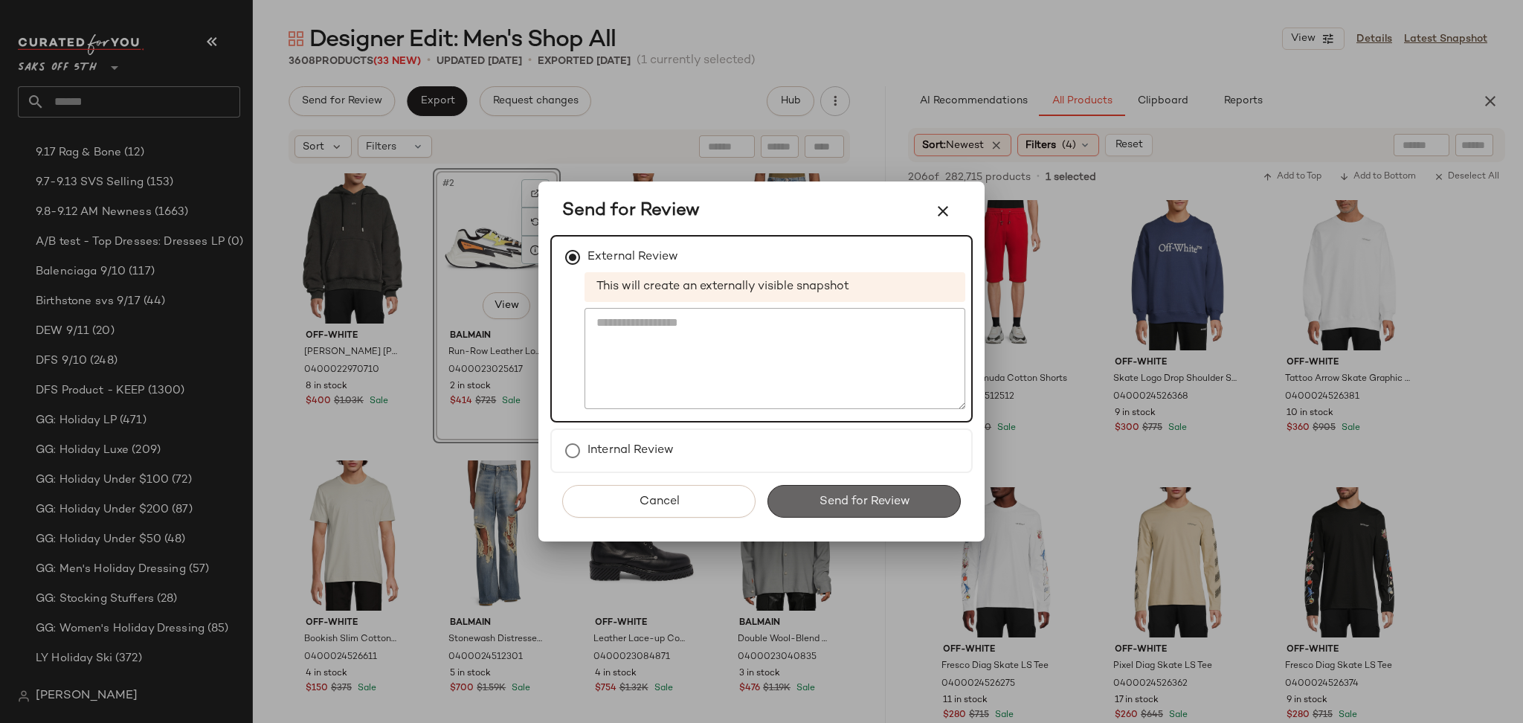
click at [827, 494] on span "Send for Review" at bounding box center [863, 501] width 91 height 14
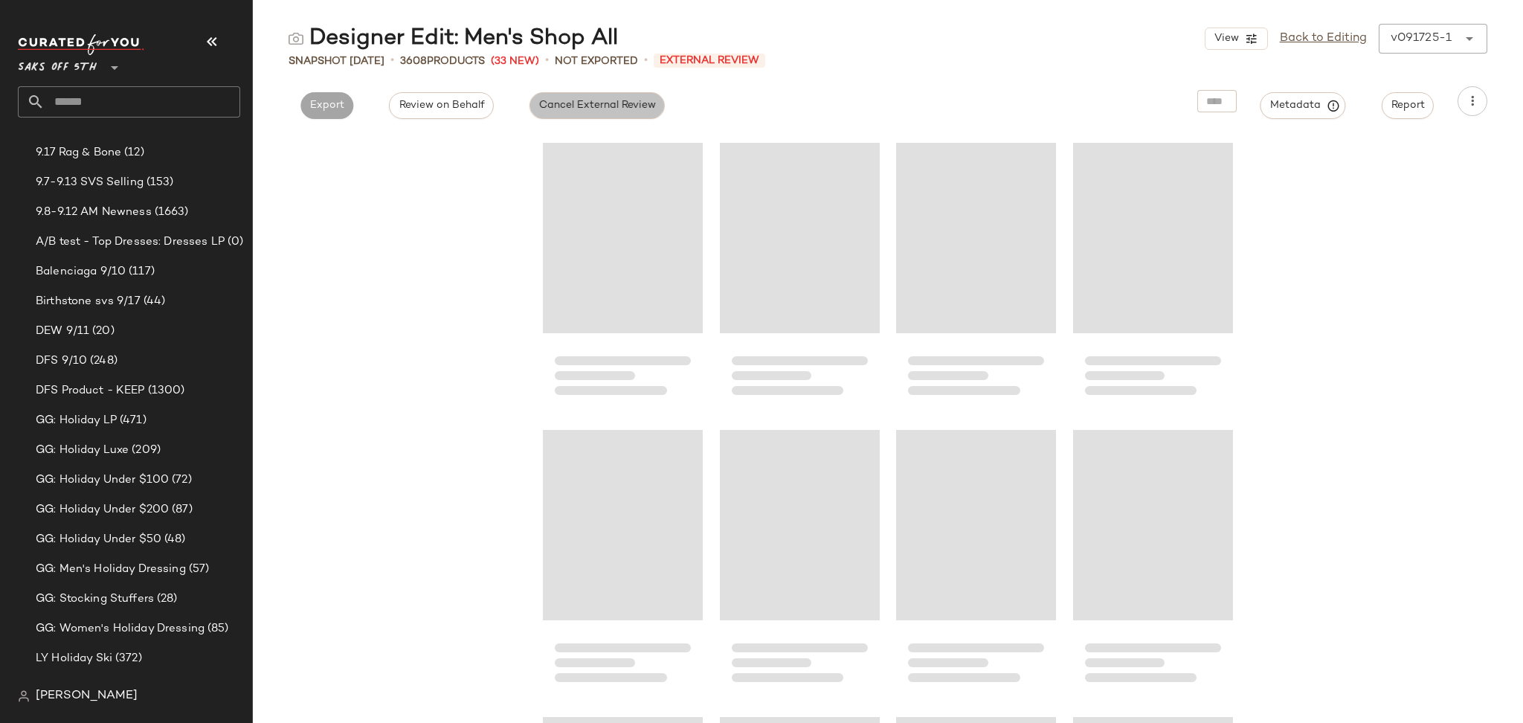
click at [562, 100] on span "Cancel External Review" at bounding box center [596, 106] width 117 height 12
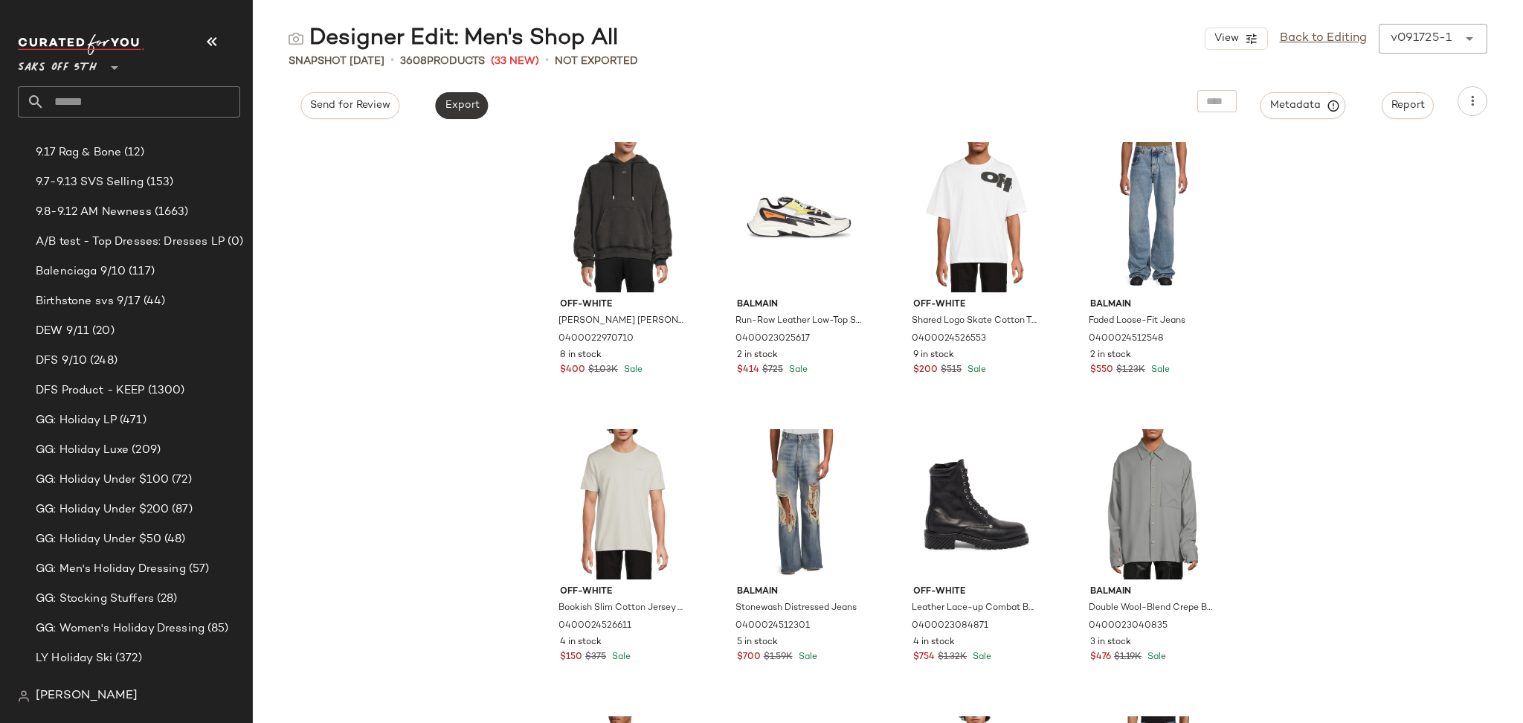
click at [459, 109] on span "Export" at bounding box center [461, 106] width 35 height 12
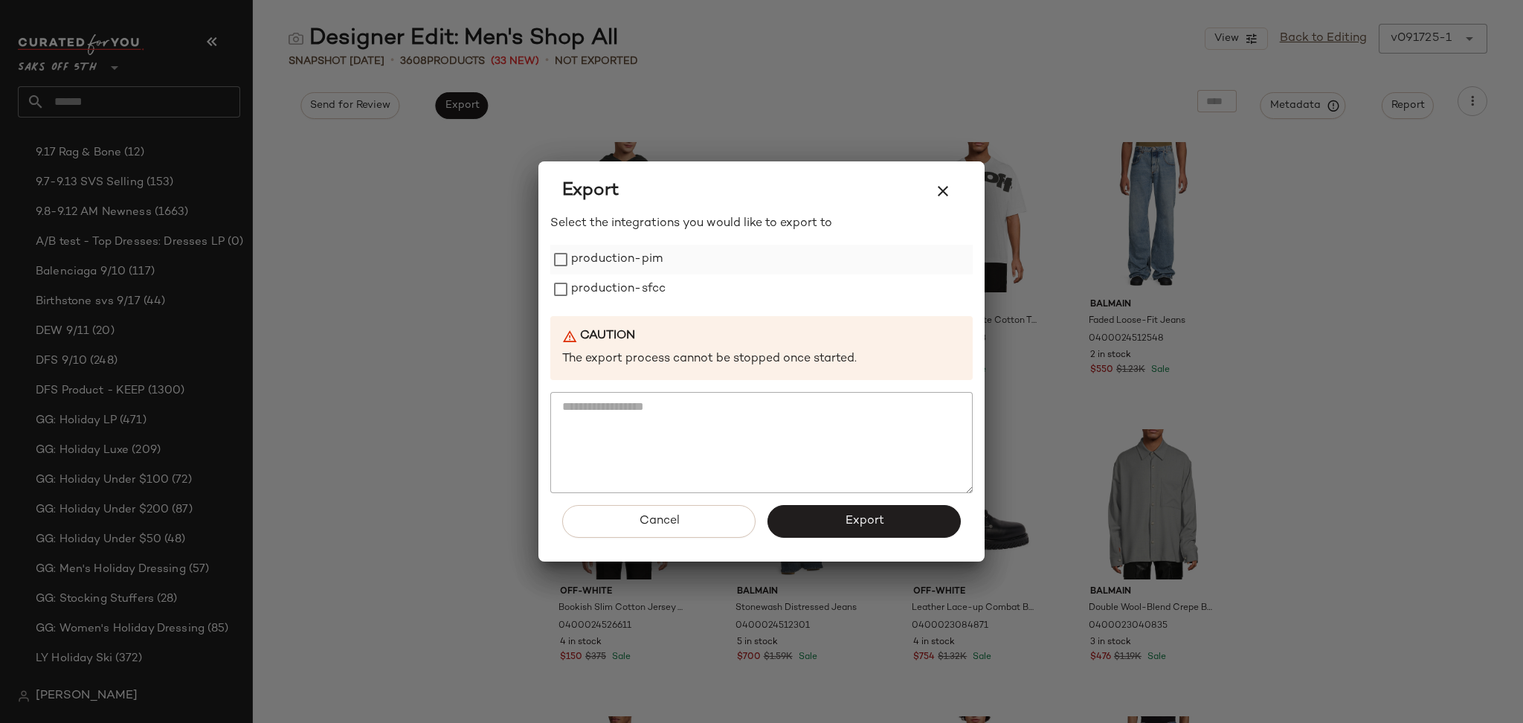
click at [645, 252] on label "production-pim" at bounding box center [616, 260] width 91 height 30
click at [636, 281] on label "production-sfcc" at bounding box center [618, 289] width 94 height 30
click at [840, 519] on button "Export" at bounding box center [863, 521] width 193 height 33
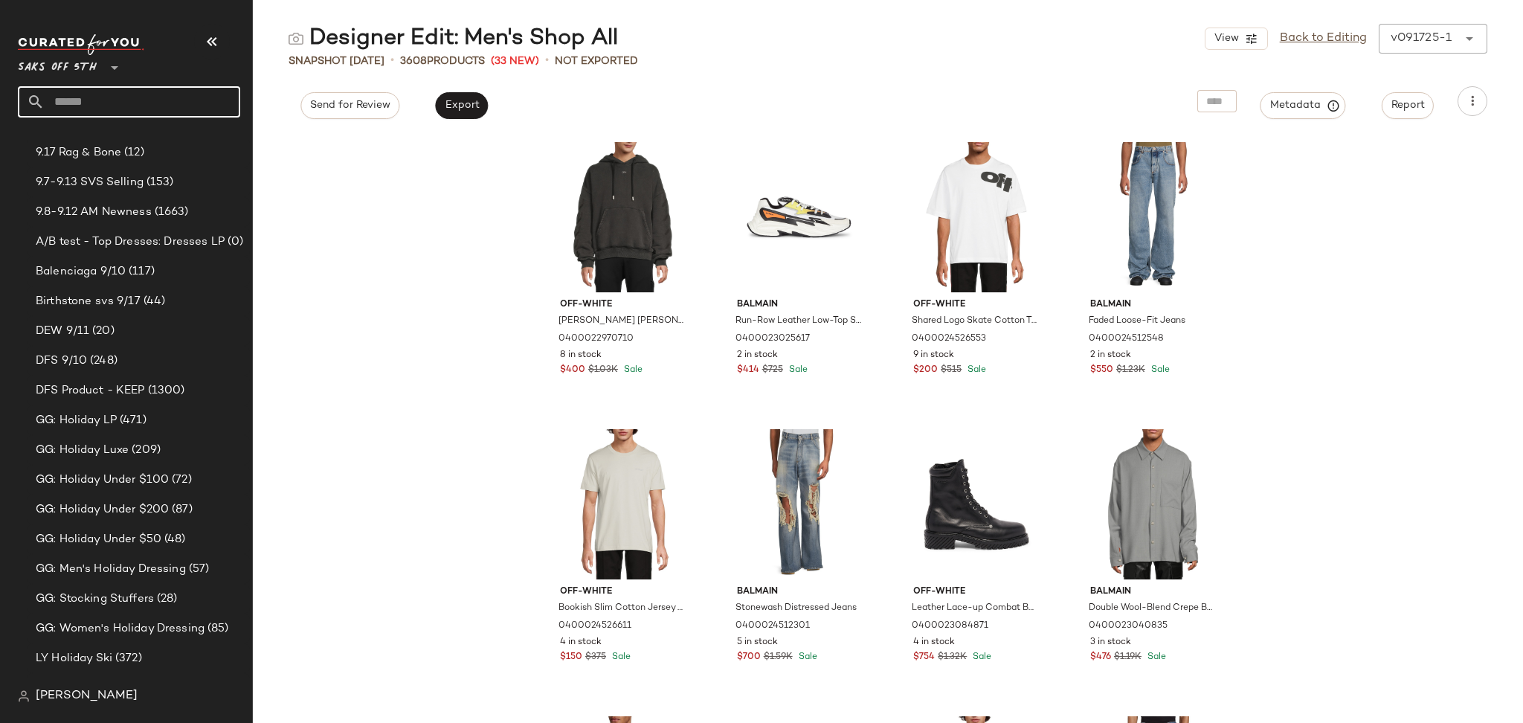
click at [88, 111] on input "text" at bounding box center [143, 101] width 196 height 31
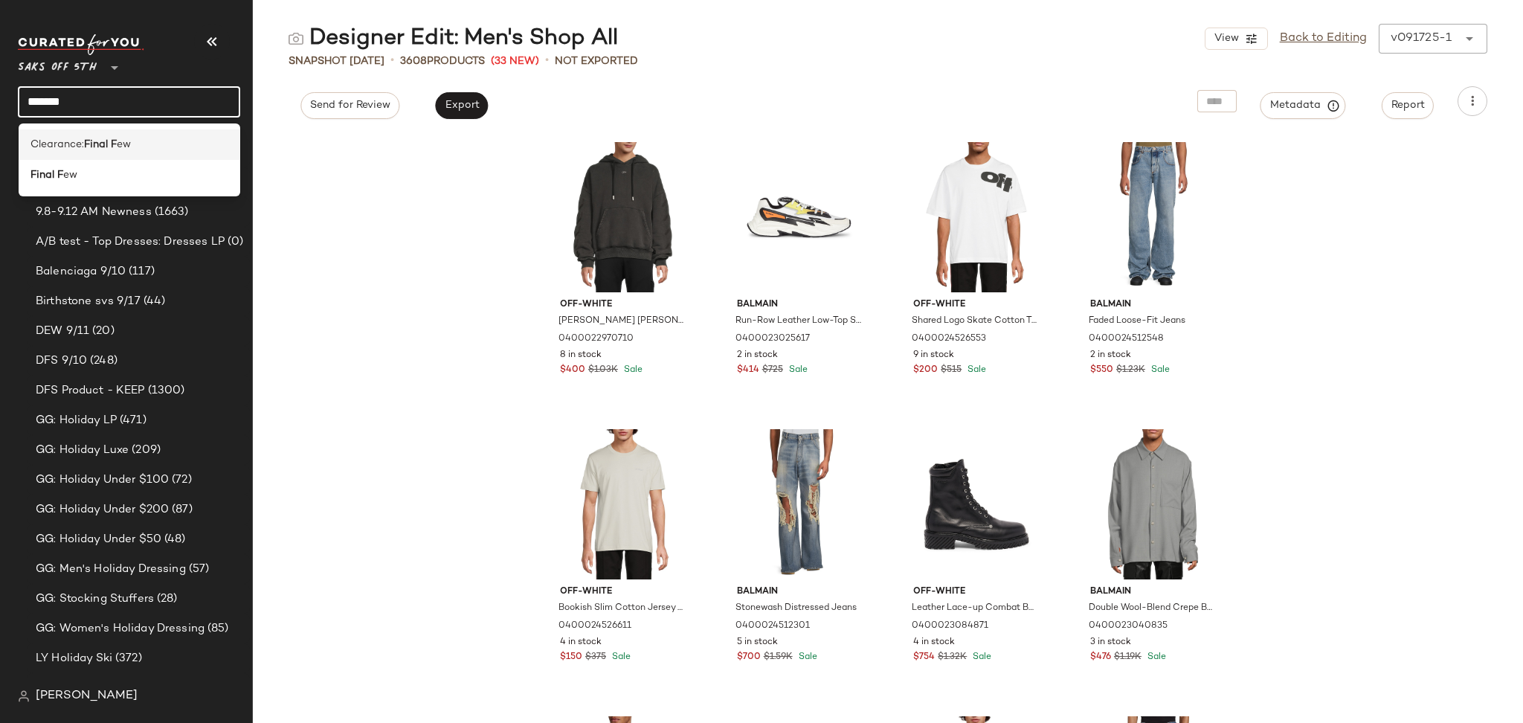
type input "*******"
click at [91, 146] on b "Final F" at bounding box center [100, 145] width 33 height 16
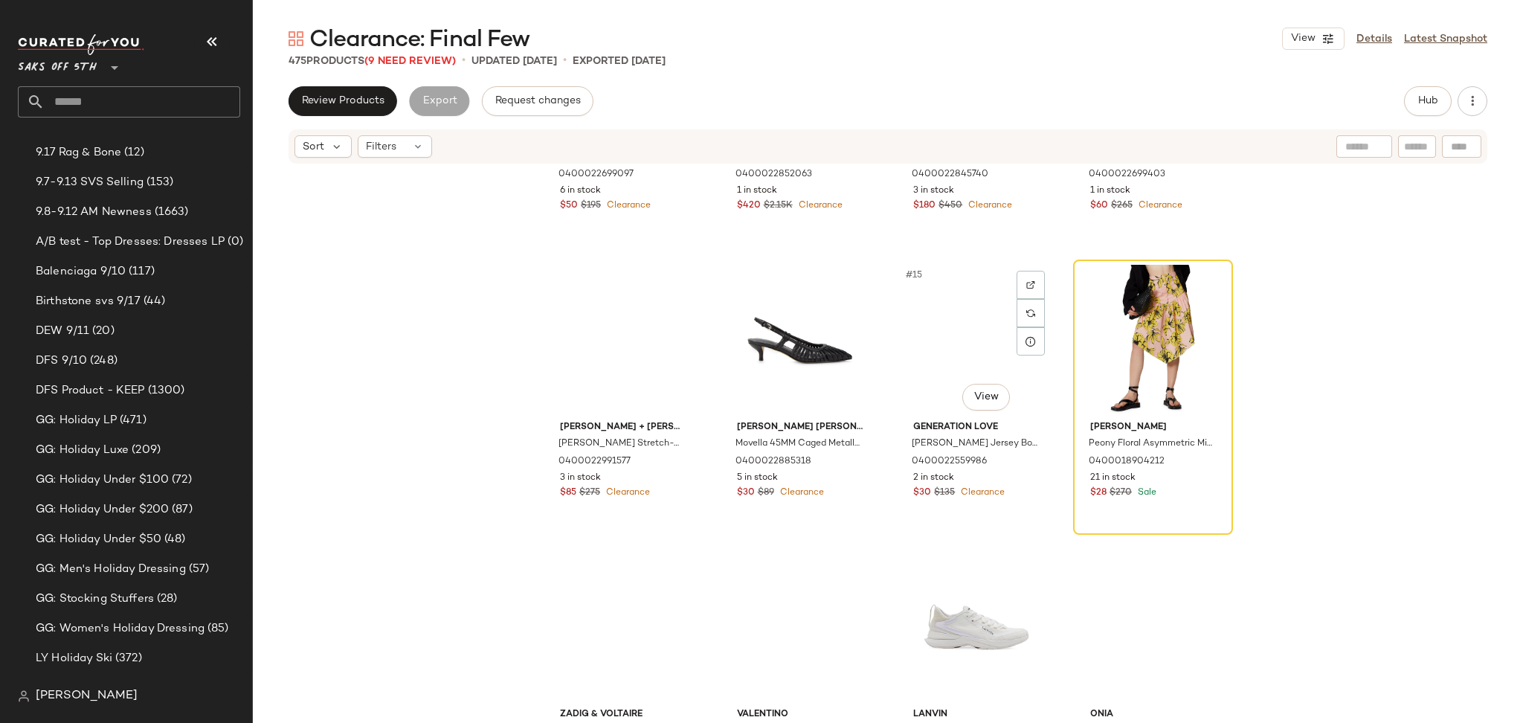
scroll to position [783, 0]
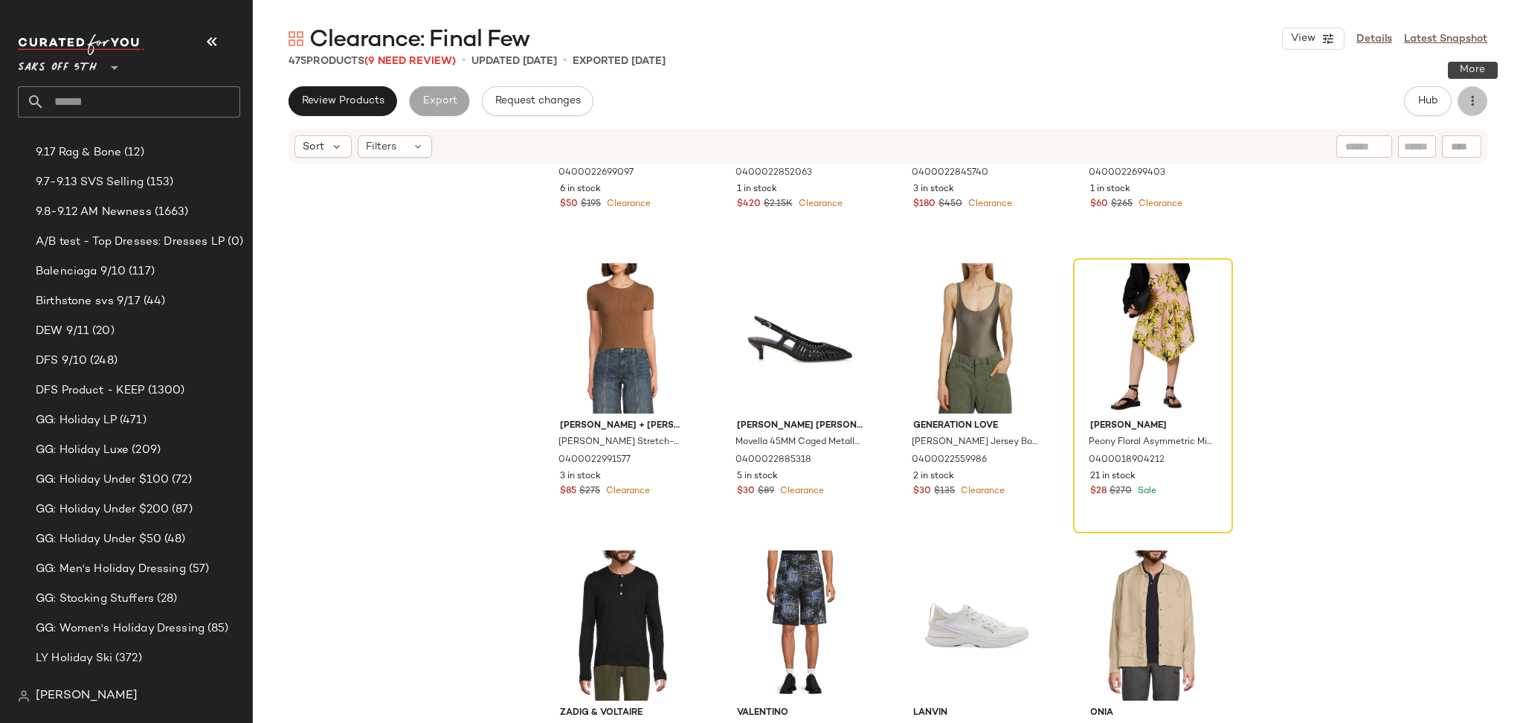
click at [1468, 94] on icon "button" at bounding box center [1472, 101] width 15 height 15
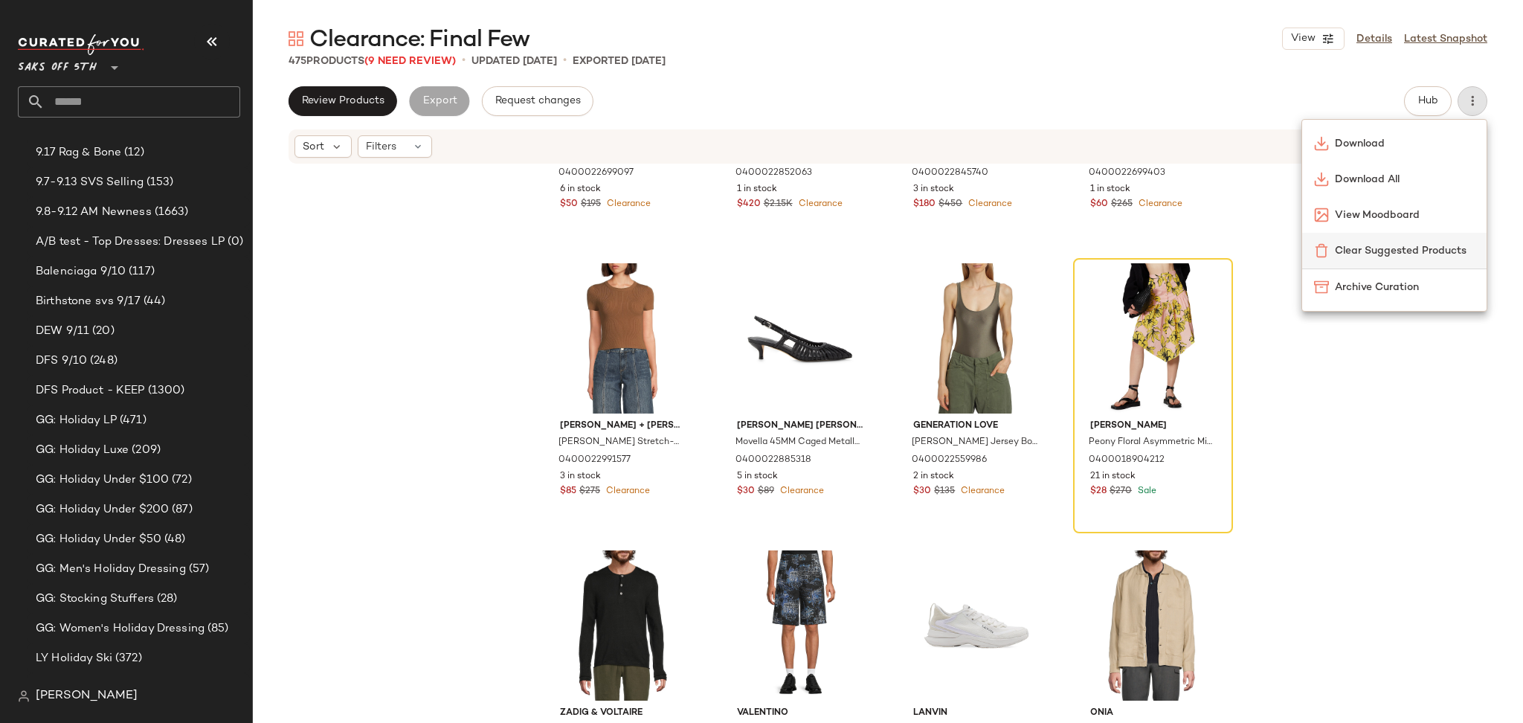
click at [1360, 243] on span "Clear Suggested Products" at bounding box center [1404, 251] width 140 height 16
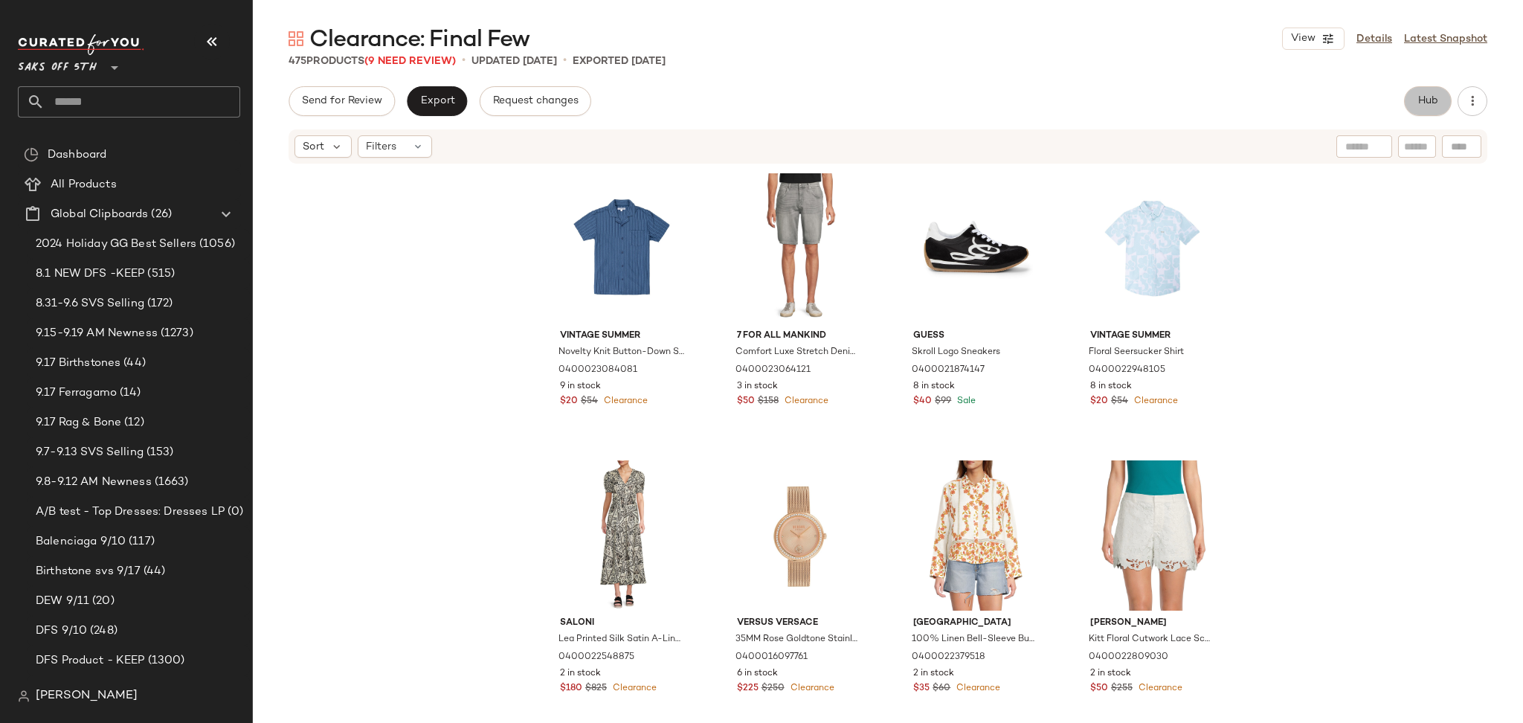
click at [1423, 100] on span "Hub" at bounding box center [1427, 101] width 21 height 12
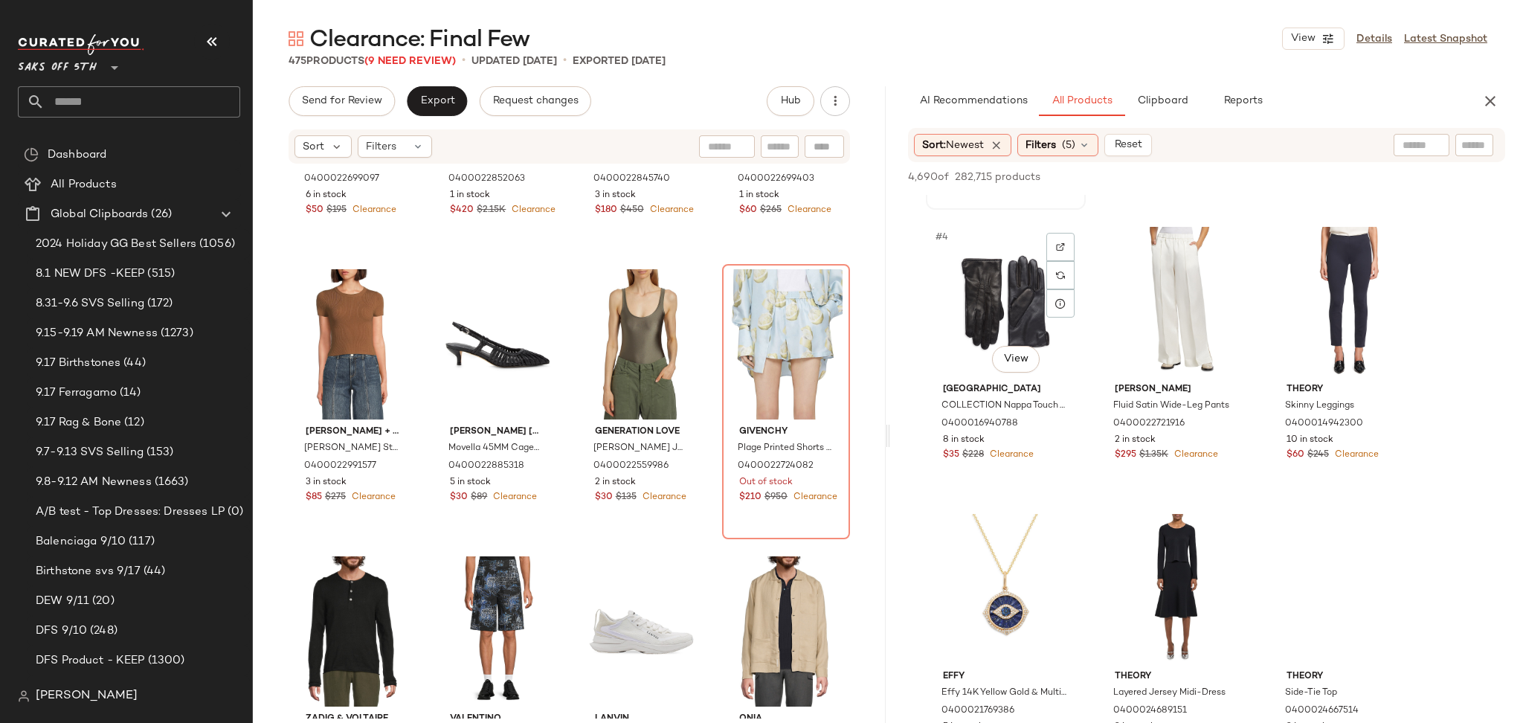
scroll to position [262, 0]
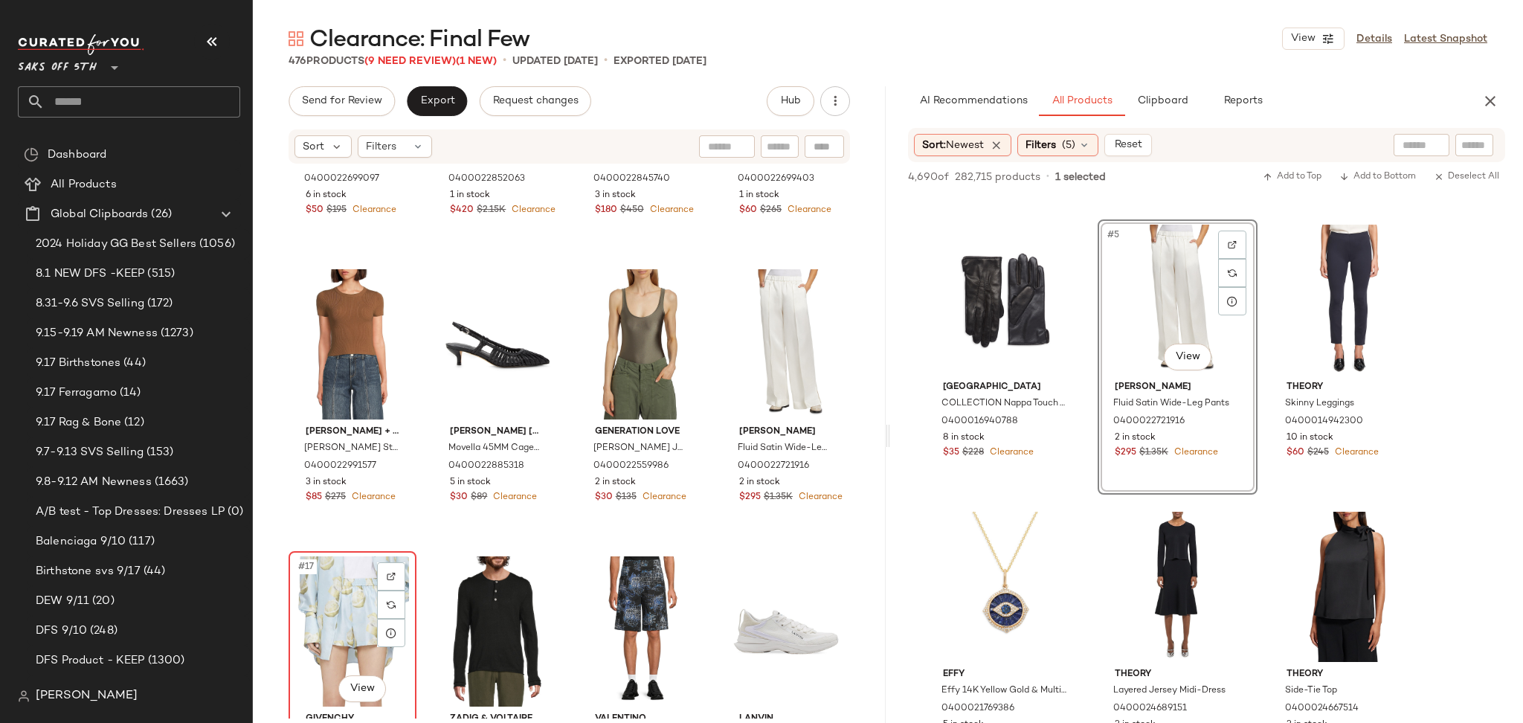
click at [334, 594] on div "#17 View" at bounding box center [352, 631] width 117 height 150
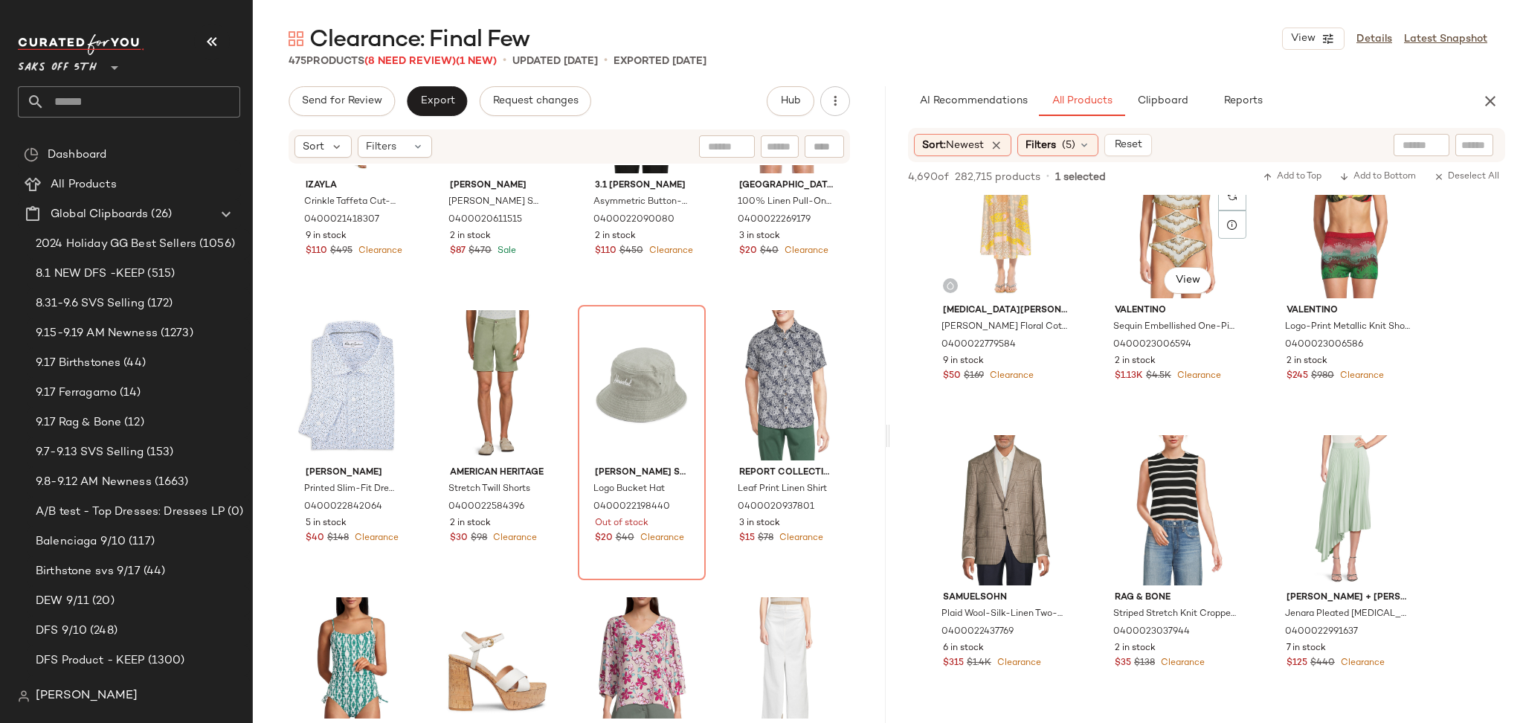
scroll to position [1488, 0]
click at [401, 146] on div "Filters" at bounding box center [395, 146] width 74 height 22
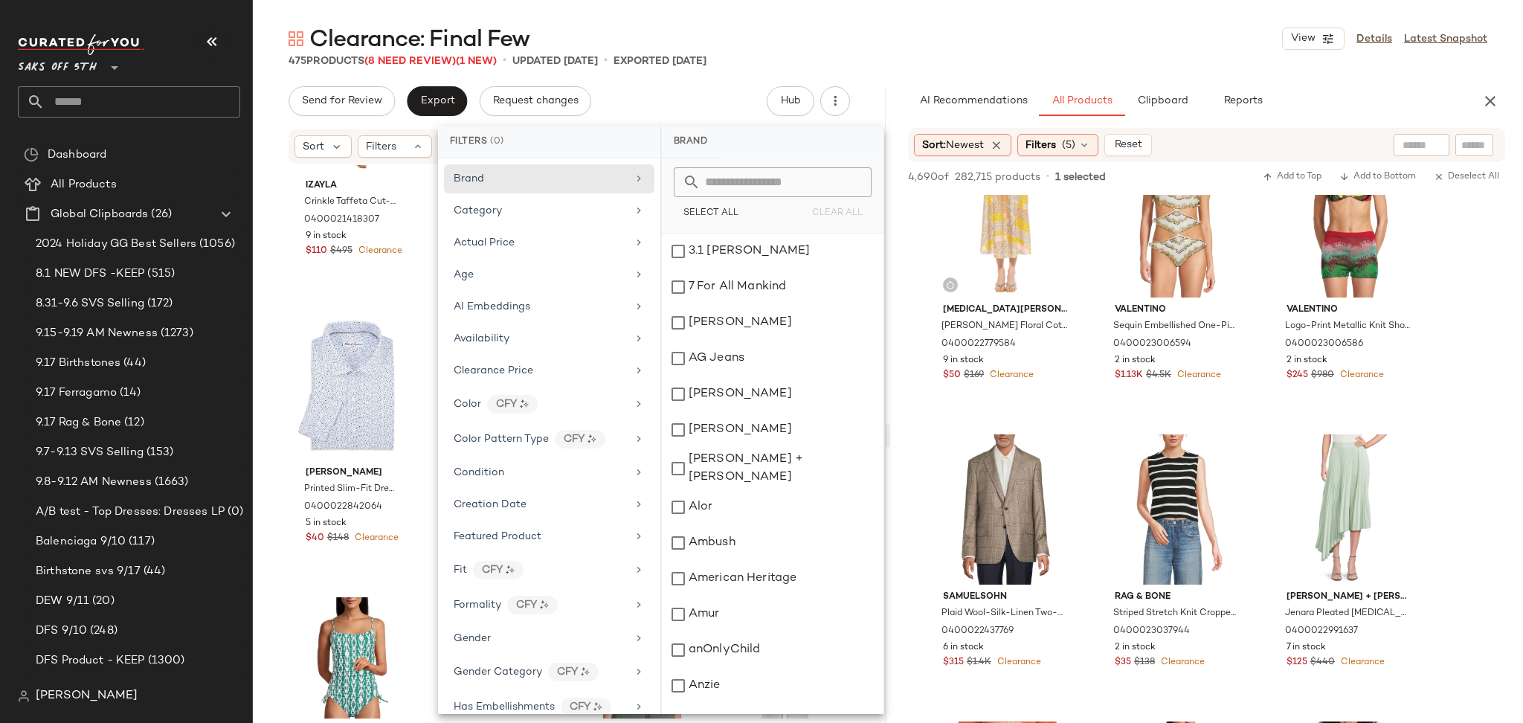
click at [1132, 29] on div "Clearance: Final Few View Details Latest Snapshot" at bounding box center [888, 39] width 1270 height 30
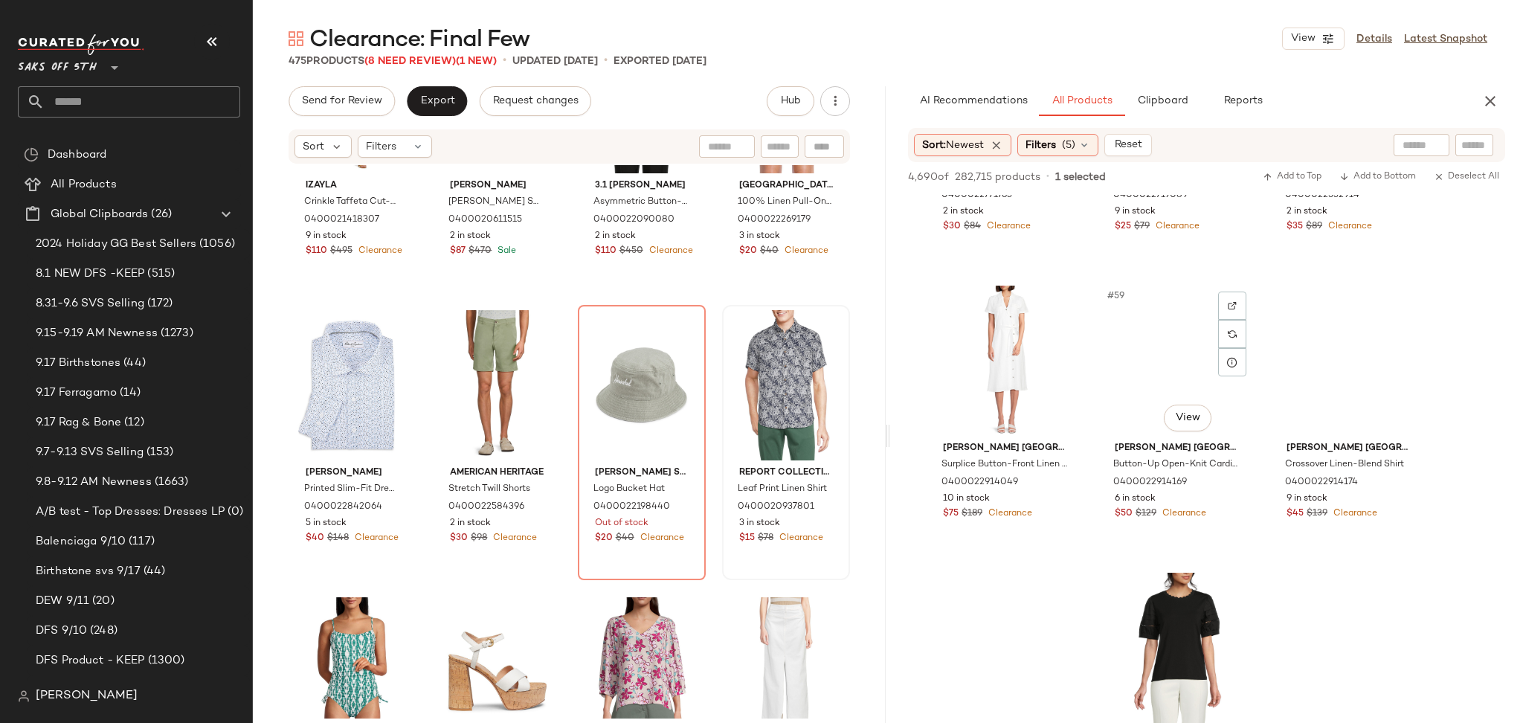
scroll to position [5368, 0]
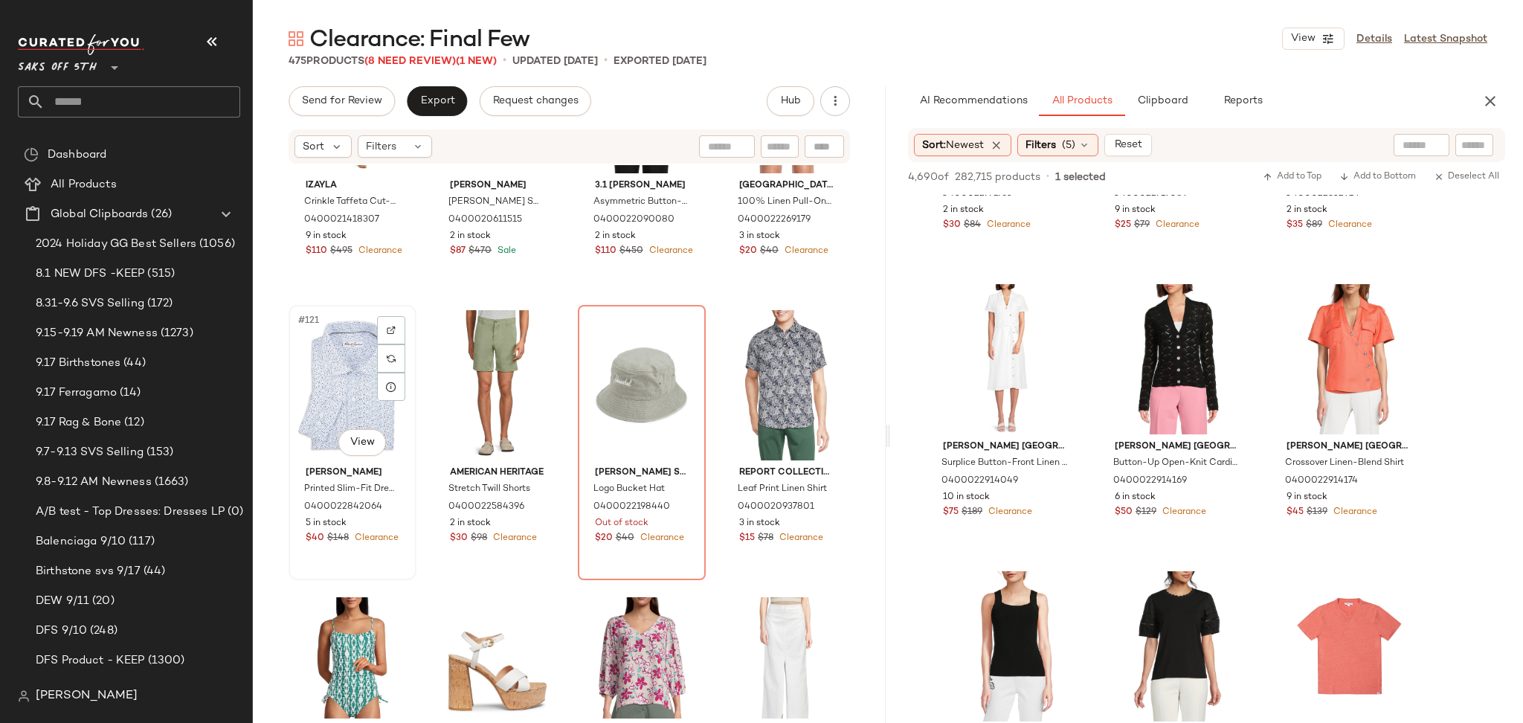
click at [327, 375] on div "#121 View" at bounding box center [352, 385] width 117 height 150
click at [763, 376] on div "#124 View" at bounding box center [785, 385] width 117 height 150
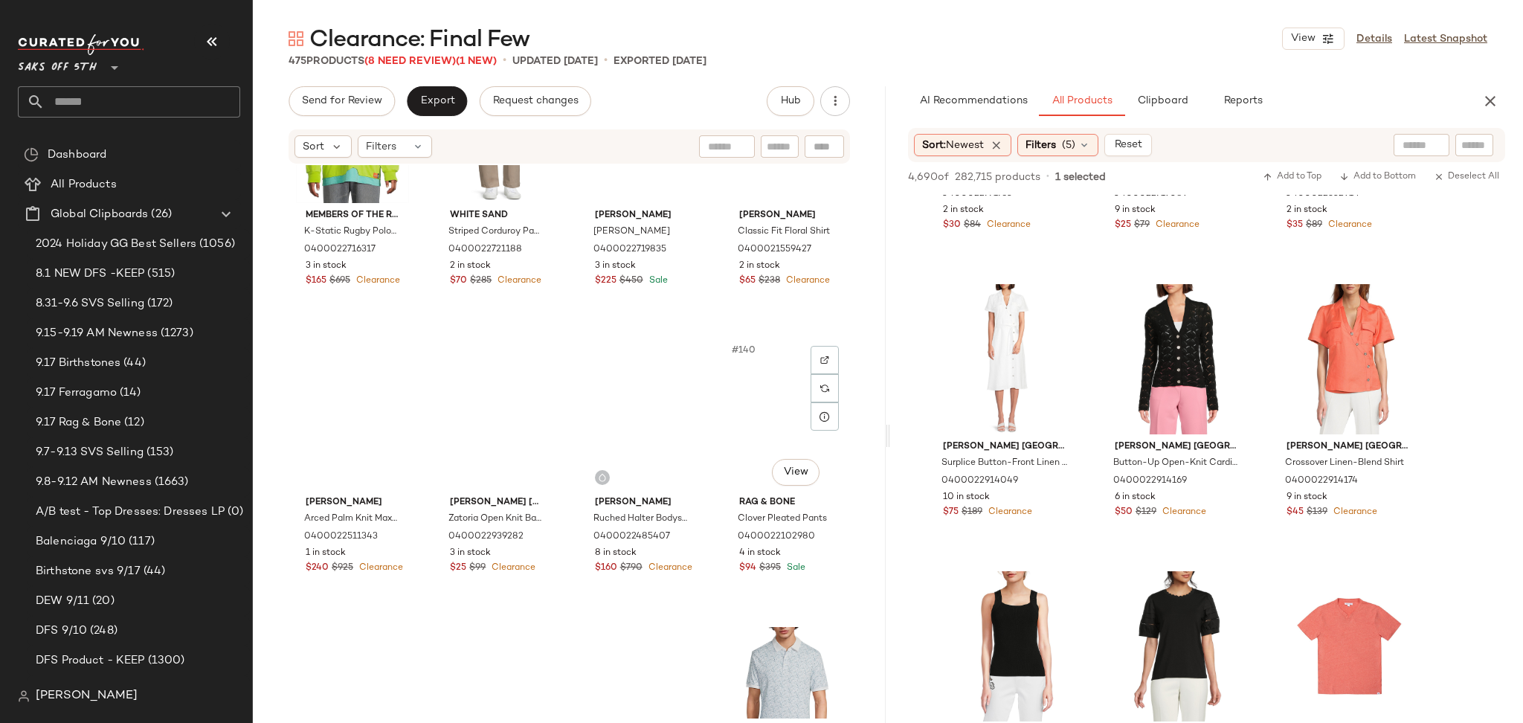
scroll to position [9644, 0]
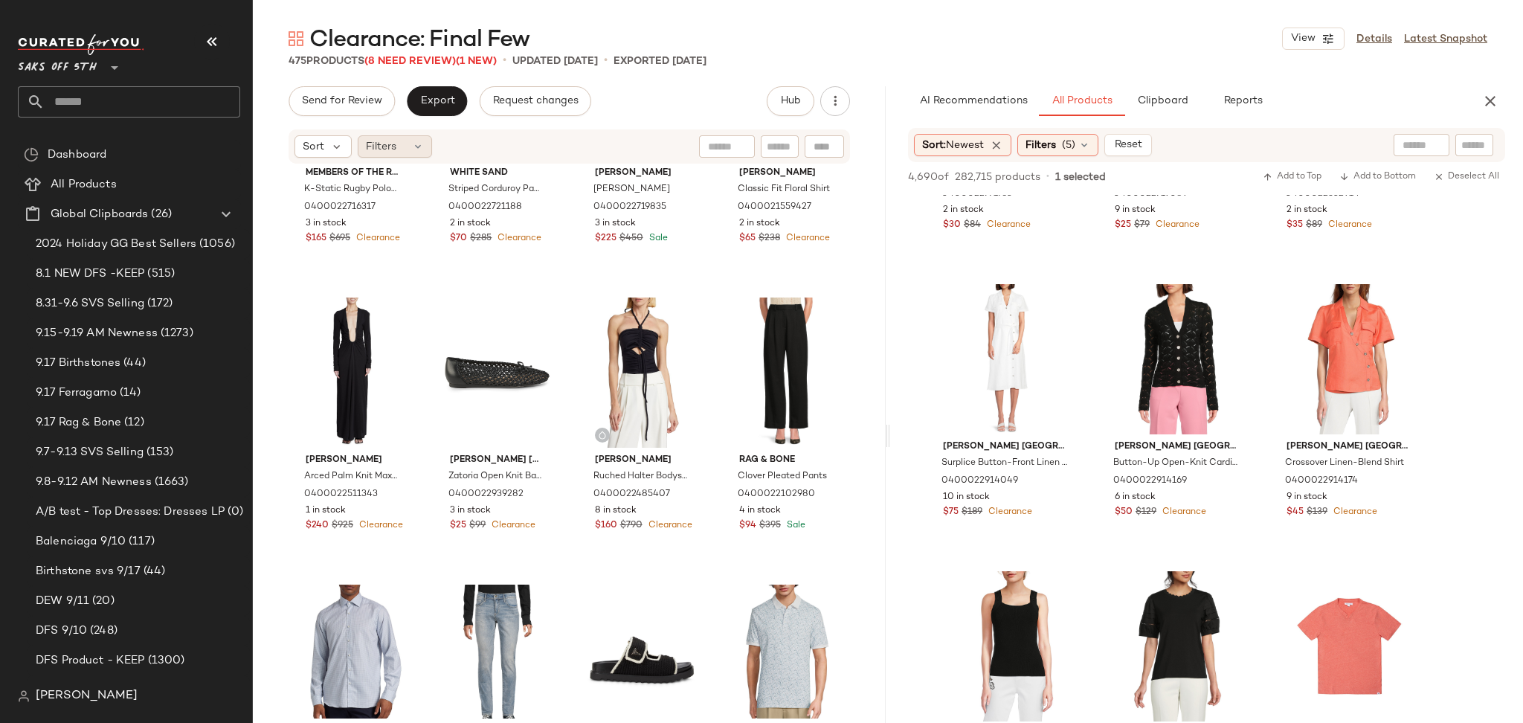
click at [410, 138] on div "Filters" at bounding box center [395, 146] width 74 height 22
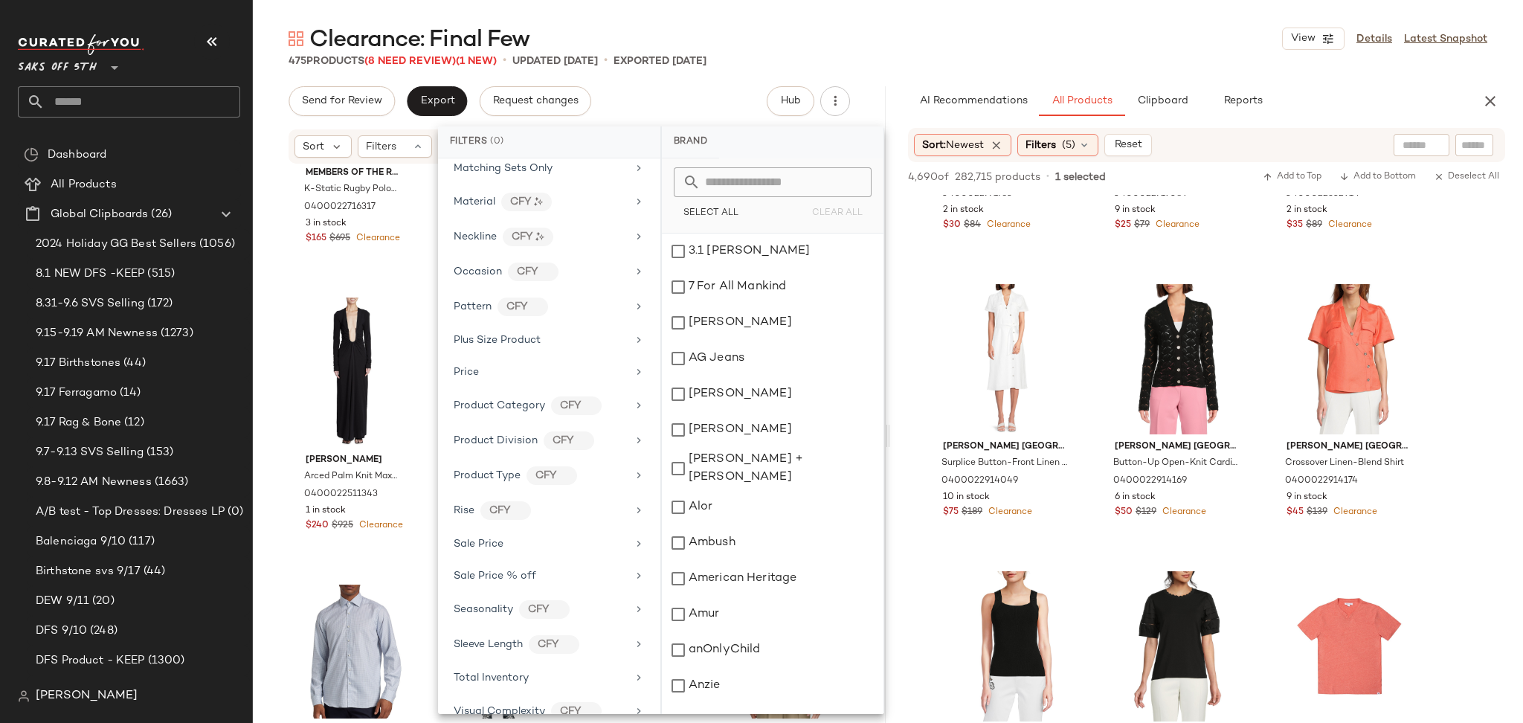
scroll to position [698, 0]
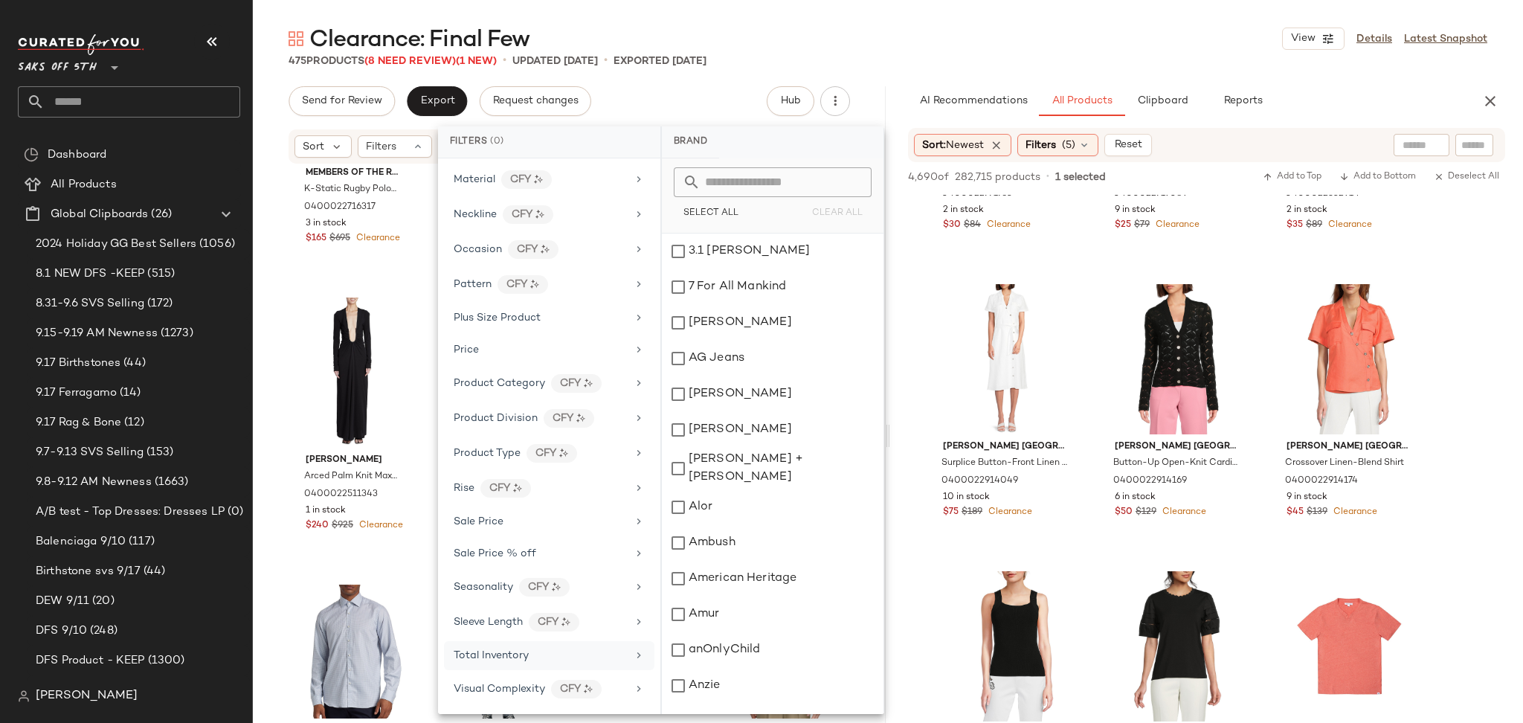
click at [474, 659] on span "Total Inventory" at bounding box center [490, 655] width 75 height 11
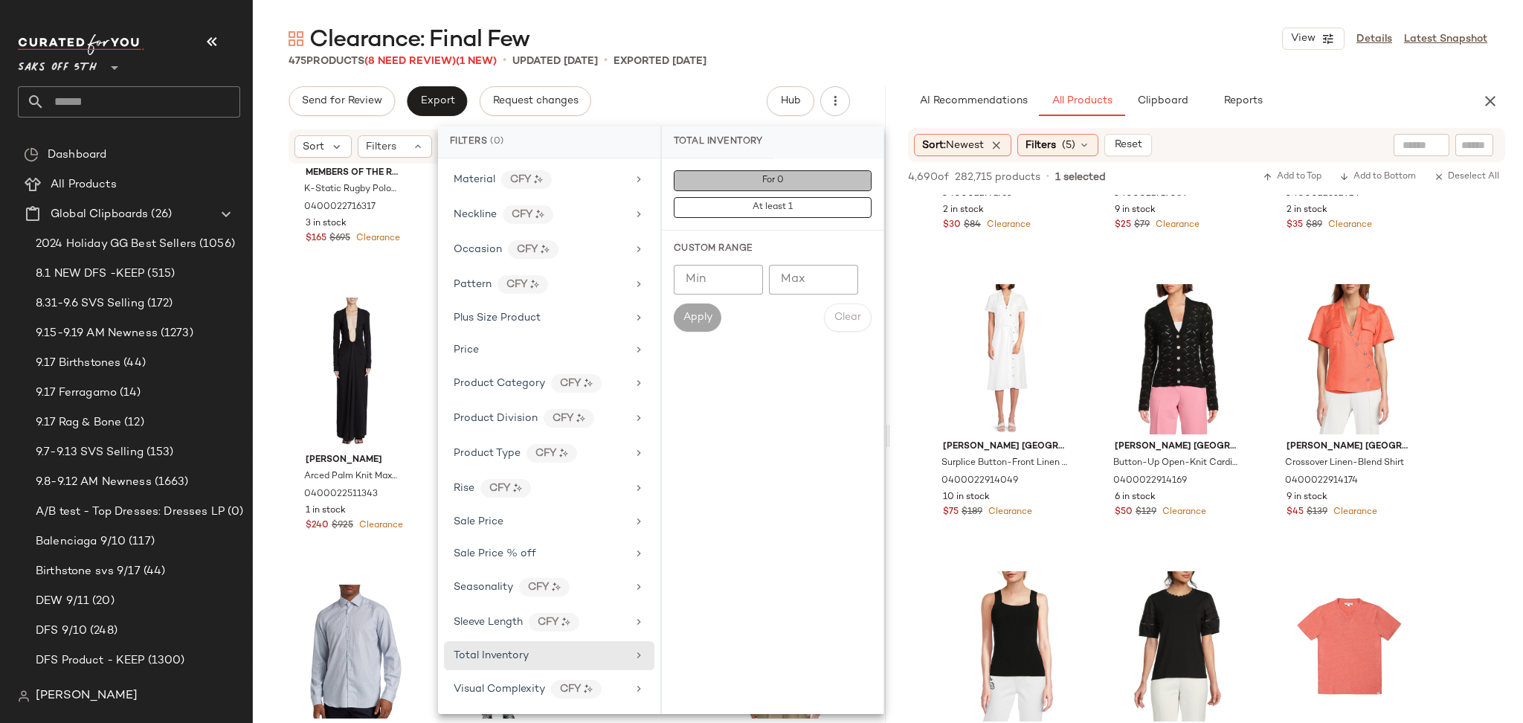
click at [739, 181] on button "For 0" at bounding box center [773, 180] width 198 height 21
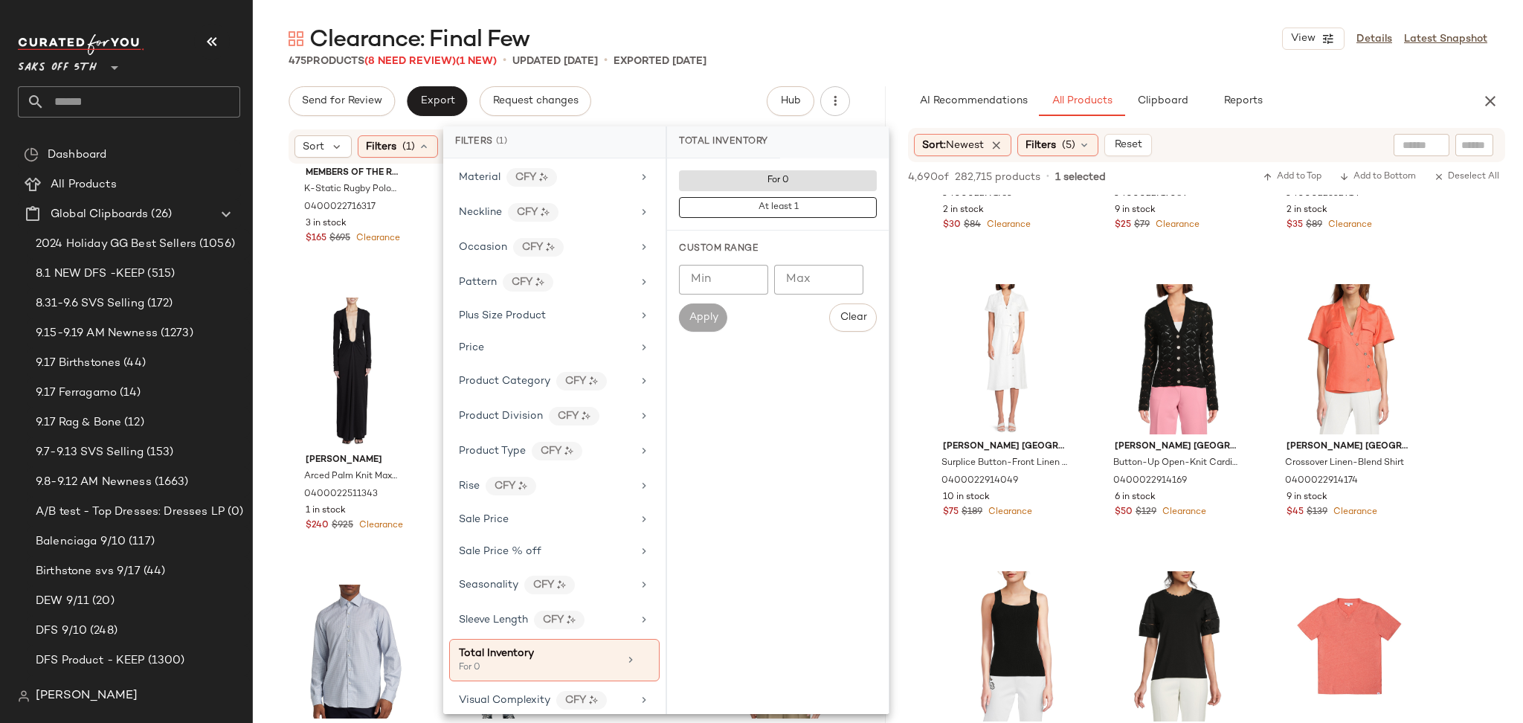
click at [842, 45] on div "Clearance: Final Few View Details Latest Snapshot" at bounding box center [888, 39] width 1270 height 30
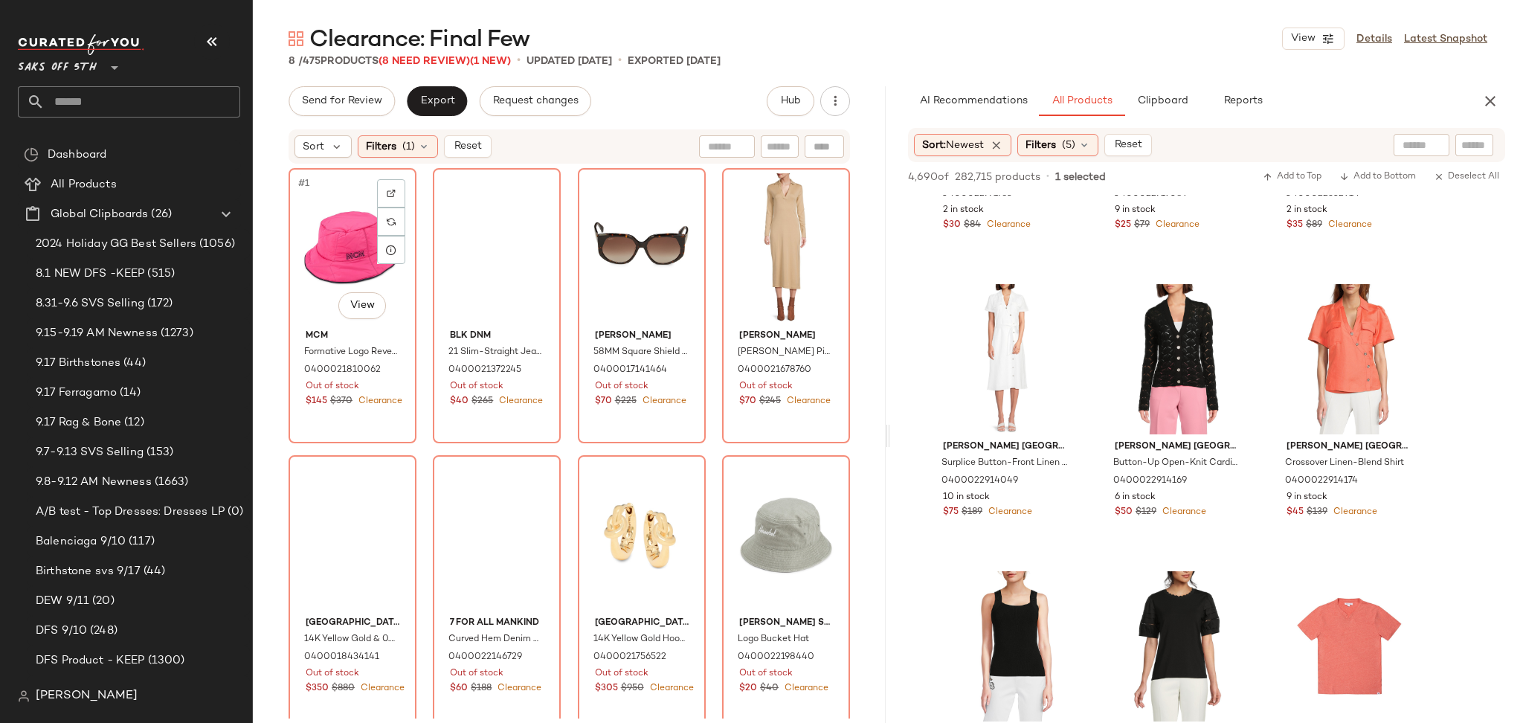
click at [343, 236] on div "#1 View" at bounding box center [352, 248] width 117 height 150
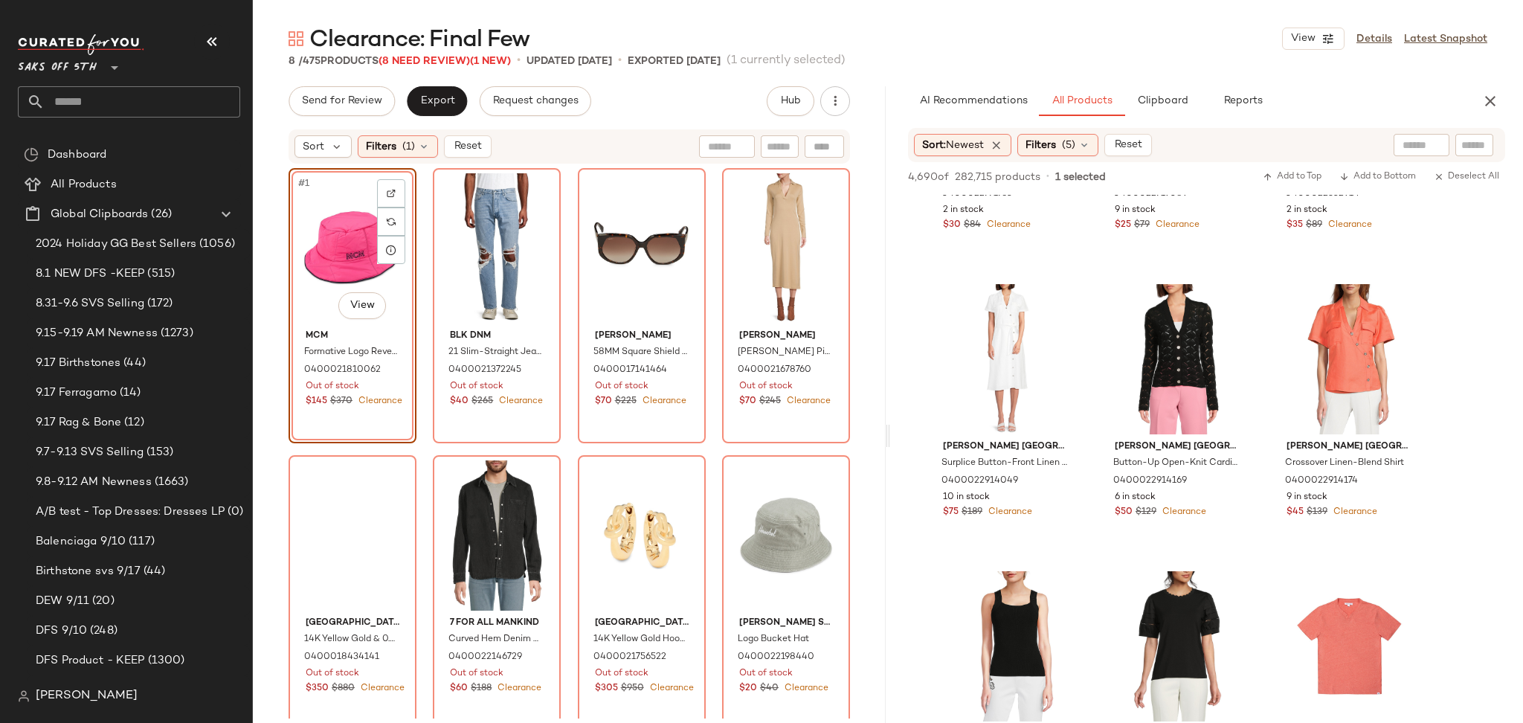
scroll to position [12, 0]
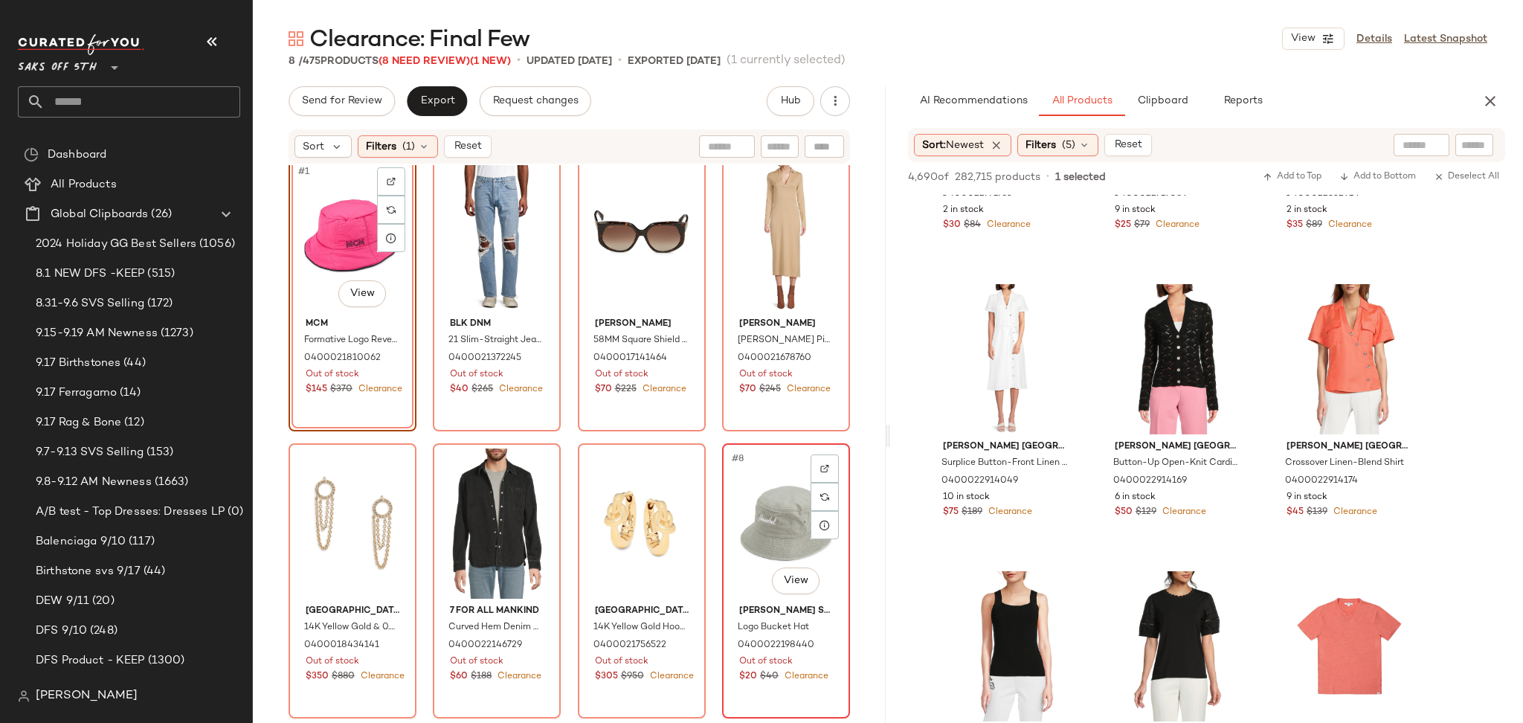
click at [746, 490] on div "#8 View" at bounding box center [785, 523] width 117 height 150
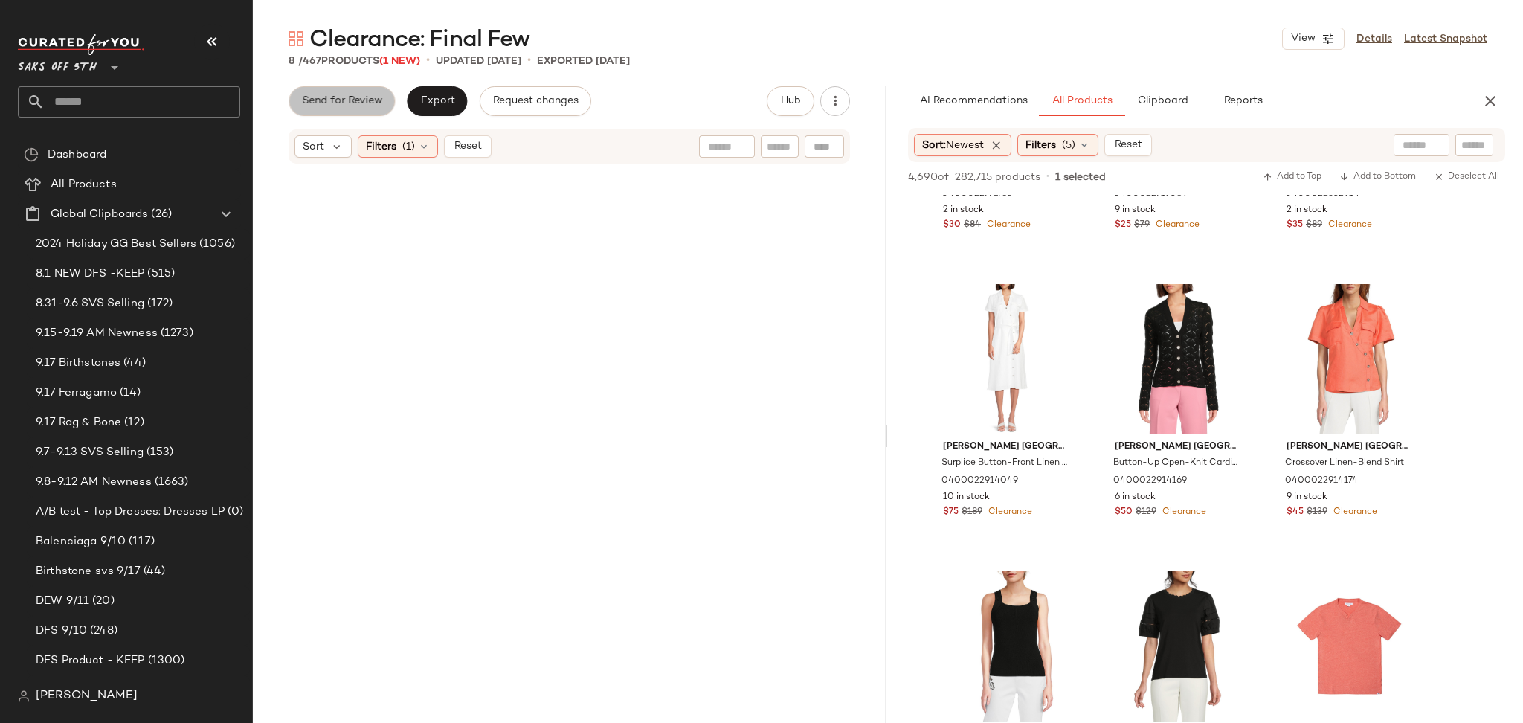
click at [364, 96] on span "Send for Review" at bounding box center [341, 101] width 81 height 12
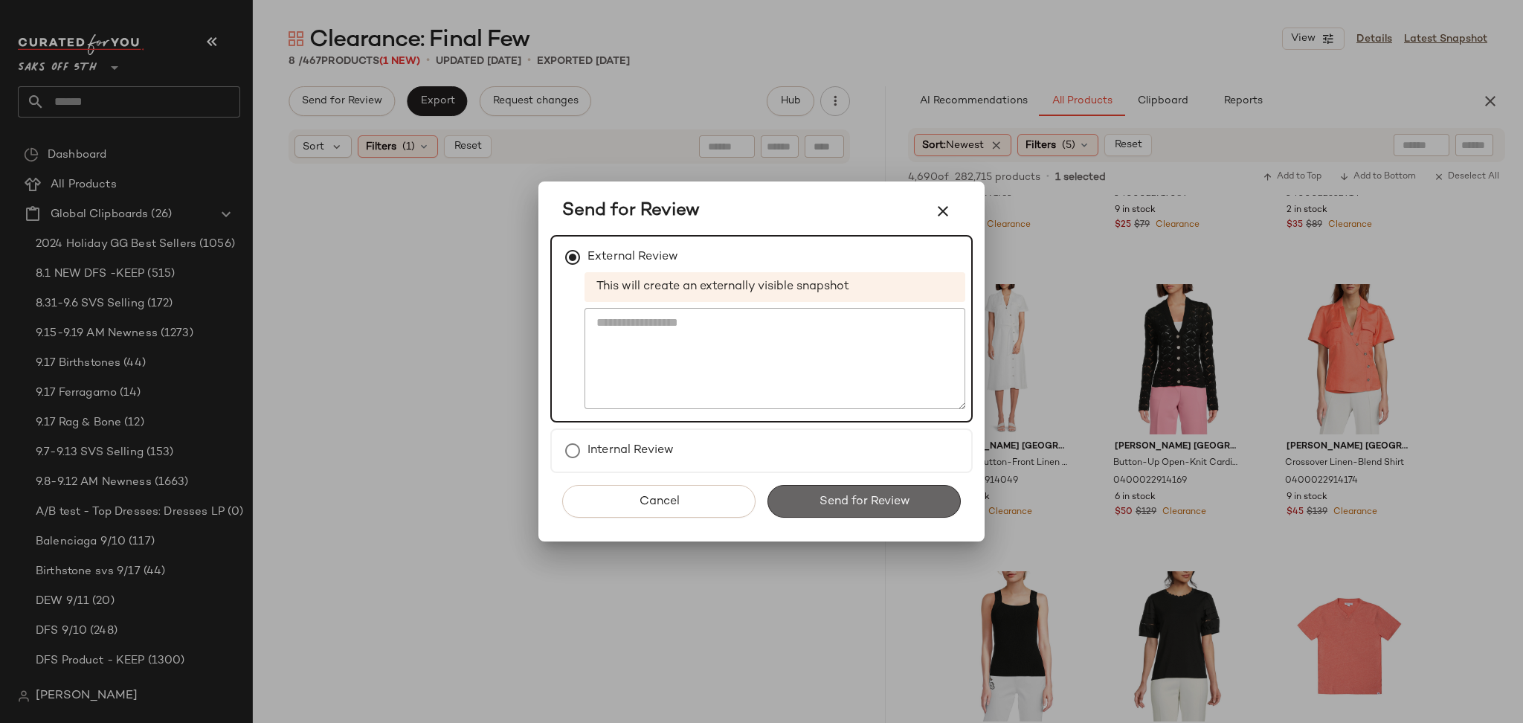
click at [850, 498] on span "Send for Review" at bounding box center [863, 501] width 91 height 14
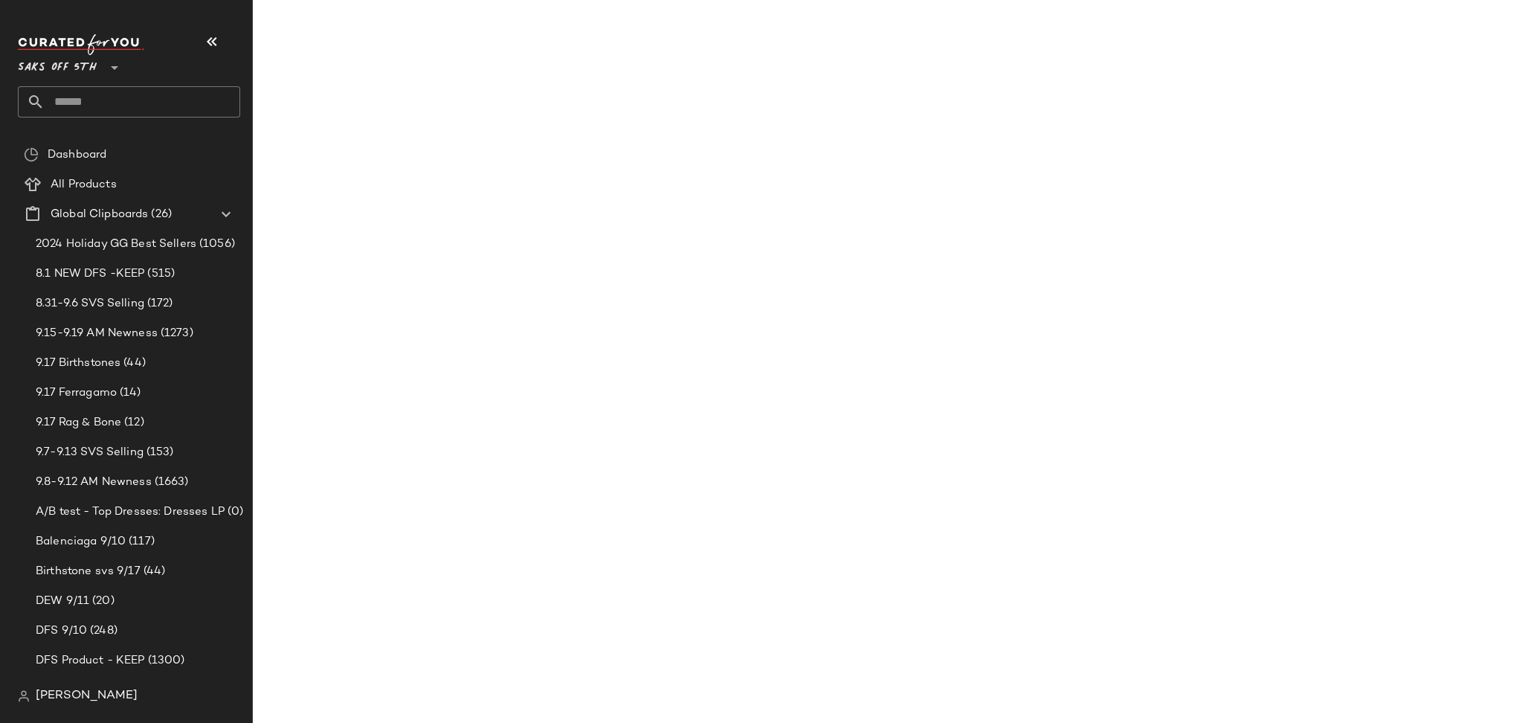
scroll to position [7951, 0]
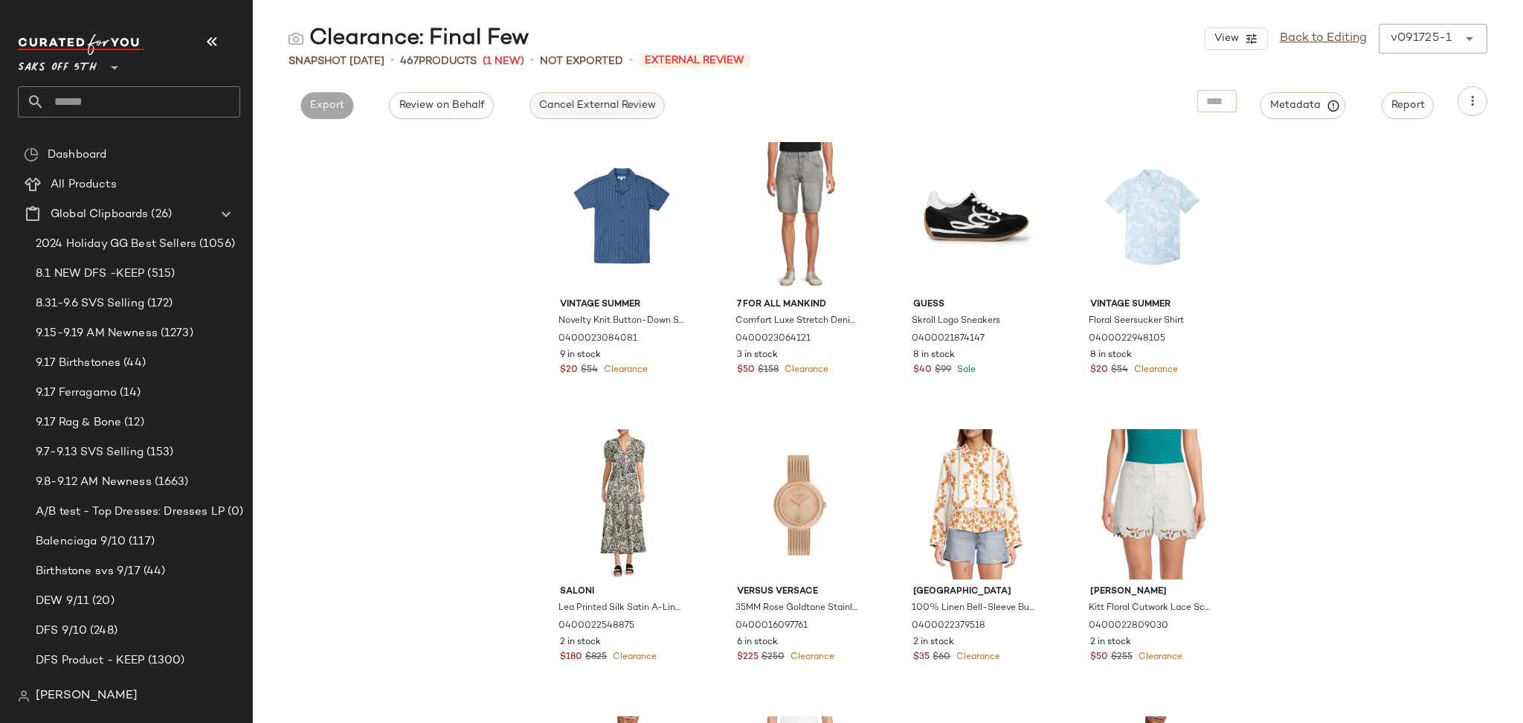
click at [539, 105] on span "Cancel External Review" at bounding box center [596, 106] width 117 height 12
click at [442, 110] on button "Export" at bounding box center [461, 105] width 53 height 27
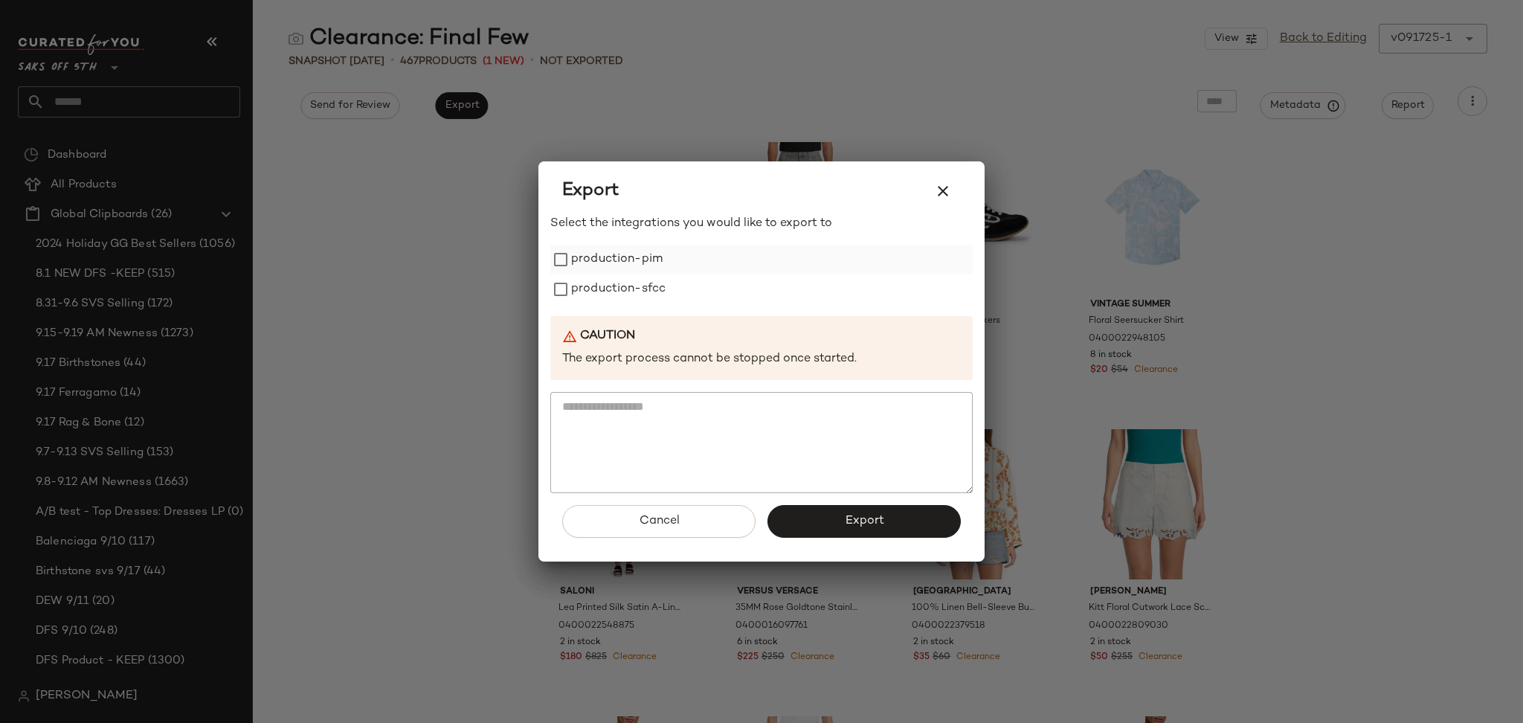
click at [607, 264] on label "production-pim" at bounding box center [616, 260] width 91 height 30
click at [601, 290] on label "production-sfcc" at bounding box center [618, 289] width 94 height 30
click at [828, 514] on button "Export" at bounding box center [863, 521] width 193 height 33
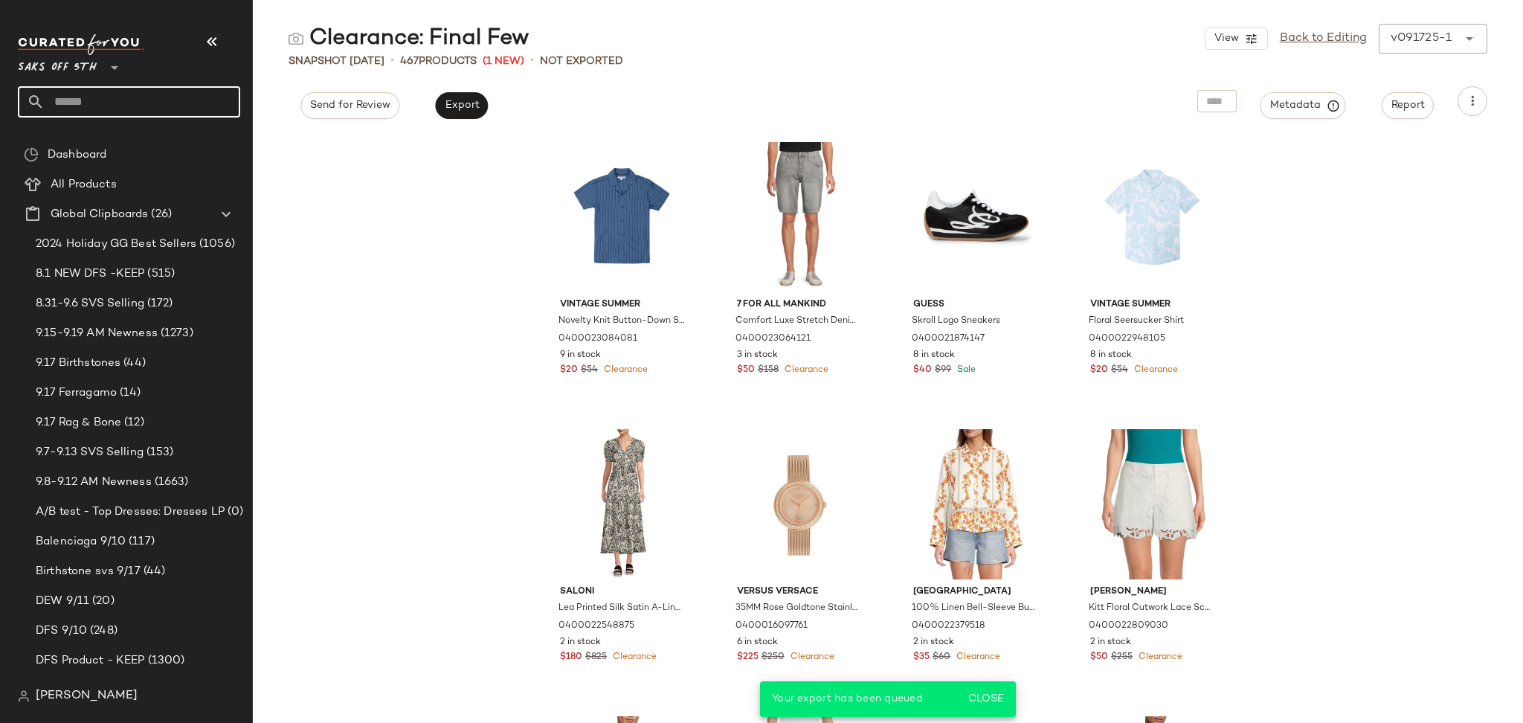
click at [145, 109] on input "text" at bounding box center [143, 101] width 196 height 31
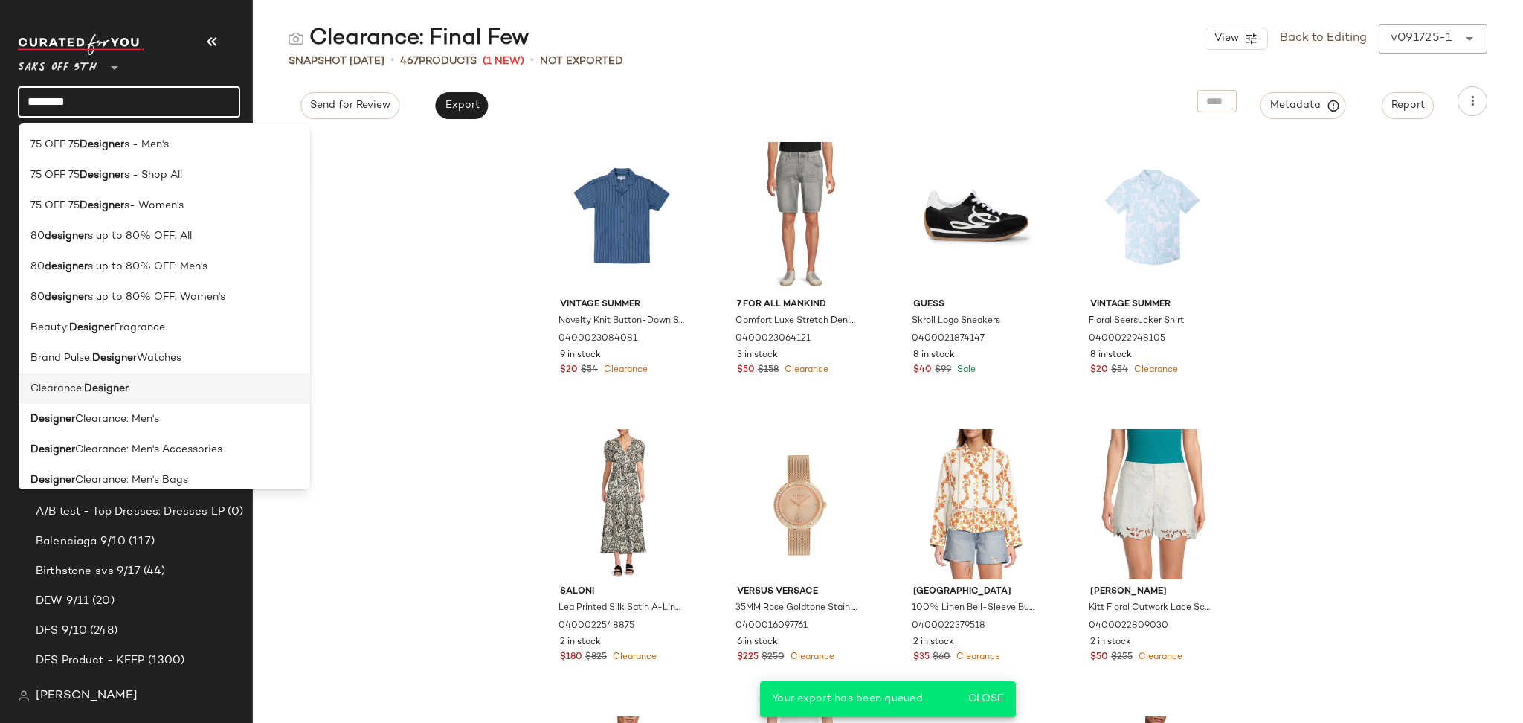
type input "********"
click at [107, 393] on b "Designer" at bounding box center [106, 389] width 45 height 16
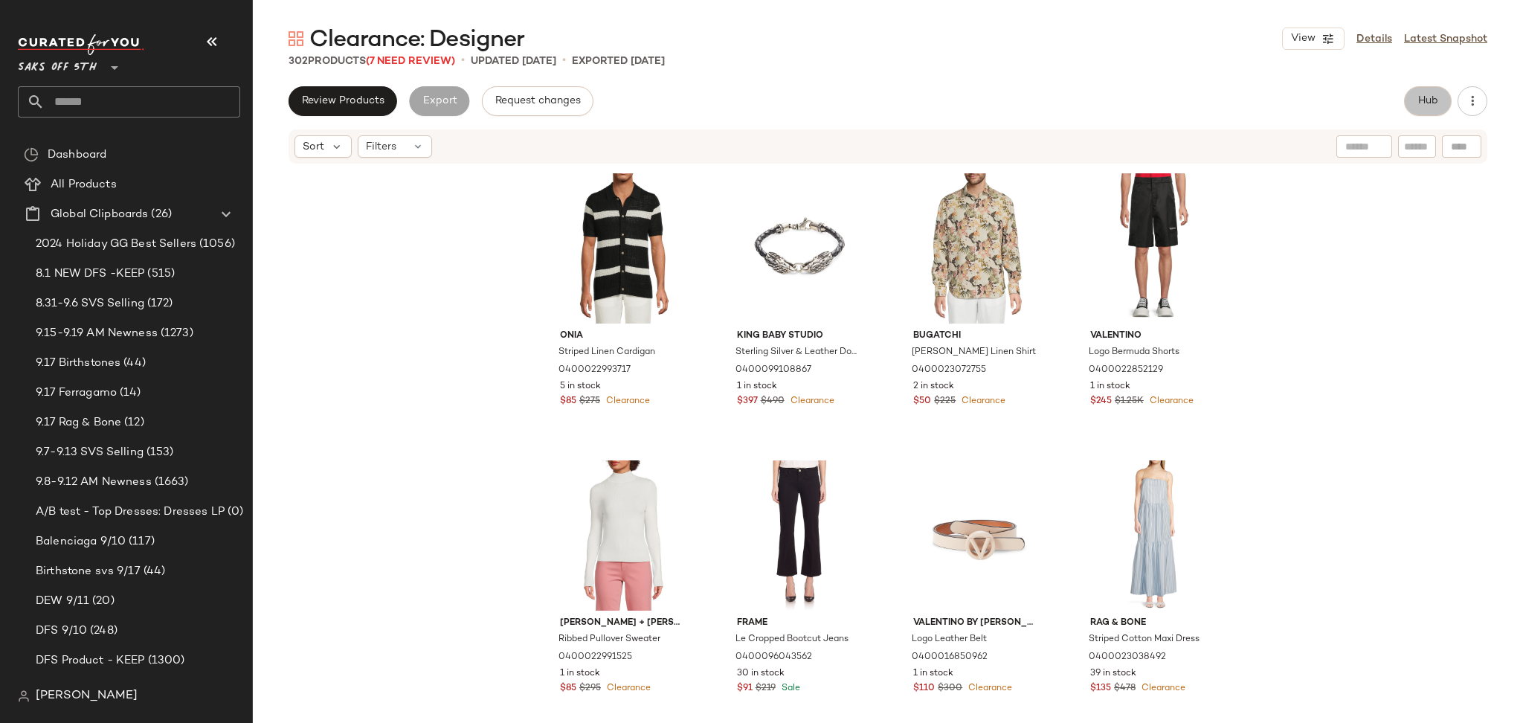
click at [1424, 101] on span "Hub" at bounding box center [1427, 101] width 21 height 12
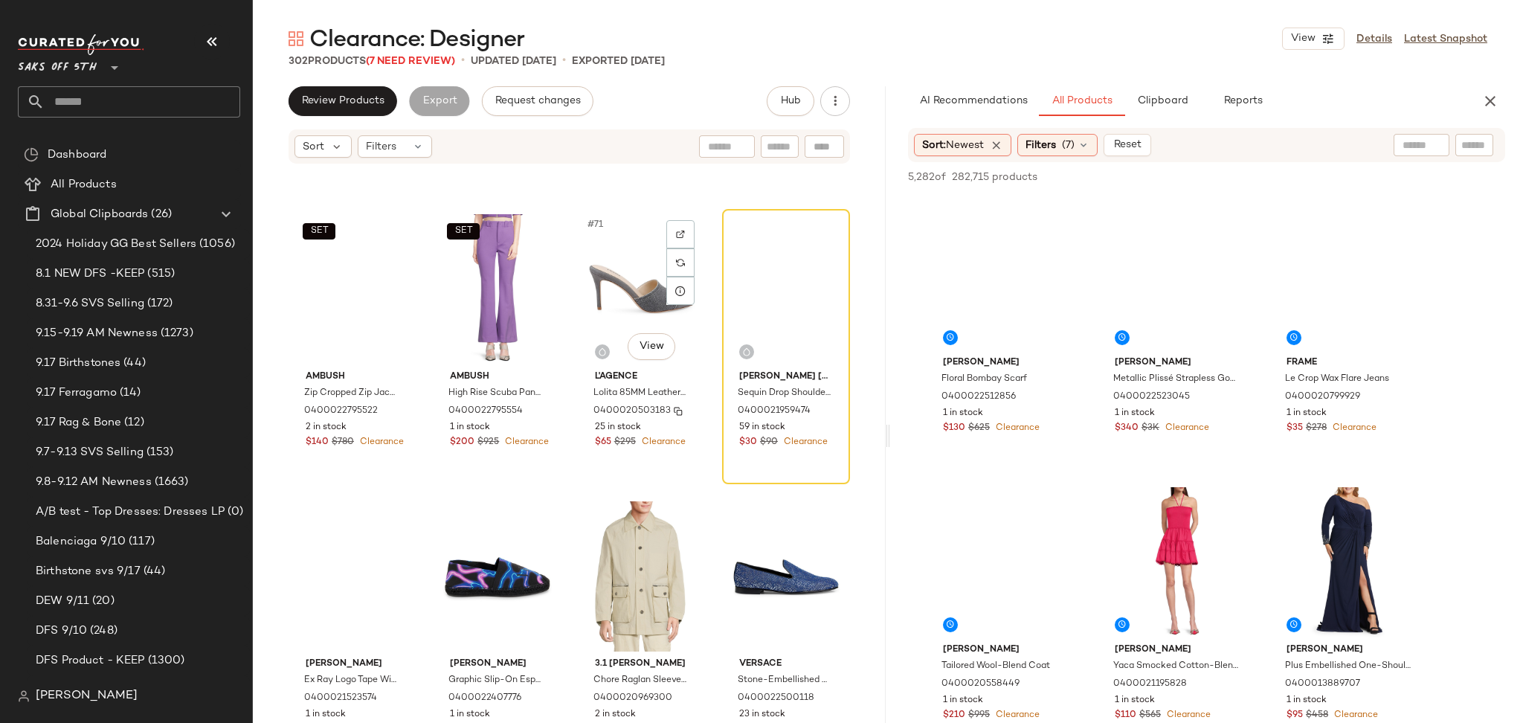
scroll to position [4854, 0]
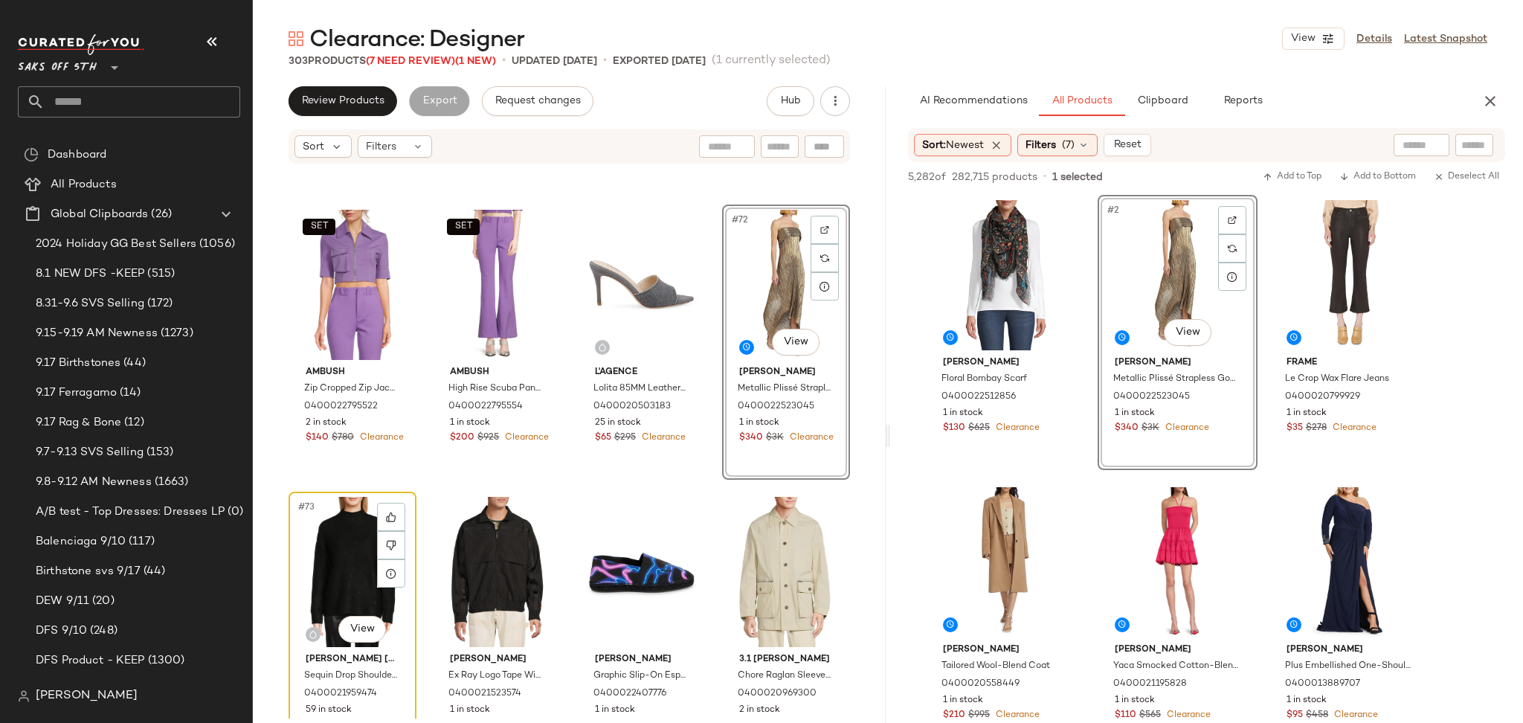
click at [323, 542] on div "#73 View" at bounding box center [352, 572] width 117 height 150
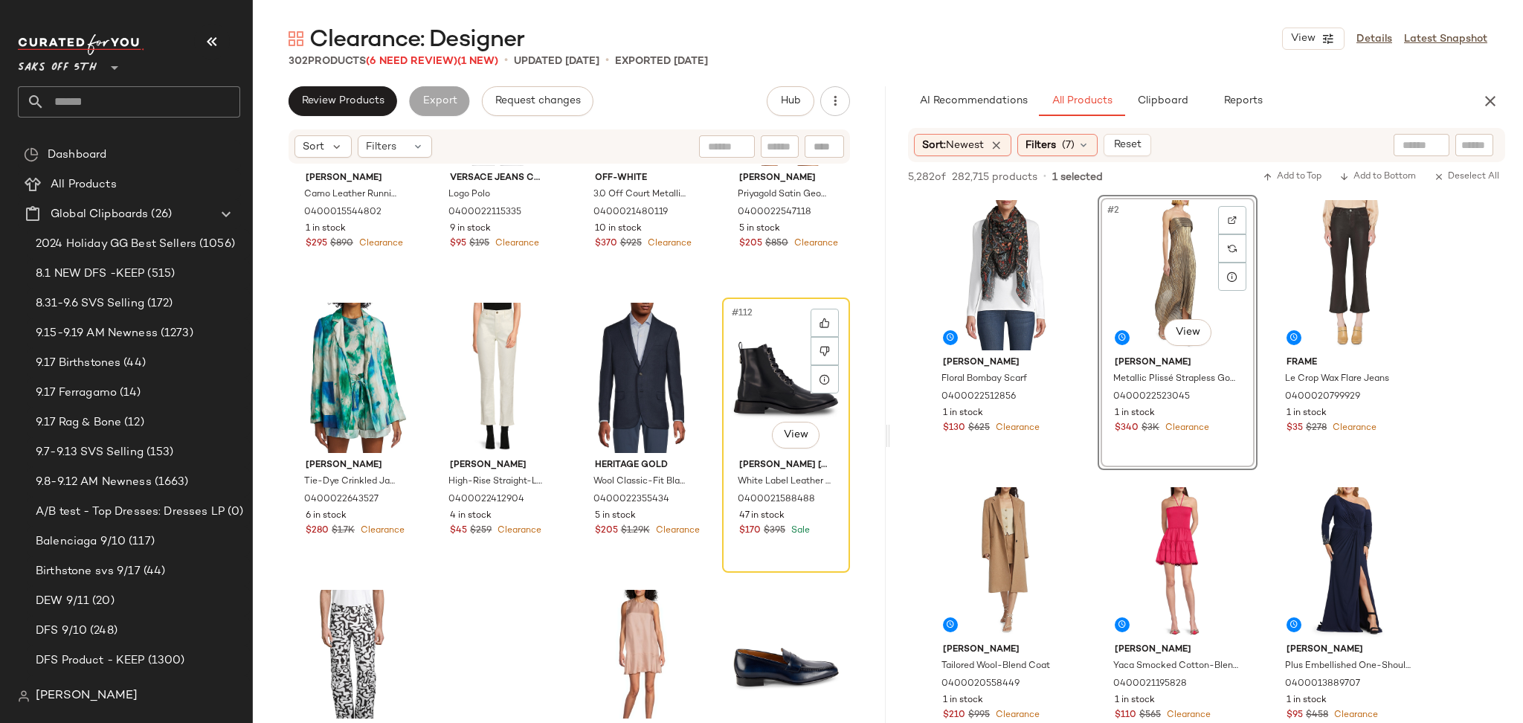
scroll to position [7636, 0]
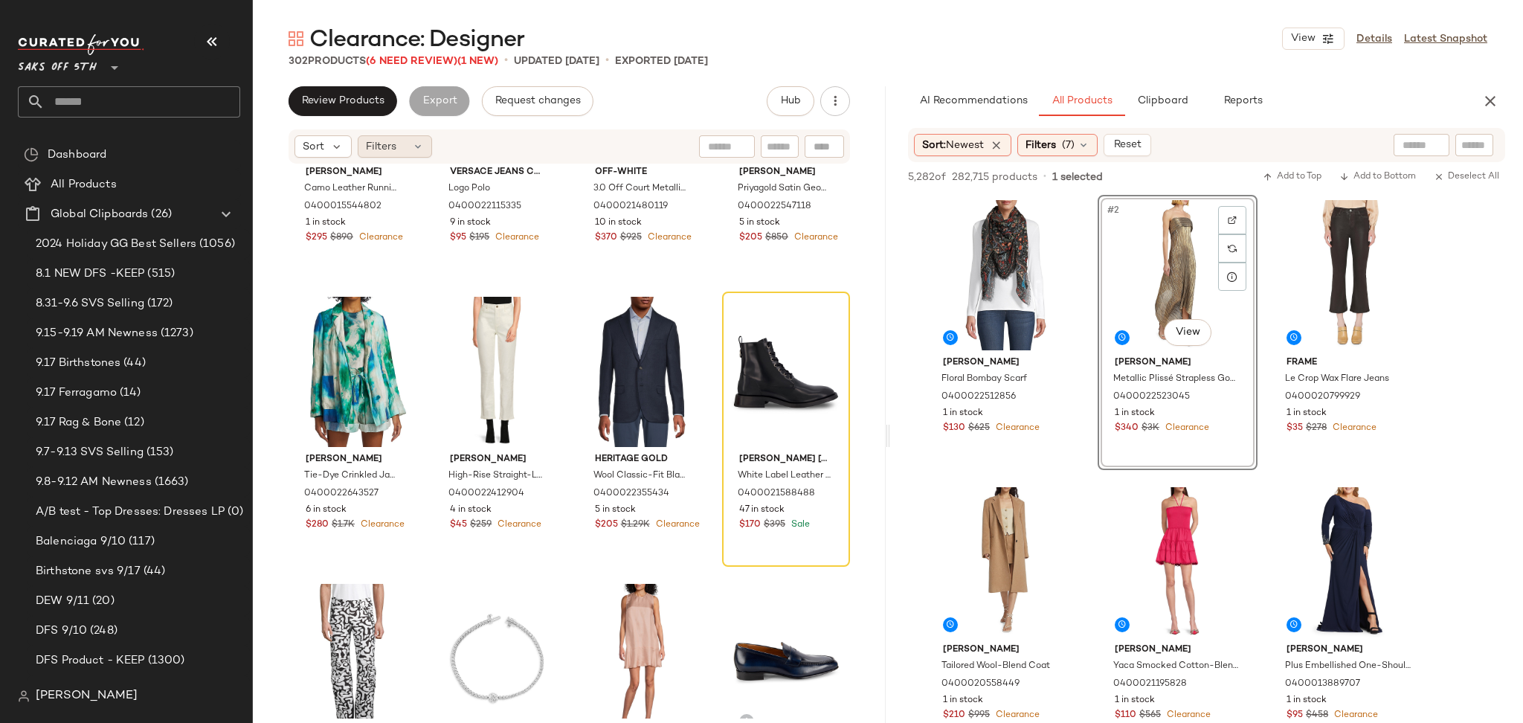
click at [401, 136] on div "Filters" at bounding box center [395, 146] width 74 height 22
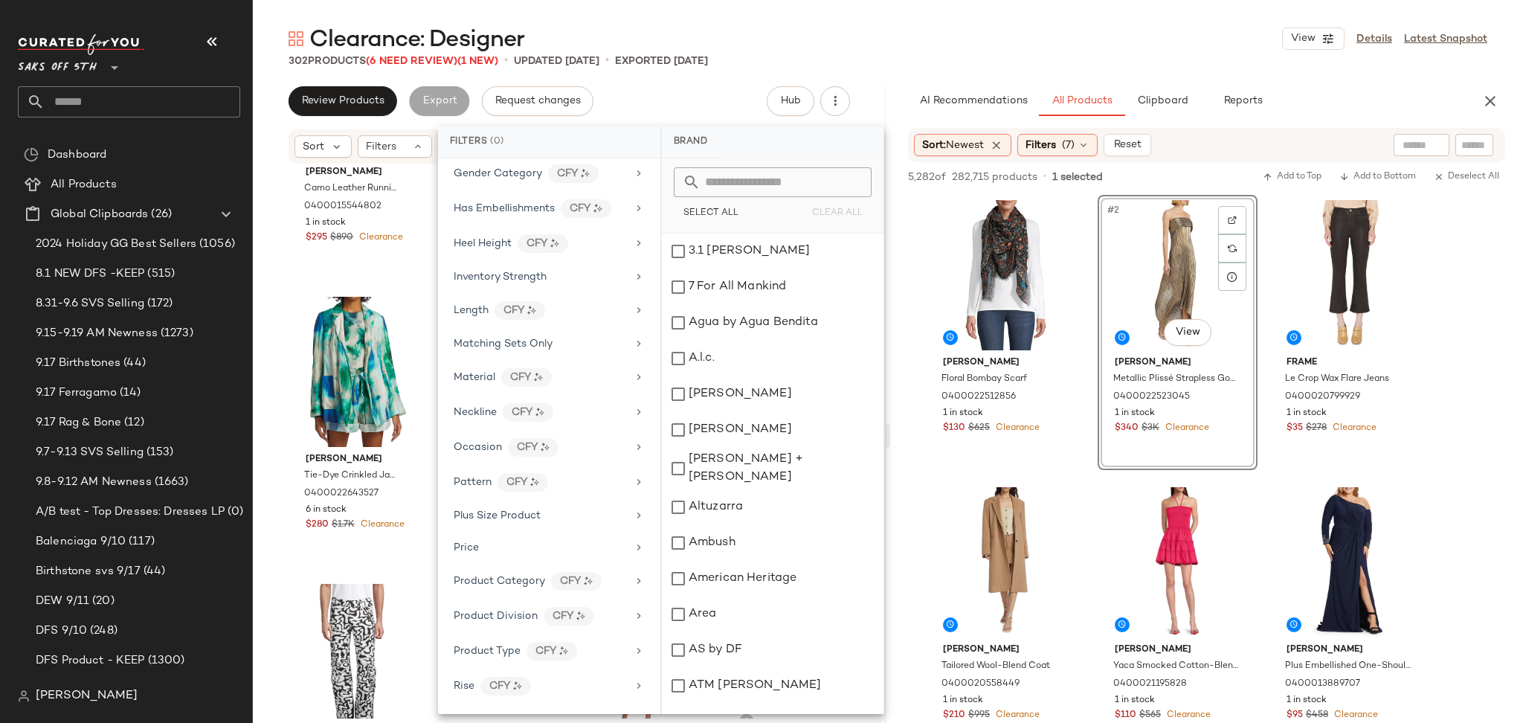
scroll to position [698, 0]
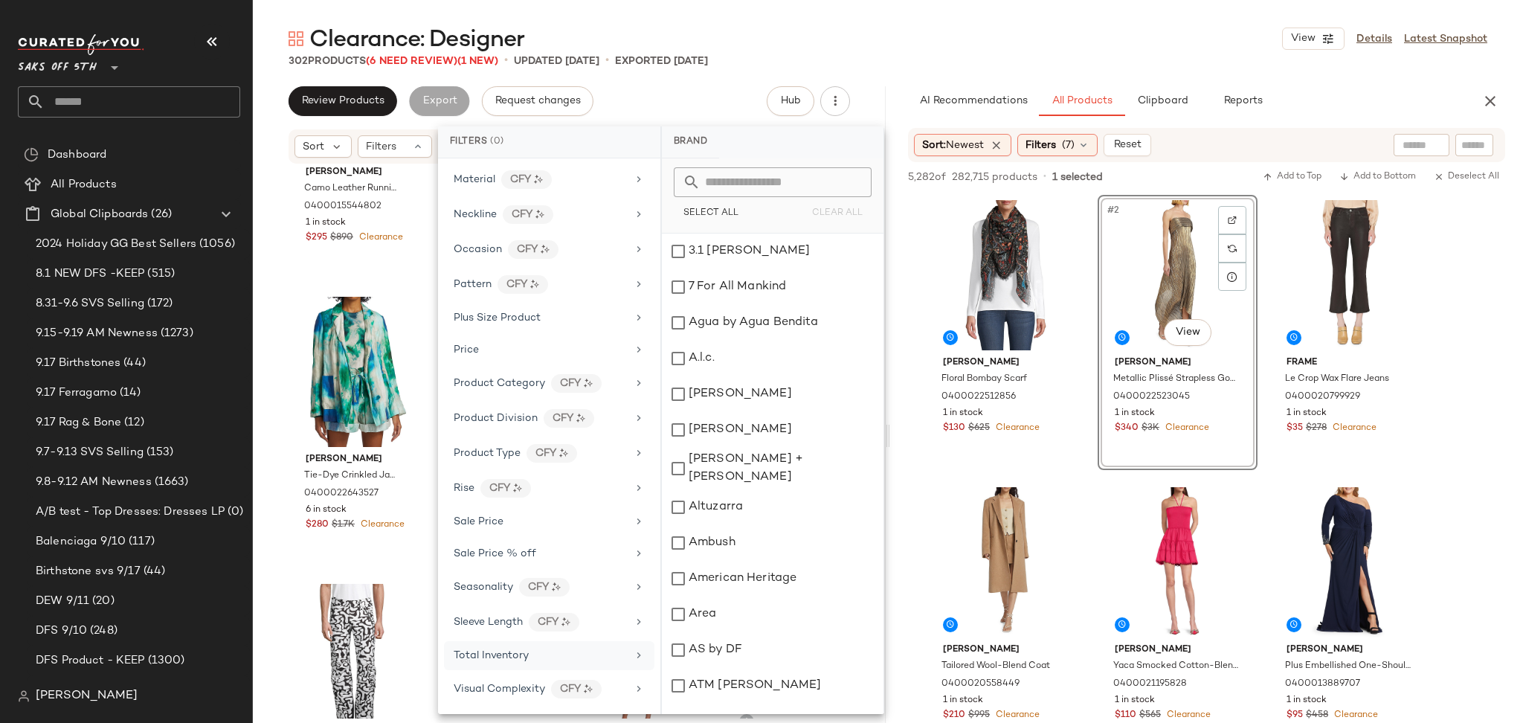
click at [523, 650] on span "Total Inventory" at bounding box center [490, 655] width 75 height 11
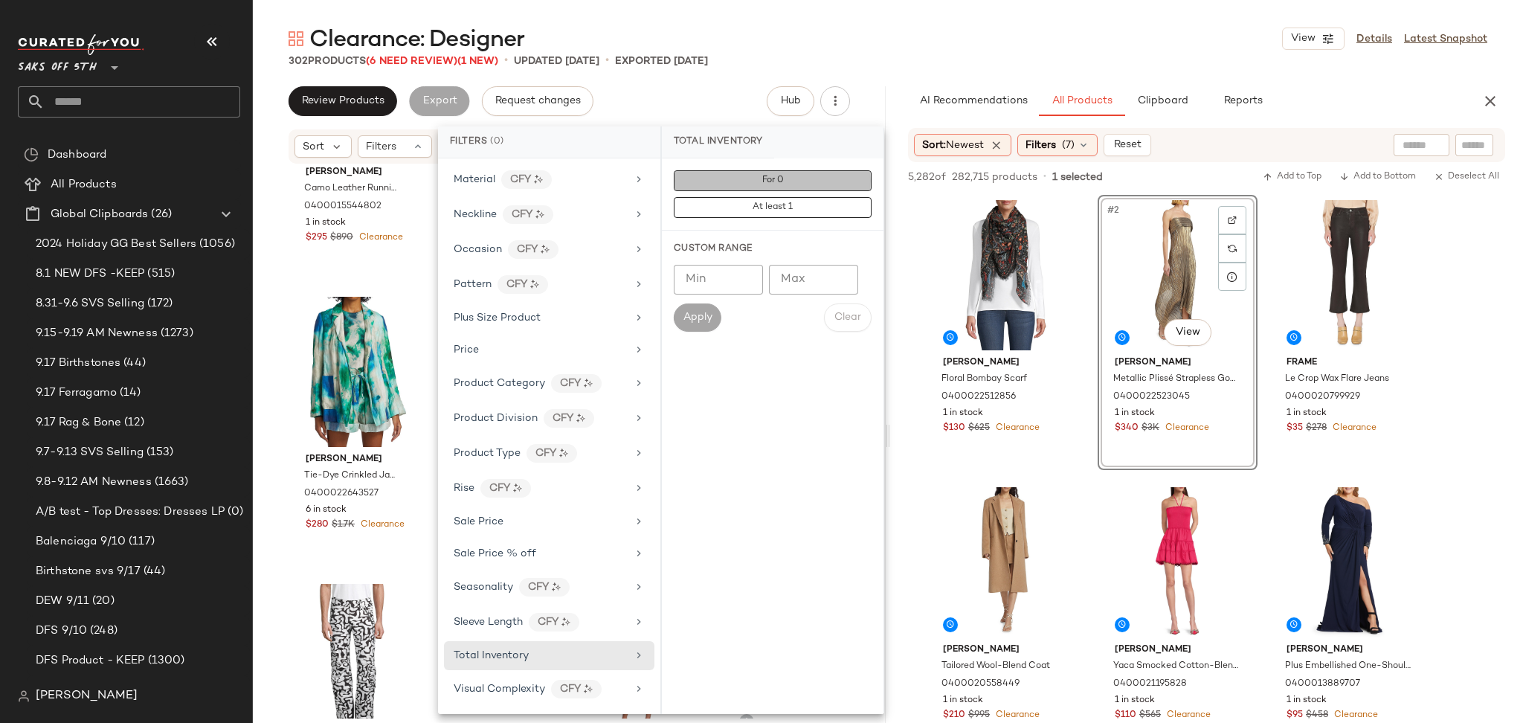
click at [792, 170] on button "For 0" at bounding box center [773, 180] width 198 height 21
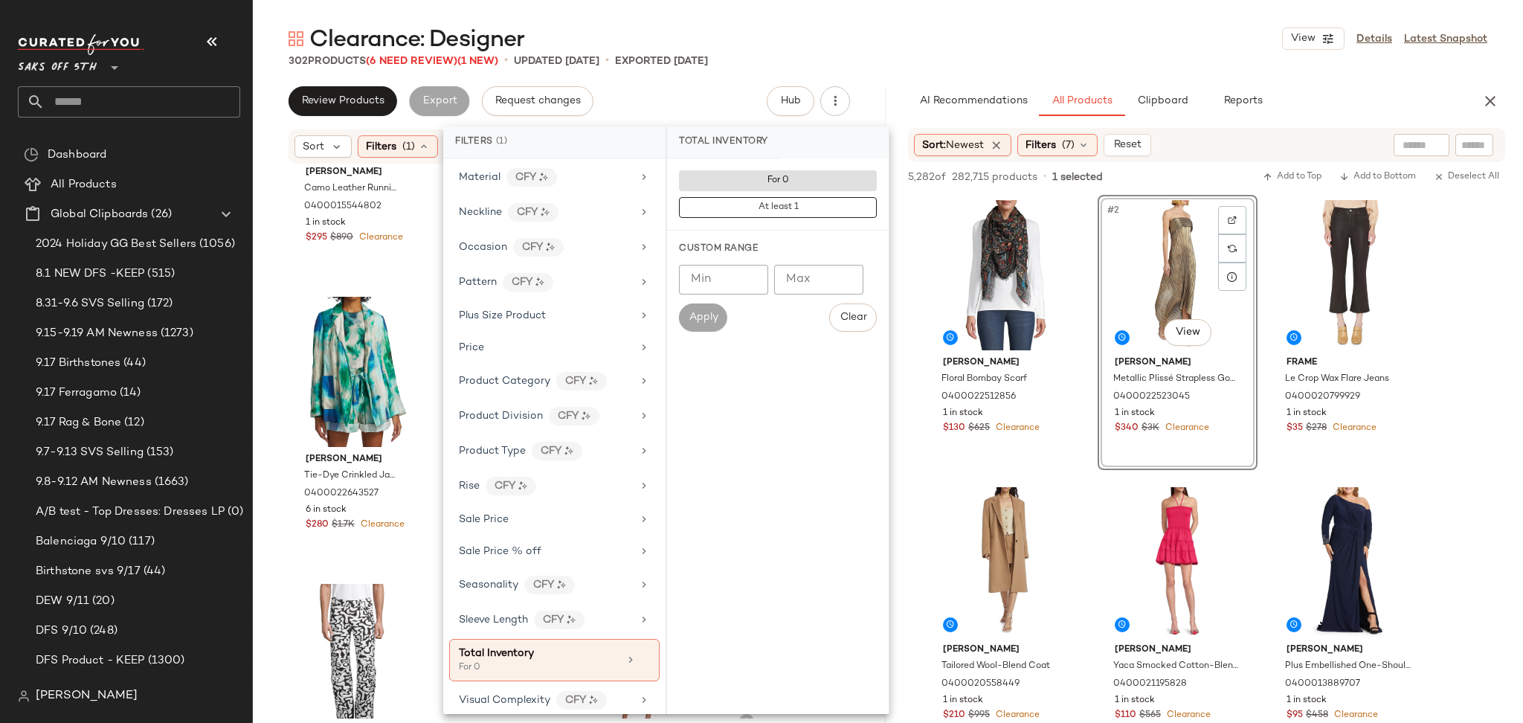
click at [888, 13] on main "Clearance: Designer View Details Latest Snapshot 302 Products (6 Need Review) (…" at bounding box center [761, 361] width 1523 height 723
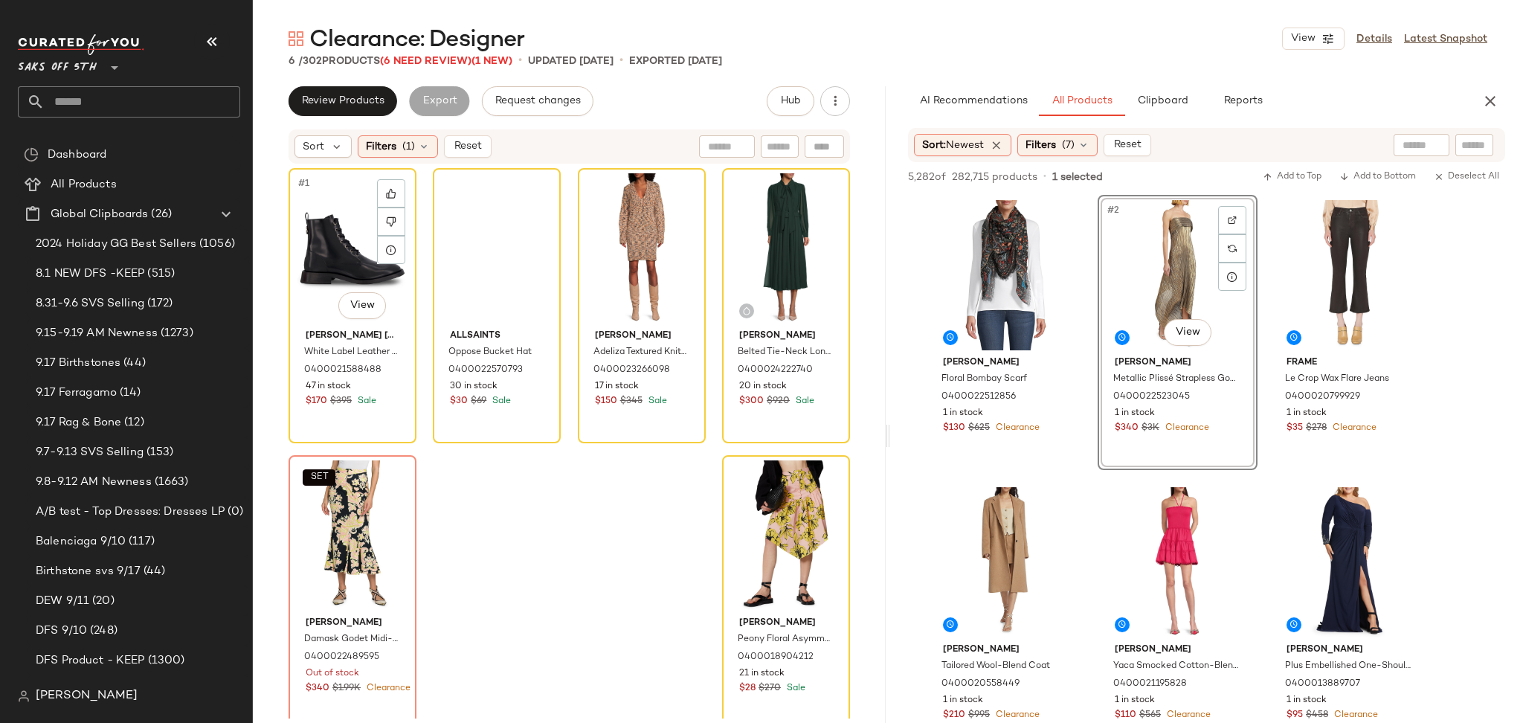
click at [328, 208] on div "#1 View" at bounding box center [352, 248] width 117 height 150
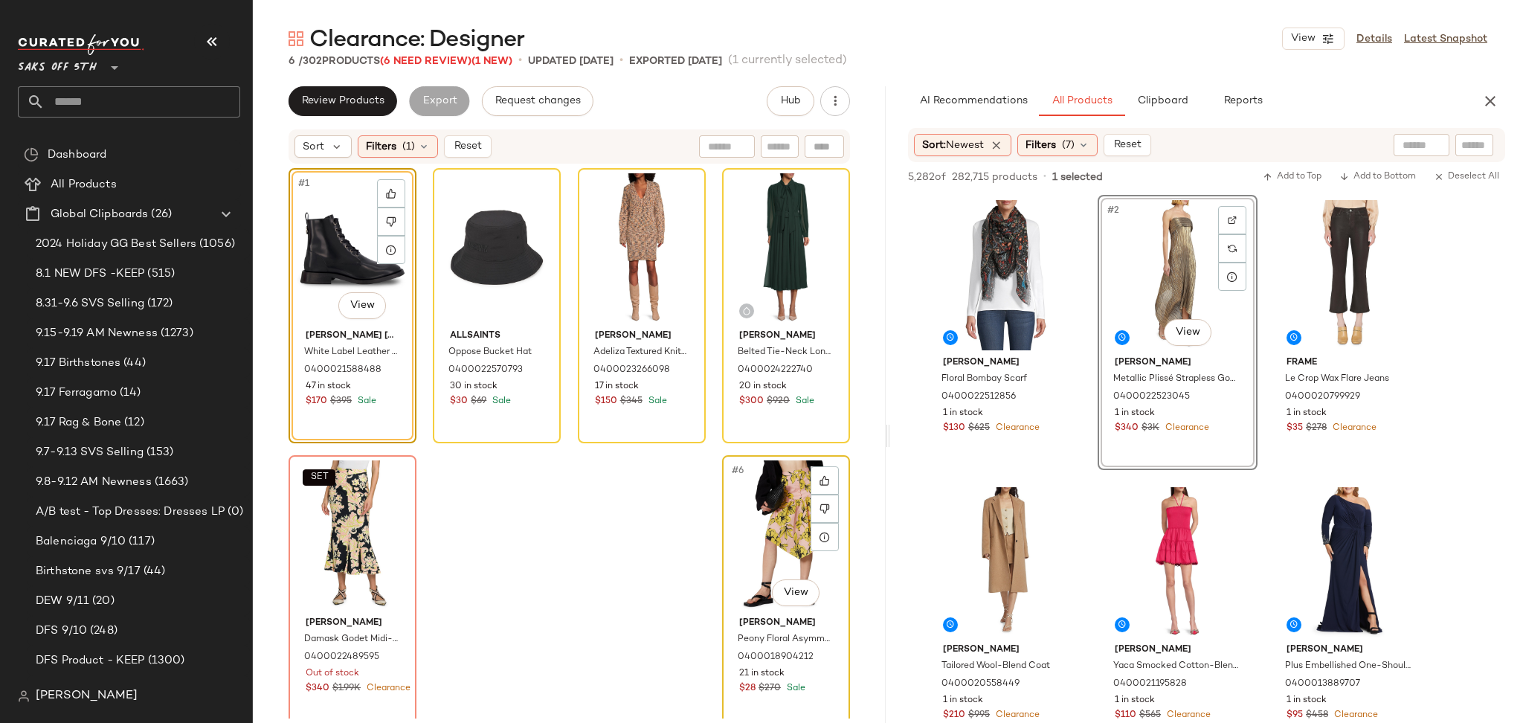
click at [772, 480] on div "#6 View" at bounding box center [785, 535] width 117 height 150
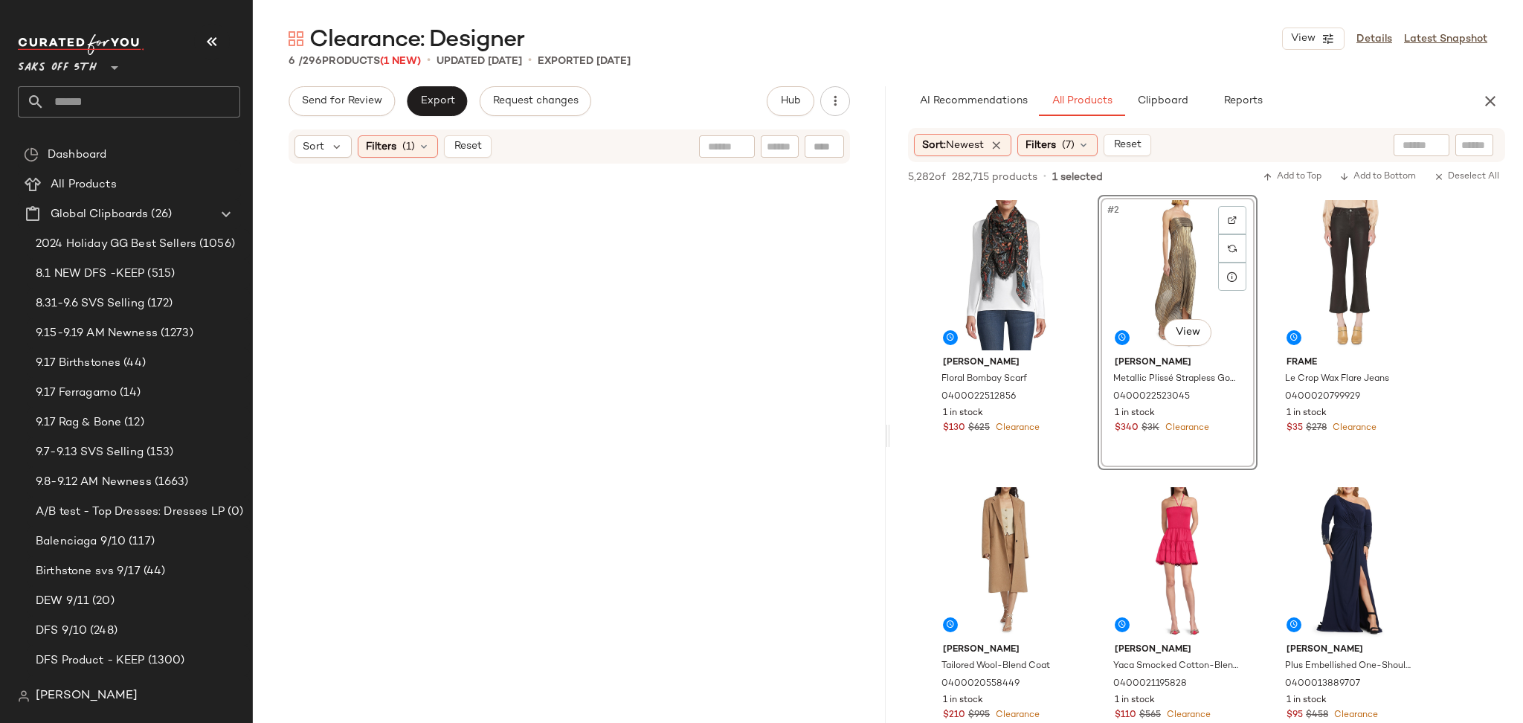
click at [367, 83] on div "Clearance: Designer View Details Latest Snapshot 6 / 296 Products (1 New) • upd…" at bounding box center [888, 373] width 1270 height 699
click at [361, 98] on span "Send for Review" at bounding box center [341, 101] width 81 height 12
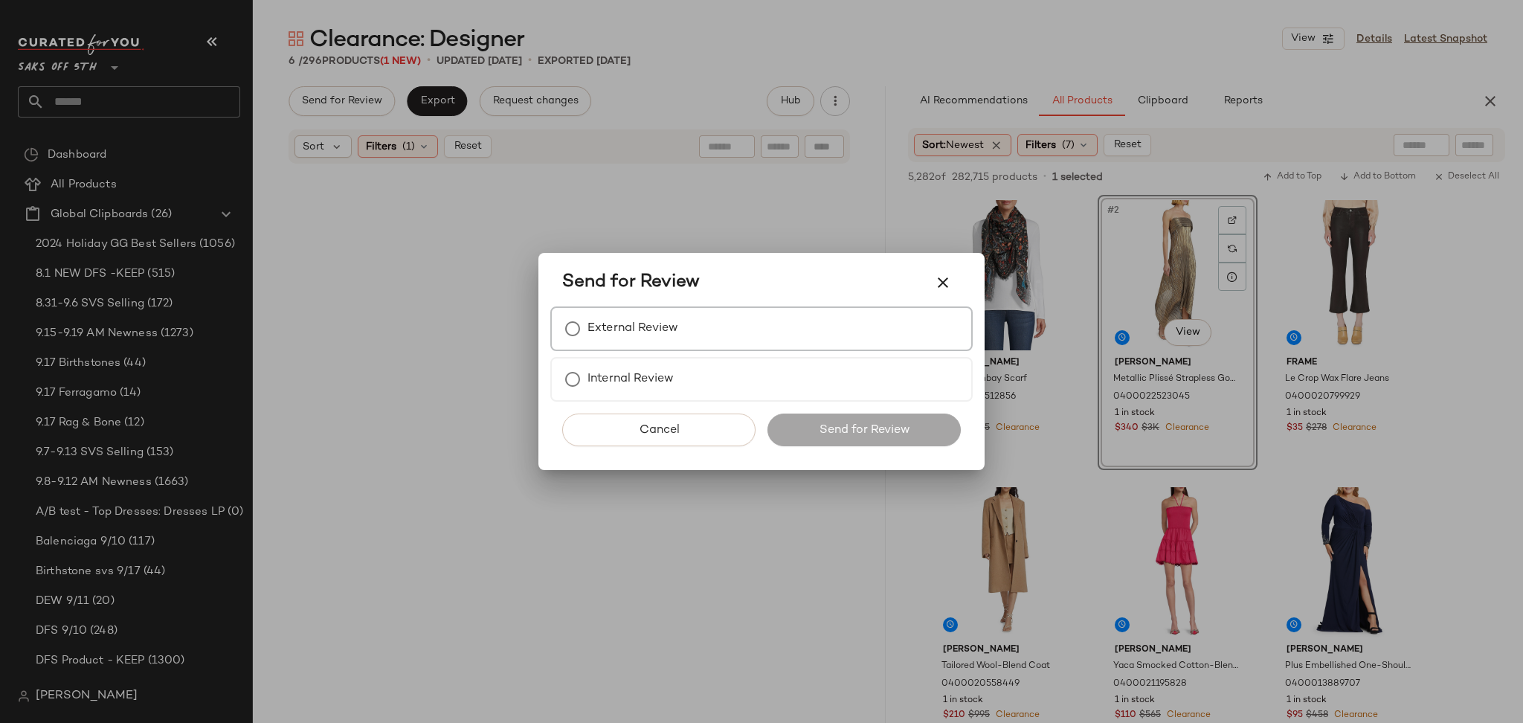
click at [613, 349] on div "External Review" at bounding box center [761, 328] width 422 height 45
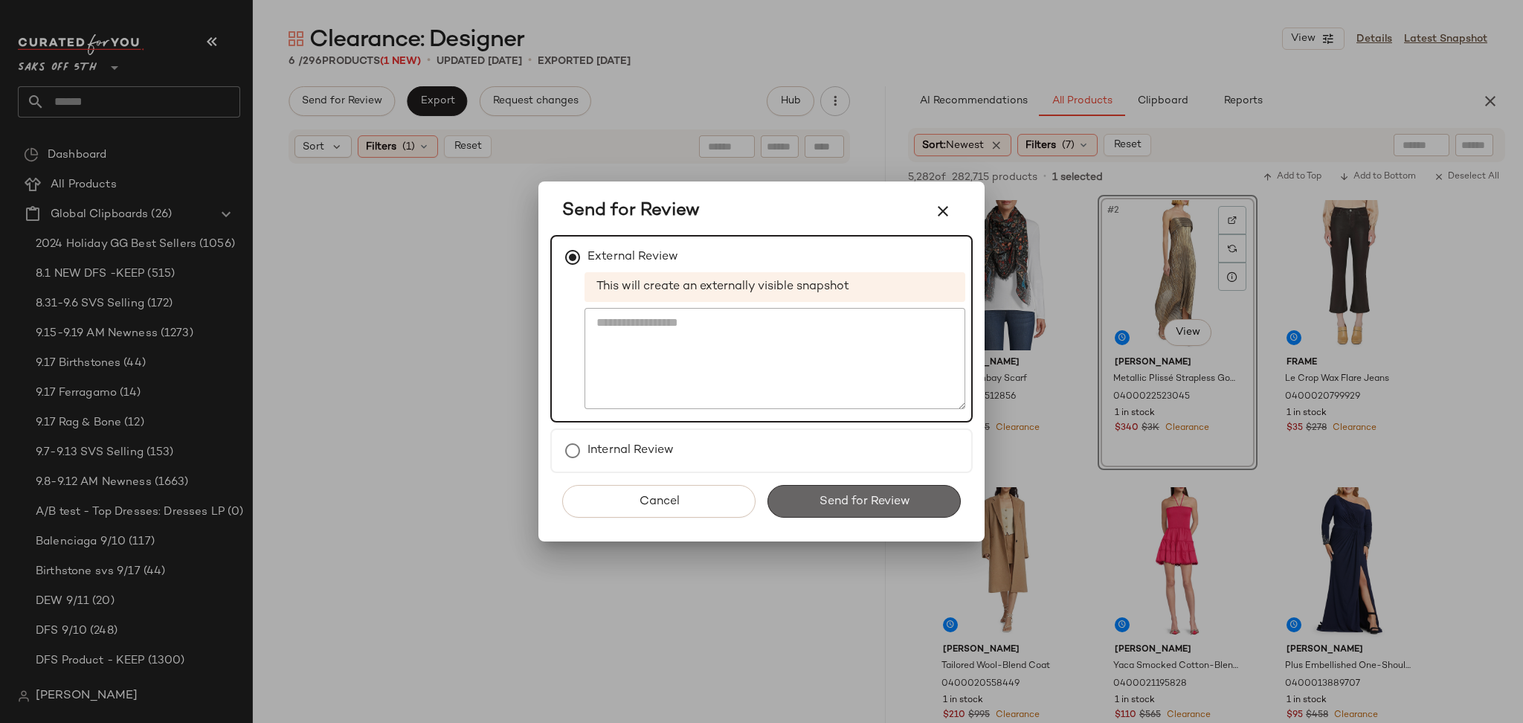
click at [779, 507] on button "Send for Review" at bounding box center [863, 501] width 193 height 33
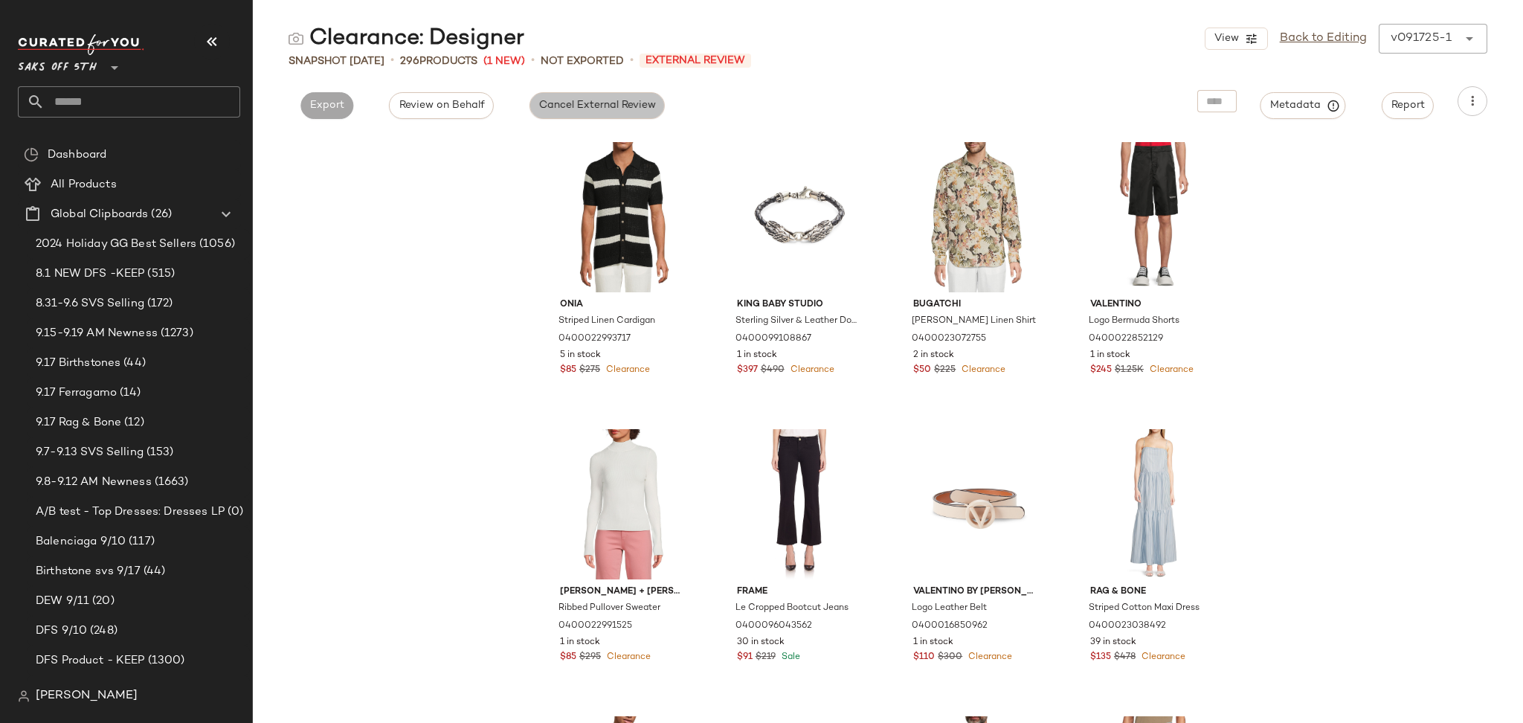
click at [561, 106] on span "Cancel External Review" at bounding box center [596, 106] width 117 height 12
click at [457, 107] on span "Export" at bounding box center [461, 106] width 35 height 12
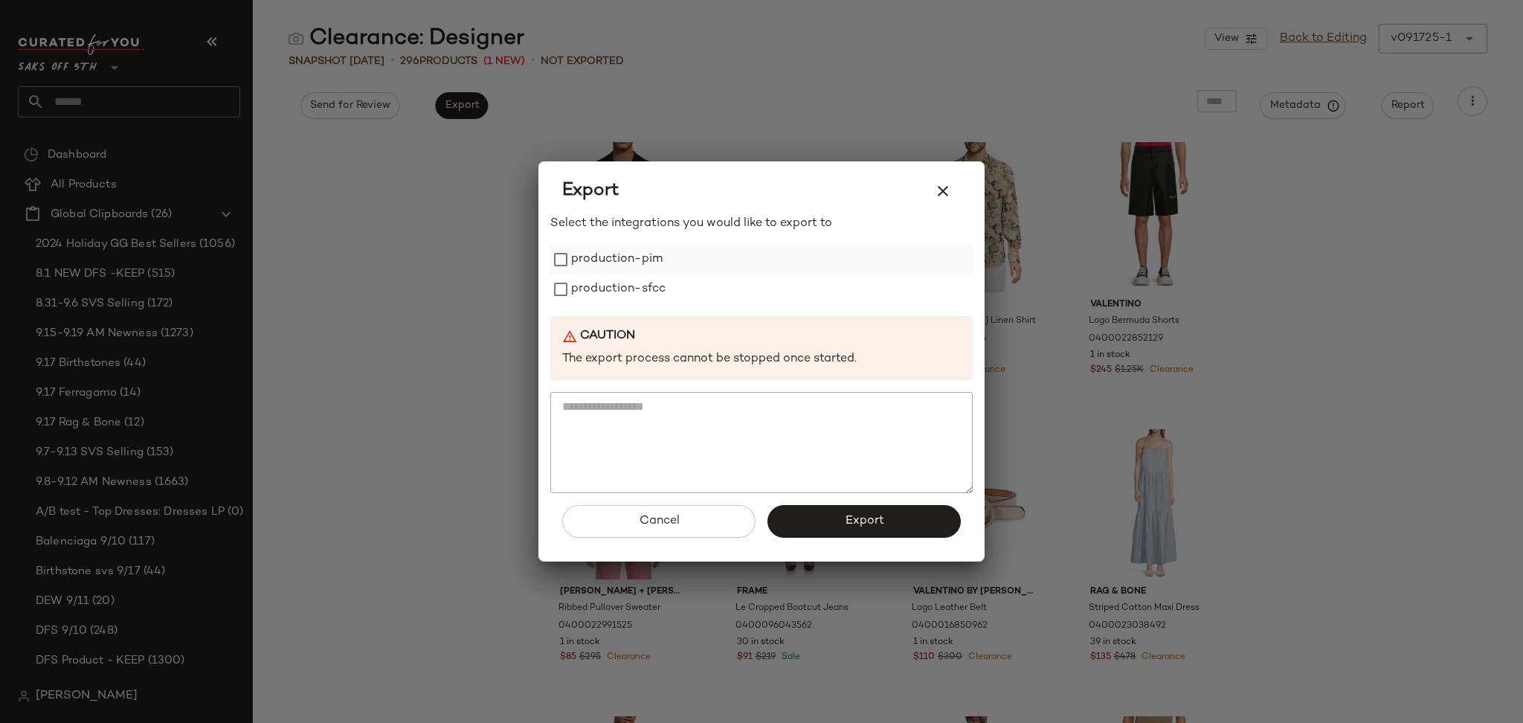
click at [581, 268] on label "production-pim" at bounding box center [616, 260] width 91 height 30
click at [589, 284] on label "production-sfcc" at bounding box center [618, 289] width 94 height 30
click at [850, 534] on button "Export" at bounding box center [863, 521] width 193 height 33
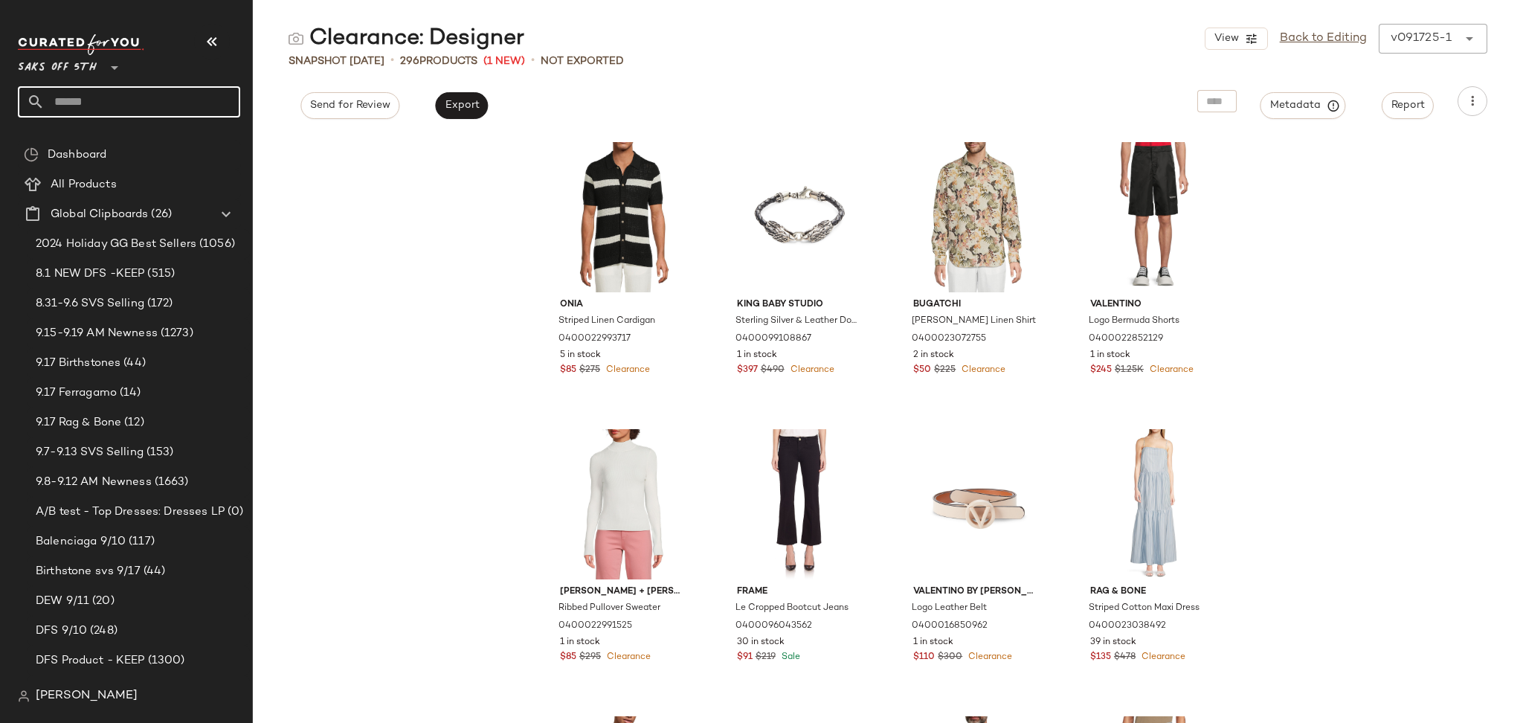
click at [100, 106] on input "text" at bounding box center [143, 101] width 196 height 31
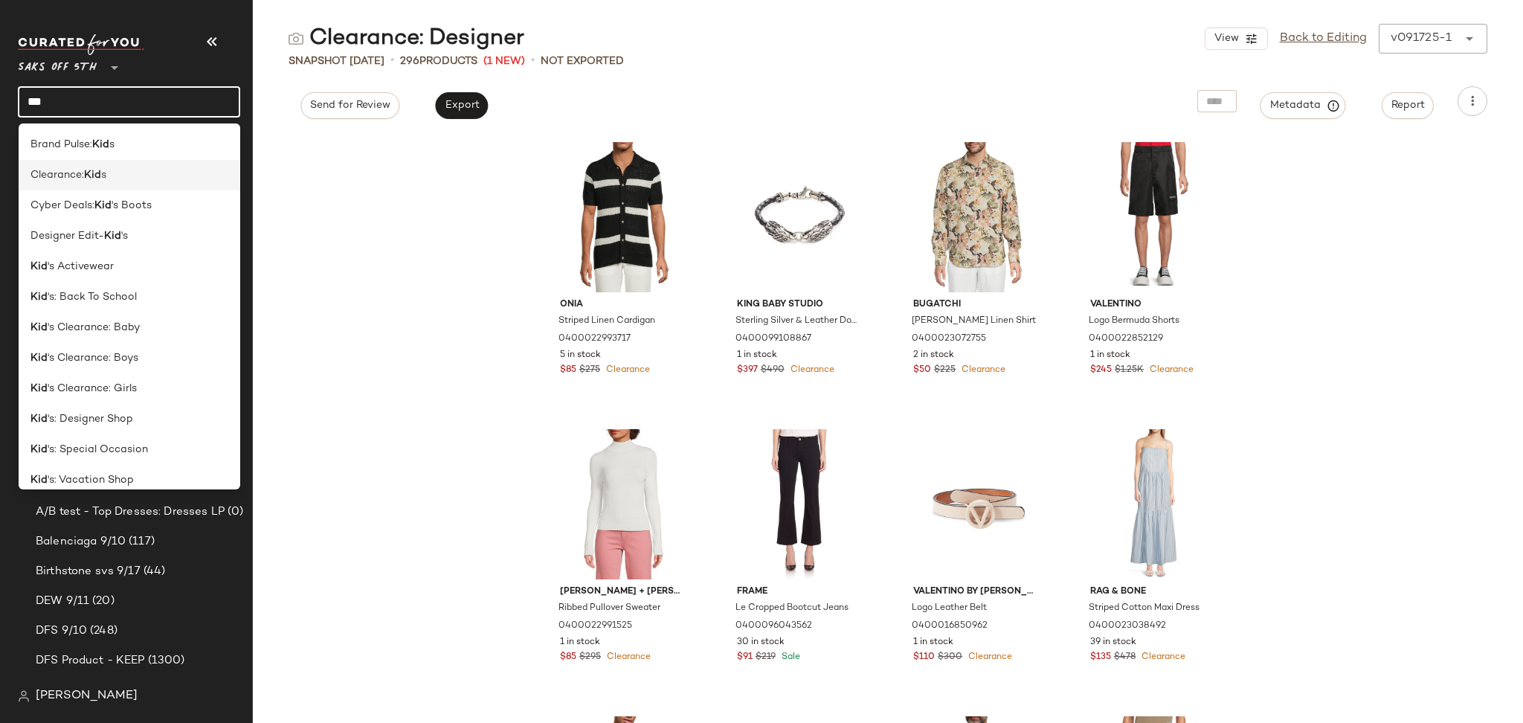
type input "***"
click at [84, 178] on span "Clearance:" at bounding box center [57, 175] width 54 height 16
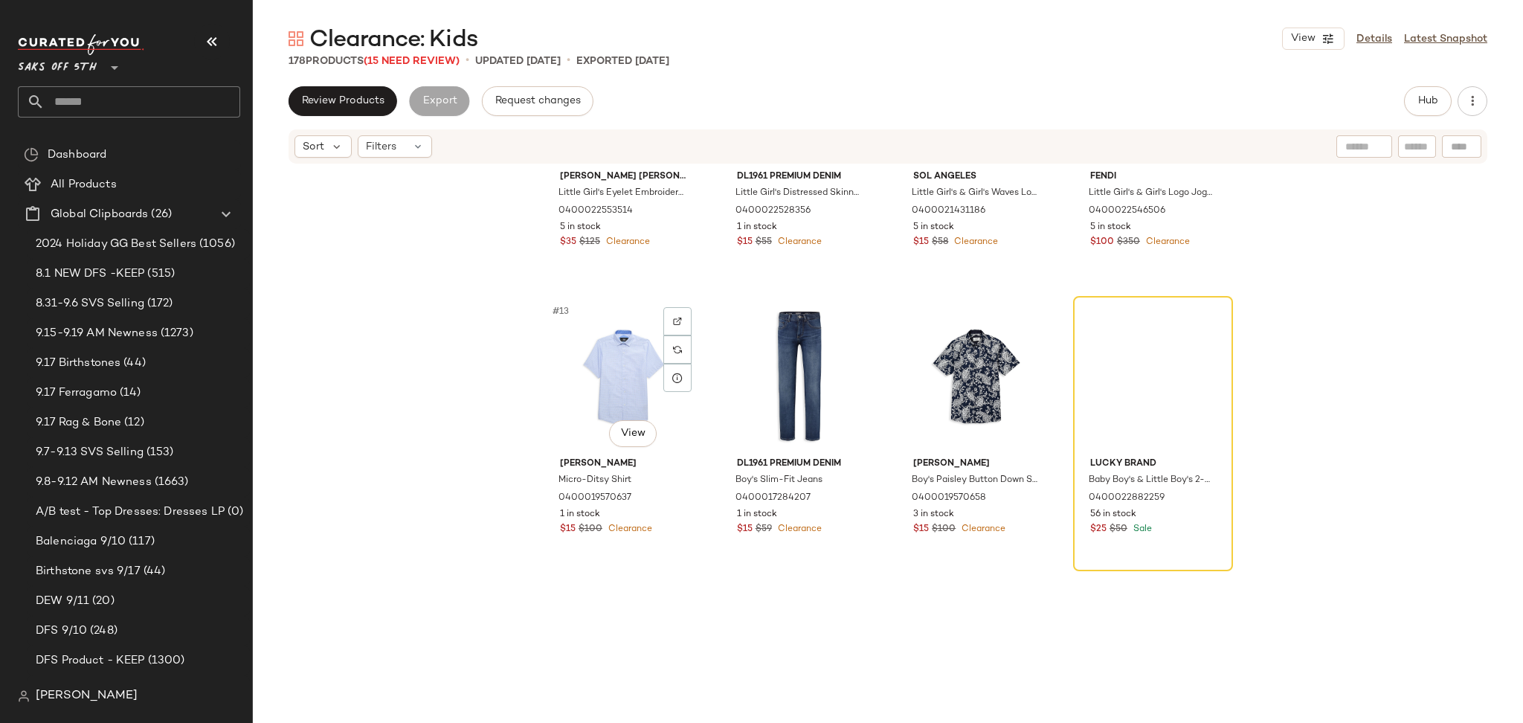
scroll to position [746, 0]
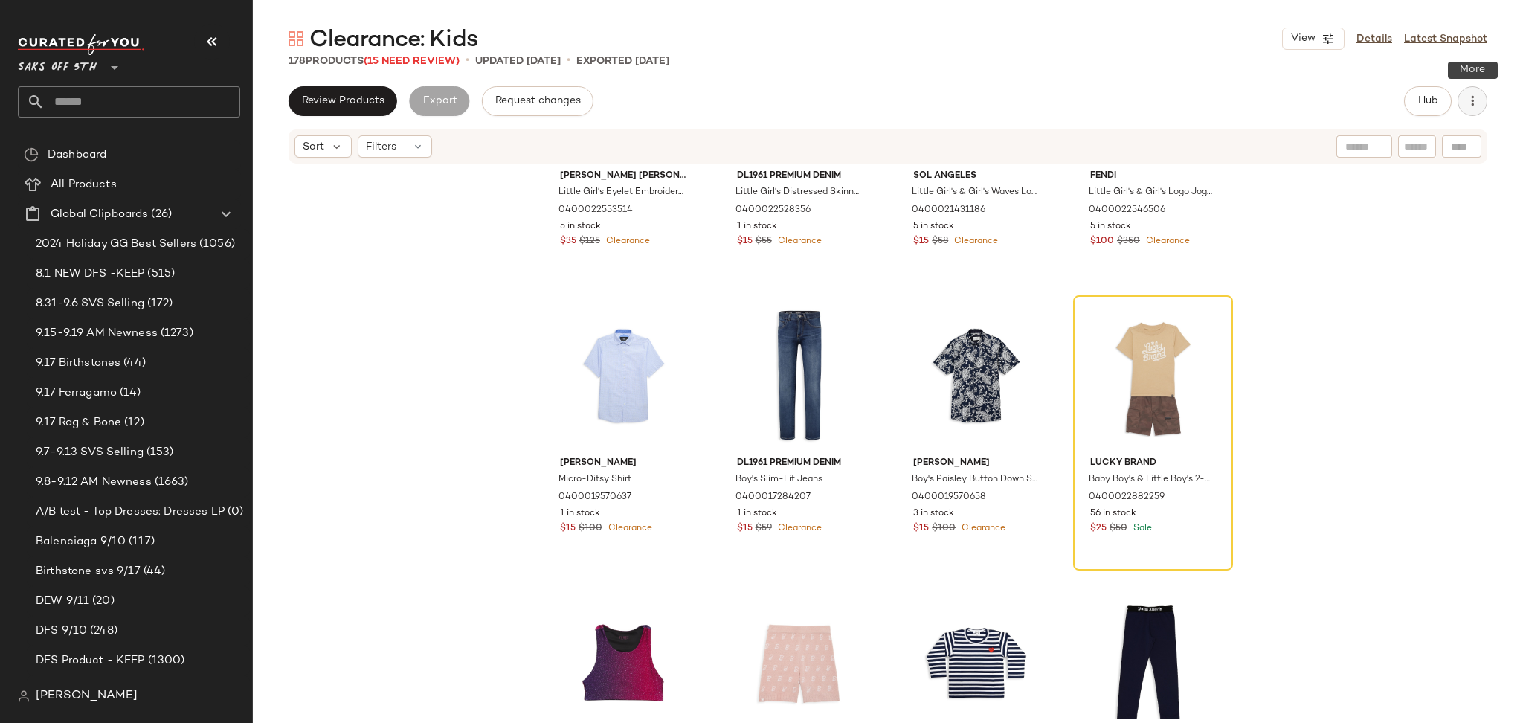
click at [1470, 104] on icon "button" at bounding box center [1472, 101] width 15 height 15
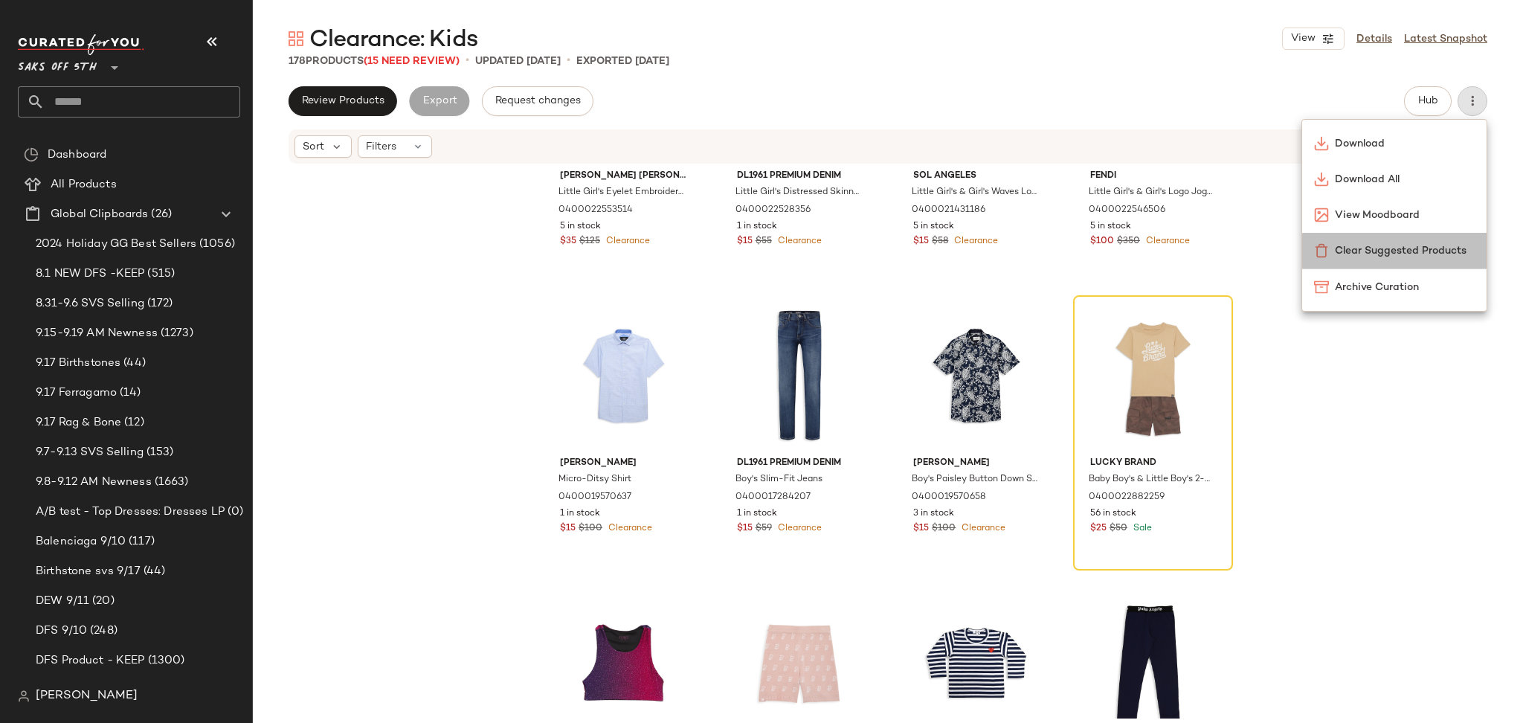
click at [1345, 243] on span "Clear Suggested Products" at bounding box center [1404, 251] width 140 height 16
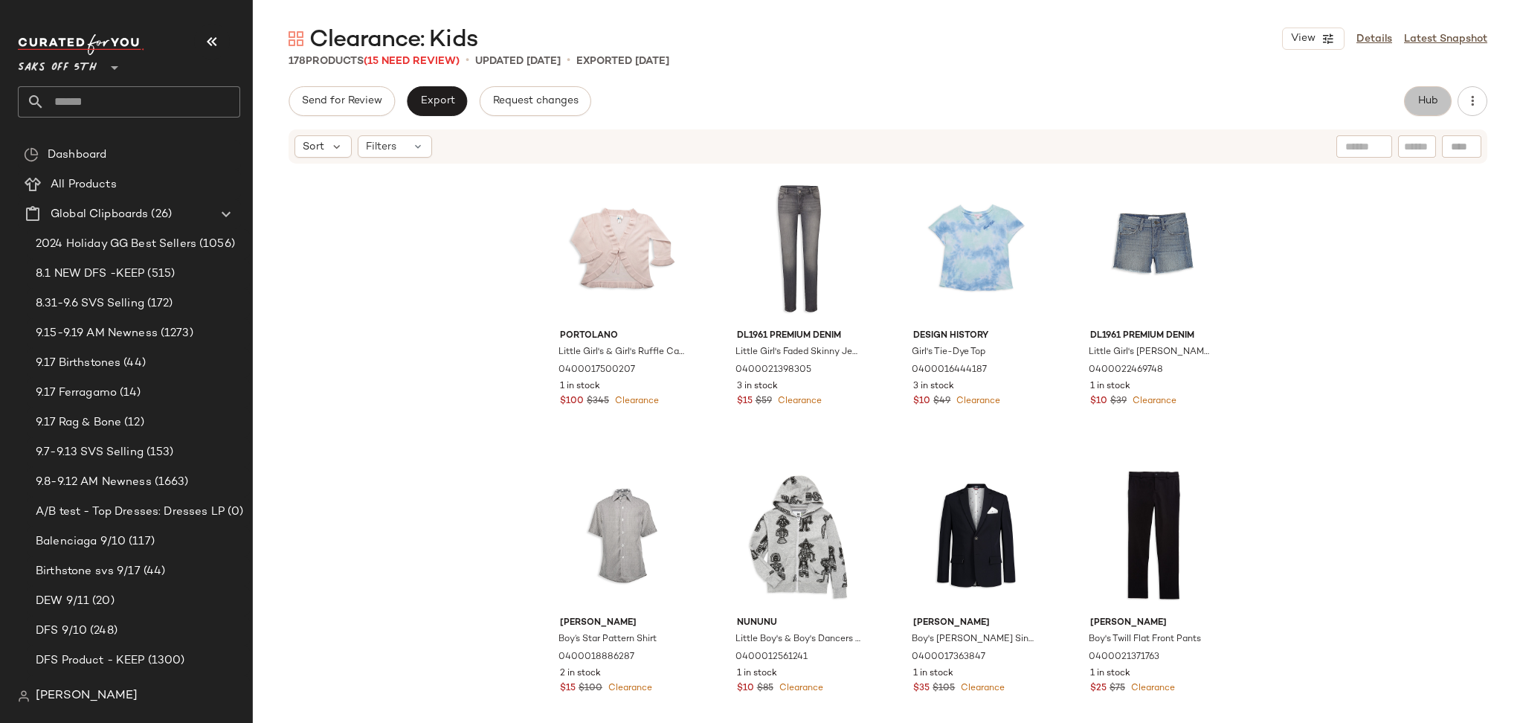
click at [1421, 99] on span "Hub" at bounding box center [1427, 101] width 21 height 12
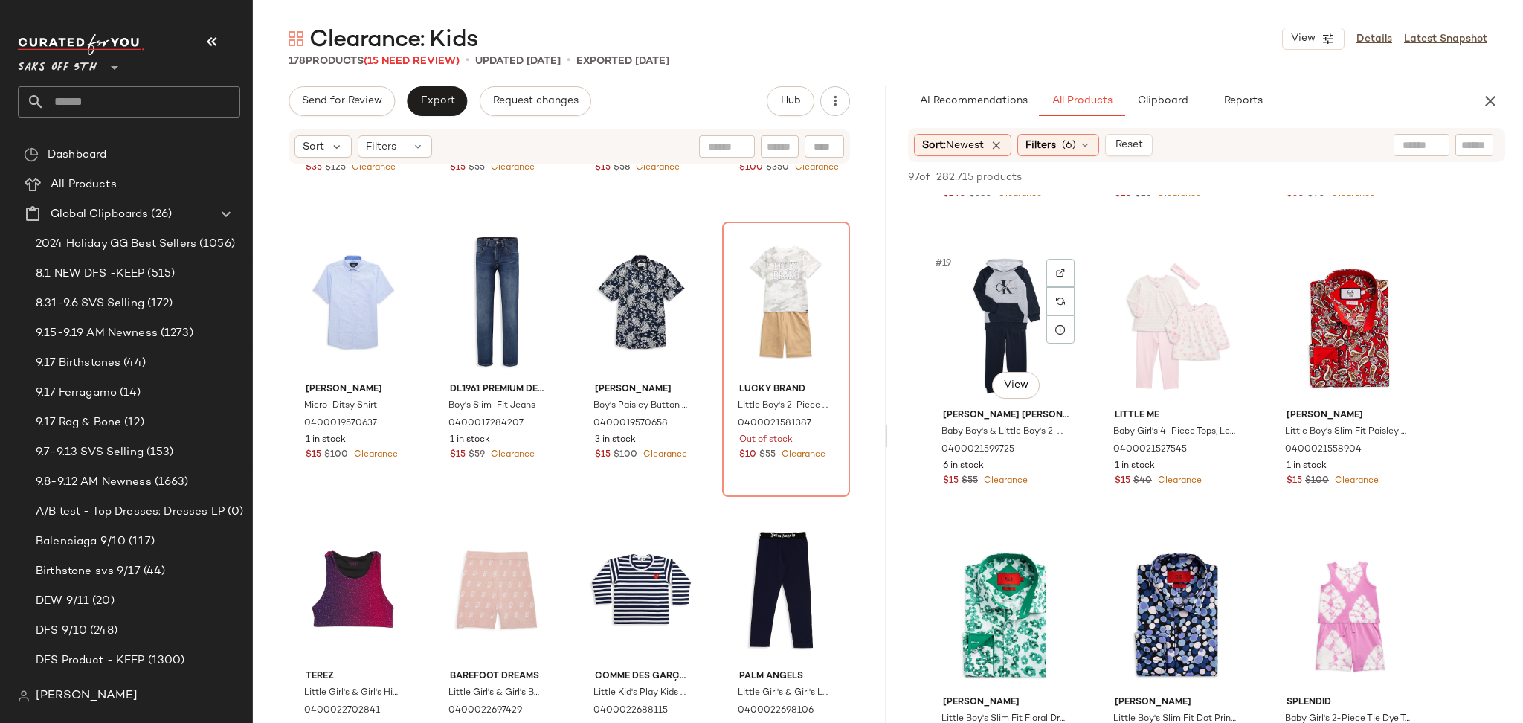
scroll to position [1670, 0]
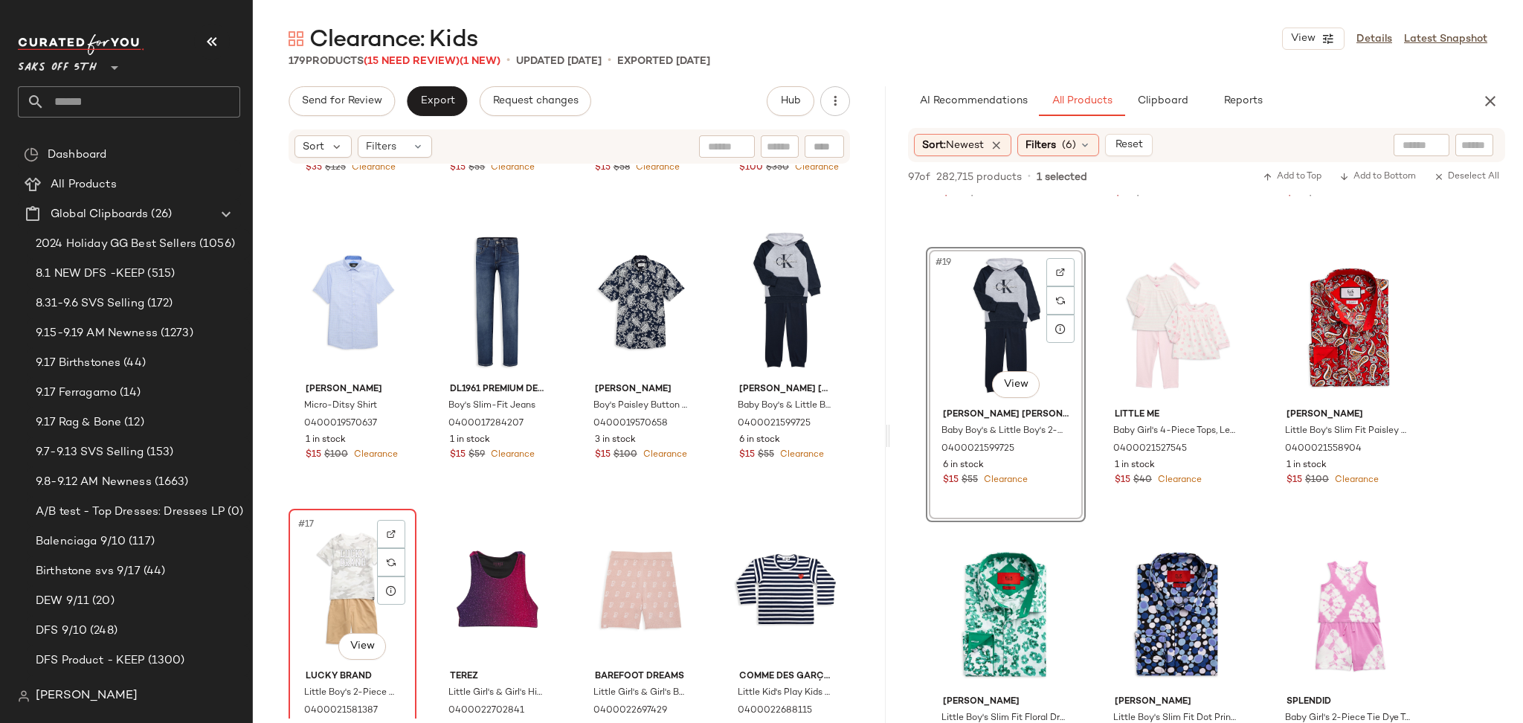
click at [342, 575] on div "#17 View" at bounding box center [352, 589] width 117 height 150
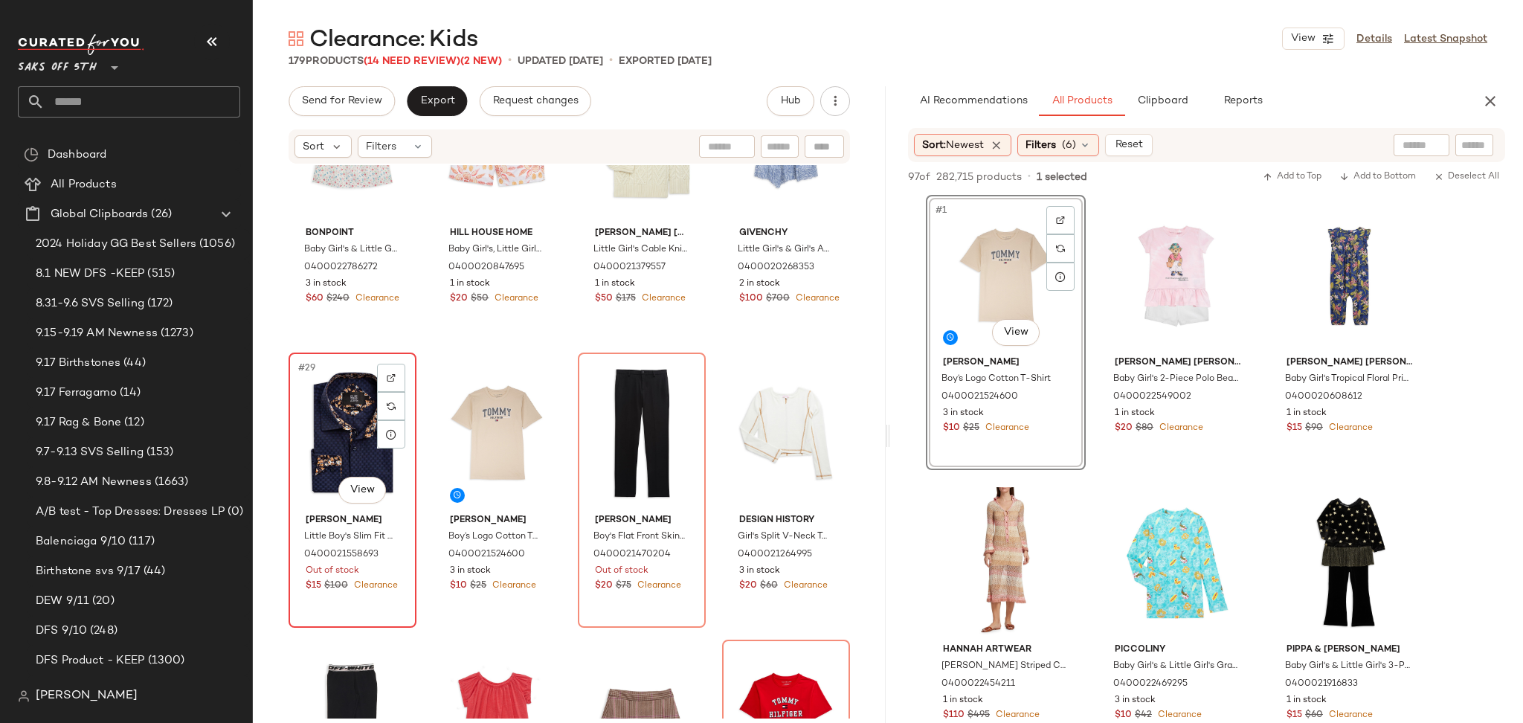
click at [348, 427] on div "#29 View" at bounding box center [352, 433] width 117 height 150
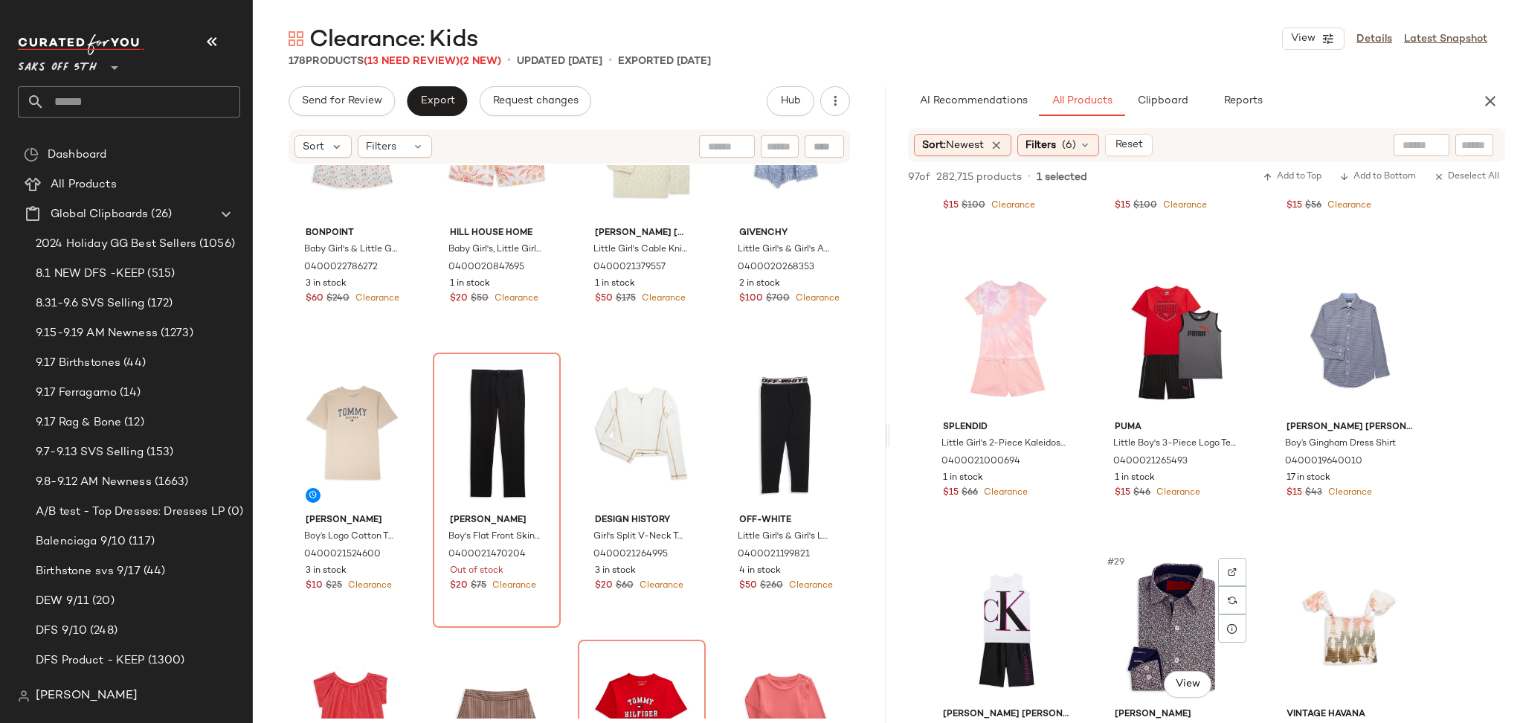
scroll to position [2204, 0]
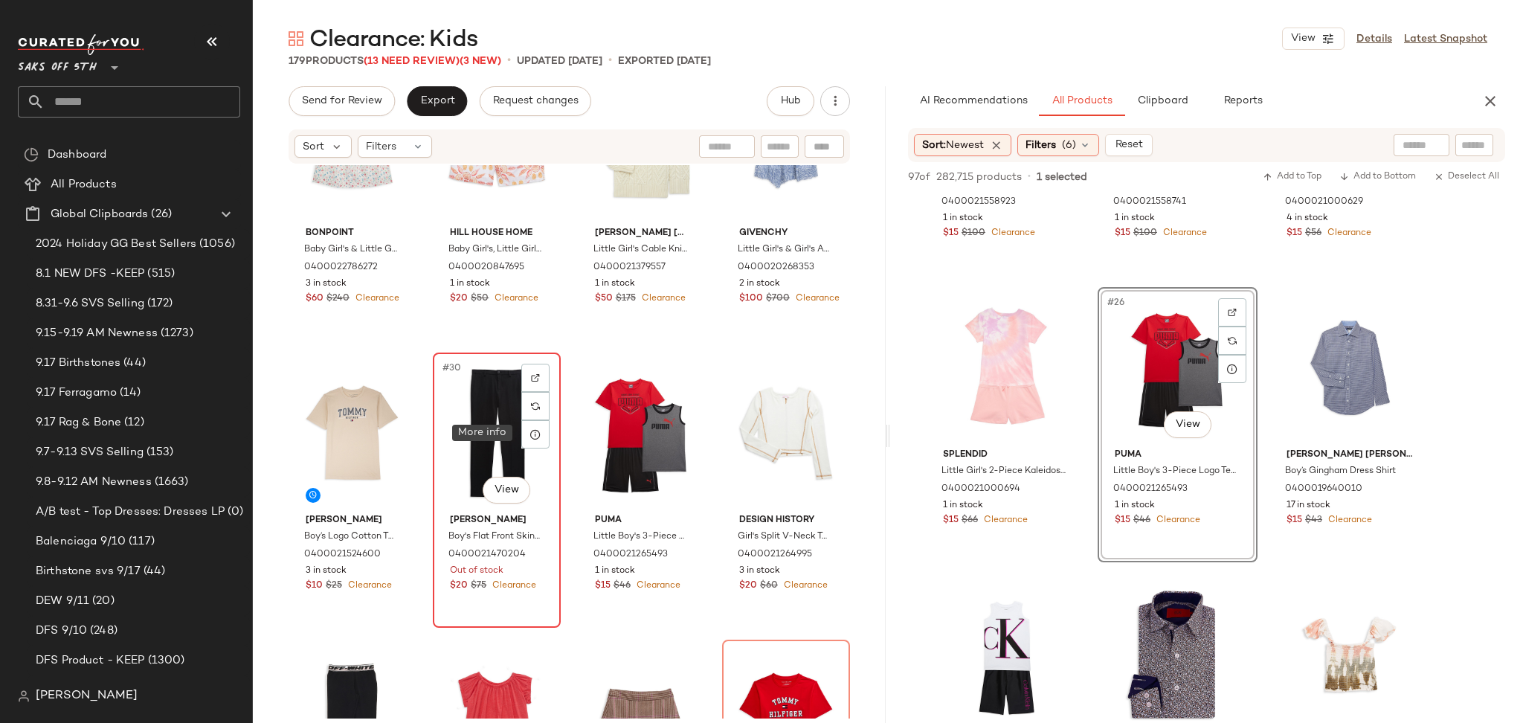
click at [532, 440] on div at bounding box center [535, 434] width 28 height 28
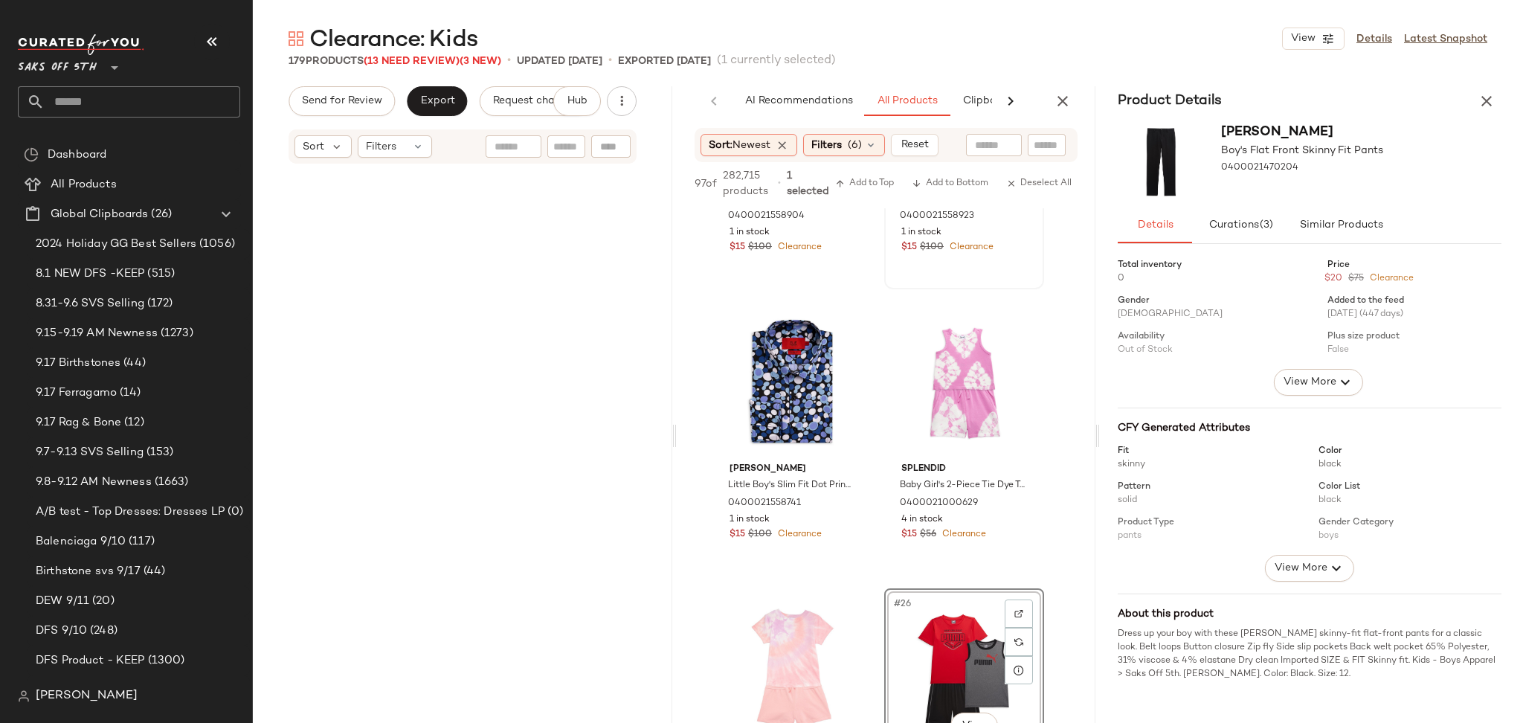
scroll to position [517, 0]
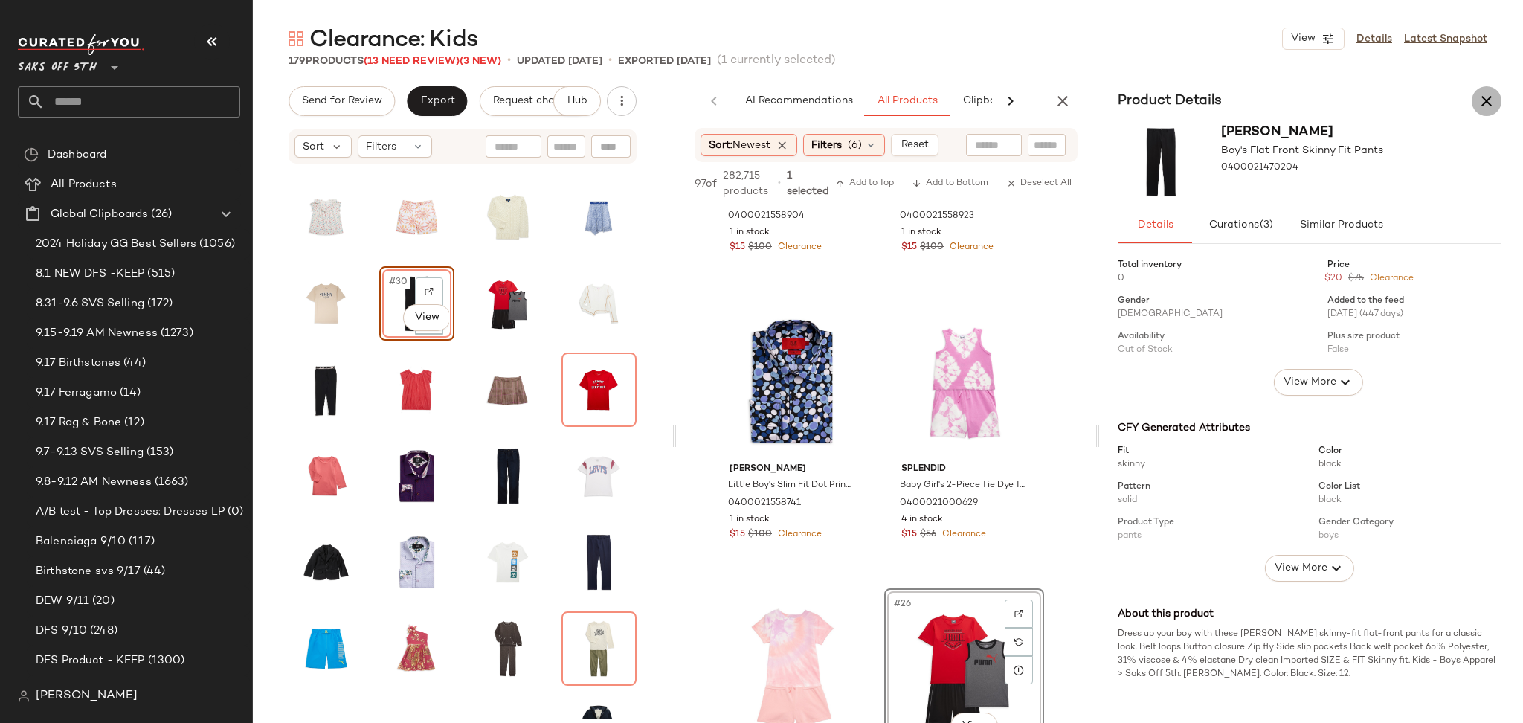
click at [1487, 94] on icon "button" at bounding box center [1486, 101] width 18 height 18
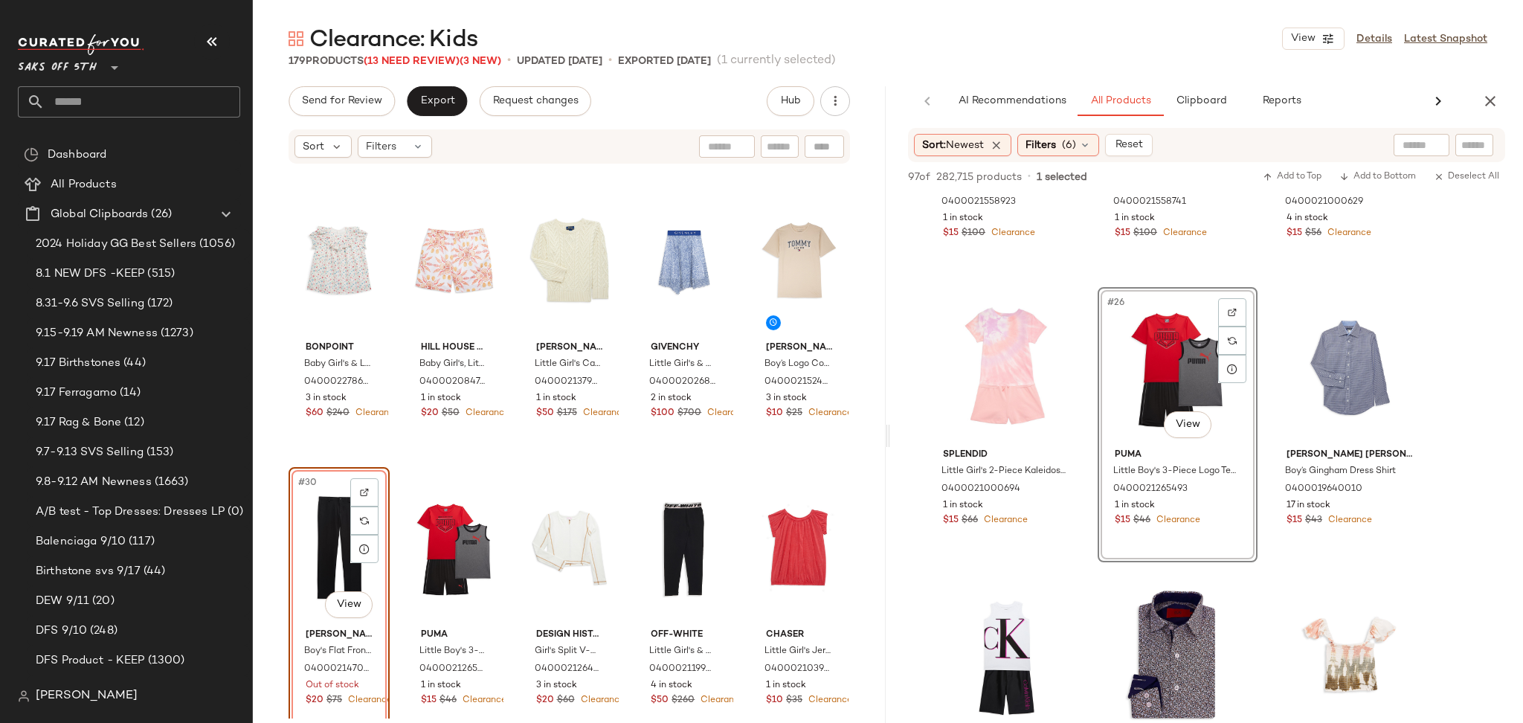
scroll to position [2008, 0]
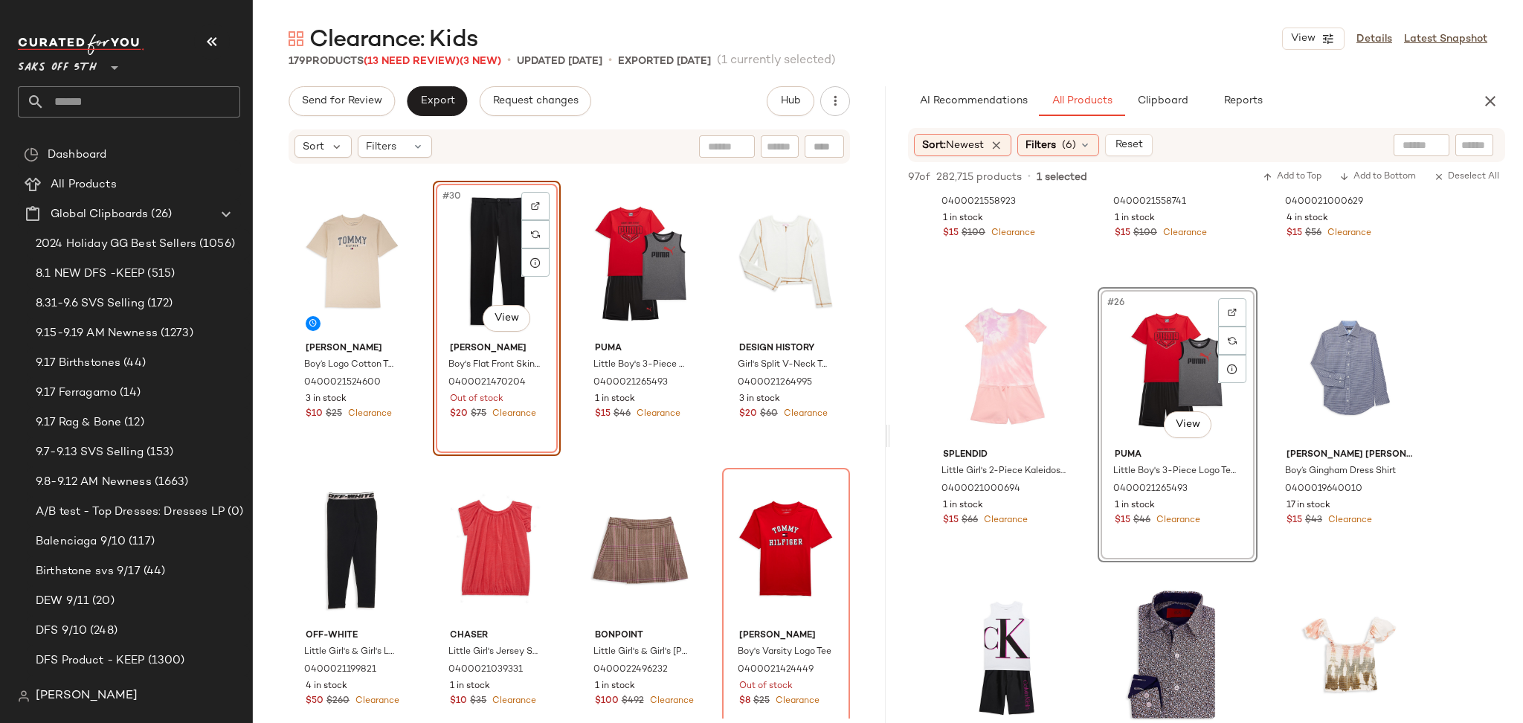
click at [479, 267] on div "#30 View" at bounding box center [496, 261] width 117 height 150
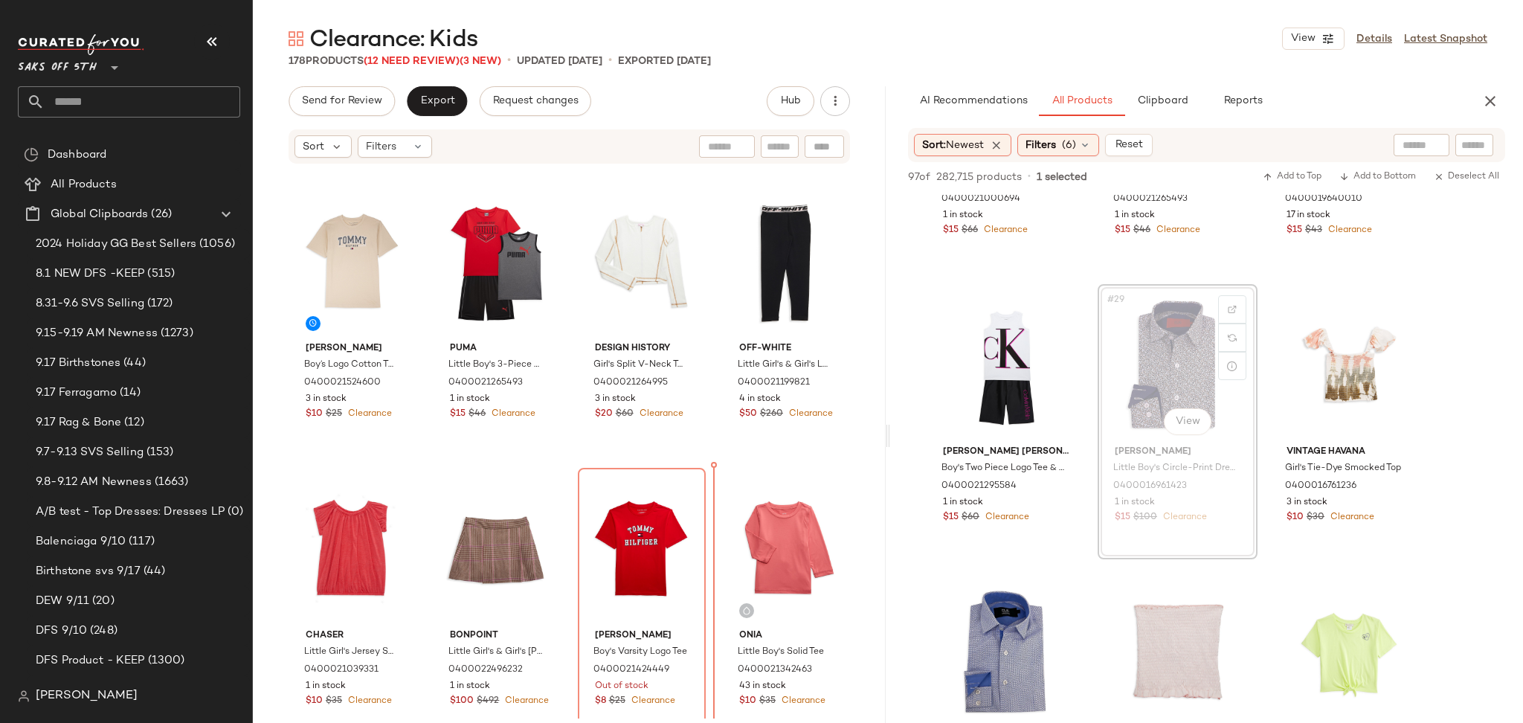
scroll to position [2047, 0]
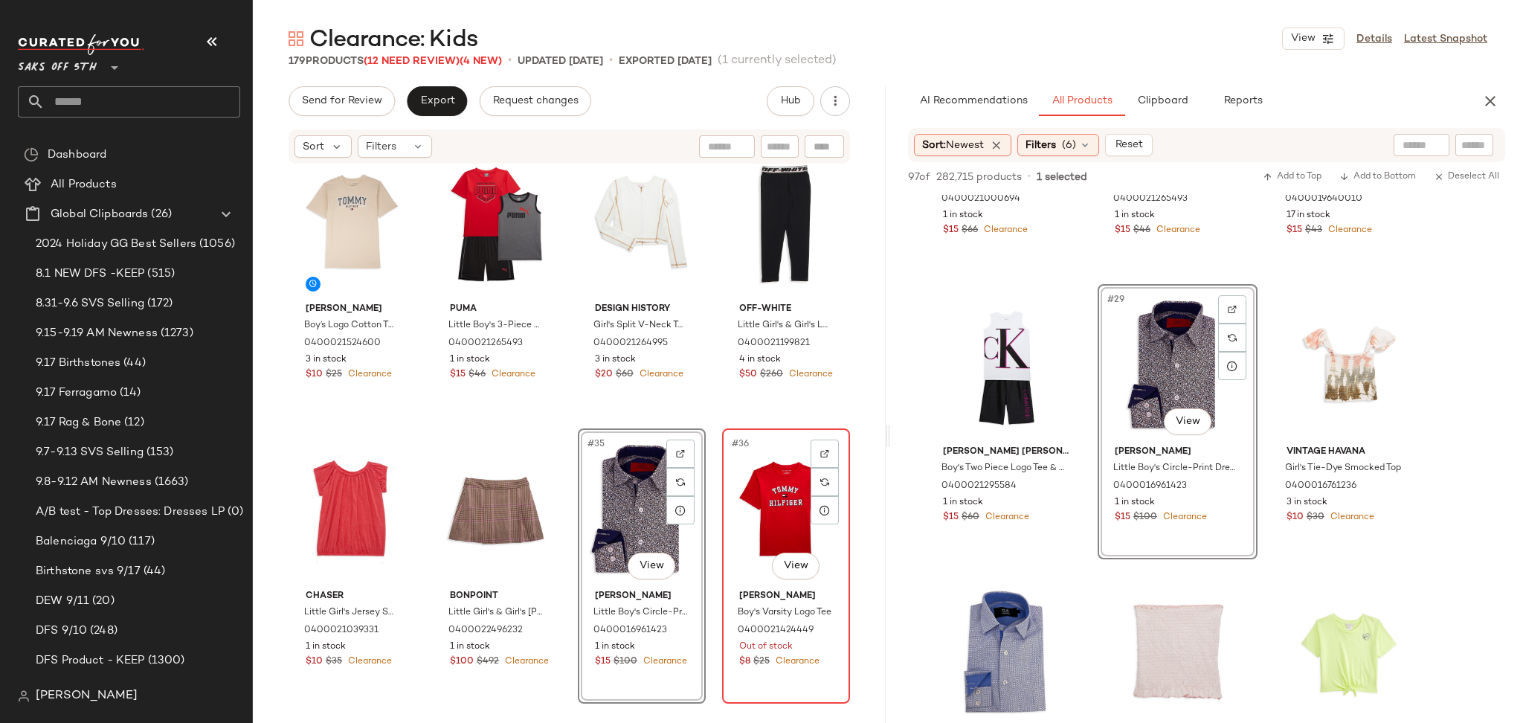
click at [784, 450] on div "#36 View" at bounding box center [785, 508] width 117 height 150
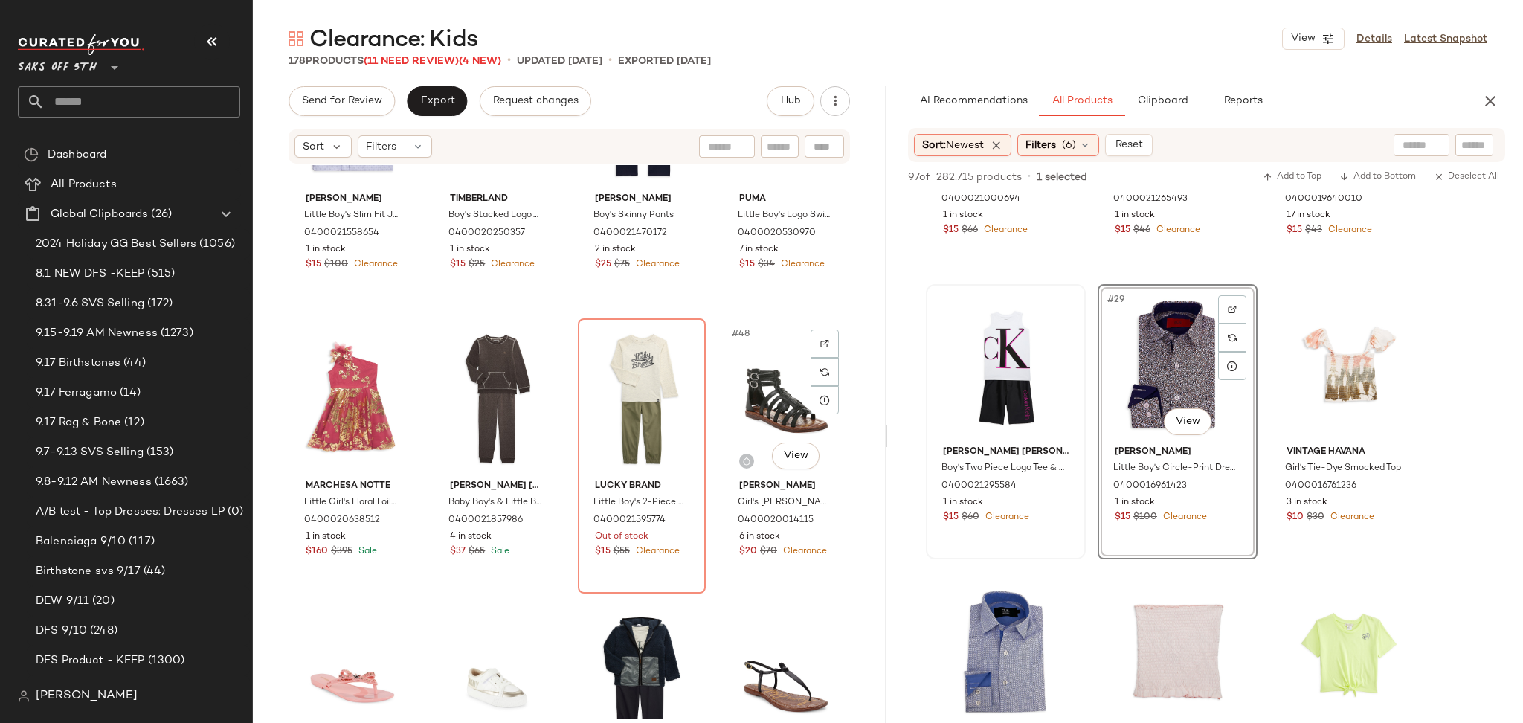
scroll to position [3020, 0]
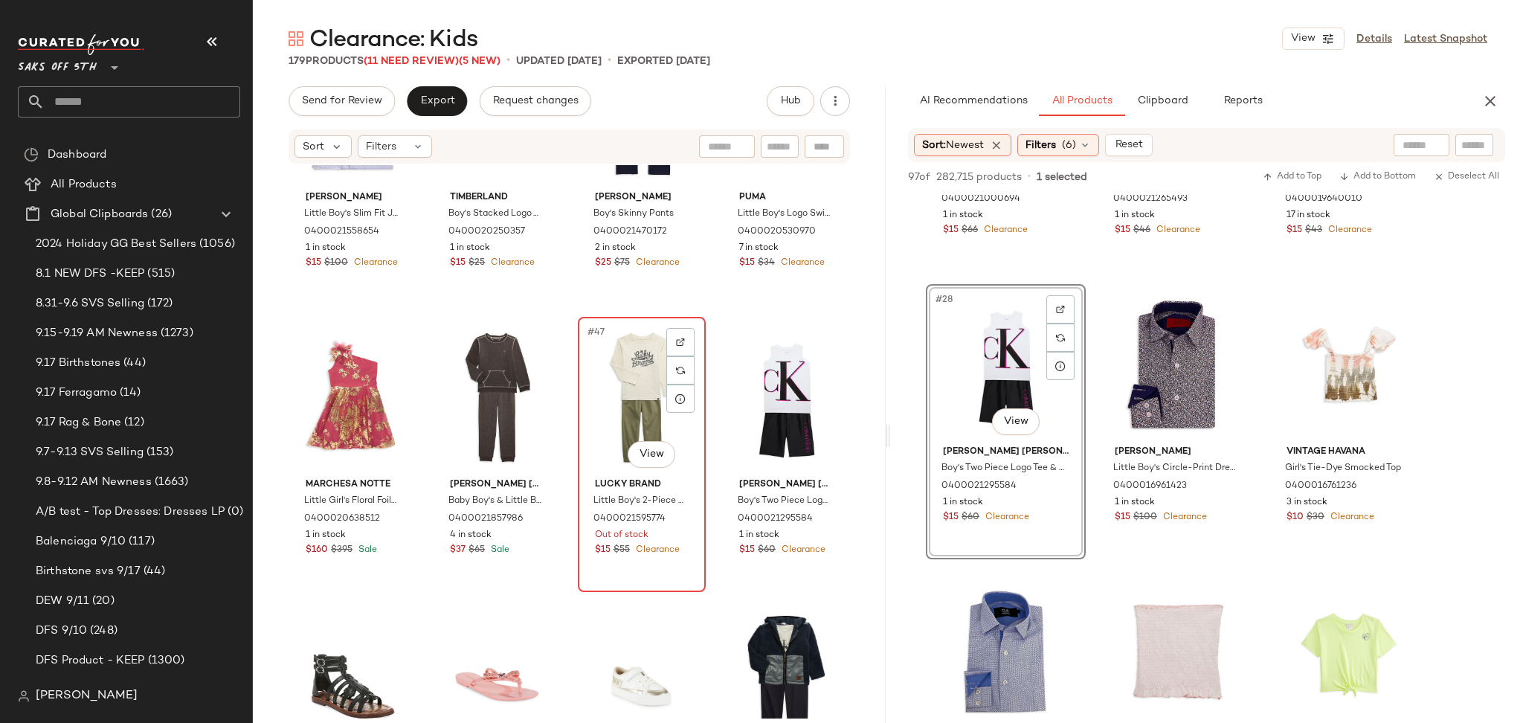
click at [627, 379] on div "#47 View" at bounding box center [641, 397] width 117 height 150
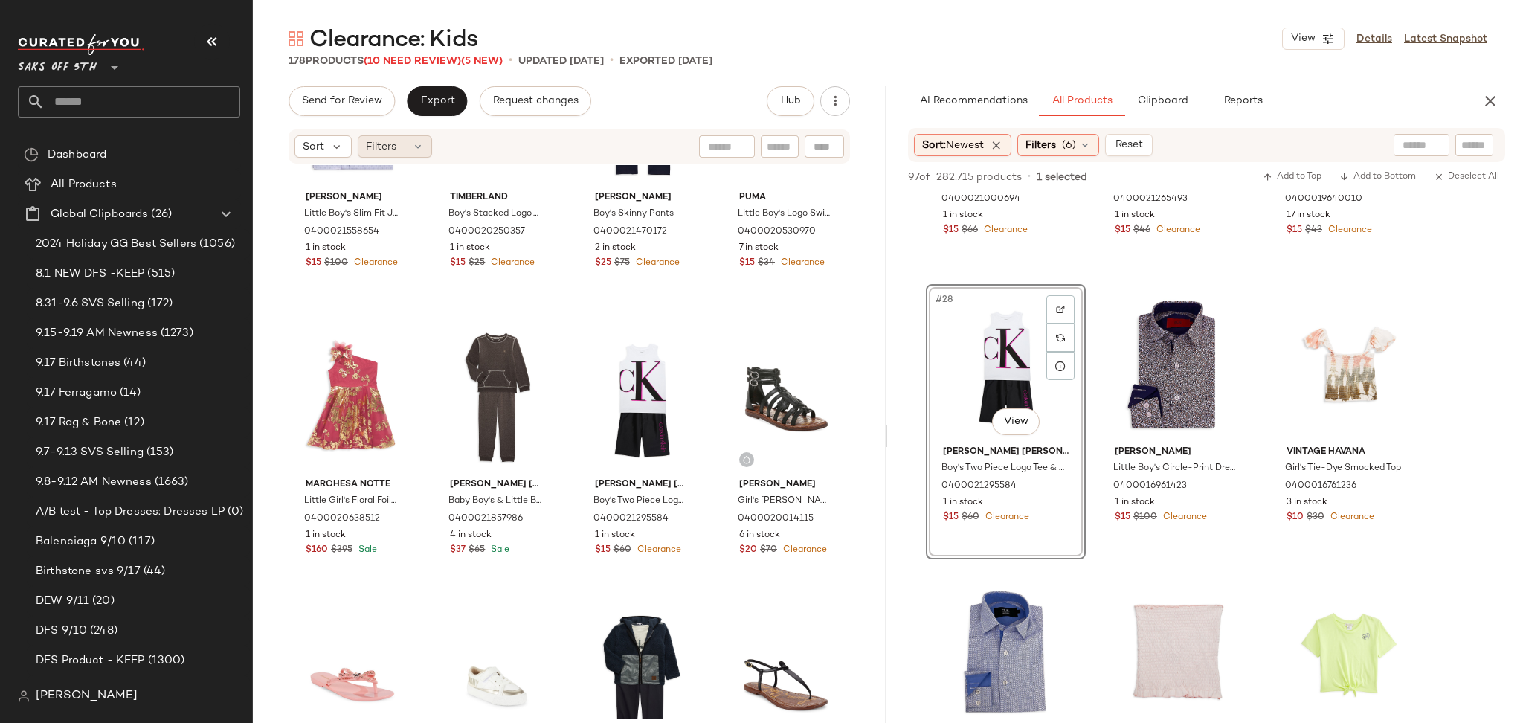
click at [409, 150] on div "Filters" at bounding box center [395, 146] width 74 height 22
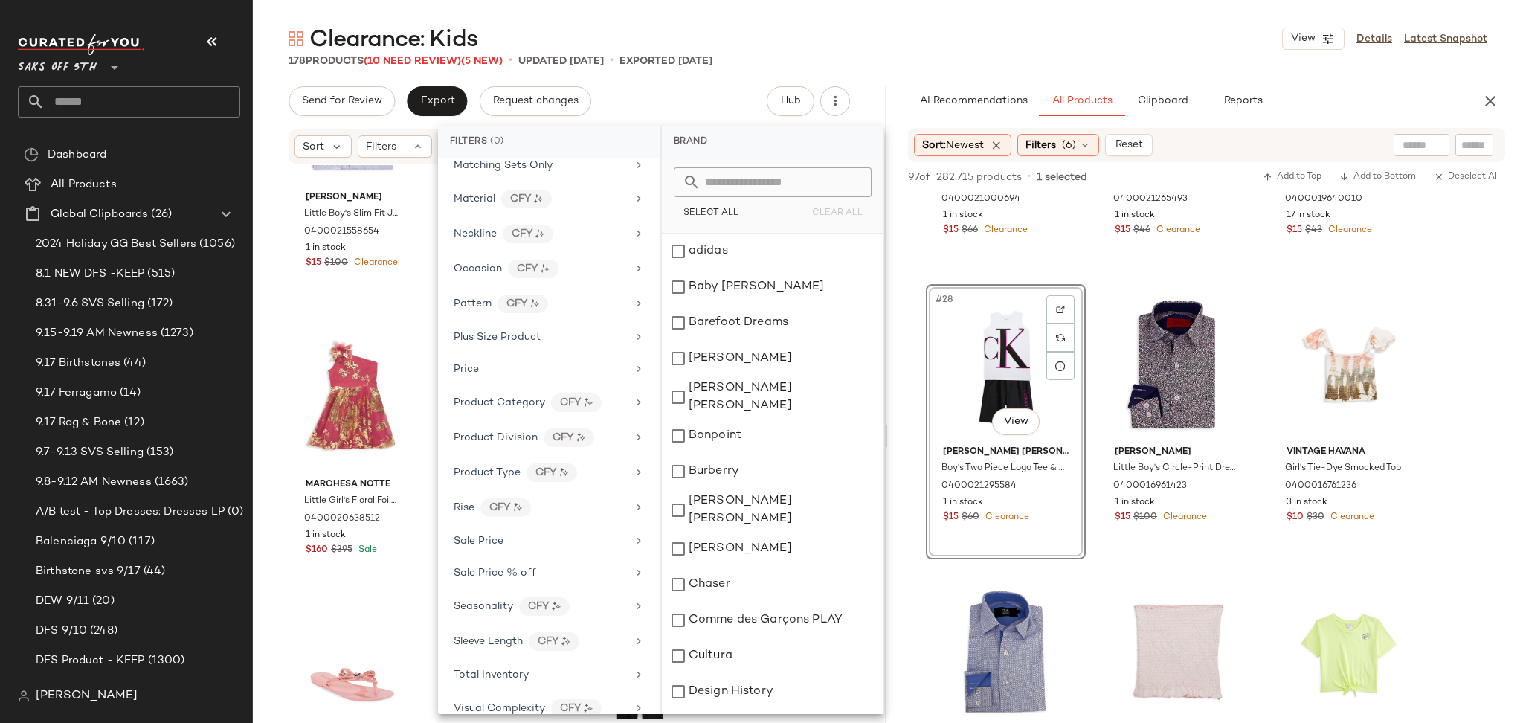
scroll to position [698, 0]
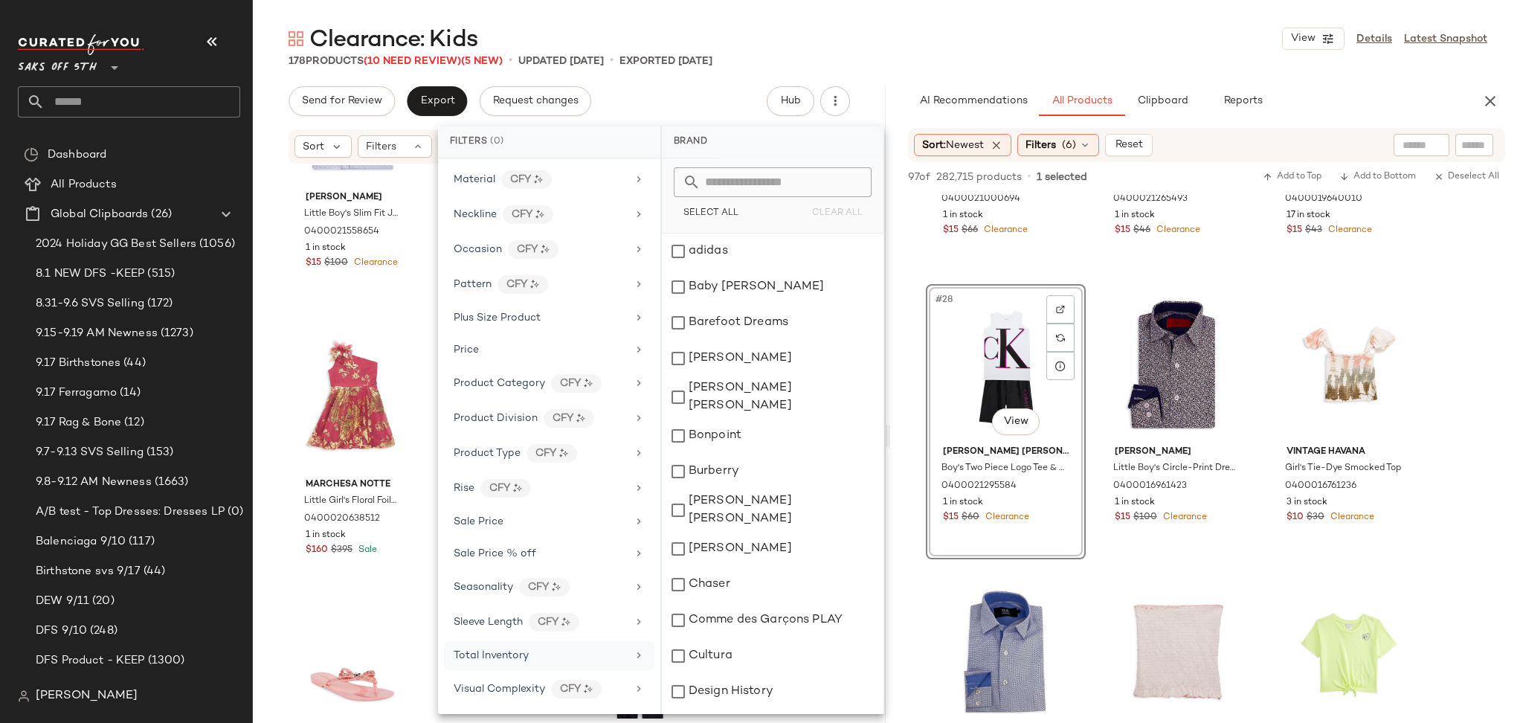
click at [485, 653] on span "Total Inventory" at bounding box center [490, 655] width 75 height 11
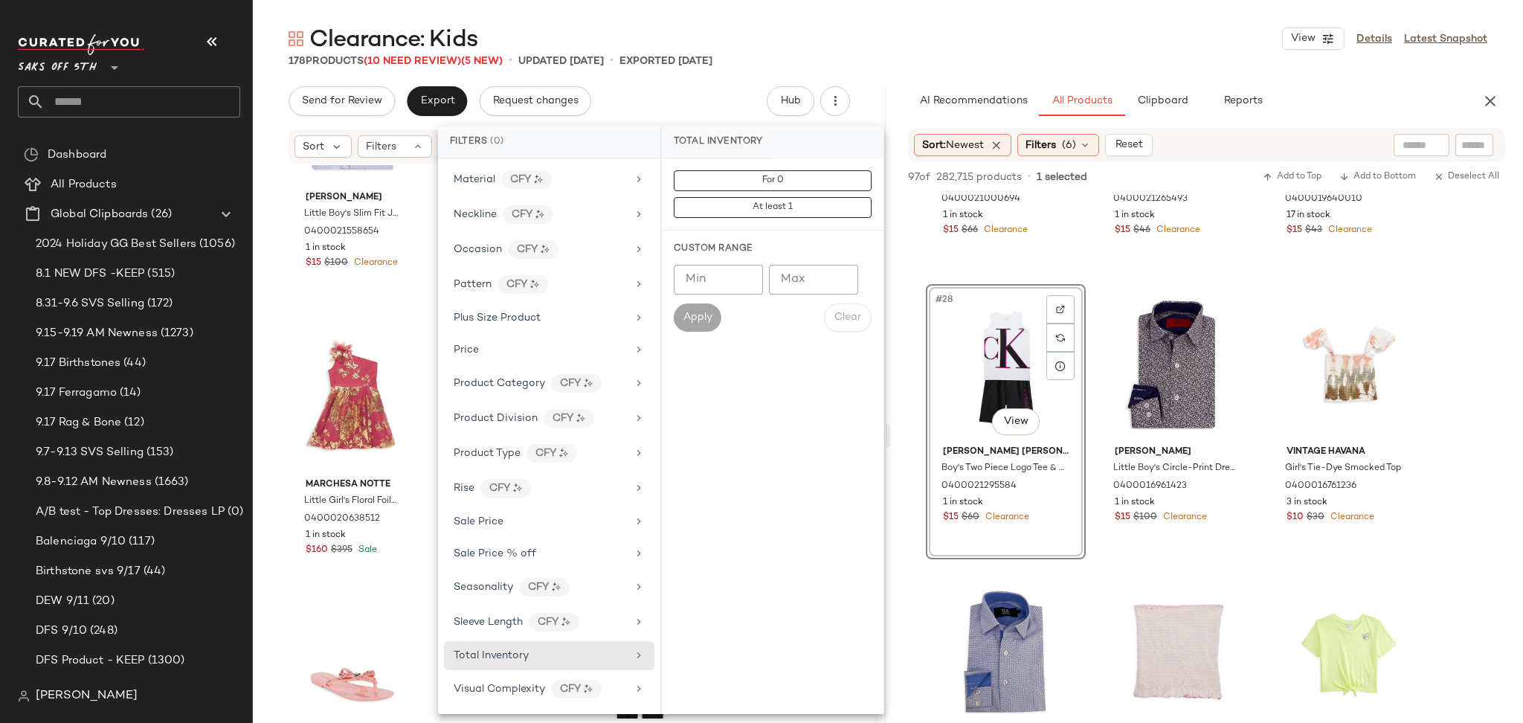
click at [769, 167] on div "For 0 At least 1" at bounding box center [773, 194] width 222 height 72
click at [766, 181] on span "For 0" at bounding box center [772, 180] width 22 height 10
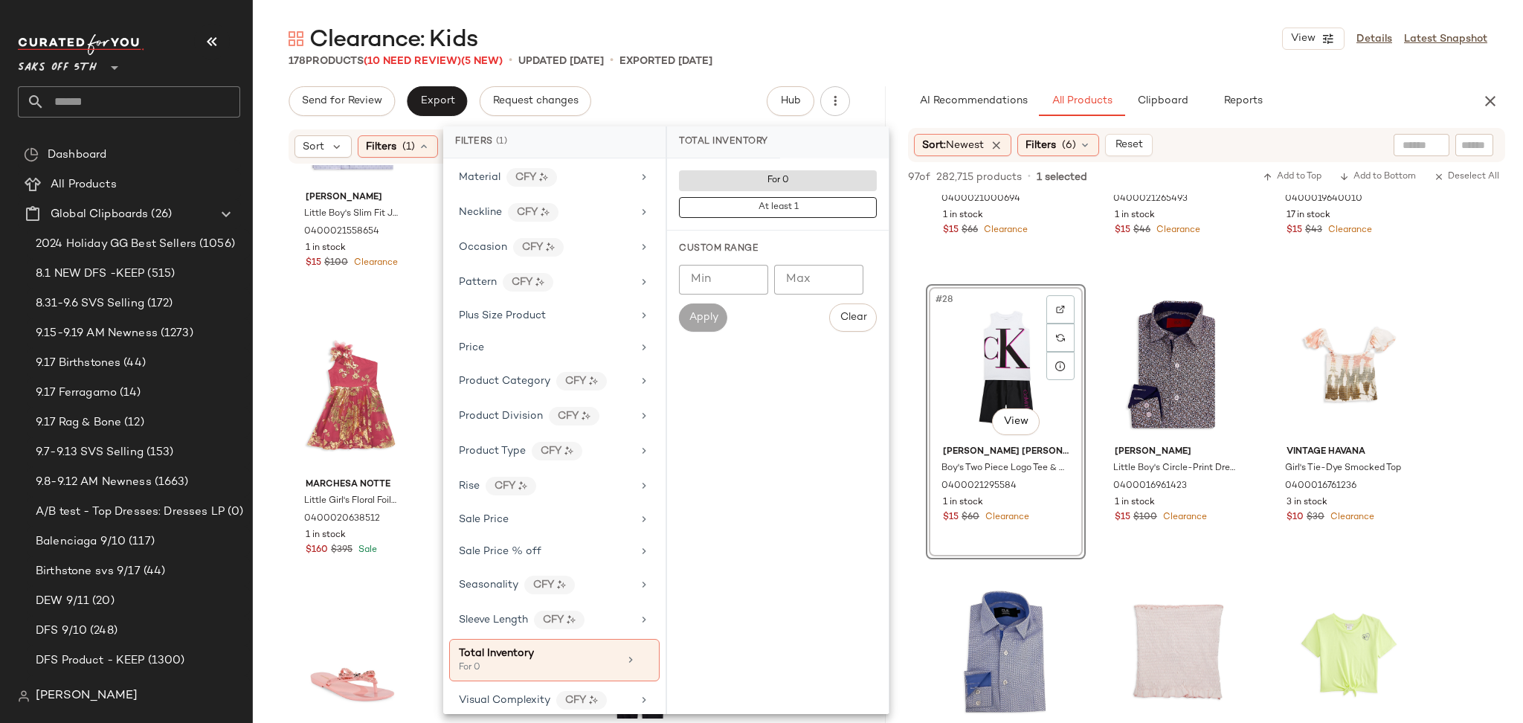
click at [861, 33] on div "Clearance: Kids View Details Latest Snapshot" at bounding box center [888, 39] width 1270 height 30
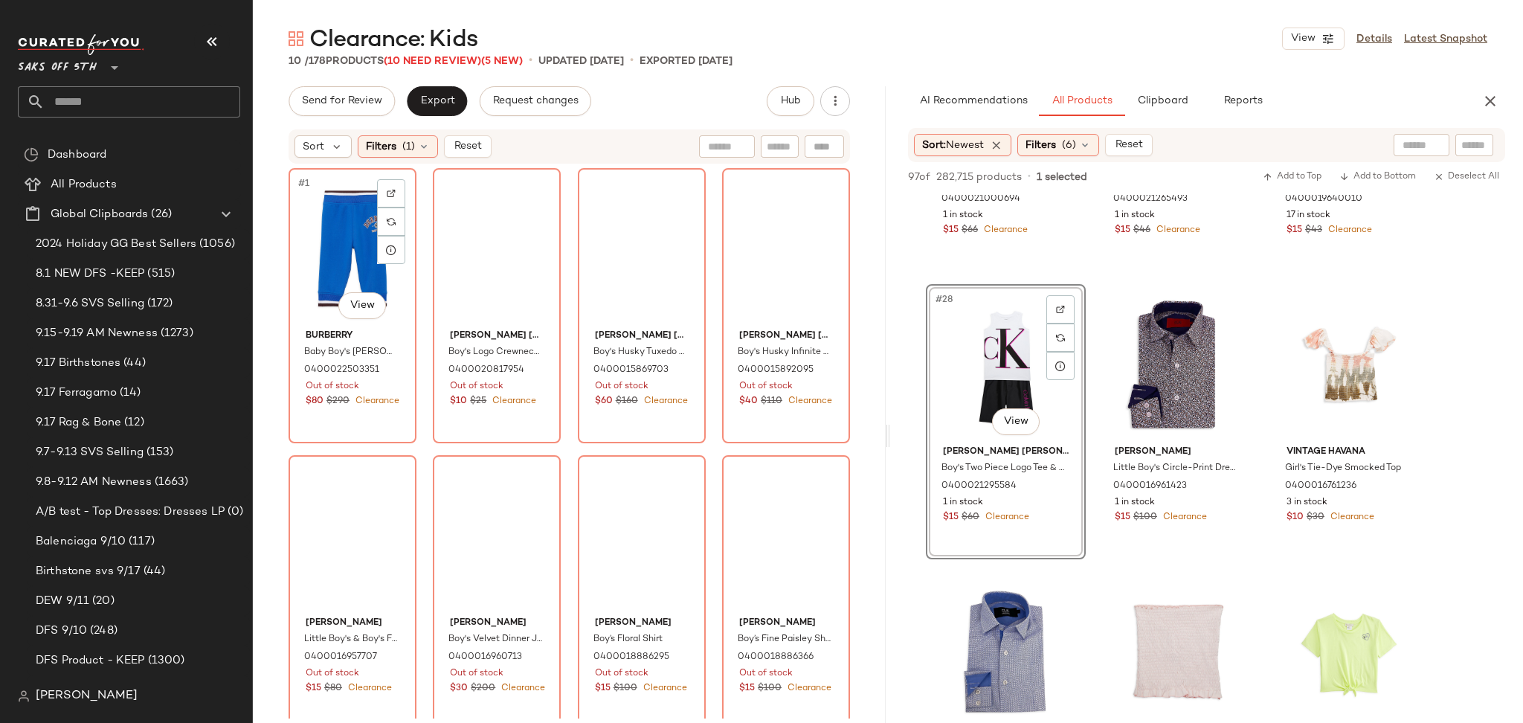
click at [358, 207] on div "#1 View" at bounding box center [352, 248] width 117 height 150
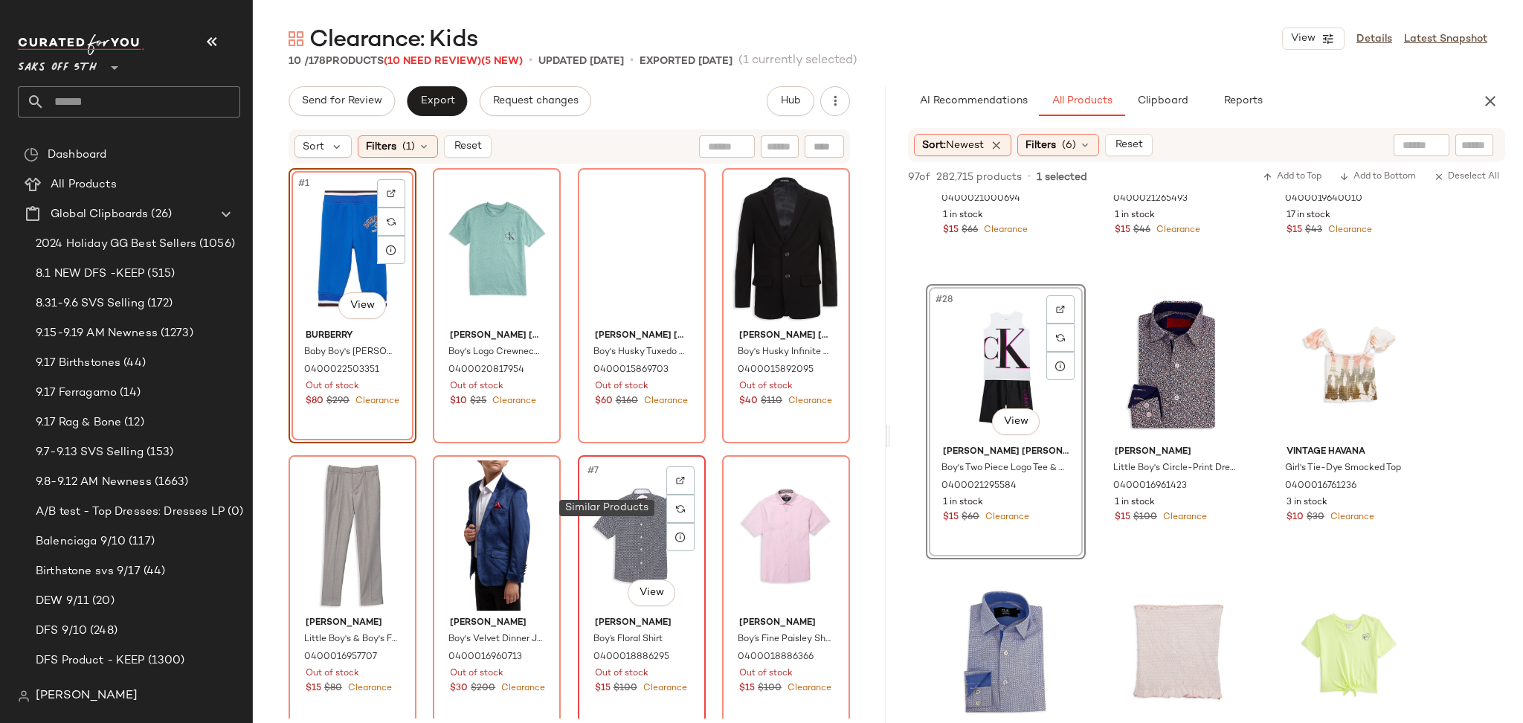
scroll to position [298, 0]
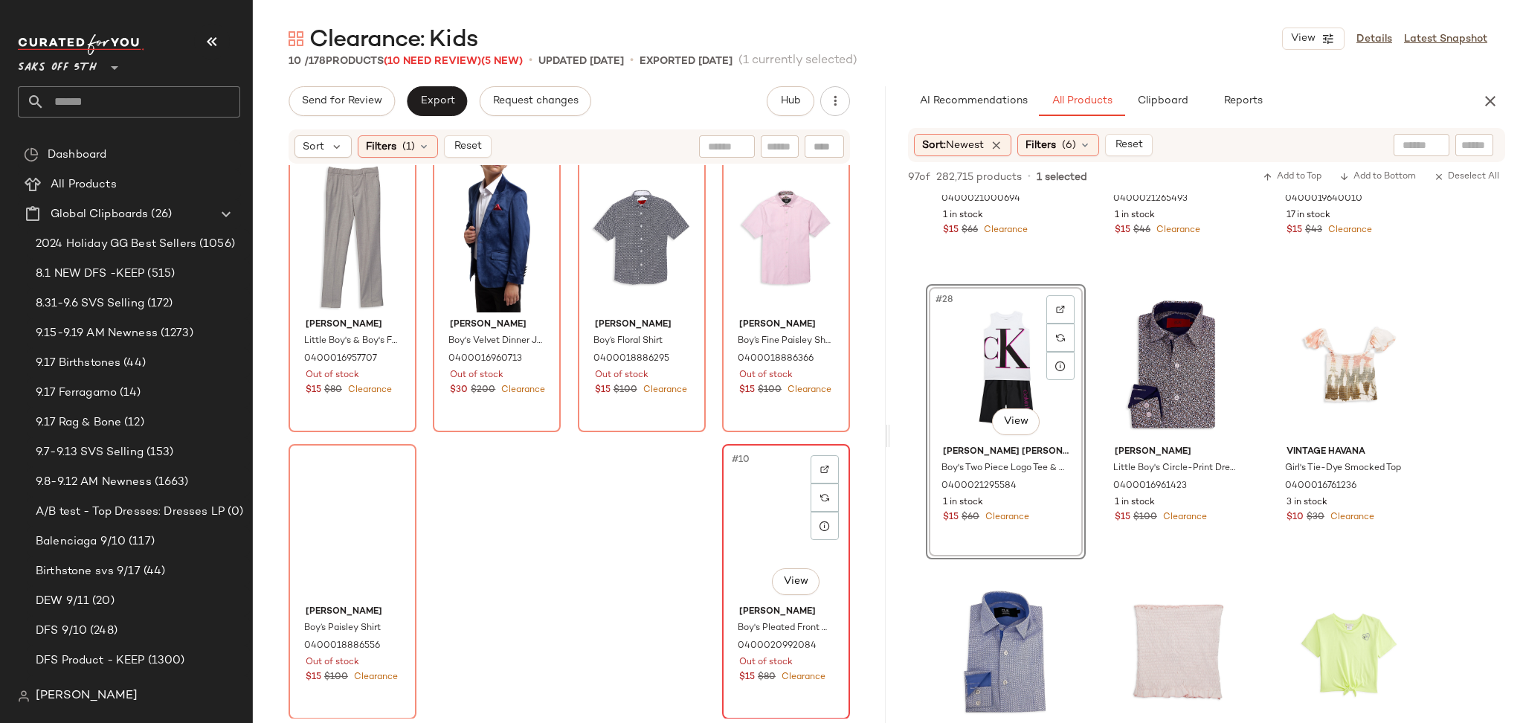
click at [766, 550] on div "#10 View" at bounding box center [785, 524] width 117 height 150
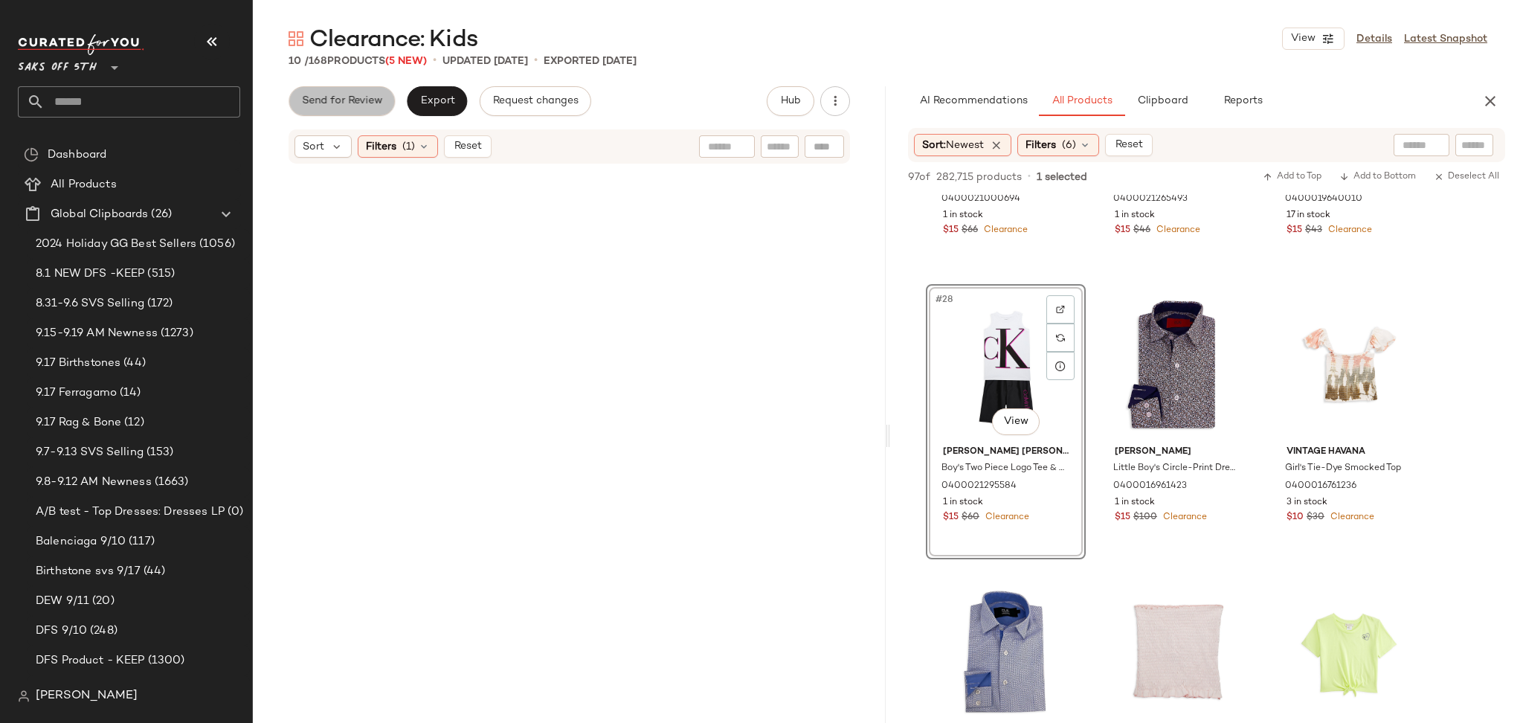
click at [373, 104] on span "Send for Review" at bounding box center [341, 101] width 81 height 12
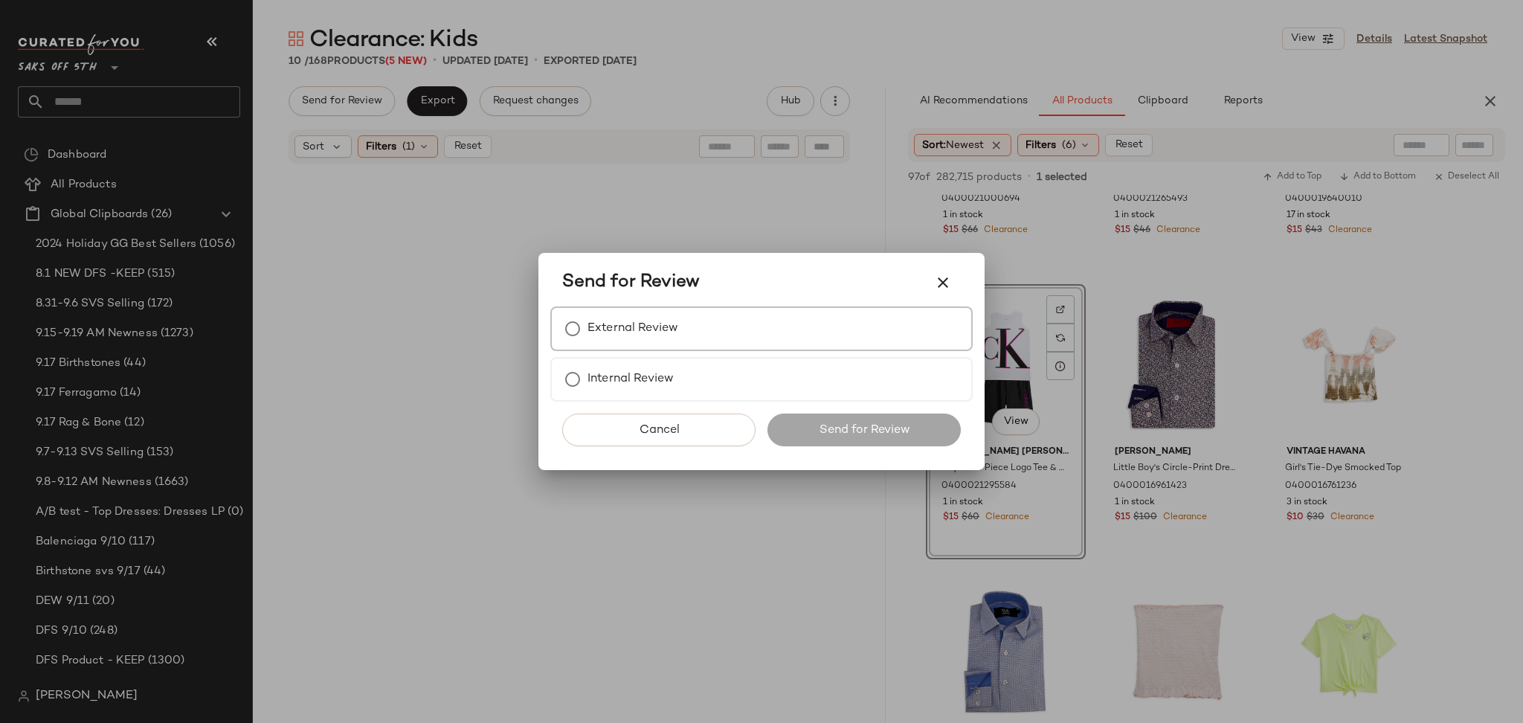
click at [601, 332] on label "External Review" at bounding box center [632, 329] width 91 height 30
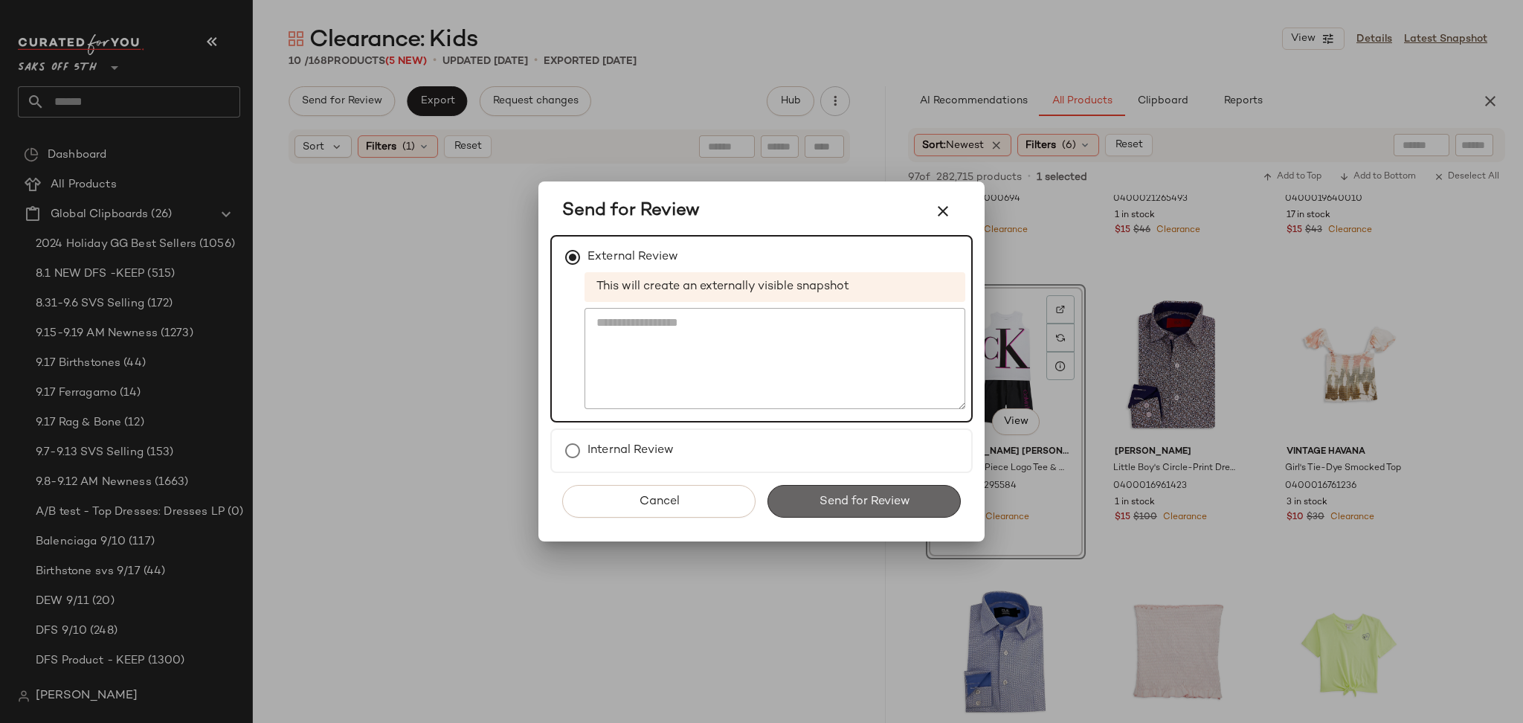
click at [807, 485] on button "Send for Review" at bounding box center [863, 501] width 193 height 33
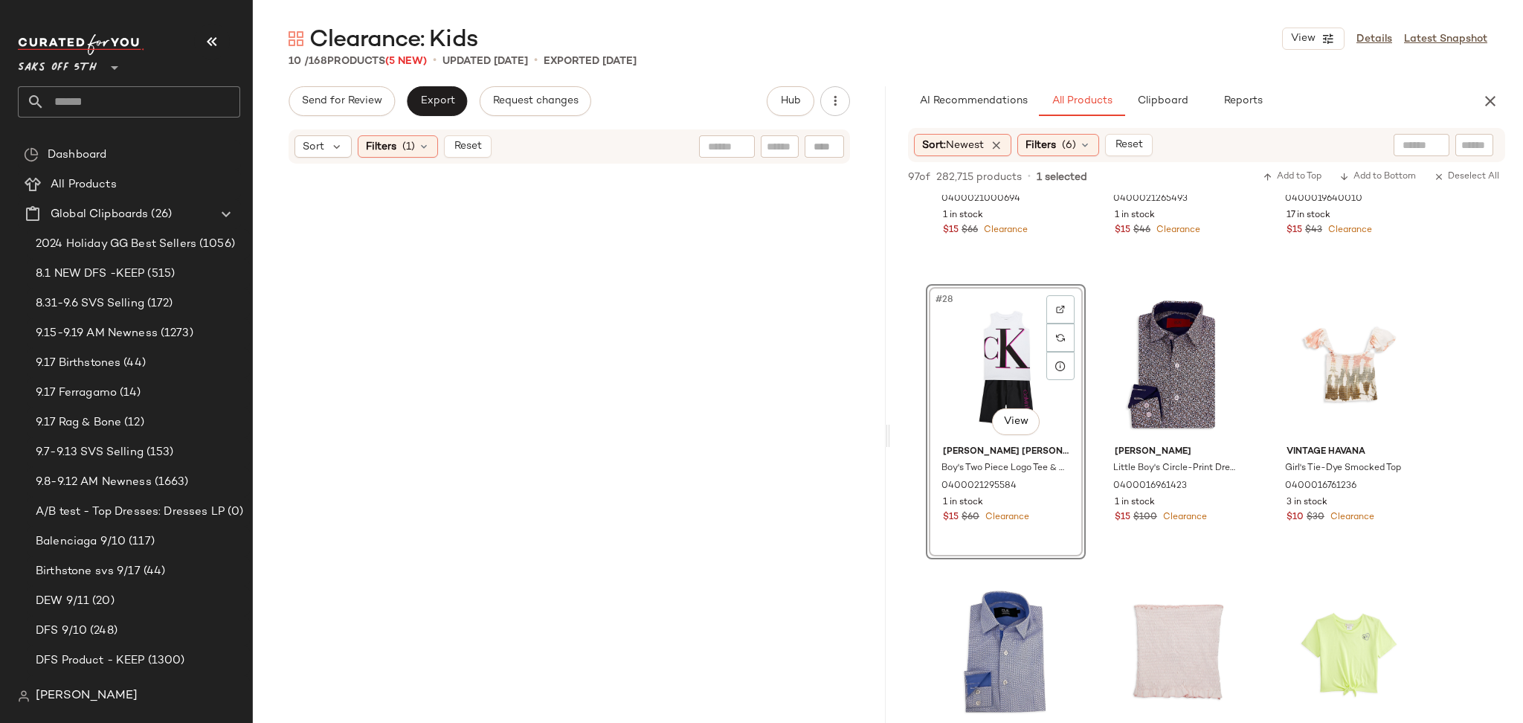
scroll to position [3641, 0]
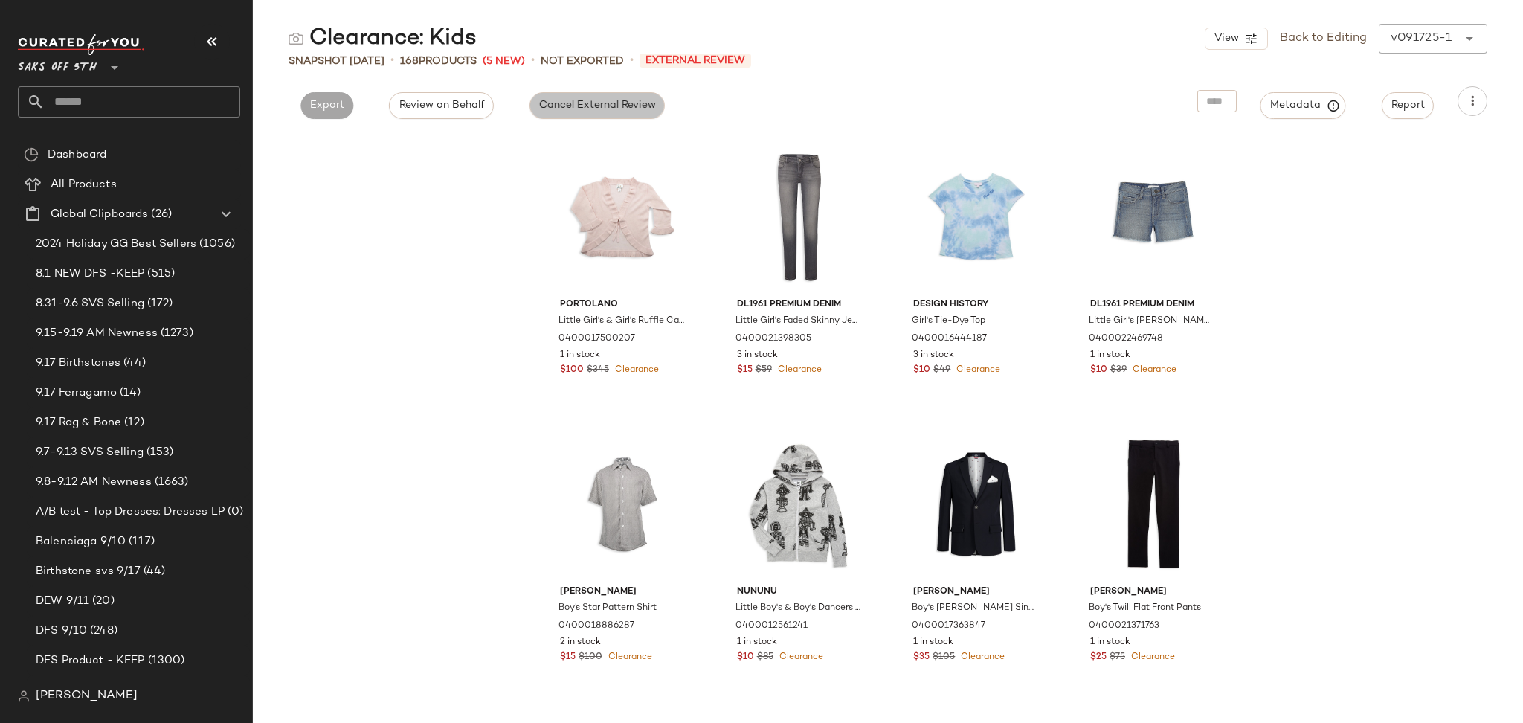
click at [575, 101] on span "Cancel External Review" at bounding box center [596, 106] width 117 height 12
click at [445, 108] on span "Export" at bounding box center [461, 106] width 35 height 12
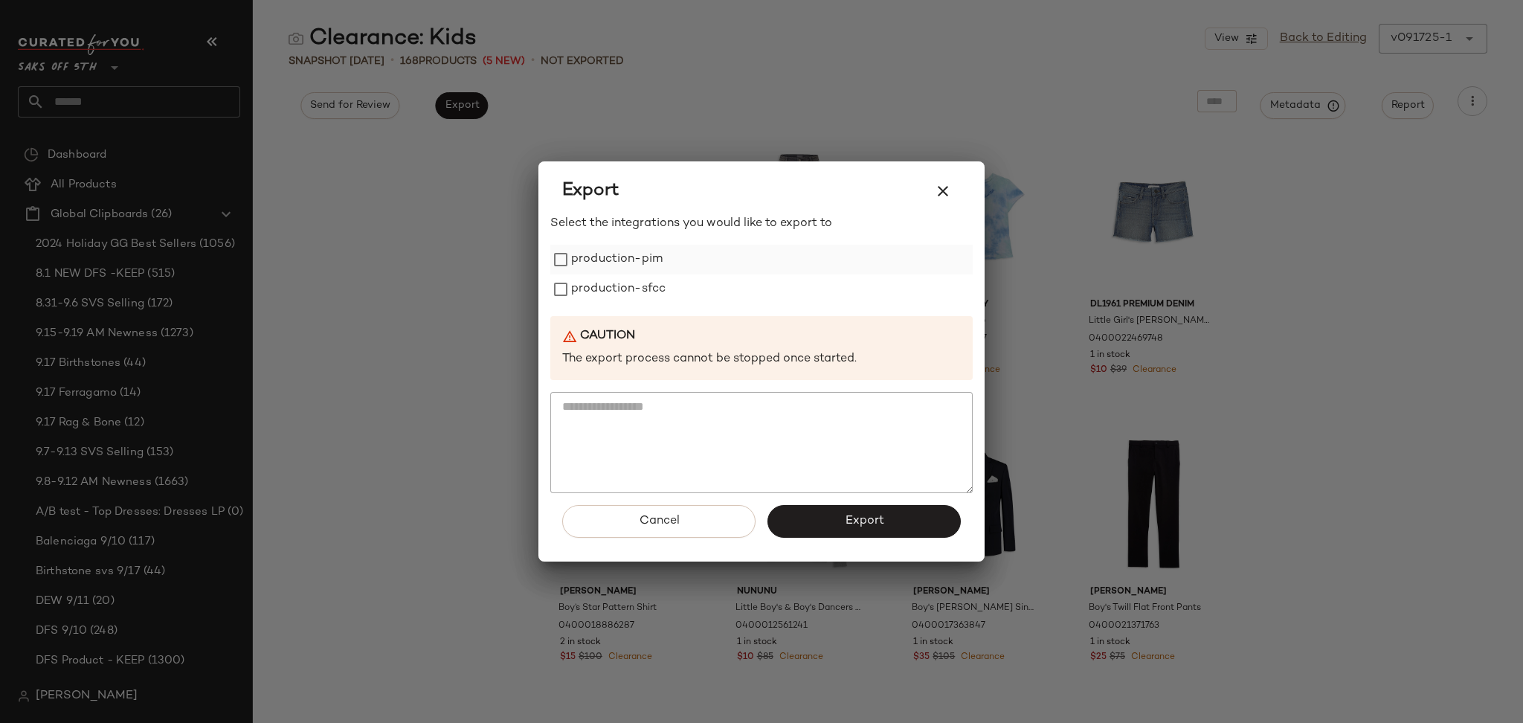
click at [607, 265] on label "production-pim" at bounding box center [616, 260] width 91 height 30
click at [605, 293] on label "production-sfcc" at bounding box center [618, 289] width 94 height 30
click at [841, 529] on button "Export" at bounding box center [863, 521] width 193 height 33
